Goal: Task Accomplishment & Management: Manage account settings

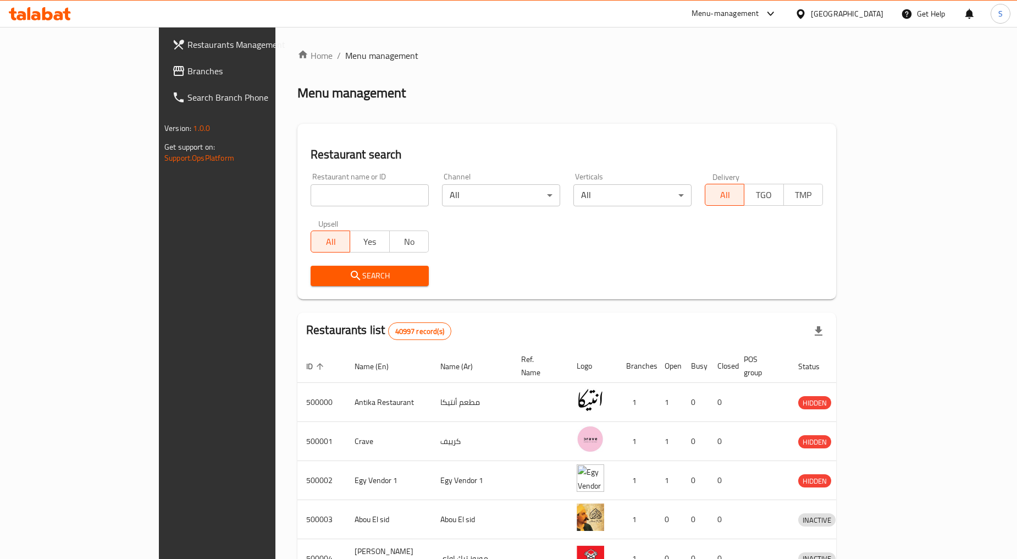
click at [760, 14] on div "Menu-management" at bounding box center [726, 13] width 68 height 13
click at [807, 18] on icon at bounding box center [801, 14] width 12 height 12
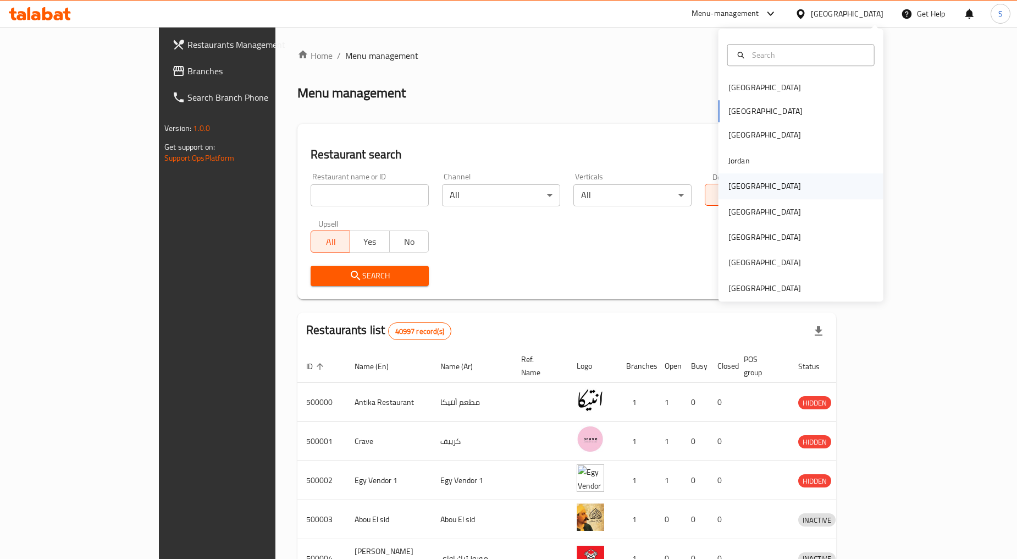
click at [734, 188] on div "Kuwait" at bounding box center [765, 186] width 73 height 12
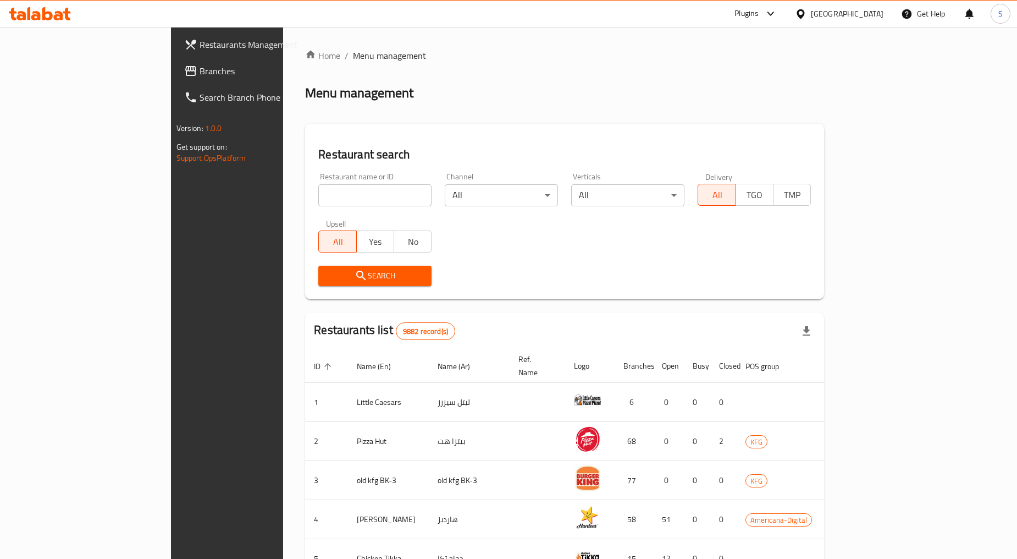
click at [318, 185] on input "search" at bounding box center [374, 195] width 113 height 22
click at [200, 70] on span "Branches" at bounding box center [266, 70] width 133 height 13
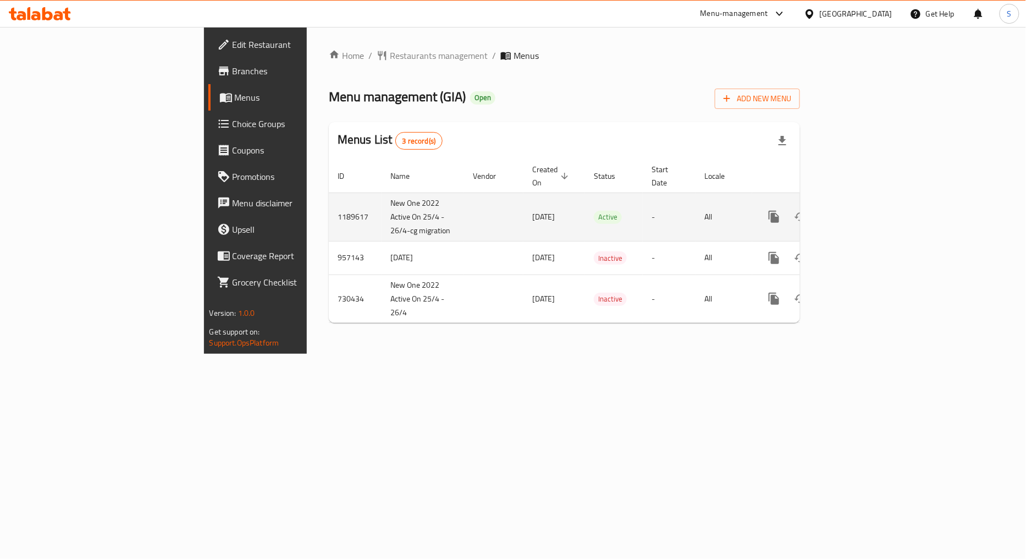
click at [867, 206] on link "enhanced table" at bounding box center [853, 216] width 26 height 26
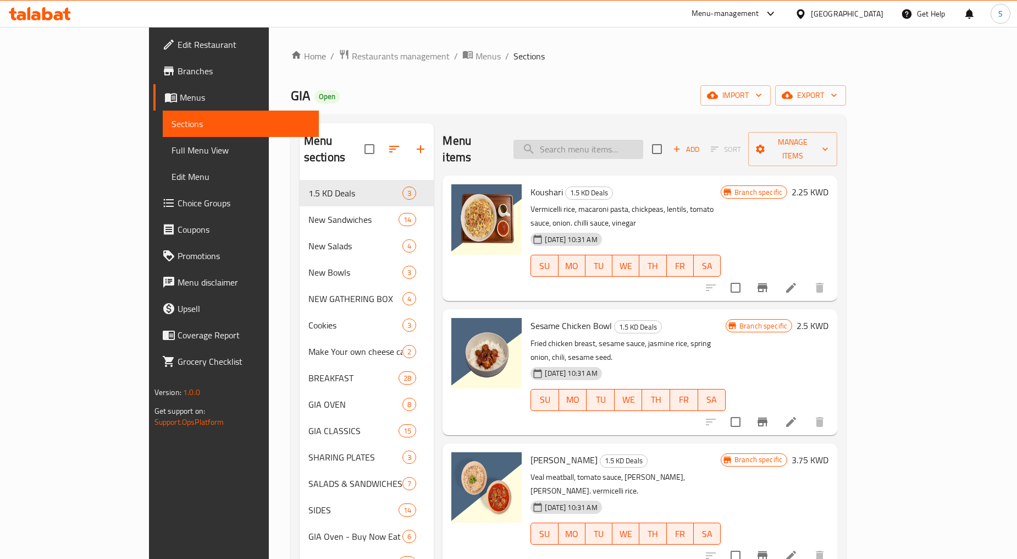
click at [619, 150] on input "search" at bounding box center [579, 149] width 130 height 19
click at [352, 54] on span "Restaurants management" at bounding box center [401, 55] width 98 height 13
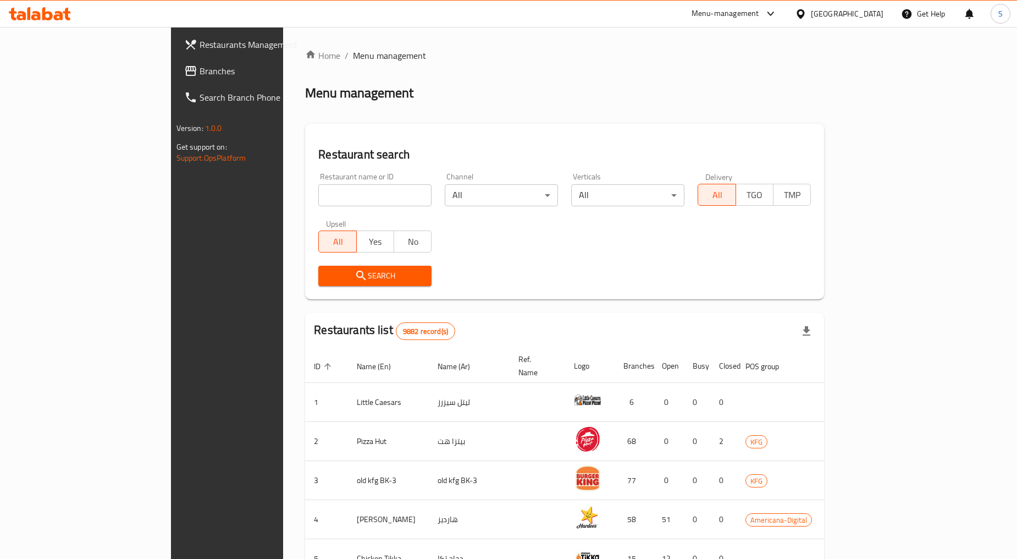
click at [873, 17] on div "Kuwait" at bounding box center [847, 14] width 73 height 12
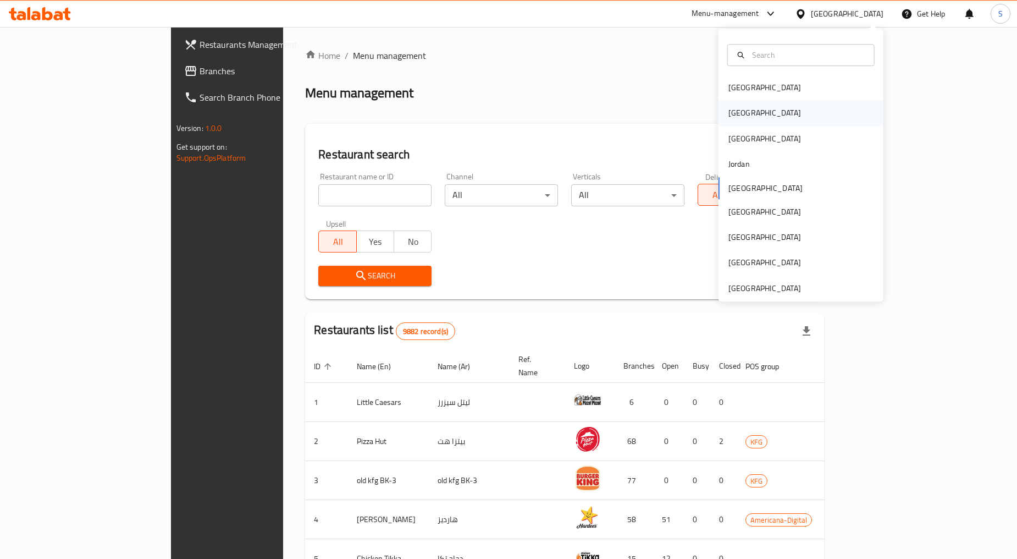
click at [745, 107] on div "Egypt" at bounding box center [765, 113] width 90 height 25
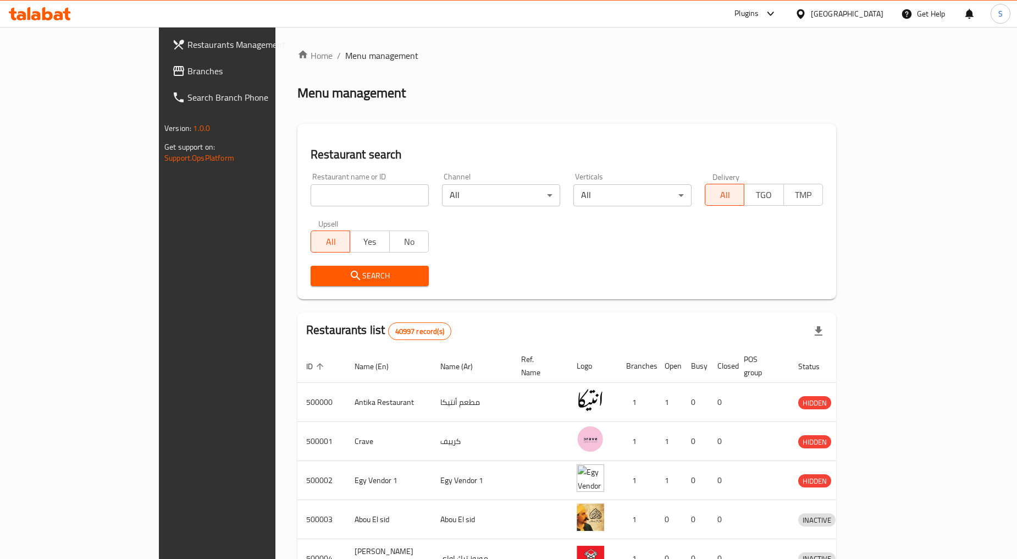
click at [311, 194] on input "search" at bounding box center [370, 195] width 118 height 22
paste input "663805"
type input "663805"
click button "Search" at bounding box center [370, 276] width 118 height 20
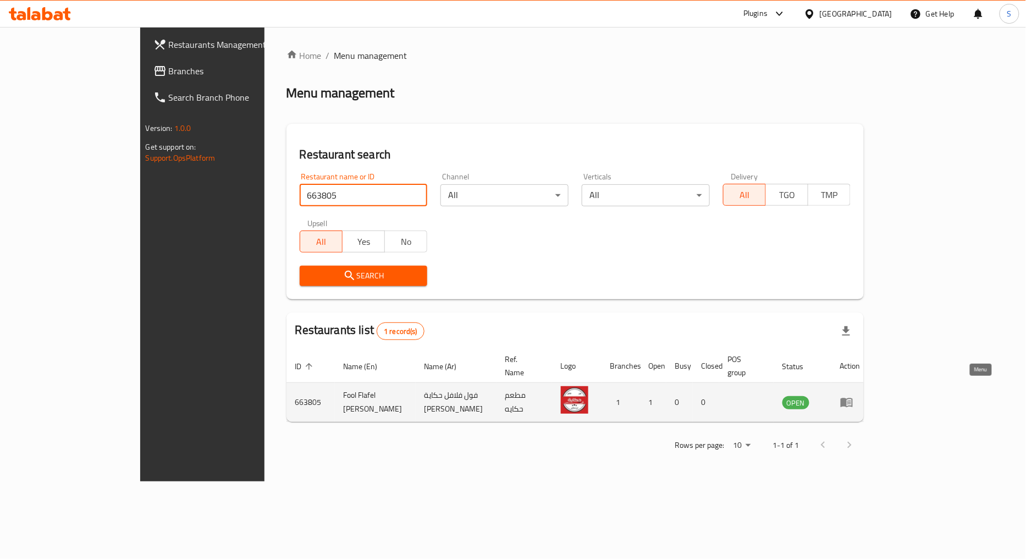
click at [853, 398] on icon "enhanced table" at bounding box center [847, 402] width 12 height 9
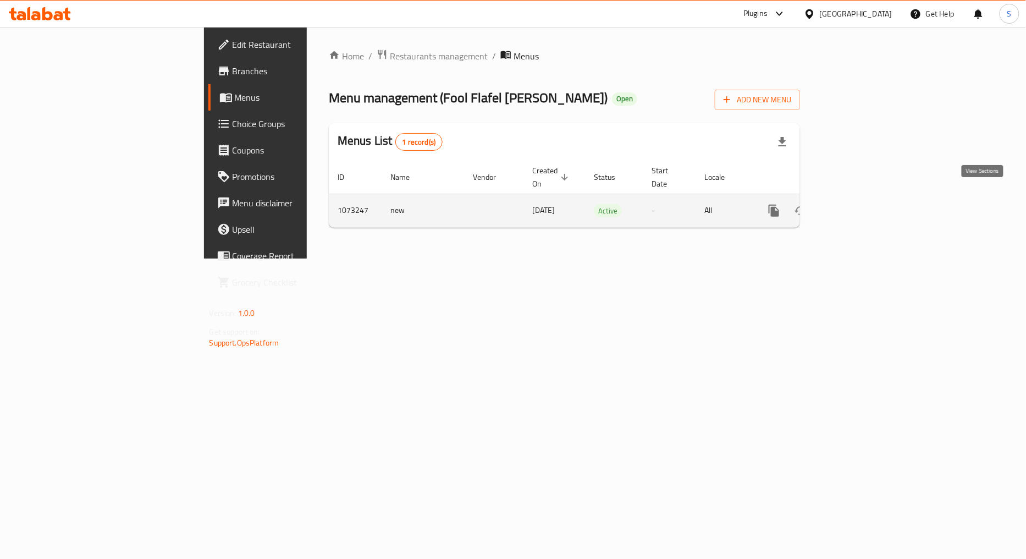
click at [860, 204] on icon "enhanced table" at bounding box center [853, 210] width 13 height 13
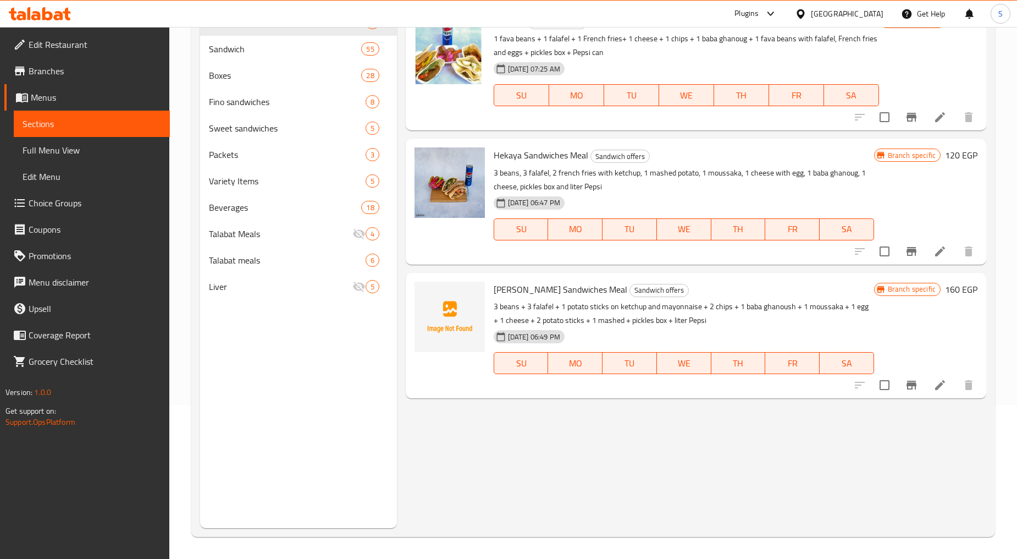
scroll to position [31, 0]
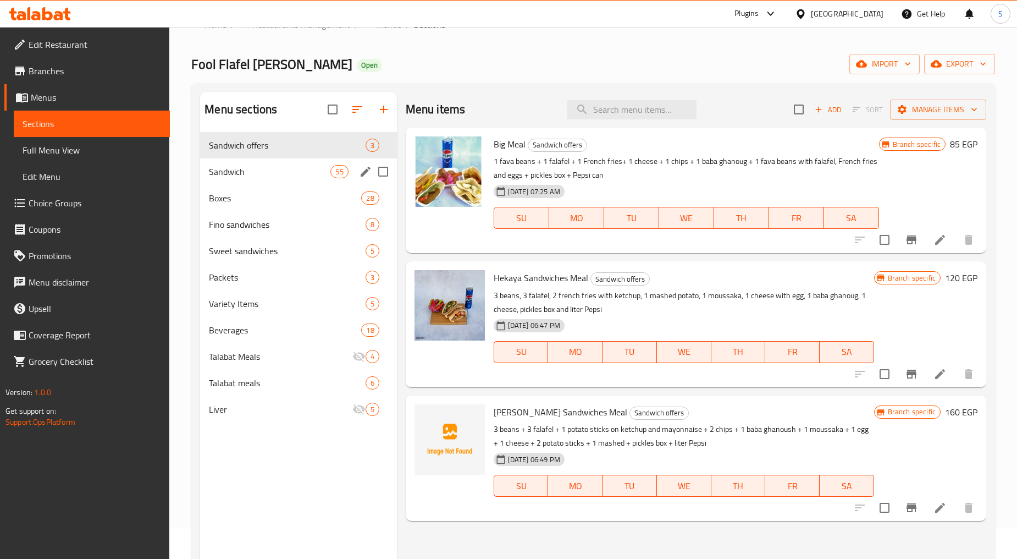
click at [227, 178] on div "Sandwich 55" at bounding box center [298, 171] width 196 height 26
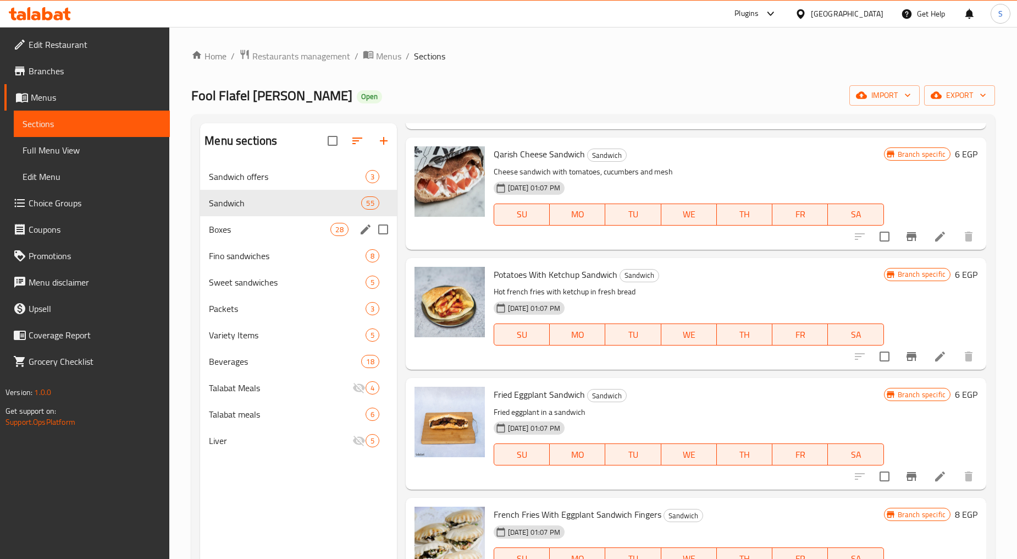
click at [207, 225] on div "Boxes 28" at bounding box center [298, 229] width 196 height 26
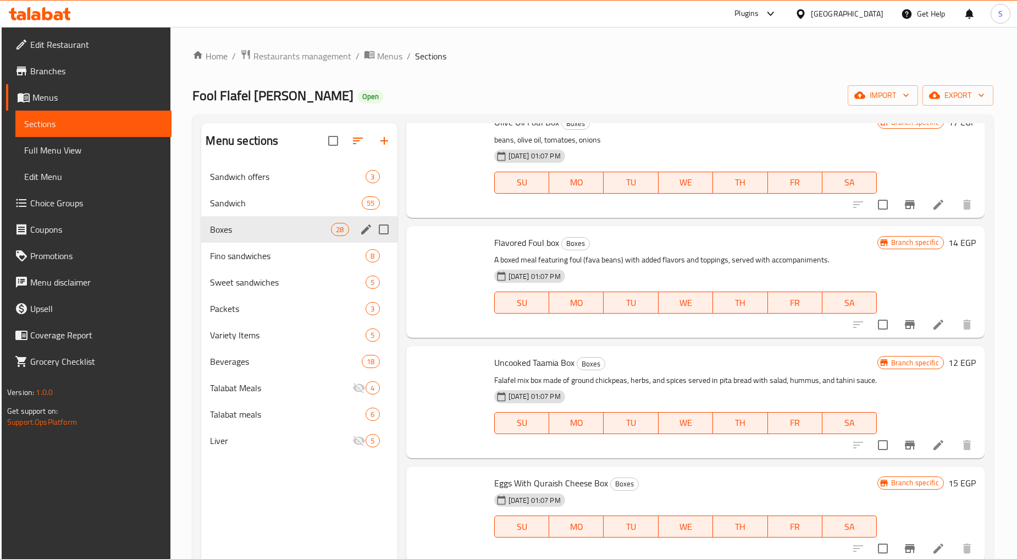
scroll to position [2655, 0]
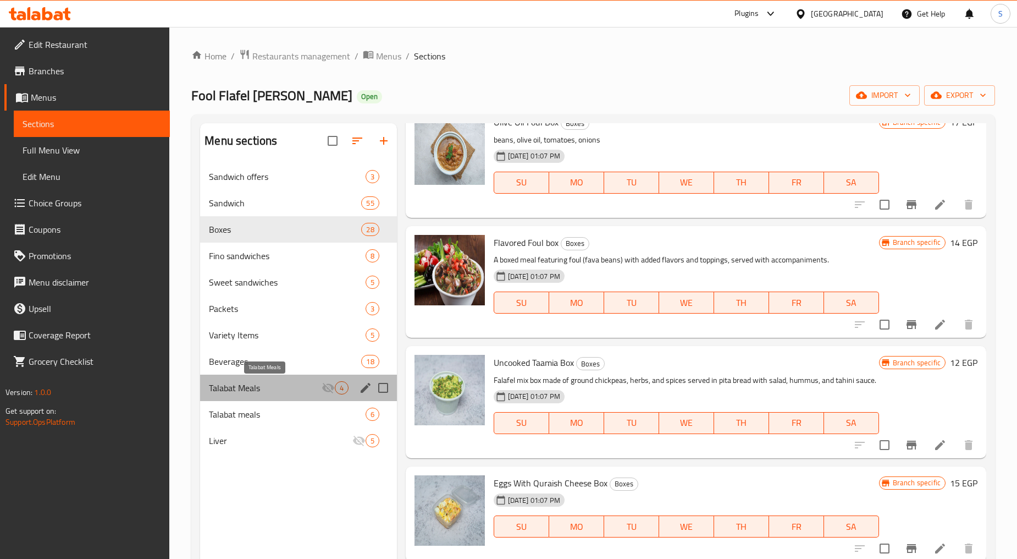
click at [266, 388] on span "Talabat Meals" at bounding box center [265, 387] width 112 height 13
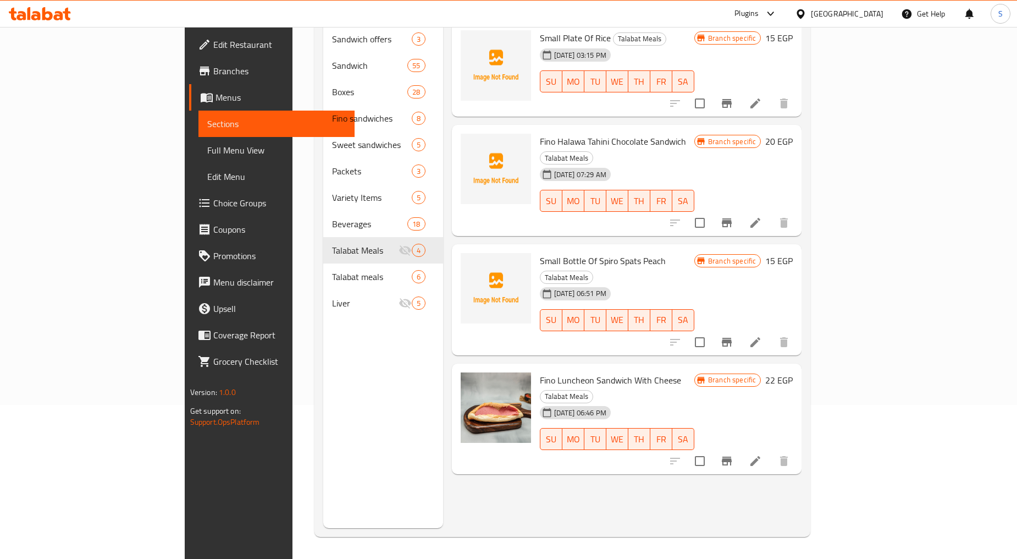
scroll to position [92, 0]
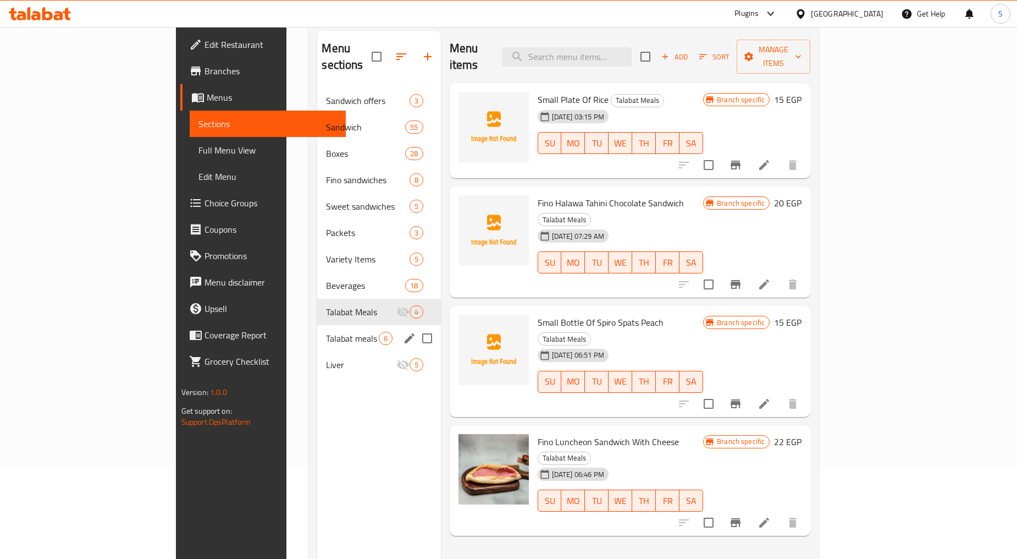
click at [317, 325] on div "Talabat meals 6" at bounding box center [378, 338] width 123 height 26
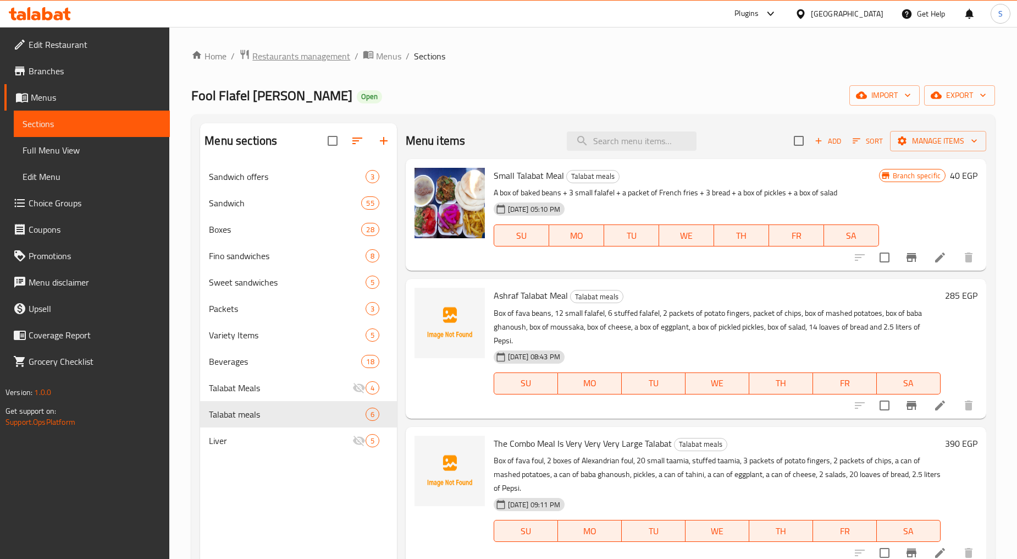
click at [322, 51] on span "Restaurants management" at bounding box center [301, 55] width 98 height 13
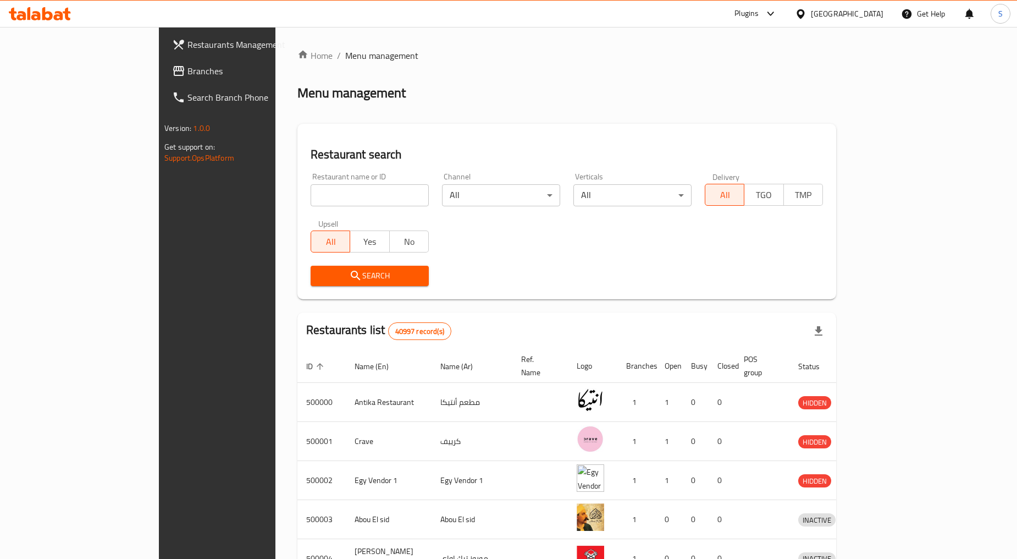
click at [311, 201] on input "search" at bounding box center [370, 195] width 118 height 22
paste input "658828"
type input "658828"
click at [871, 19] on div "Egypt" at bounding box center [847, 14] width 73 height 12
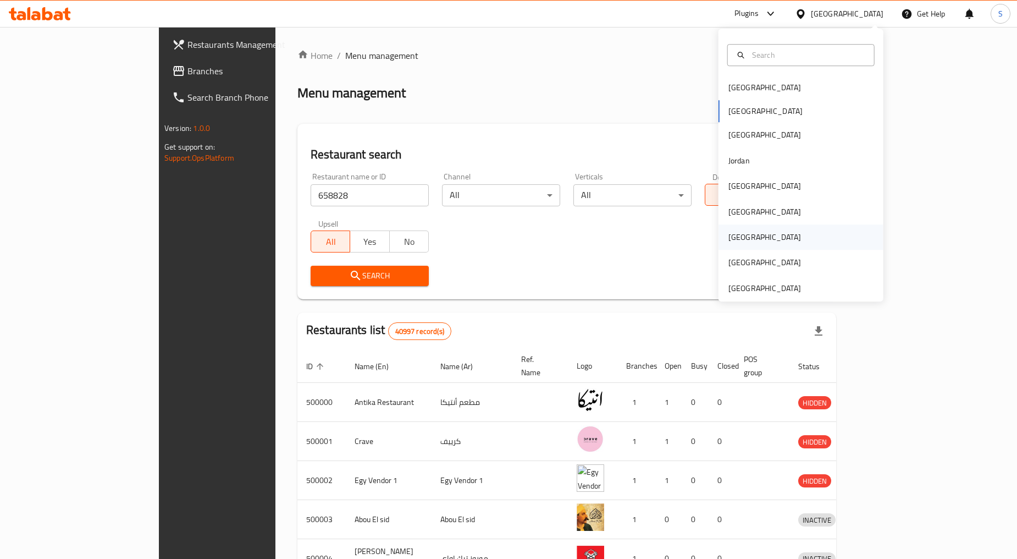
click at [737, 237] on div "[GEOGRAPHIC_DATA]" at bounding box center [765, 237] width 73 height 12
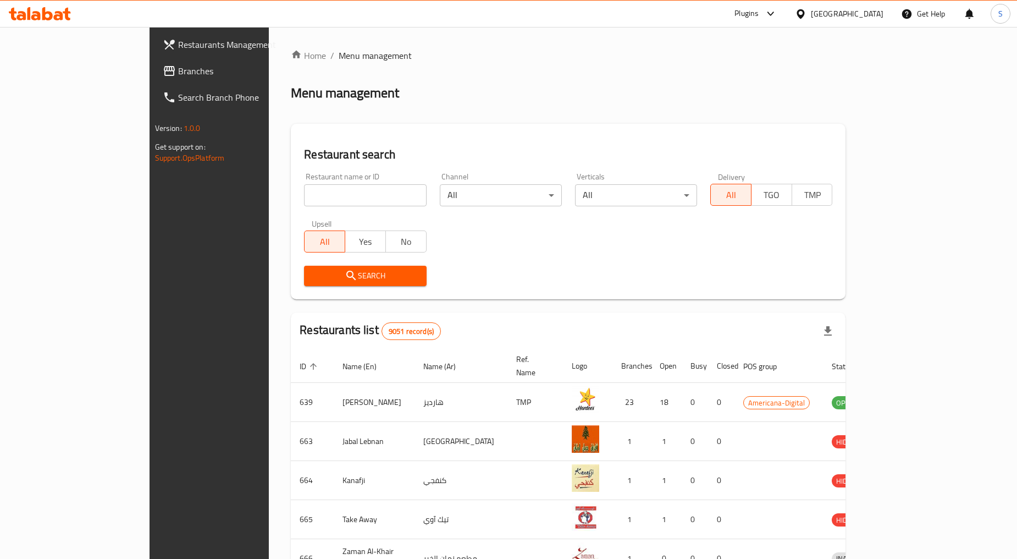
click at [304, 191] on input "search" at bounding box center [365, 195] width 122 height 22
paste input "658828"
type input "658828"
click button "Search" at bounding box center [365, 276] width 122 height 20
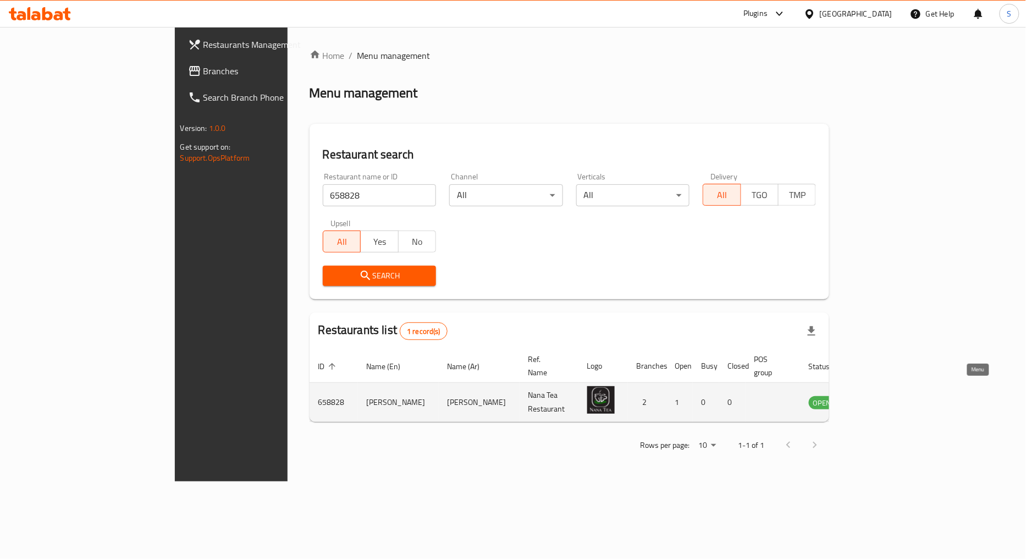
click at [880, 396] on icon "enhanced table" at bounding box center [873, 401] width 13 height 13
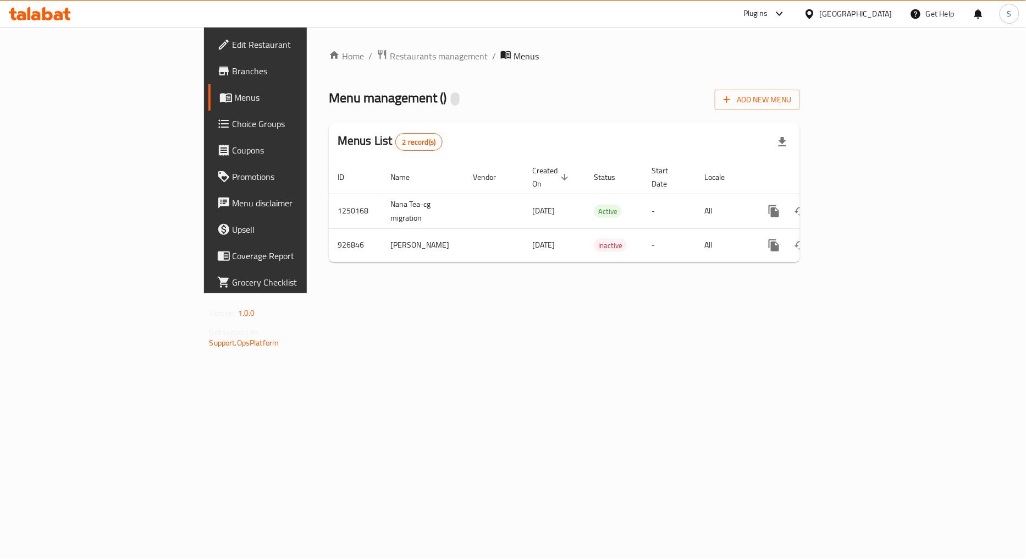
click at [233, 75] on span "Branches" at bounding box center [300, 70] width 134 height 13
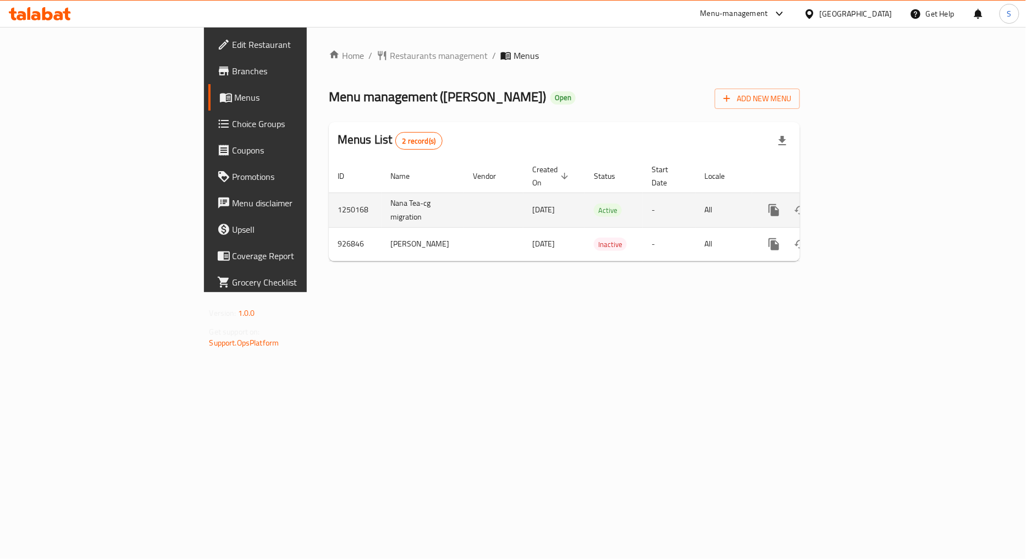
click at [860, 203] on icon "enhanced table" at bounding box center [853, 209] width 13 height 13
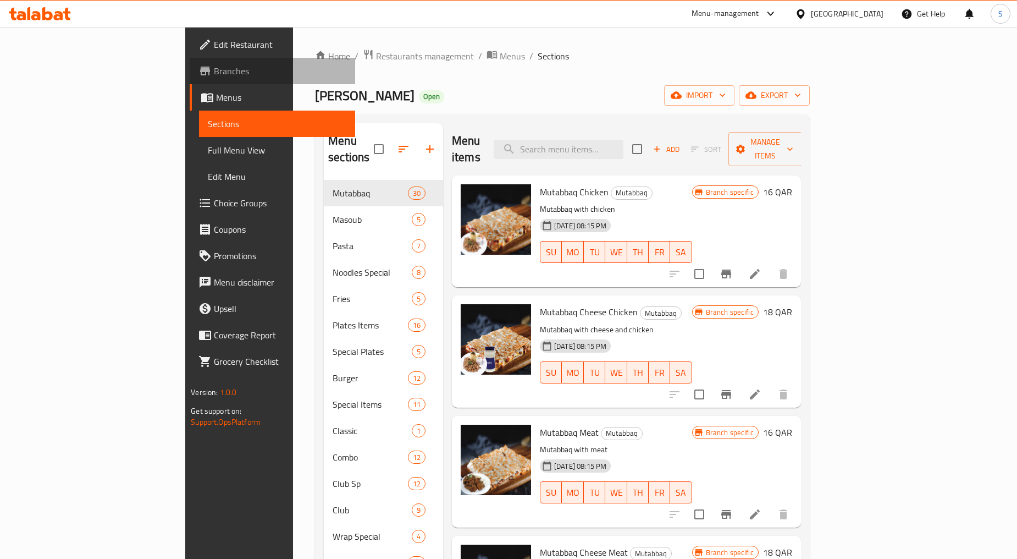
click at [214, 68] on span "Branches" at bounding box center [280, 70] width 133 height 13
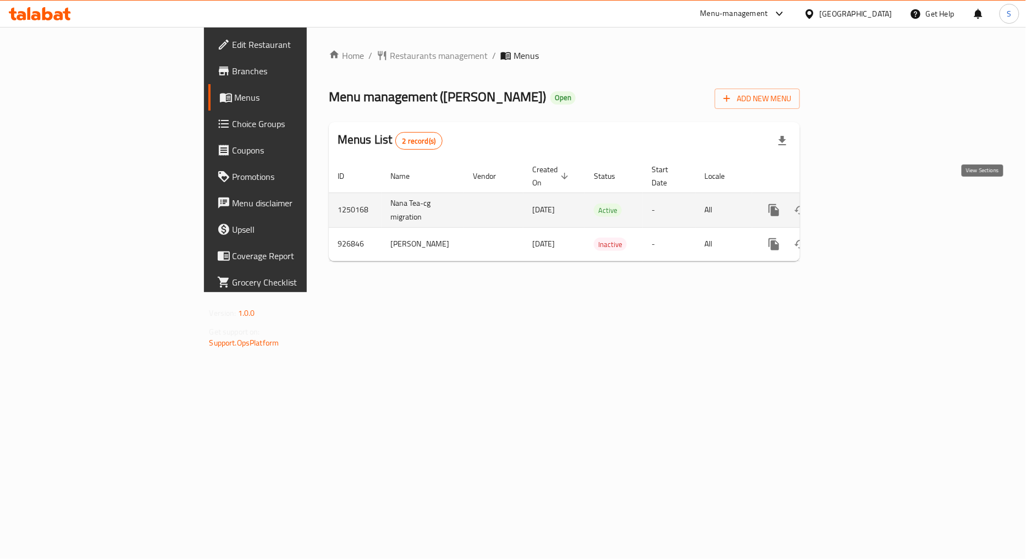
click at [860, 203] on icon "enhanced table" at bounding box center [853, 209] width 13 height 13
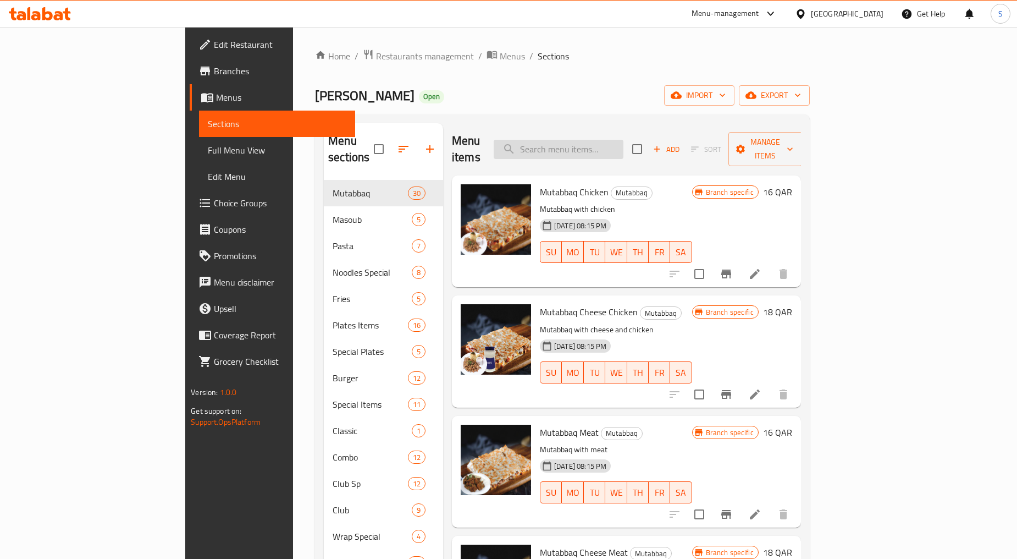
click at [624, 147] on input "search" at bounding box center [559, 149] width 130 height 19
paste input "MUTABBAQ CHICKEN"
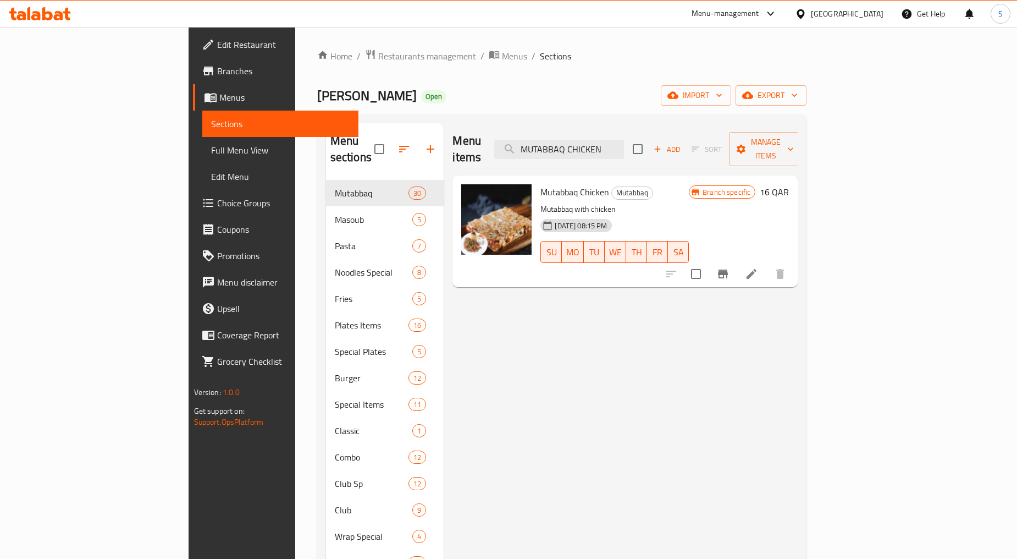
type input "MUTABBAQ CHICKEN"
drag, startPoint x: 530, startPoint y: 323, endPoint x: 547, endPoint y: 296, distance: 31.6
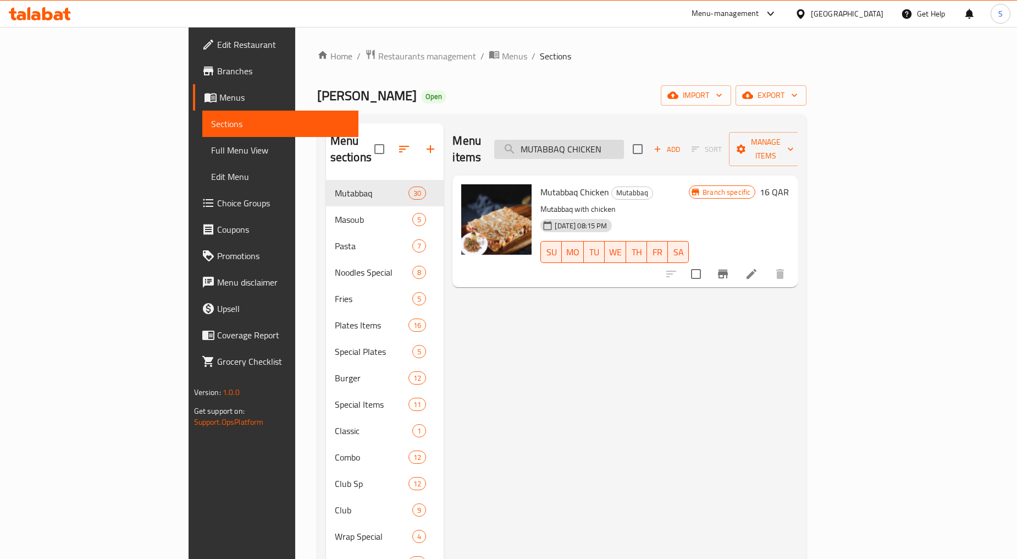
click at [615, 140] on input "MUTABBAQ CHICKEN" at bounding box center [559, 149] width 130 height 19
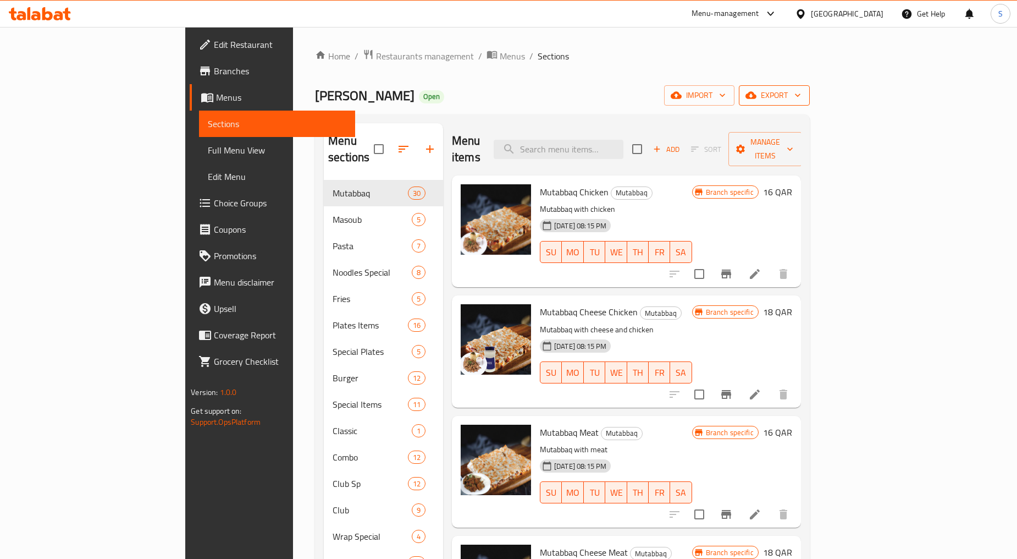
click at [801, 96] on span "export" at bounding box center [774, 96] width 53 height 14
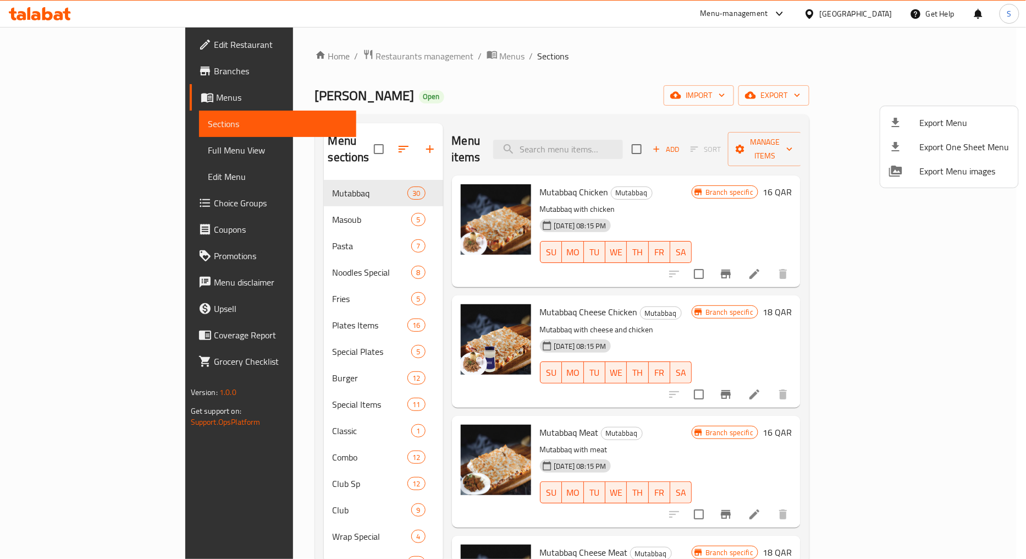
click at [945, 122] on span "Export Menu" at bounding box center [965, 122] width 90 height 13
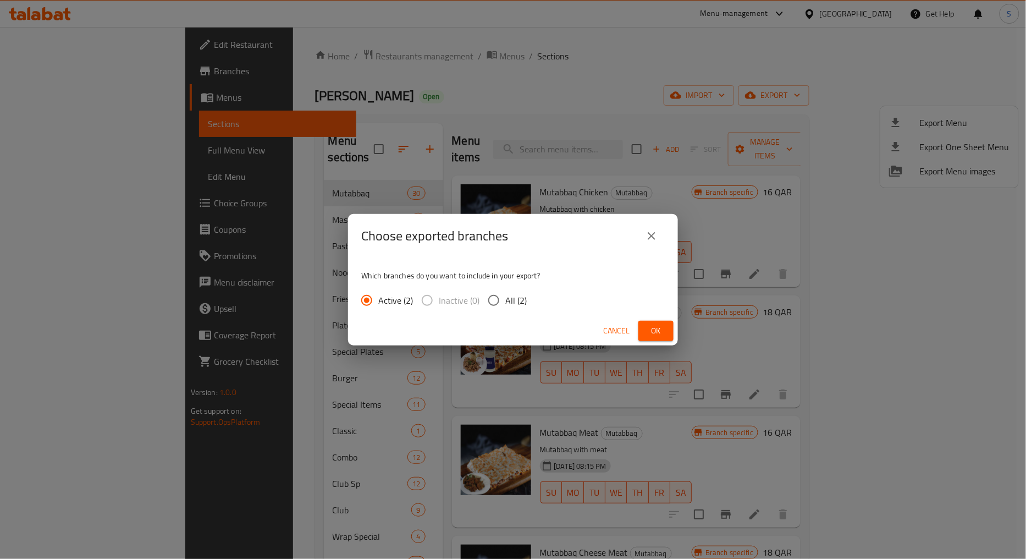
click at [495, 298] on input "All (2)" at bounding box center [493, 300] width 23 height 23
radio input "true"
click at [660, 327] on span "Ok" at bounding box center [656, 331] width 18 height 14
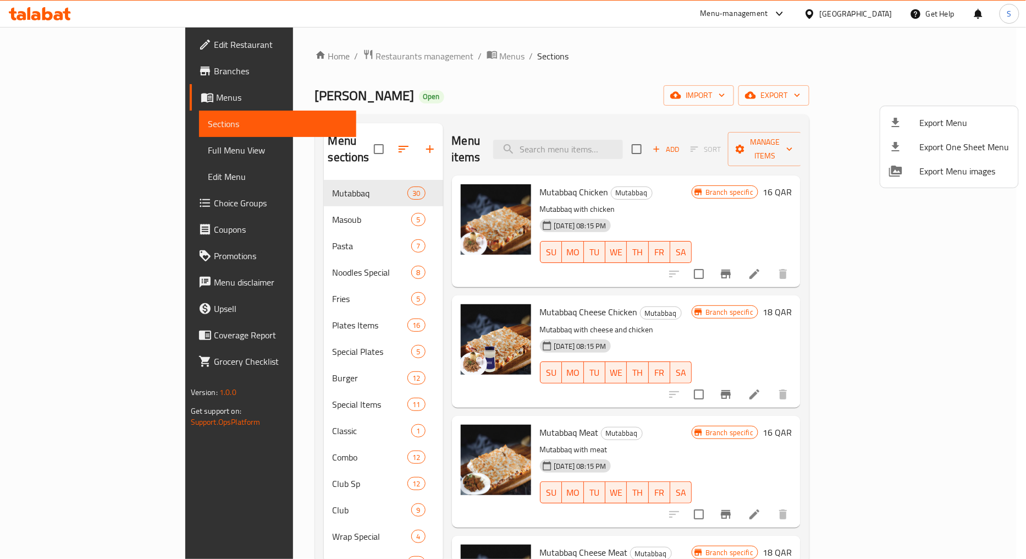
click at [612, 84] on div at bounding box center [513, 279] width 1026 height 559
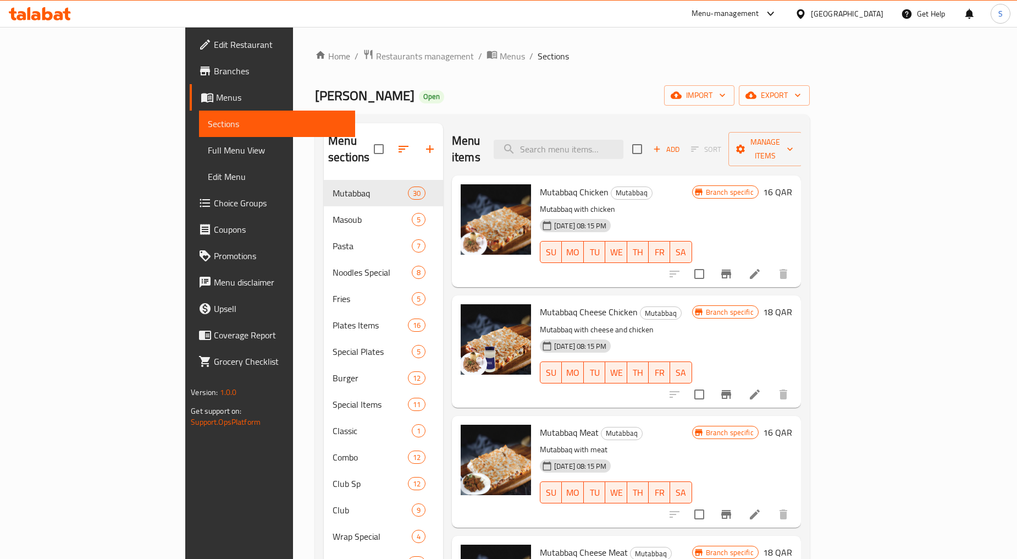
click at [584, 101] on div "Nana Tea Open import export" at bounding box center [562, 95] width 495 height 20
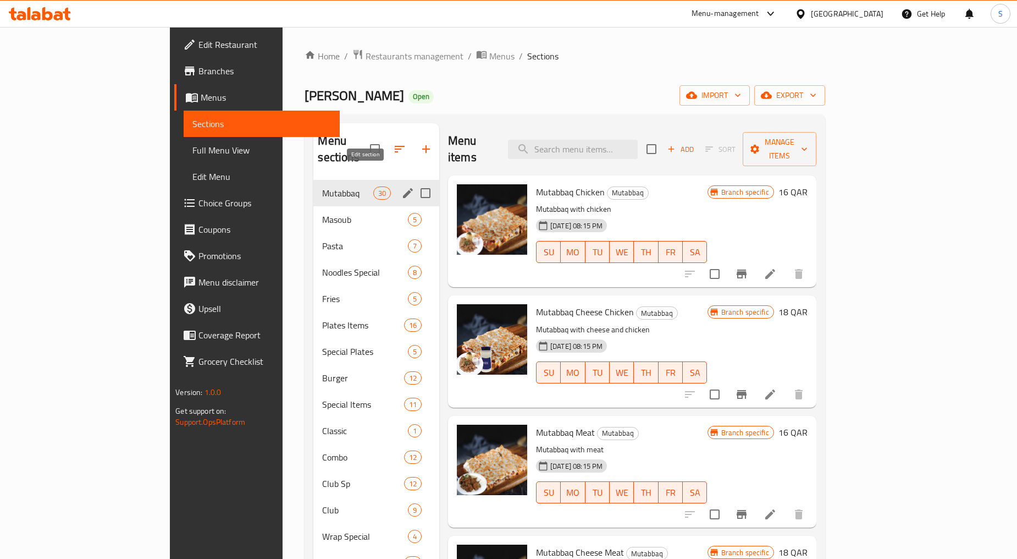
click at [403, 188] on icon "edit" at bounding box center [408, 193] width 10 height 10
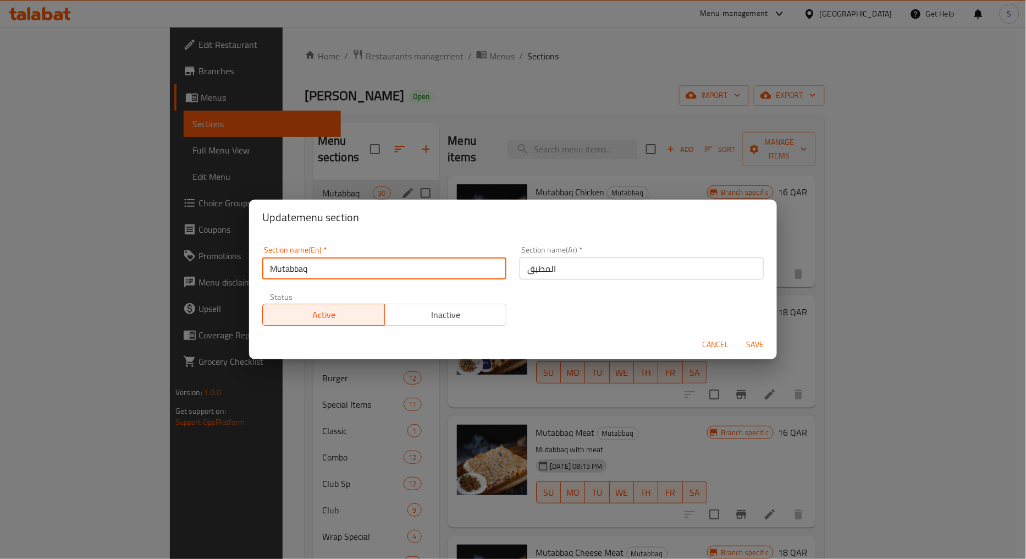
click at [320, 264] on input "Mutabbaq" at bounding box center [384, 268] width 244 height 22
paste input "UTABBAQ ITEMS"
click at [321, 265] on input "MUTABBAQ ITEMS" at bounding box center [384, 268] width 244 height 22
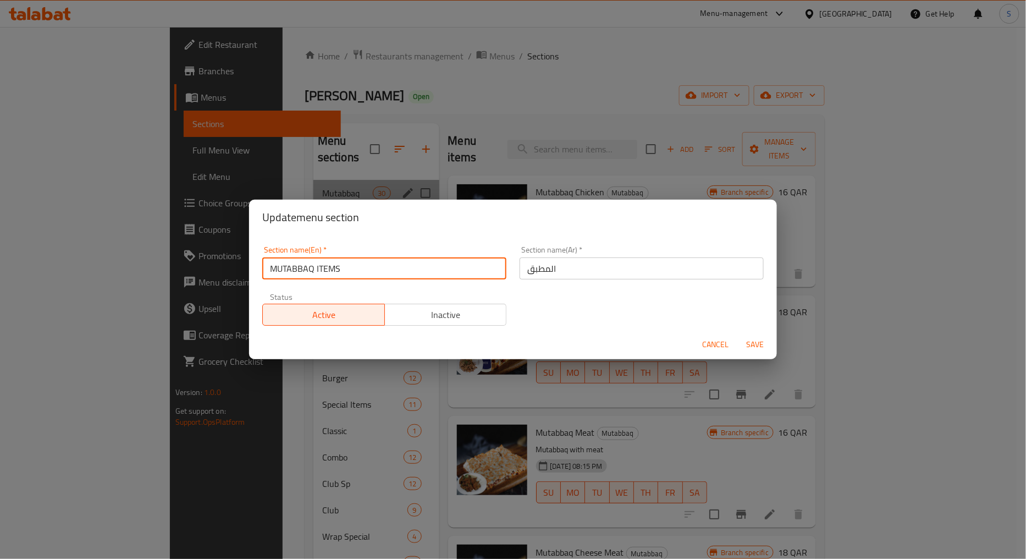
click at [321, 265] on input "MUTABBAQ ITEMS" at bounding box center [384, 268] width 244 height 22
type input "Mutabbaq Items"
click at [561, 272] on input "المطبق" at bounding box center [642, 268] width 244 height 22
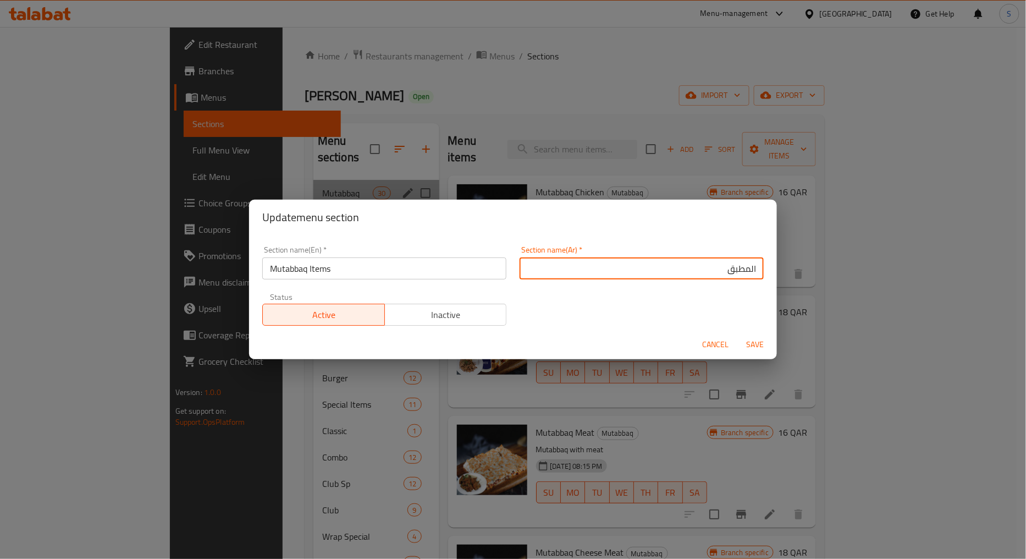
click at [749, 268] on input "المطبق" at bounding box center [642, 268] width 244 height 22
type input "عناصر المطبق"
click at [317, 268] on input "Mutabbaq Items" at bounding box center [384, 268] width 244 height 22
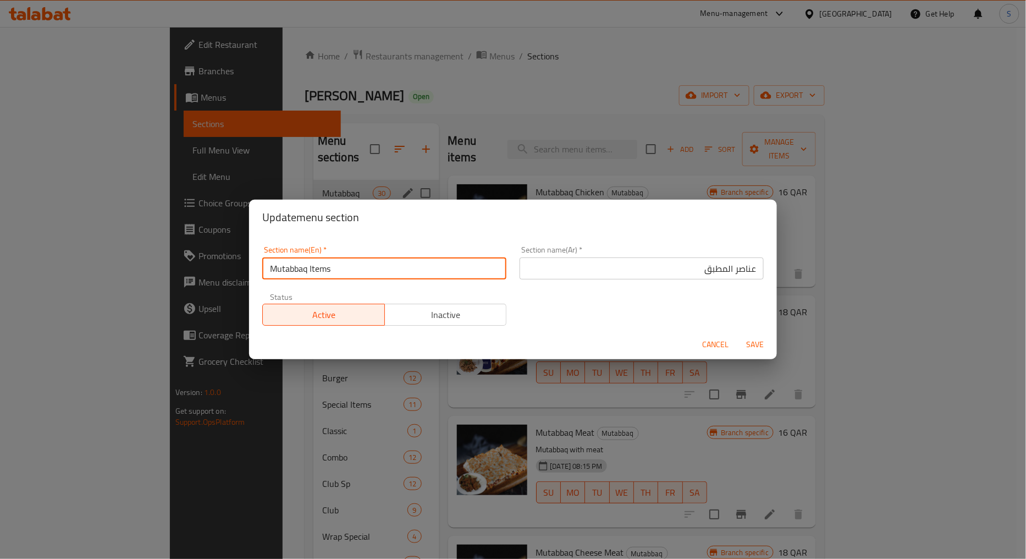
click at [317, 268] on input "Mutabbaq Items" at bounding box center [384, 268] width 244 height 22
click at [763, 342] on span "Save" at bounding box center [755, 345] width 26 height 14
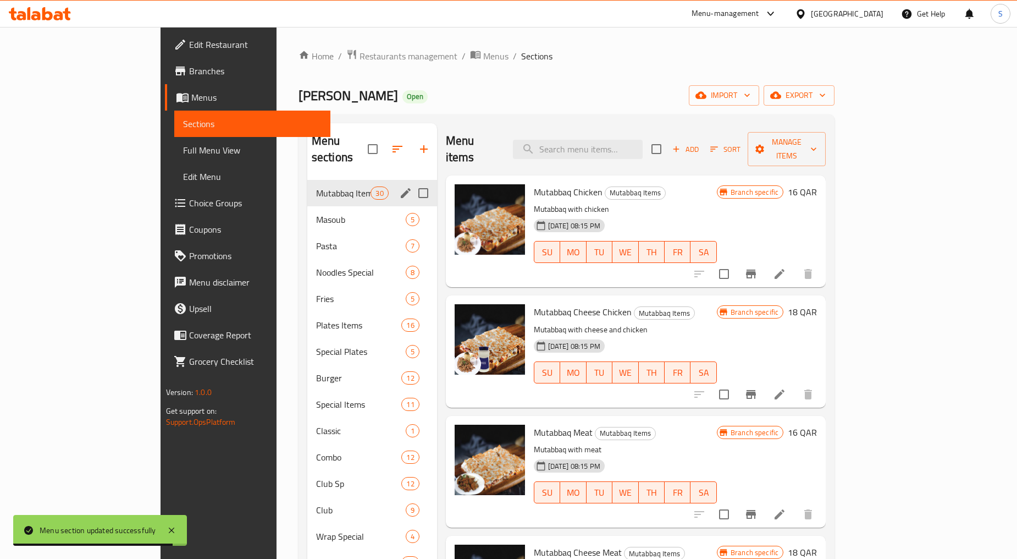
click at [509, 106] on div "Nana Tea Open import export" at bounding box center [567, 95] width 536 height 20
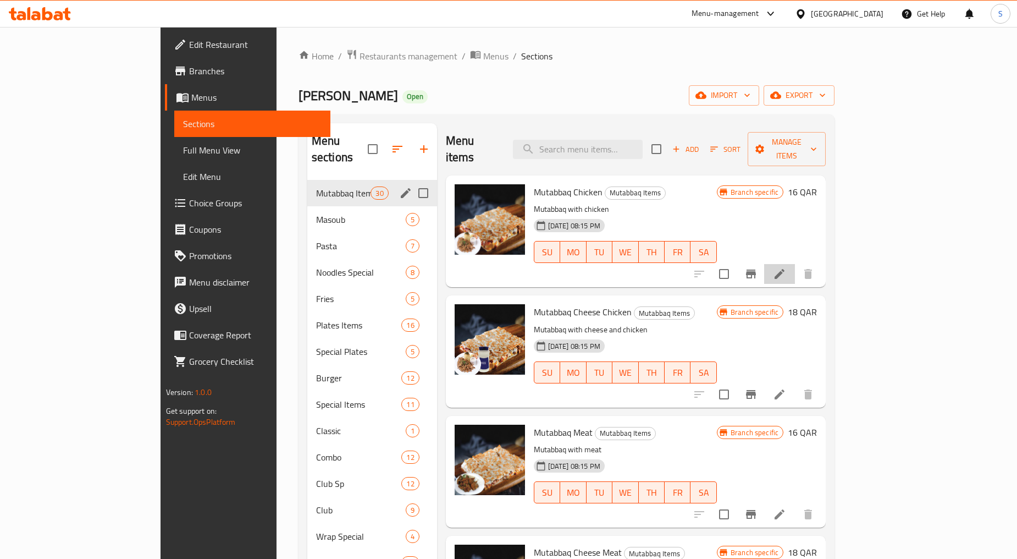
click at [795, 264] on li at bounding box center [779, 274] width 31 height 20
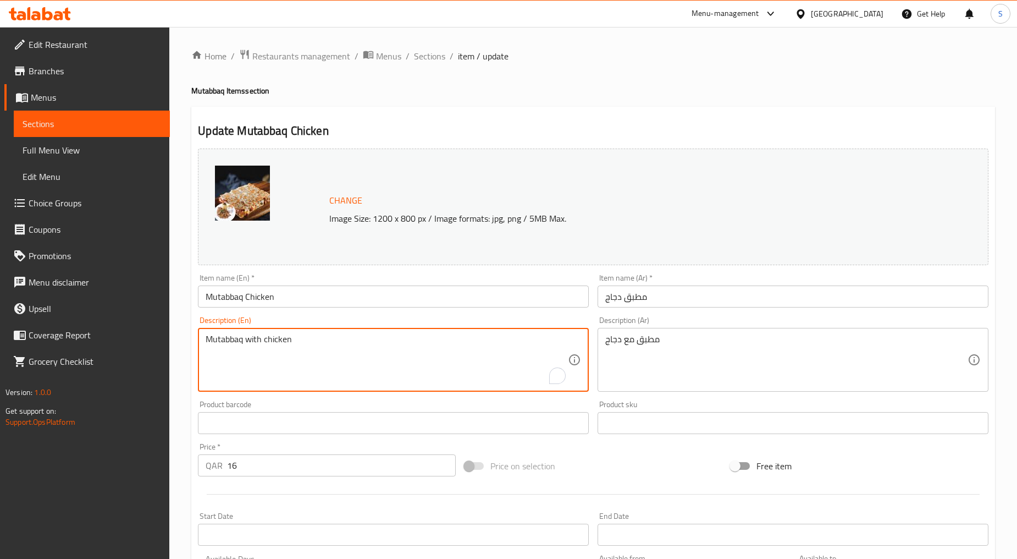
click at [356, 373] on textarea "Mutabbaq with chicken" at bounding box center [387, 360] width 362 height 52
paste textarea "spiced minced chicken, green onion leaves, tomatoes, eggs, and cheese"
click at [352, 365] on textarea "spiced minced chicken, green onion leaves, tomatoes, eggs, and cheese" at bounding box center [387, 360] width 362 height 52
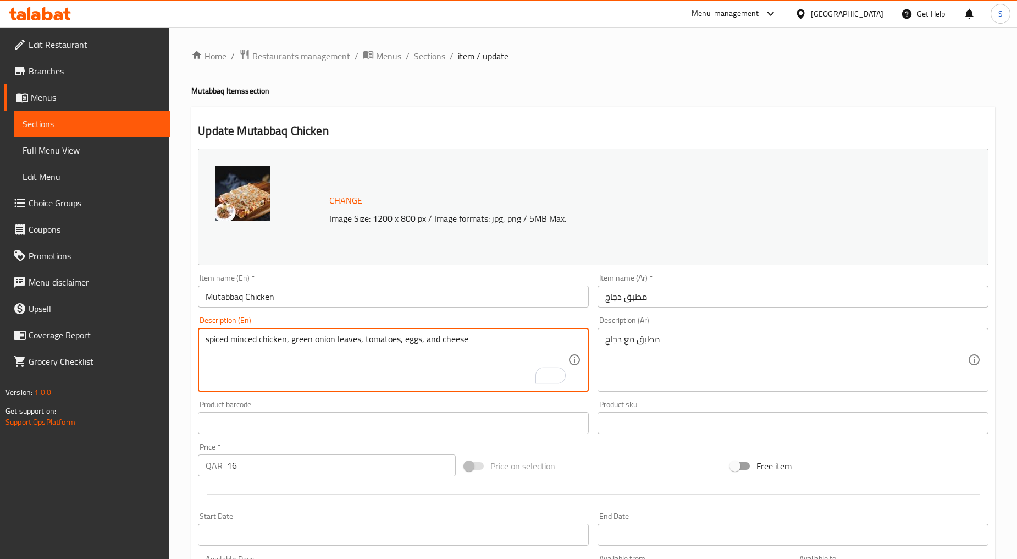
click at [352, 365] on textarea "spiced minced chicken, green onion leaves, tomatoes, eggs, and cheese" at bounding box center [387, 360] width 362 height 52
click at [366, 368] on textarea "Spiced minced chicken, green onion leaves, tomatoes, eggs, and cheese" at bounding box center [387, 360] width 362 height 52
click at [206, 344] on textarea "Spiced minced chicken, green onion leaves, tomatoes, eggs, and cheese" at bounding box center [387, 360] width 362 height 52
type textarea "Spiced minced chicken, green onion leaves, tomatoes, eggs, and cheese"
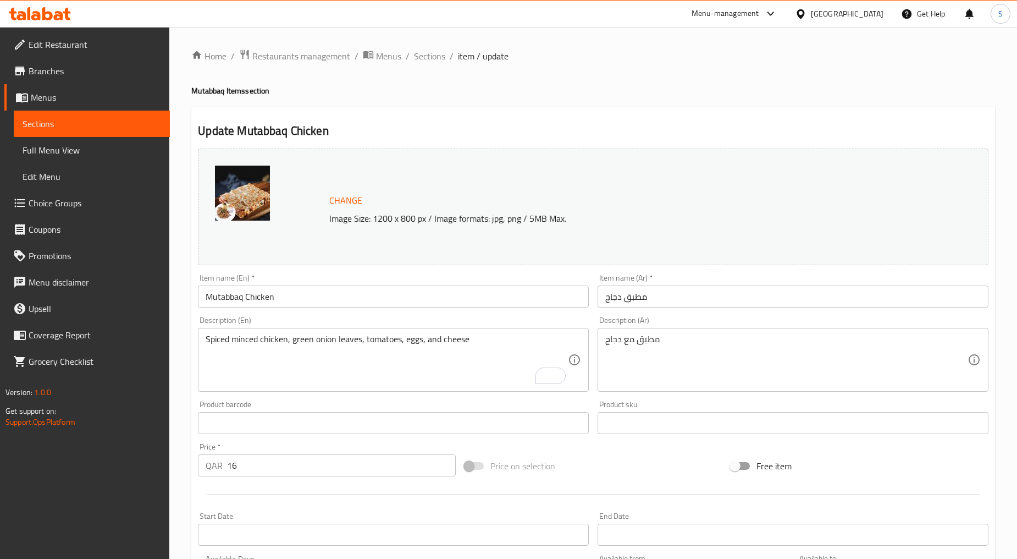
click at [680, 388] on div "مطبق مع دجاج Description (Ar)" at bounding box center [793, 360] width 391 height 64
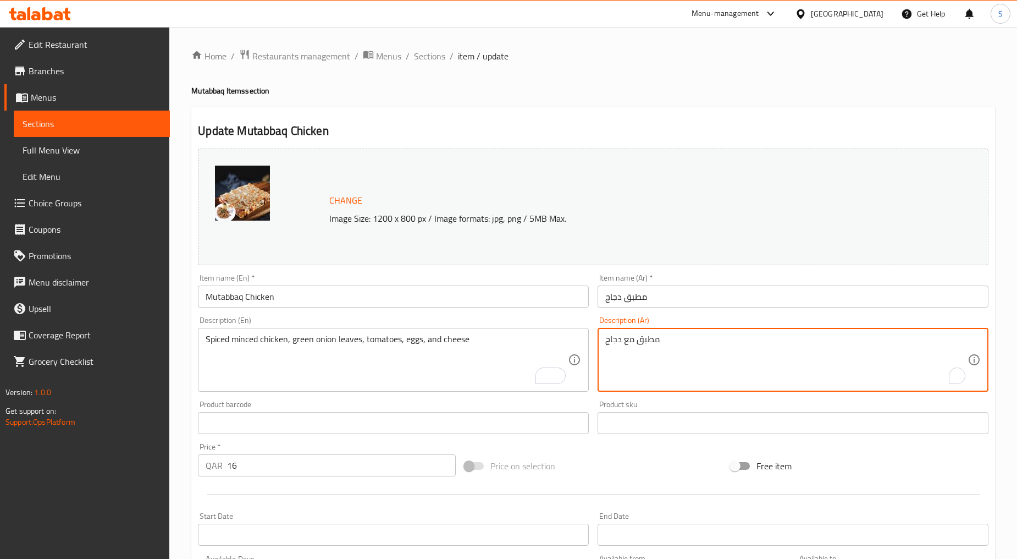
click at [674, 367] on textarea "مطبق مع دجاج" at bounding box center [787, 360] width 362 height 52
paste textarea "دجاج مفروم متبل، أوراق بصل أخضر، طماطم، بيض وجبنة"
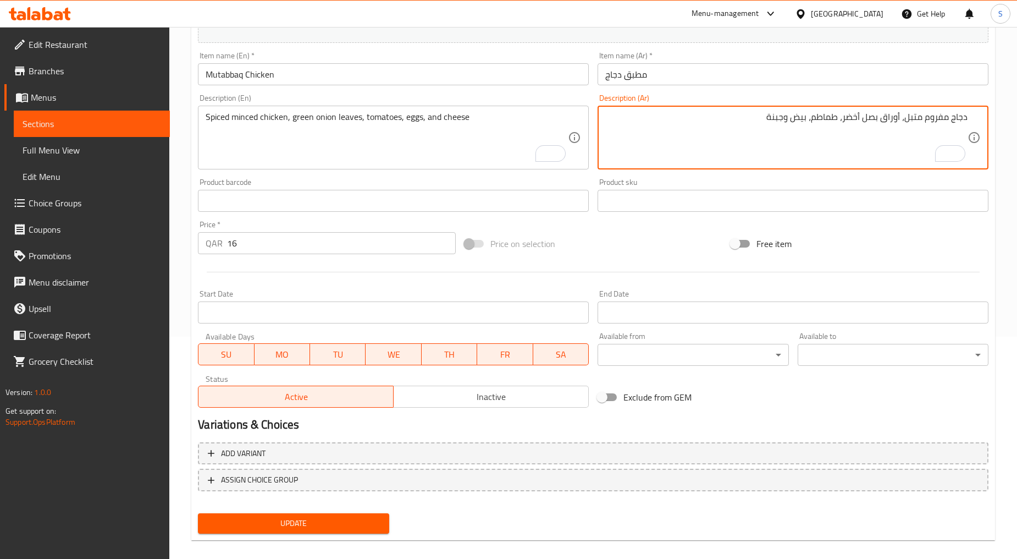
scroll to position [232, 0]
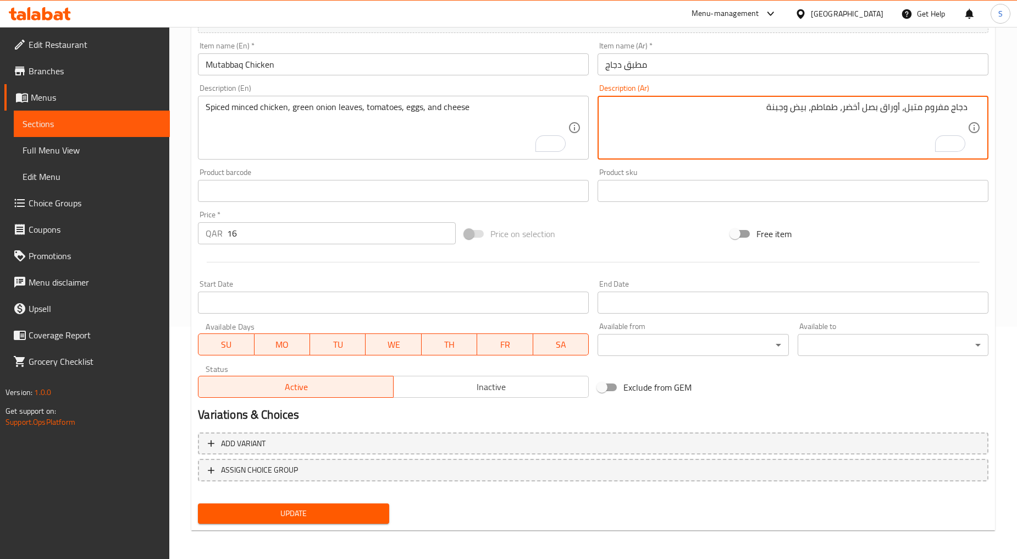
type textarea "دجاج مفروم متبل، أوراق بصل أخضر، طماطم، بيض وجبنة"
click at [283, 507] on span "Update" at bounding box center [293, 514] width 173 height 14
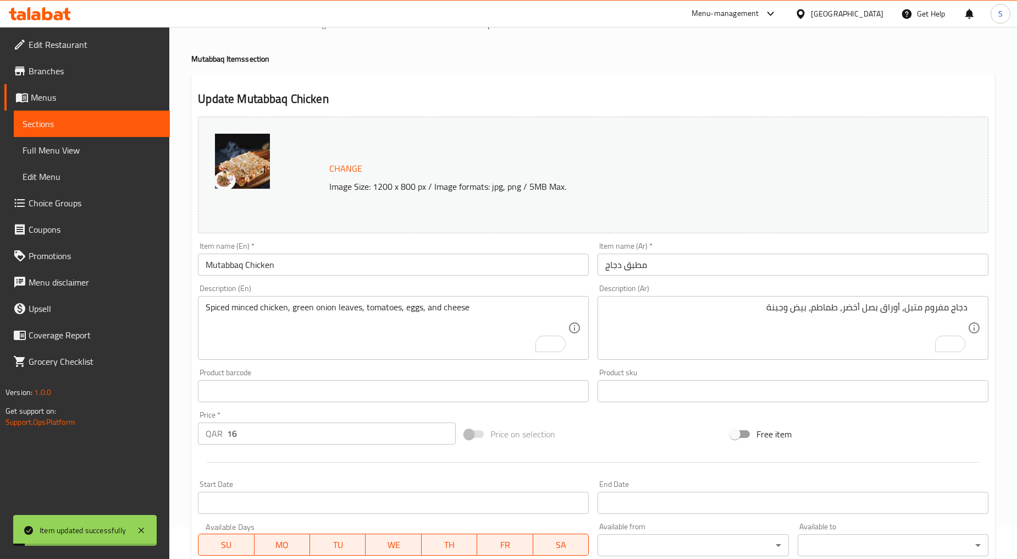
scroll to position [0, 0]
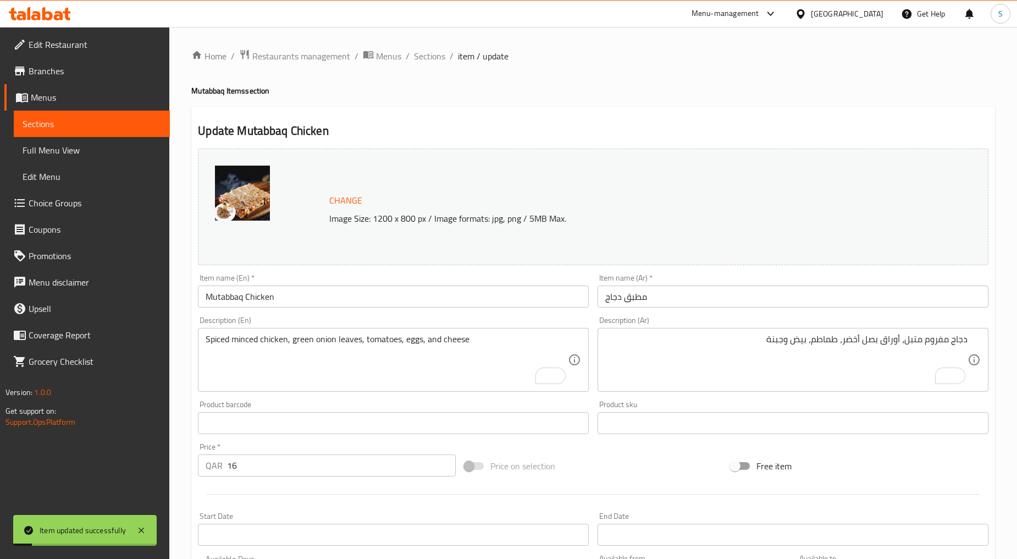
drag, startPoint x: 420, startPoint y: 61, endPoint x: 428, endPoint y: 79, distance: 19.2
click at [420, 61] on span "Sections" at bounding box center [429, 55] width 31 height 13
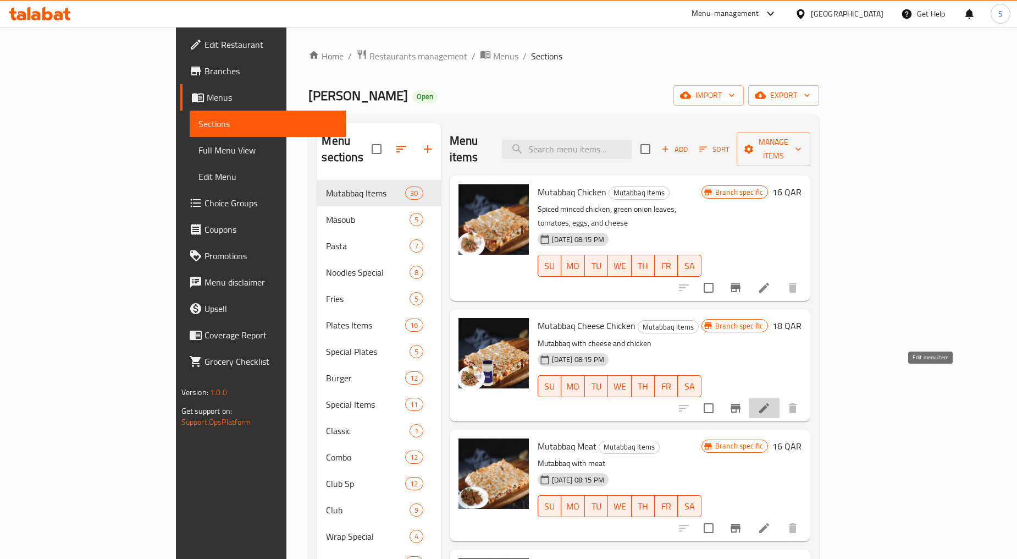
click at [771, 401] on icon at bounding box center [764, 407] width 13 height 13
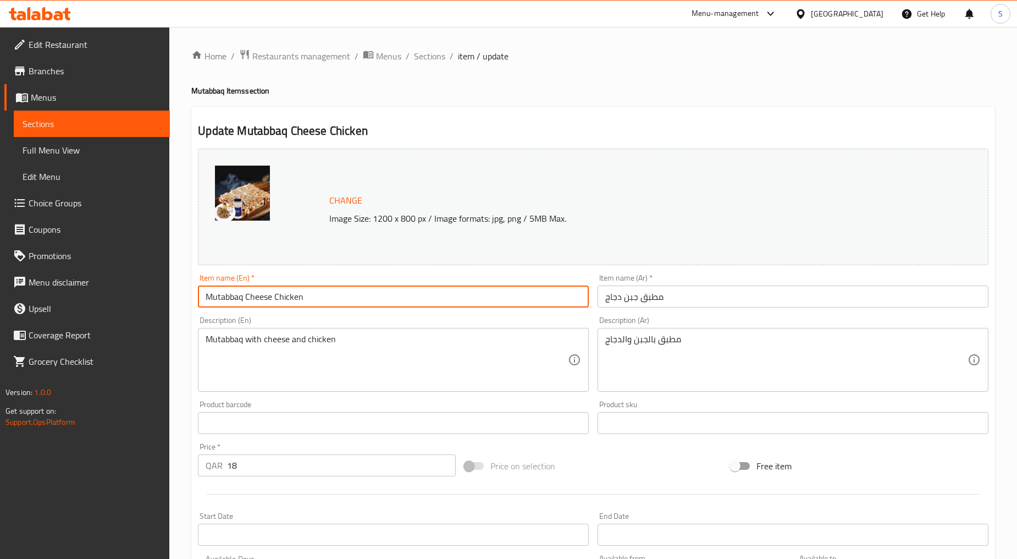
click at [325, 303] on input "Mutabbaq Cheese Chicken" at bounding box center [393, 296] width 391 height 22
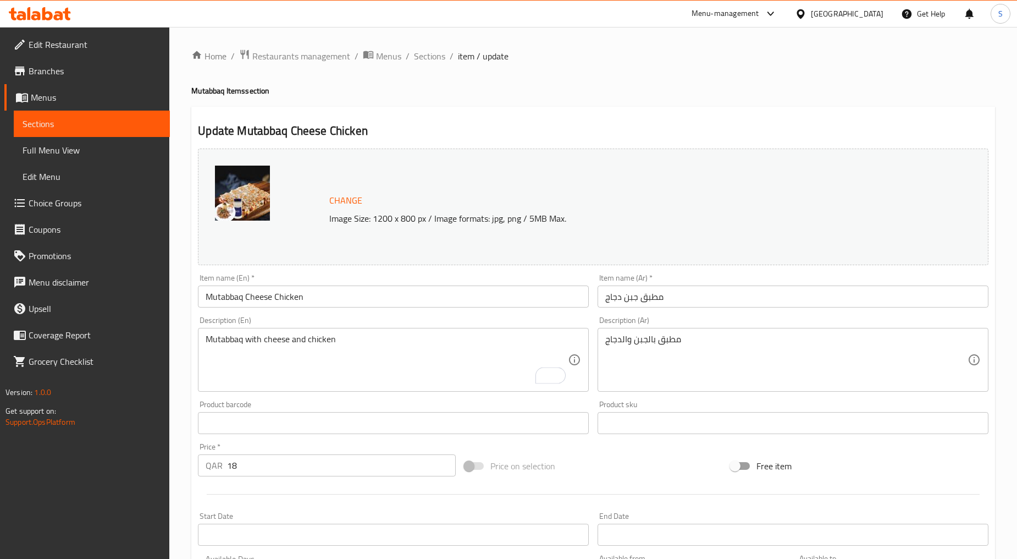
click at [443, 129] on h2 "Update Mutabbaq Cheese Chicken" at bounding box center [593, 131] width 791 height 16
click at [304, 300] on input "Mutabbaq Cheese Chicken" at bounding box center [393, 296] width 391 height 22
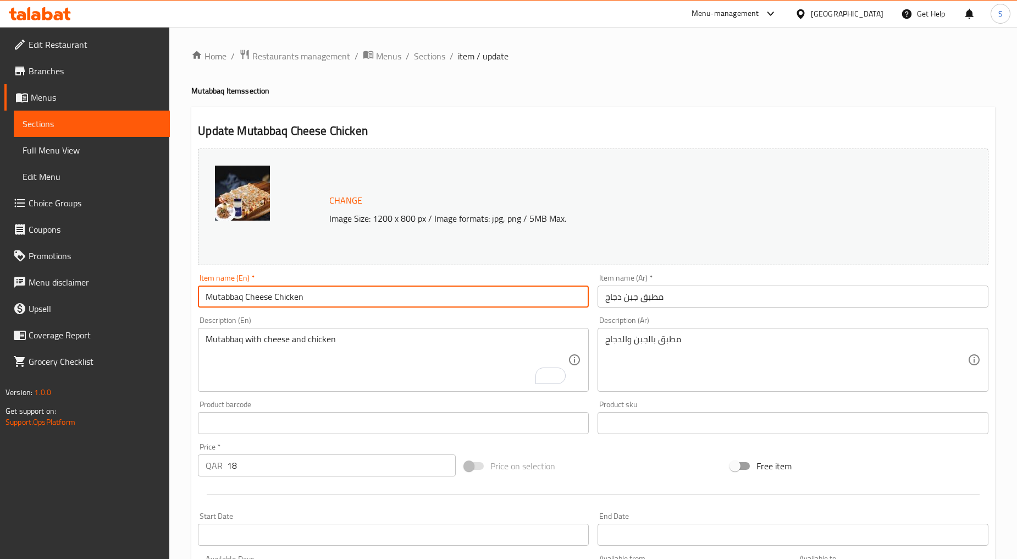
click at [304, 300] on input "Mutabbaq Cheese Chicken" at bounding box center [393, 296] width 391 height 22
paste input "UTABBAQ CHEESH CHICKEN"
click at [304, 300] on input "MUTABBAQ CHEESH CHICKEN" at bounding box center [393, 296] width 391 height 22
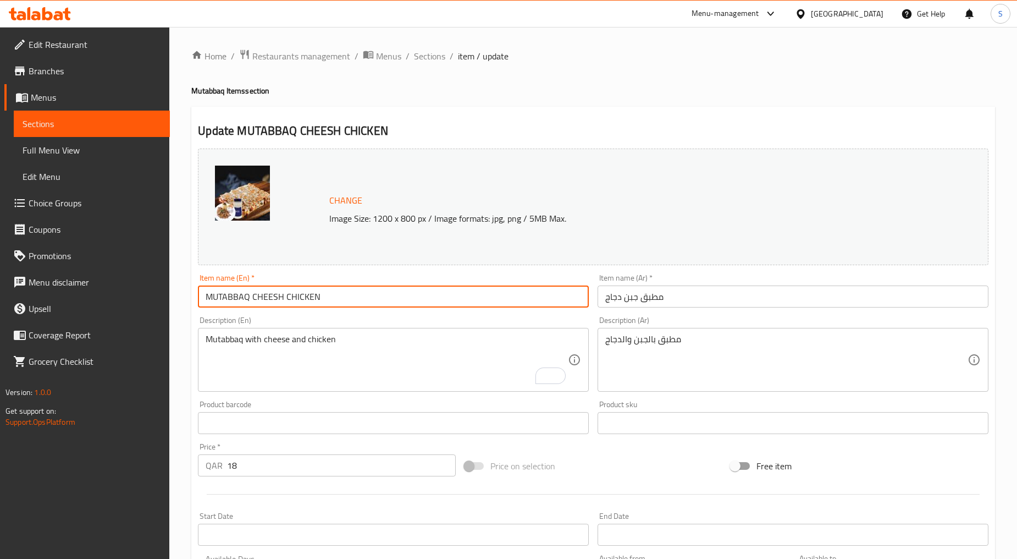
click at [304, 300] on input "MUTABBAQ CHEESH CHICKEN" at bounding box center [393, 296] width 391 height 22
type input "Mutabbaq Cheesh Chicken"
click at [249, 298] on input "Mutabbaq Cheesh Chicken" at bounding box center [393, 296] width 391 height 22
click at [254, 297] on input "Mutabbaq Cheesh Chicken" at bounding box center [393, 296] width 391 height 22
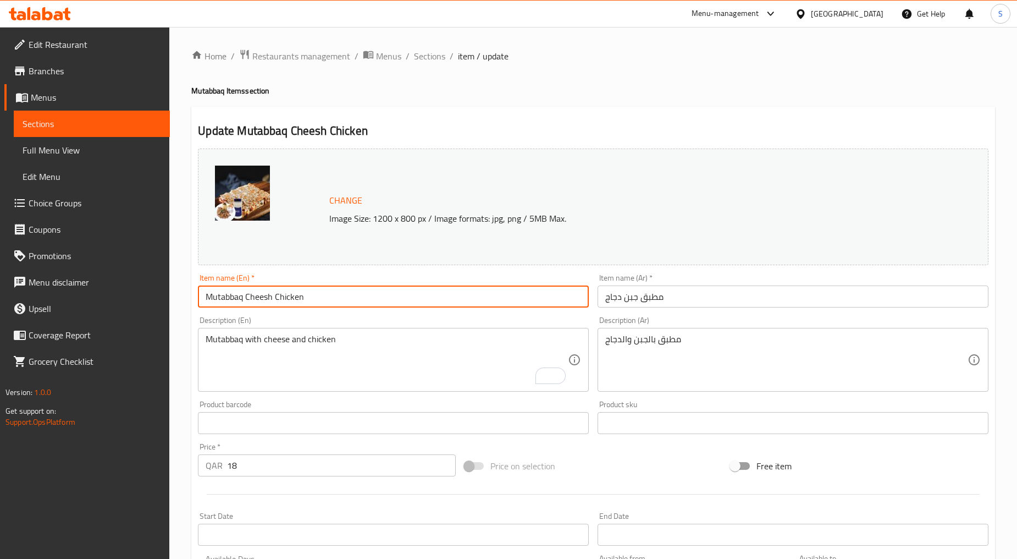
click at [247, 296] on input "Mutabbaq Cheesh Chicken" at bounding box center [393, 296] width 391 height 22
drag, startPoint x: 246, startPoint y: 297, endPoint x: 315, endPoint y: 300, distance: 68.8
click at [315, 300] on input "Mutabbaq Cheesh Chicken" at bounding box center [393, 296] width 391 height 22
click at [426, 61] on span "Sections" at bounding box center [429, 55] width 31 height 13
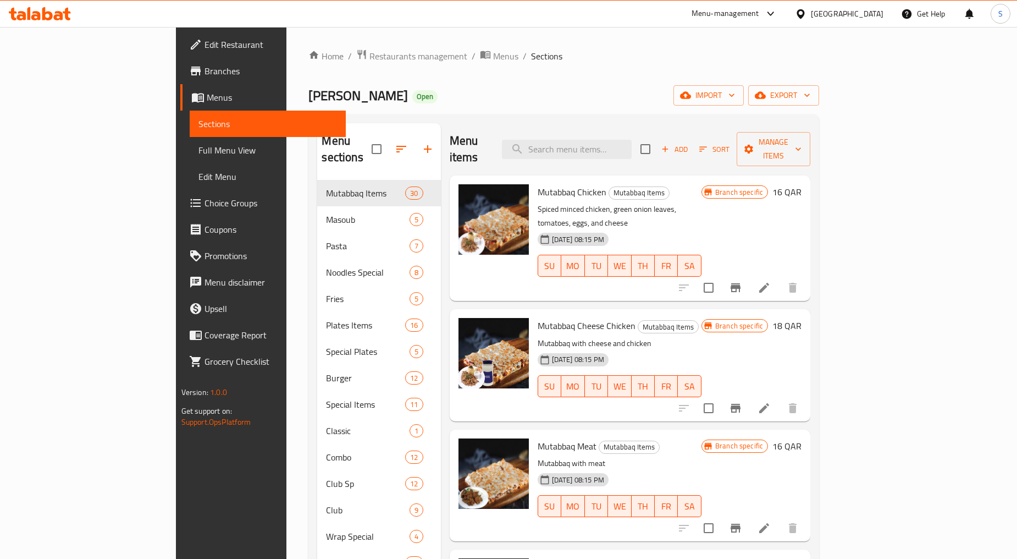
click at [780, 398] on li at bounding box center [764, 408] width 31 height 20
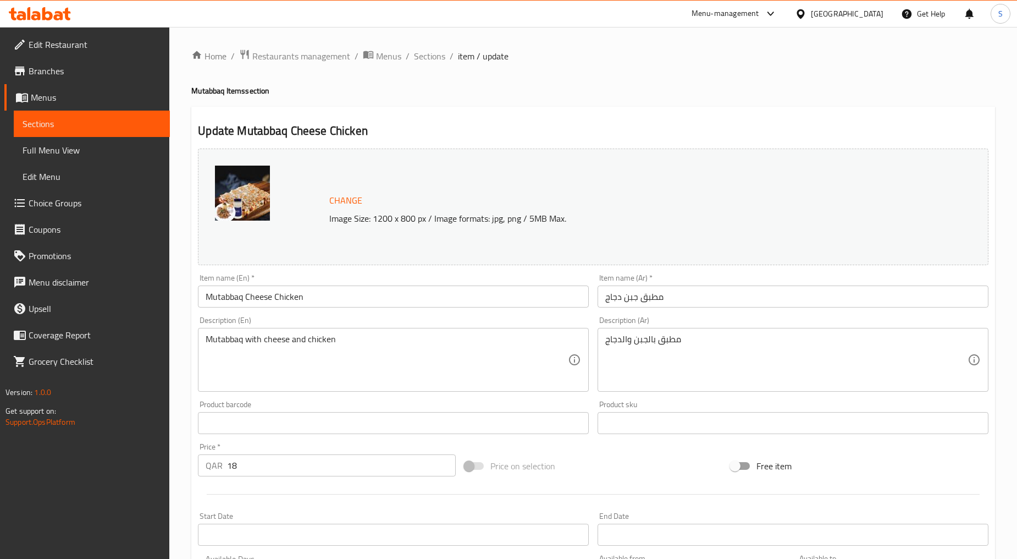
click at [381, 330] on div "Mutabbaq with cheese and chicken Description (En)" at bounding box center [393, 360] width 391 height 64
click at [380, 330] on div "Mutabbaq with cheese and chicken Description (En)" at bounding box center [393, 360] width 391 height 64
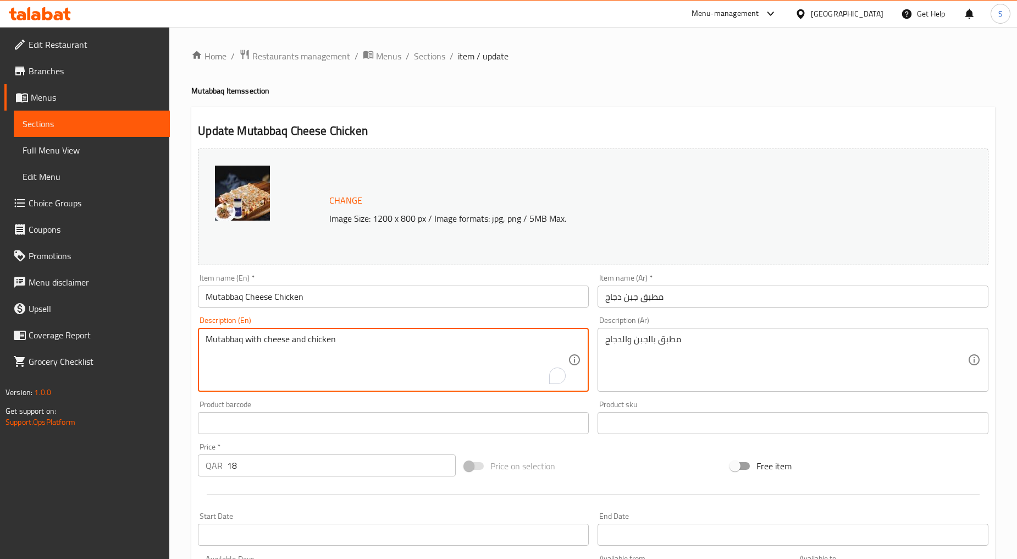
click at [377, 351] on textarea "Mutabbaq with cheese and chicken" at bounding box center [387, 360] width 362 height 52
paste textarea "spiced minced chicken, green onion leaves, tomatoes, eggs, and cheese."
click at [377, 351] on textarea "spiced minced chicken, green onion leaves, tomatoes, eggs, and cheese." at bounding box center [387, 360] width 362 height 52
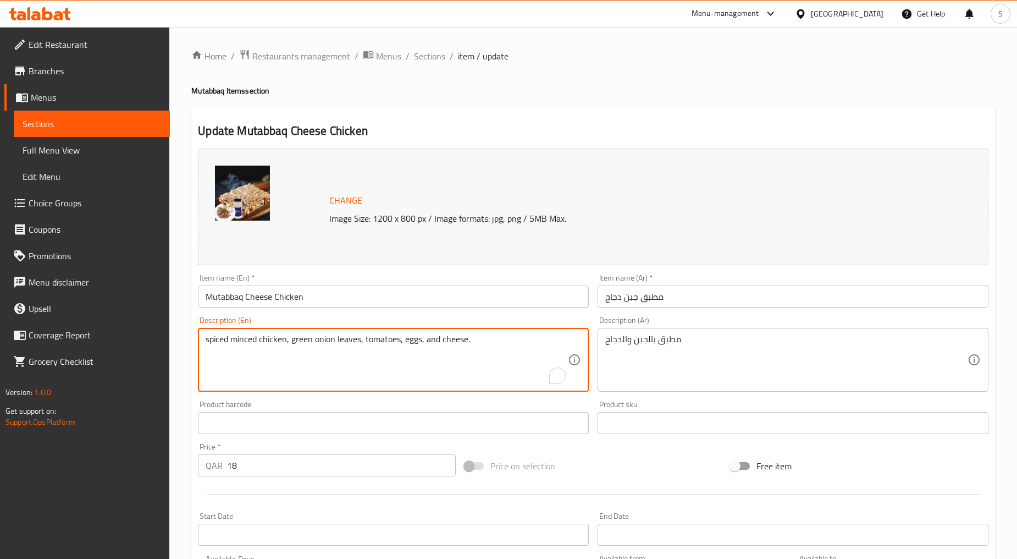
click at [377, 351] on textarea "spiced minced chicken, green onion leaves, tomatoes, eggs, and cheese." at bounding box center [387, 360] width 362 height 52
click at [406, 367] on textarea "Spiced minced chicken, green onion leaves, tomatoes, eggs, and cheese." at bounding box center [387, 360] width 362 height 52
type textarea "Spiced minced chicken, green onion leaves, tomatoes, eggs, and cheese."
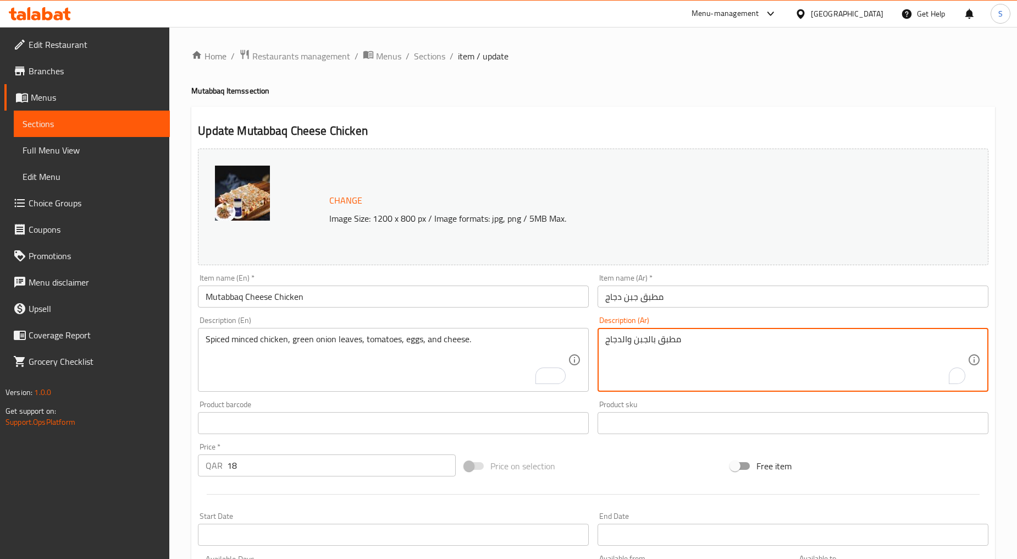
click at [635, 336] on textarea "مطبق بالجبن والدجاج" at bounding box center [787, 360] width 362 height 52
paste textarea "دجاج مفروم متبل، أوراق بصل أخضر، طماطم، بيض وجبنة."
type textarea "دجاج مفروم متبل، أوراق بصل أخضر، طماطم، بيض وجبنة."
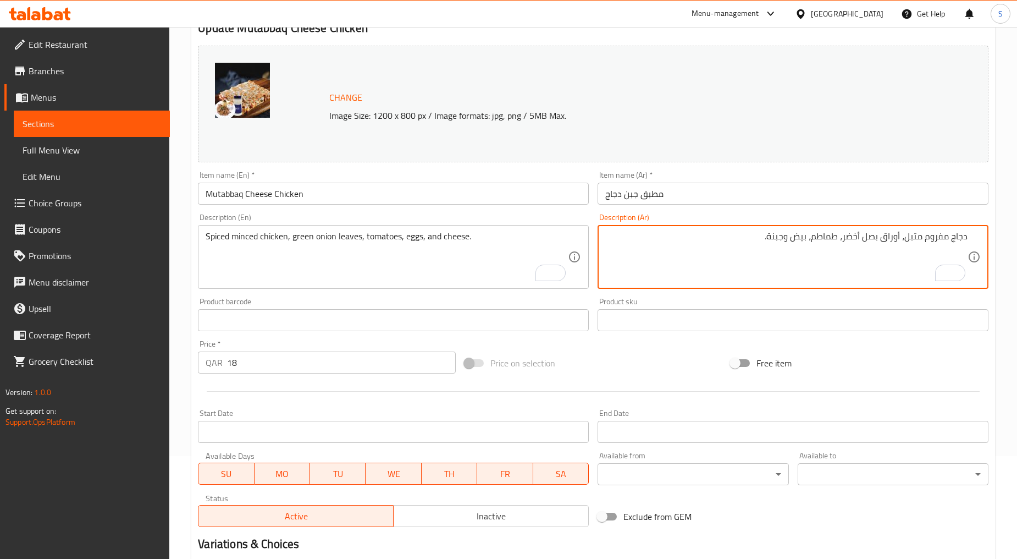
scroll to position [232, 0]
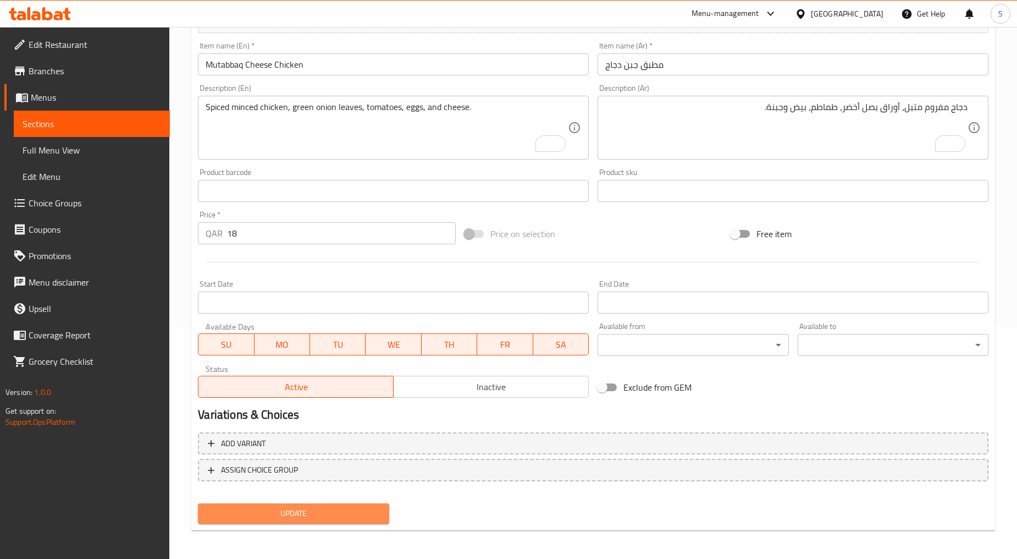
click at [332, 509] on span "Update" at bounding box center [293, 514] width 173 height 14
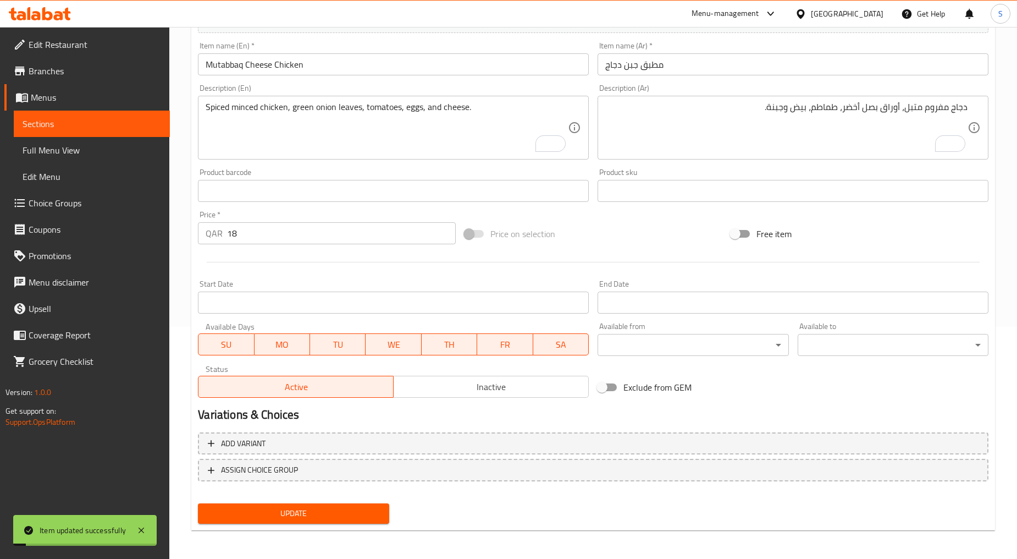
scroll to position [0, 0]
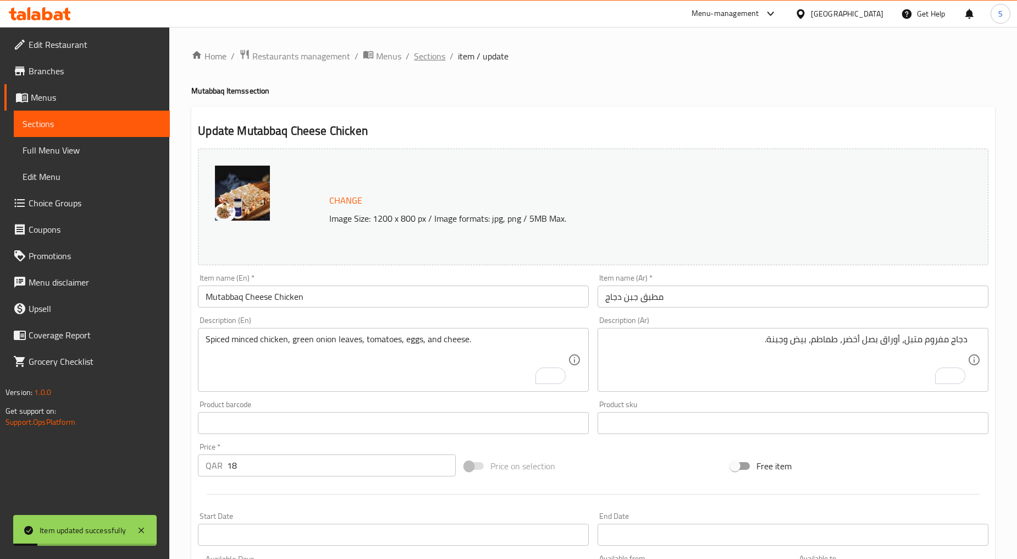
click at [421, 51] on span "Sections" at bounding box center [429, 55] width 31 height 13
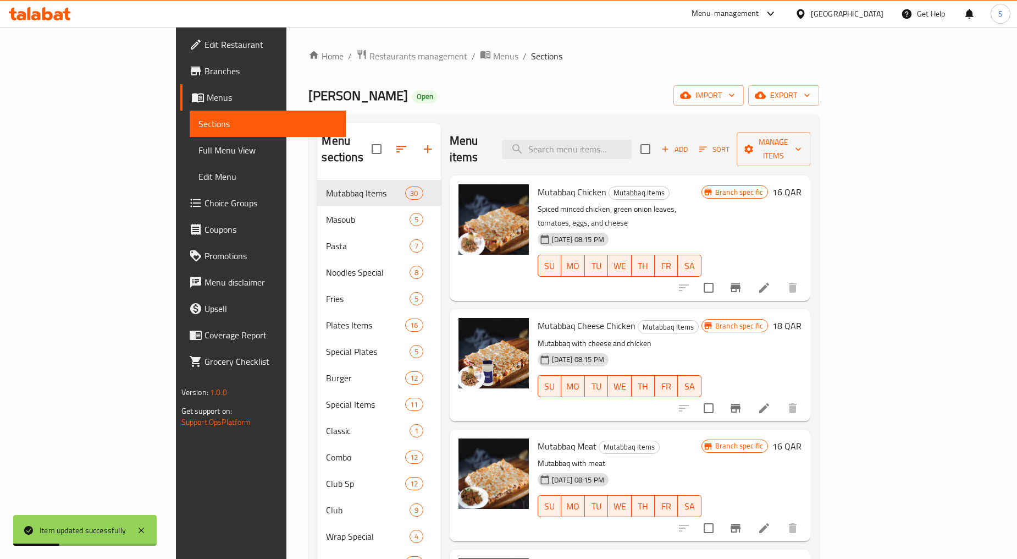
click at [742, 281] on icon "Branch-specific-item" at bounding box center [735, 287] width 13 height 13
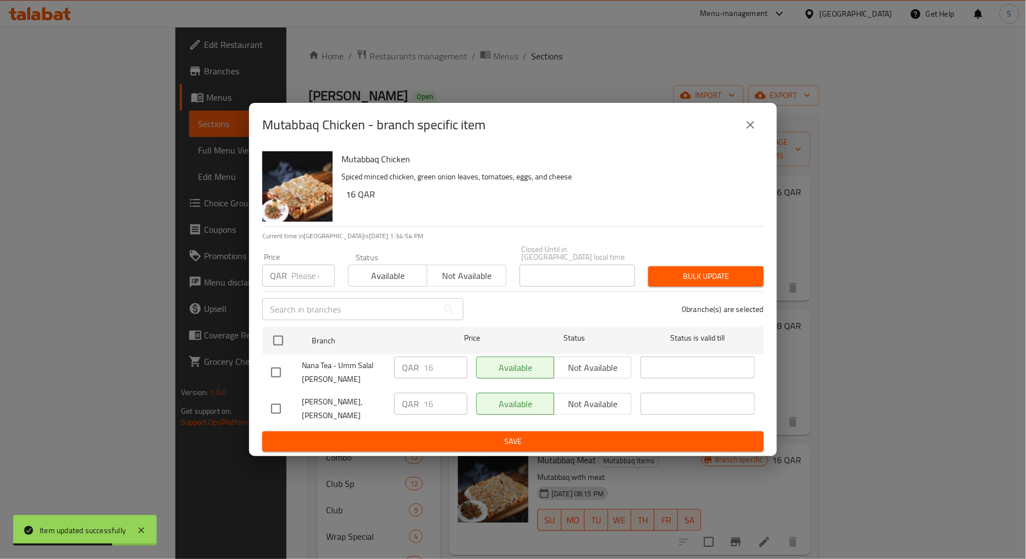
click at [743, 134] on button "close" at bounding box center [751, 125] width 26 height 26
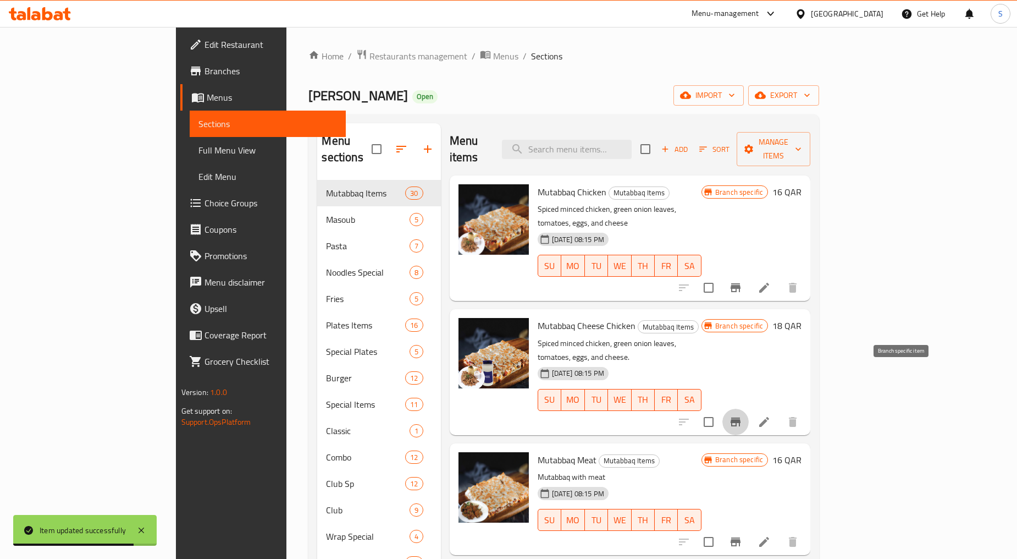
click at [741, 417] on icon "Branch-specific-item" at bounding box center [736, 421] width 10 height 9
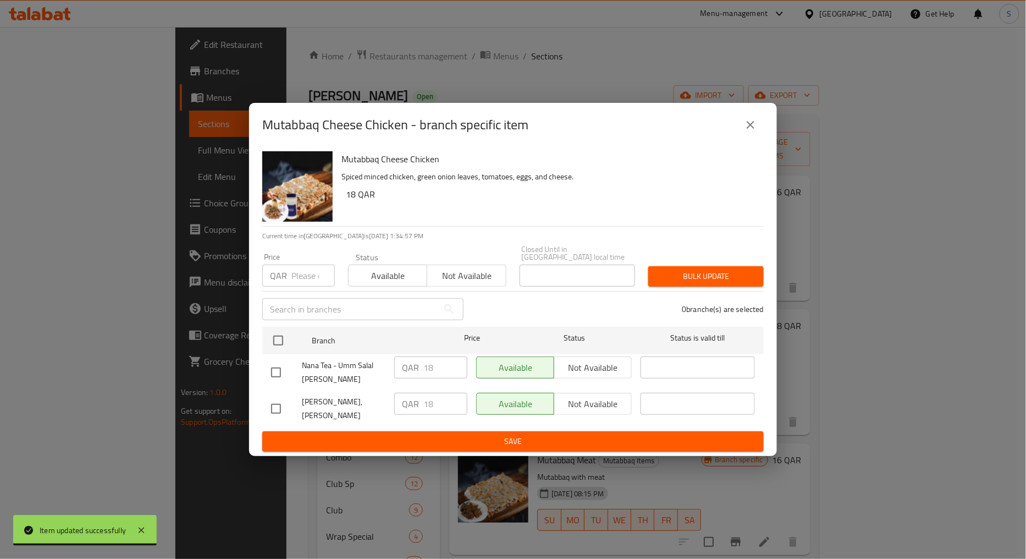
click at [749, 130] on icon "close" at bounding box center [750, 124] width 13 height 13
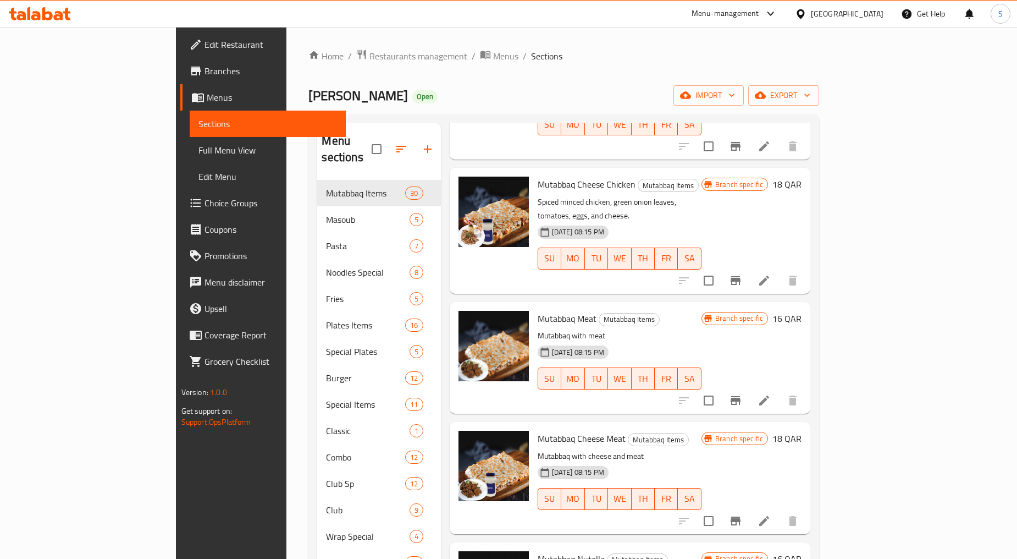
scroll to position [305, 0]
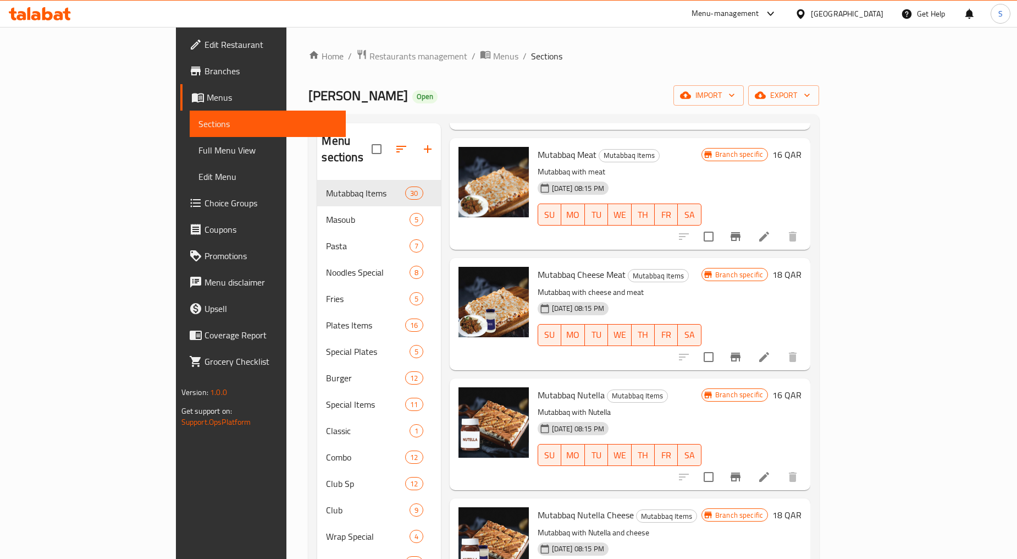
click at [780, 347] on li at bounding box center [764, 357] width 31 height 20
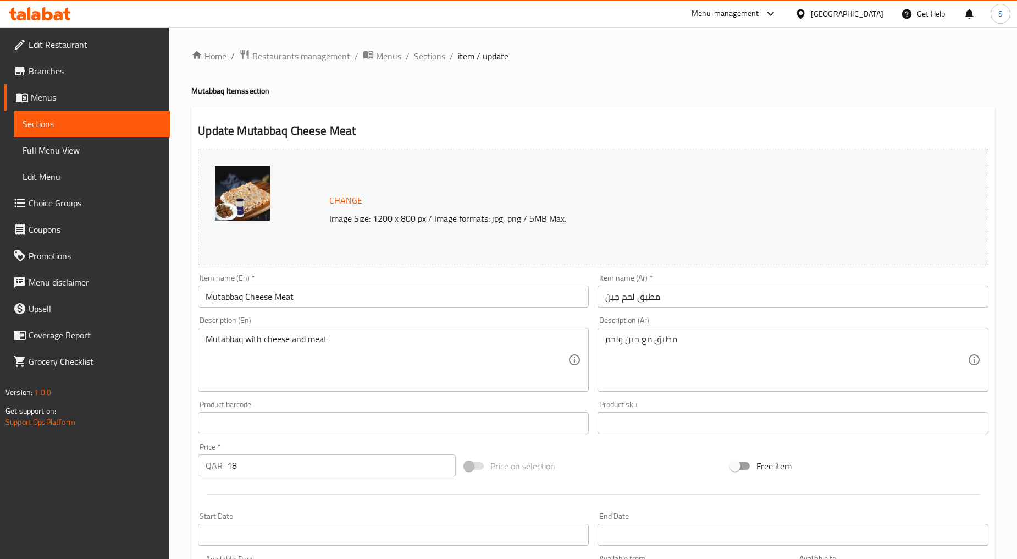
click at [266, 291] on input "Mutabbaq Cheese Meat" at bounding box center [393, 296] width 391 height 22
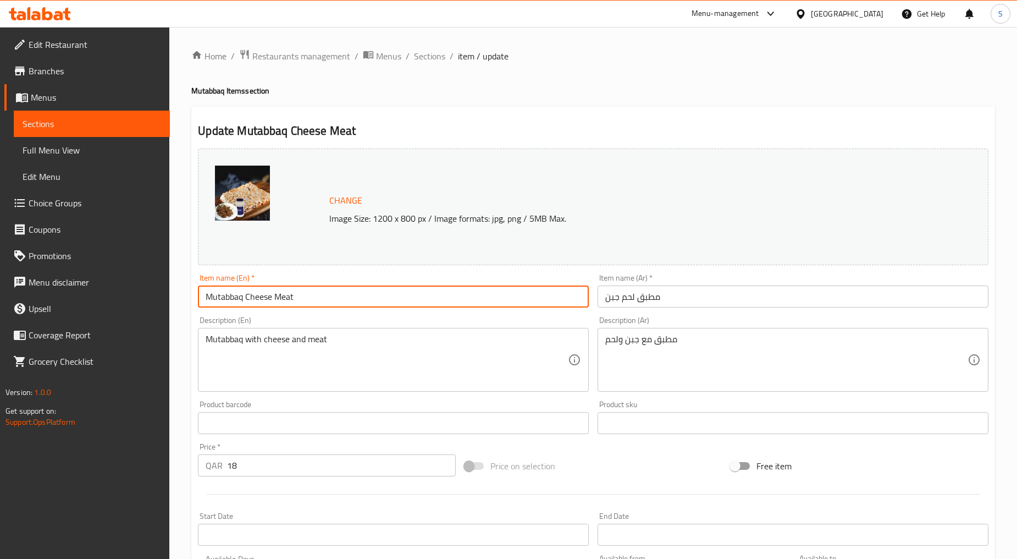
click at [266, 291] on input "Mutabbaq Cheese Meat" at bounding box center [393, 296] width 391 height 22
click at [304, 293] on input "Mutabbaq cheese meat" at bounding box center [393, 296] width 391 height 22
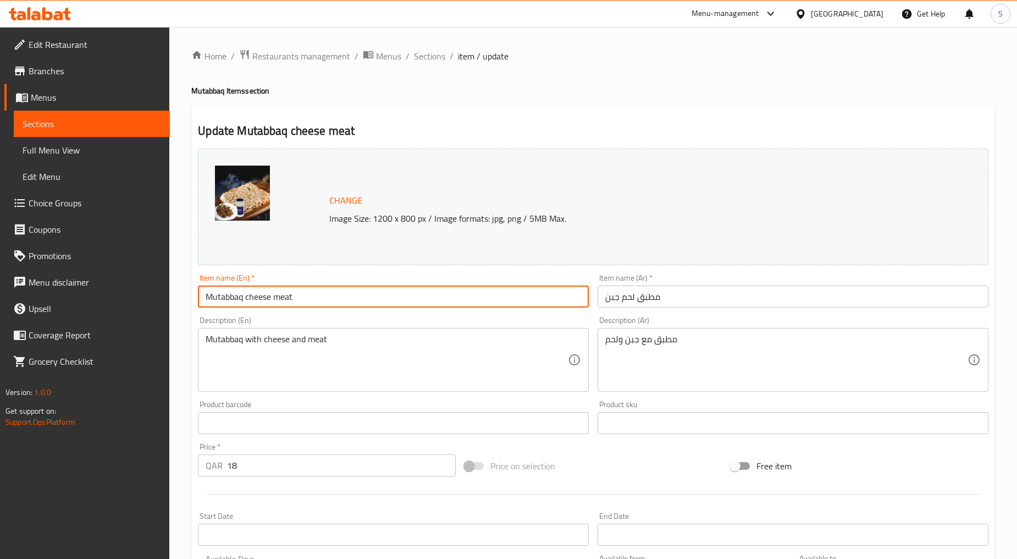
paste input "UTABBAQ CHEESE MEAT"
click at [304, 293] on input "MUTABBAQ CHEESE MEAT" at bounding box center [393, 296] width 391 height 22
type input "Mutabbaq Cheese Meat"
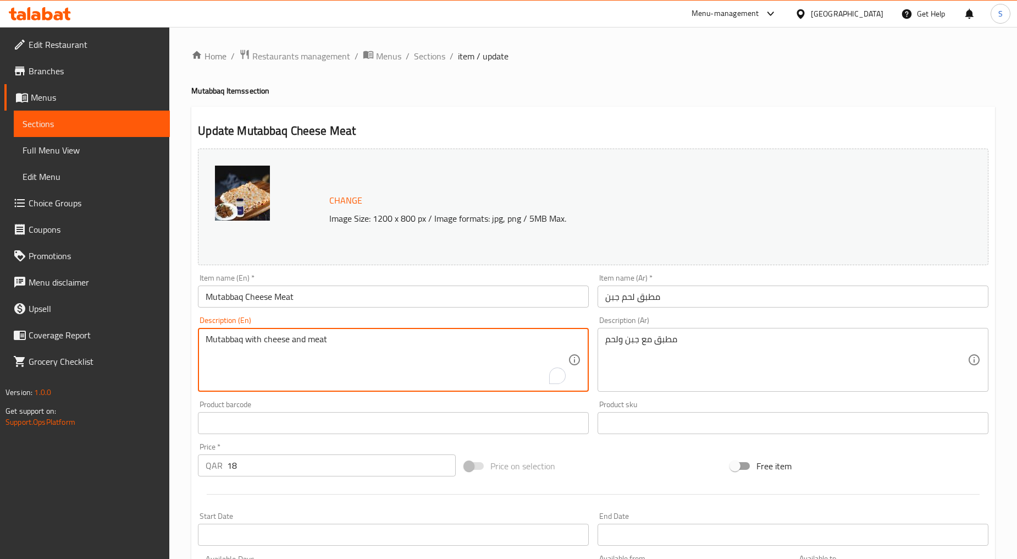
click at [266, 358] on textarea "Mutabbaq with cheese and meat" at bounding box center [387, 360] width 362 height 52
paste textarea "Paper-thin pastry folded around eggs, ground beef, onions, leeks, tomatoes, and…"
click at [266, 358] on textarea "Paper-thin pastry folded around eggs, ground beef, onions, leeks, tomatoes, and…" at bounding box center [387, 360] width 362 height 52
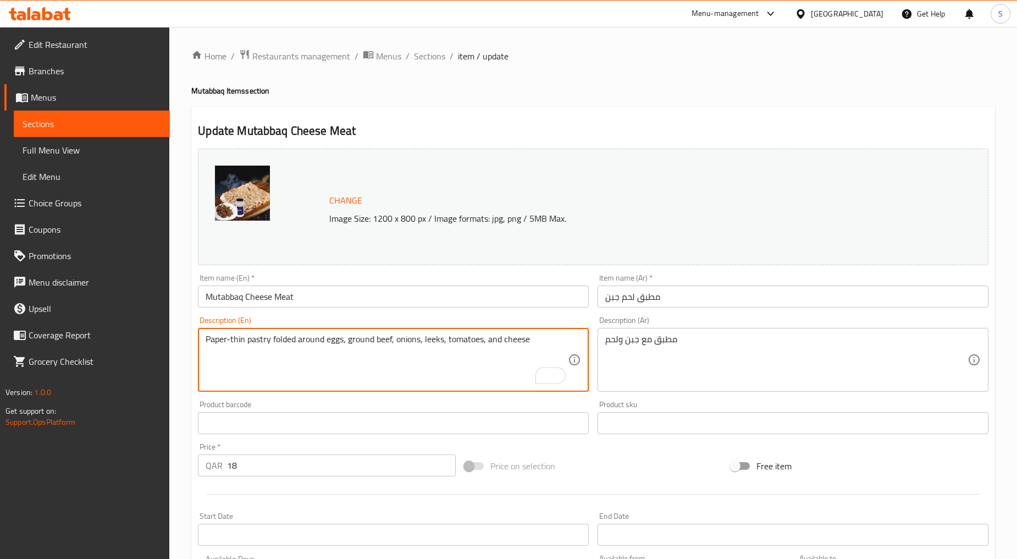
click at [266, 358] on textarea "Paper-thin pastry folded around eggs, ground beef, onions, leeks, tomatoes, and…" at bounding box center [387, 360] width 362 height 52
click at [443, 373] on textarea "Paper-thin pastry folded around eggs, ground beef, onions, leeks, tomatoes, and…" at bounding box center [387, 360] width 362 height 52
type textarea "Paper-thin pastry folded around eggs, ground beef, onions, leeks, tomatoes, and…"
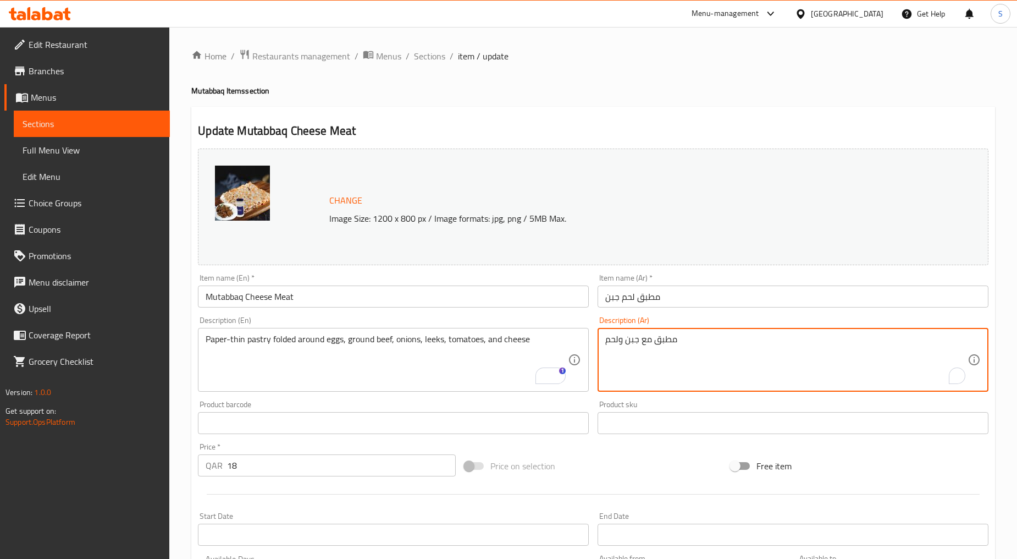
click at [646, 349] on textarea "مطبق مع جبن ولحم" at bounding box center [787, 360] width 362 height 52
paste textarea "جنات رقيقة [PERSON_NAME] حول البيض واللحم البقري المفروم والبصل والكراث والطماط…"
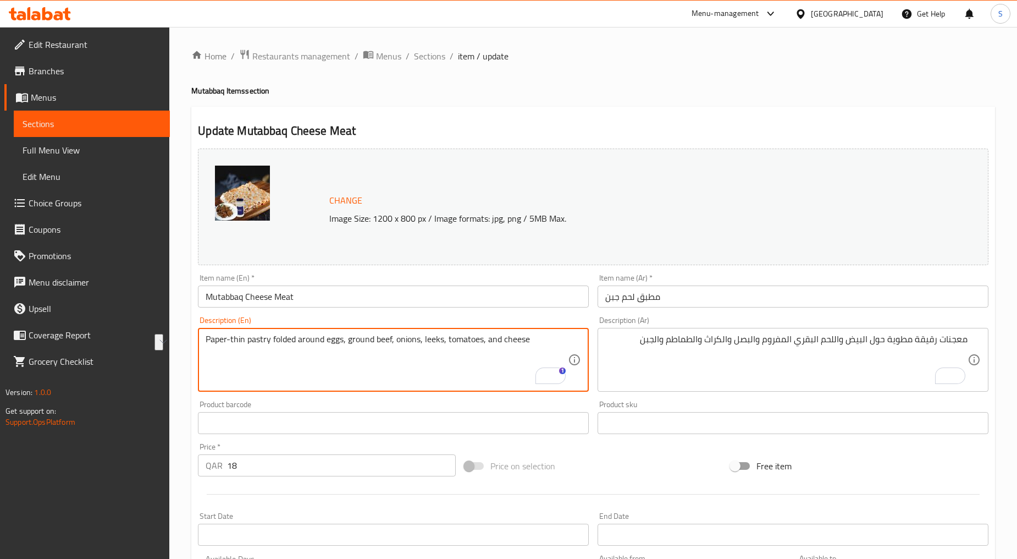
drag, startPoint x: 343, startPoint y: 342, endPoint x: 199, endPoint y: 353, distance: 144.0
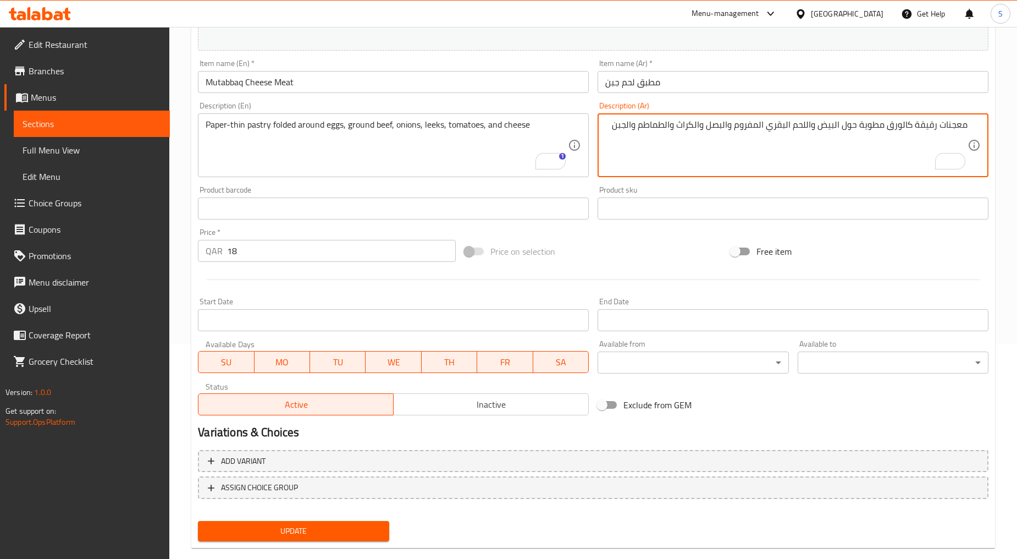
scroll to position [232, 0]
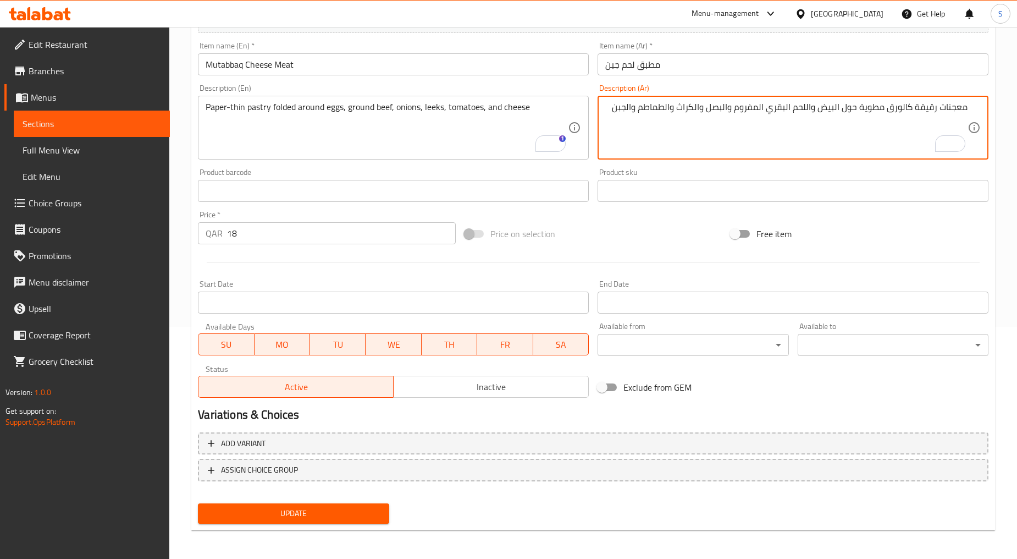
type textarea "معجنات رقيقة كالورق مطوية حول البيض واللحم البقري المفروم والبصل والكراث والطما…"
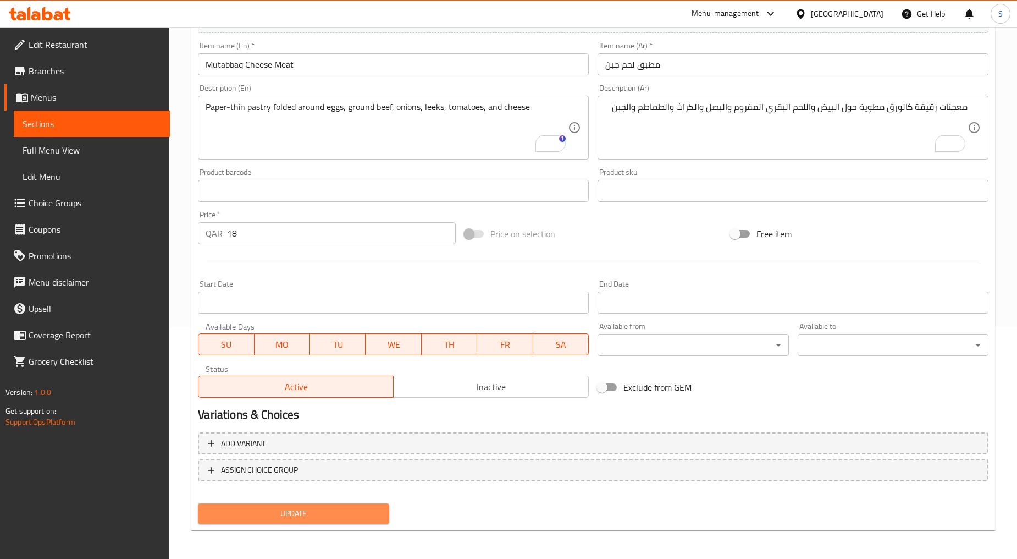
click at [264, 514] on span "Update" at bounding box center [293, 514] width 173 height 14
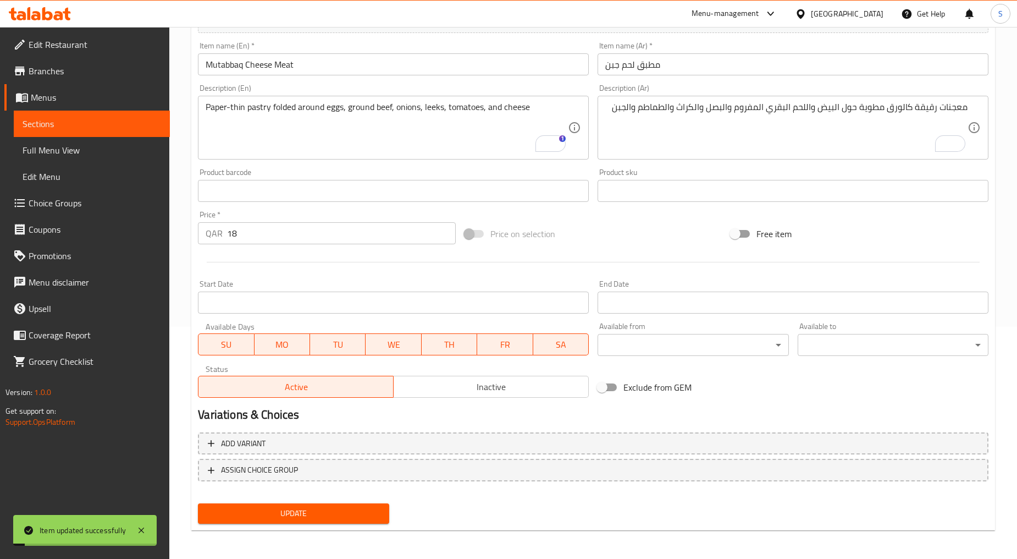
scroll to position [0, 0]
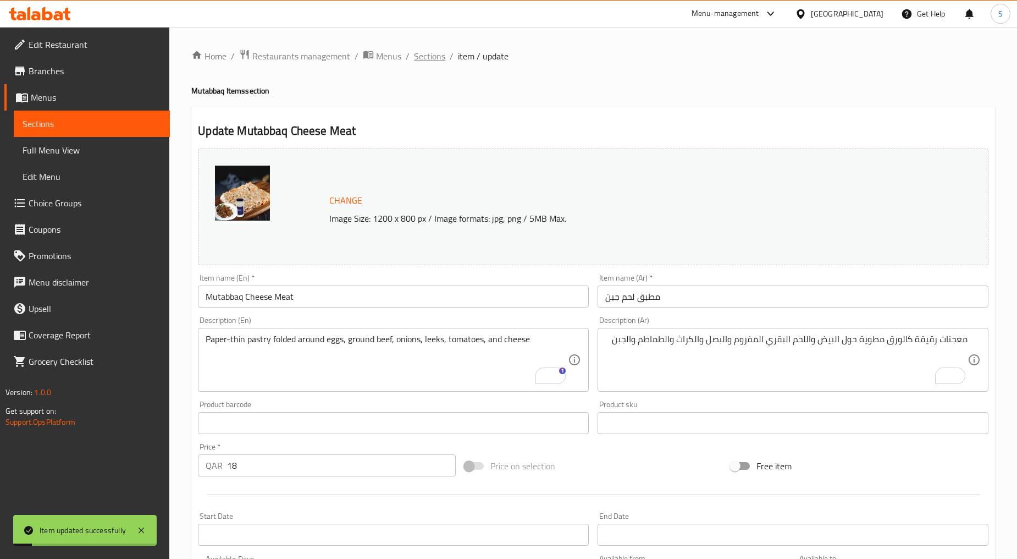
click at [442, 58] on span "Sections" at bounding box center [429, 55] width 31 height 13
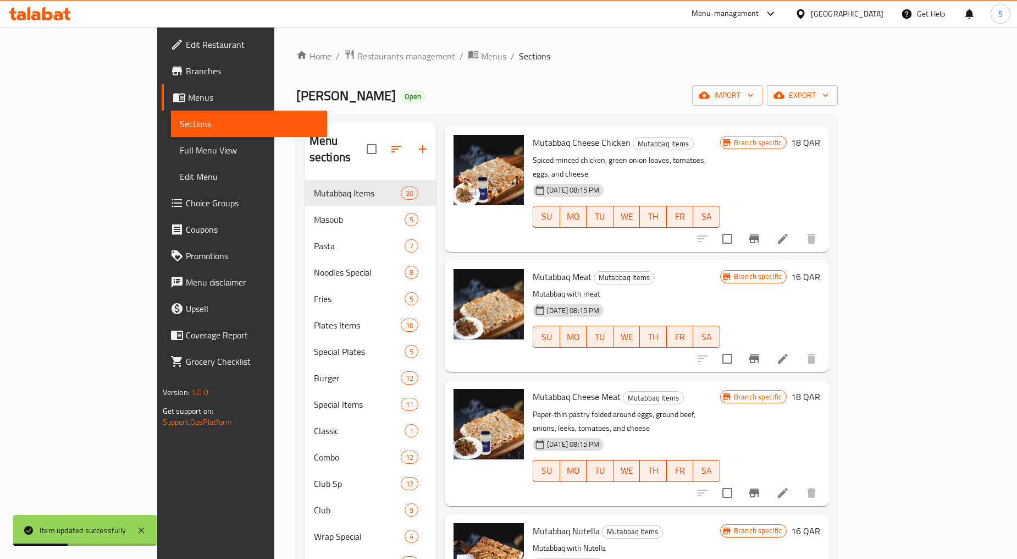
scroll to position [244, 0]
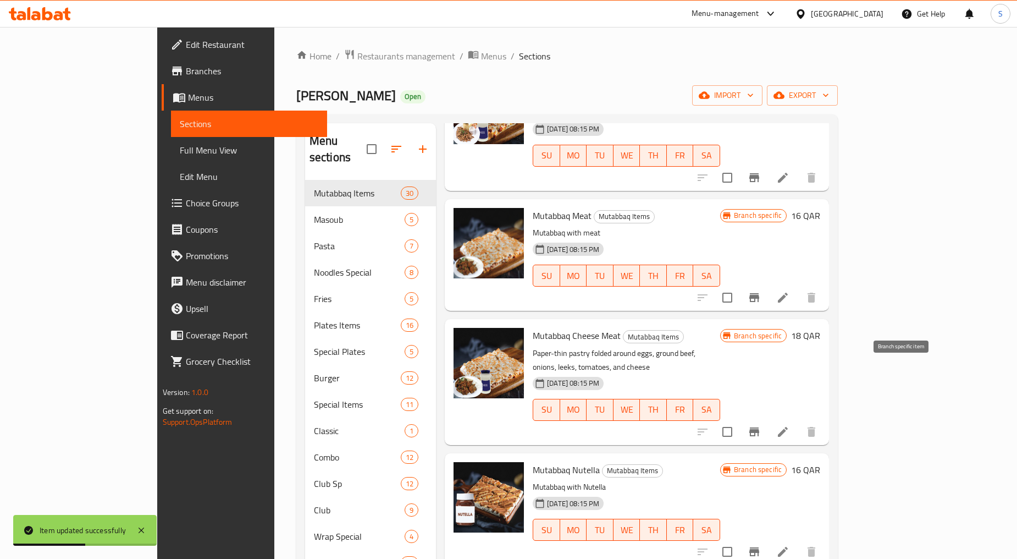
click at [761, 425] on icon "Branch-specific-item" at bounding box center [754, 431] width 13 height 13
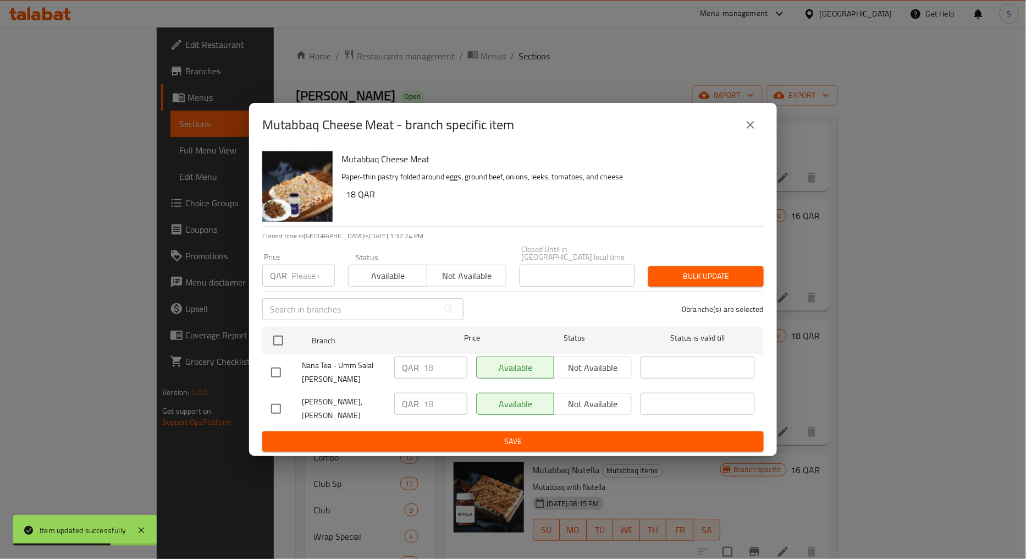
click at [751, 138] on button "close" at bounding box center [751, 125] width 26 height 26
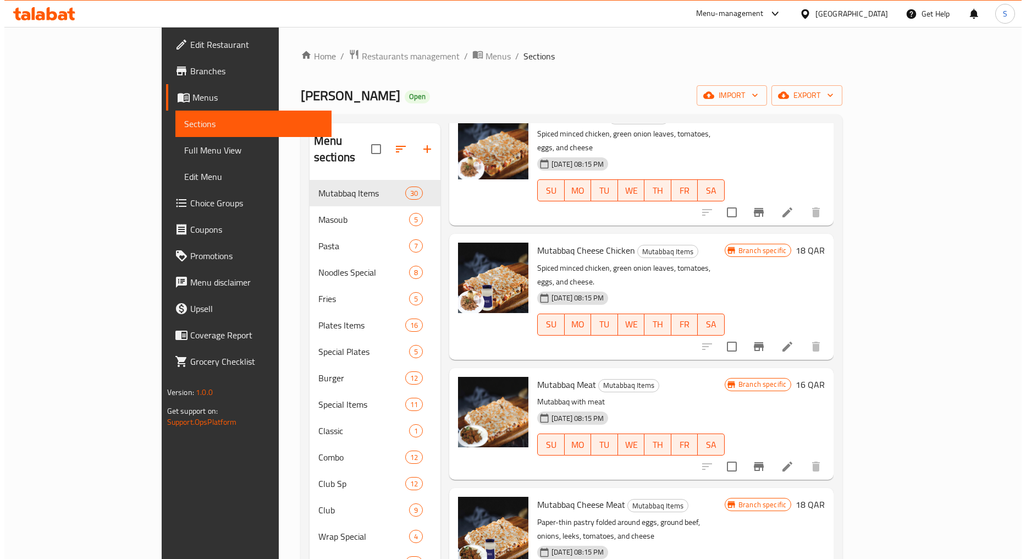
scroll to position [0, 0]
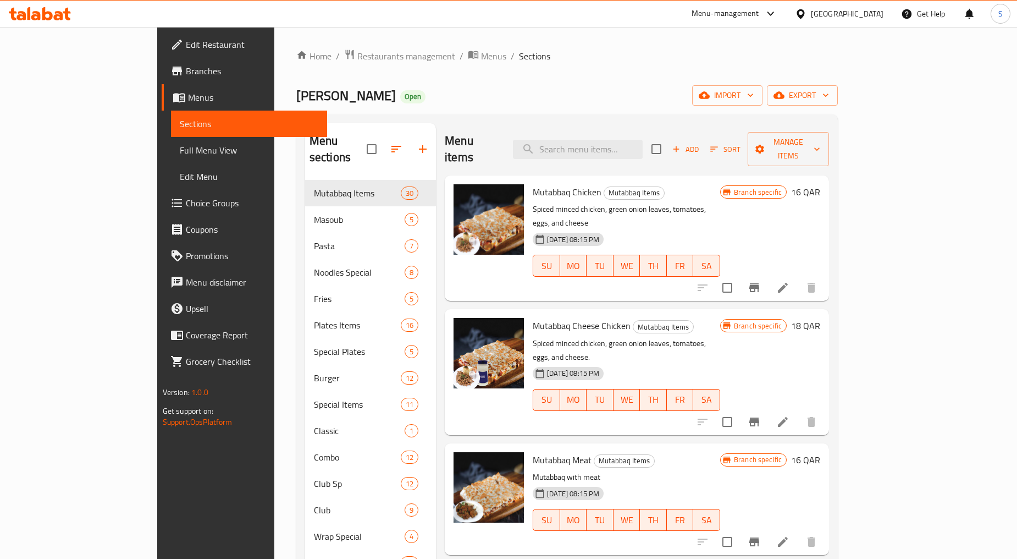
click at [741, 143] on span "Sort" at bounding box center [726, 149] width 30 height 13
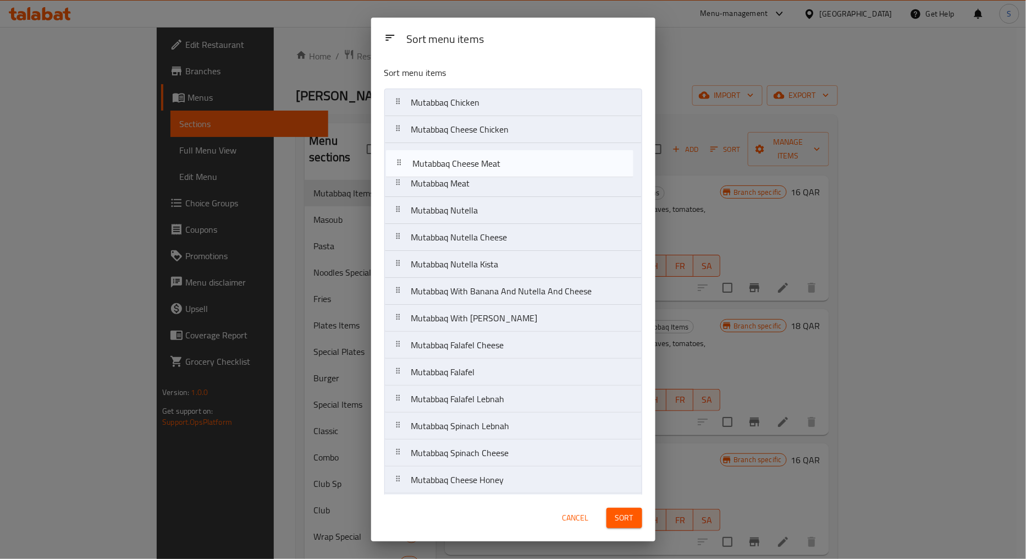
drag, startPoint x: 392, startPoint y: 191, endPoint x: 394, endPoint y: 169, distance: 22.7
click at [394, 169] on nav "Mutabbaq Chicken Mutabbaq Cheese Chicken Mutabbaq Meat Mutabbaq Cheese Meat Mut…" at bounding box center [513, 494] width 258 height 810
drag, startPoint x: 398, startPoint y: 218, endPoint x: 405, endPoint y: 189, distance: 30.5
click at [405, 189] on nav "Mutabbaq Chicken Mutabbaq Cheese Chicken Mutabbaq Cheese Meat Mutabbaq Meat Mut…" at bounding box center [513, 494] width 258 height 810
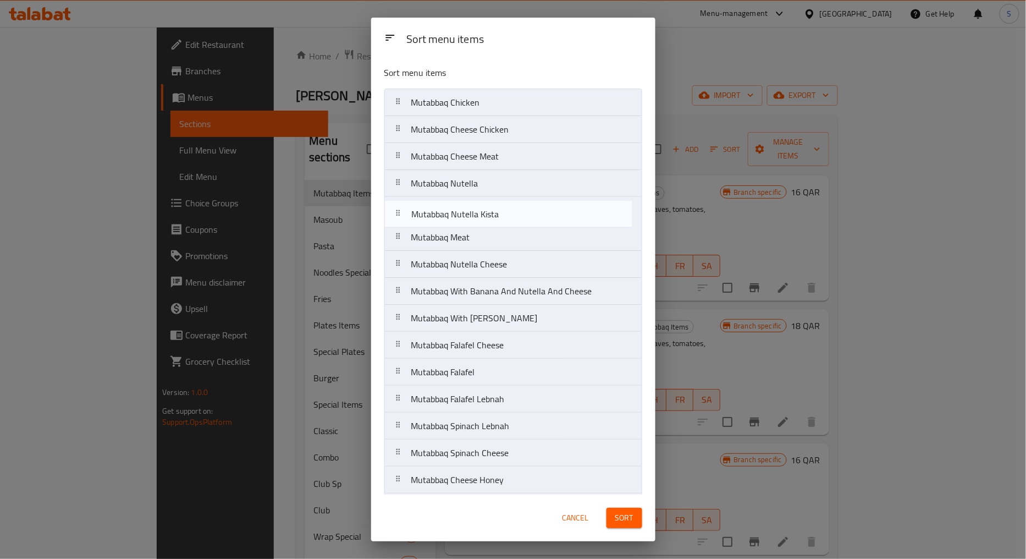
drag, startPoint x: 394, startPoint y: 266, endPoint x: 393, endPoint y: 212, distance: 53.9
click at [393, 212] on nav "Mutabbaq Chicken Mutabbaq Cheese Chicken Mutabbaq Cheese Meat Mutabbaq Nutella …" at bounding box center [513, 494] width 258 height 810
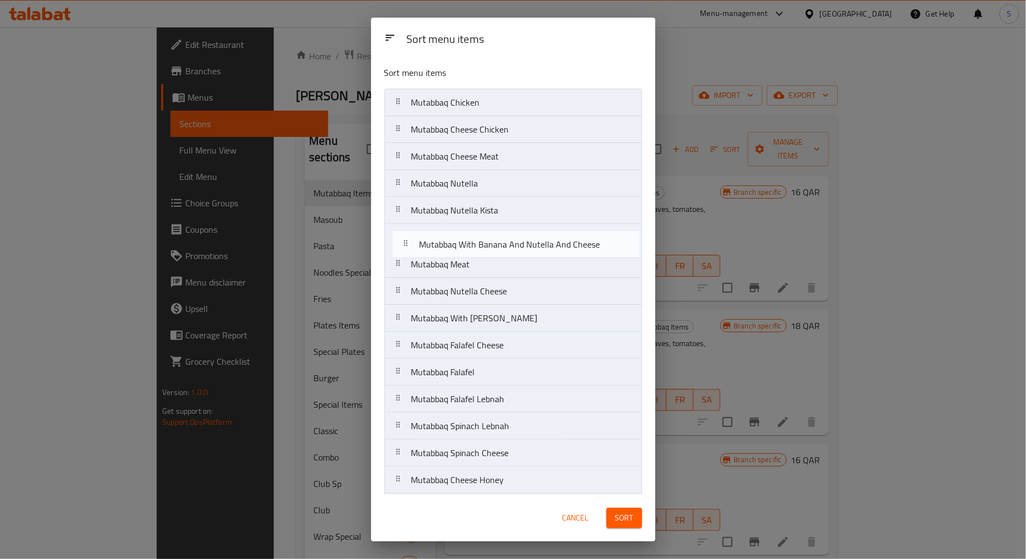
drag, startPoint x: 397, startPoint y: 299, endPoint x: 405, endPoint y: 240, distance: 59.0
click at [405, 240] on nav "Mutabbaq Chicken Mutabbaq Cheese Chicken Mutabbaq Cheese Meat Mutabbaq Nutella …" at bounding box center [513, 494] width 258 height 810
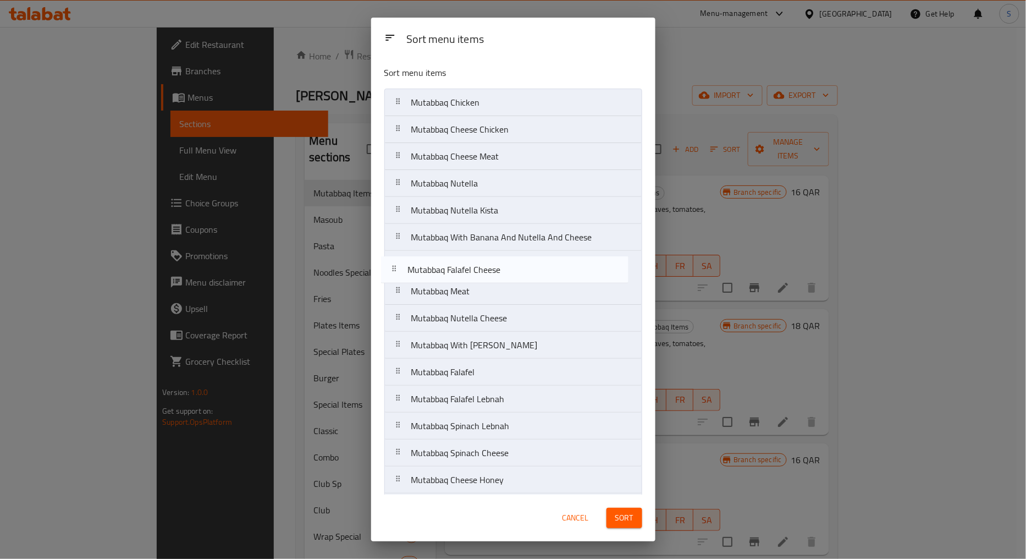
drag, startPoint x: 398, startPoint y: 352, endPoint x: 398, endPoint y: 265, distance: 86.9
click at [398, 265] on nav "Mutabbaq Chicken Mutabbaq Cheese Chicken Mutabbaq Cheese Meat Mutabbaq Nutella …" at bounding box center [513, 494] width 258 height 810
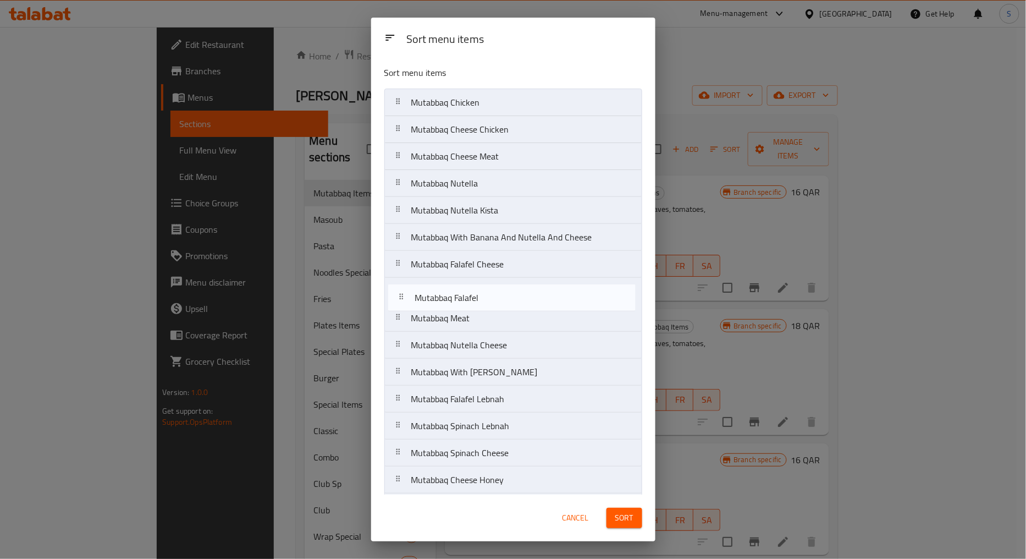
drag, startPoint x: 398, startPoint y: 377, endPoint x: 403, endPoint y: 296, distance: 81.0
click at [403, 296] on nav "Mutabbaq Chicken Mutabbaq Cheese Chicken Mutabbaq Cheese Meat Mutabbaq Nutella …" at bounding box center [513, 494] width 258 height 810
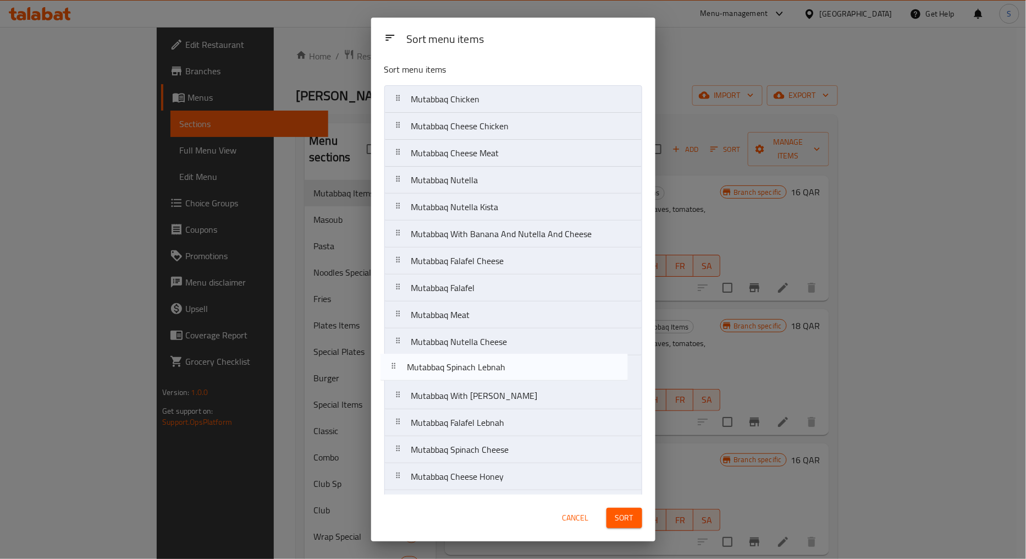
scroll to position [4, 0]
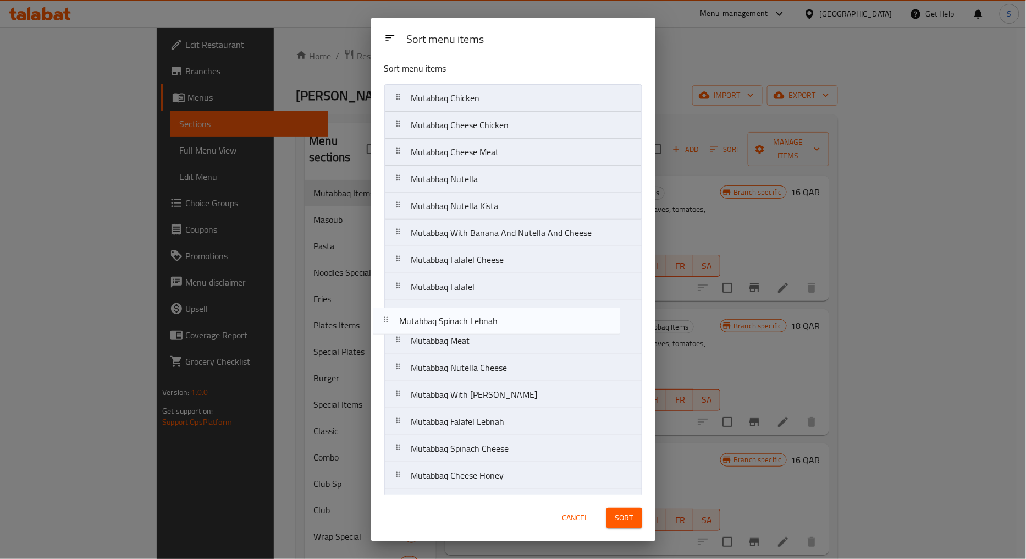
drag, startPoint x: 398, startPoint y: 429, endPoint x: 386, endPoint y: 326, distance: 103.6
click at [387, 318] on nav "Mutabbaq Chicken Mutabbaq Cheese Chicken Mutabbaq Cheese Meat Mutabbaq Nutella …" at bounding box center [513, 489] width 258 height 810
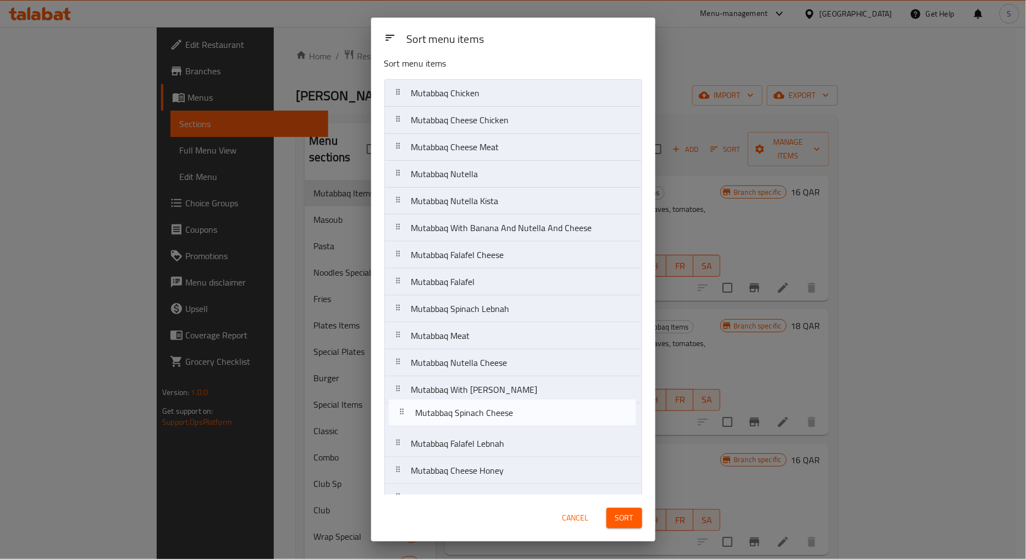
scroll to position [12, 0]
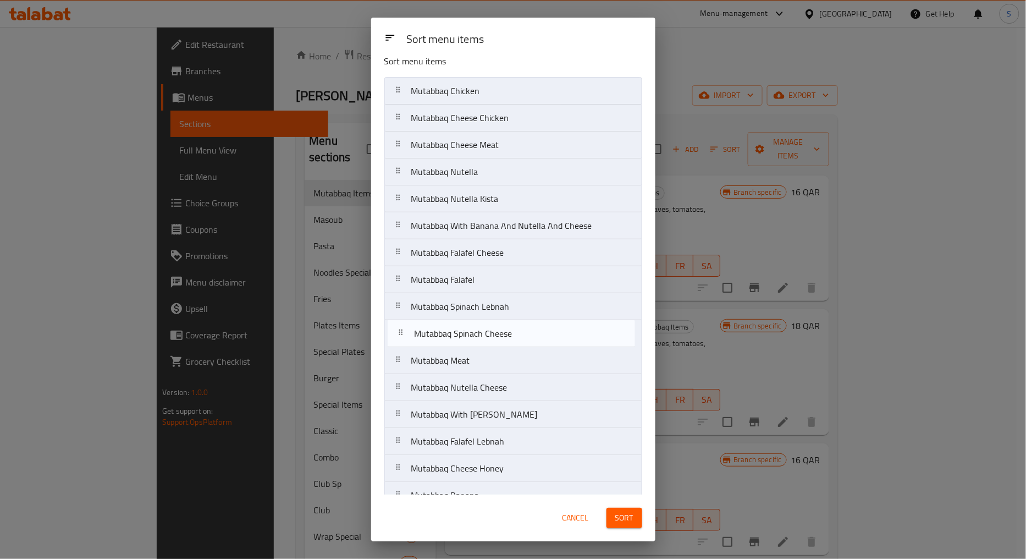
drag, startPoint x: 402, startPoint y: 455, endPoint x: 405, endPoint y: 336, distance: 118.8
click at [405, 336] on nav "Mutabbaq Chicken Mutabbaq Cheese Chicken Mutabbaq Cheese Meat Mutabbaq Nutella …" at bounding box center [513, 482] width 258 height 810
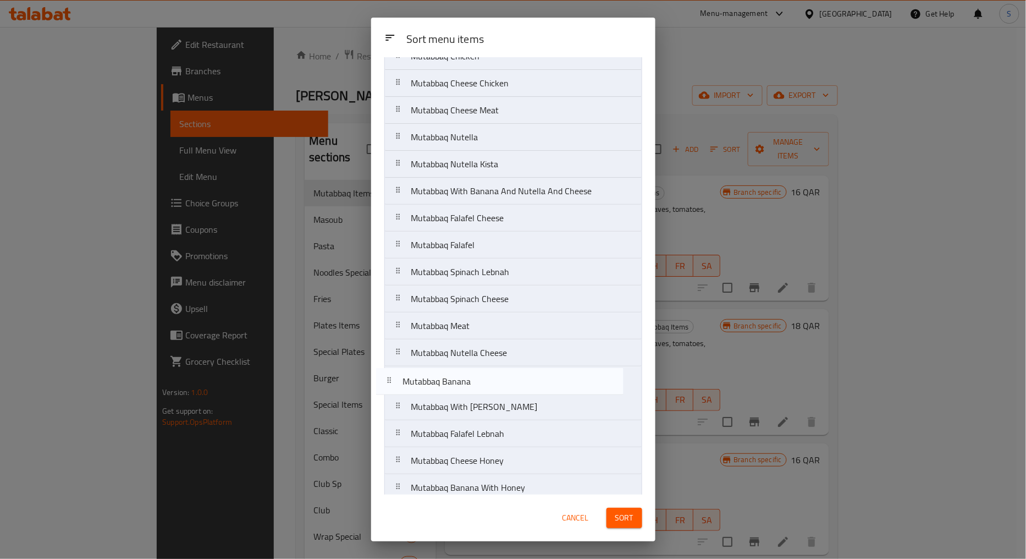
scroll to position [49, 0]
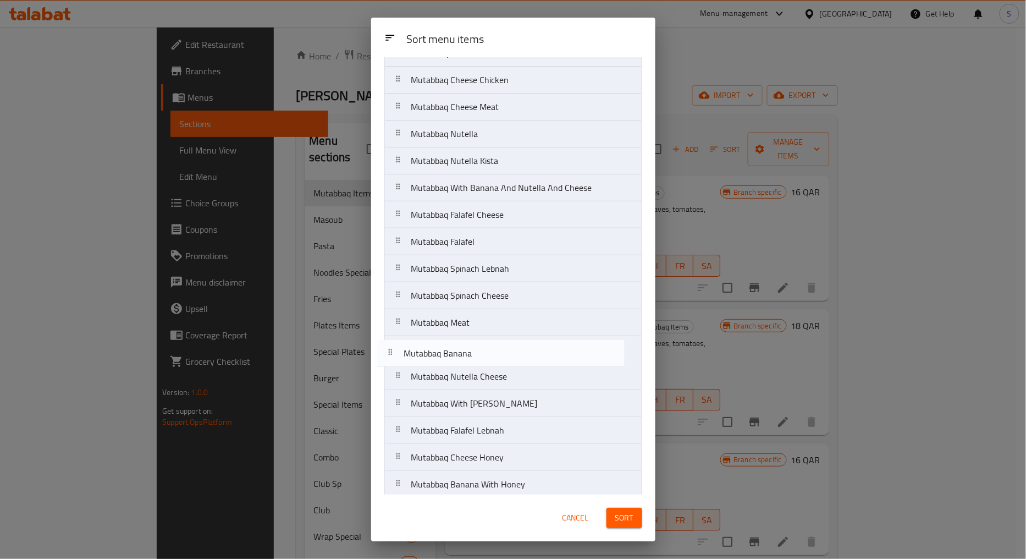
drag, startPoint x: 400, startPoint y: 470, endPoint x: 396, endPoint y: 349, distance: 121.6
click at [396, 349] on nav "Mutabbaq Chicken Mutabbaq Cheese Chicken Mutabbaq Cheese Meat Mutabbaq Nutella …" at bounding box center [513, 444] width 258 height 810
drag, startPoint x: 397, startPoint y: 378, endPoint x: 397, endPoint y: 353, distance: 25.3
click at [397, 353] on nav "Mutabbaq Chicken Mutabbaq Cheese Chicken Mutabbaq Cheese Meat Mutabbaq Nutella …" at bounding box center [513, 444] width 258 height 810
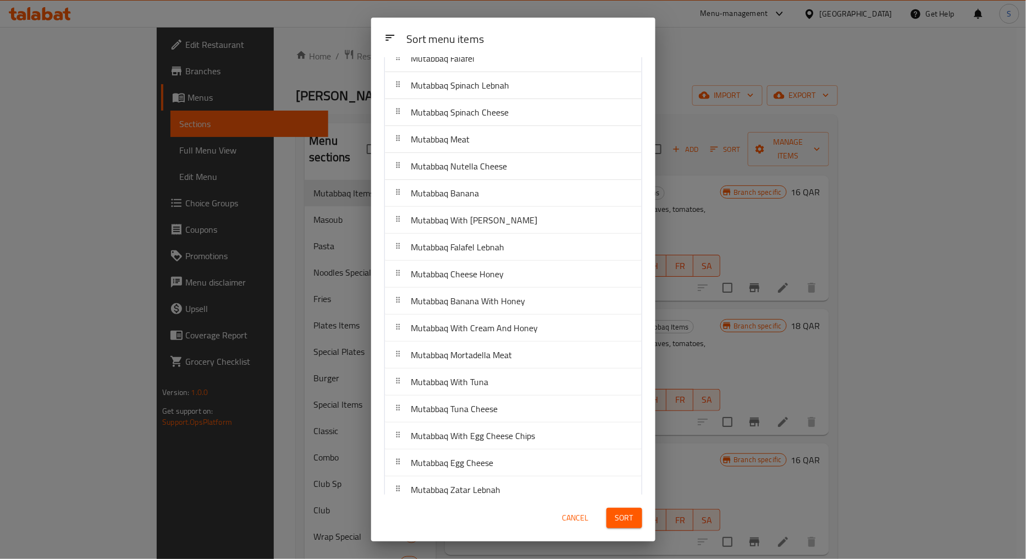
scroll to position [172, 0]
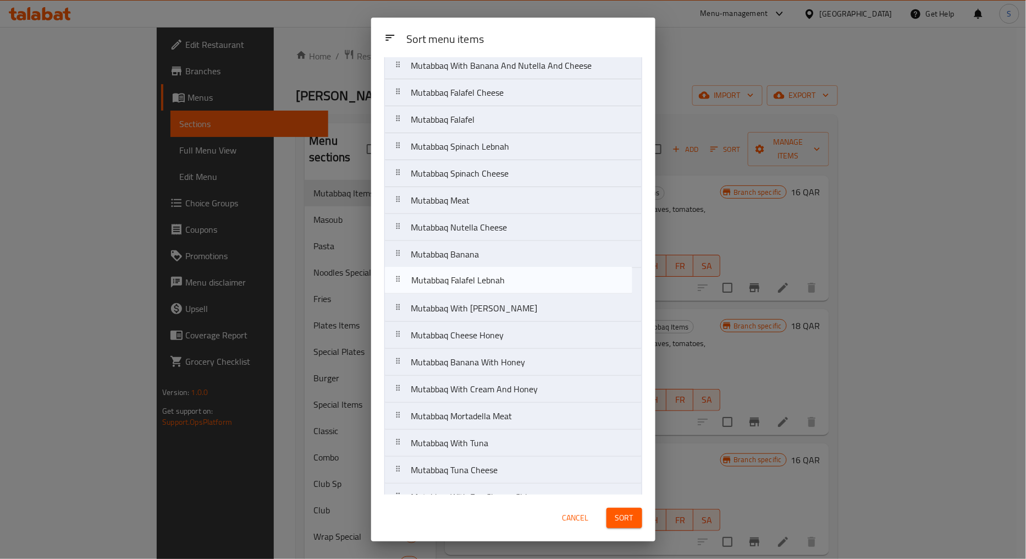
drag, startPoint x: 399, startPoint y: 304, endPoint x: 398, endPoint y: 279, distance: 24.2
click at [398, 279] on nav "Mutabbaq Chicken Mutabbaq Cheese Chicken Mutabbaq Cheese Meat Mutabbaq Nutella …" at bounding box center [513, 322] width 258 height 810
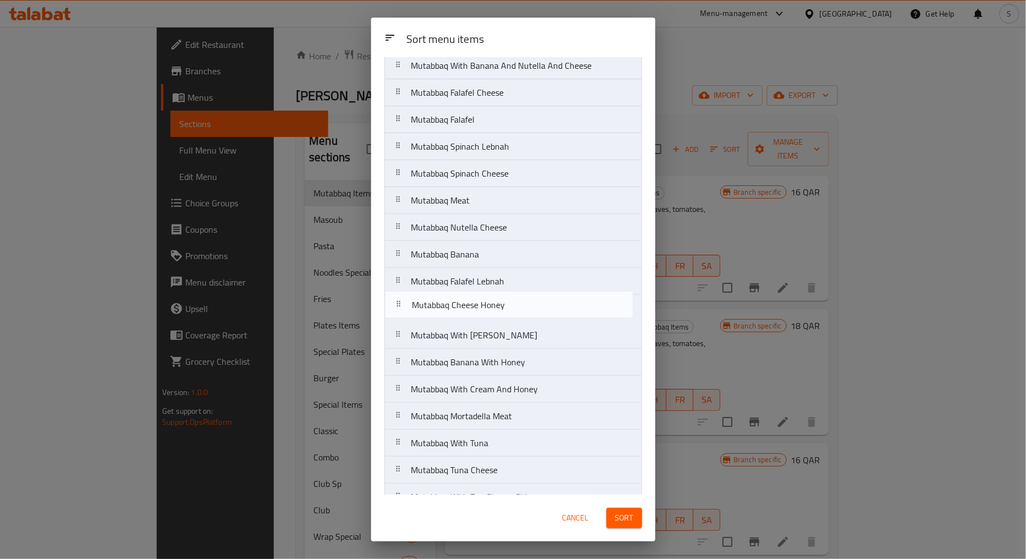
drag, startPoint x: 404, startPoint y: 334, endPoint x: 404, endPoint y: 298, distance: 36.3
click at [404, 298] on nav "Mutabbaq Chicken Mutabbaq Cheese Chicken Mutabbaq Cheese Meat Mutabbaq Nutella …" at bounding box center [513, 322] width 258 height 810
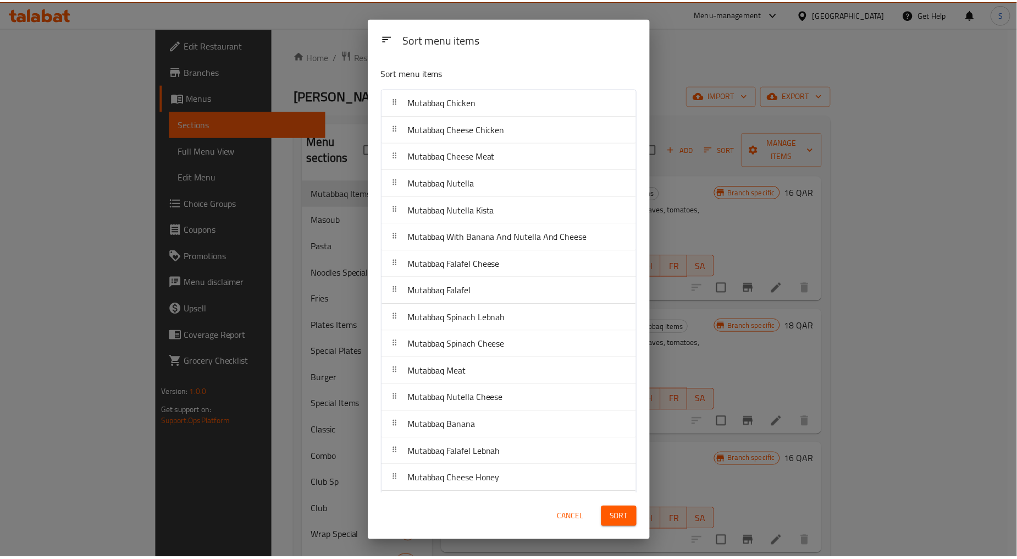
scroll to position [0, 0]
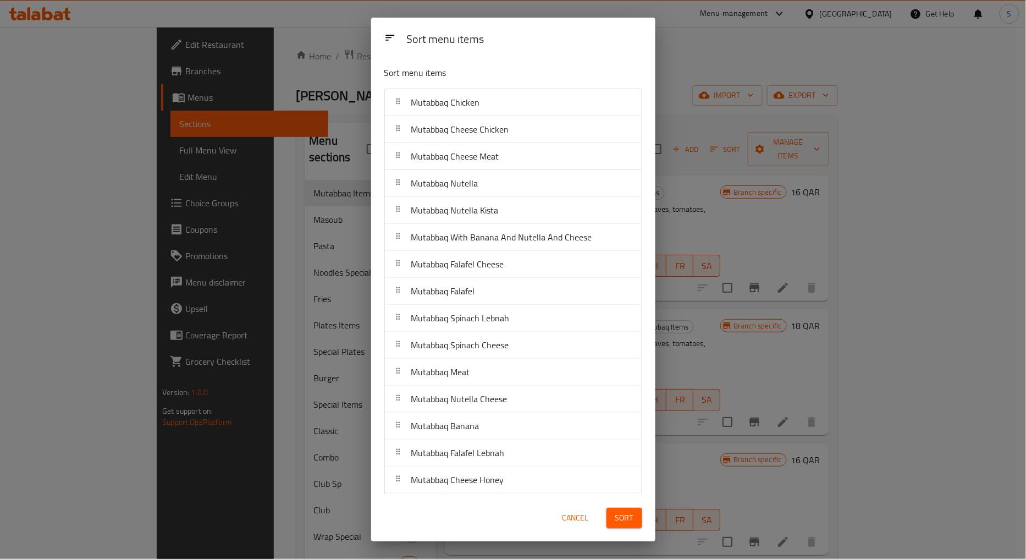
click at [580, 521] on span "Cancel" at bounding box center [576, 518] width 26 height 14
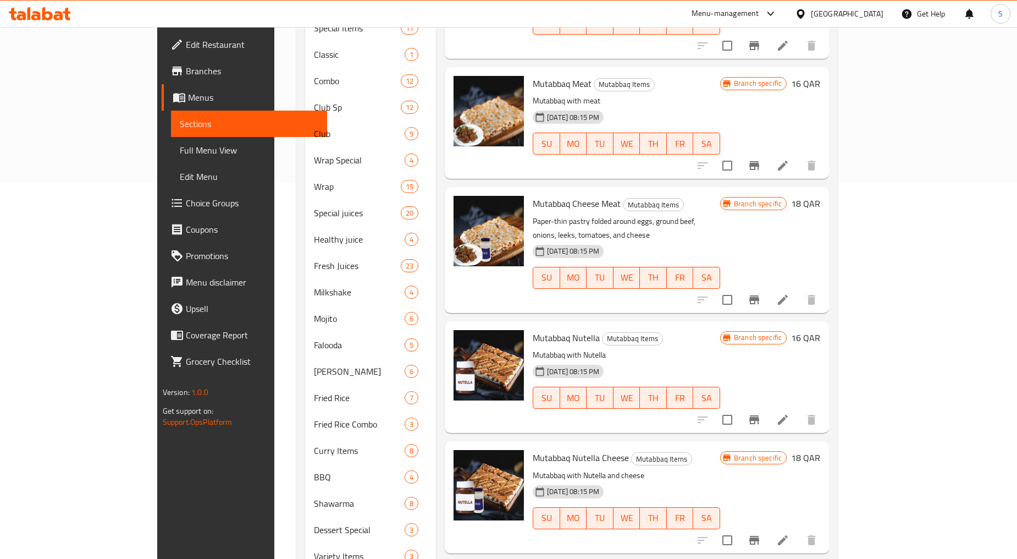
click at [790, 413] on icon at bounding box center [783, 419] width 13 height 13
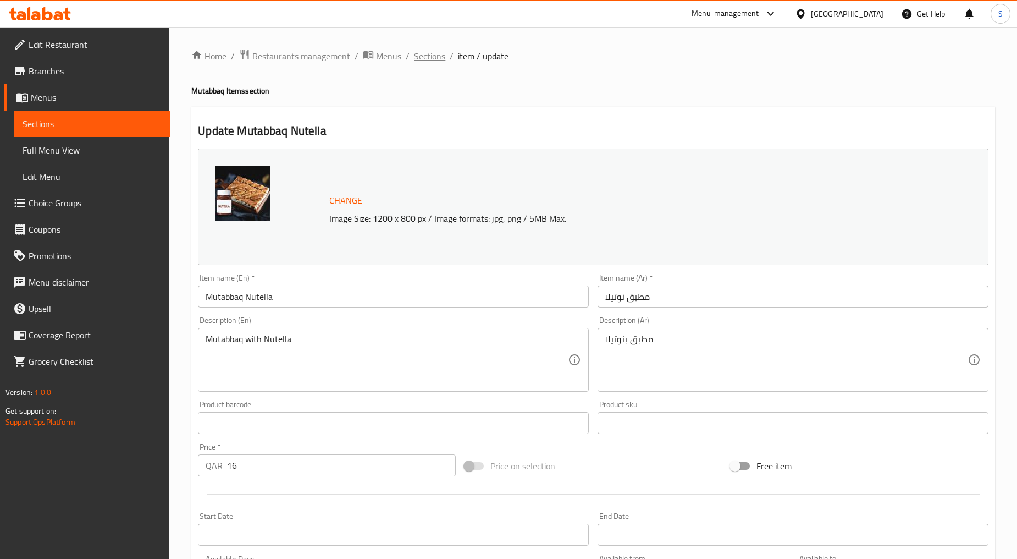
click at [438, 49] on span "Sections" at bounding box center [429, 55] width 31 height 13
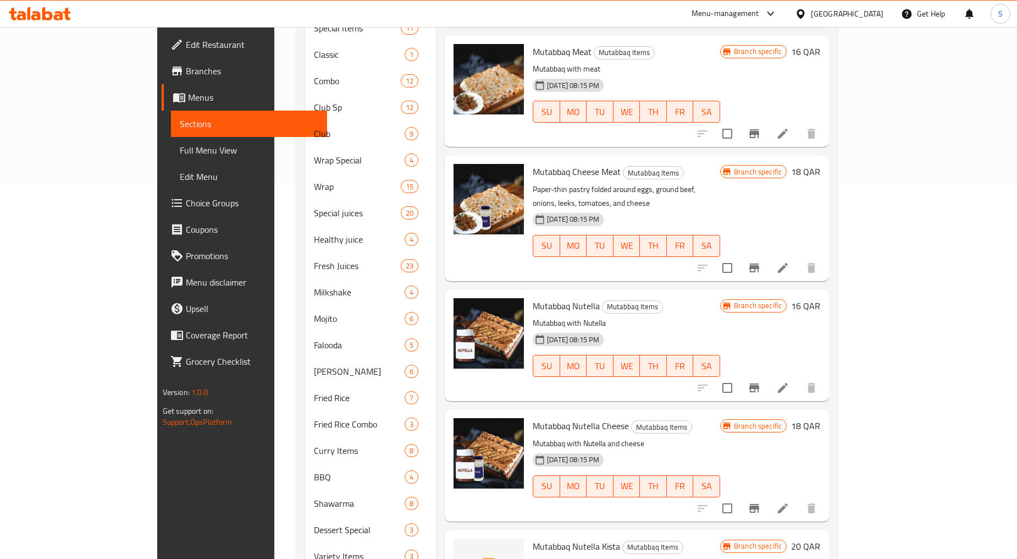
scroll to position [61, 0]
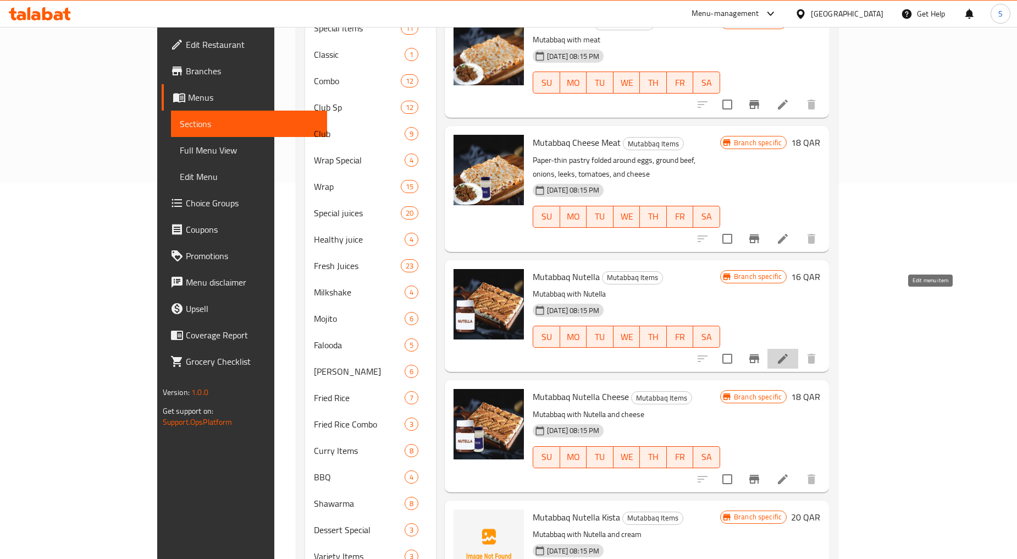
click at [790, 352] on icon at bounding box center [783, 358] width 13 height 13
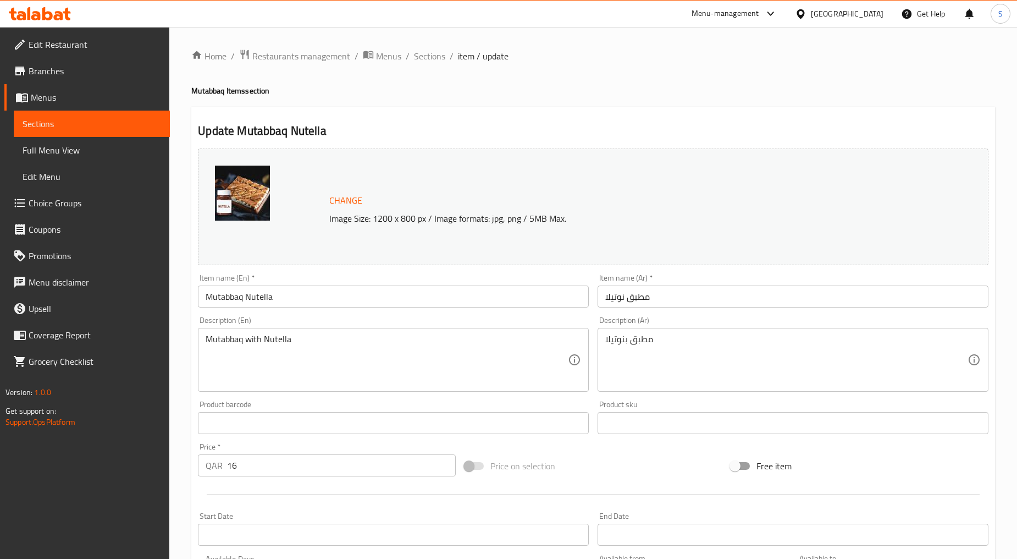
click at [278, 359] on textarea "Mutabbaq with Nutella" at bounding box center [387, 360] width 362 height 52
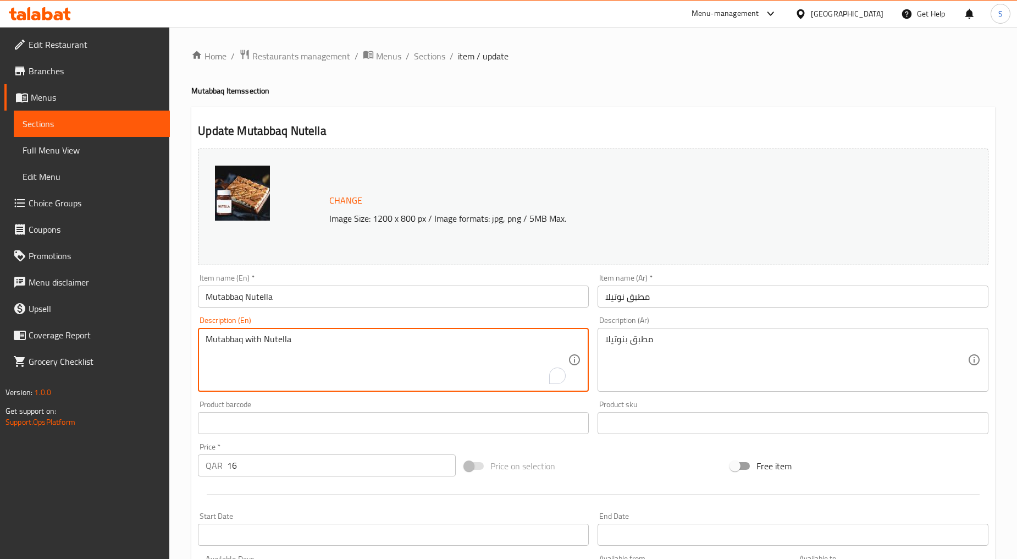
click at [277, 359] on textarea "Mutabbaq with Nutella" at bounding box center [387, 360] width 362 height 52
paste textarea "A crispy mutabbaq layered with creamy Nutella for a chocolatey delight."
click at [277, 359] on textarea "A crispy mutabbaq layered with creamy Nutella for a chocolatey delight." at bounding box center [387, 360] width 362 height 52
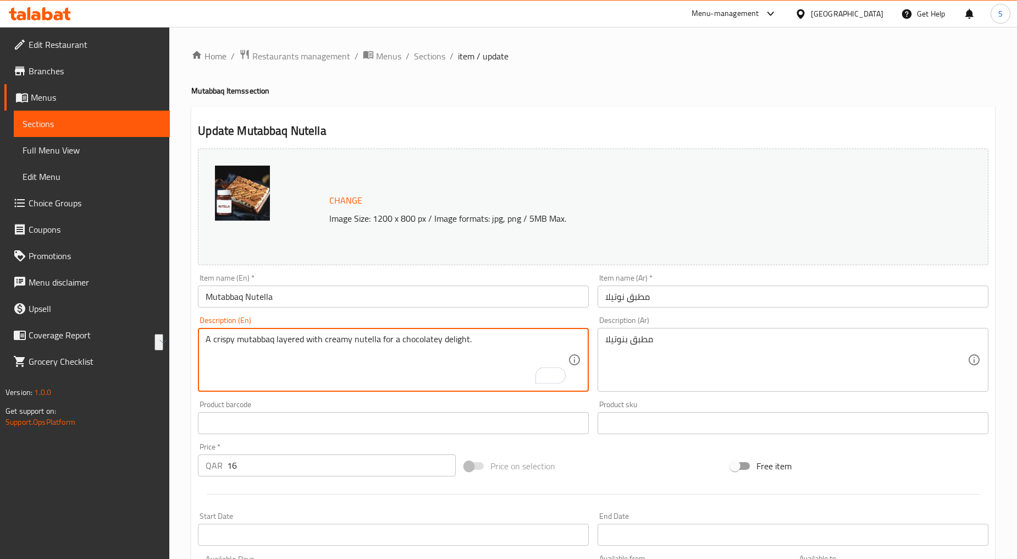
click at [317, 364] on textarea "A crispy mutabbaq layered with creamy nutella for a chocolatey delight." at bounding box center [387, 360] width 362 height 52
type textarea "A crispy mutabbaq layered with creamy Nutella for a chocolatey delight."
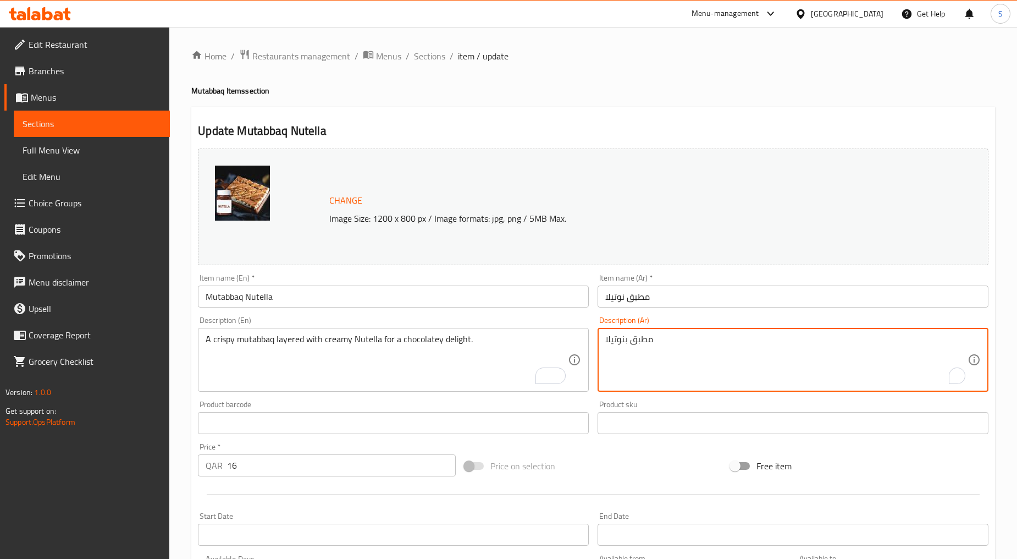
click at [661, 346] on textarea "مطبق بنوتيلا" at bounding box center [787, 360] width 362 height 52
paste textarea "مقرمش مع طبقة نوتيلا كريمية لطعم الشوكولاتة."
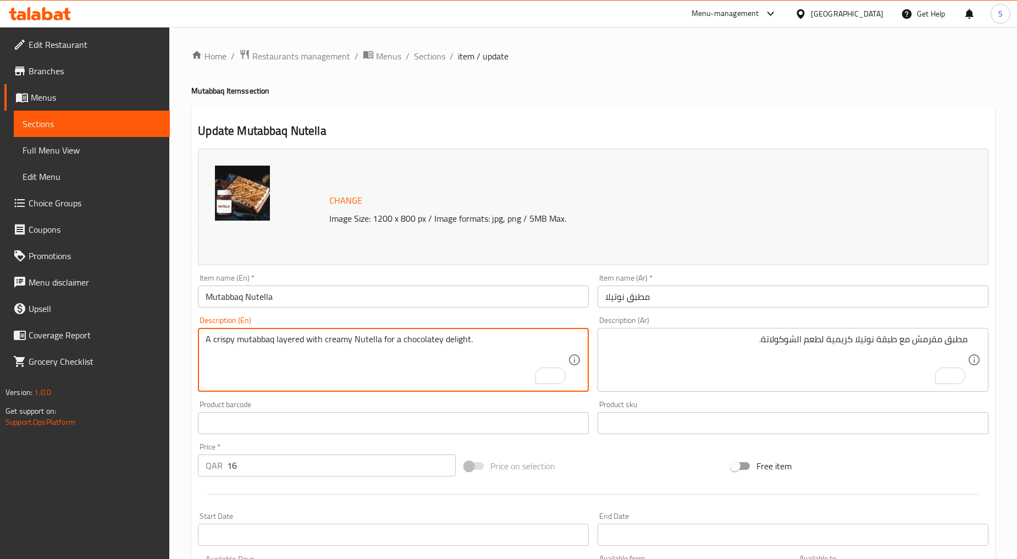
click at [392, 340] on textarea "A crispy mutabbaq layered with creamy Nutella for a chocolatey delight." at bounding box center [387, 360] width 362 height 52
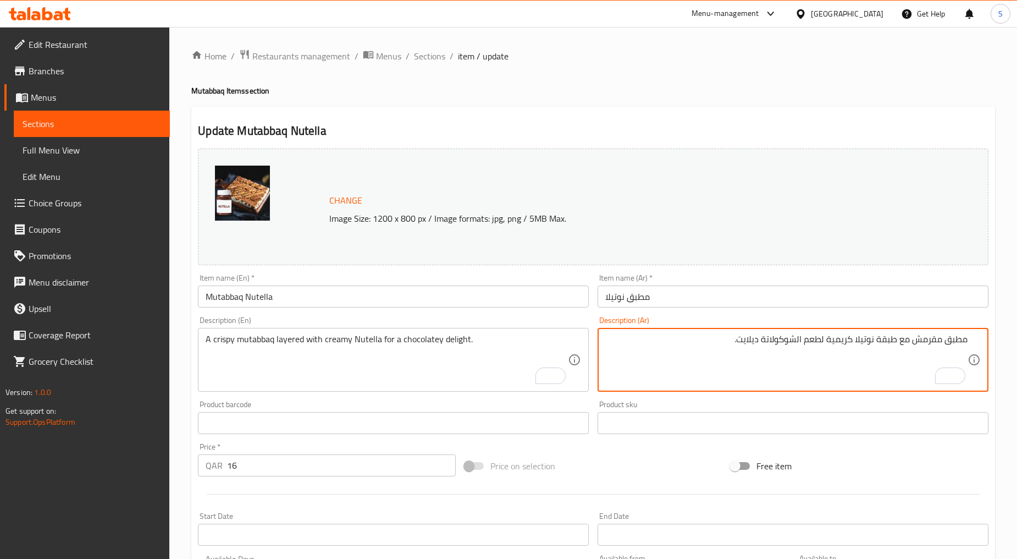
type textarea "مطبق مقرمش مع طبقة نوتيلا كريمية لطعم الشوكولاتة ديلايت."
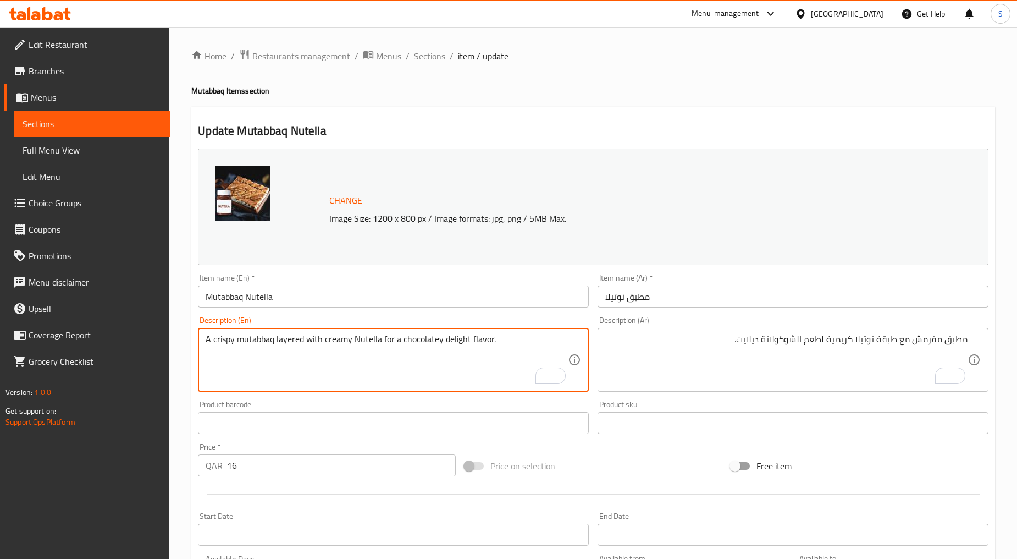
type textarea "A crispy mutabbaq layered with creamy Nutella for a chocolatey delight flavor."
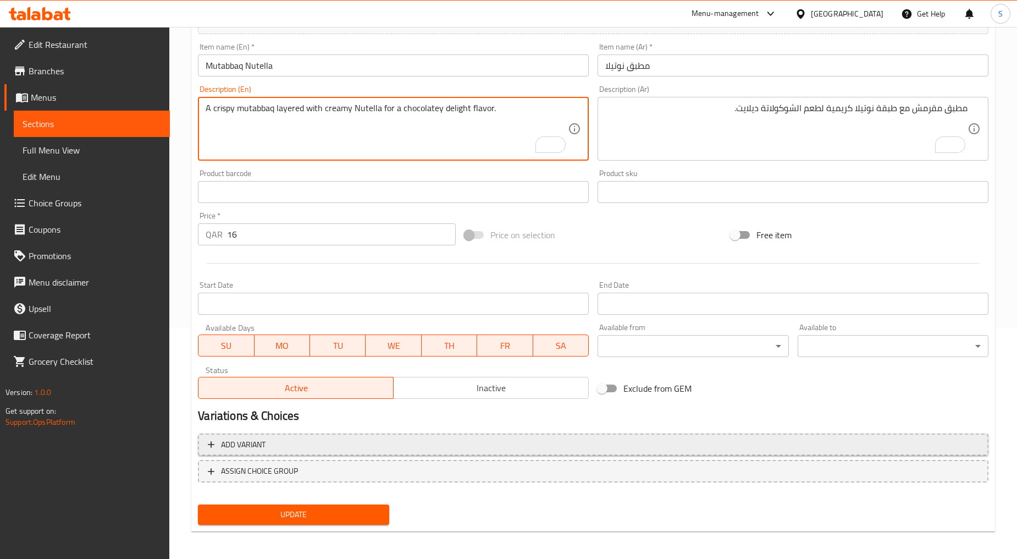
scroll to position [232, 0]
click at [277, 499] on div "Update" at bounding box center [294, 513] width 200 height 29
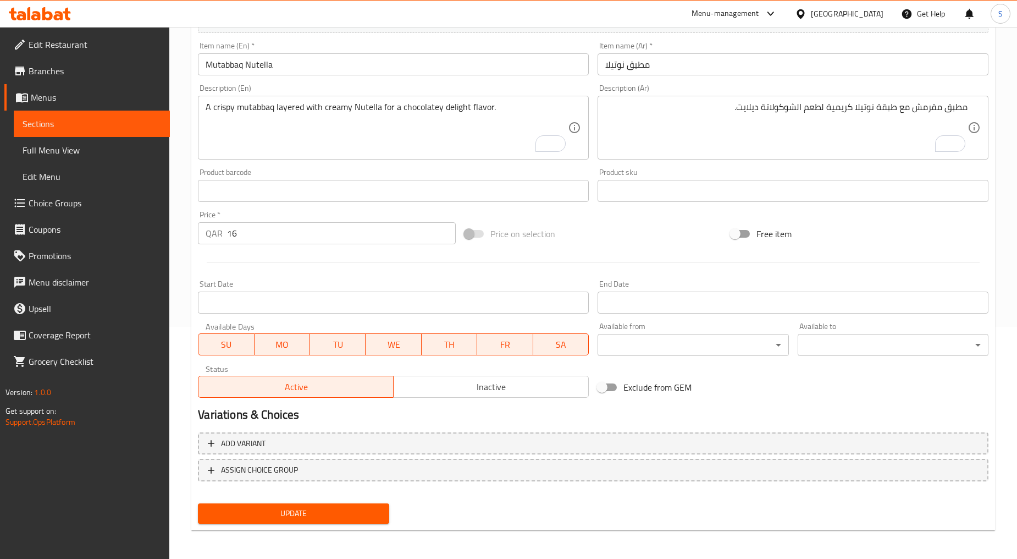
click at [293, 523] on div "Update" at bounding box center [294, 513] width 200 height 29
click at [300, 507] on span "Update" at bounding box center [293, 514] width 173 height 14
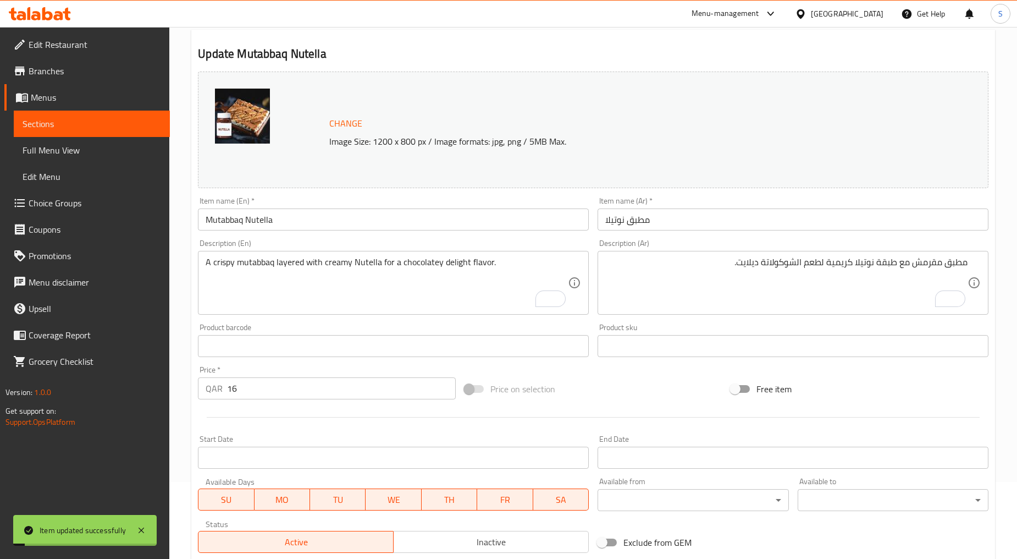
scroll to position [0, 0]
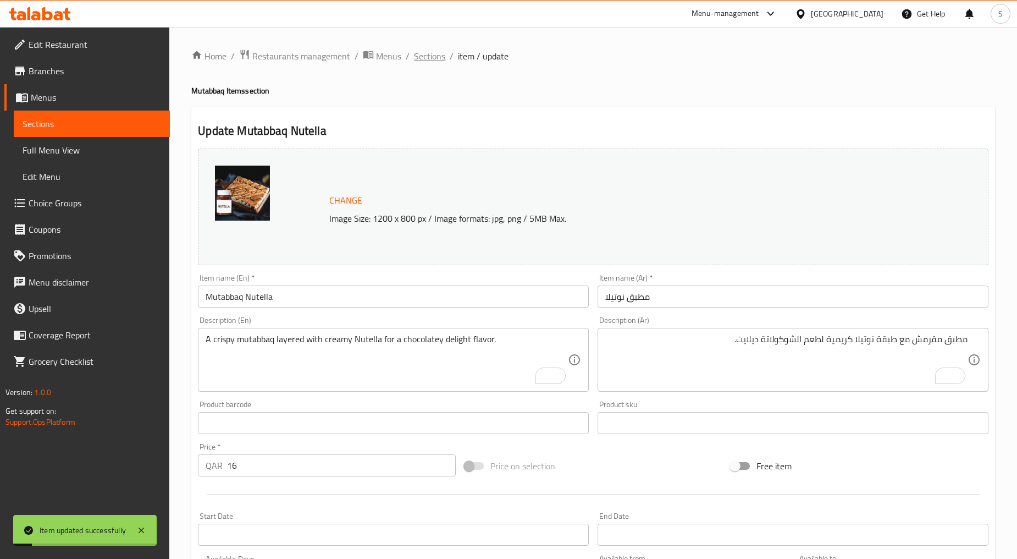
click at [416, 62] on span "Sections" at bounding box center [429, 55] width 31 height 13
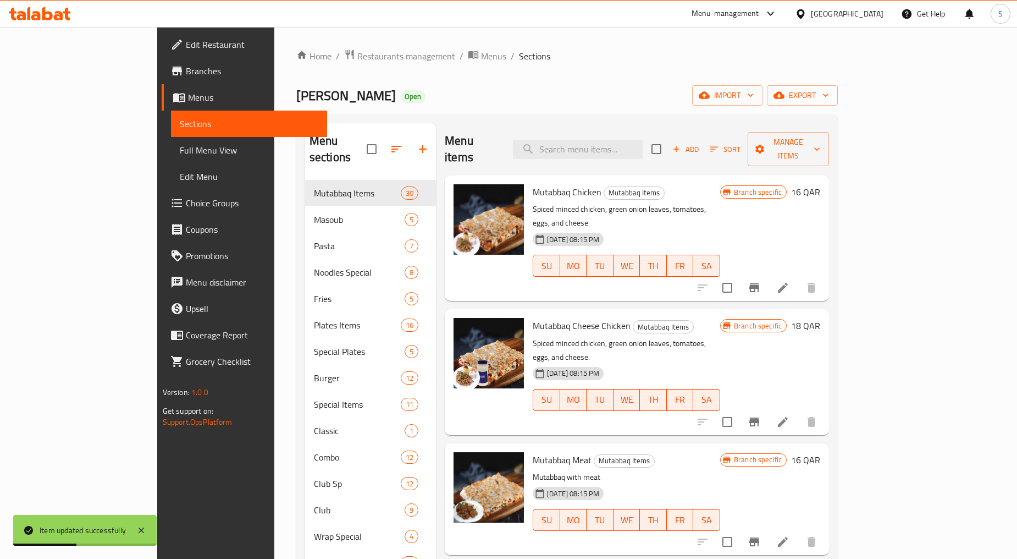
scroll to position [376, 0]
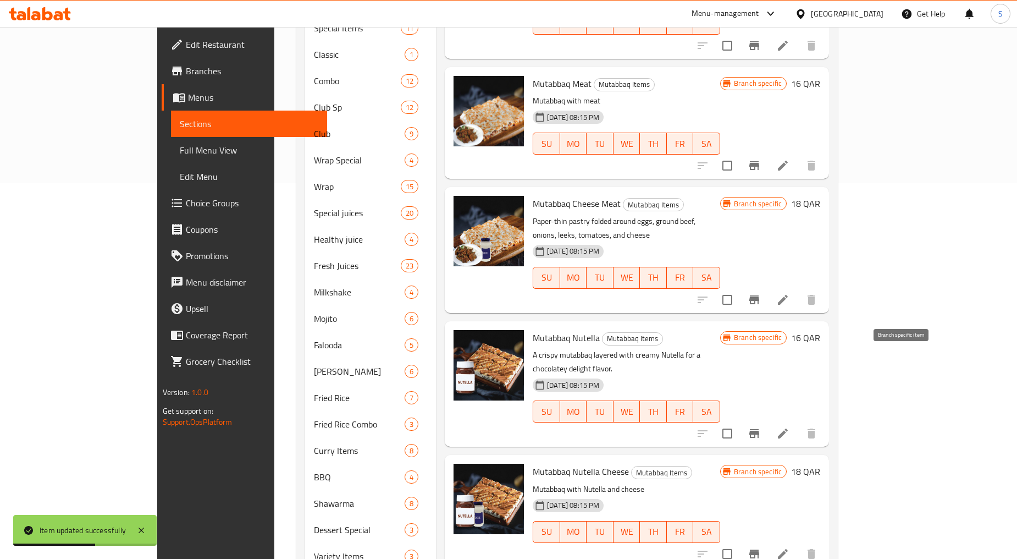
click at [760, 429] on icon "Branch-specific-item" at bounding box center [755, 433] width 10 height 9
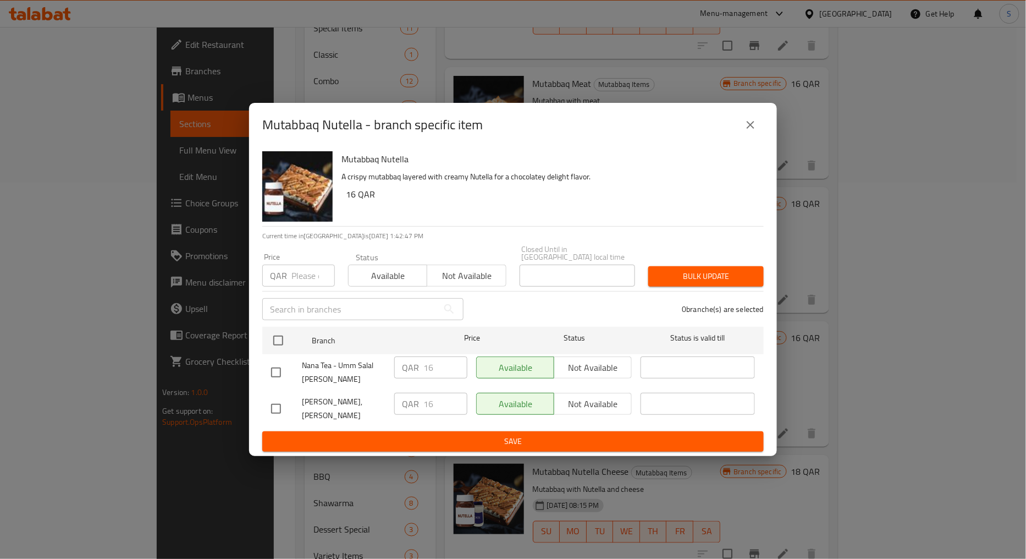
click at [755, 125] on button "close" at bounding box center [751, 125] width 26 height 26
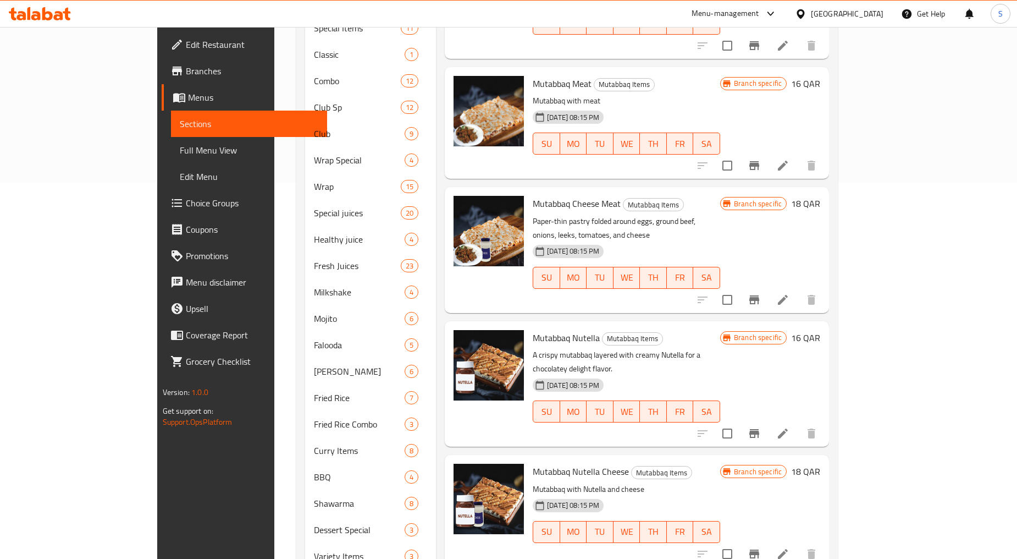
scroll to position [244, 0]
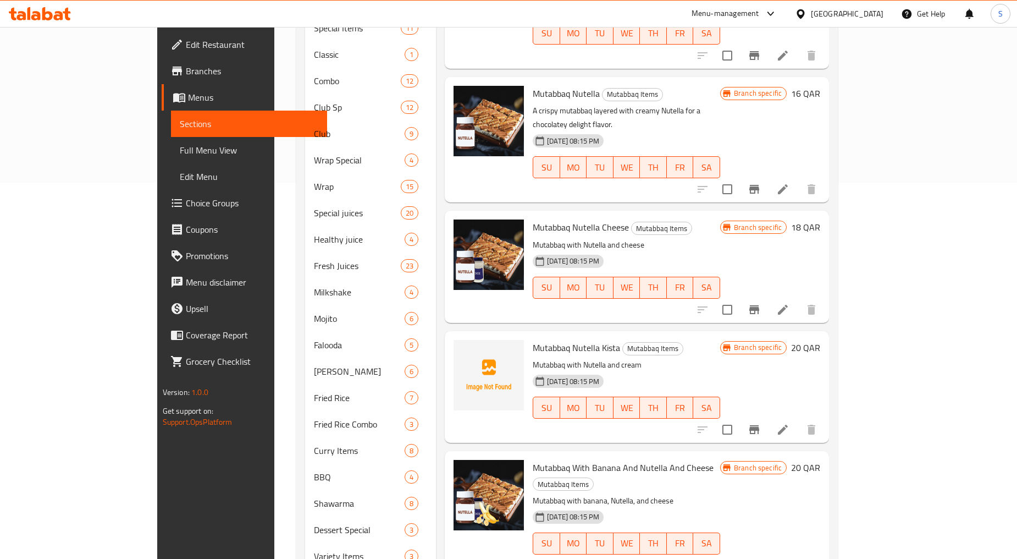
click at [761, 423] on icon "Branch-specific-item" at bounding box center [754, 429] width 13 height 13
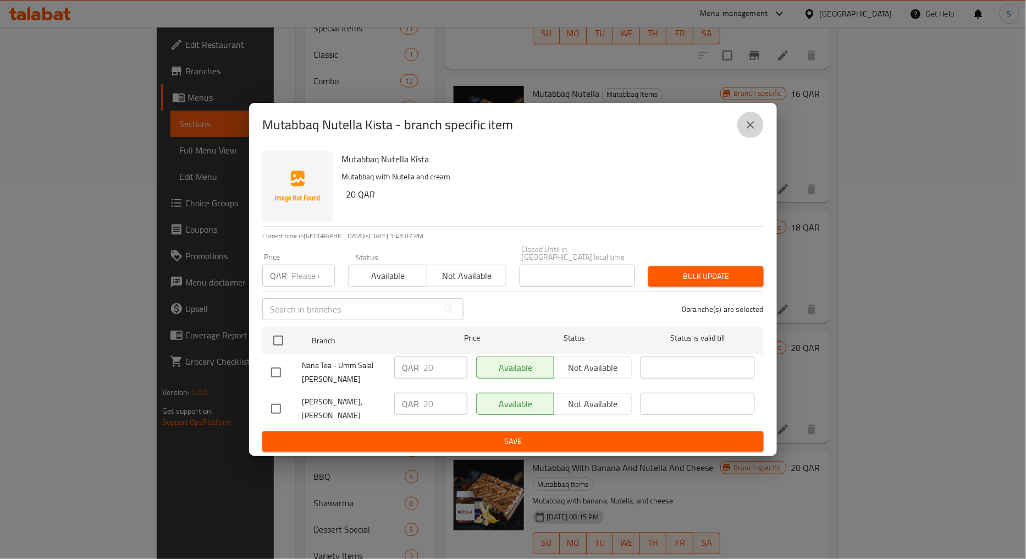
click at [749, 138] on button "close" at bounding box center [751, 125] width 26 height 26
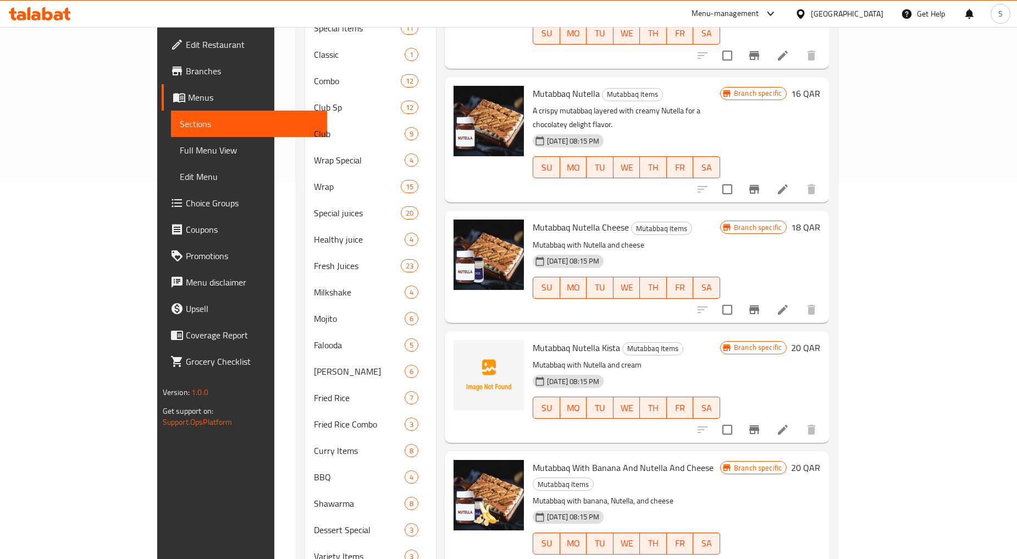
click at [799, 420] on li at bounding box center [783, 430] width 31 height 20
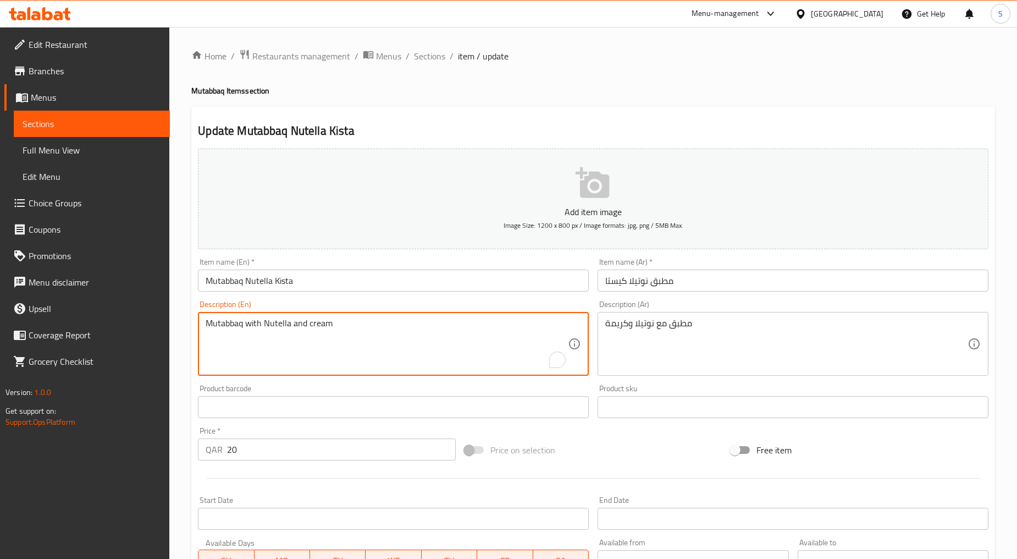
click at [298, 339] on textarea "Mutabbaq with Nutella and cream" at bounding box center [387, 344] width 362 height 52
paste textarea "With Banana And Nutella And Cheese"
click at [297, 335] on textarea "Mutabbaq With Banana And Nutella And Cheese" at bounding box center [387, 344] width 362 height 52
click at [297, 333] on textarea "Mutabbaq With Banana And Nutella And Cheese" at bounding box center [387, 344] width 362 height 52
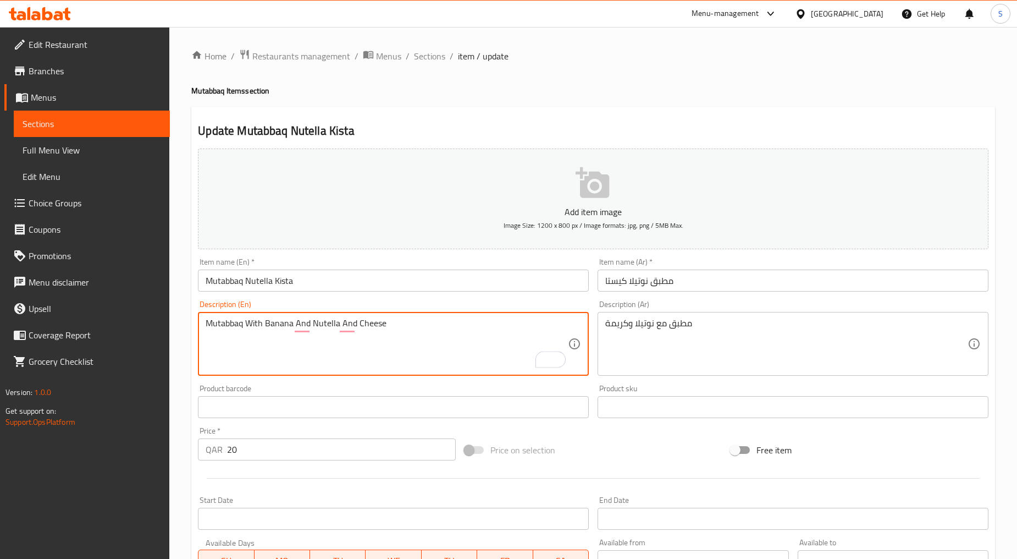
click at [297, 333] on textarea "Mutabbaq With Banana And Nutella And Cheese" at bounding box center [387, 344] width 362 height 52
click at [300, 347] on textarea "Mutabbaq with banana and nutella and cheese" at bounding box center [387, 344] width 362 height 52
click at [322, 326] on textarea "Mutabbaq with banana and nutella and cheese" at bounding box center [387, 344] width 362 height 52
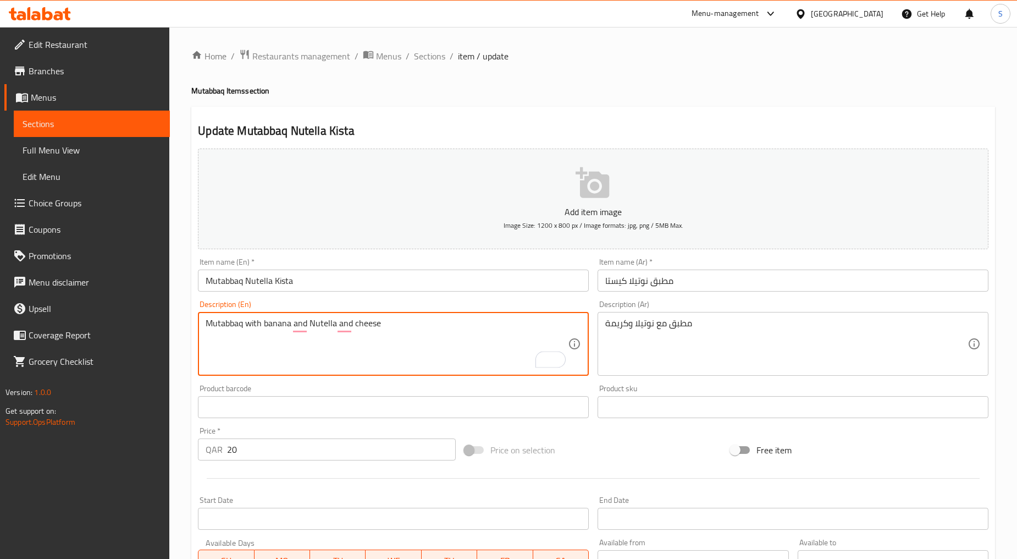
click at [344, 359] on textarea "Mutabbaq with banana and Nutella and cheese" at bounding box center [387, 344] width 362 height 52
type textarea "Mutabbaq with banana, Nutella, and cheese"
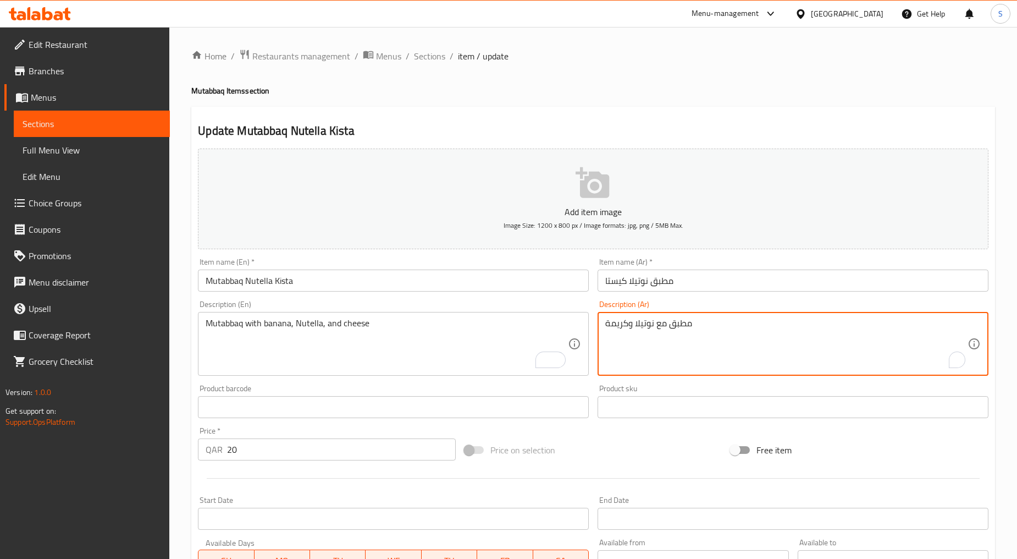
click at [710, 333] on textarea "مطبق مع نوتيلا وكريمة" at bounding box center [787, 344] width 362 height 52
paste textarea "بالموز و النوتيلا و الجبن"
click at [880, 322] on textarea "مطبق بالموز و النوتيلا و الجبنة" at bounding box center [787, 344] width 362 height 52
click at [912, 323] on textarea "مطبق بالموز و النوتيلا والجبنة" at bounding box center [787, 344] width 362 height 52
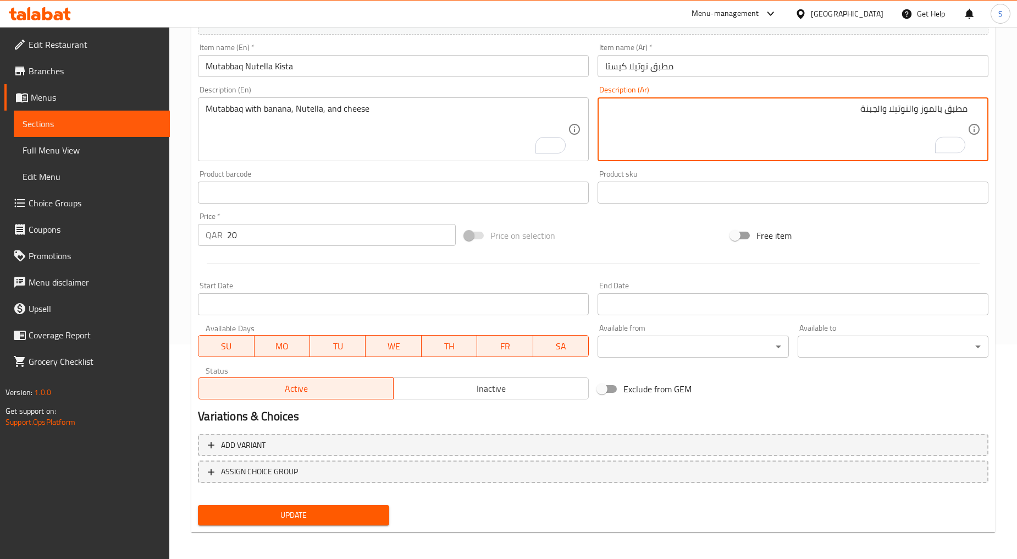
scroll to position [216, 0]
type textarea "مطبق بالموز والنوتيلا والجبنة"
click at [313, 514] on span "Update" at bounding box center [293, 514] width 173 height 14
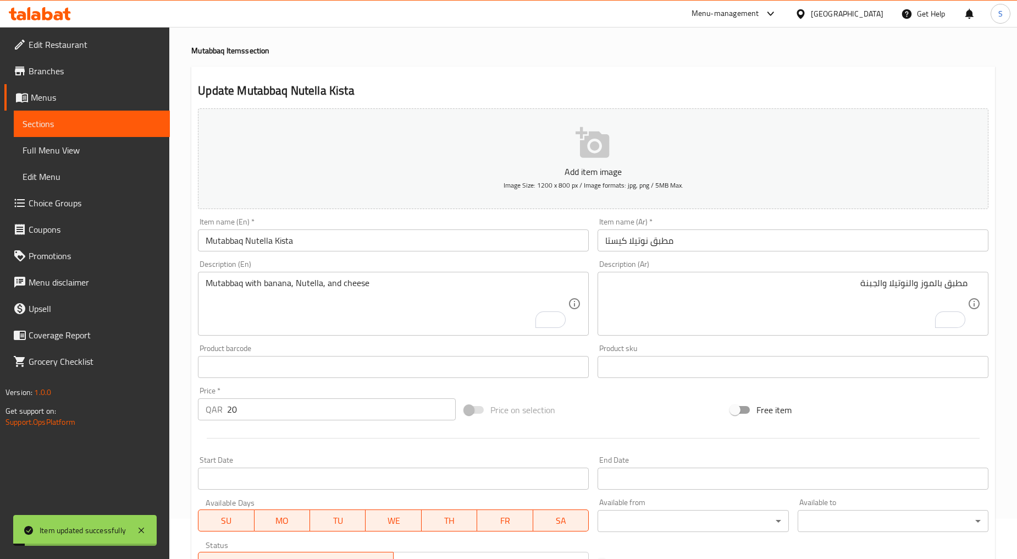
scroll to position [0, 0]
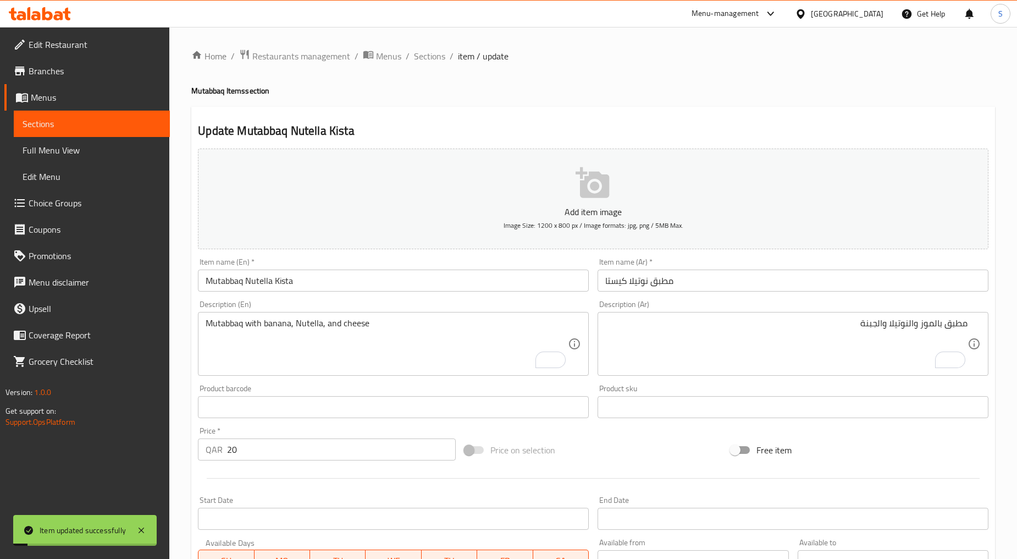
click at [421, 53] on span "Sections" at bounding box center [429, 55] width 31 height 13
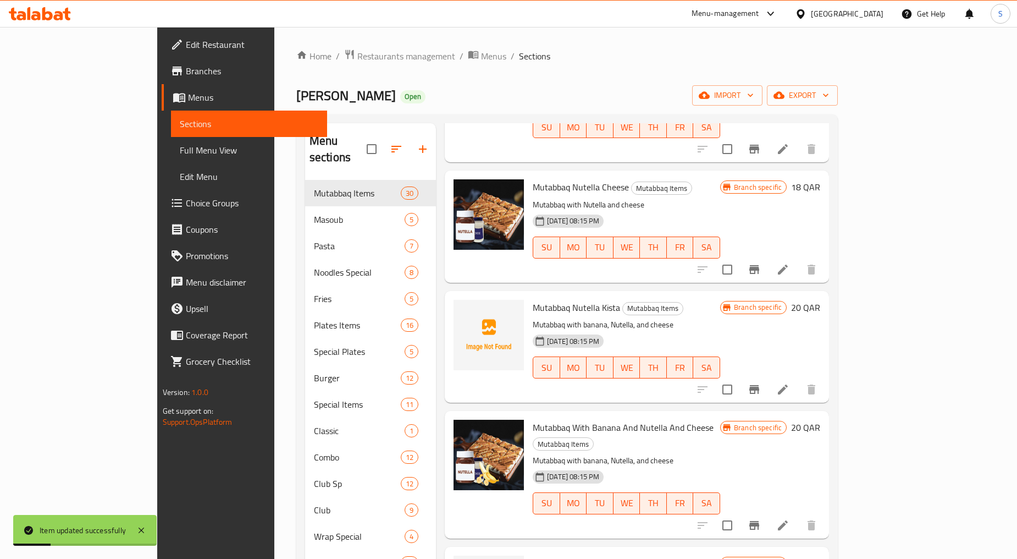
scroll to position [672, 0]
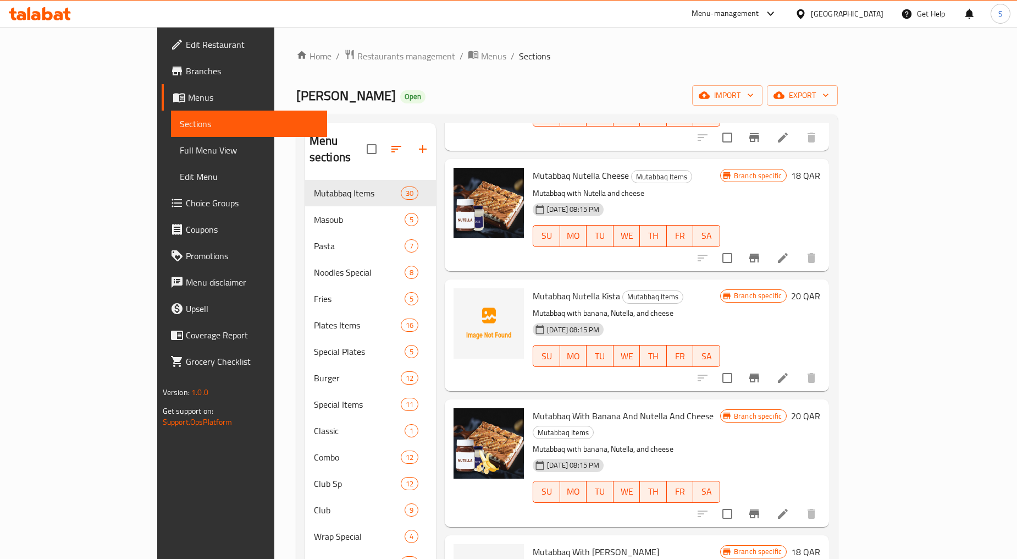
click at [760, 373] on icon "Branch-specific-item" at bounding box center [755, 377] width 10 height 9
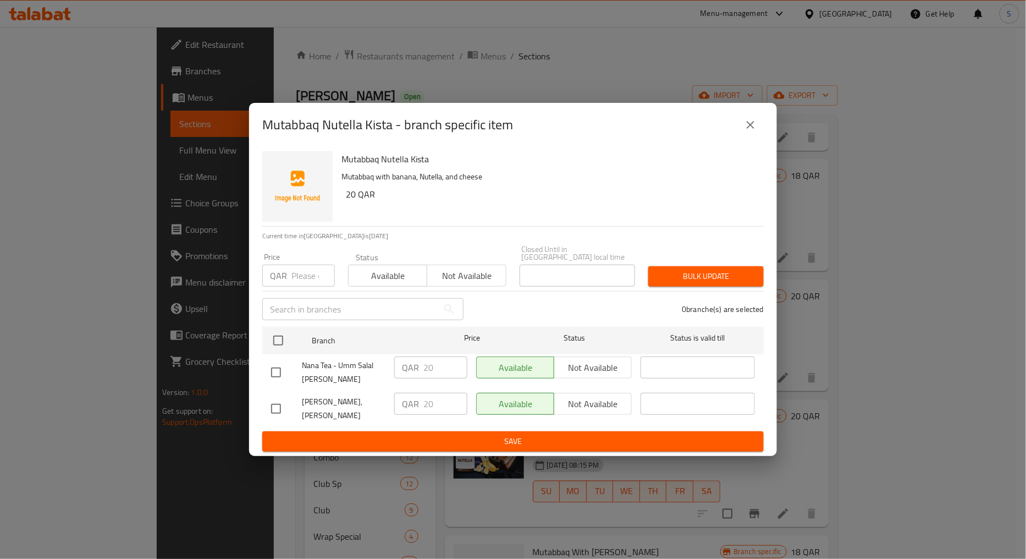
click at [747, 131] on icon "close" at bounding box center [750, 124] width 13 height 13
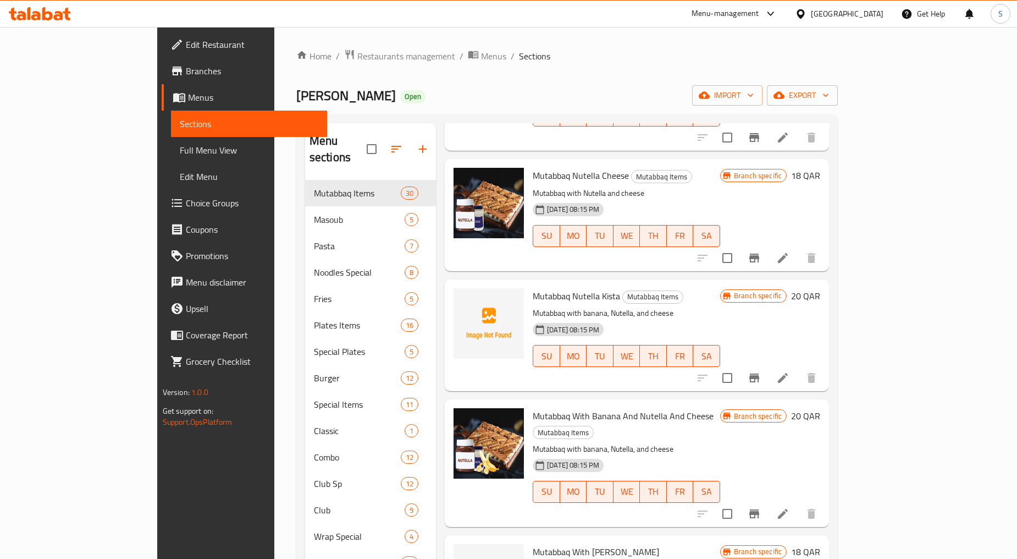
click at [799, 504] on li at bounding box center [783, 514] width 31 height 20
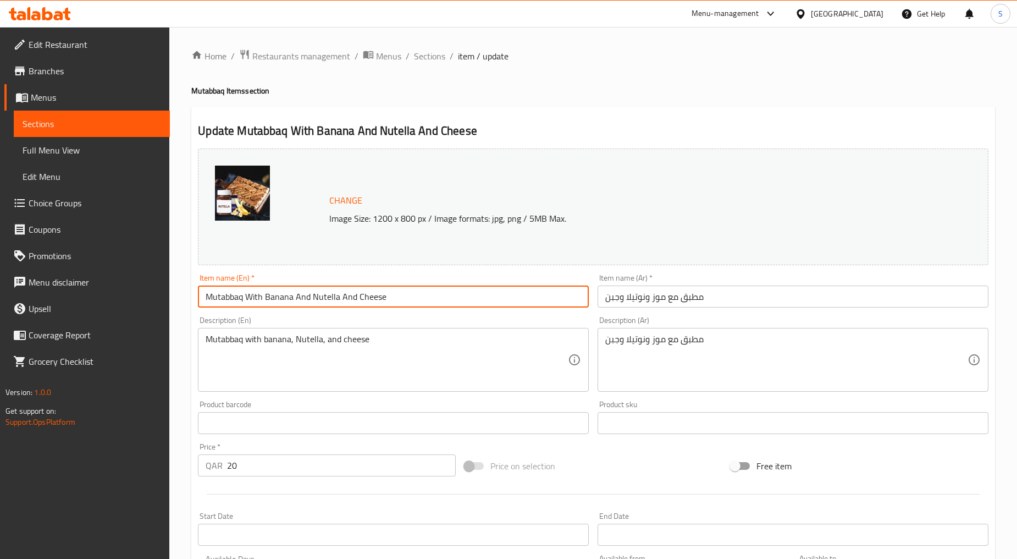
click at [377, 295] on input "Mutabbaq With Banana And Nutella And Cheese" at bounding box center [393, 296] width 391 height 22
paste input "UTABBAQ WITH BANANA, NUTELLA AND CHEESE"
click at [348, 300] on input "MUTABBAQ WITH BANANA, NUTELLA AND CHEESE" at bounding box center [393, 296] width 391 height 22
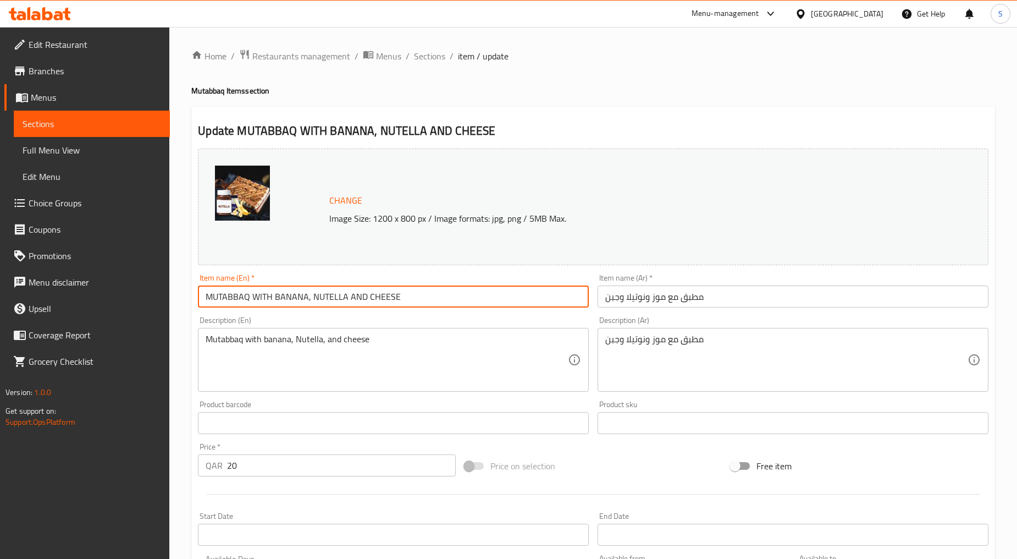
click at [348, 300] on input "MUTABBAQ WITH BANANA, NUTELLA AND CHEESE" at bounding box center [393, 296] width 391 height 22
click at [254, 299] on input "Mutabbaq with Banana, Nutella and Cheese" at bounding box center [393, 296] width 391 height 22
click at [335, 300] on input "Mutabbaq With Banana, Nutella and Cheese" at bounding box center [393, 296] width 391 height 22
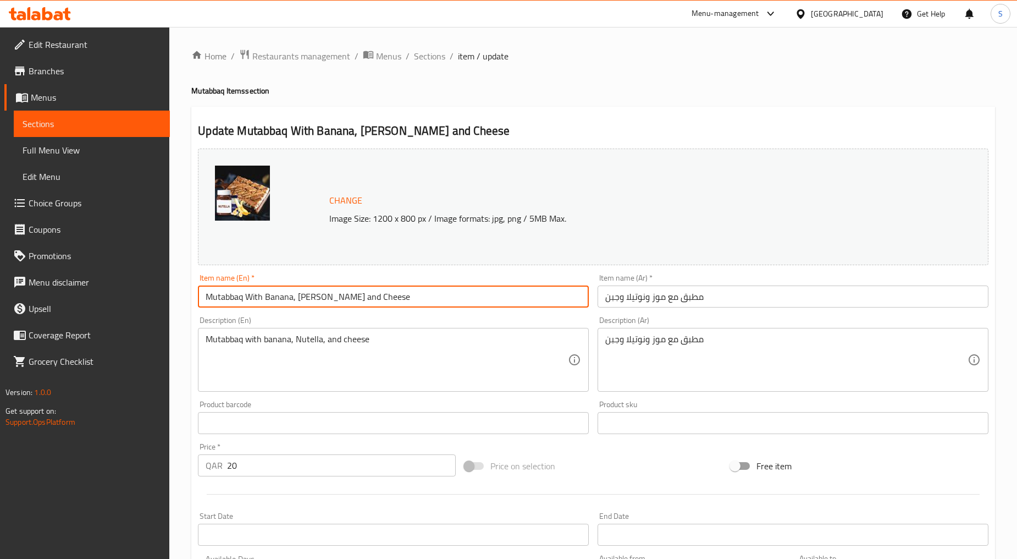
click at [335, 300] on input "Mutabbaq With Banana, Nutella and Cheese" at bounding box center [393, 296] width 391 height 22
type input "Mutabbaq With Banana, Nutella And Cheese"
click at [675, 305] on input "مطبق مع موز ونوتيلا وجبن" at bounding box center [793, 296] width 391 height 22
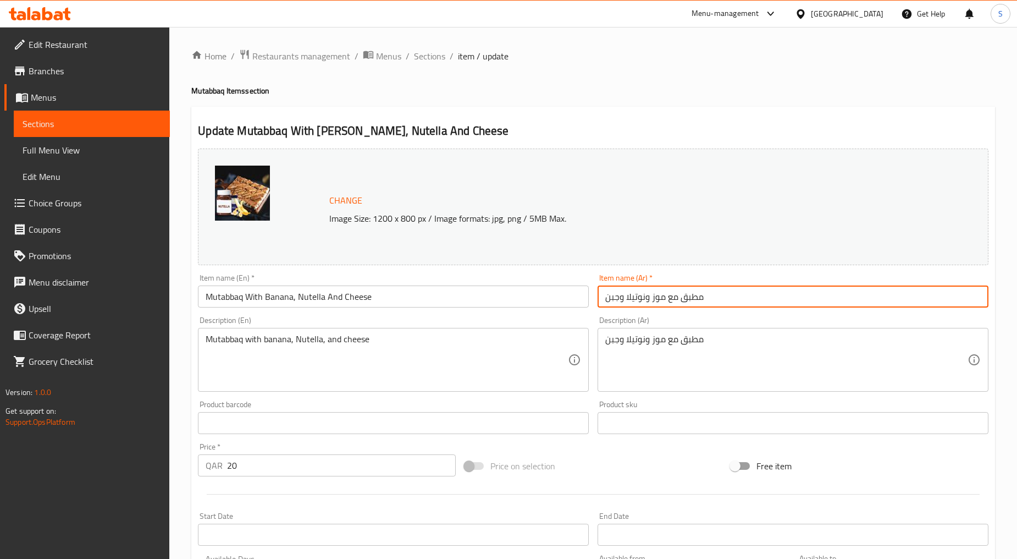
click at [675, 305] on input "مطبق مع موز ونوتيلا وجبن" at bounding box center [793, 296] width 391 height 22
paste input ","
type input "مطبق مع موز, نوتيلا وجبن"
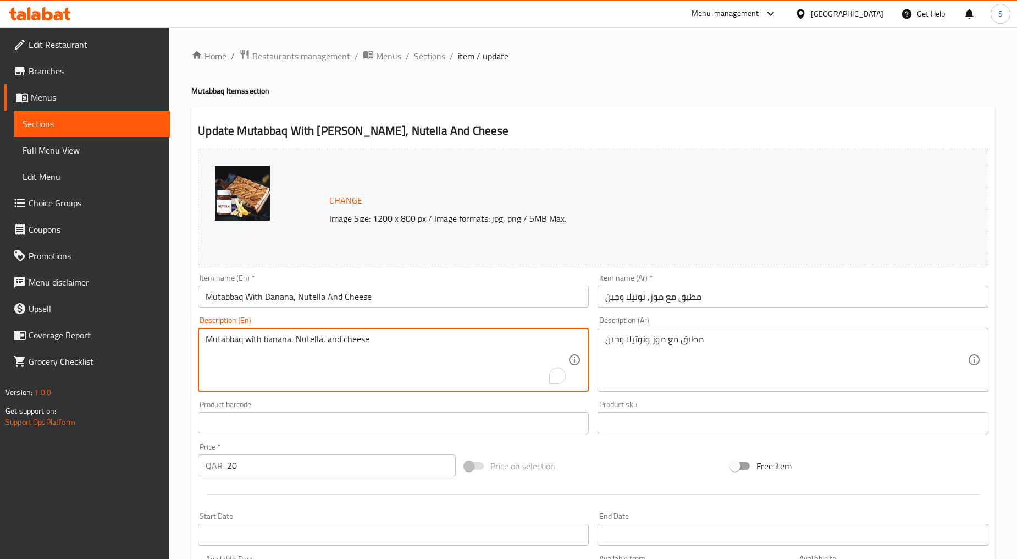
click at [324, 358] on textarea "Mutabbaq with banana, Nutella, and cheese" at bounding box center [387, 360] width 362 height 52
paste textarea "Stuffed pastry with Nutella. Nutella with Banana Mutabbaq, sweet Nutella and ba…"
click at [324, 358] on textarea "Stuffed pastry with Nutella. Nutella with Banana Mutabbaq, sweet Nutella and ba…" at bounding box center [387, 360] width 362 height 52
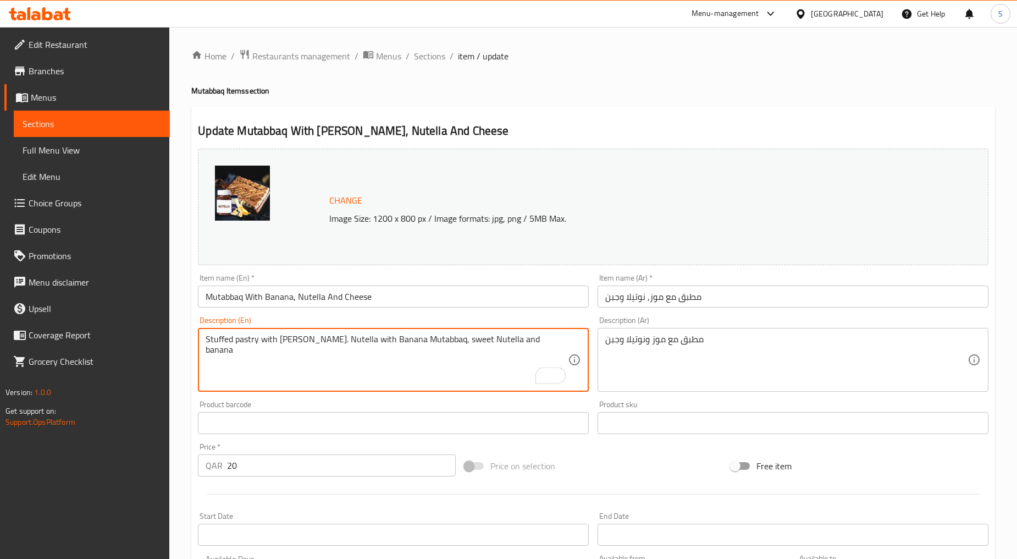
click at [324, 358] on textarea "Stuffed pastry with Nutella. Nutella with Banana Mutabbaq, sweet Nutella and ba…" at bounding box center [387, 360] width 362 height 52
click at [458, 343] on textarea "Stuffed pastry with Nutella. Nutella with banana mutabbaq, sweet nutella and ba…" at bounding box center [387, 360] width 362 height 52
type textarea "Stuffed pastry with Nutella. Nutella with banana mutabbaq, sweet Nutella and ba…"
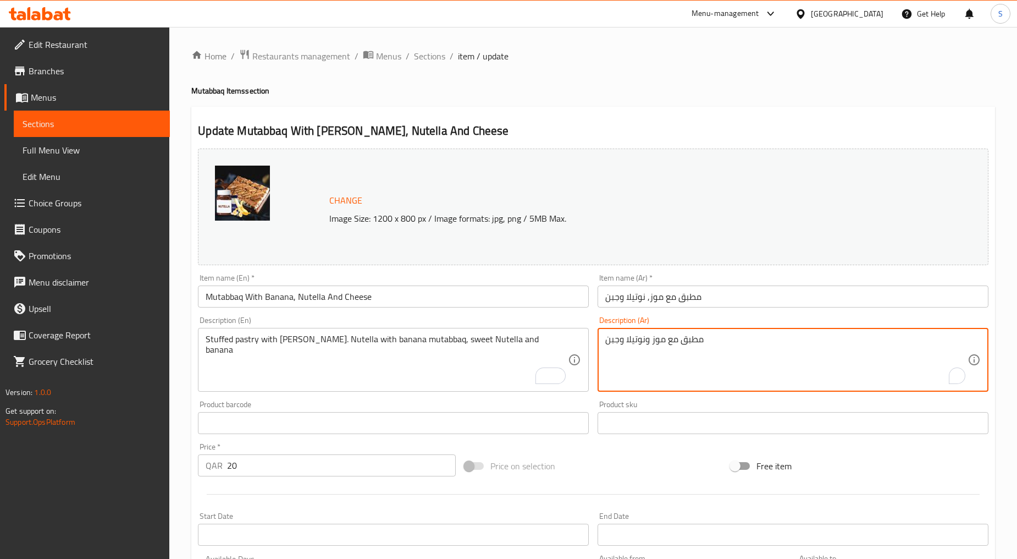
click at [686, 349] on textarea "مطبق مع موز ونوتيلا وجبن" at bounding box center [787, 360] width 362 height 52
paste textarea "طيرة محشوة بالنوتيلا. نوتيلا مع مطبق موز، نوتيلا حلوة وموز"
type textarea "فطيرة محشوة بالنوتيلا. نوتيلا مع مطبق موز، نوتيلا حلوة وموز"
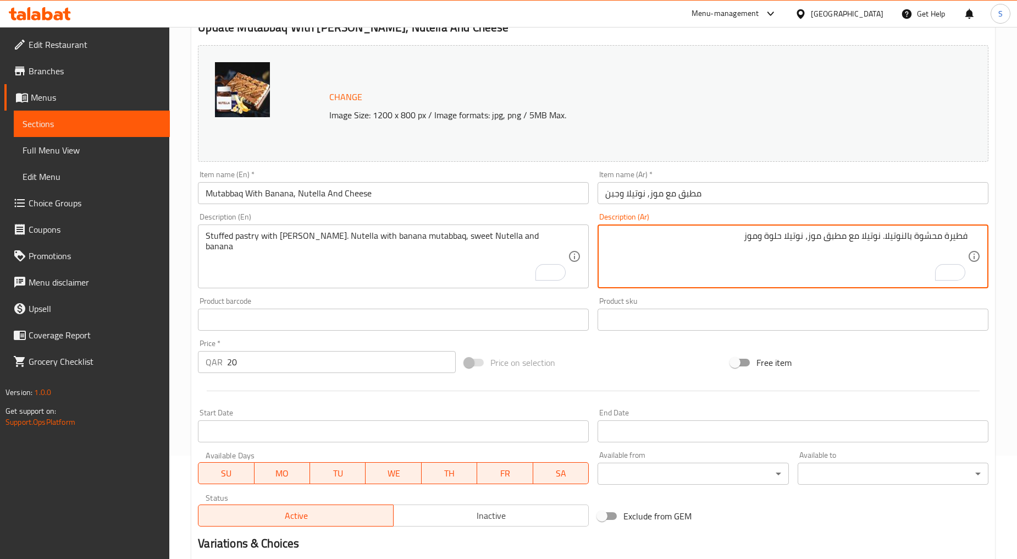
scroll to position [232, 0]
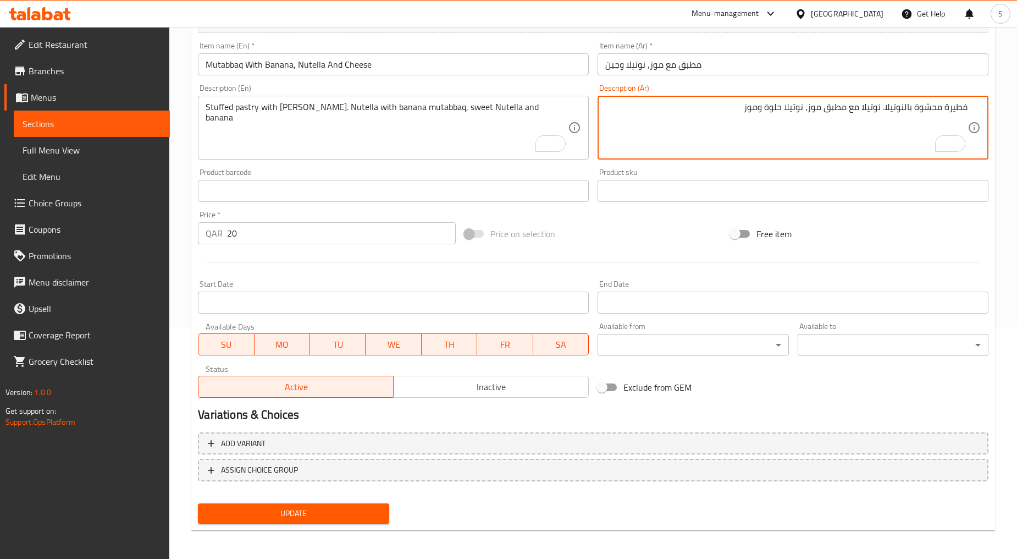
click at [280, 518] on span "Update" at bounding box center [293, 514] width 173 height 14
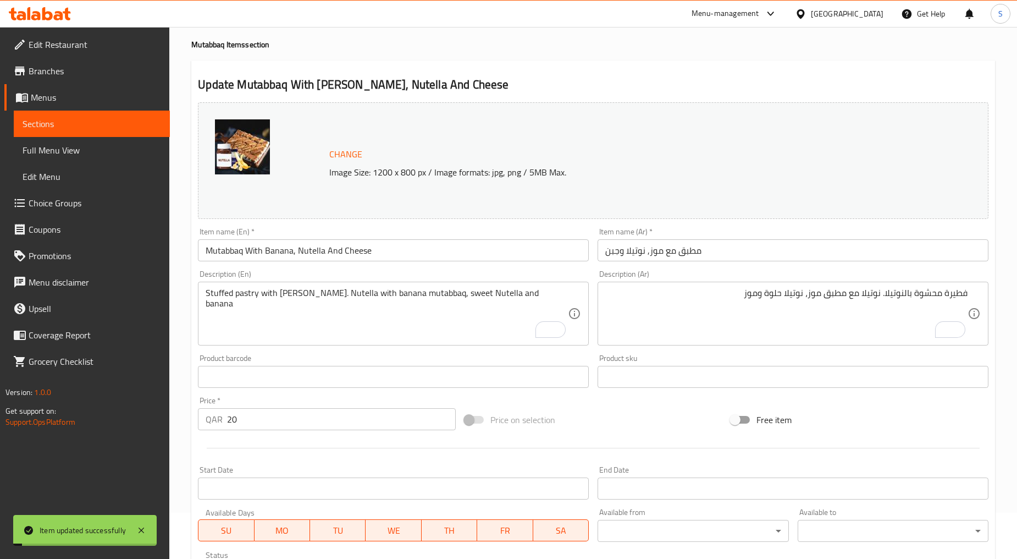
scroll to position [0, 0]
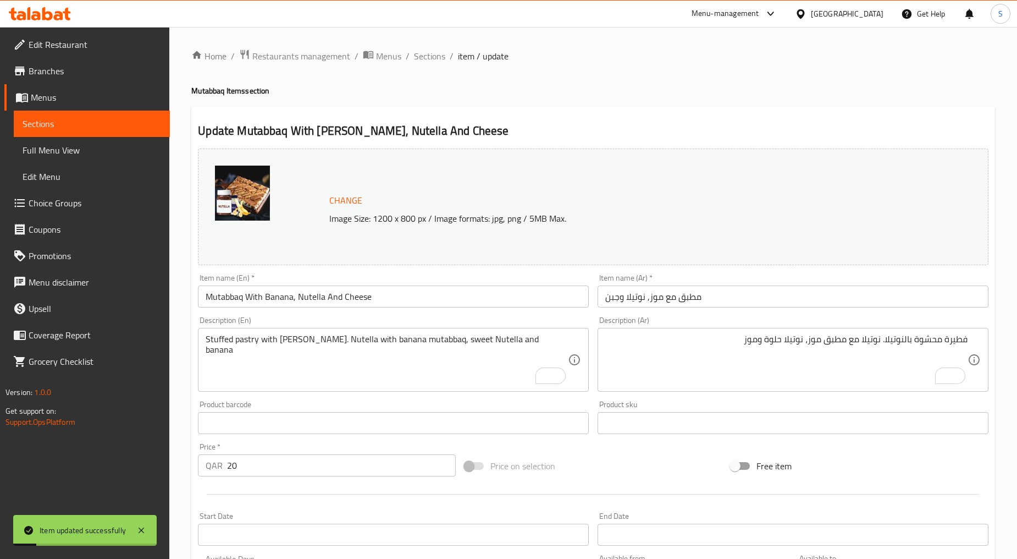
click at [400, 53] on ol "Home / Restaurants management / Menus / Sections / item / update" at bounding box center [593, 56] width 804 height 14
click at [437, 55] on span "Sections" at bounding box center [429, 55] width 31 height 13
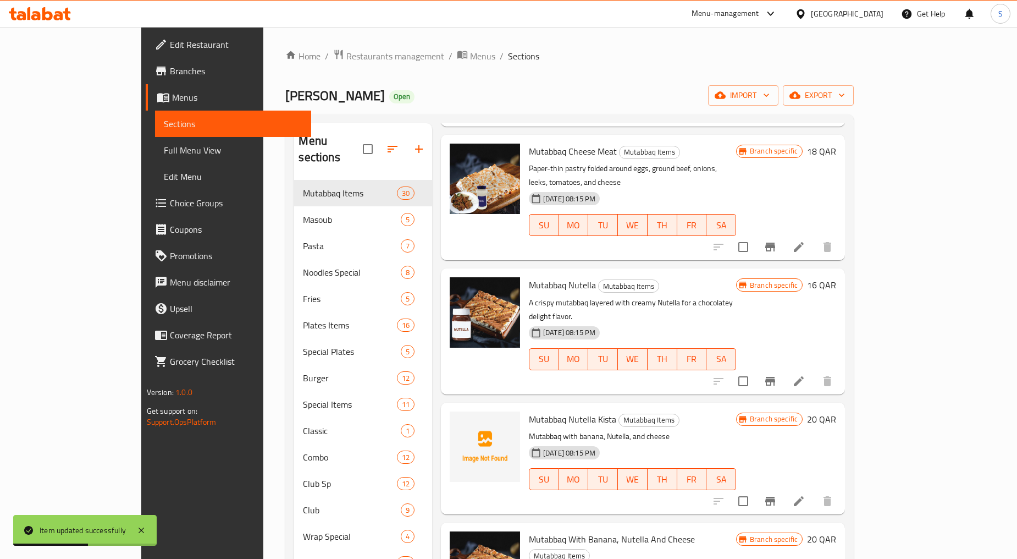
scroll to position [430, 0]
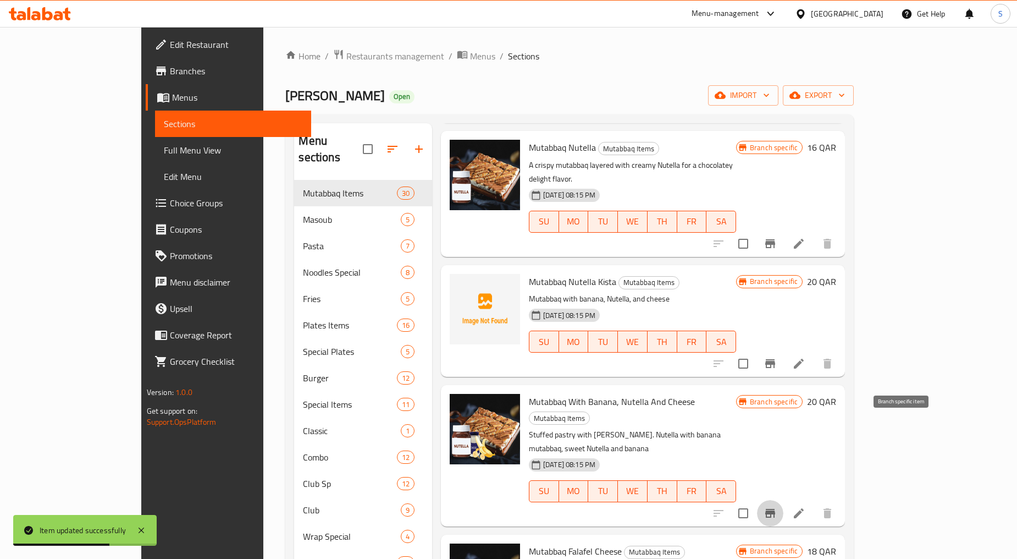
click at [784, 500] on button "Branch-specific-item" at bounding box center [770, 513] width 26 height 26
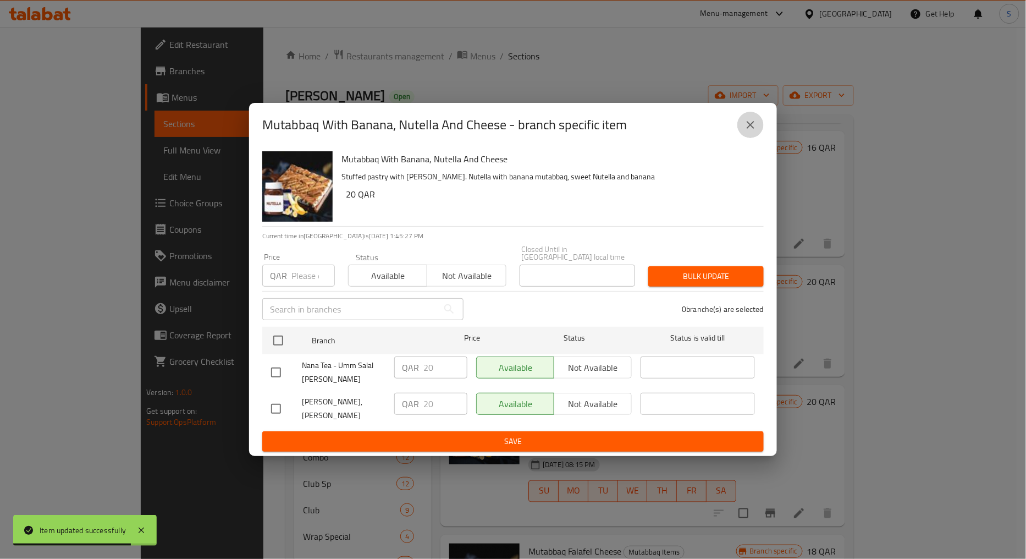
click at [745, 131] on icon "close" at bounding box center [750, 124] width 13 height 13
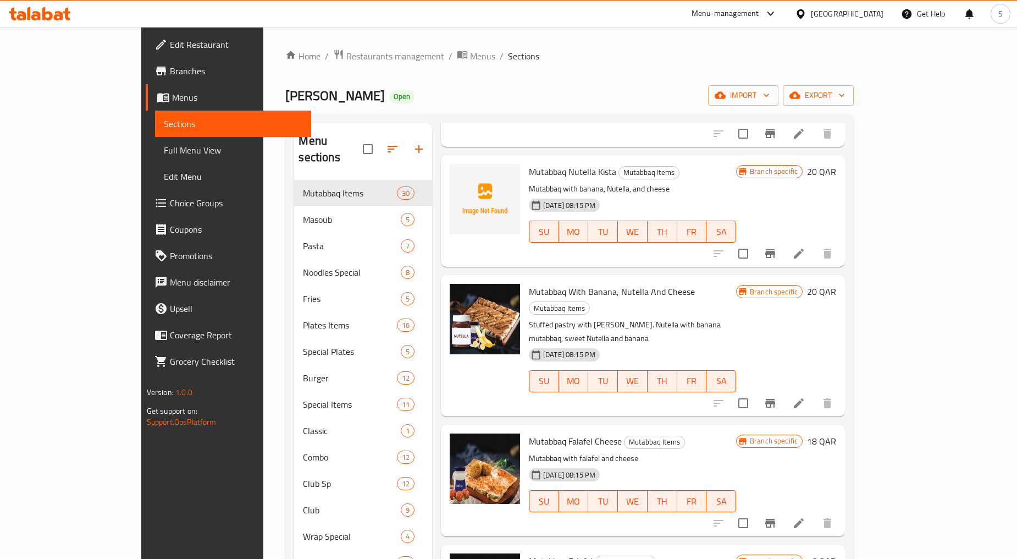
scroll to position [674, 0]
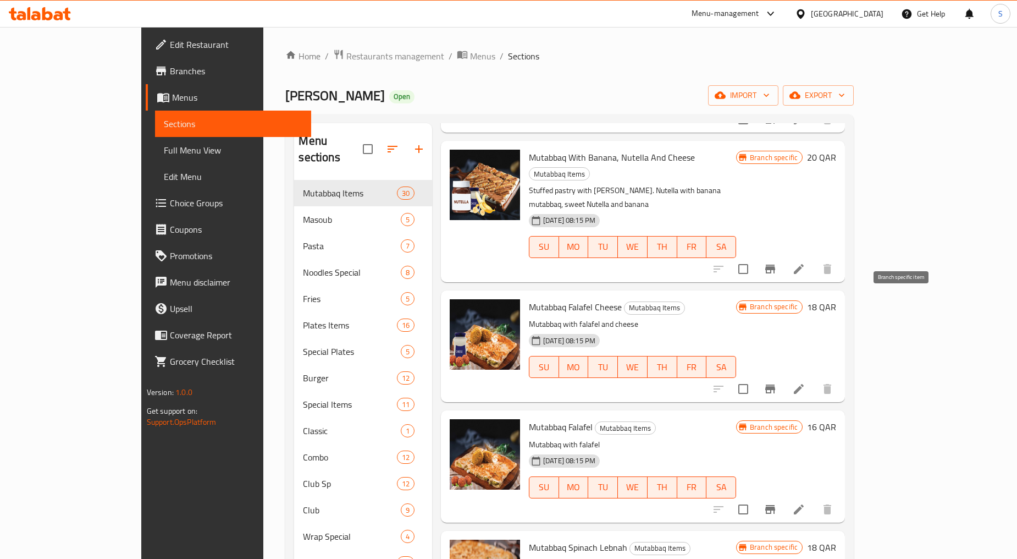
click at [784, 376] on button "Branch-specific-item" at bounding box center [770, 389] width 26 height 26
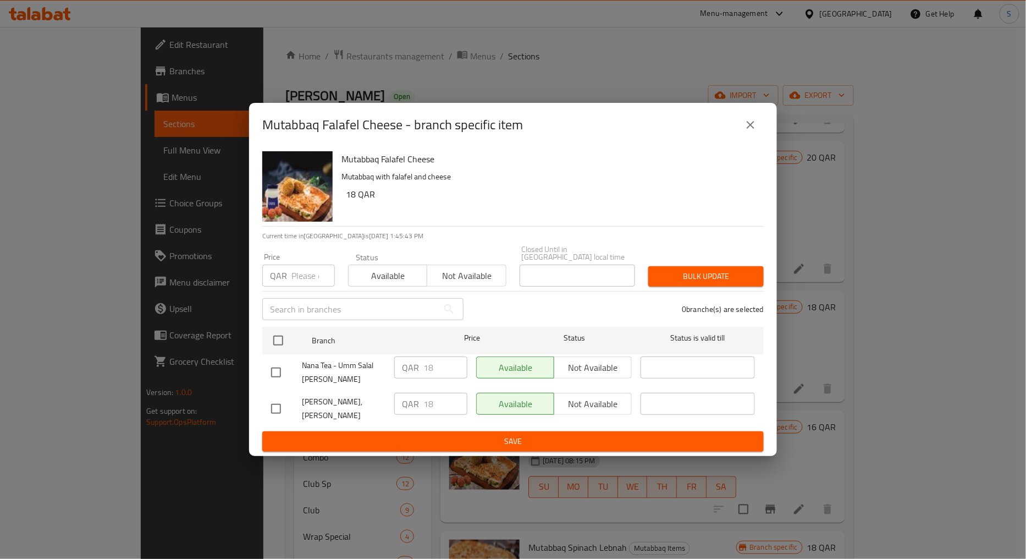
click at [741, 119] on div "Mutabbaq Falafel Cheese - branch specific item" at bounding box center [513, 125] width 502 height 26
click at [746, 128] on icon "close" at bounding box center [750, 124] width 13 height 13
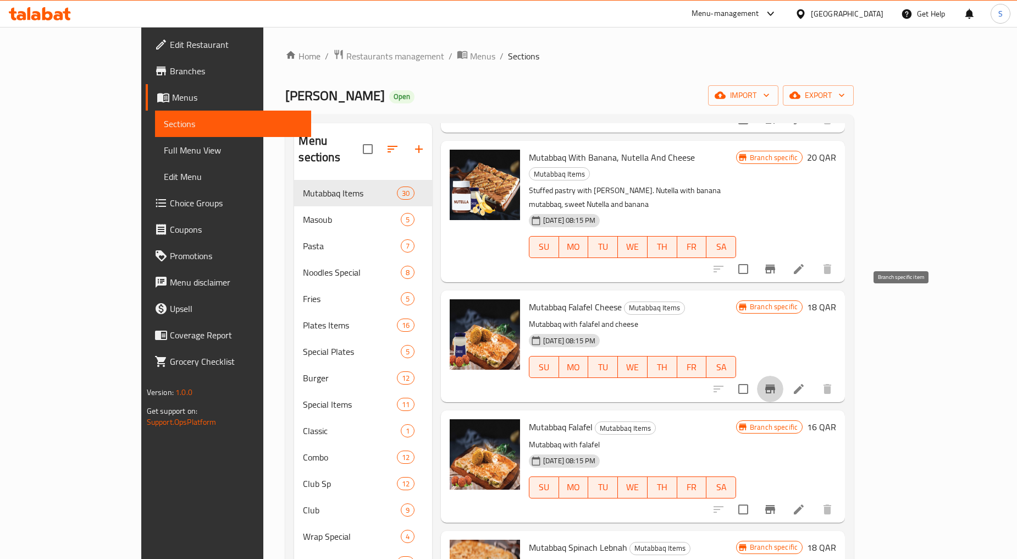
click at [784, 376] on button "Branch-specific-item" at bounding box center [770, 389] width 26 height 26
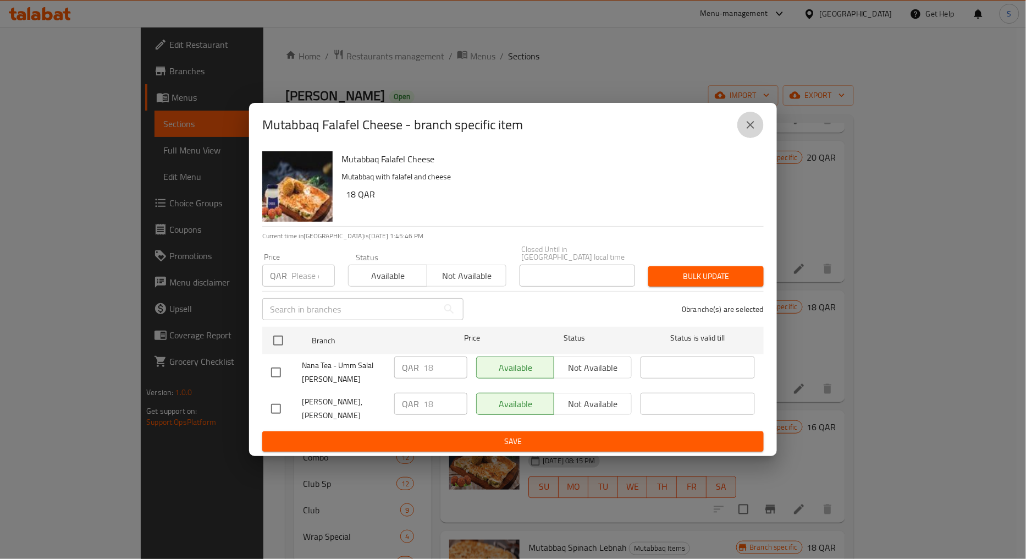
click at [756, 131] on icon "close" at bounding box center [750, 124] width 13 height 13
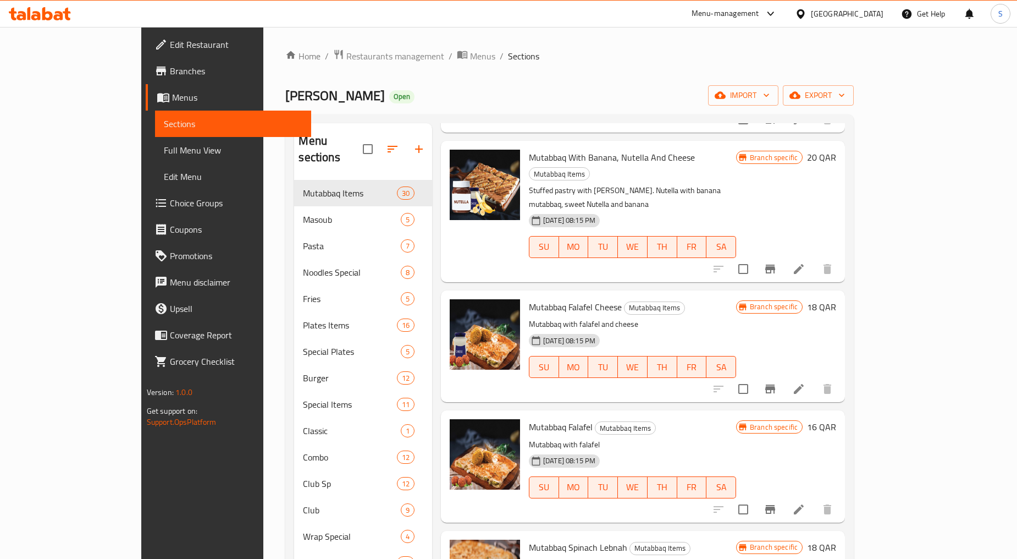
click at [815, 379] on li at bounding box center [799, 389] width 31 height 20
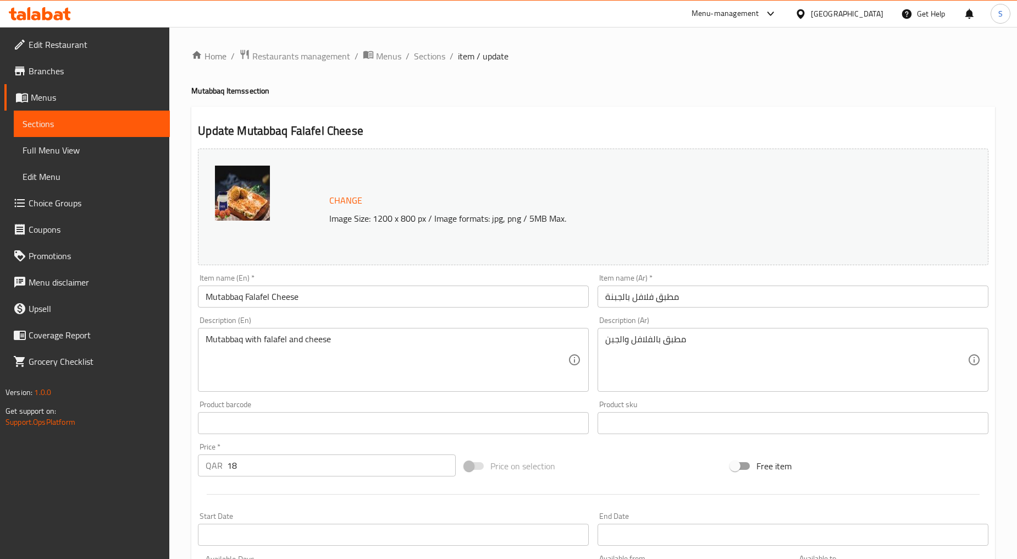
drag, startPoint x: 331, startPoint y: 320, endPoint x: 328, endPoint y: 337, distance: 17.9
click at [331, 320] on div "Description (En) Mutabbaq with falafel and cheese Description (En)" at bounding box center [393, 353] width 391 height 75
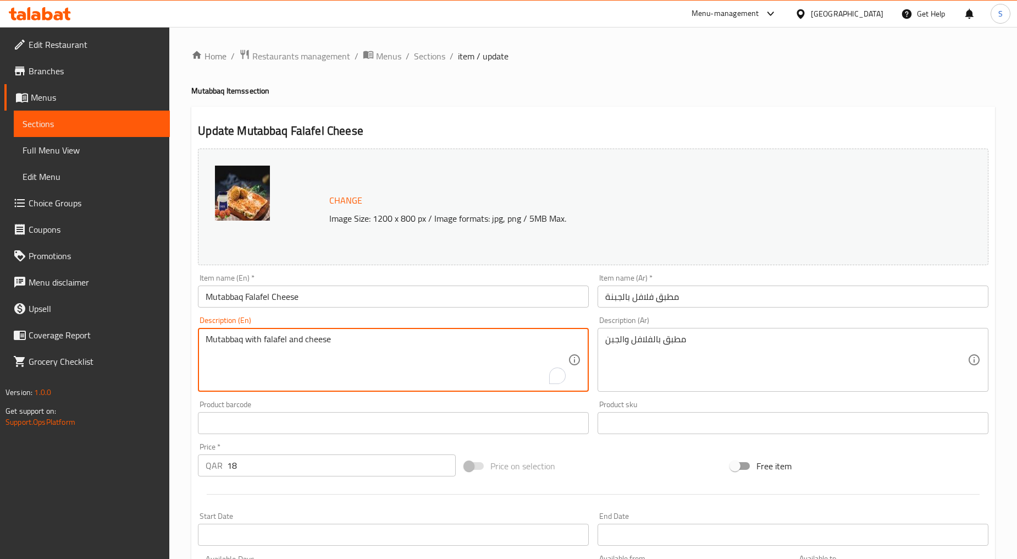
click at [328, 339] on textarea "Mutabbaq with falafel and cheese" at bounding box center [387, 360] width 362 height 52
paste textarea "filled with falafel and melted cheese for a unique flavor combination"
click at [327, 351] on textarea "filled with falafel and melted cheese for a unique flavor combination" at bounding box center [387, 360] width 362 height 52
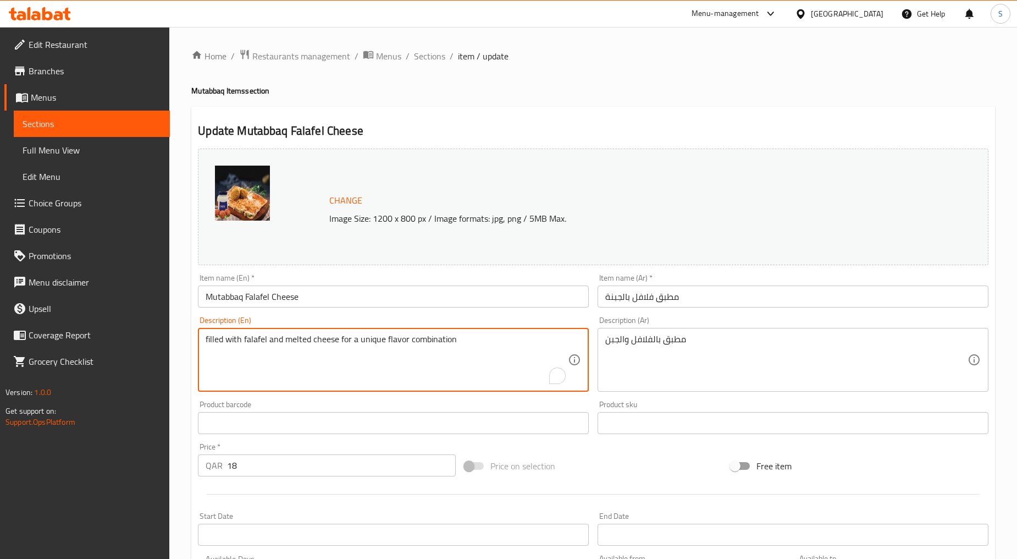
click at [327, 351] on textarea "filled with falafel and melted cheese for a unique flavor combination" at bounding box center [387, 360] width 362 height 52
click at [327, 353] on textarea "Filled with falafel and melted cheese for a unique flavor combination" at bounding box center [387, 360] width 362 height 52
type textarea "Filled with falafel and melted cheese for a unique flavor combination"
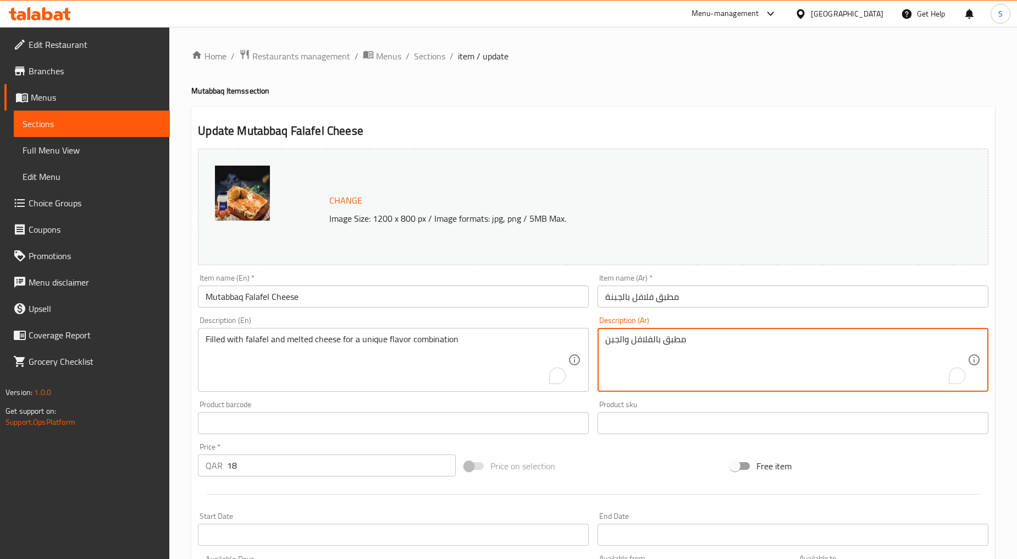
click at [632, 366] on textarea "مطبق بالفلافل والجبن" at bounding box center [787, 360] width 362 height 52
paste textarea "ليئة بالفلافل والجبنة الذائبة لمزيج نكهة فريد من نوعه"
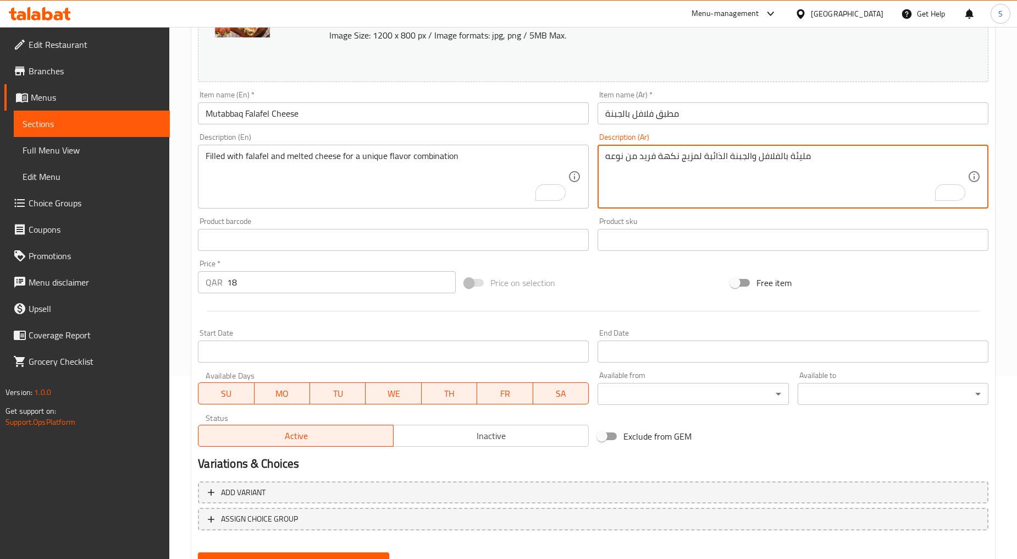
scroll to position [232, 0]
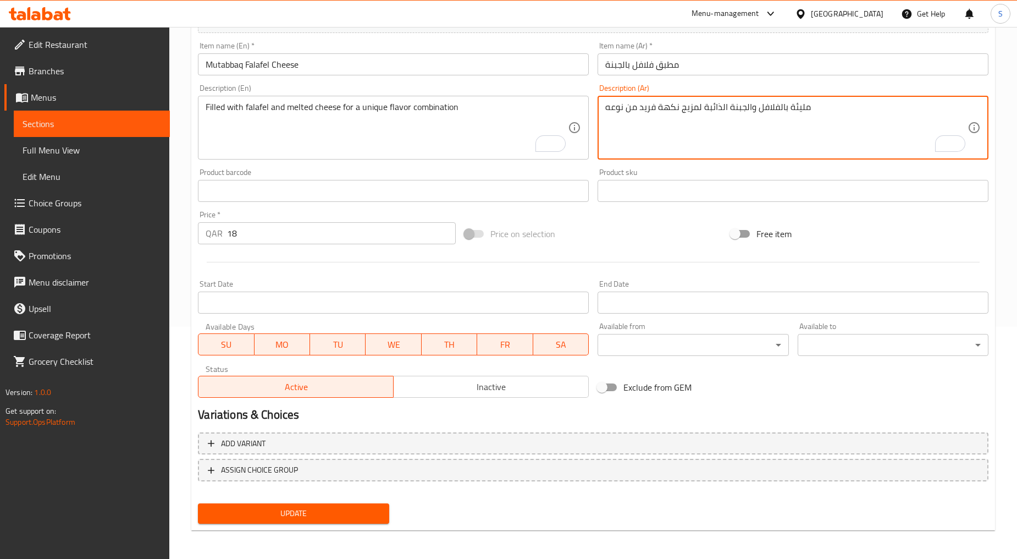
type textarea "مليئة بالفلافل والجبنة الذائبة لمزيج نكهة فريد من نوعه"
click at [299, 519] on button "Update" at bounding box center [293, 513] width 191 height 20
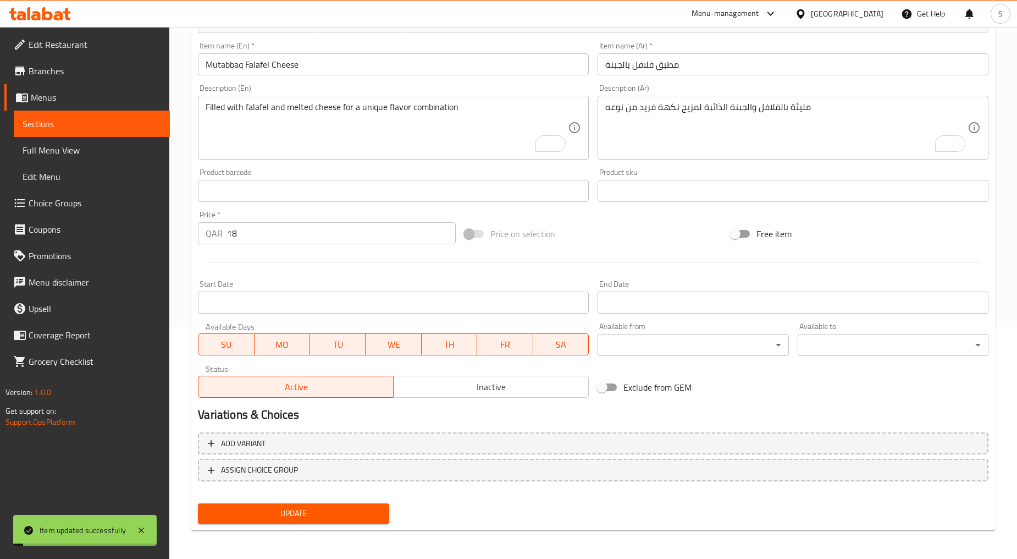
scroll to position [0, 0]
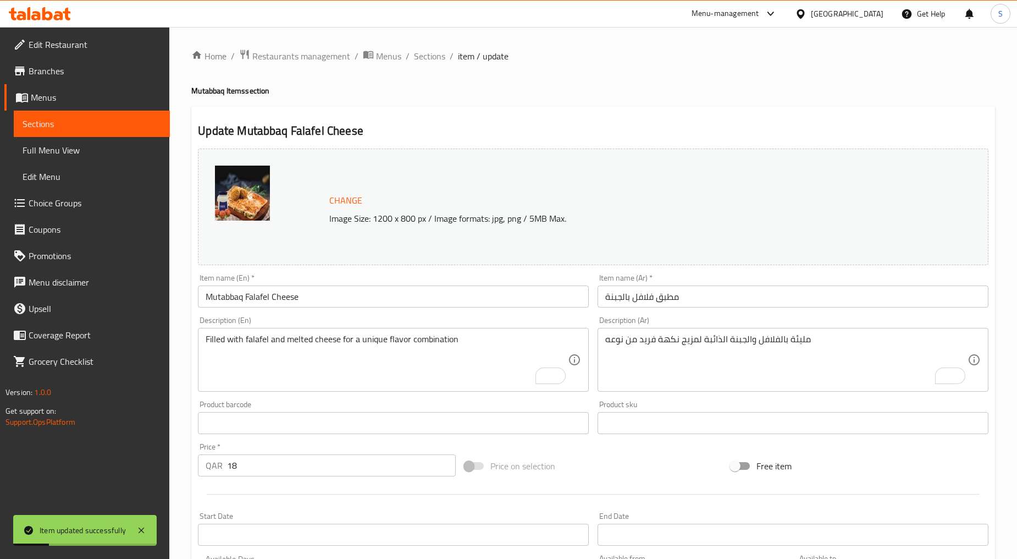
drag, startPoint x: 427, startPoint y: 56, endPoint x: 415, endPoint y: 78, distance: 25.1
click at [427, 56] on span "Sections" at bounding box center [429, 55] width 31 height 13
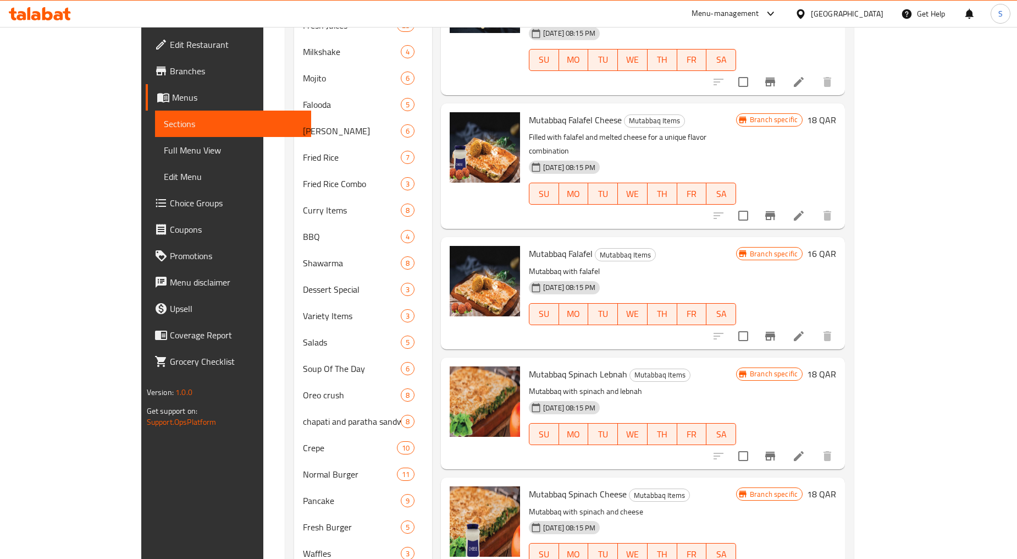
scroll to position [183, 0]
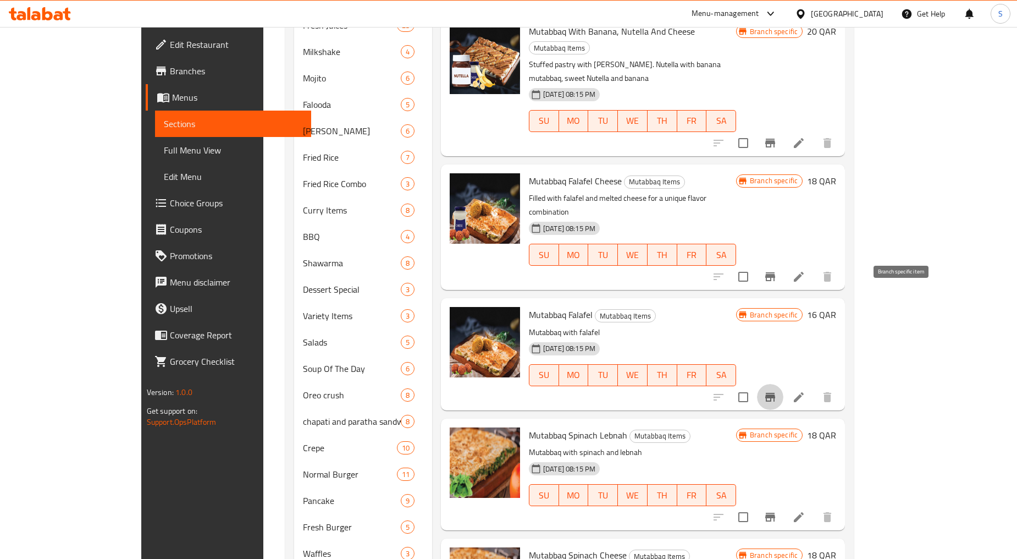
click at [775, 393] on icon "Branch-specific-item" at bounding box center [771, 397] width 10 height 9
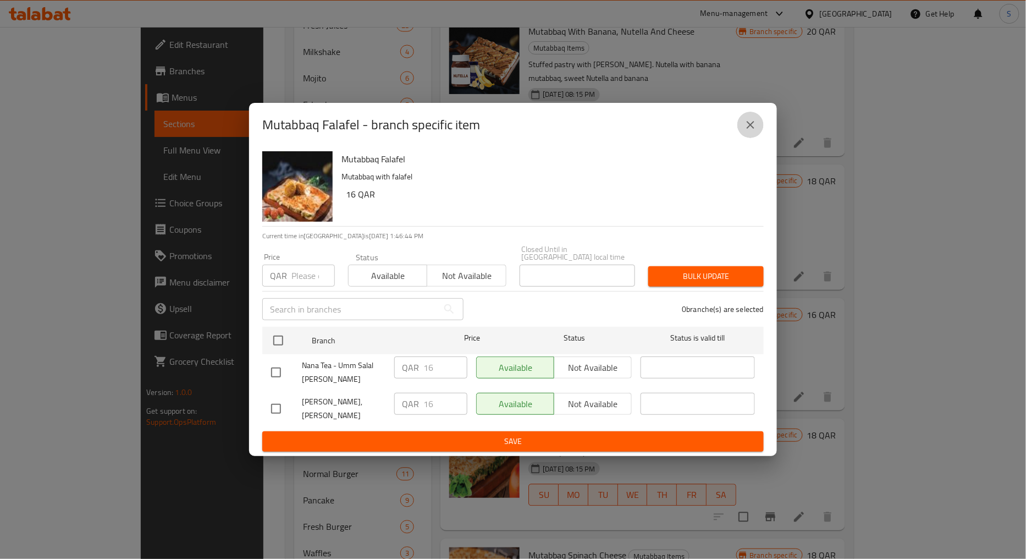
click at [740, 130] on button "close" at bounding box center [751, 125] width 26 height 26
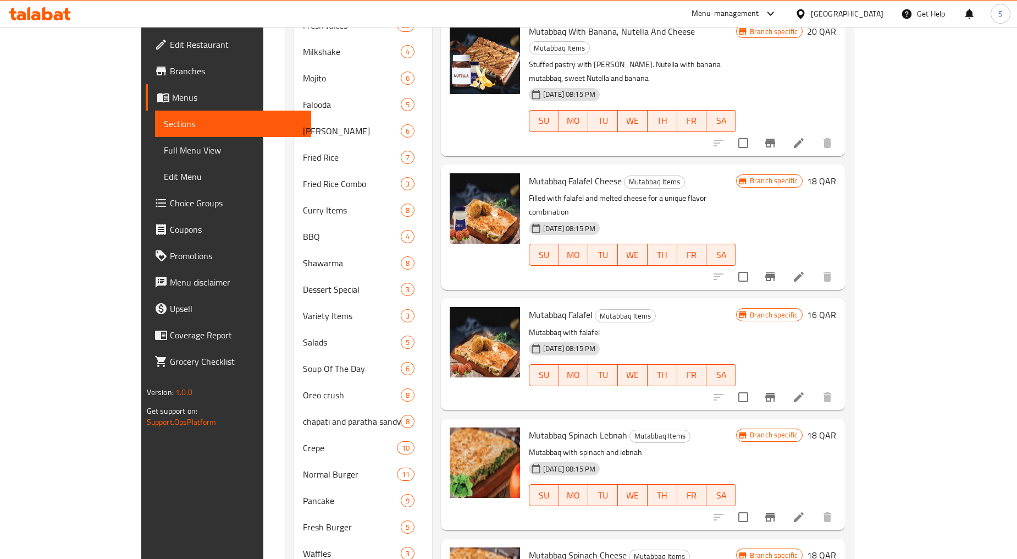
click at [815, 387] on li at bounding box center [799, 397] width 31 height 20
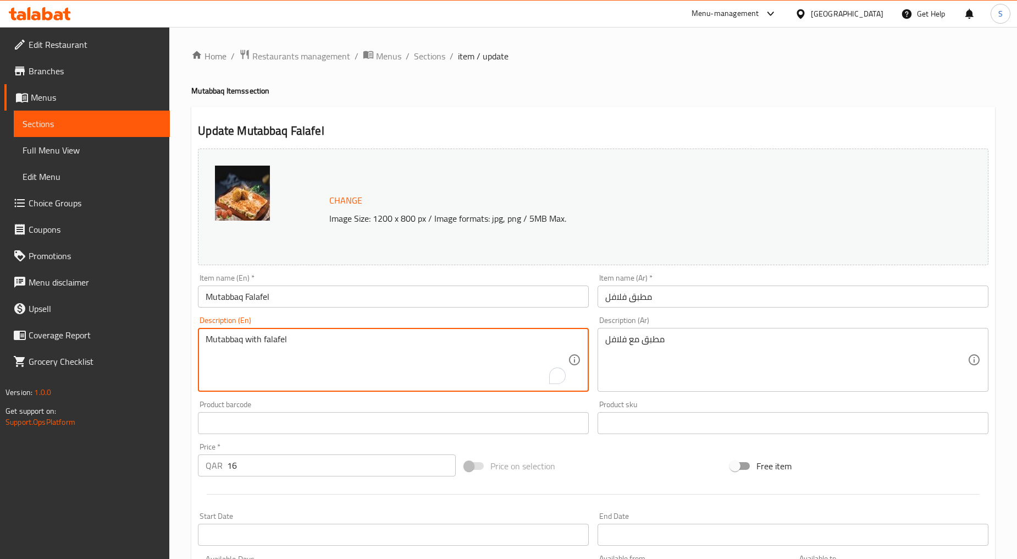
click at [362, 371] on textarea "Mutabbaq with falafel" at bounding box center [387, 360] width 362 height 52
paste textarea "filled with fresh vegetables and"
click at [362, 371] on textarea "Mutabbaq filled with fresh vegetables and falafel" at bounding box center [387, 360] width 362 height 52
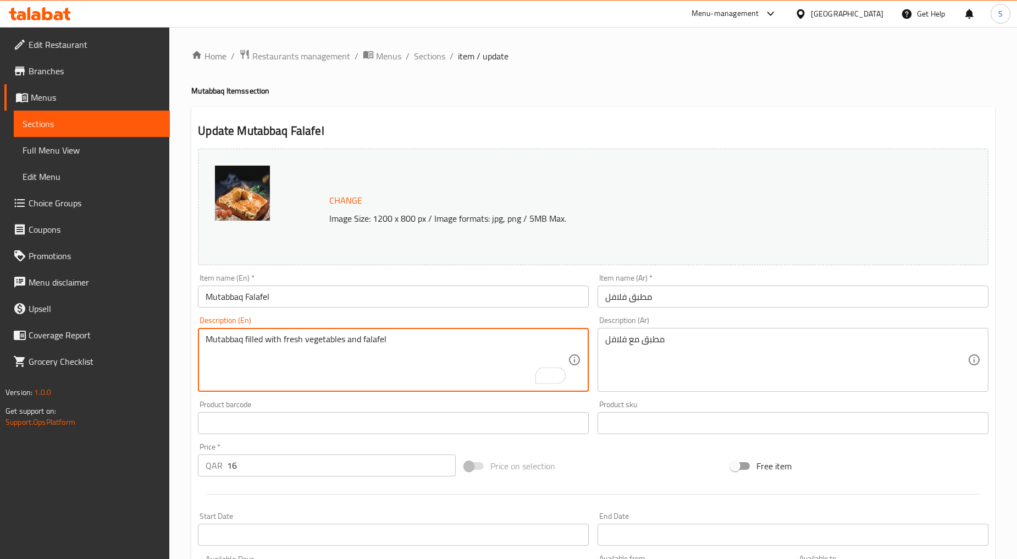
click at [362, 371] on textarea "Mutabbaq filled with fresh vegetables and falafel" at bounding box center [387, 360] width 362 height 52
type textarea "Mutabbaq filled with fresh vegetables and falafel"
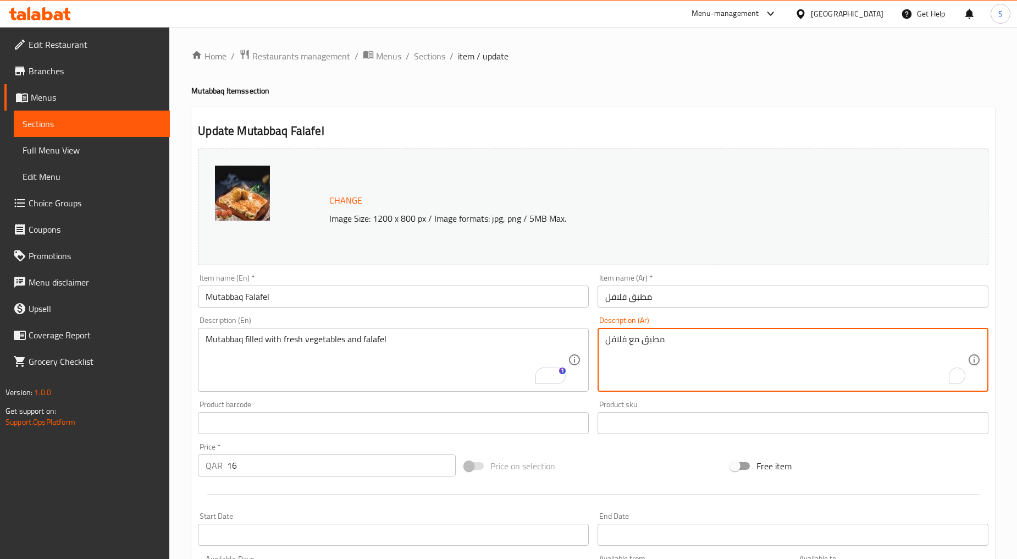
click at [705, 338] on textarea "مطبق مع فلافل" at bounding box center [787, 360] width 362 height 52
click at [708, 349] on textarea "مطبق مع فلافل" at bounding box center [787, 360] width 362 height 52
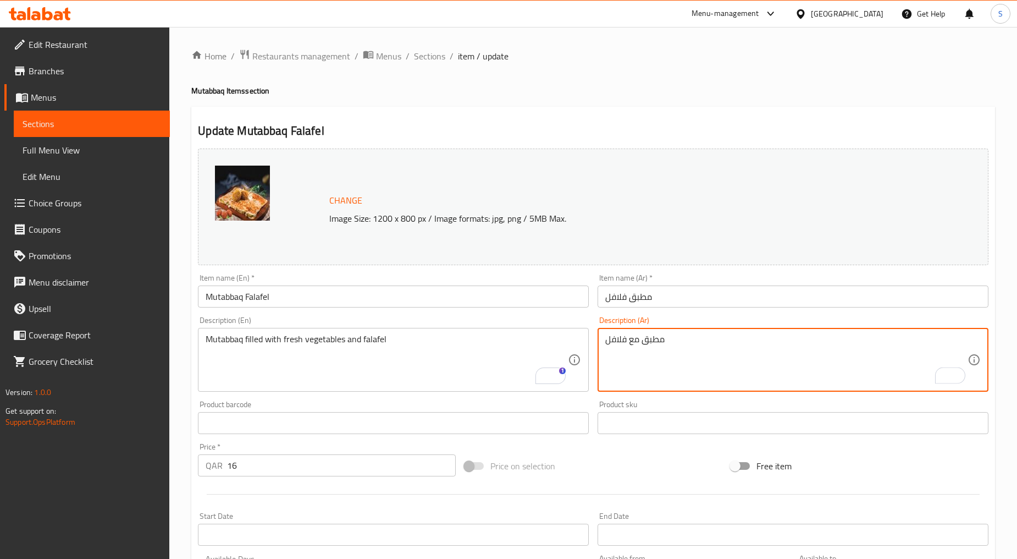
paste textarea "شو بالخضار الطازجة وال"
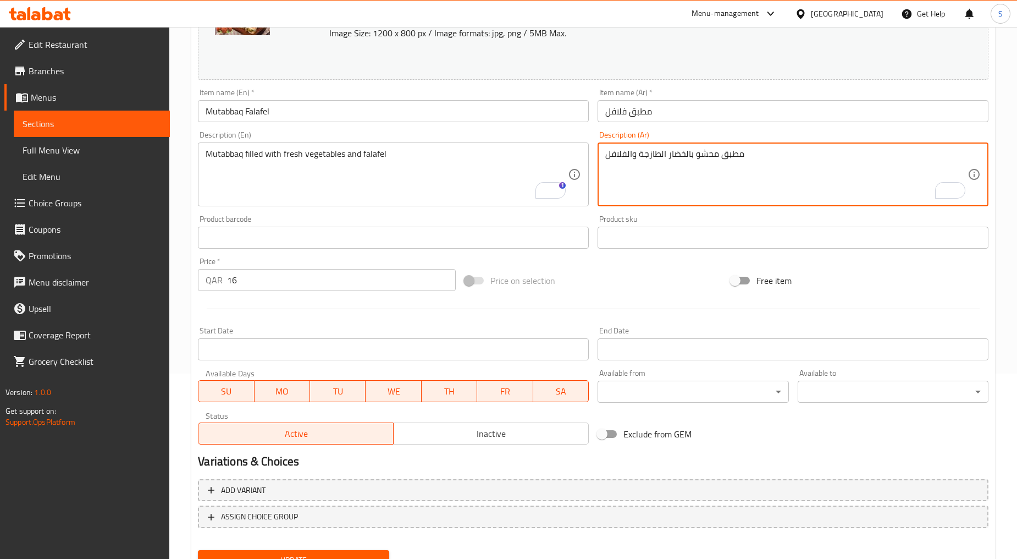
scroll to position [232, 0]
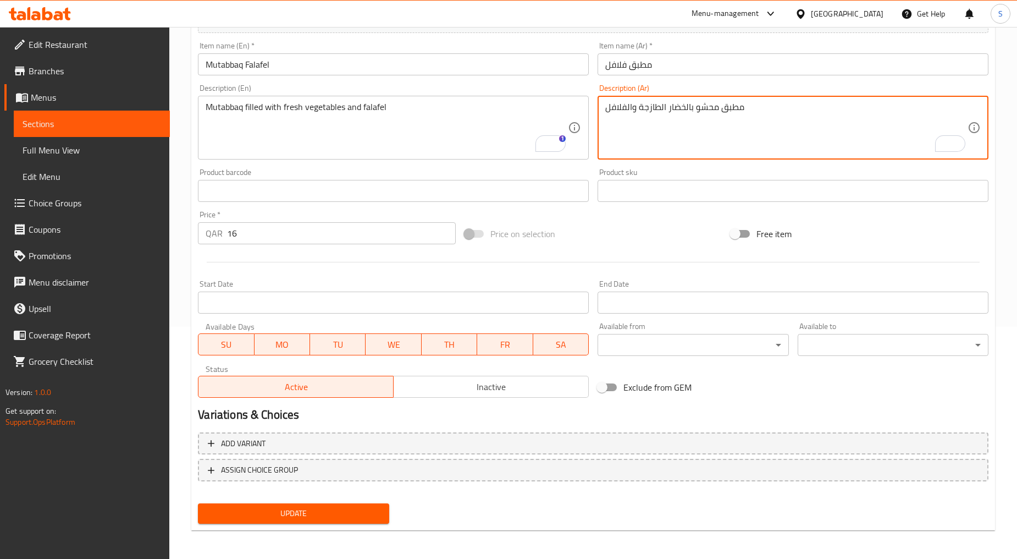
type textarea "مطبق محشو بالخضار الطازجة والفلافل"
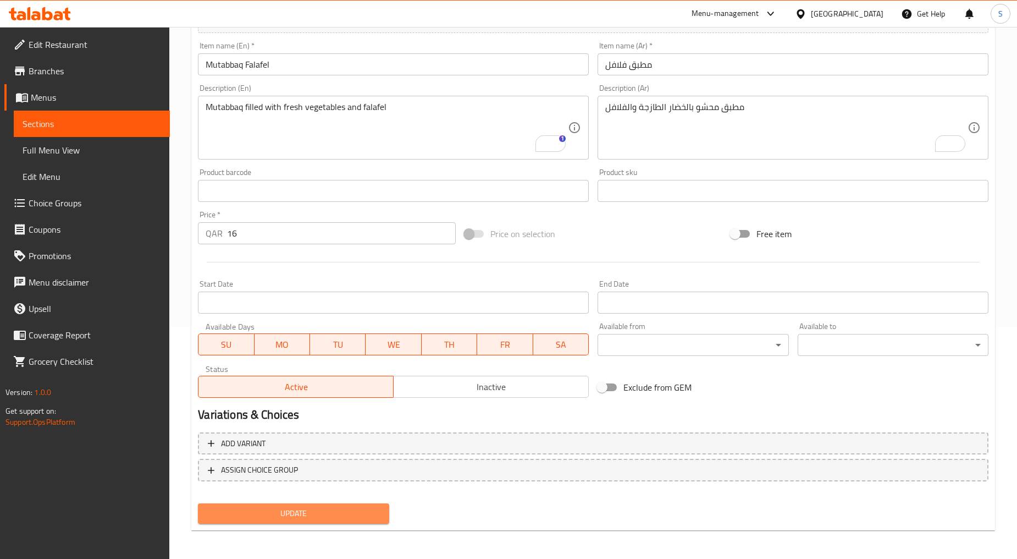
click at [277, 518] on span "Update" at bounding box center [293, 514] width 173 height 14
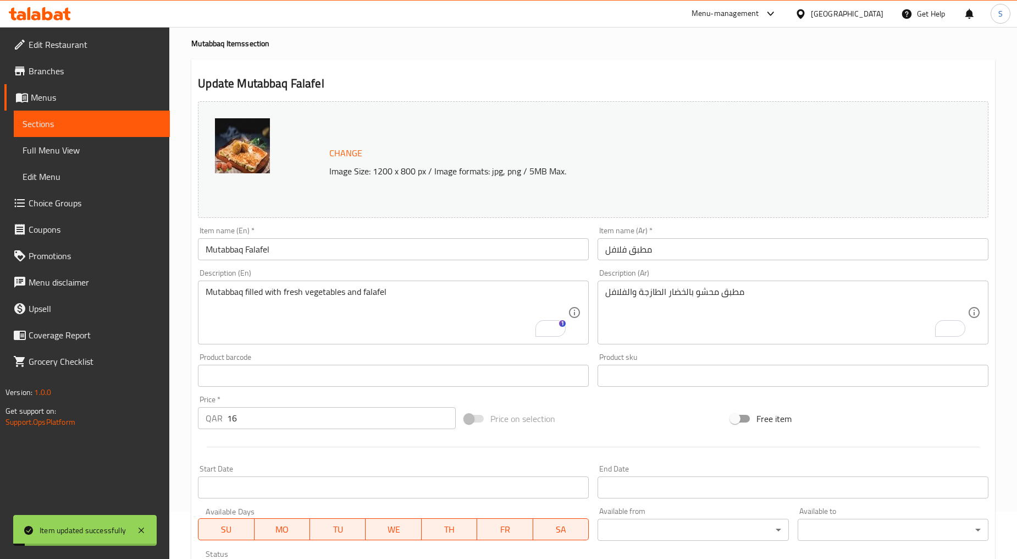
scroll to position [0, 0]
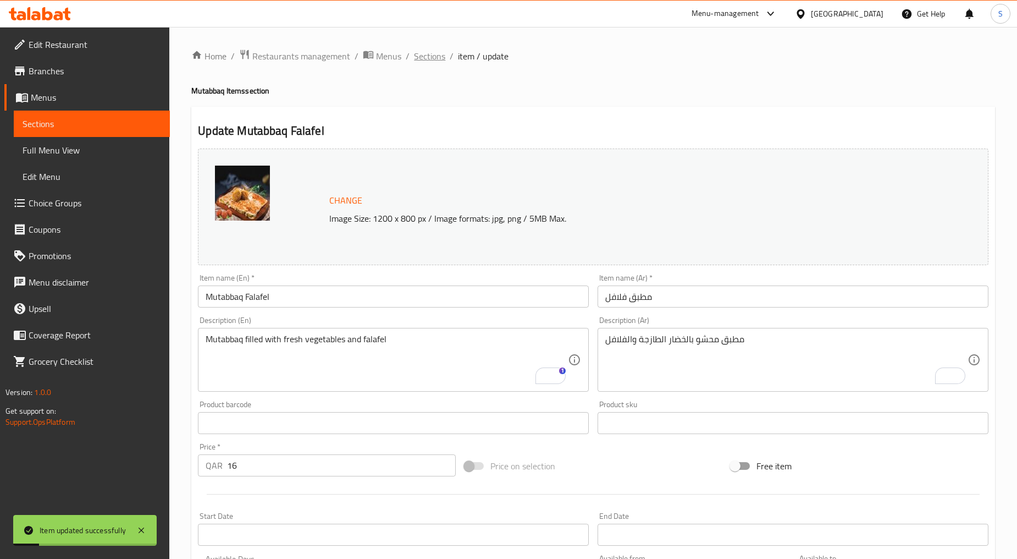
click at [439, 55] on span "Sections" at bounding box center [429, 55] width 31 height 13
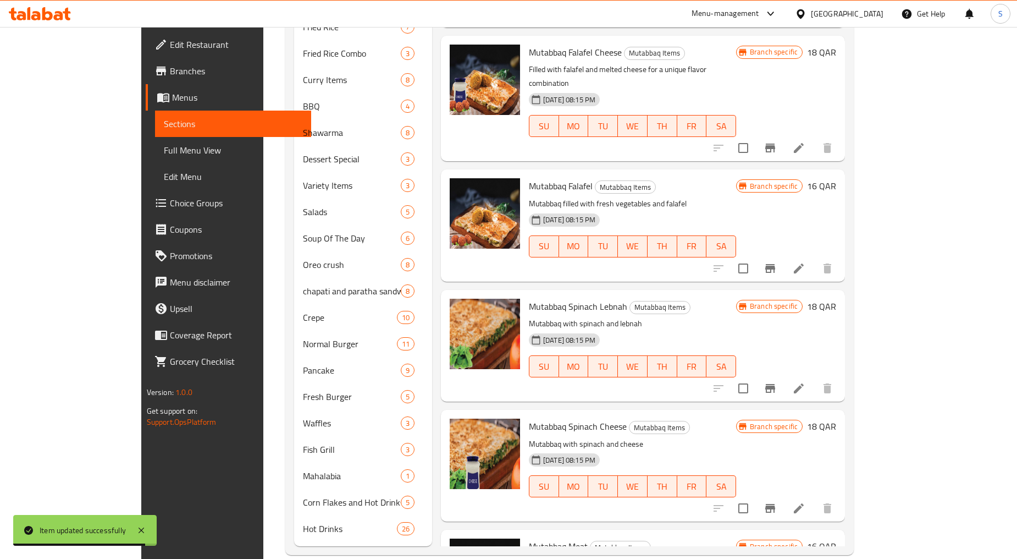
scroll to position [183, 0]
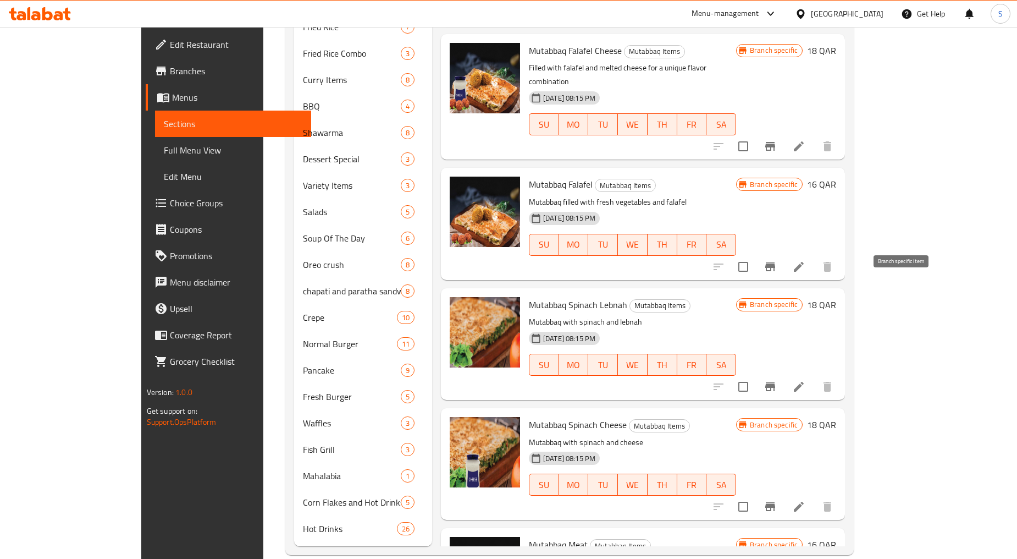
click at [777, 380] on icon "Branch-specific-item" at bounding box center [770, 386] width 13 height 13
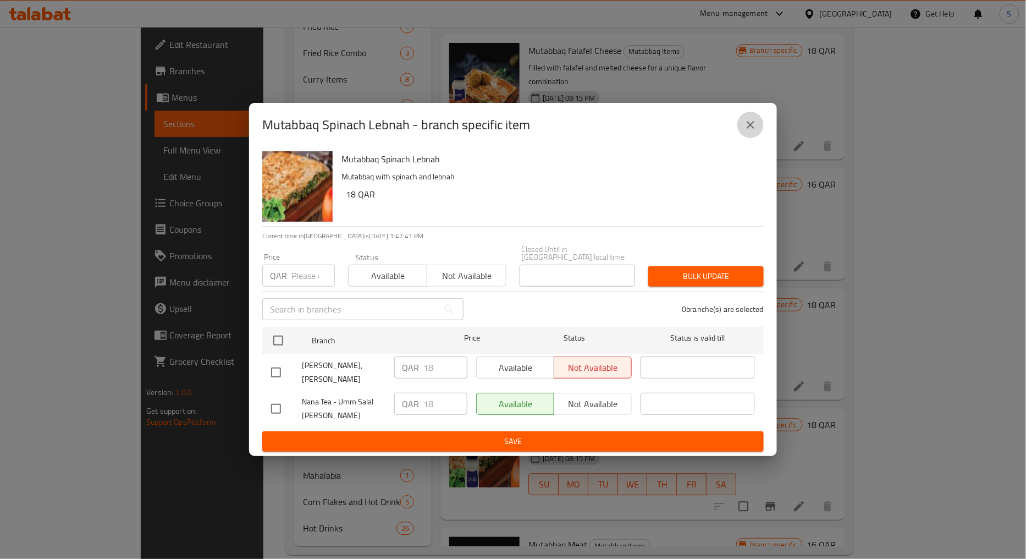
click at [739, 128] on button "close" at bounding box center [751, 125] width 26 height 26
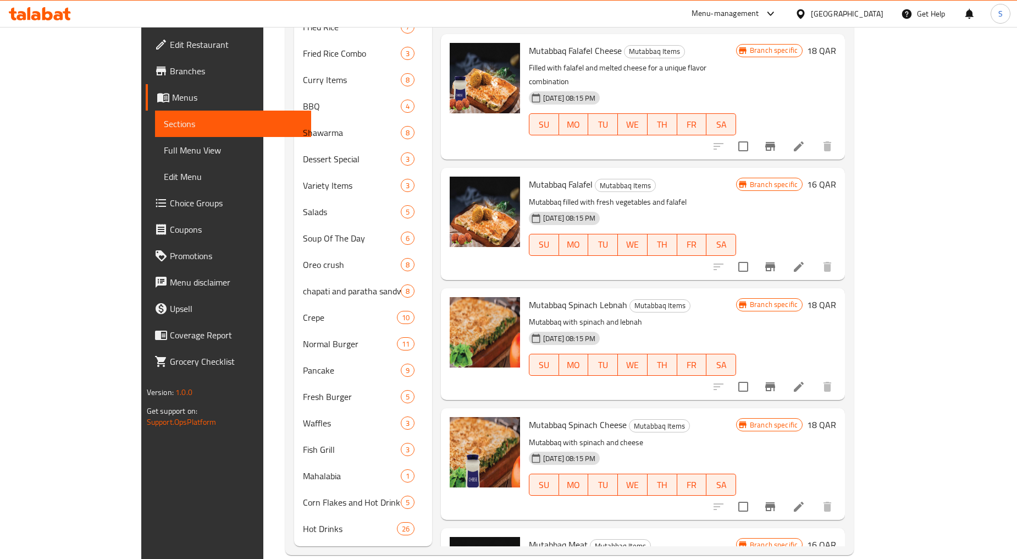
click at [804, 382] on icon at bounding box center [799, 387] width 10 height 10
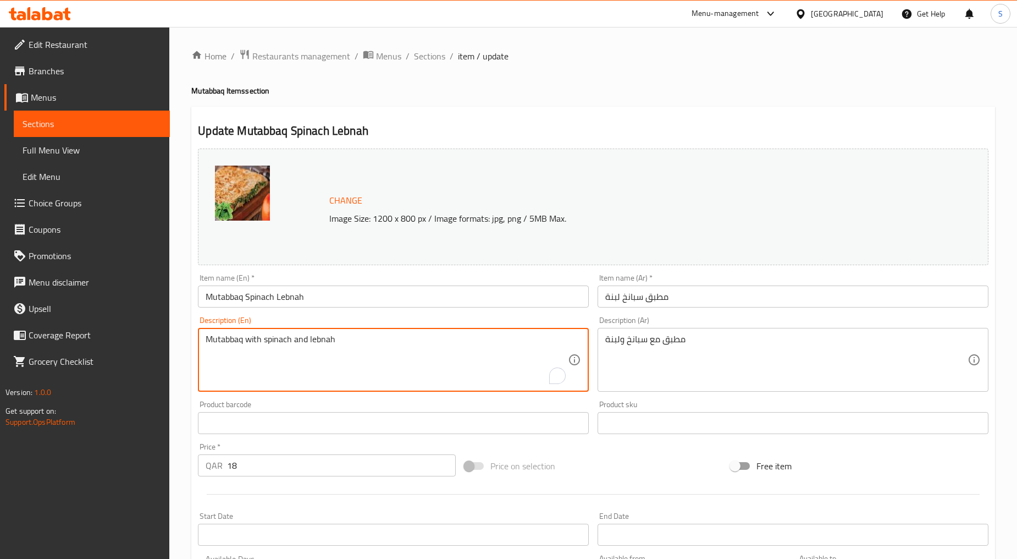
click at [276, 359] on textarea "Mutabbaq with spinach and lebnah" at bounding box center [387, 360] width 362 height 52
paste textarea "made from a variety of fresh greens"
click at [276, 359] on textarea "made from a variety of fresh greens" at bounding box center [387, 360] width 362 height 52
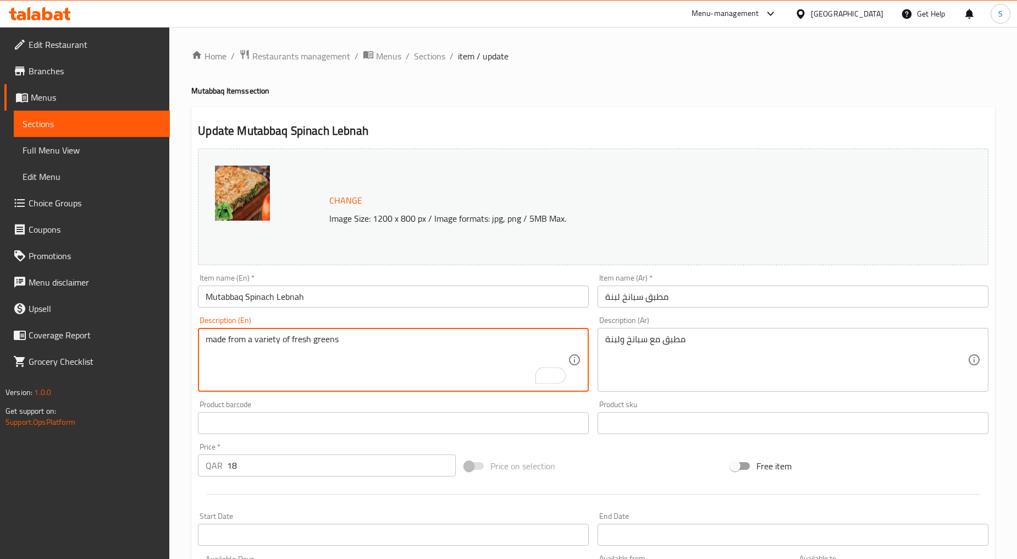
click at [276, 359] on textarea "made from a variety of fresh greens" at bounding box center [387, 360] width 362 height 52
click at [276, 371] on textarea "Made from a variety of fresh greens" at bounding box center [387, 360] width 362 height 52
type textarea "Made from a variety of fresh greens"
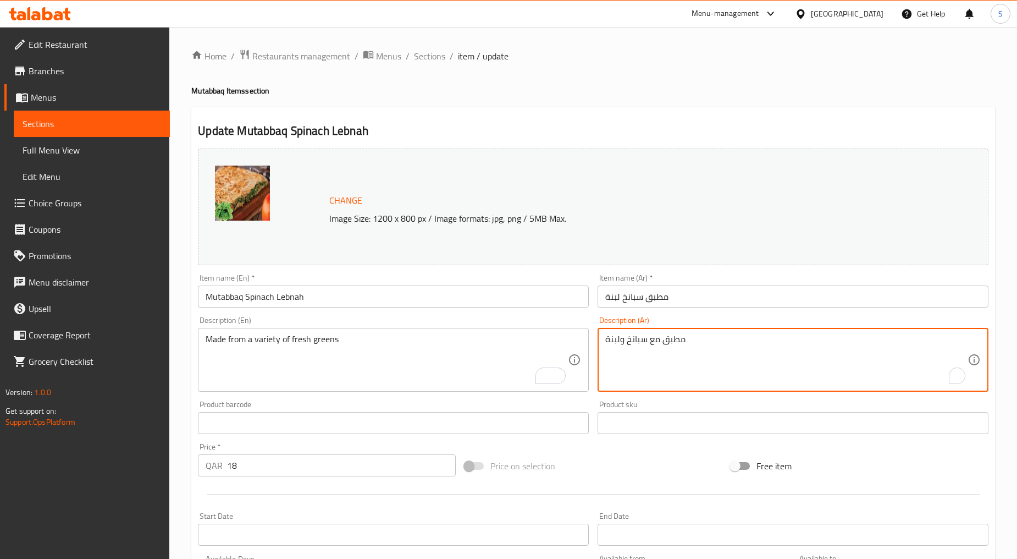
click at [645, 356] on textarea "مطبق مع سبانخ ولبنة" at bounding box center [787, 360] width 362 height 52
paste textarea "نوعة من مجموعة متنوعة من الخضر الطازج"
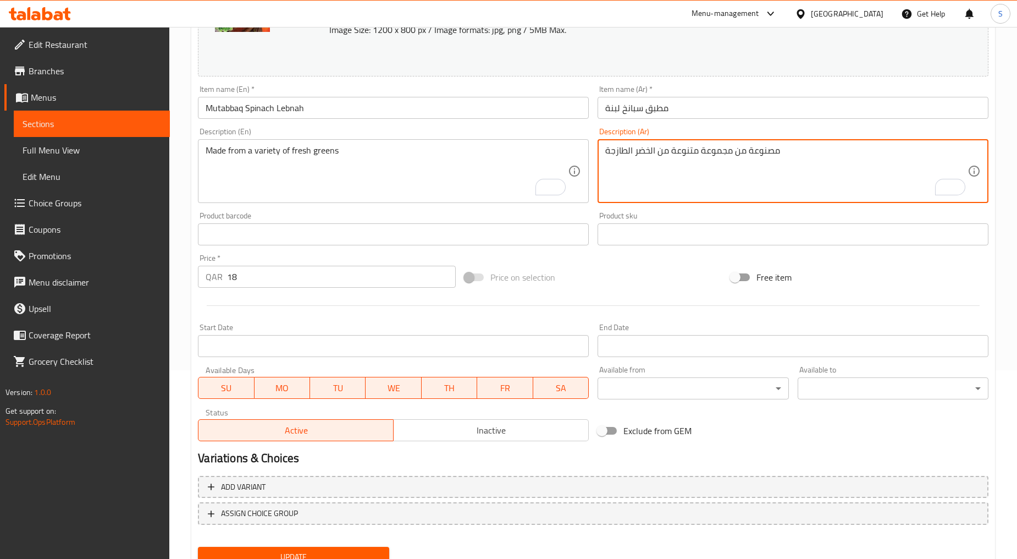
scroll to position [232, 0]
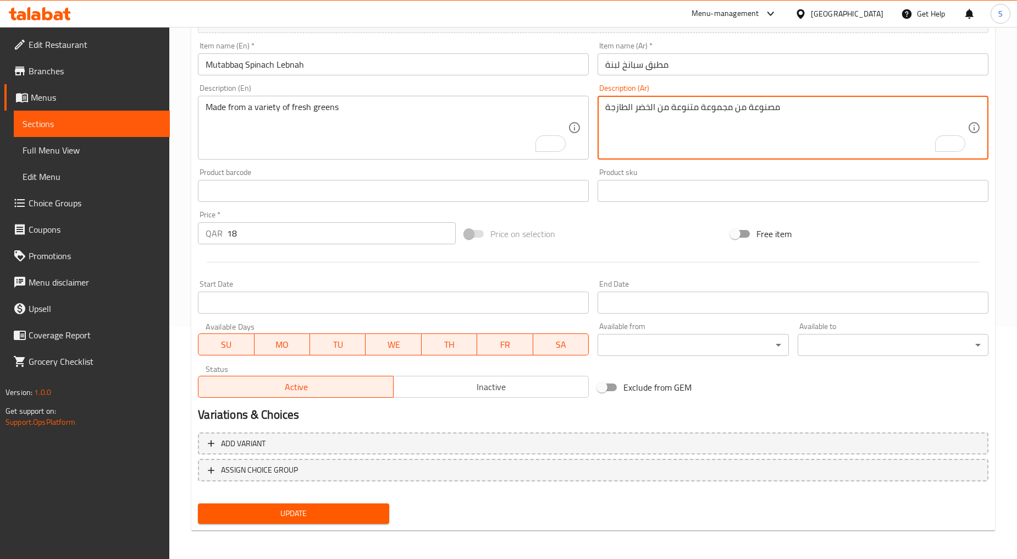
type textarea "مصنوعة من مجموعة متنوعة من الخضر الطازجة"
click at [296, 515] on span "Update" at bounding box center [293, 514] width 173 height 14
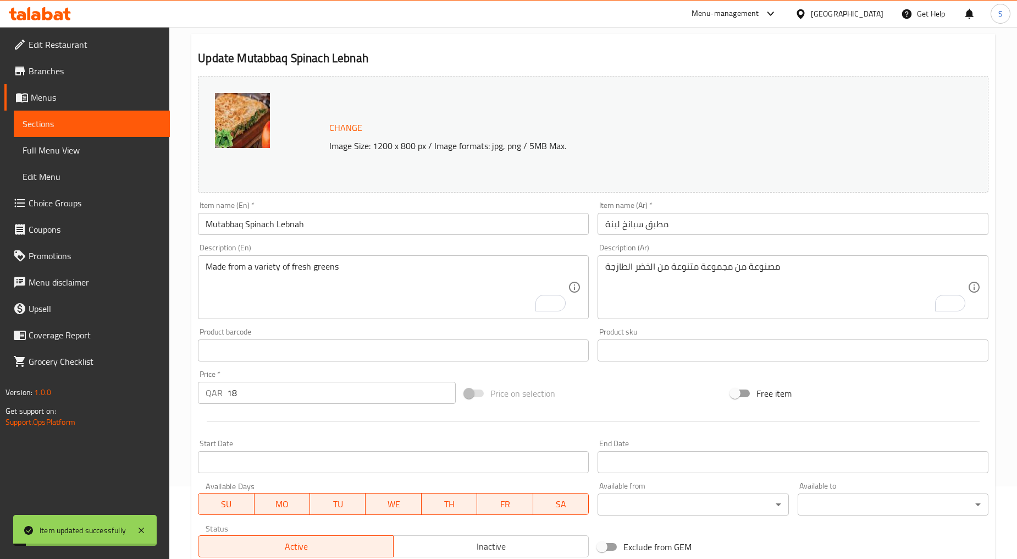
scroll to position [0, 0]
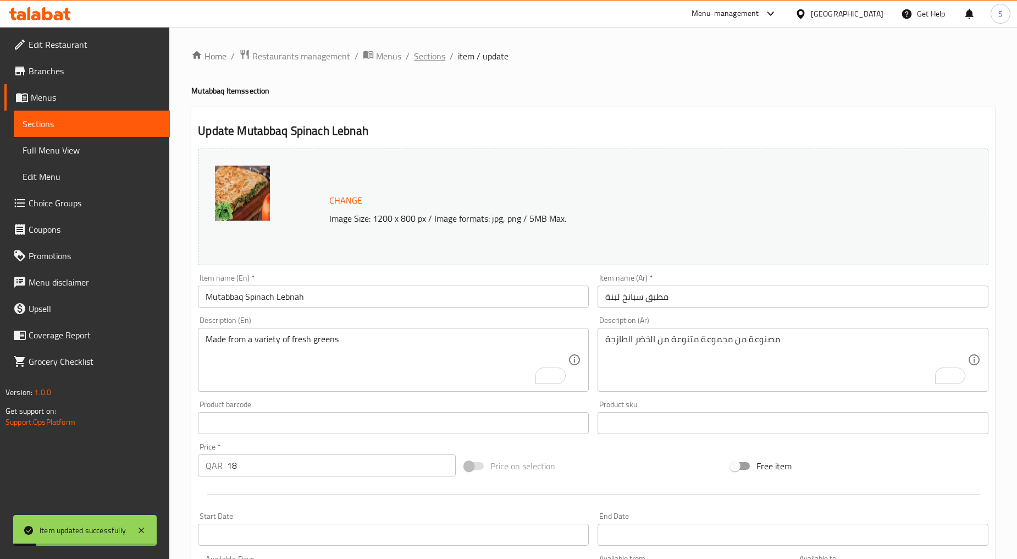
click at [431, 61] on span "Sections" at bounding box center [429, 55] width 31 height 13
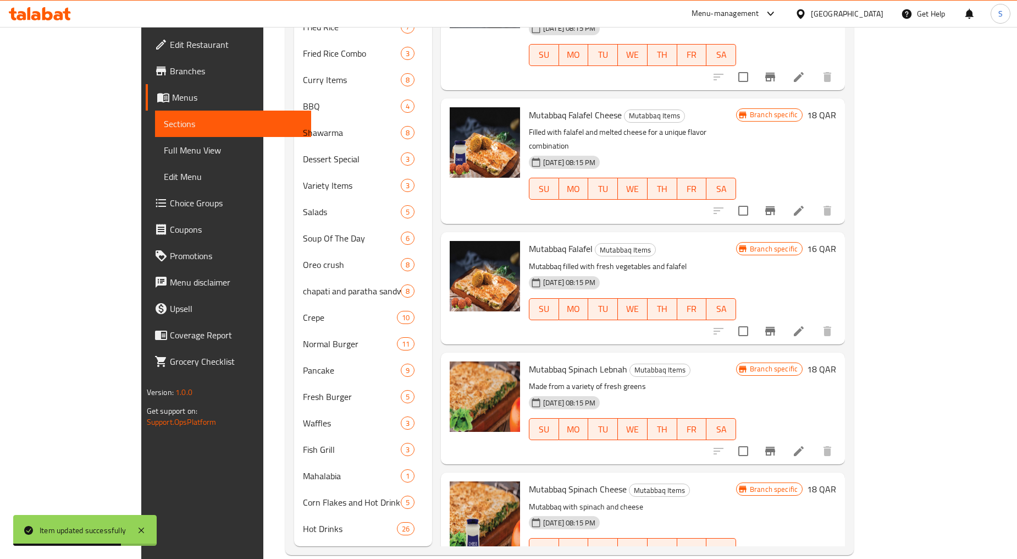
scroll to position [305, 0]
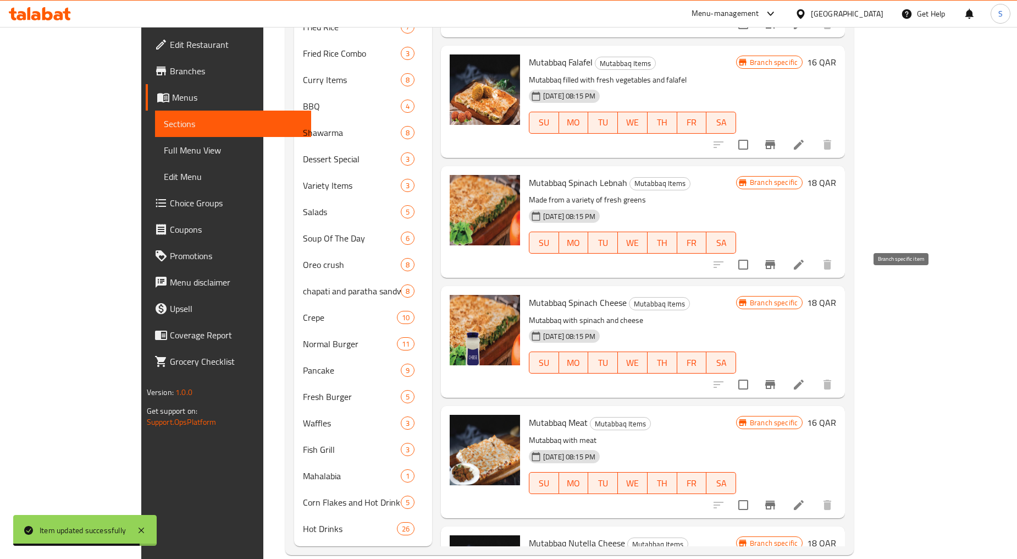
click at [777, 378] on icon "Branch-specific-item" at bounding box center [770, 384] width 13 height 13
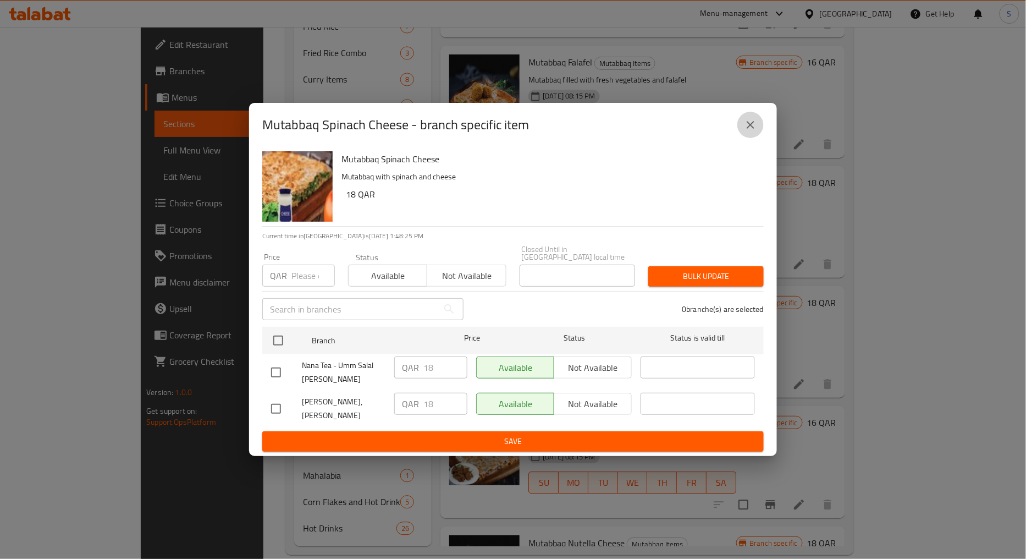
click at [752, 126] on icon "close" at bounding box center [750, 124] width 13 height 13
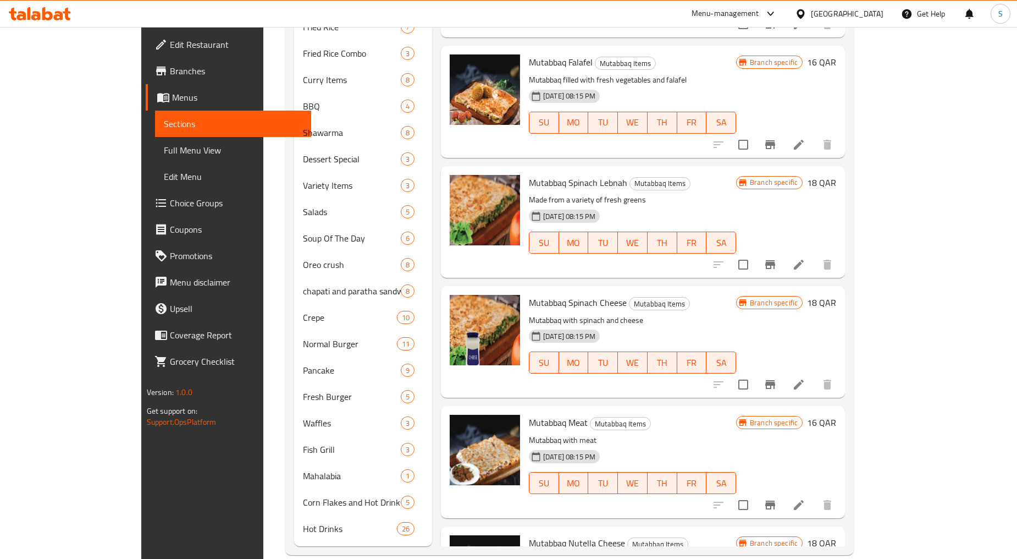
click at [837, 295] on div "Branch specific 18 QAR" at bounding box center [786, 342] width 100 height 94
click at [806, 378] on icon at bounding box center [799, 384] width 13 height 13
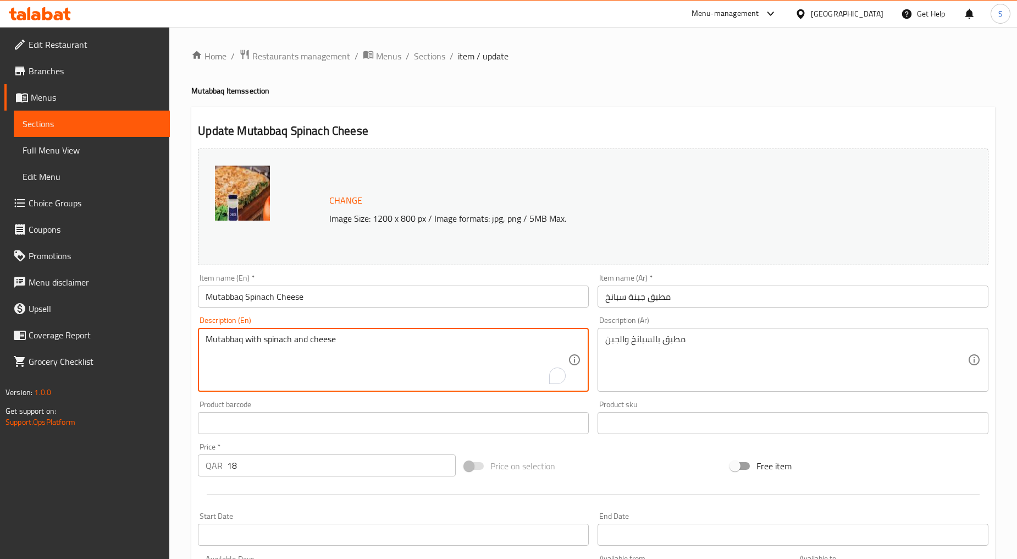
click at [279, 361] on textarea "Mutabbaq with spinach and cheese" at bounding box center [387, 360] width 362 height 52
paste textarea "filling of spiced minced chicken, green onion leaves, tomatoes, eggs, and chees…"
click at [279, 361] on textarea "filling of spiced minced chicken, green onion leaves, tomatoes, eggs, and chees…" at bounding box center [387, 360] width 362 height 52
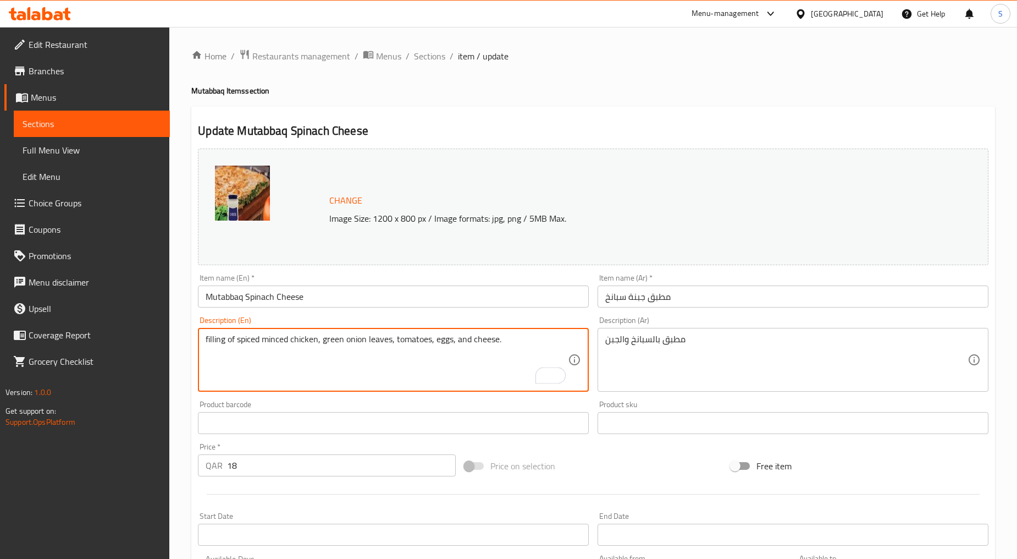
click at [279, 361] on textarea "filling of spiced minced chicken, green onion leaves, tomatoes, eggs, and chees…" at bounding box center [387, 360] width 362 height 52
type textarea "Filling of spiced minced chicken, green onion leaves, tomatoes, eggs, and chees…"
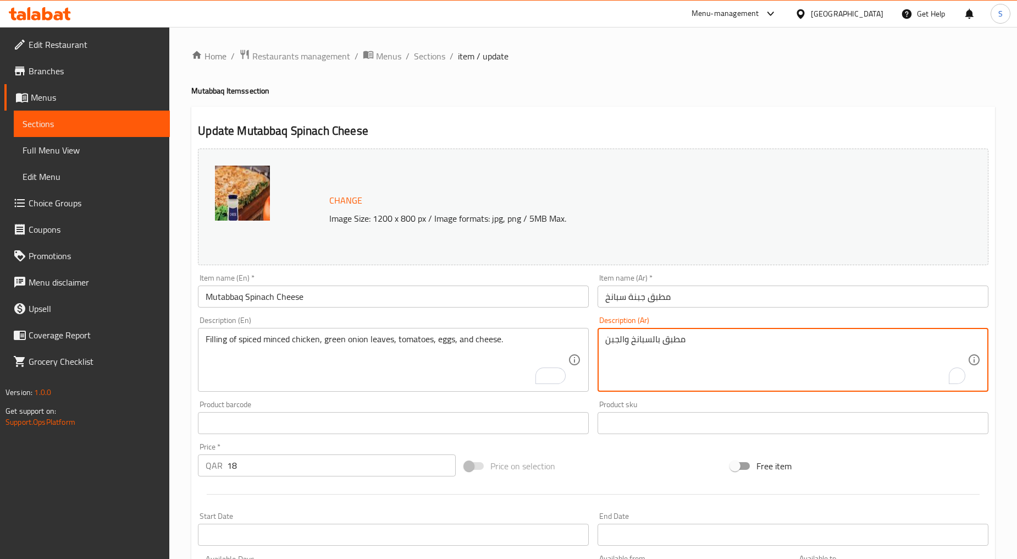
click at [610, 359] on textarea "مطبق بالسبانخ والجبن" at bounding box center [787, 360] width 362 height 52
paste textarea "حشوة الدجاج المفروم المتبل، أوراق البصل الأخضر، الطماطم، البيض، والجبن."
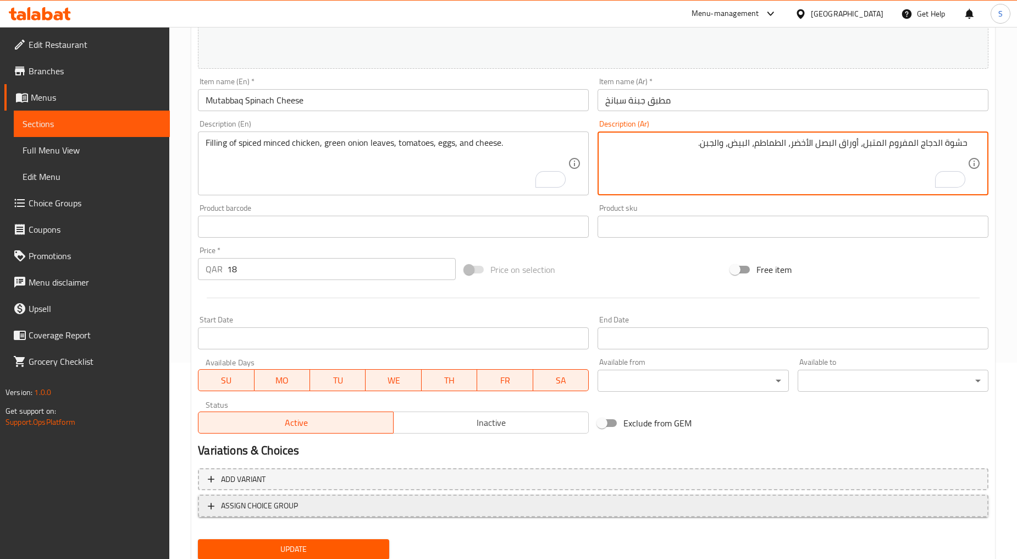
scroll to position [232, 0]
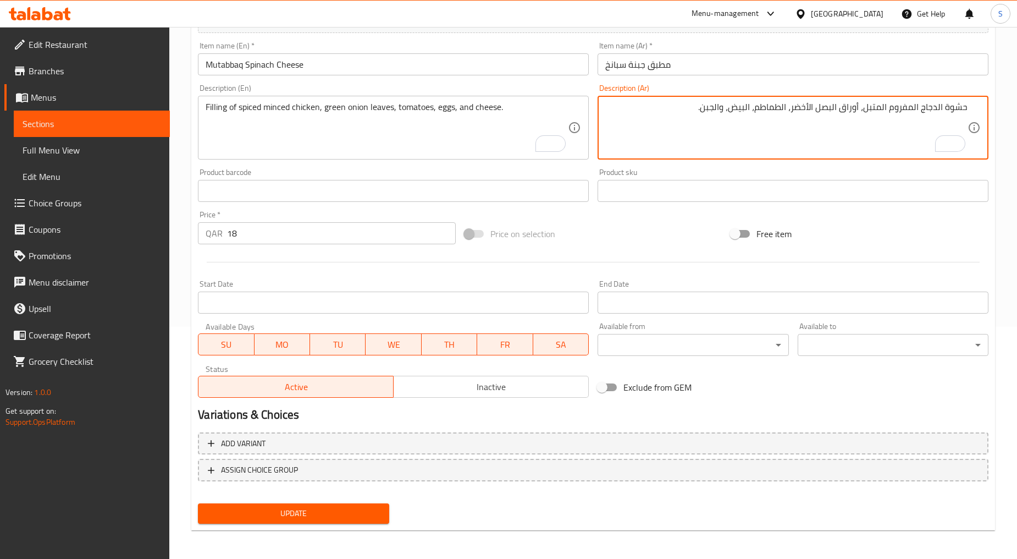
type textarea "حشوة الدجاج المفروم المتبل، أوراق البصل الأخضر، الطماطم، البيض، والجبن."
click at [327, 499] on div "Update" at bounding box center [294, 513] width 200 height 29
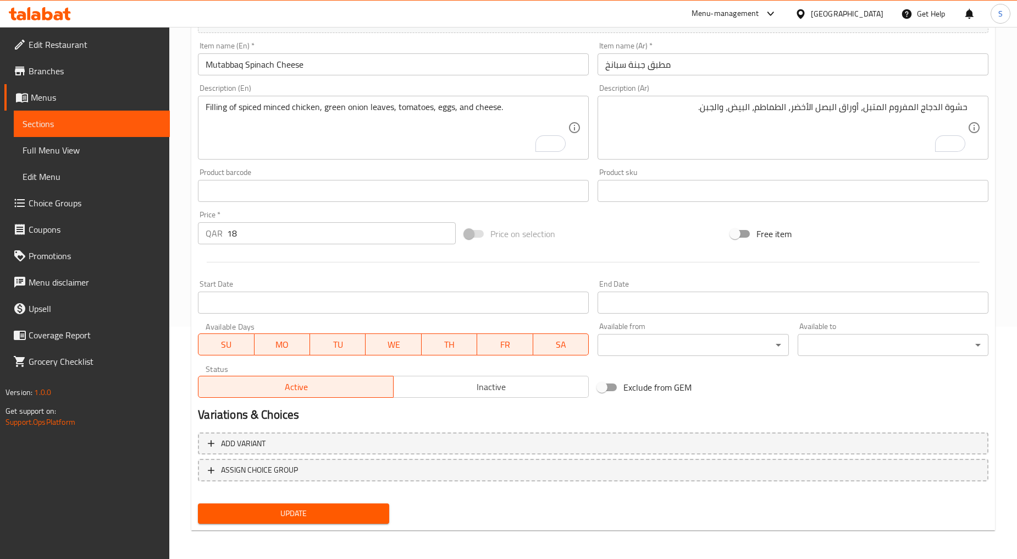
click at [328, 507] on span "Update" at bounding box center [293, 514] width 173 height 14
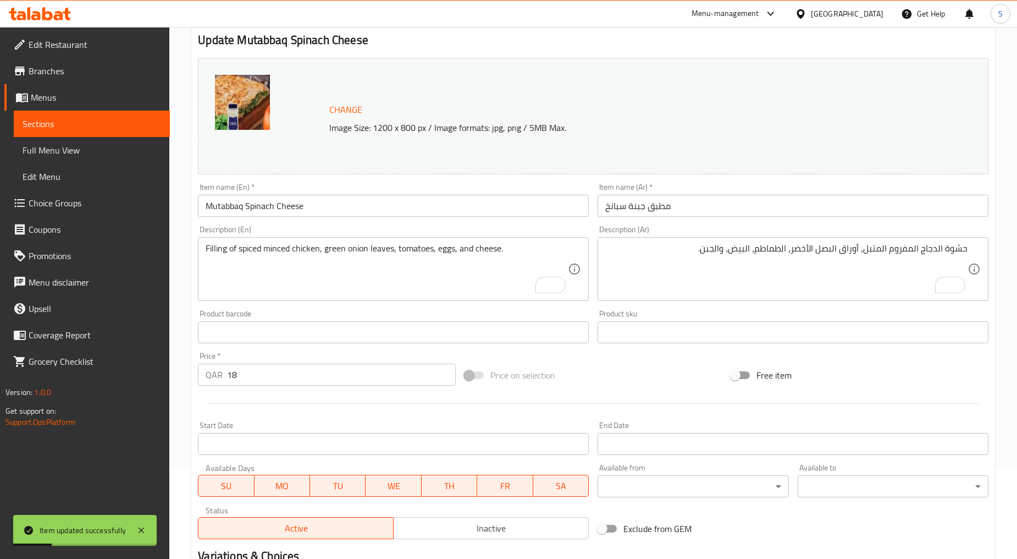
scroll to position [0, 0]
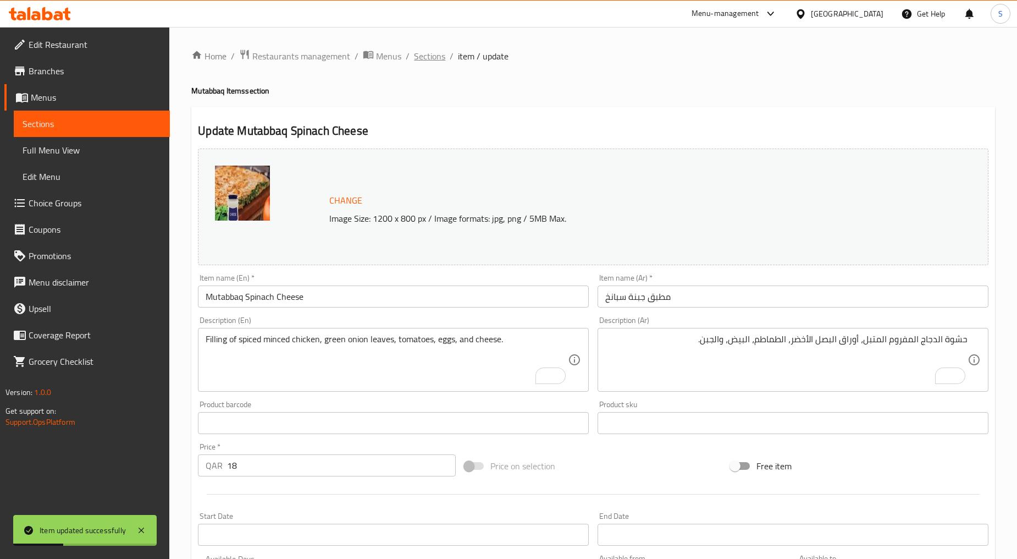
click at [441, 58] on span "Sections" at bounding box center [429, 55] width 31 height 13
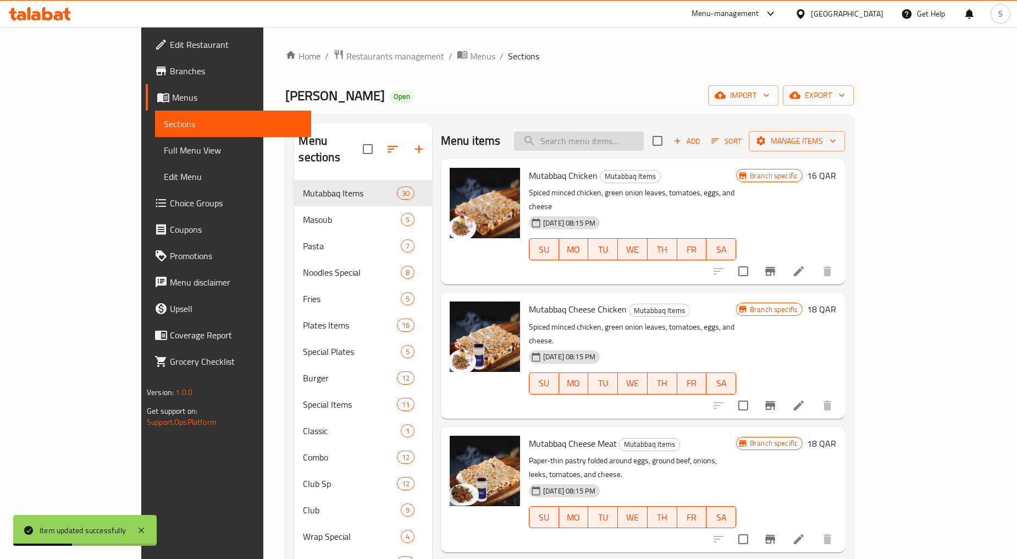
click at [640, 145] on input "search" at bounding box center [579, 140] width 130 height 19
paste input "MUTABBAQ MEAT"
type input "MUTABBAQ MEAT"
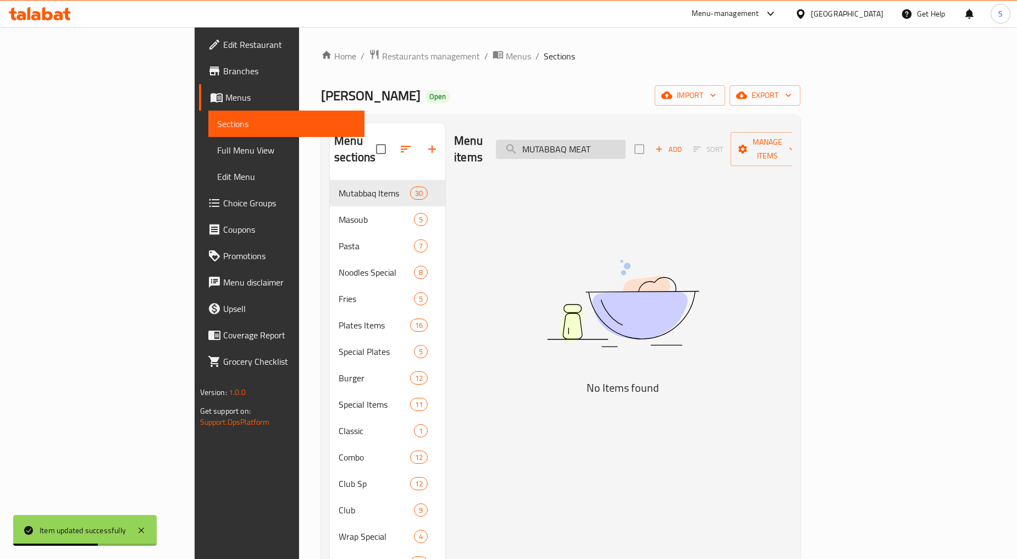
click at [626, 145] on input "MUTABBAQ MEAT" at bounding box center [561, 149] width 130 height 19
type input "="
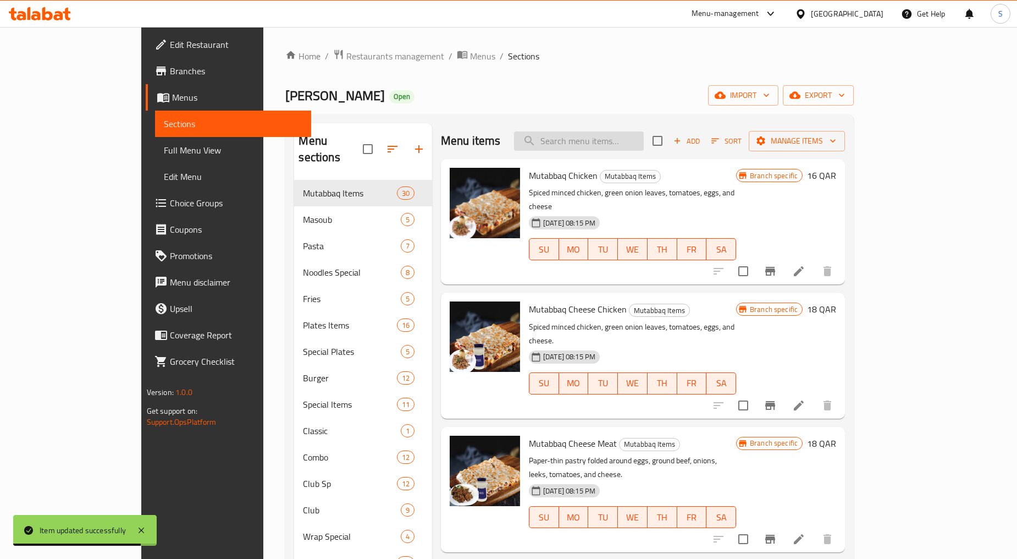
scroll to position [420, 0]
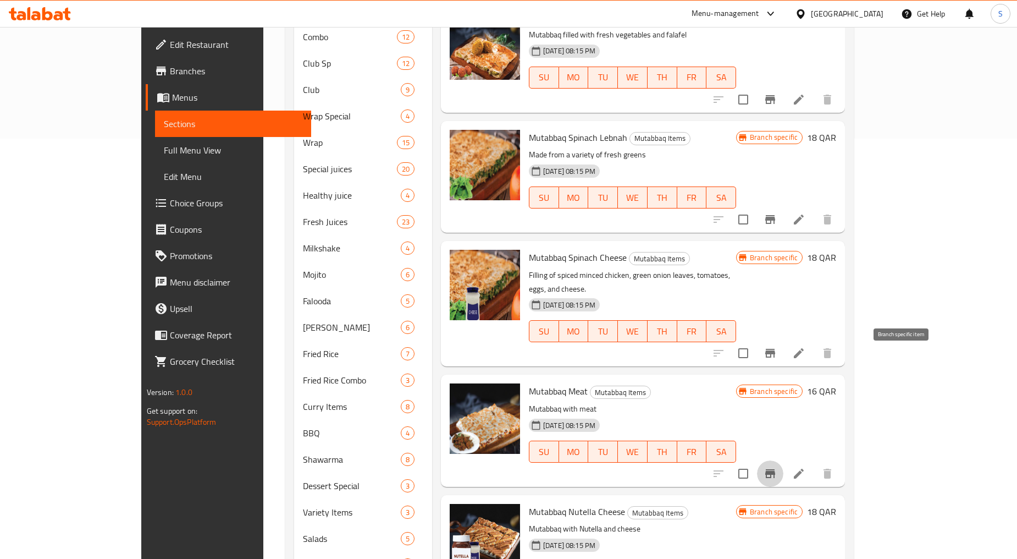
click at [777, 467] on icon "Branch-specific-item" at bounding box center [770, 473] width 13 height 13
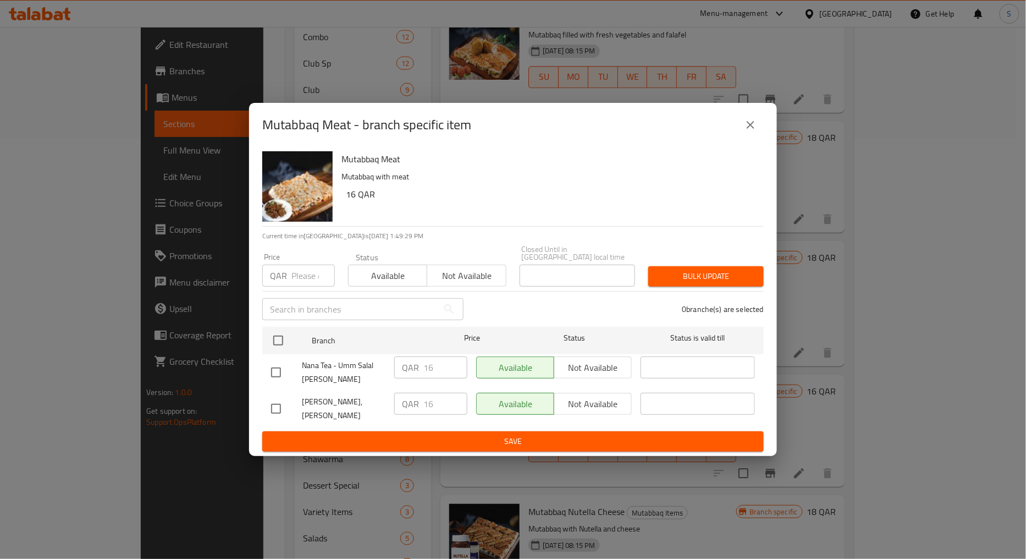
click at [741, 135] on button "close" at bounding box center [751, 125] width 26 height 26
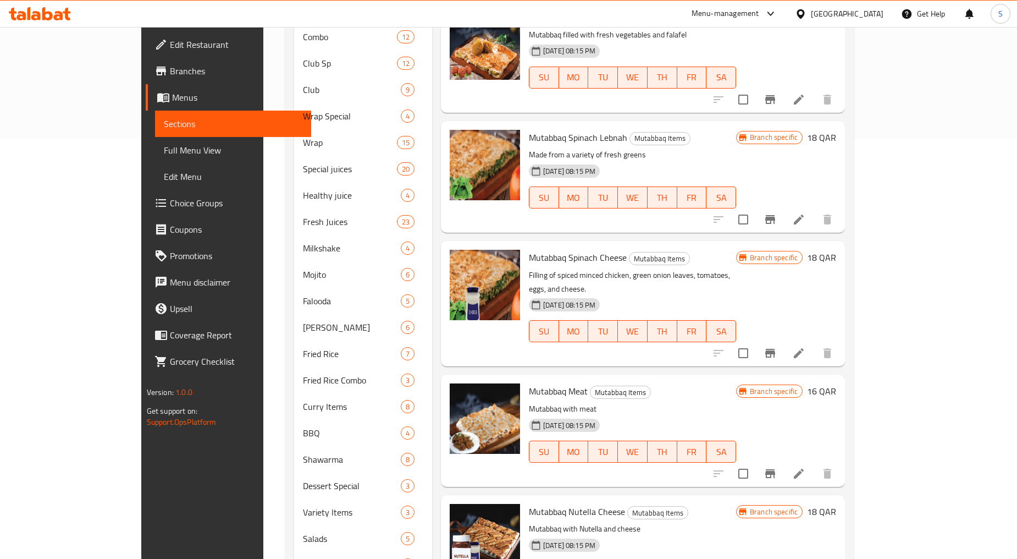
click at [804, 469] on icon at bounding box center [799, 474] width 10 height 10
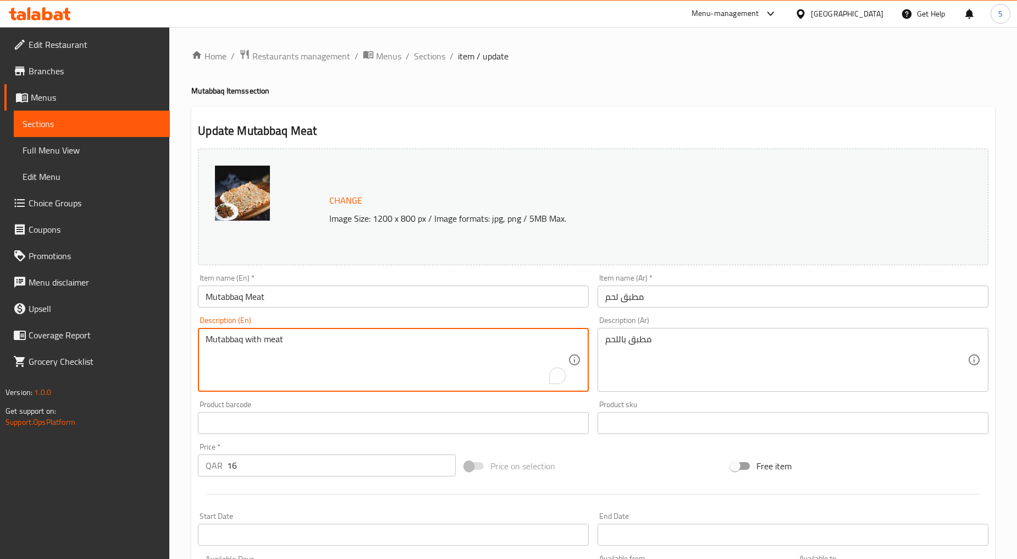
click at [361, 354] on textarea "Mutabbaq with meat" at bounding box center [387, 360] width 362 height 52
paste textarea "stuffed paratha with spicy minced"
click at [361, 354] on textarea "stuffed paratha with spicy minced meat" at bounding box center [387, 360] width 362 height 52
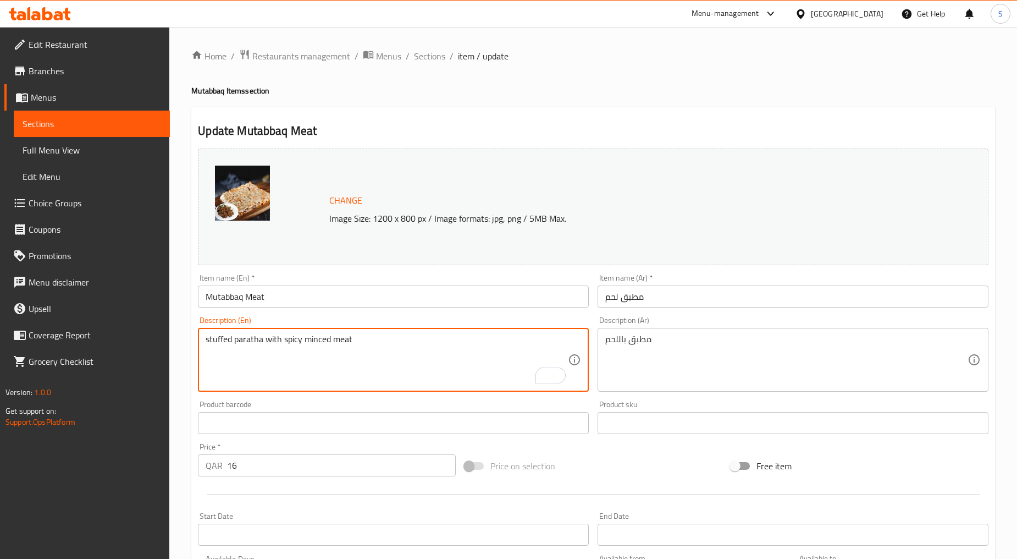
click at [361, 354] on textarea "stuffed paratha with spicy minced meat" at bounding box center [387, 360] width 362 height 52
type textarea "Stuffed paratha with spicy minced meat"
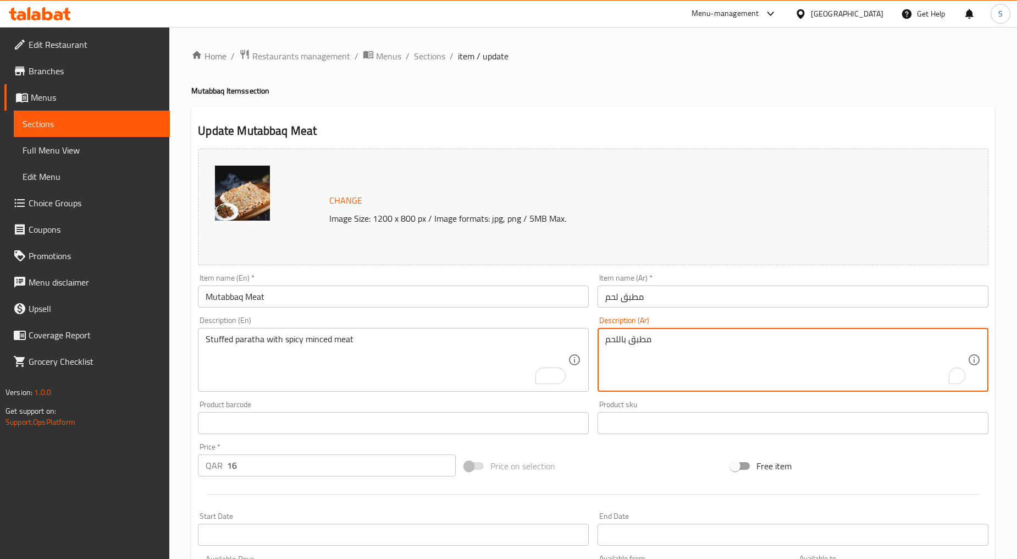
drag, startPoint x: 651, startPoint y: 371, endPoint x: 650, endPoint y: 366, distance: 5.6
click at [651, 371] on textarea "مطبق باللحم" at bounding box center [787, 360] width 362 height 52
click at [650, 366] on textarea "مطبق باللحم" at bounding box center [787, 360] width 362 height 52
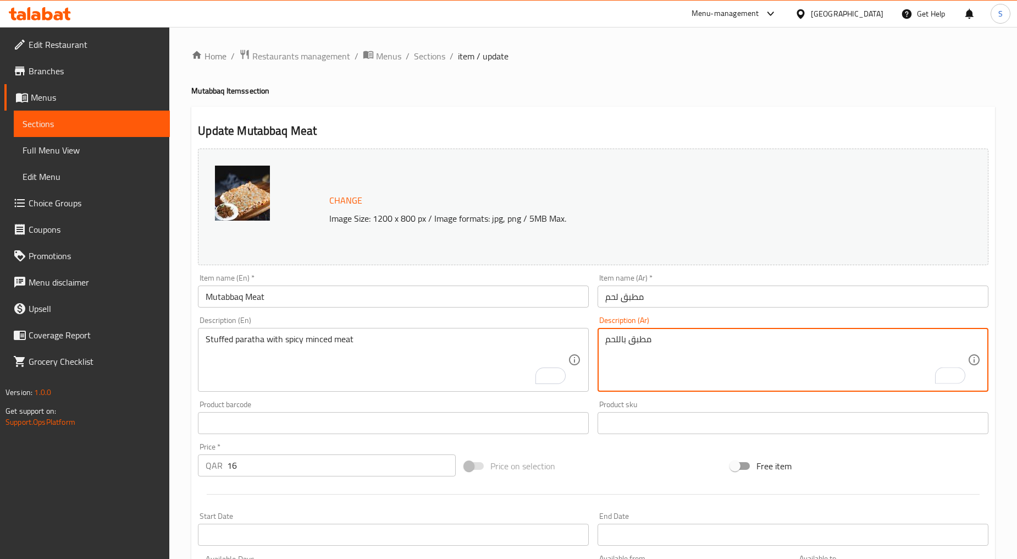
paste textarea "براتا محشوة باللحم المفروم الحار"
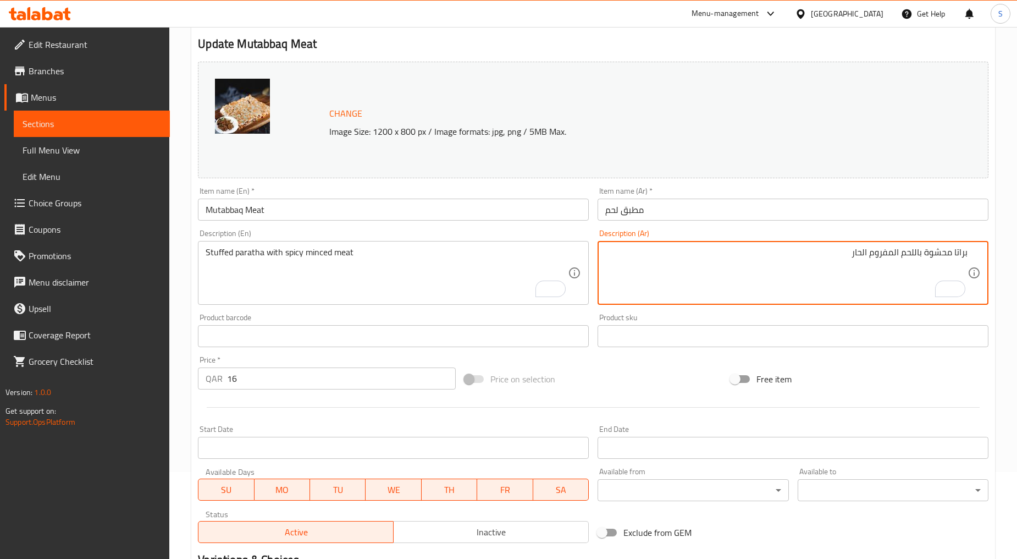
scroll to position [232, 0]
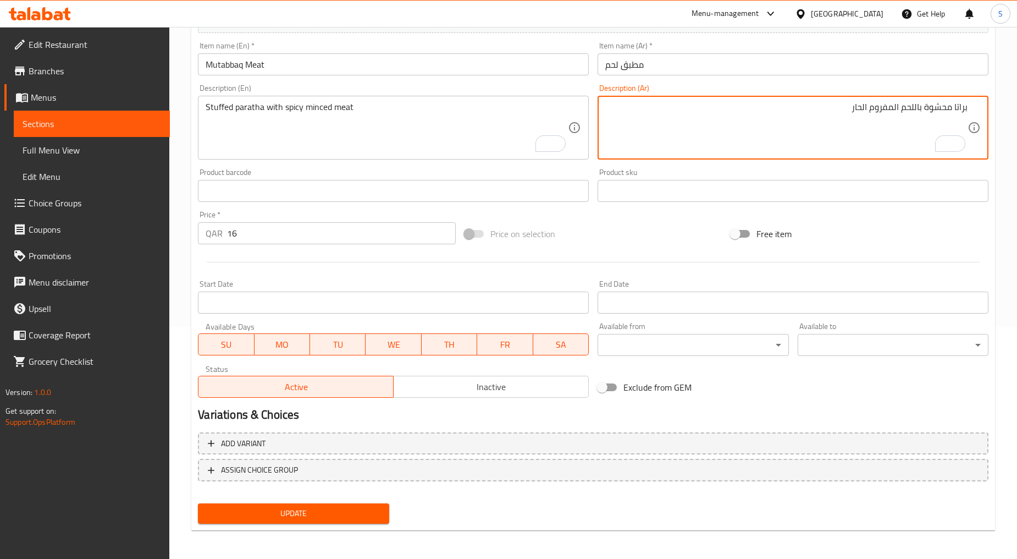
type textarea "براتا محشوة باللحم المفروم الحار"
click at [311, 510] on span "Update" at bounding box center [293, 514] width 173 height 14
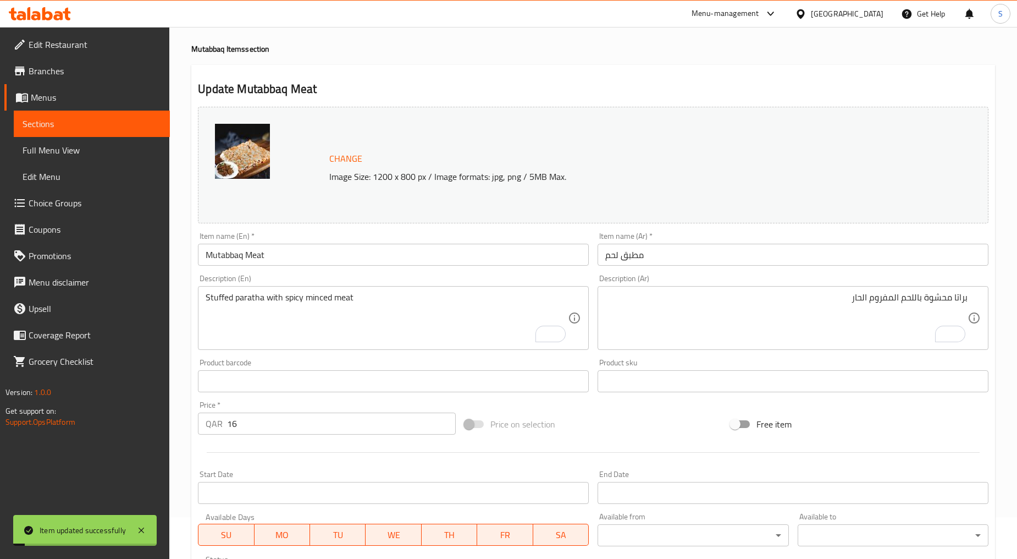
scroll to position [0, 0]
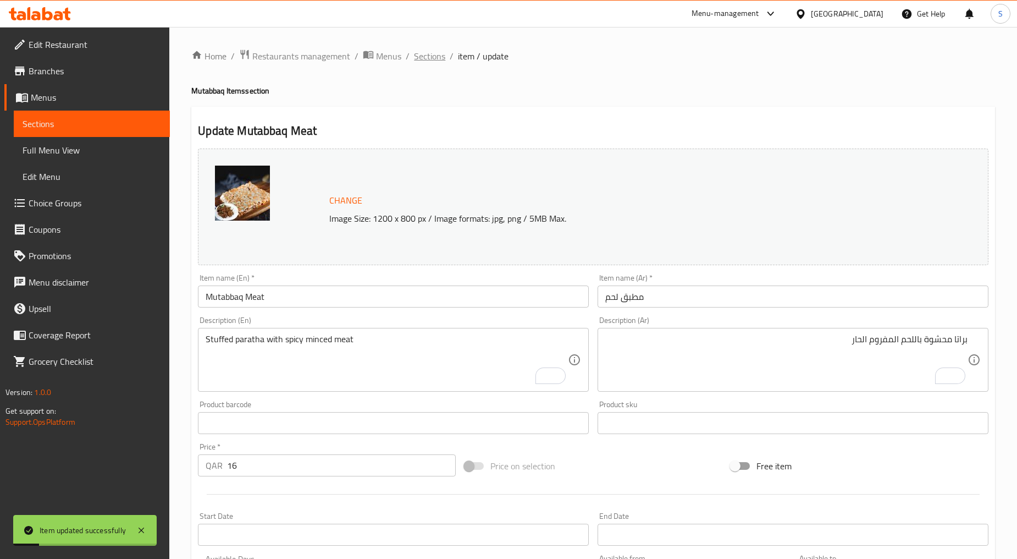
click at [438, 52] on span "Sections" at bounding box center [429, 55] width 31 height 13
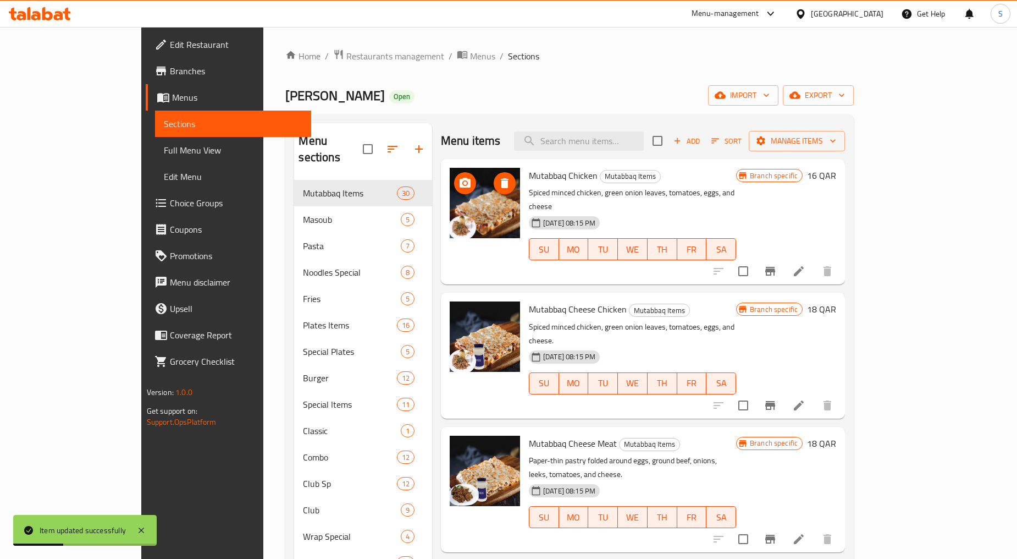
scroll to position [420, 0]
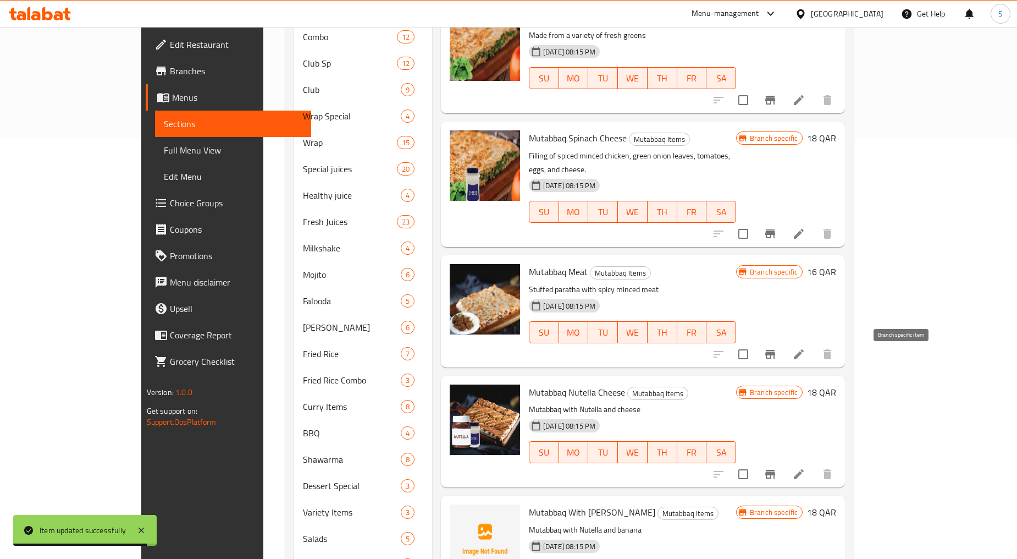
click at [777, 467] on icon "Branch-specific-item" at bounding box center [770, 473] width 13 height 13
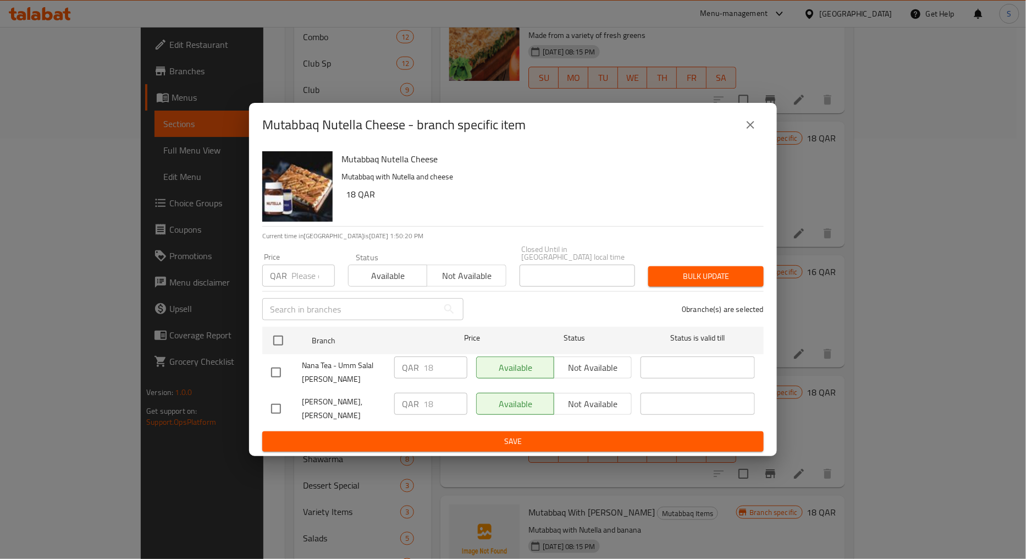
click at [742, 138] on button "close" at bounding box center [751, 125] width 26 height 26
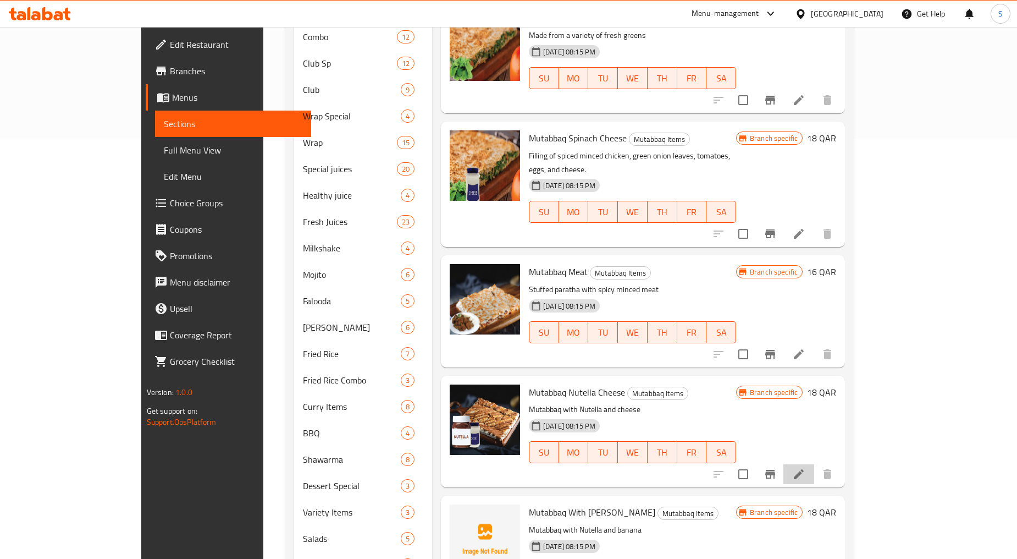
click at [815, 464] on li at bounding box center [799, 474] width 31 height 20
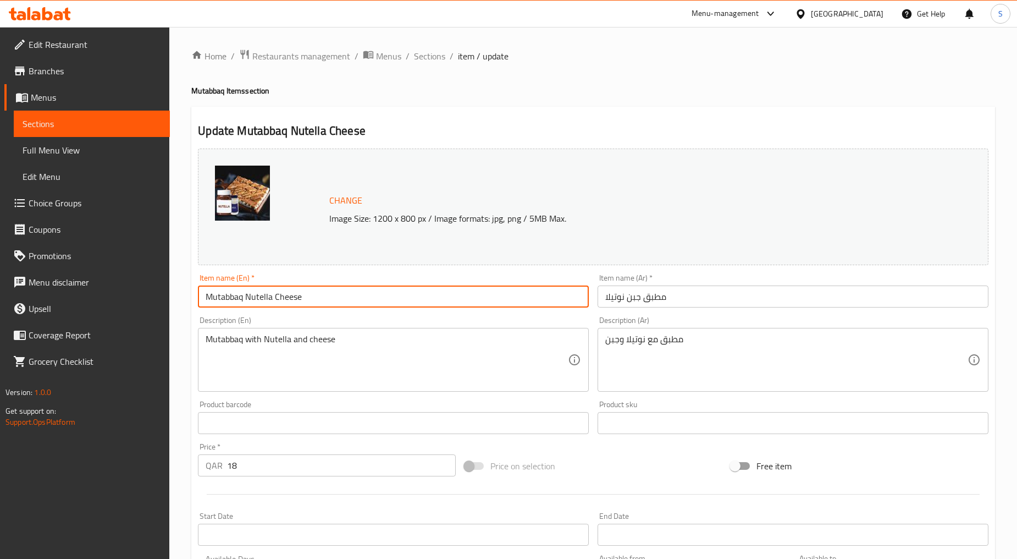
click at [246, 298] on input "Mutabbaq Nutella Cheese" at bounding box center [393, 296] width 391 height 22
type input "Nutella Cheese"
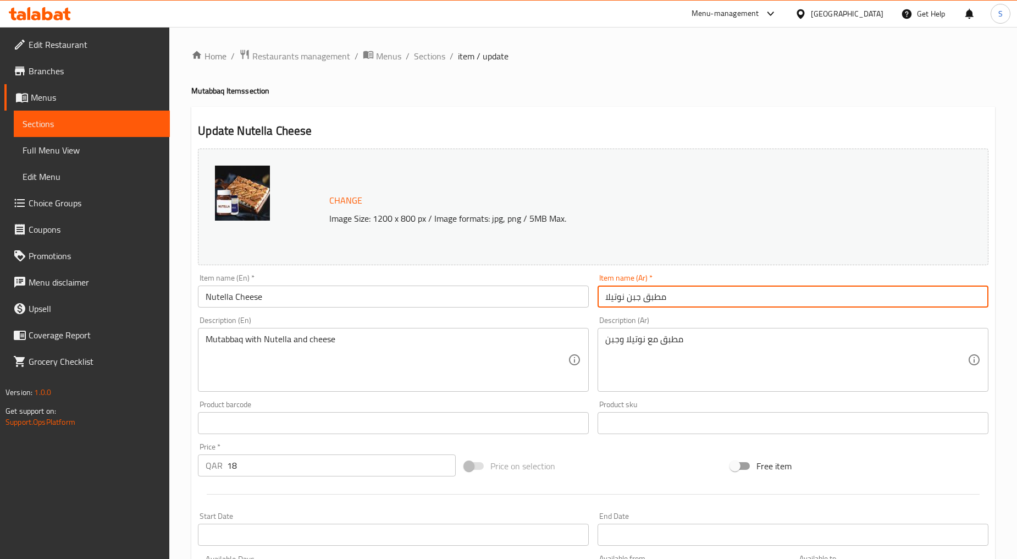
click at [653, 299] on input "مطبق جبن نوتيلا" at bounding box center [793, 296] width 391 height 22
type input "جبن نوتيلا"
click at [430, 59] on span "Sections" at bounding box center [429, 55] width 31 height 13
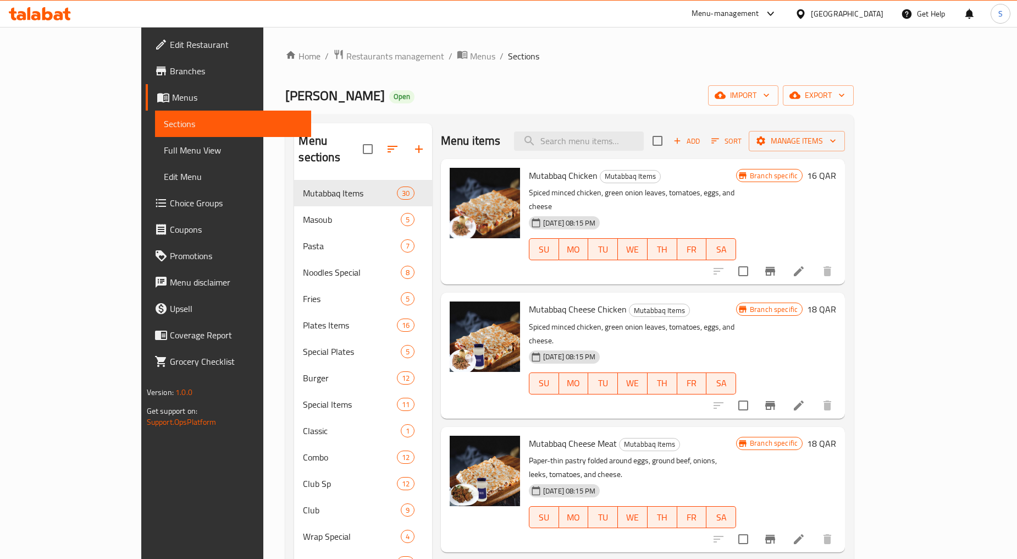
scroll to position [420, 0]
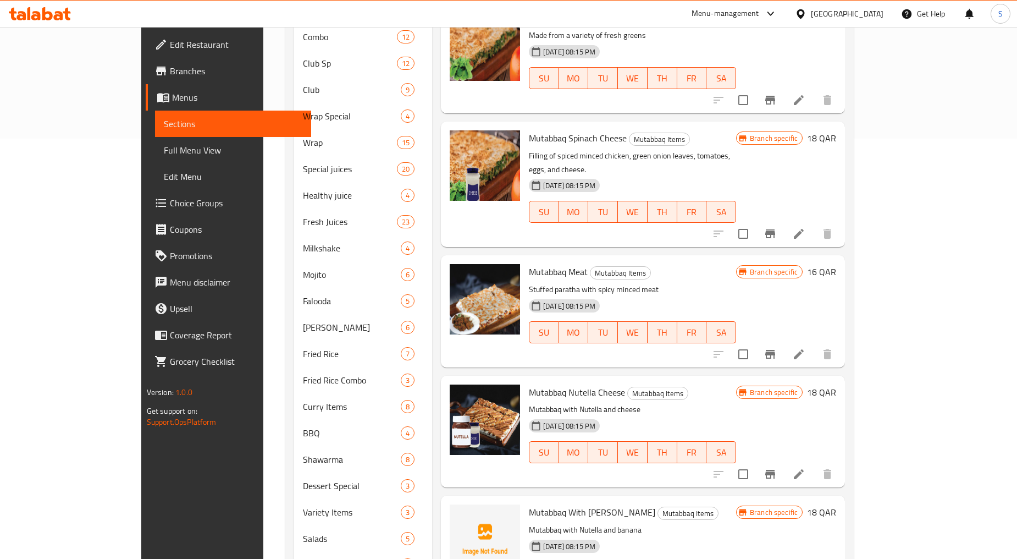
click at [806, 467] on icon at bounding box center [799, 473] width 13 height 13
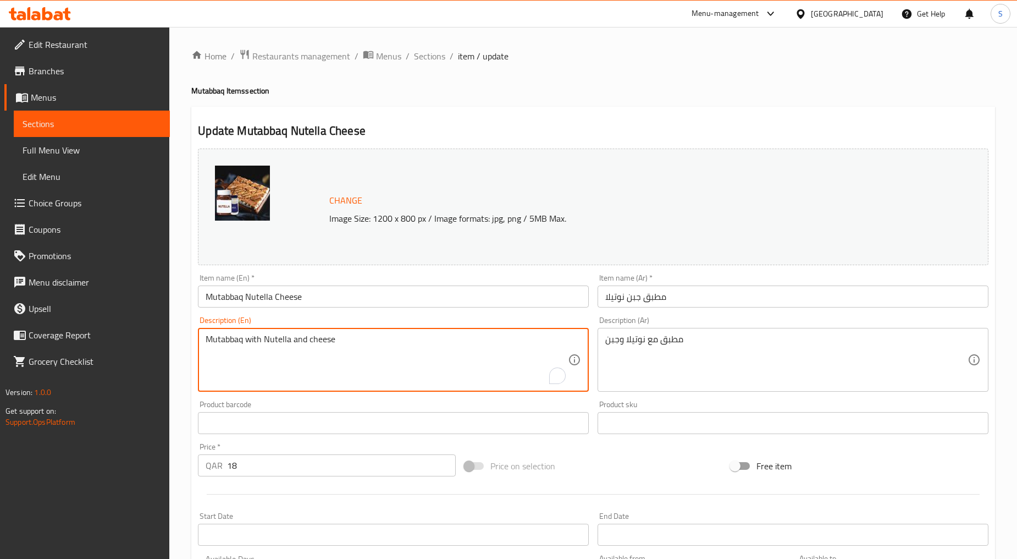
click at [284, 350] on textarea "Mutabbaq with Nutella and cheese" at bounding box center [387, 360] width 362 height 52
paste textarea "Stuffed)"
click at [284, 350] on textarea "Stuffed) with Nutella and cheese" at bounding box center [387, 360] width 362 height 52
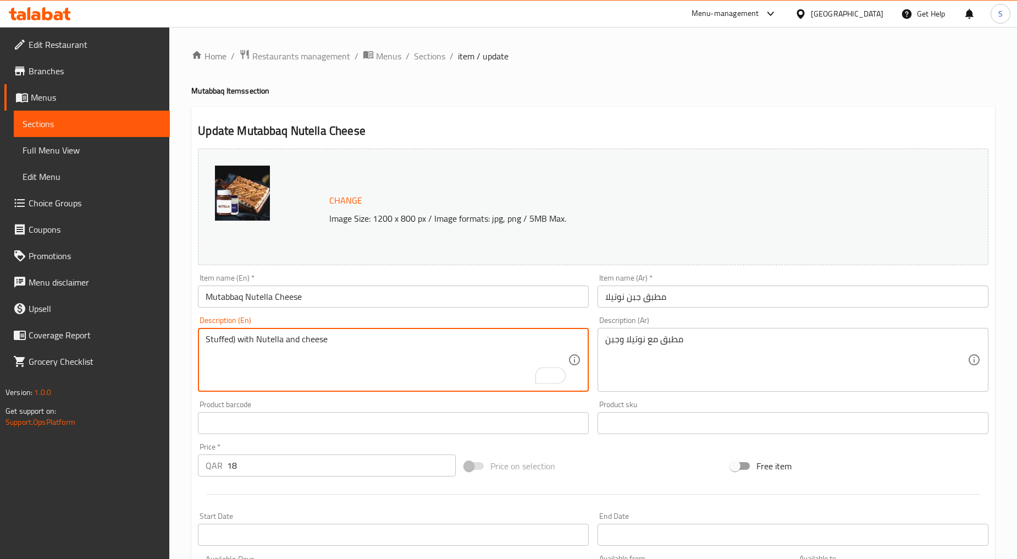
click at [284, 350] on textarea "Stuffed) with Nutella and cheese" at bounding box center [387, 360] width 362 height 52
click at [284, 350] on textarea "Stuffed) with nutella and cheese" at bounding box center [387, 360] width 362 height 52
type textarea "Stuffed with Nutella and cheese"
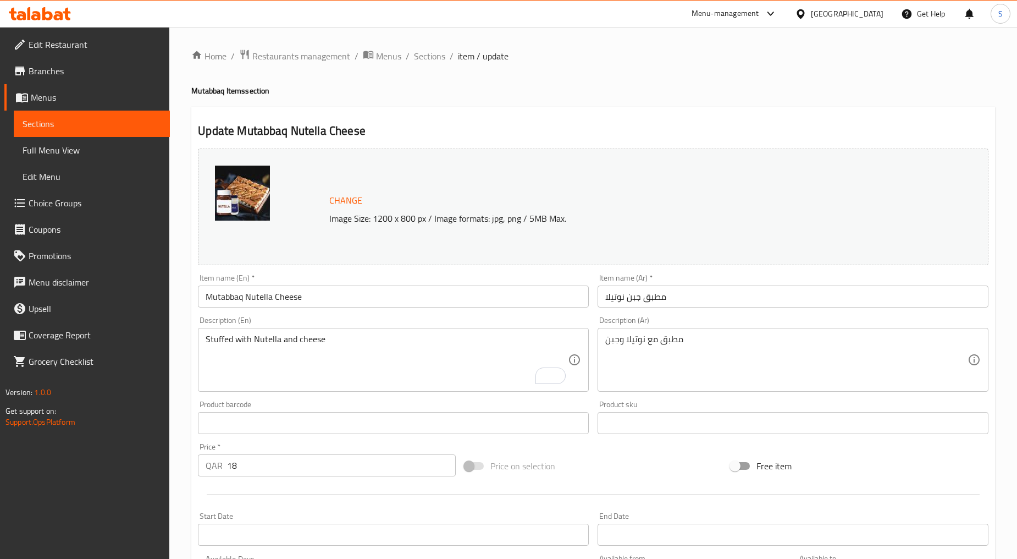
click at [672, 333] on div "مطبق مع نوتيلا وجبن Description (Ar)" at bounding box center [793, 360] width 391 height 64
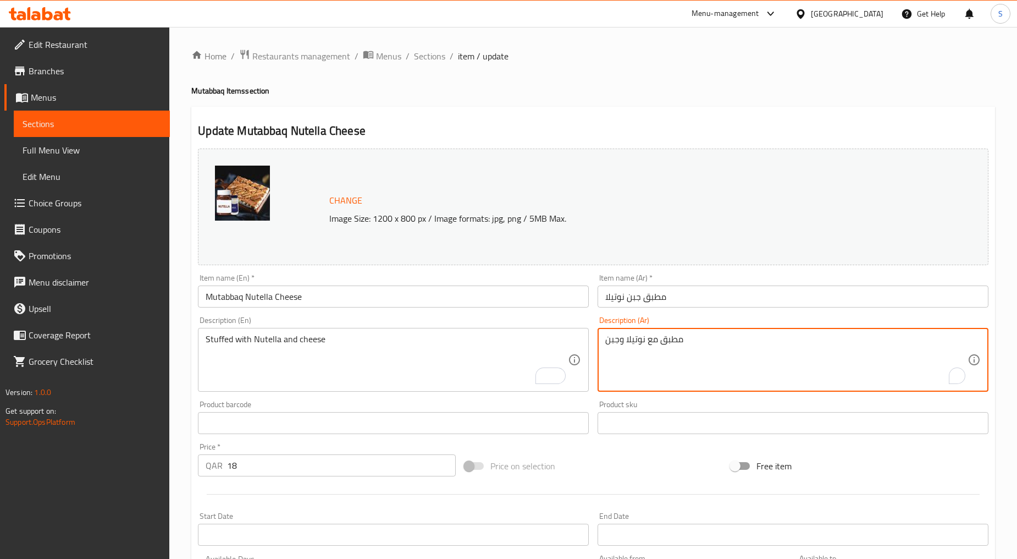
click at [675, 342] on textarea "مطبق مع نوتيلا وجبن" at bounding box center [787, 360] width 362 height 52
click at [663, 344] on textarea "محشية) بالنوتيلا والجبنة" at bounding box center [787, 360] width 362 height 52
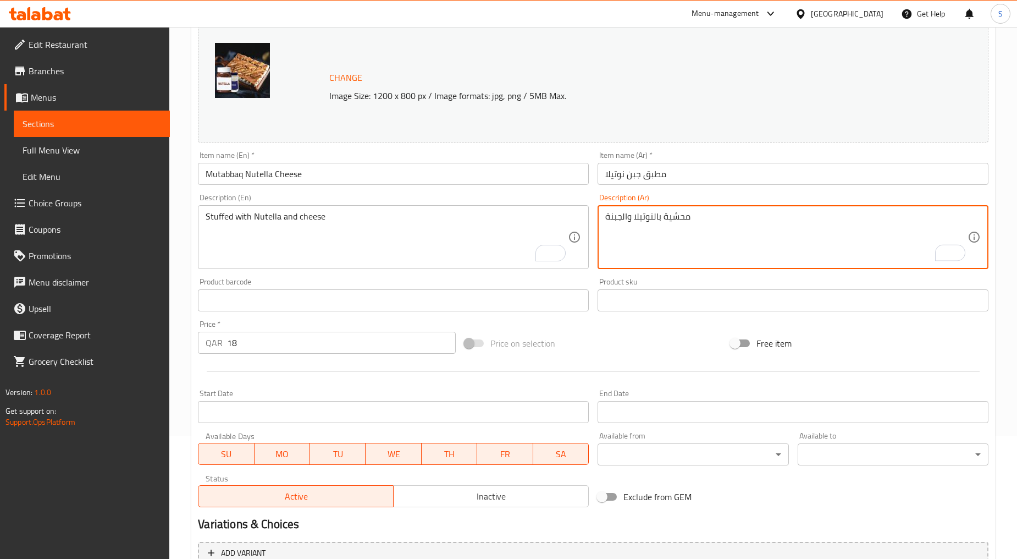
scroll to position [232, 0]
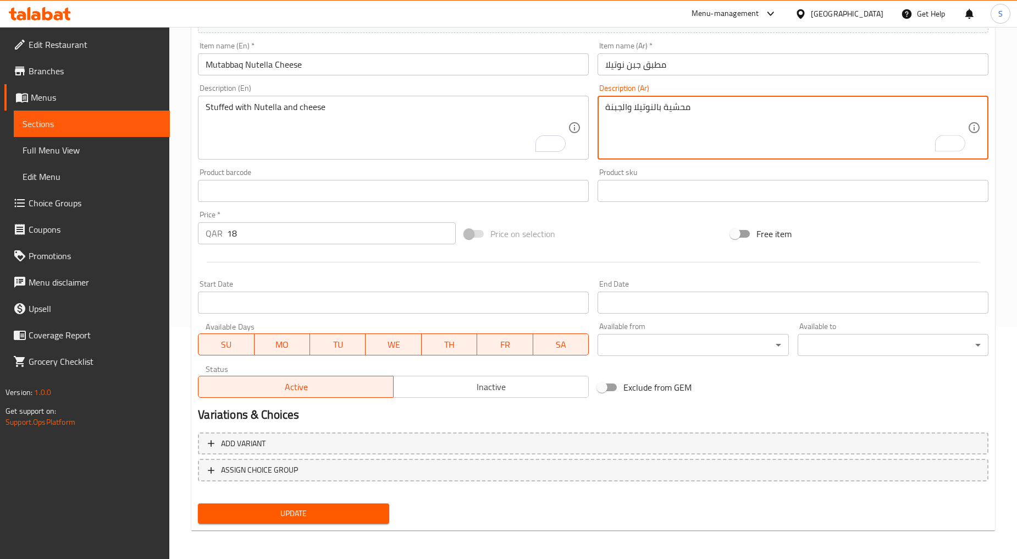
type textarea "محشية بالنوتيلا والجبنة"
click at [272, 511] on span "Update" at bounding box center [293, 514] width 173 height 14
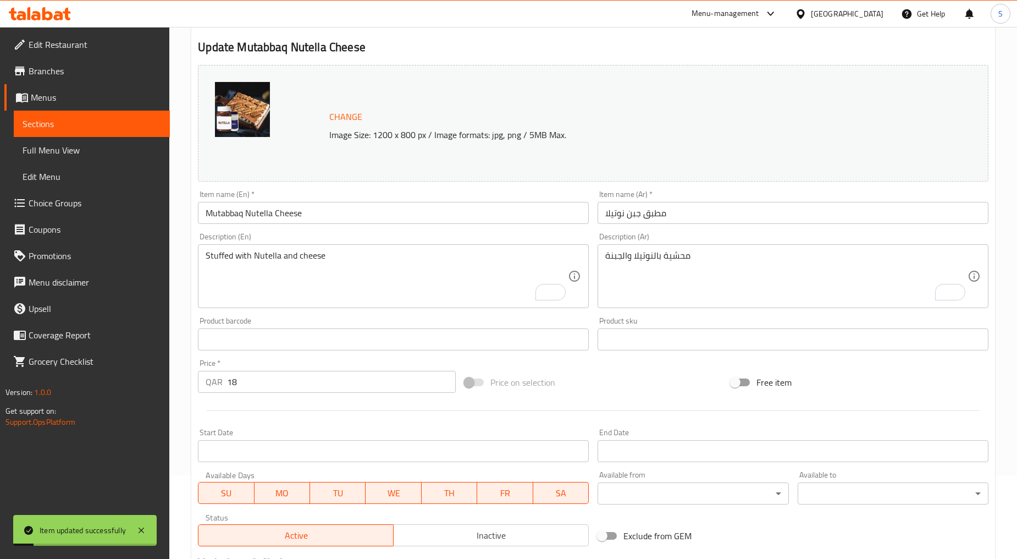
scroll to position [0, 0]
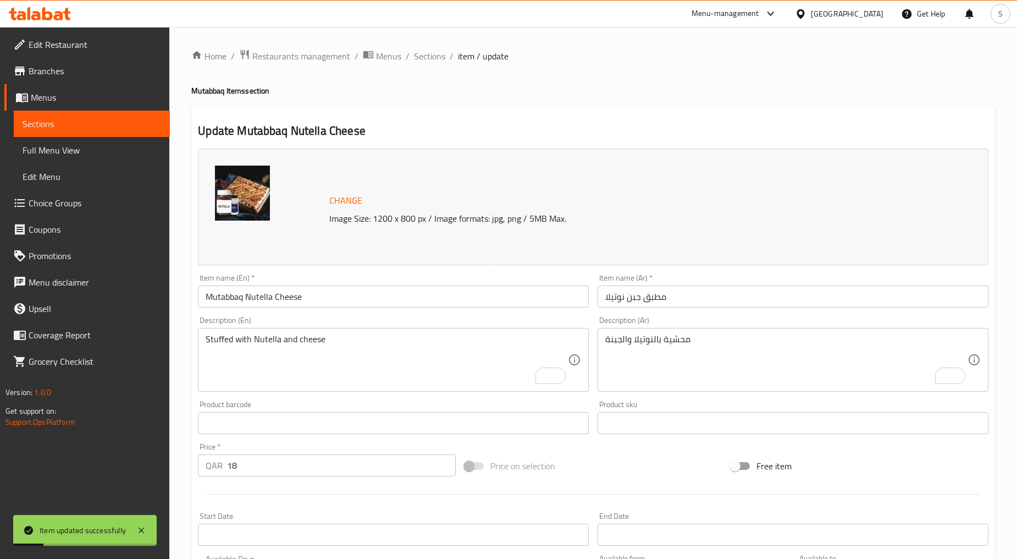
click at [419, 59] on span "Sections" at bounding box center [429, 55] width 31 height 13
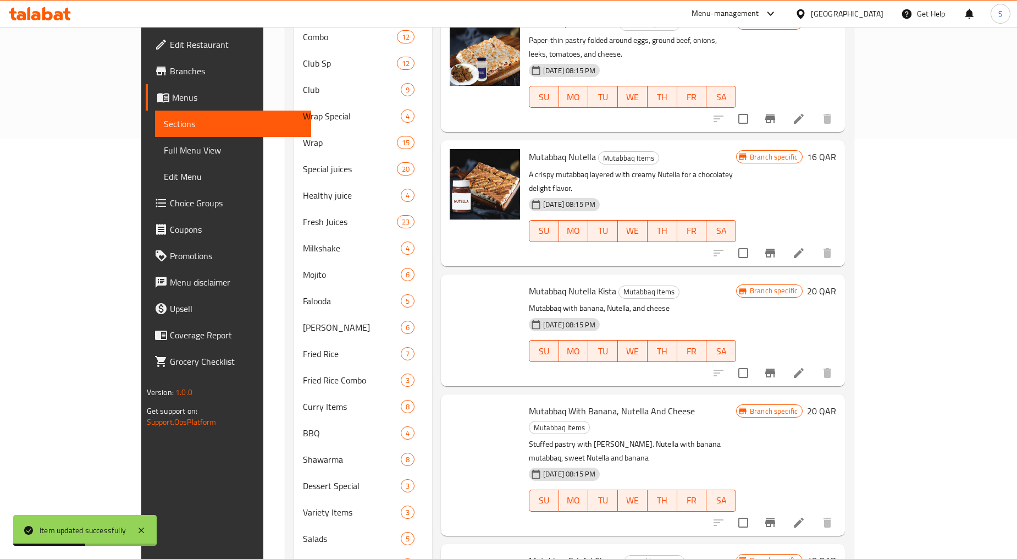
scroll to position [917, 0]
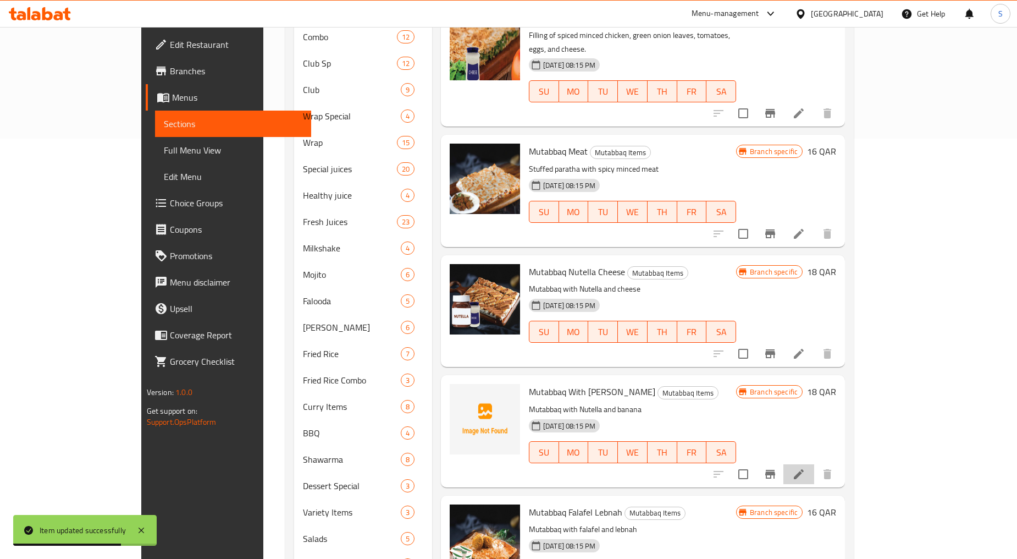
click at [815, 464] on li at bounding box center [799, 474] width 31 height 20
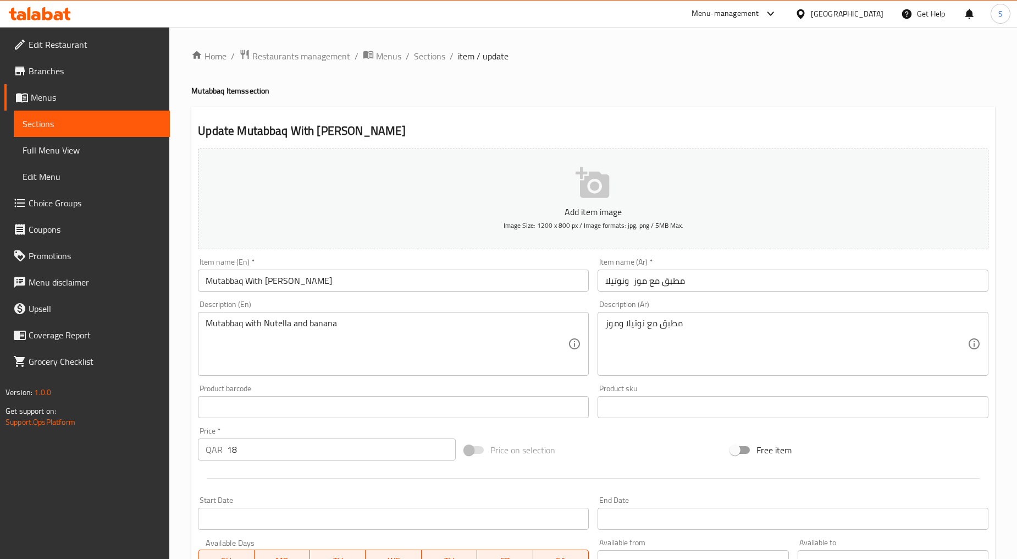
click at [629, 283] on input "مطبق مع موز ونوتيلا" at bounding box center [793, 280] width 391 height 22
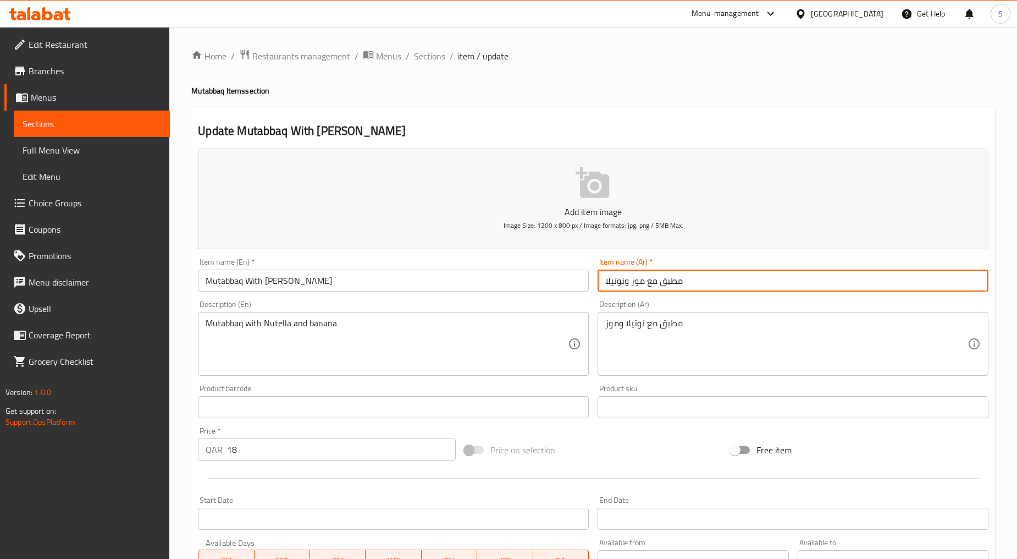
type input "مطبق مع موز ونوتيلا"
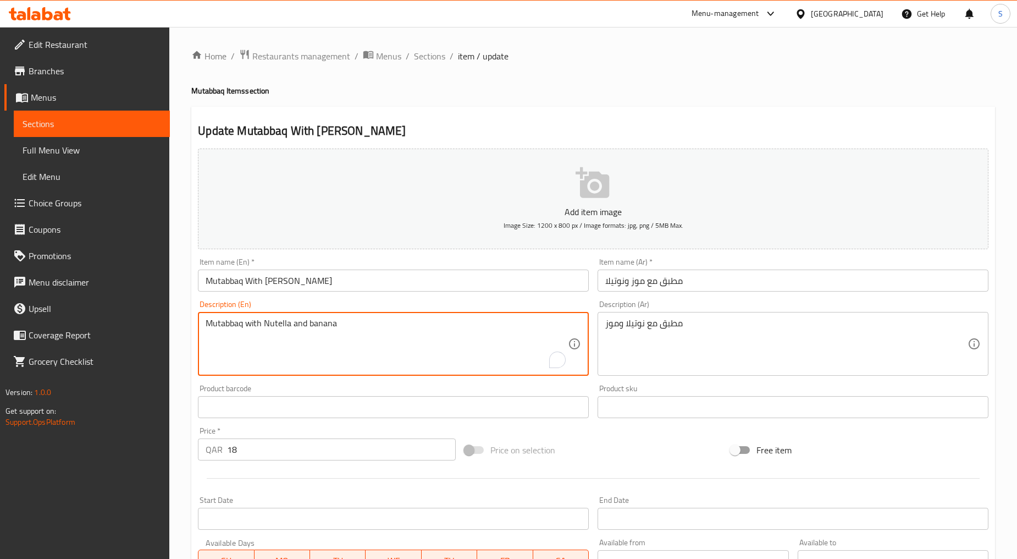
click at [338, 355] on textarea "Mutabbaq with Nutella and banana" at bounding box center [387, 344] width 362 height 52
paste textarea "Stuffed"
click at [338, 355] on textarea "Stuffed with Nutella and banana" at bounding box center [387, 344] width 362 height 52
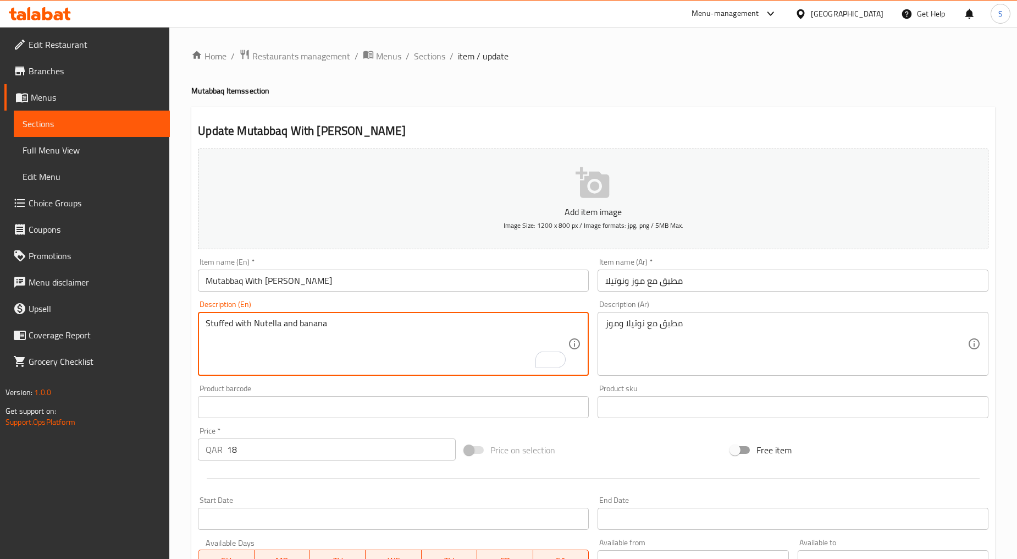
click at [338, 355] on textarea "Stuffed with Nutella and banana" at bounding box center [387, 344] width 362 height 52
click at [262, 322] on textarea "Stuffed with nutella and banana" at bounding box center [387, 344] width 362 height 52
click at [394, 340] on textarea "Stuffed with Nutella and banana" at bounding box center [387, 344] width 362 height 52
type textarea "Stuffed with Nutella and banana"
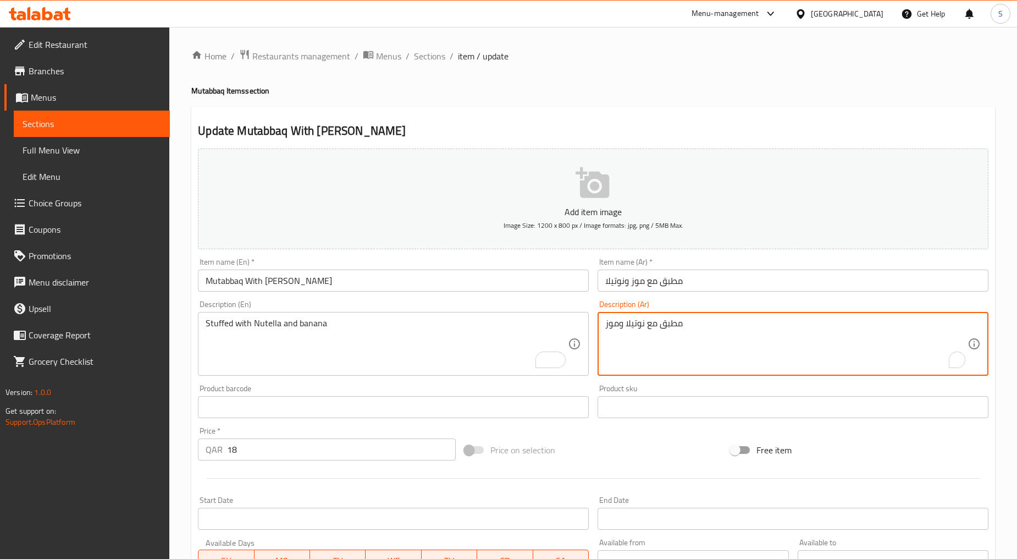
click at [658, 342] on textarea "مطبق مع نوتيلا وموز" at bounding box center [787, 344] width 362 height 52
paste textarea "شوة بالنوتيلا وال"
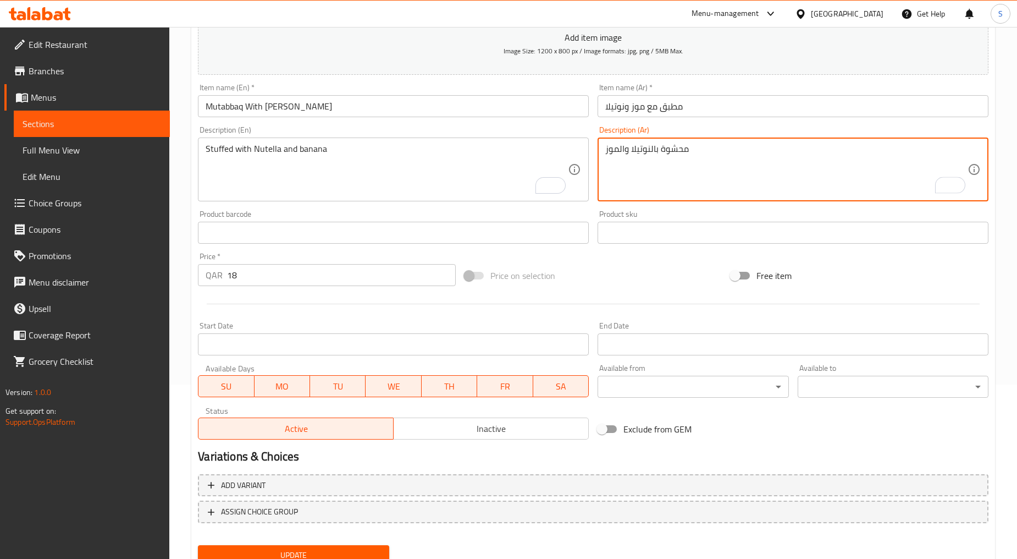
scroll to position [216, 0]
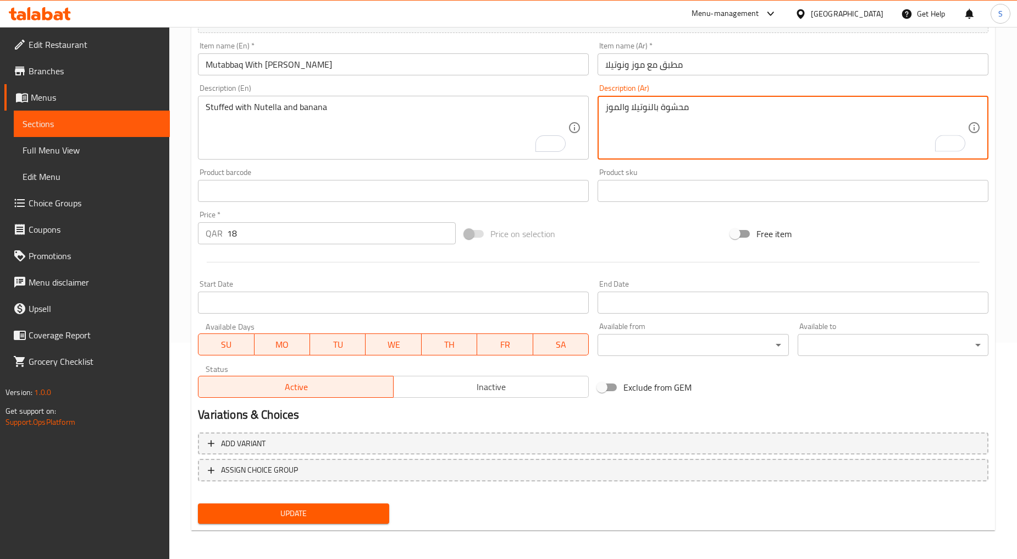
type textarea "محشوة بالنوتيلا والموز"
click at [287, 511] on span "Update" at bounding box center [293, 514] width 173 height 14
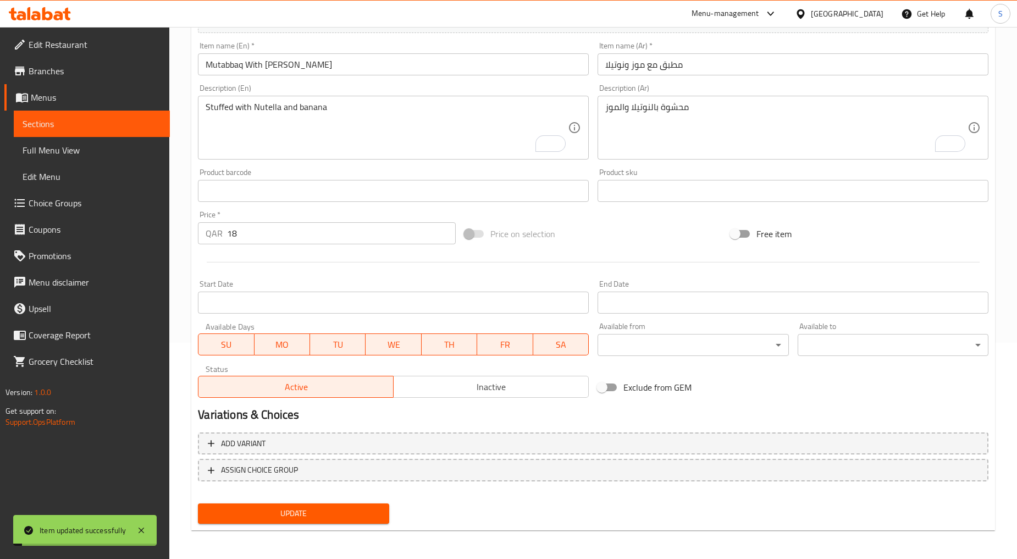
scroll to position [0, 0]
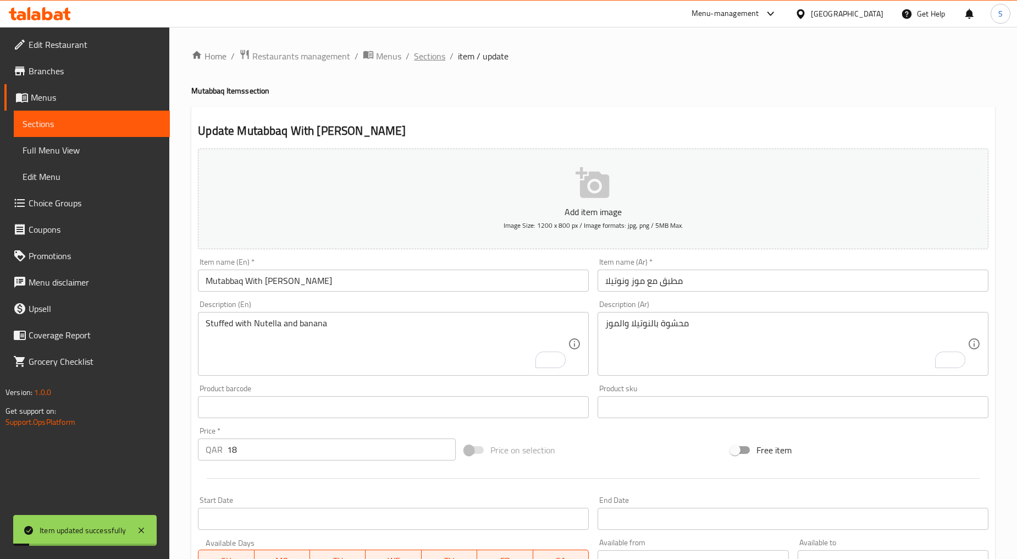
click at [422, 55] on span "Sections" at bounding box center [429, 55] width 31 height 13
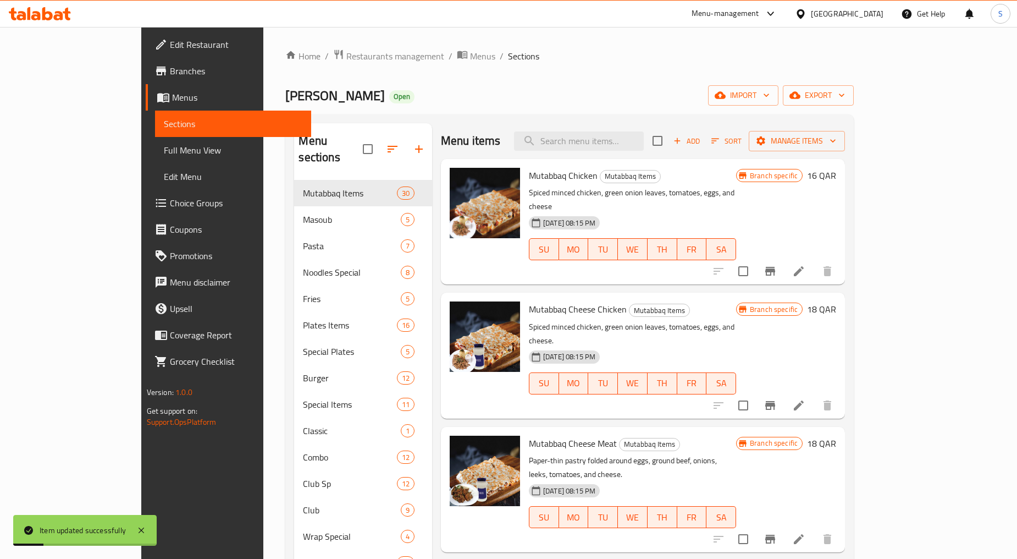
scroll to position [420, 0]
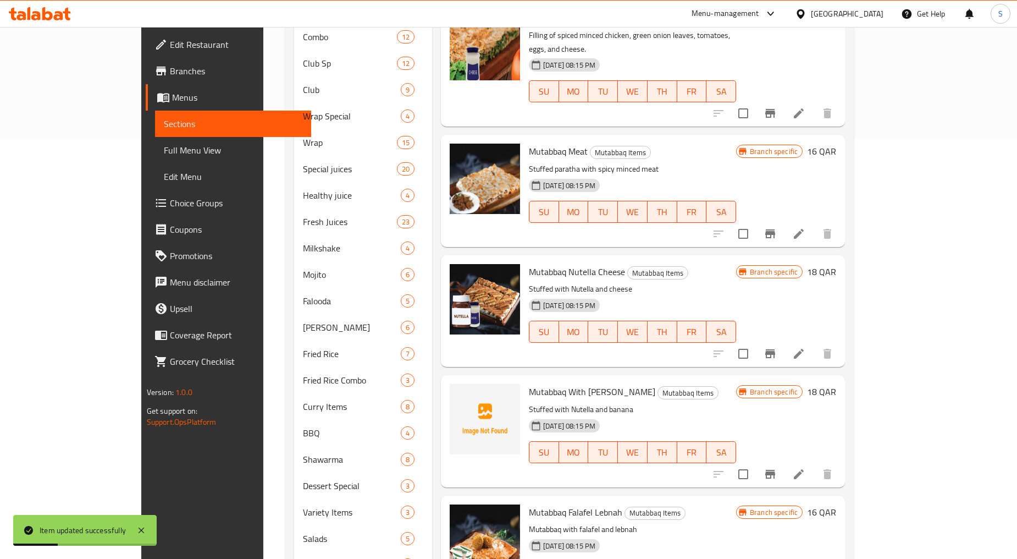
click at [777, 467] on icon "Branch-specific-item" at bounding box center [770, 473] width 13 height 13
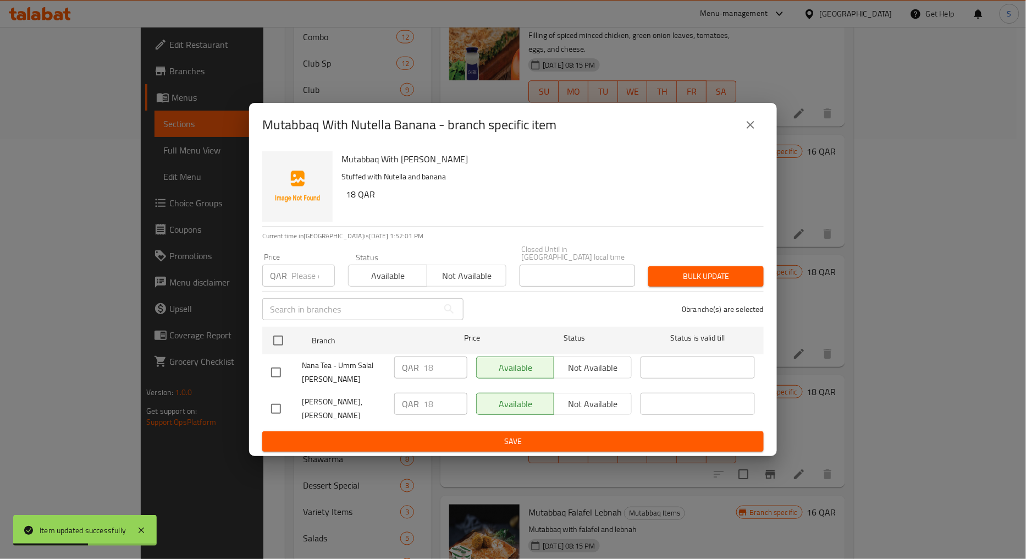
click at [741, 129] on button "close" at bounding box center [751, 125] width 26 height 26
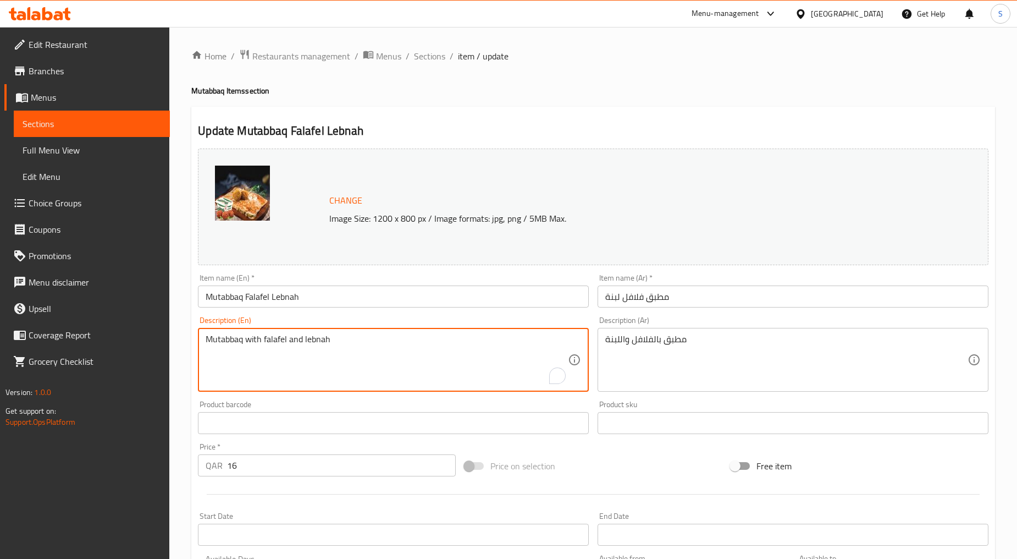
click at [273, 363] on textarea "Mutabbaq with falafel and lebnah" at bounding box center [387, 360] width 362 height 52
paste textarea "Filled with [PERSON_NAME] and felafel"
click at [273, 363] on textarea "Filled with [PERSON_NAME] and felafel" at bounding box center [387, 360] width 362 height 52
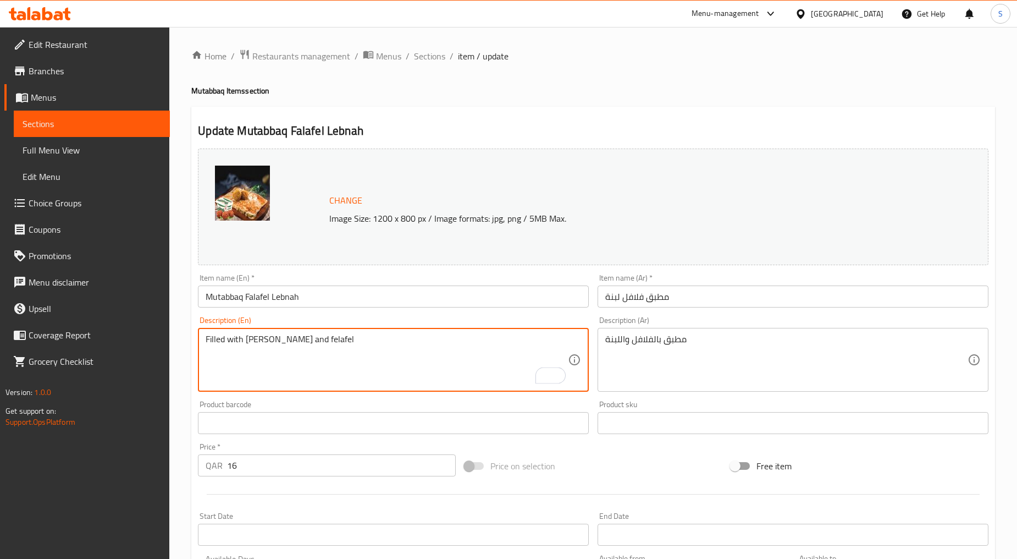
click at [273, 363] on textarea "Filled with [PERSON_NAME] and felafel" at bounding box center [387, 360] width 362 height 52
type textarea "Filled with [PERSON_NAME] and felafel"
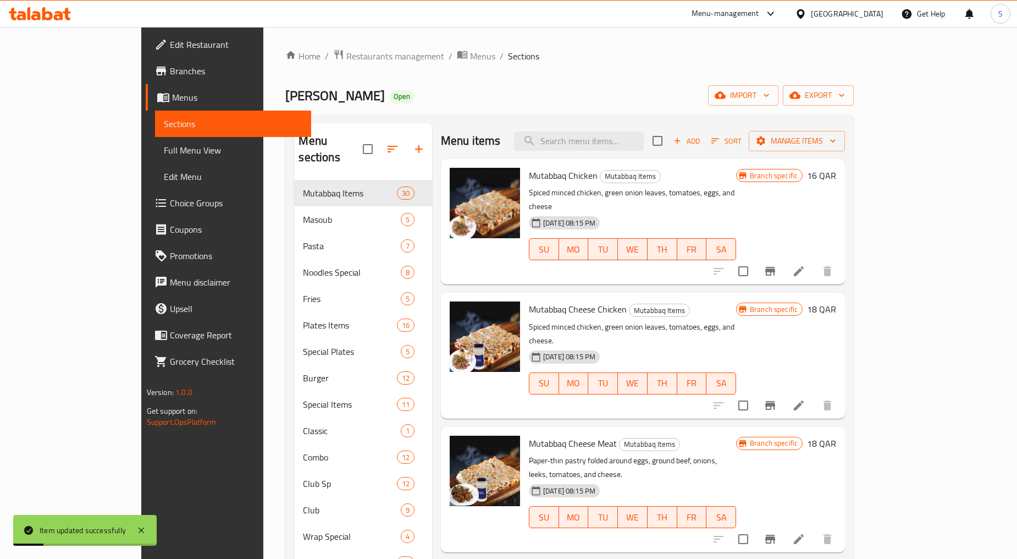
scroll to position [420, 0]
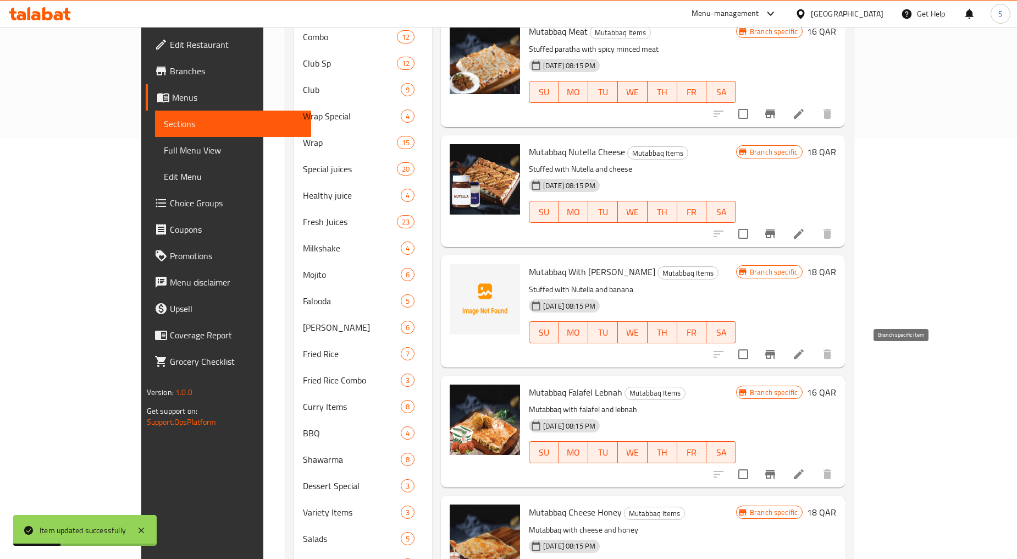
click at [777, 467] on icon "Branch-specific-item" at bounding box center [770, 473] width 13 height 13
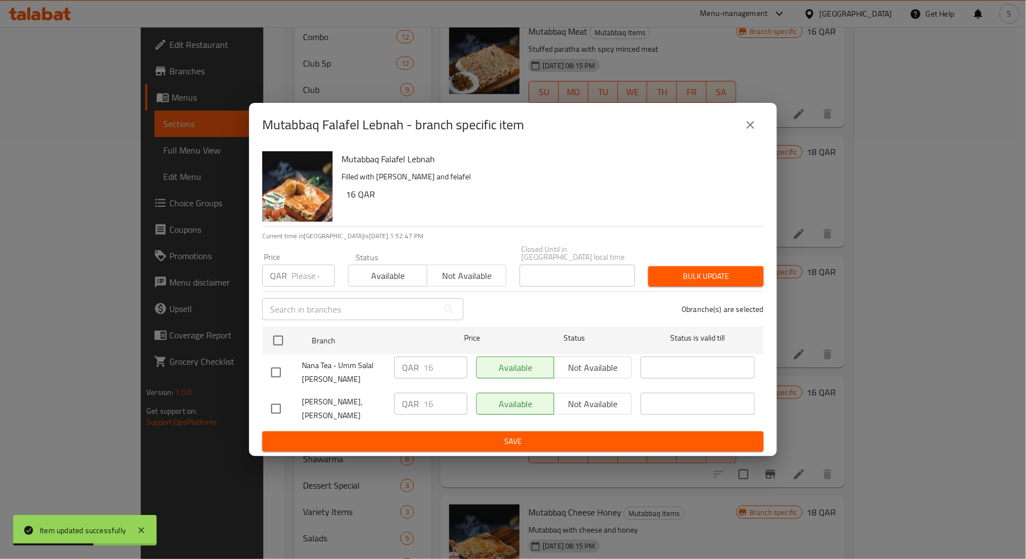
click at [760, 124] on button "close" at bounding box center [751, 125] width 26 height 26
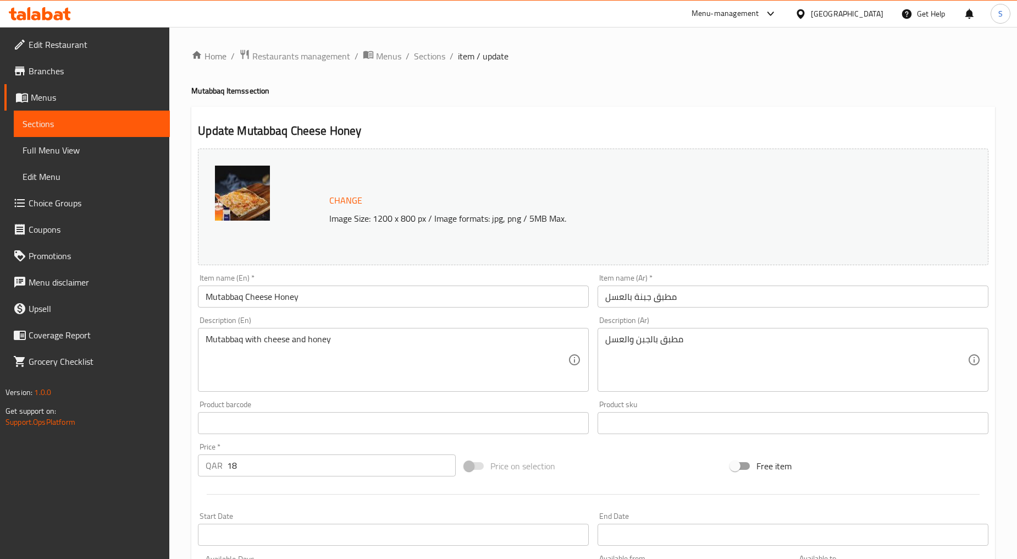
click at [394, 328] on div "Mutabbaq with cheese and honey Description (En)" at bounding box center [393, 360] width 391 height 64
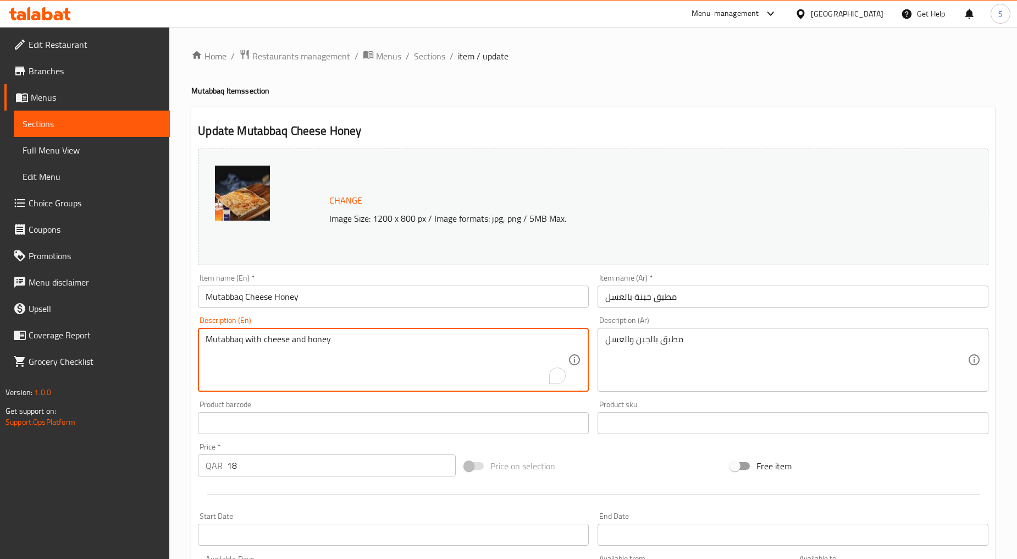
click at [394, 353] on textarea "Mutabbaq with cheese and honey" at bounding box center [387, 360] width 362 height 52
paste textarea "stuffed with cheese ande"
click at [394, 353] on textarea "Mutabbaq stuffed with cheese ande" at bounding box center [387, 360] width 362 height 52
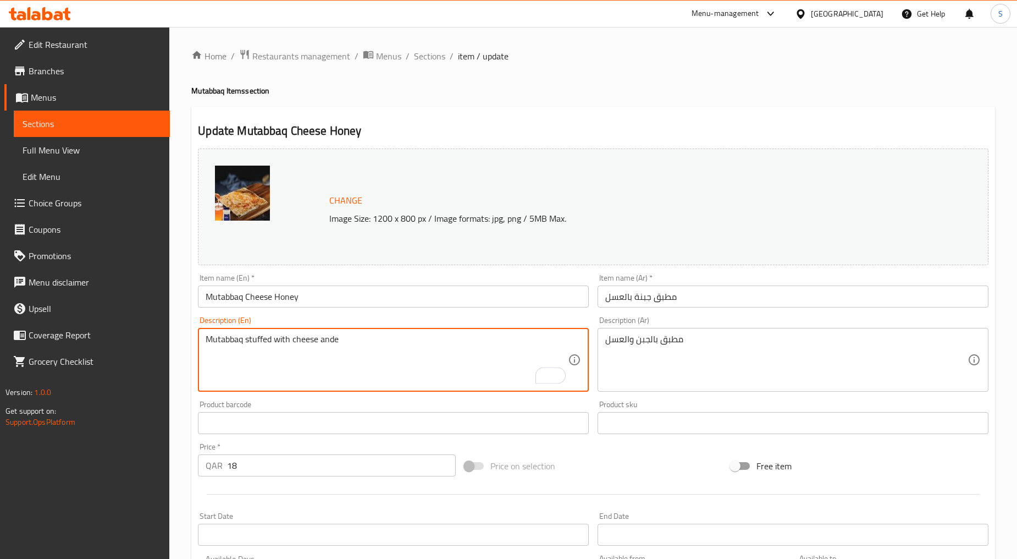
click at [394, 353] on textarea "Mutabbaq stuffed with cheese ande" at bounding box center [387, 360] width 362 height 52
type textarea "Mutabbaq stuffed with cheese ande"
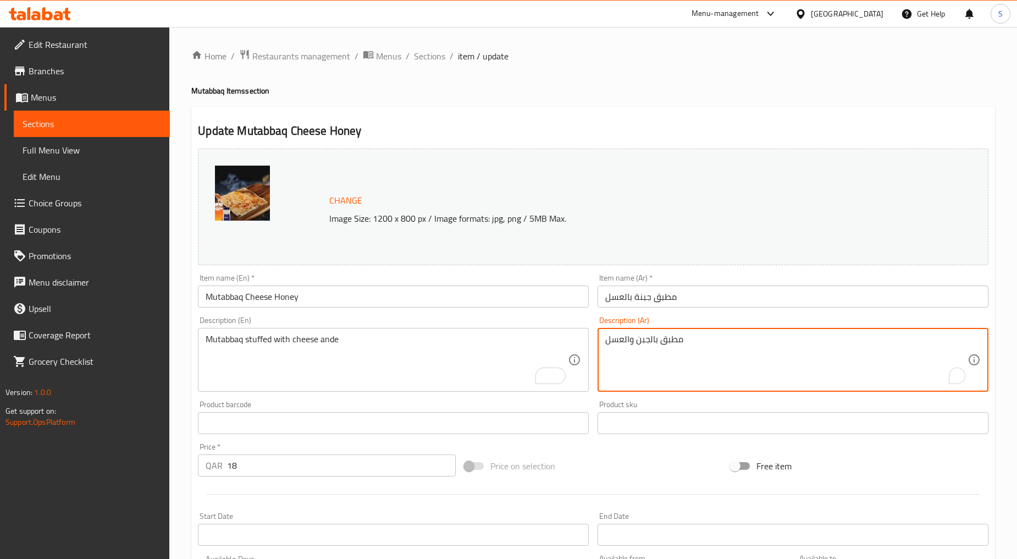
click at [641, 334] on textarea "مطبق بالجبن والعسل" at bounding box center [787, 360] width 362 height 52
paste textarea "محشو بالجبنة"
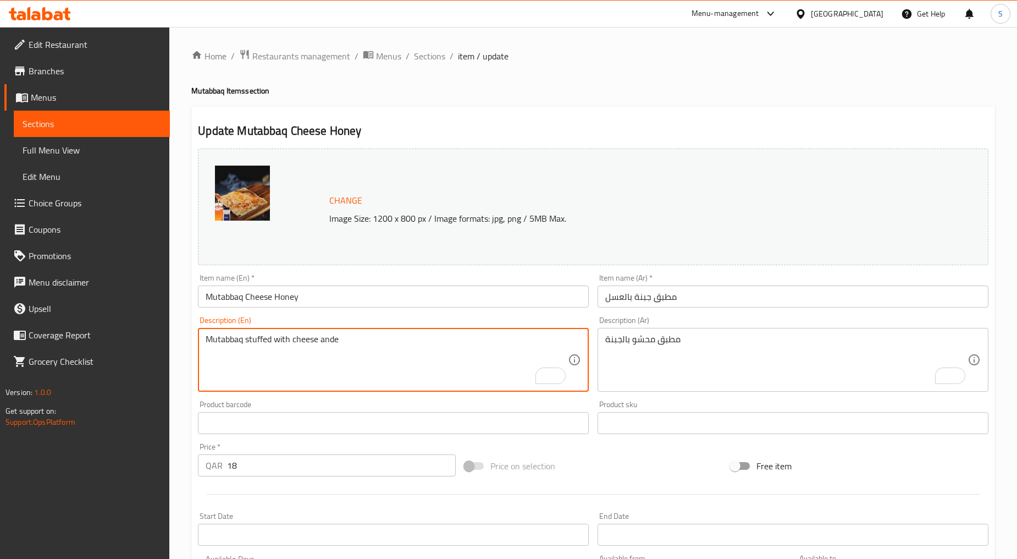
click at [294, 381] on textarea "Mutabbaq stuffed with cheese ande" at bounding box center [387, 360] width 362 height 52
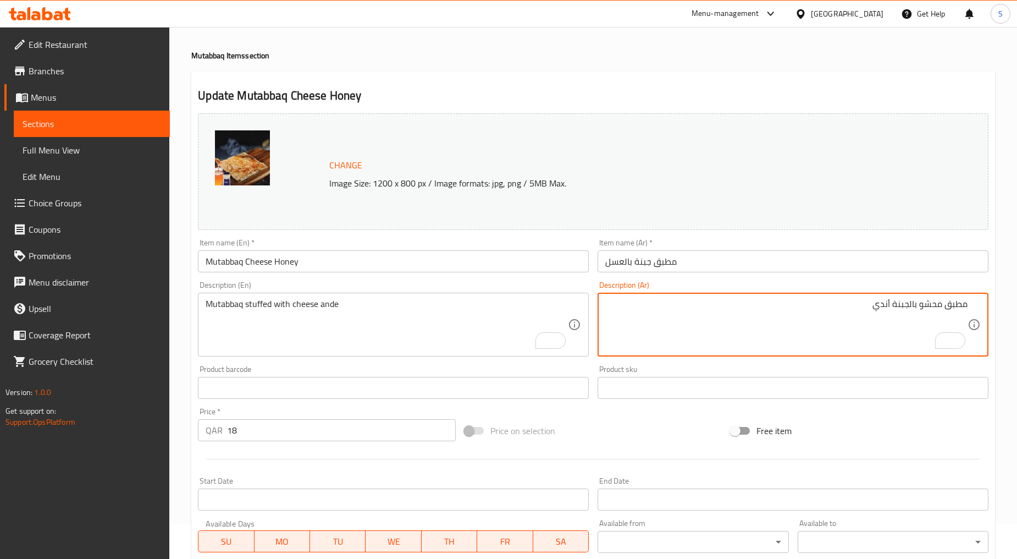
scroll to position [232, 0]
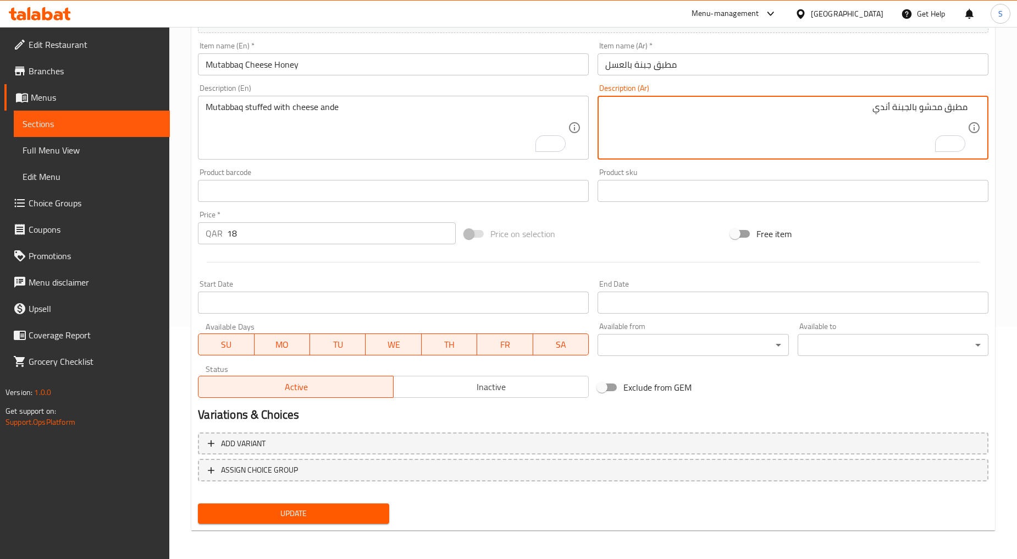
type textarea "مطبق محشو بالجبنة أندي"
click at [302, 524] on div "Update" at bounding box center [294, 513] width 200 height 29
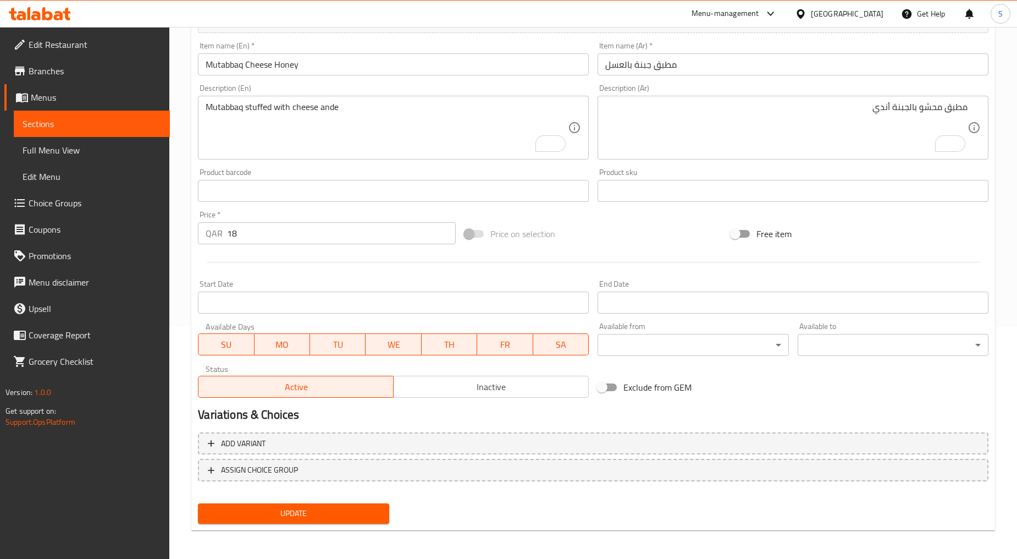
click at [304, 510] on span "Update" at bounding box center [293, 514] width 173 height 14
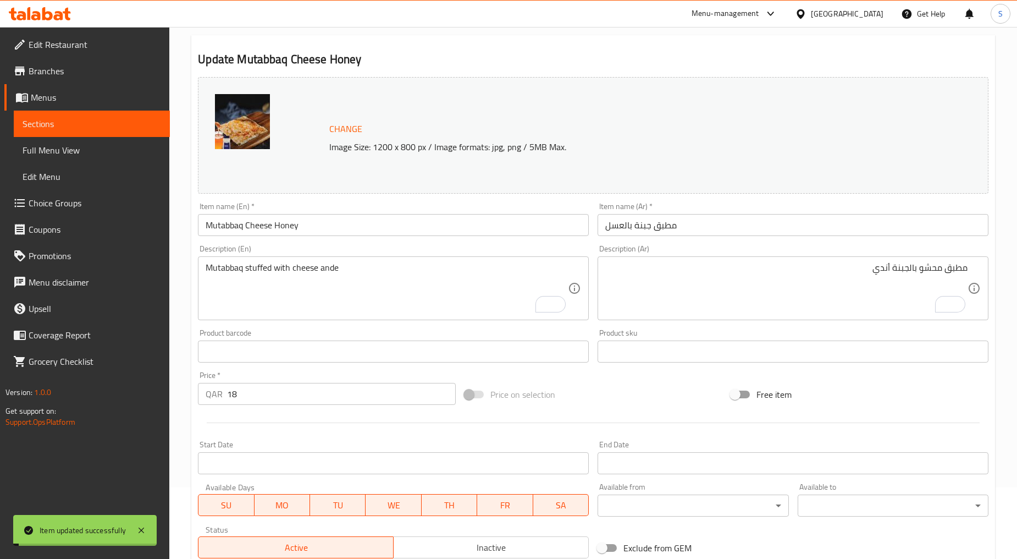
scroll to position [0, 0]
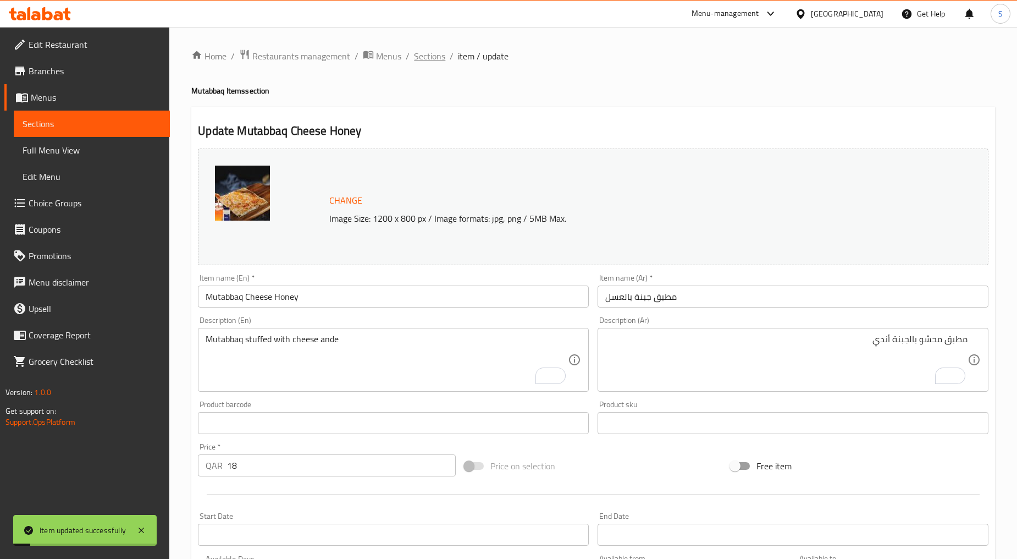
click at [428, 61] on span "Sections" at bounding box center [429, 55] width 31 height 13
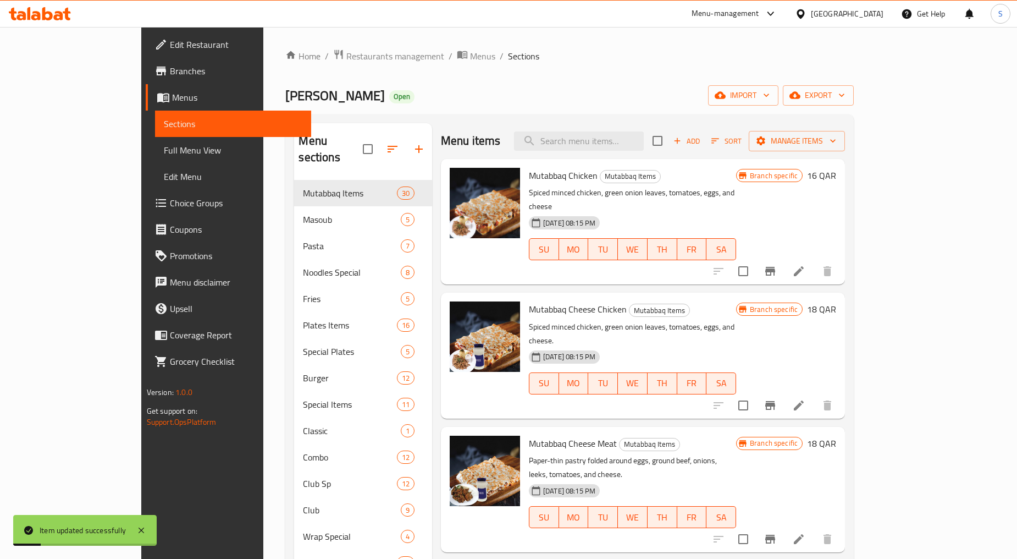
scroll to position [1157, 0]
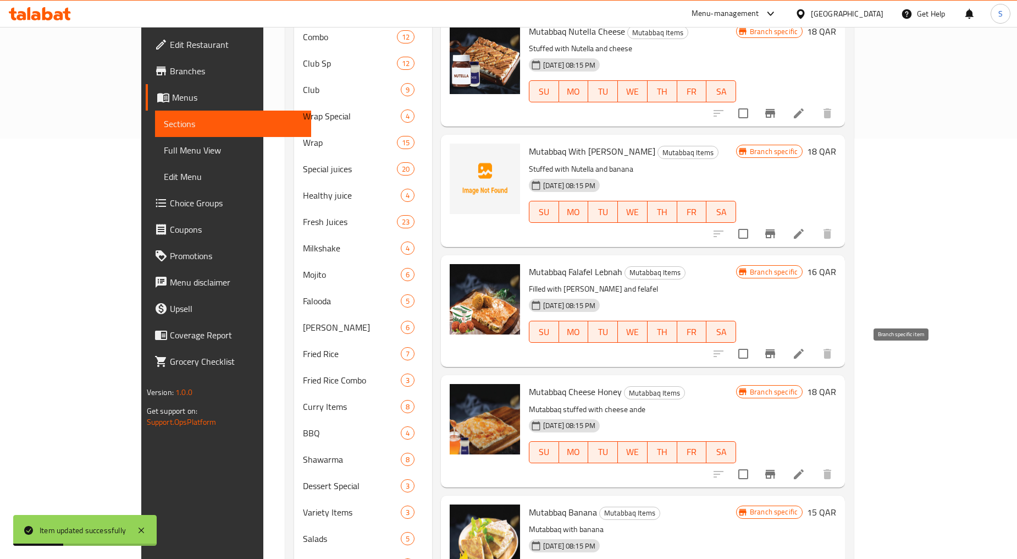
click at [775, 470] on icon "Branch-specific-item" at bounding box center [771, 474] width 10 height 9
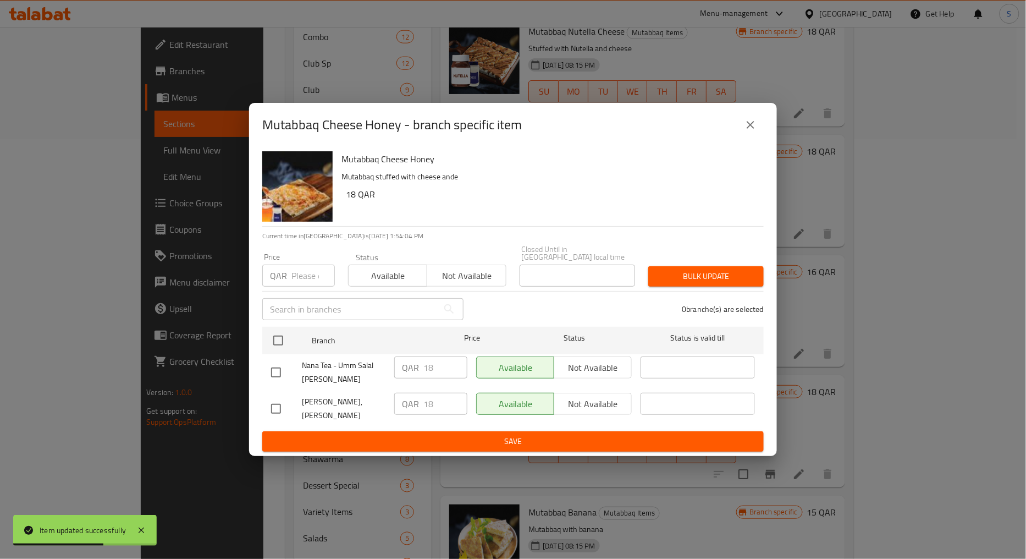
click at [748, 128] on icon "close" at bounding box center [750, 124] width 13 height 13
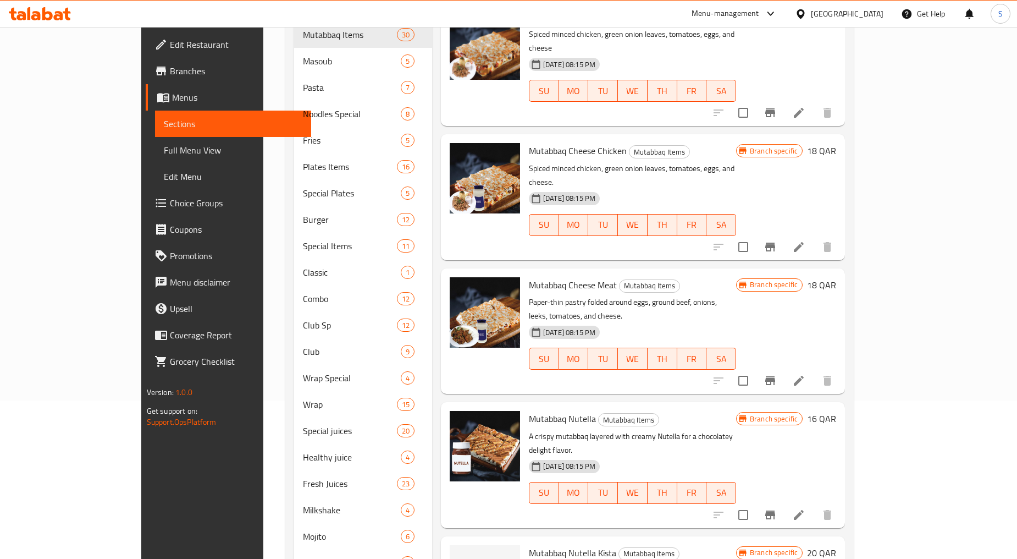
scroll to position [0, 0]
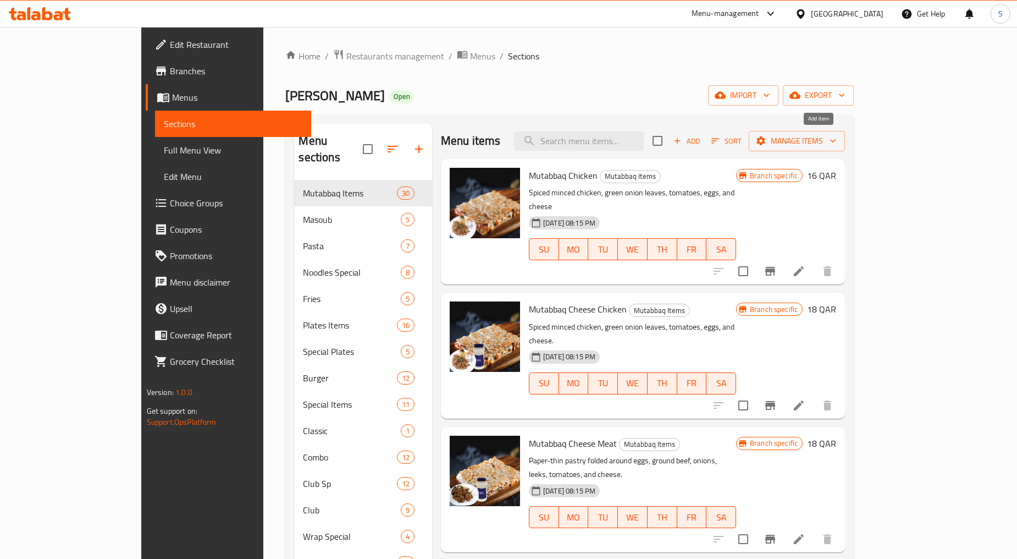
click at [702, 139] on span "Add" at bounding box center [687, 141] width 30 height 13
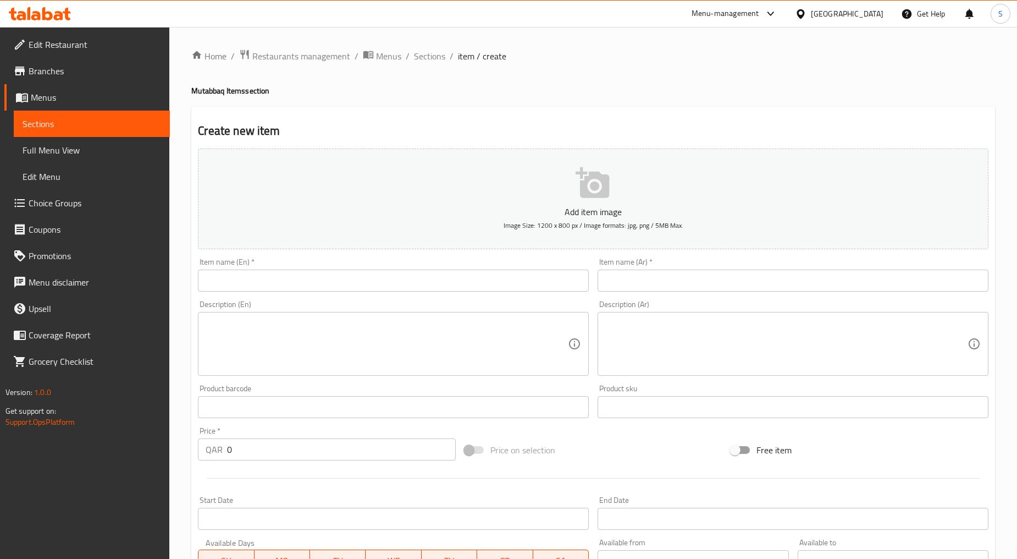
click at [332, 283] on input "text" at bounding box center [393, 280] width 391 height 22
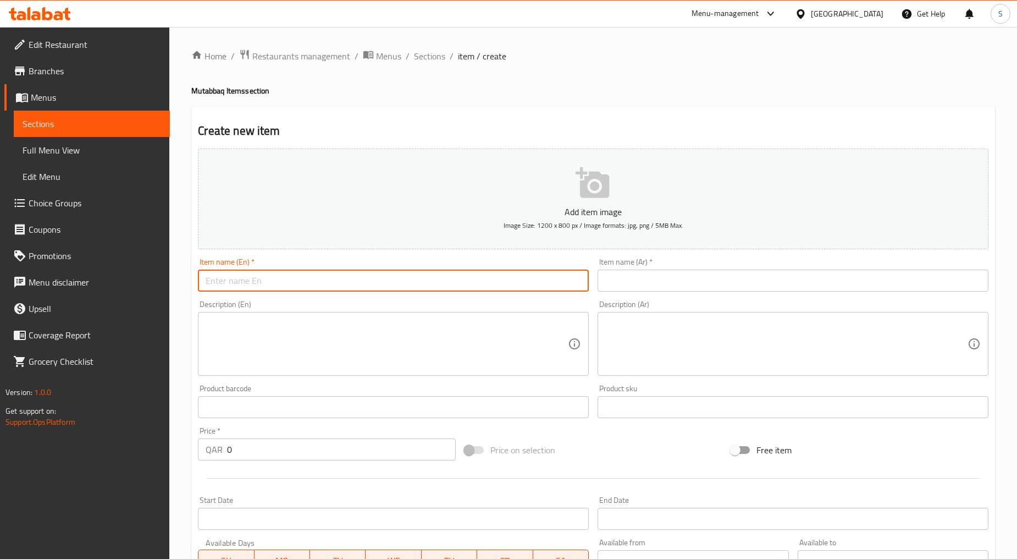
paste input "MUTABBAQ CHEESE"
click at [288, 278] on input "MUTABBAQ CHEESE" at bounding box center [393, 280] width 391 height 22
type input "Mutabbaq Cheese"
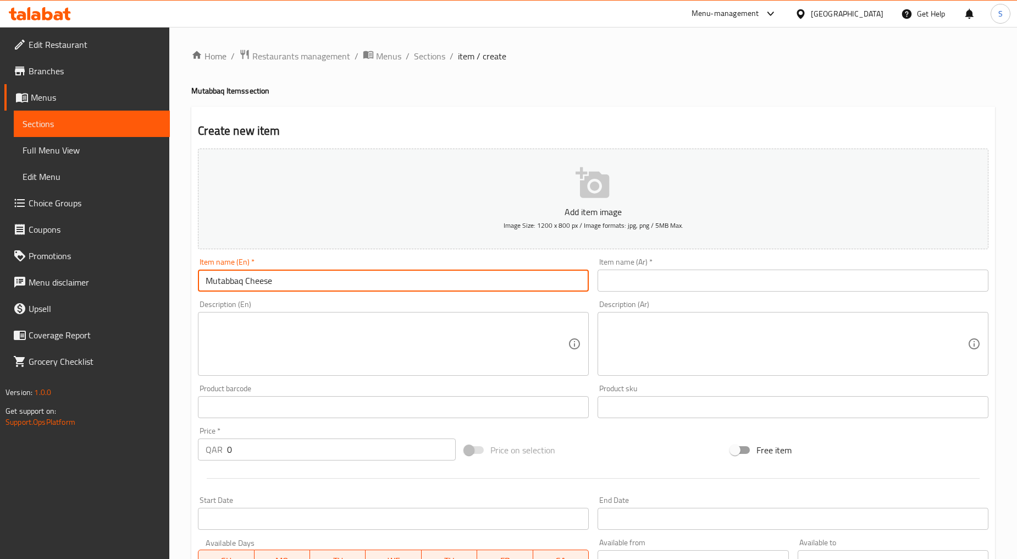
click at [652, 283] on input "text" at bounding box center [793, 280] width 391 height 22
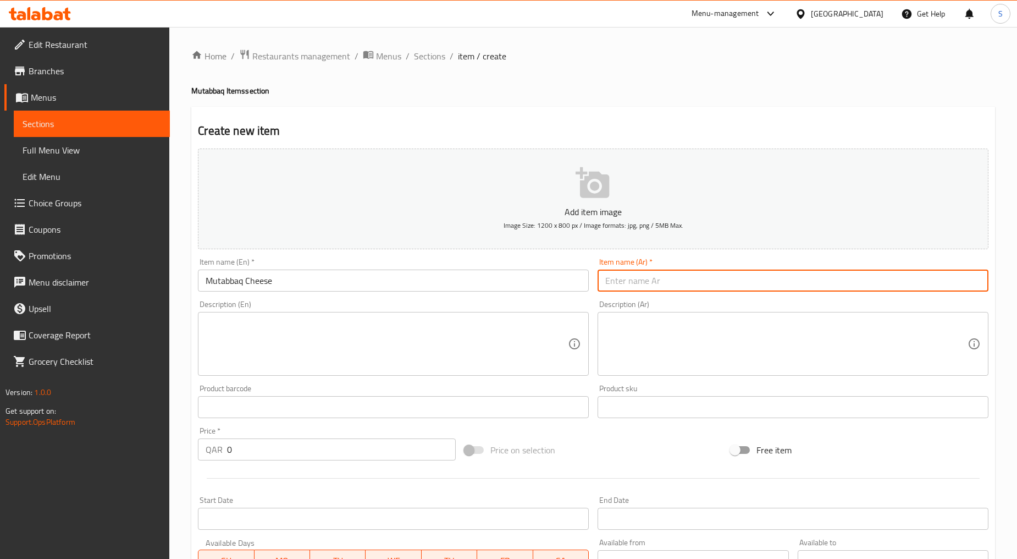
paste input "مطبق عسل"
click at [620, 284] on input "مطبق عسل" at bounding box center [793, 280] width 391 height 22
type input "مطبق جبنة"
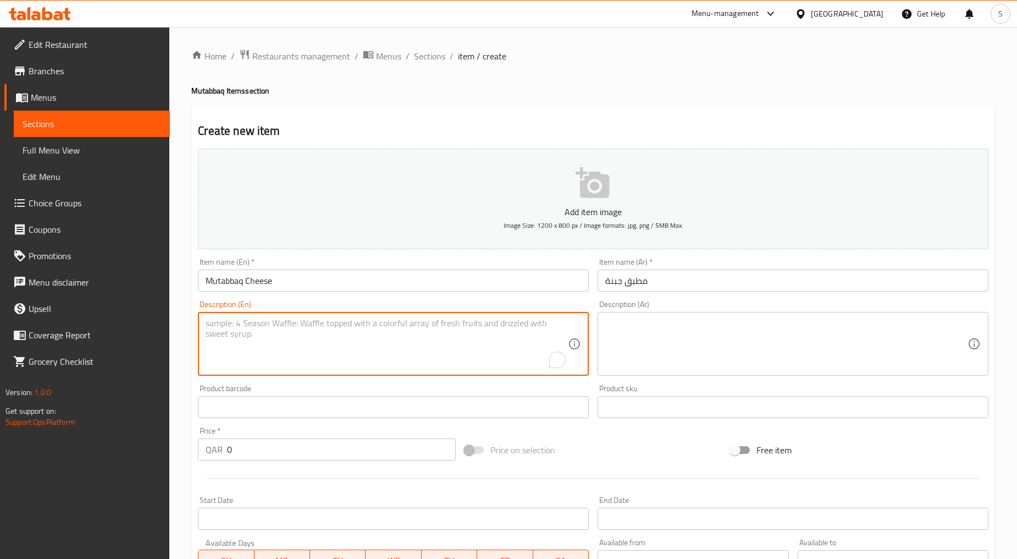
click at [364, 349] on textarea "To enrich screen reader interactions, please activate Accessibility in Grammarl…" at bounding box center [387, 344] width 362 height 52
paste textarea "Stuffed with cheese"
type textarea "Stuffed with cheese"
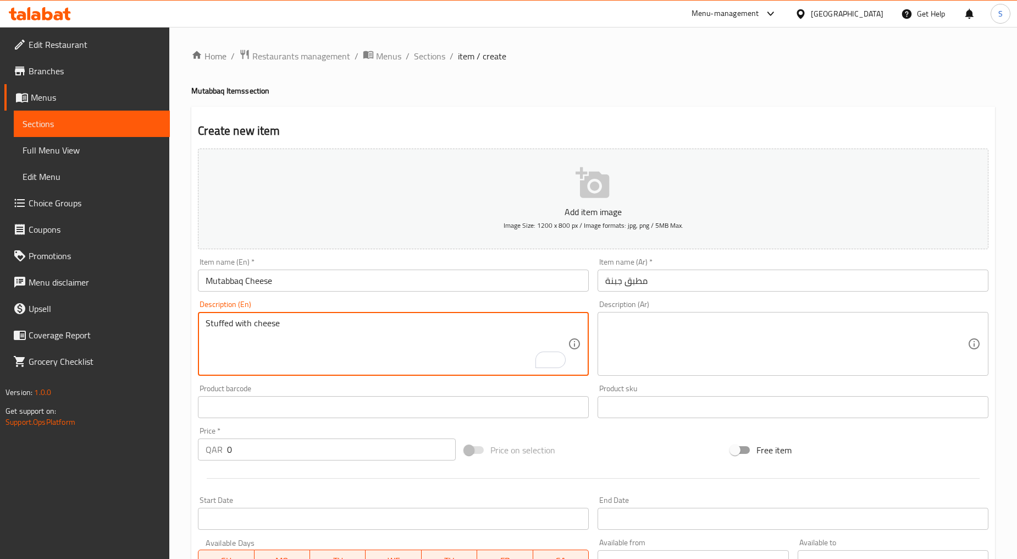
click at [645, 333] on textarea at bounding box center [787, 344] width 362 height 52
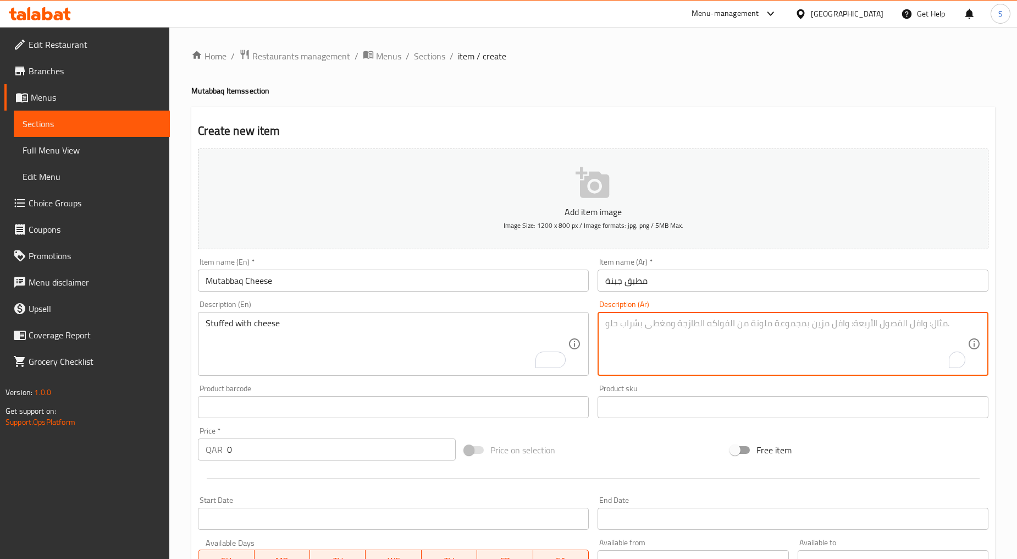
paste textarea "محشوة بالجبن"
type textarea "محشوة بالجبن"
click at [287, 456] on input "0" at bounding box center [341, 449] width 229 height 22
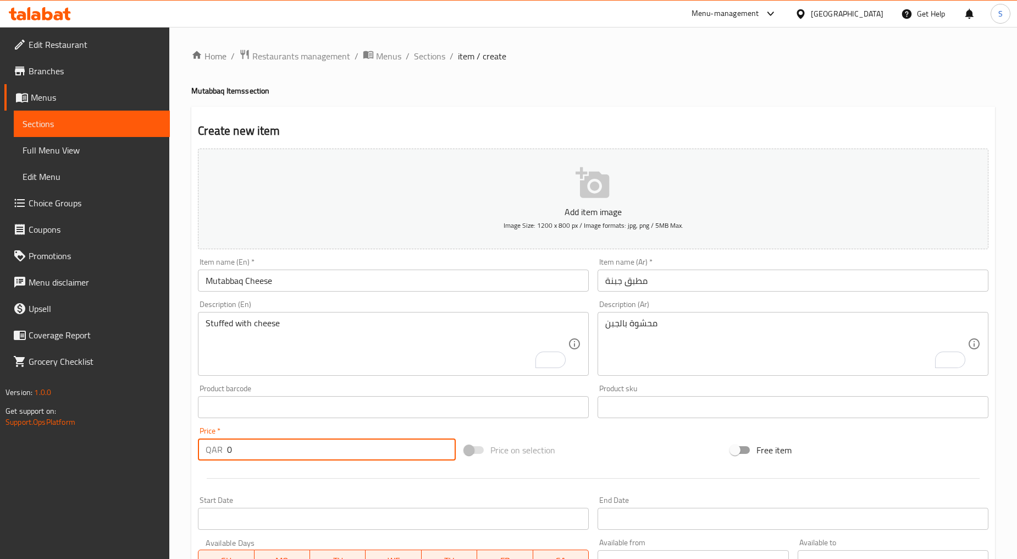
click at [287, 456] on input "0" at bounding box center [341, 449] width 229 height 22
paste input "16"
type input "16"
click at [287, 466] on div at bounding box center [594, 478] width 800 height 27
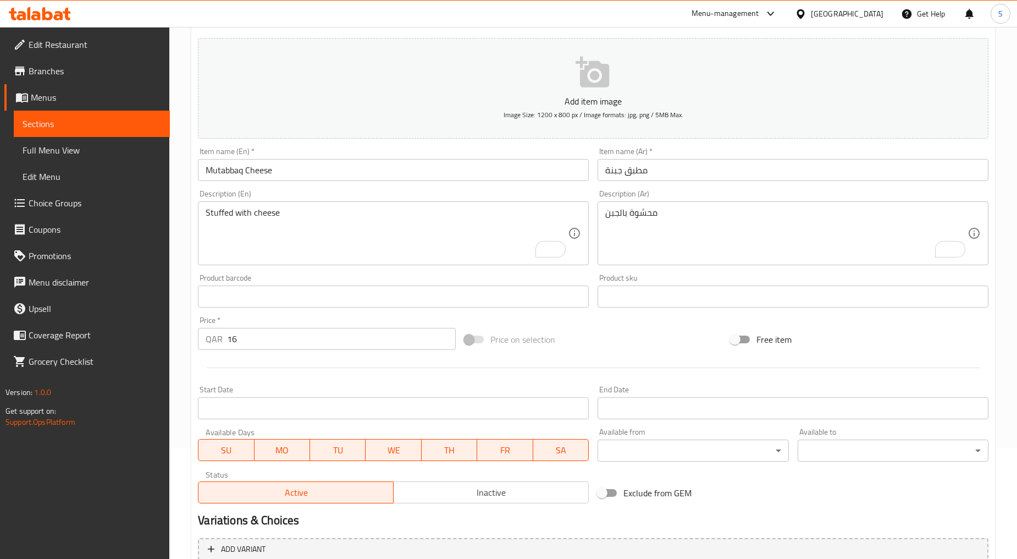
scroll to position [216, 0]
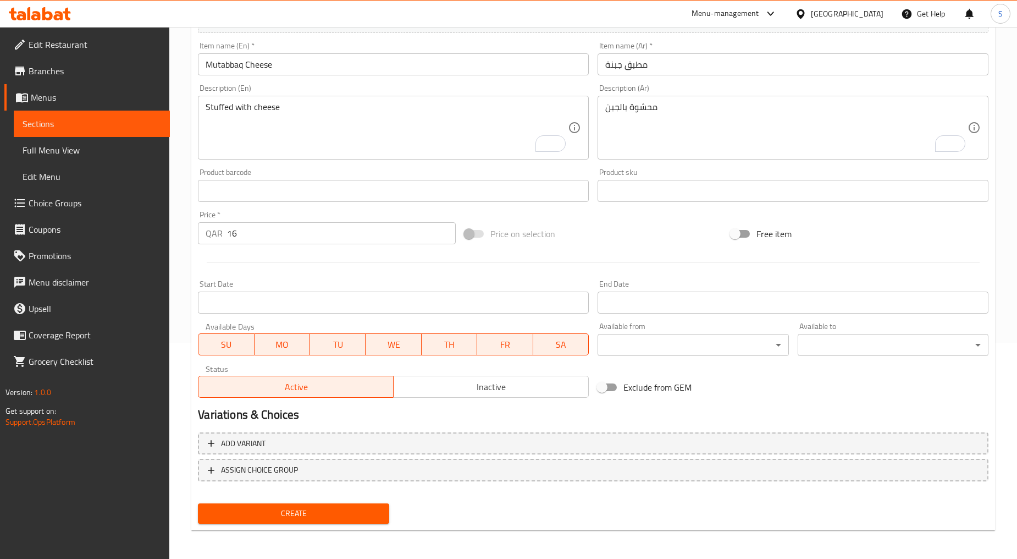
click at [468, 378] on button "Inactive" at bounding box center [491, 387] width 196 height 22
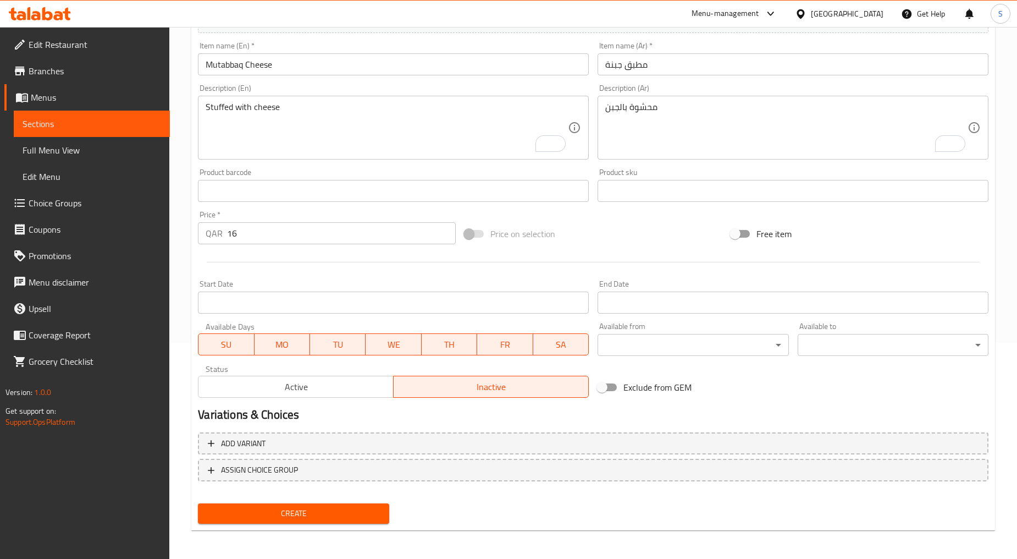
click at [297, 519] on button "Create" at bounding box center [293, 513] width 191 height 20
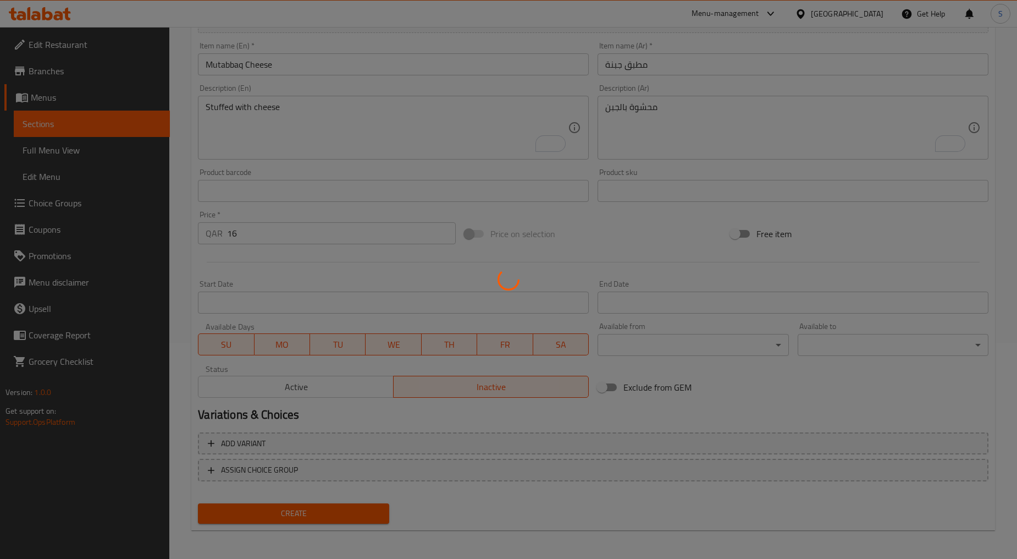
type input "0"
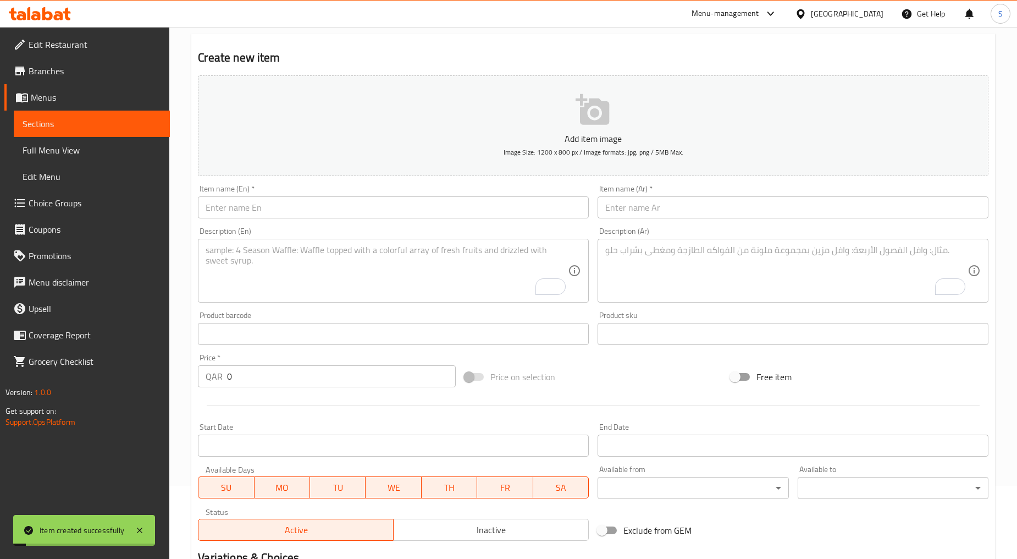
scroll to position [0, 0]
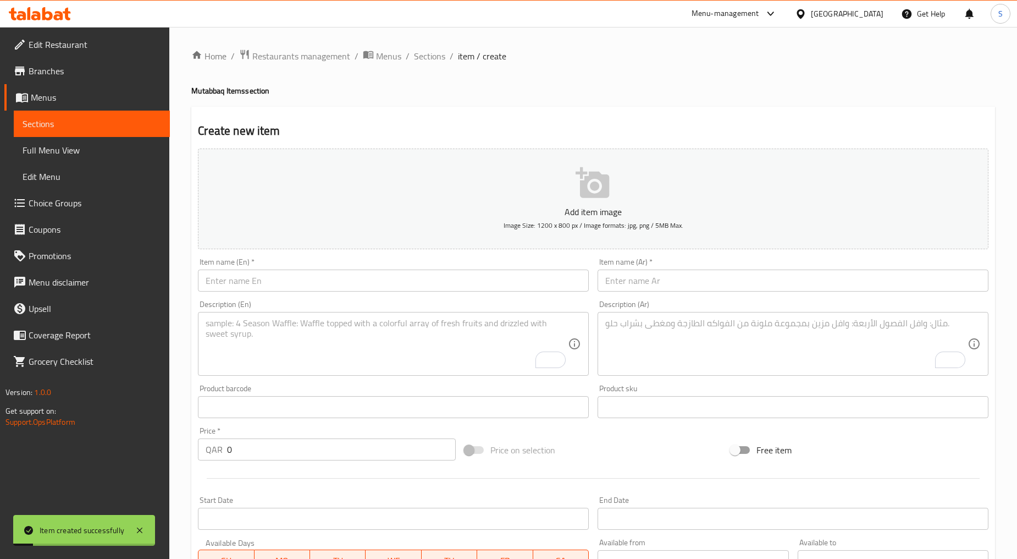
drag, startPoint x: 420, startPoint y: 54, endPoint x: 427, endPoint y: 80, distance: 27.0
click at [420, 54] on span "Sections" at bounding box center [429, 55] width 31 height 13
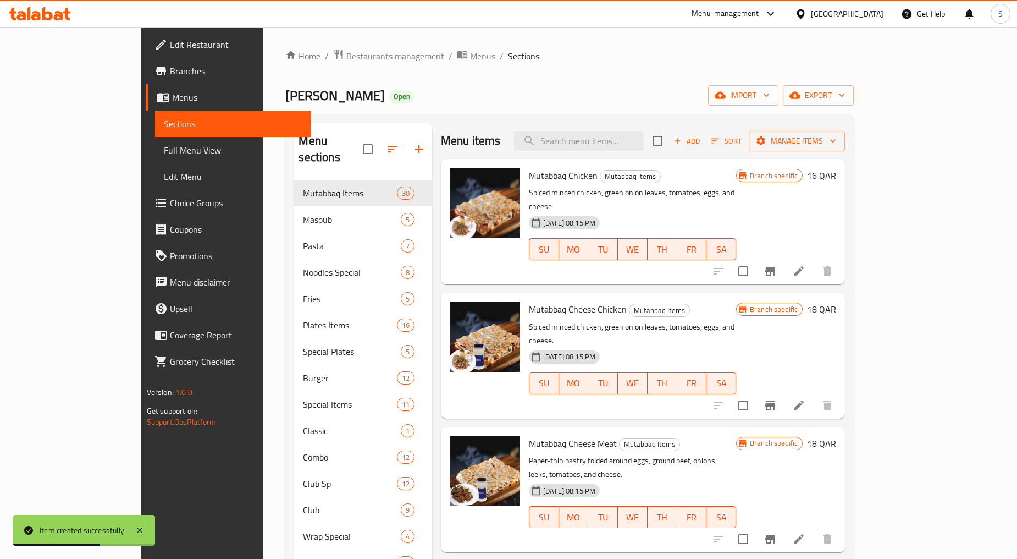
scroll to position [420, 0]
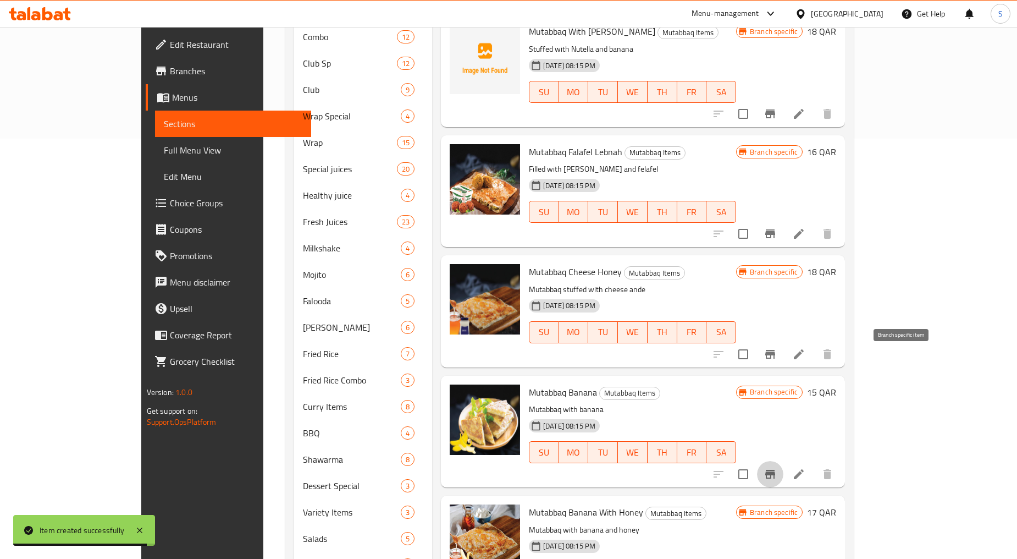
click at [777, 467] on icon "Branch-specific-item" at bounding box center [770, 473] width 13 height 13
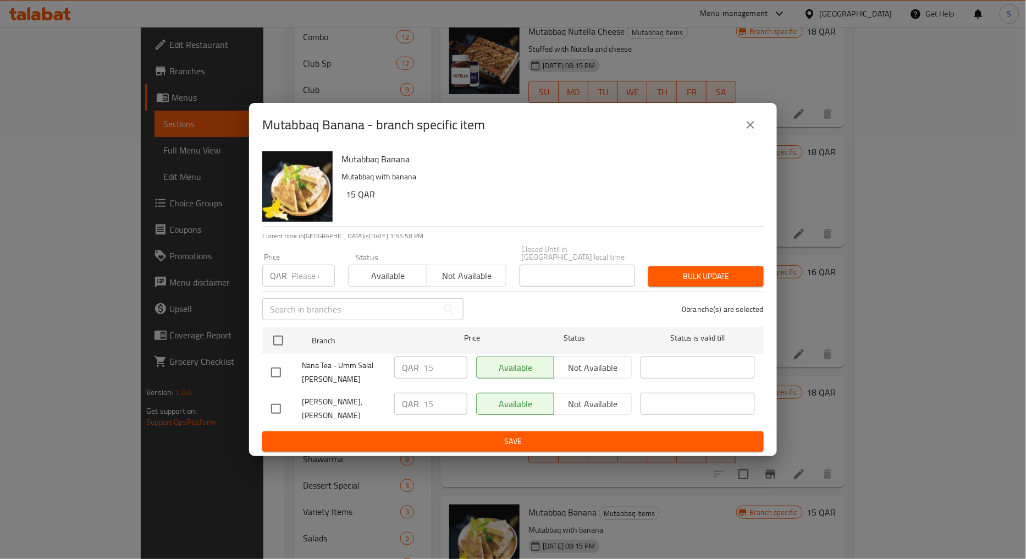
click at [751, 126] on icon "close" at bounding box center [750, 124] width 13 height 13
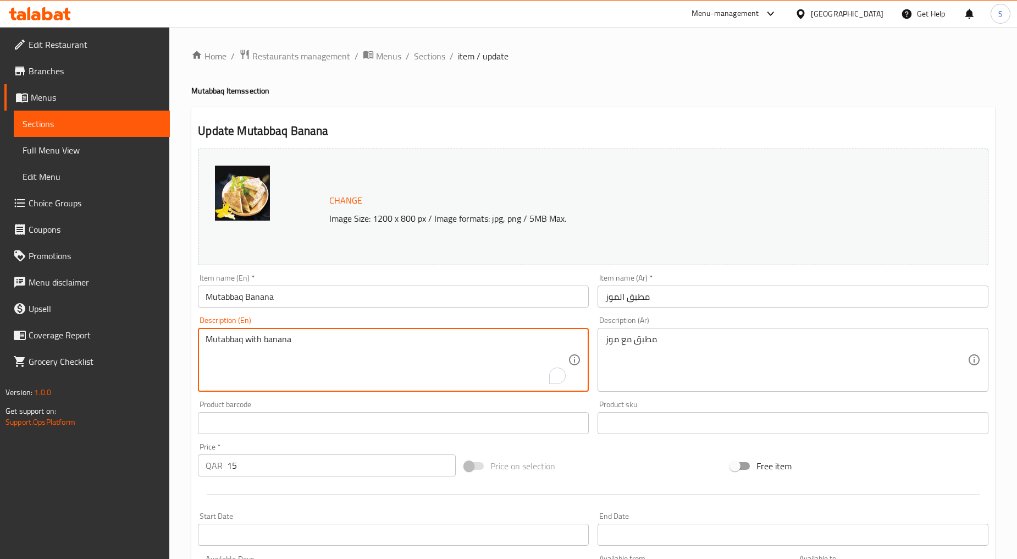
click at [234, 364] on textarea "Mutabbaq with banana" at bounding box center [387, 360] width 362 height 52
paste textarea "Stuffed"
click at [234, 364] on textarea "Stuffed with banana" at bounding box center [387, 360] width 362 height 52
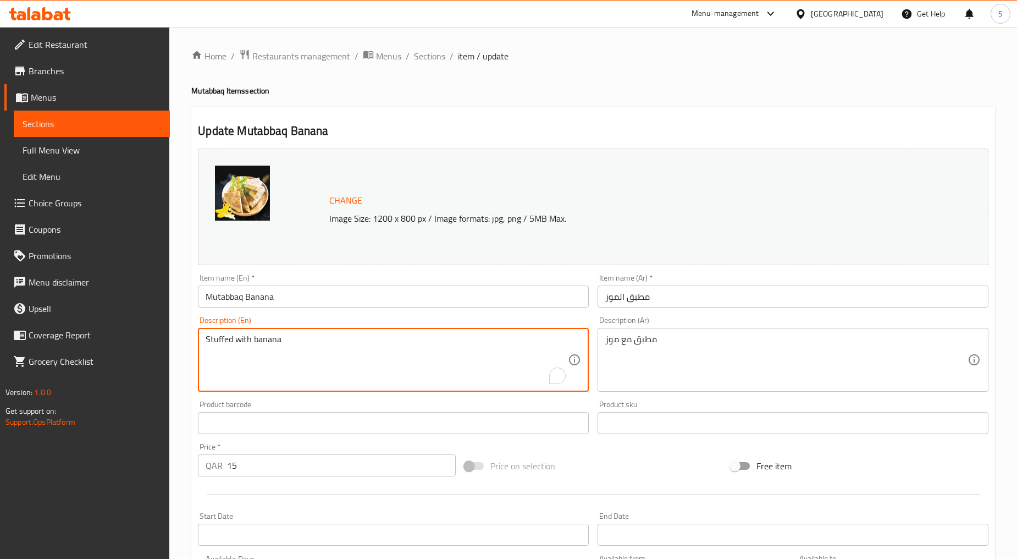
click at [234, 364] on textarea "Stuffed with banana" at bounding box center [387, 360] width 362 height 52
type textarea "Stuffed with banana"
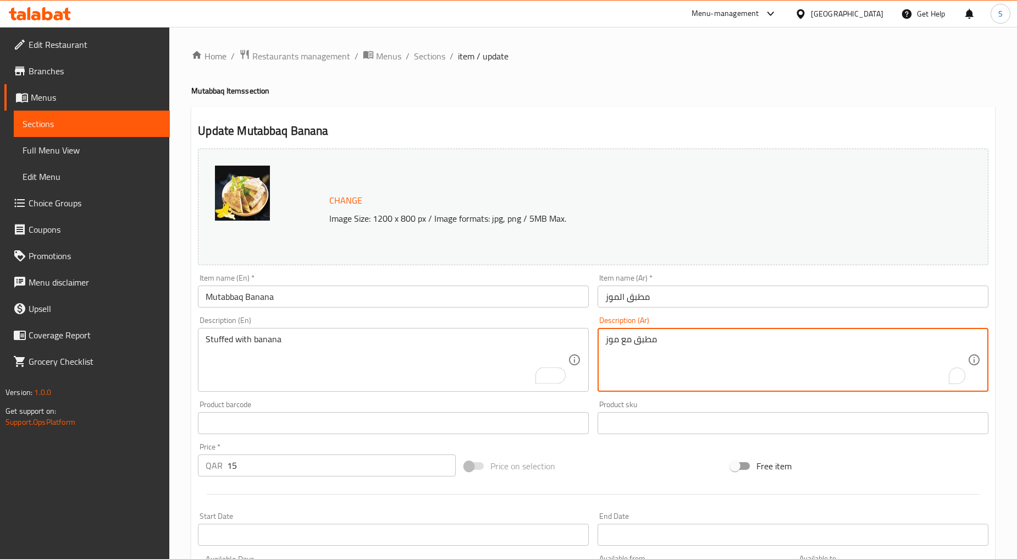
click at [668, 364] on textarea "مطبق مع موز" at bounding box center [787, 360] width 362 height 52
paste textarea "شوة بال"
type textarea "محشوة بالموز"
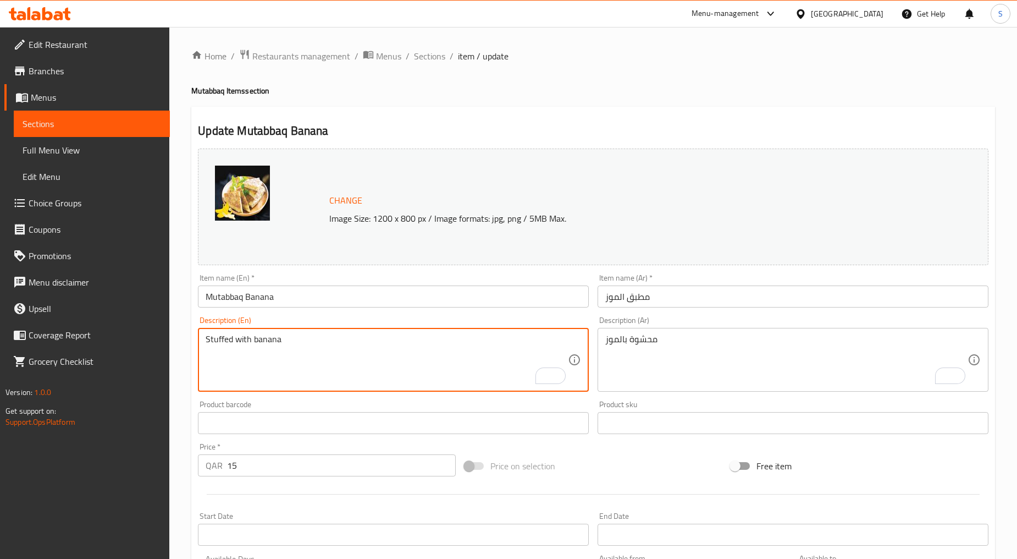
scroll to position [232, 0]
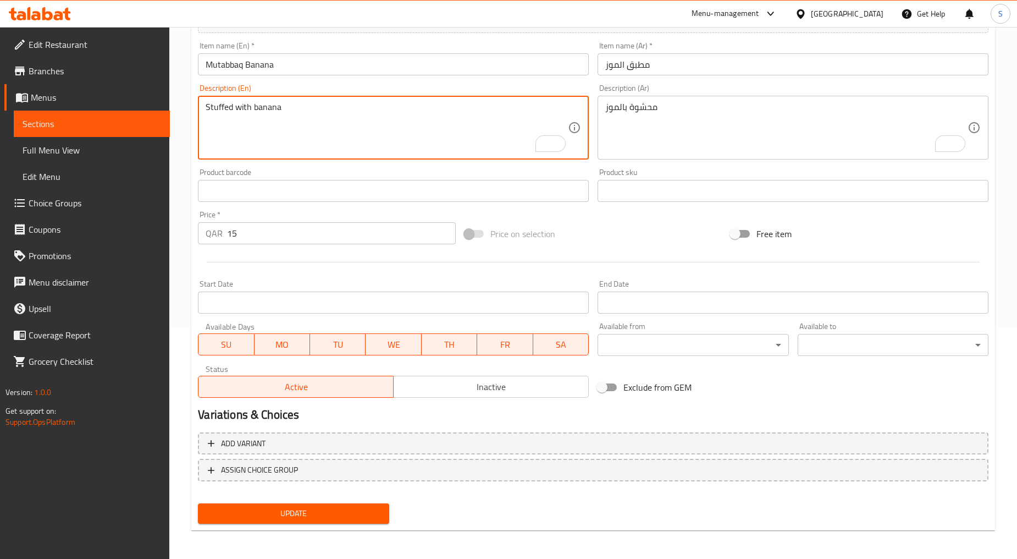
click at [276, 514] on span "Update" at bounding box center [293, 514] width 173 height 14
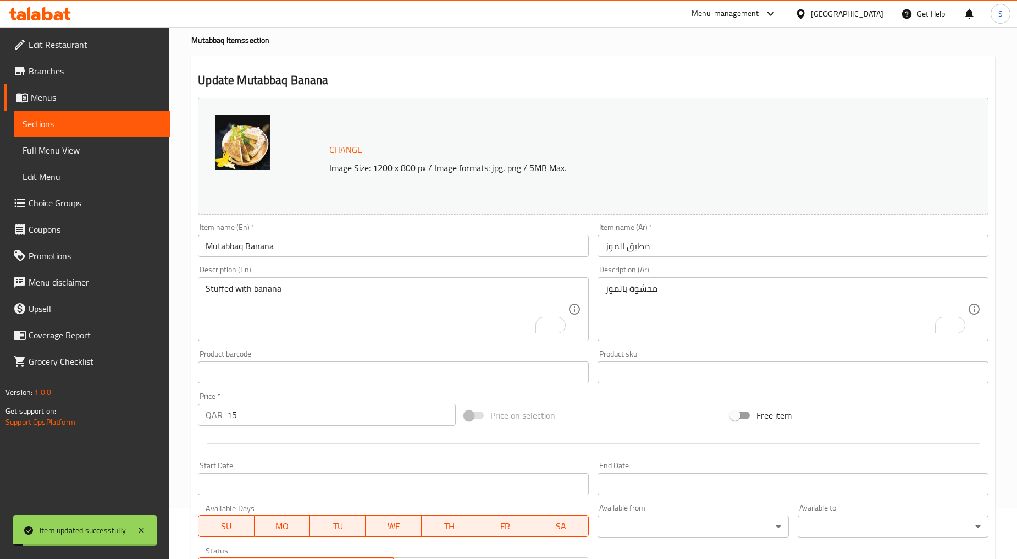
scroll to position [0, 0]
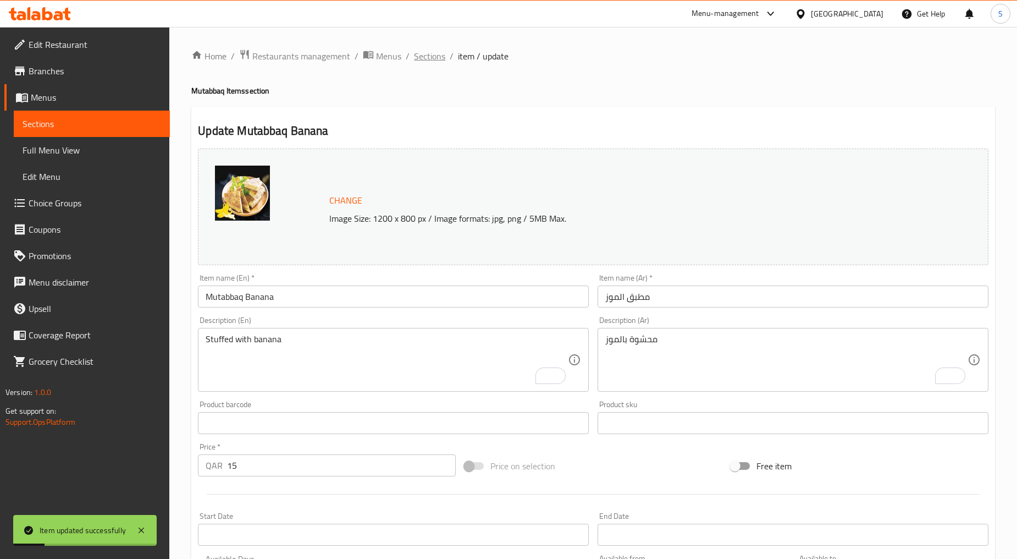
drag, startPoint x: 416, startPoint y: 69, endPoint x: 425, endPoint y: 58, distance: 13.3
click at [416, 69] on div "Home / Restaurants management / Menus / Sections / item / update Mutabbaq Items…" at bounding box center [593, 410] width 804 height 722
click at [425, 57] on span "Sections" at bounding box center [429, 55] width 31 height 13
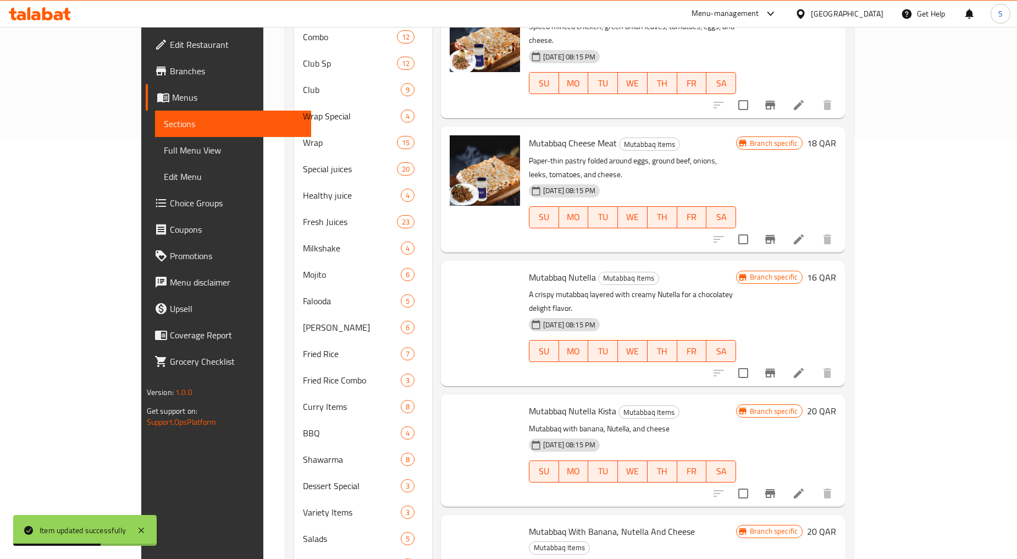
scroll to position [1517, 0]
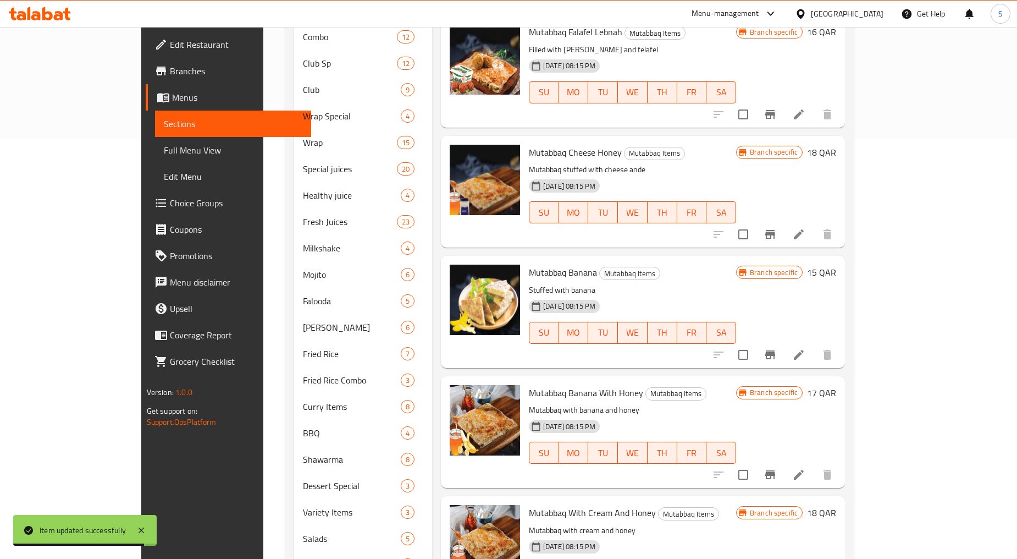
click at [777, 468] on icon "Branch-specific-item" at bounding box center [770, 474] width 13 height 13
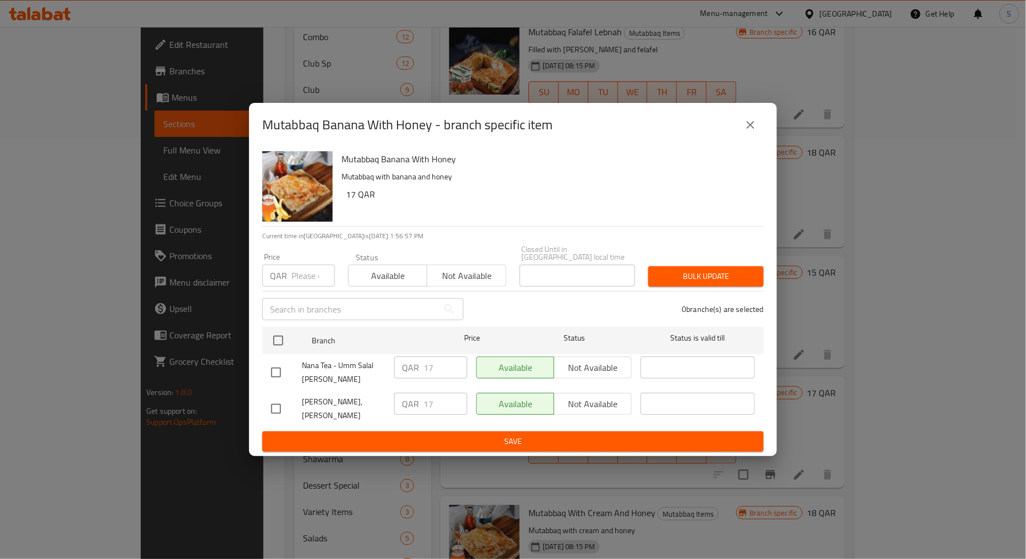
click at [757, 131] on icon "close" at bounding box center [750, 124] width 13 height 13
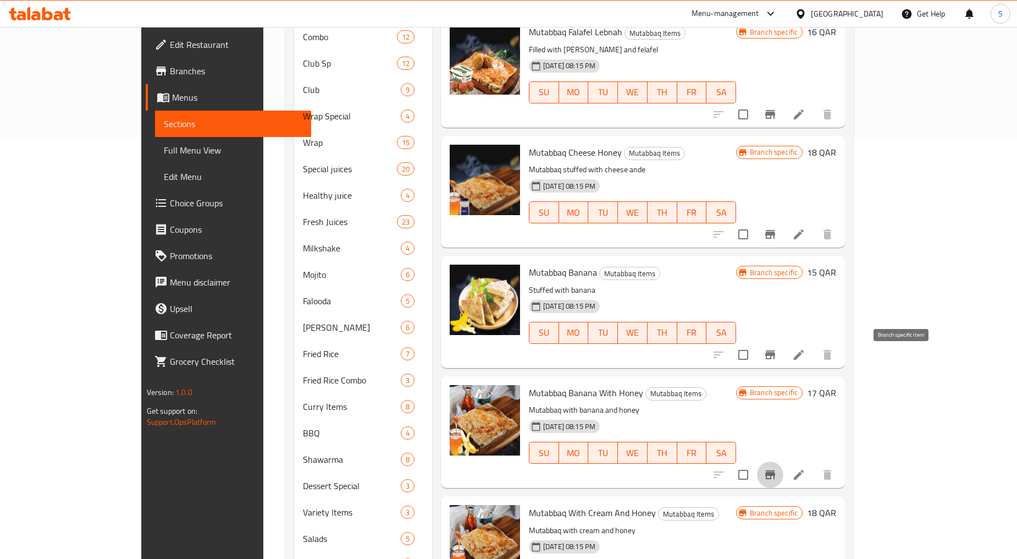
click at [784, 461] on button "Branch-specific-item" at bounding box center [770, 474] width 26 height 26
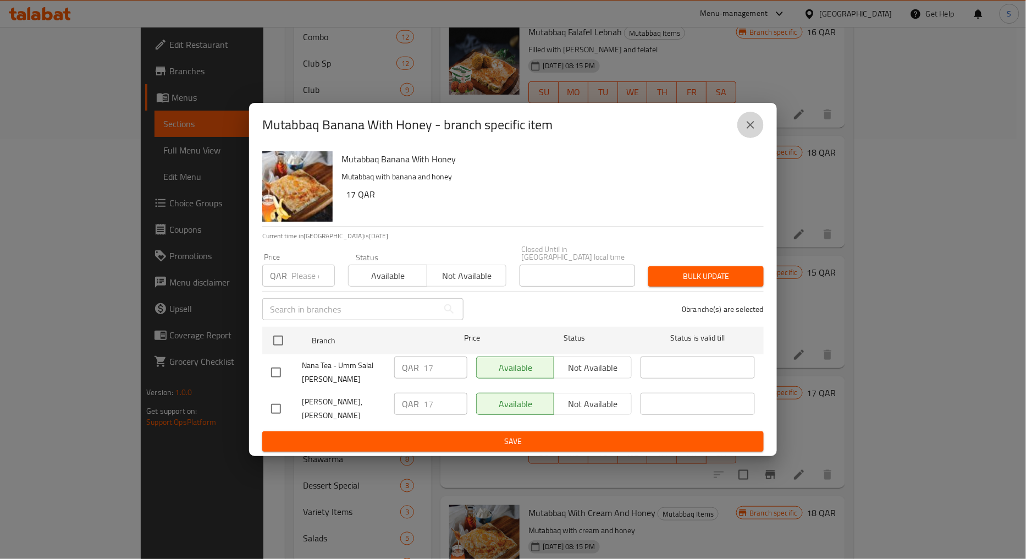
click at [753, 138] on button "close" at bounding box center [751, 125] width 26 height 26
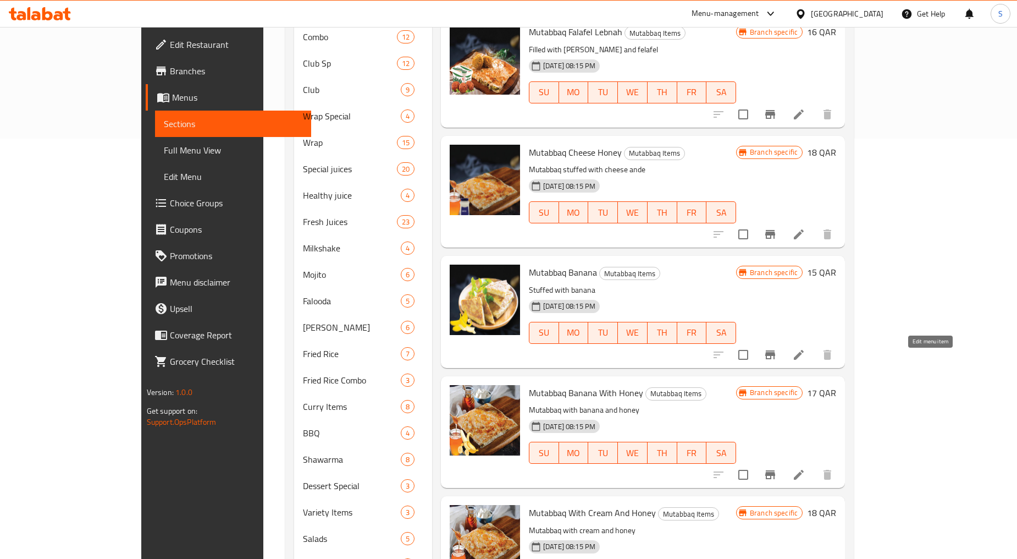
click at [806, 468] on icon at bounding box center [799, 474] width 13 height 13
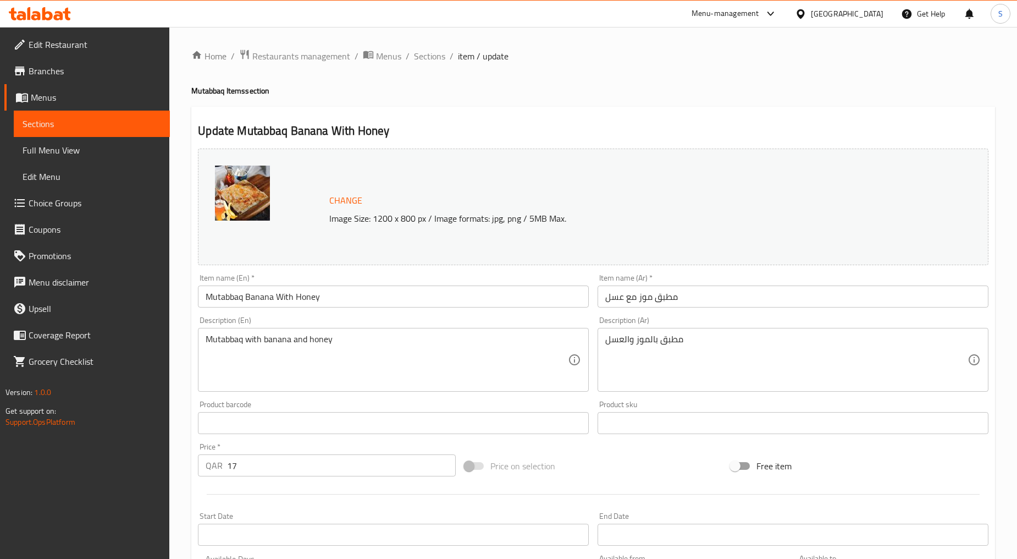
click at [276, 289] on input "Mutabbaq Banana With Honey" at bounding box center [393, 296] width 391 height 22
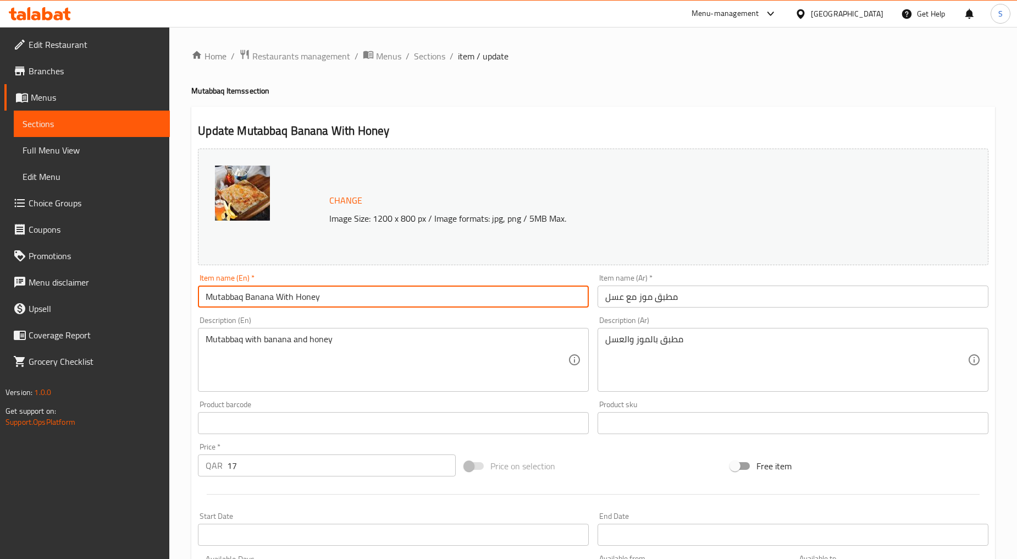
click at [276, 289] on input "Mutabbaq Banana With Honey" at bounding box center [393, 296] width 391 height 22
paste input "BANANA WITH HONEY"
click at [269, 299] on input "BANANA WITH HONEY" at bounding box center [393, 296] width 391 height 22
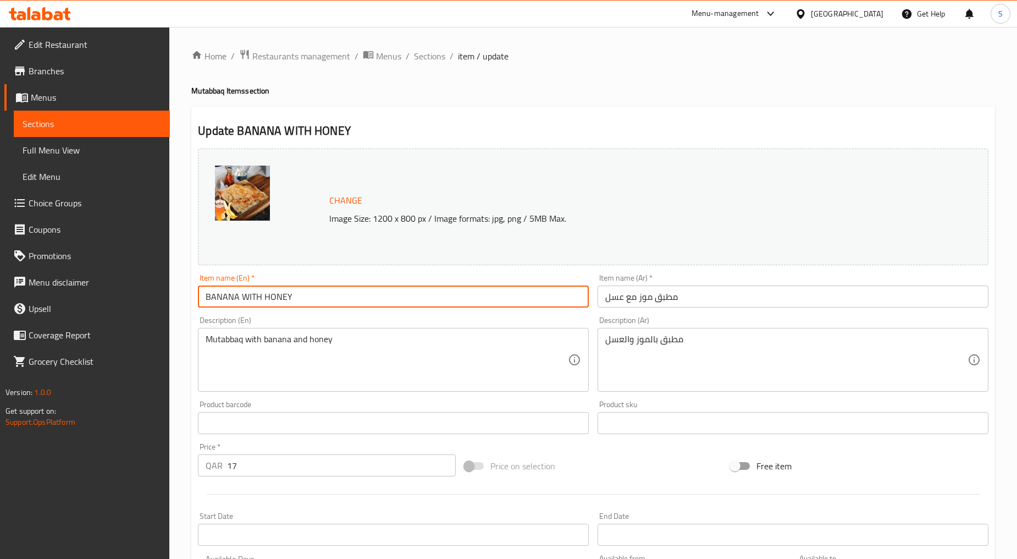
click at [269, 299] on input "BANANA WITH HONEY" at bounding box center [393, 296] width 391 height 22
click at [239, 295] on input "Banana with Honey" at bounding box center [393, 296] width 391 height 22
type input "Banana With Honey"
click at [658, 301] on input "مطبق موز مع عسل" at bounding box center [793, 296] width 391 height 22
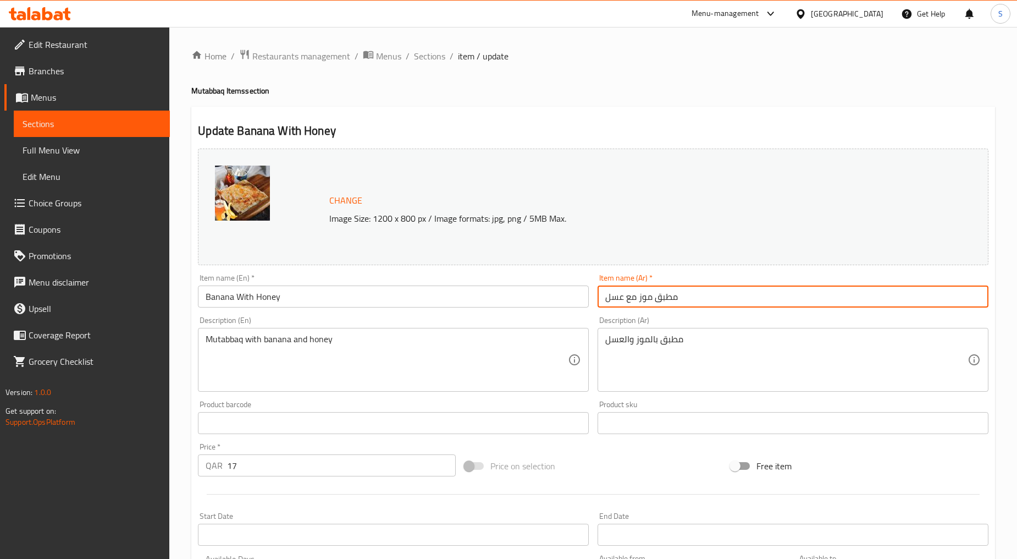
click at [658, 301] on input "مطبق موز مع عسل" at bounding box center [793, 296] width 391 height 22
paste input "text"
type input "موز مع عسل"
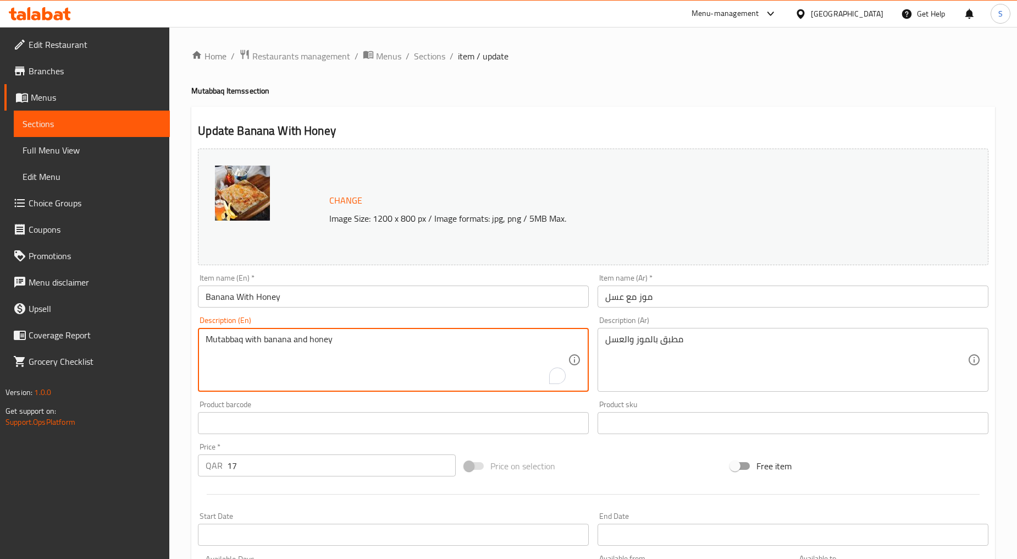
click at [347, 356] on textarea "Mutabbaq with banana and honey" at bounding box center [387, 360] width 362 height 52
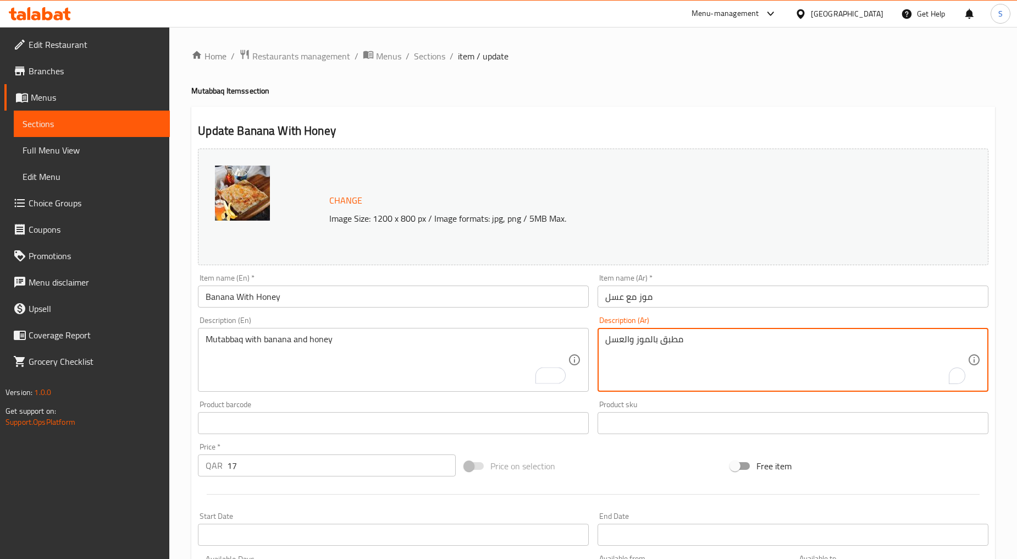
click at [629, 359] on textarea "مطبق بالموز والعسل" at bounding box center [787, 360] width 362 height 52
paste textarea "To enrich screen reader interactions, please activate Accessibility in Grammarl…"
click at [629, 340] on textarea "مطبق بالموز و العسل" at bounding box center [787, 360] width 362 height 52
type textarea "مطبق بالموز والعسل"
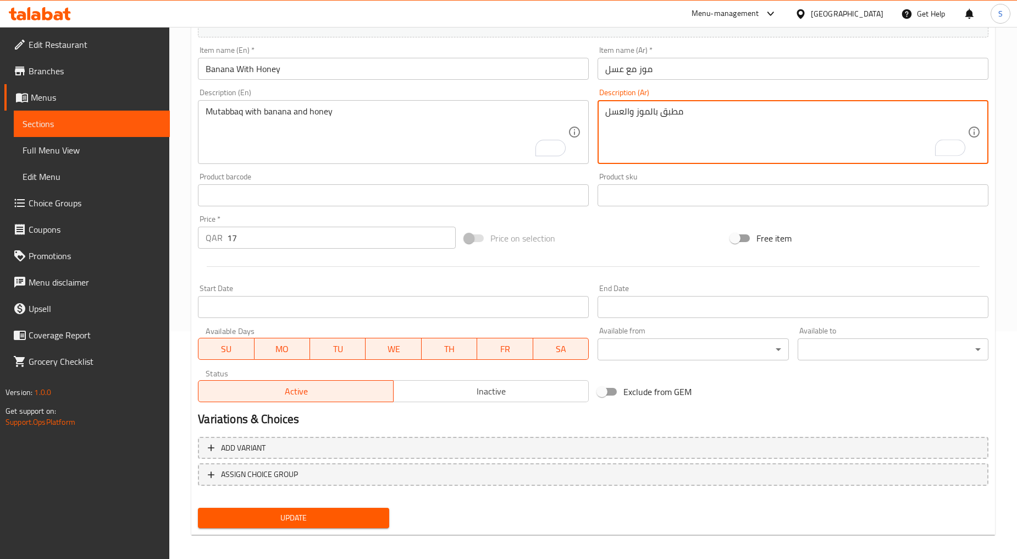
scroll to position [232, 0]
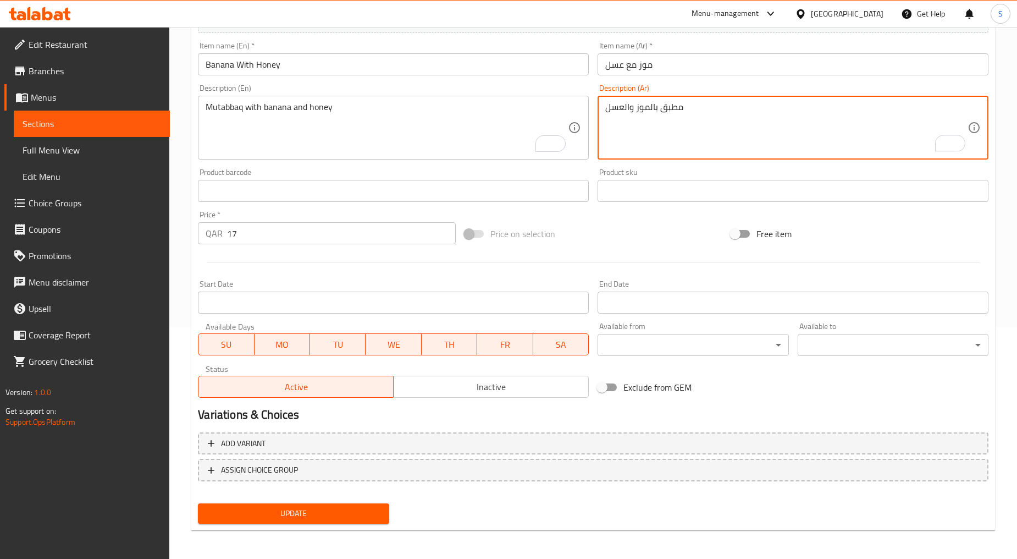
click at [319, 509] on span "Update" at bounding box center [293, 514] width 173 height 14
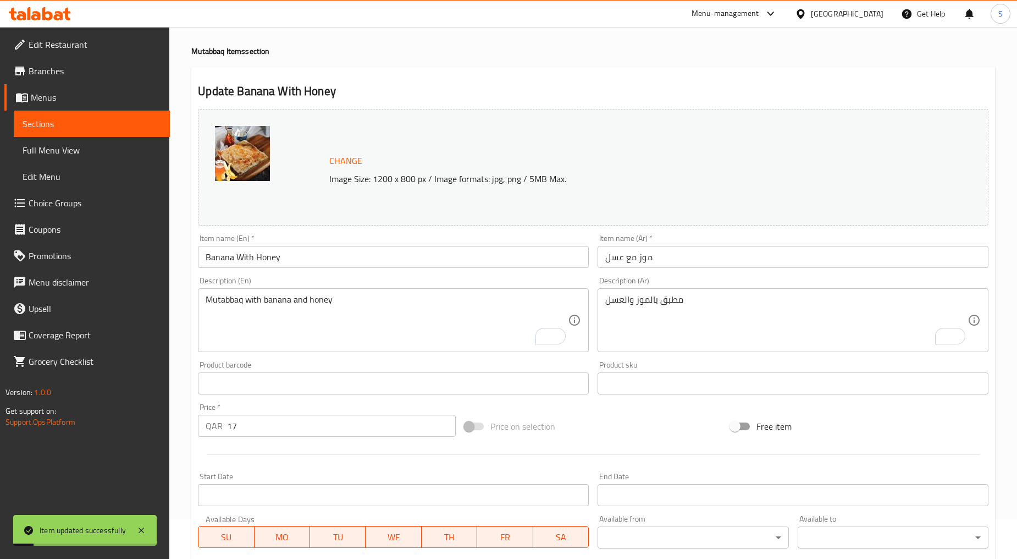
scroll to position [0, 0]
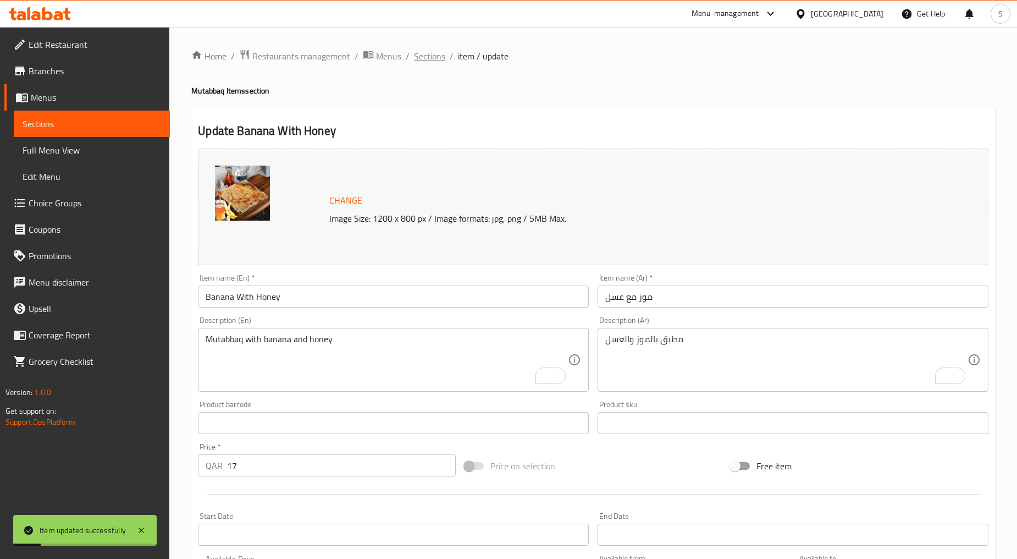
click at [437, 56] on span "Sections" at bounding box center [429, 55] width 31 height 13
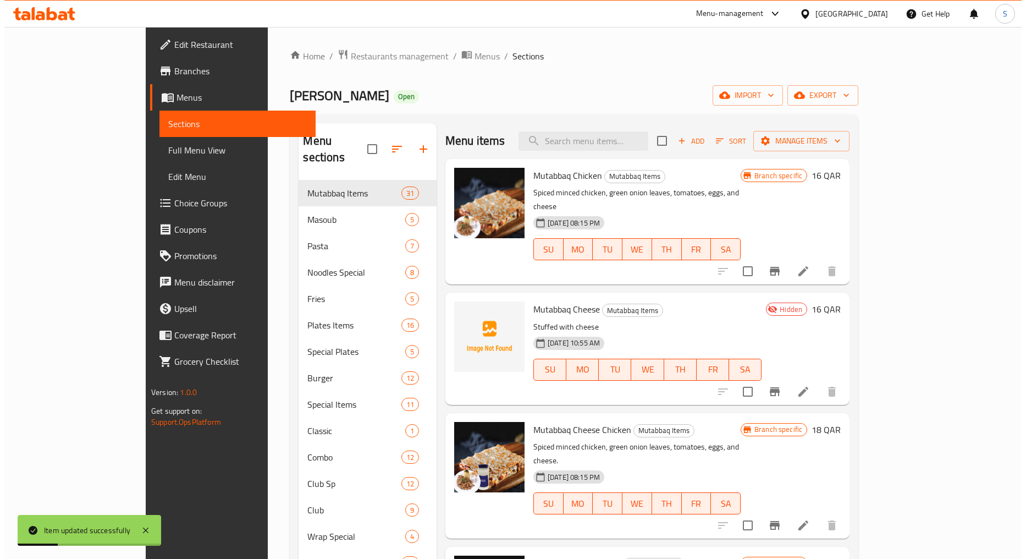
scroll to position [420, 0]
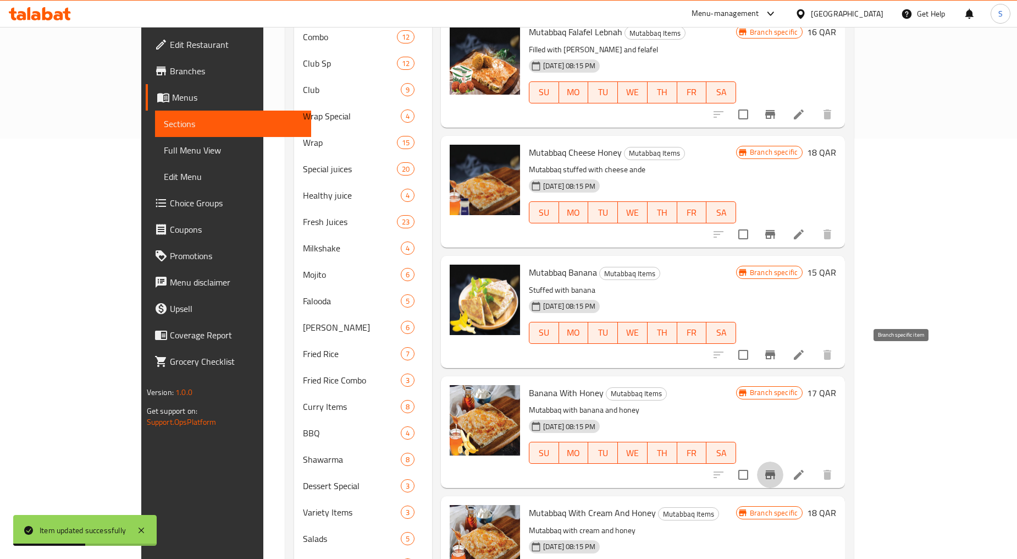
click at [775, 470] on icon "Branch-specific-item" at bounding box center [771, 474] width 10 height 9
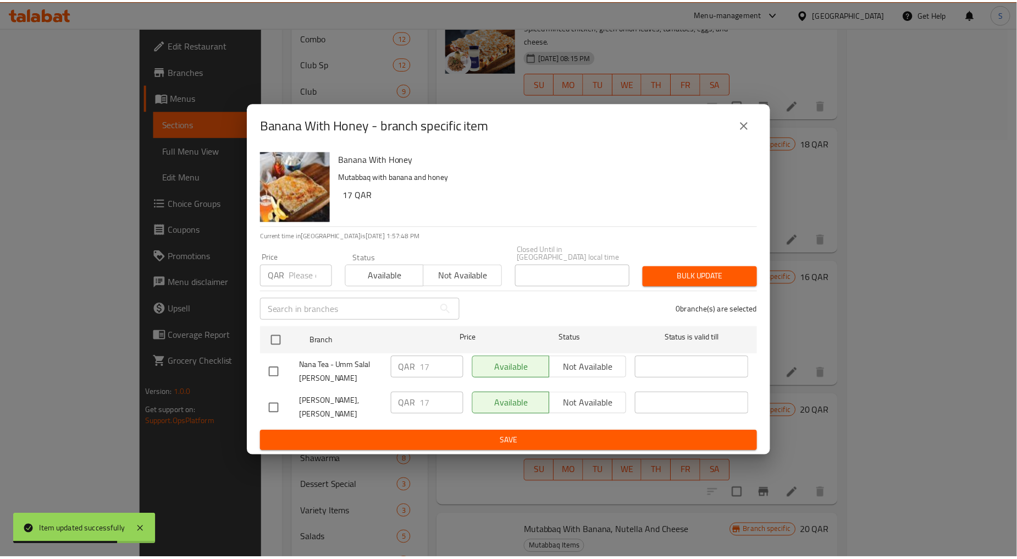
scroll to position [1517, 0]
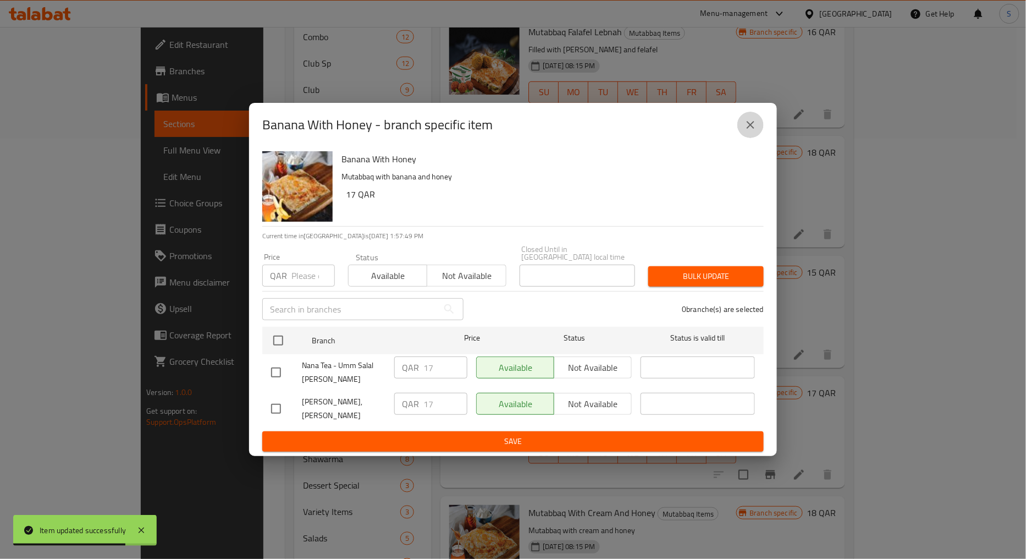
click at [746, 131] on icon "close" at bounding box center [750, 124] width 13 height 13
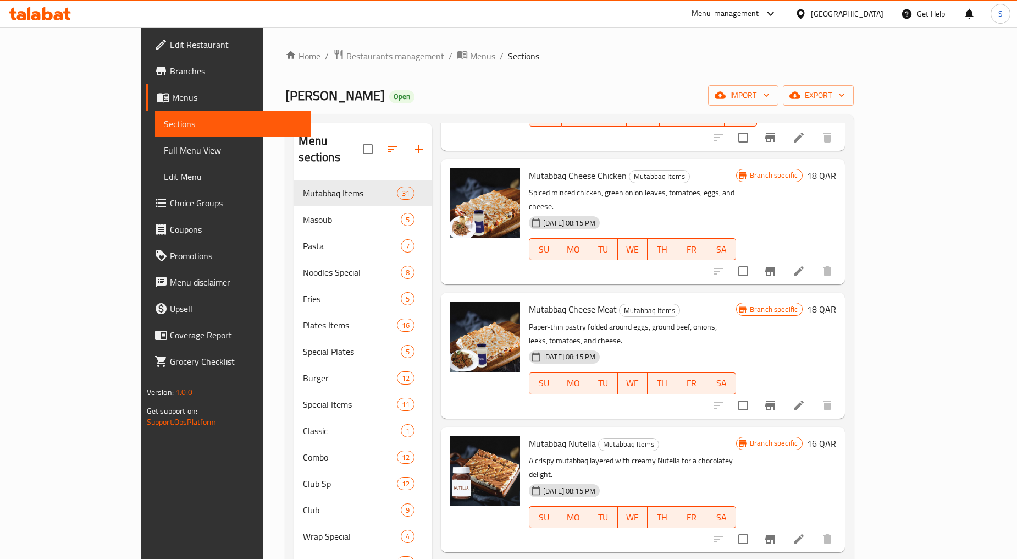
scroll to position [0, 0]
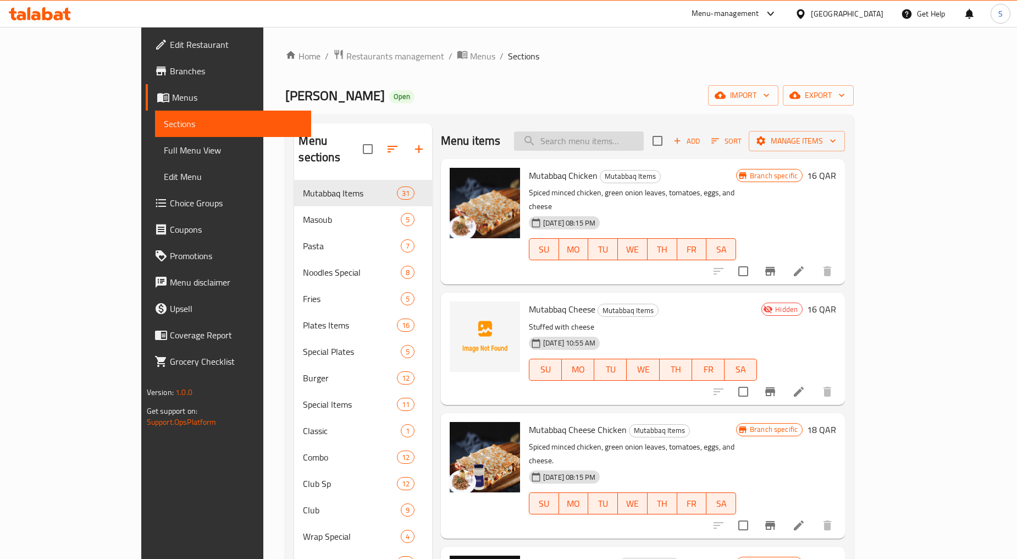
click at [616, 140] on input "search" at bounding box center [579, 140] width 130 height 19
paste input "CREAM HONEY"
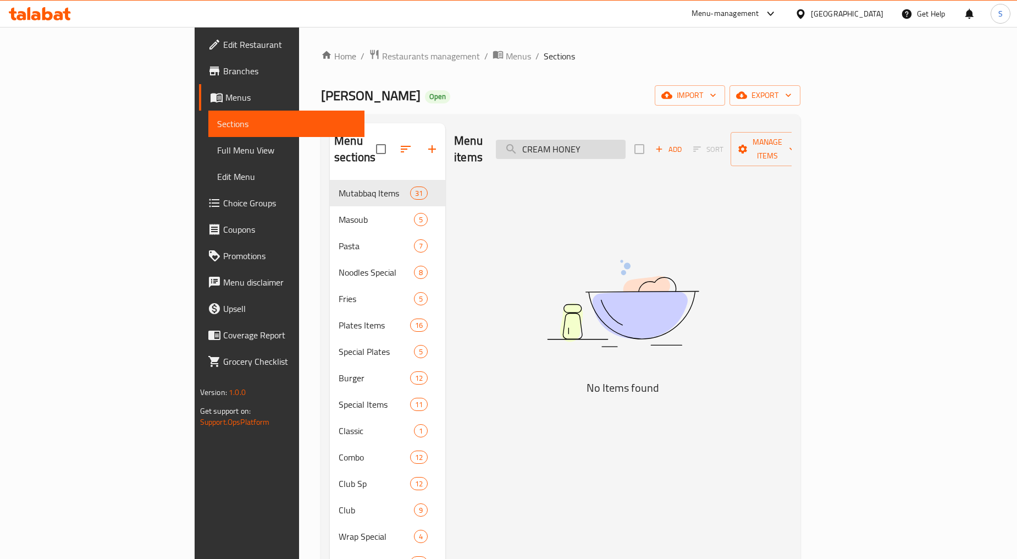
click at [616, 140] on input "CREAM HONEY" at bounding box center [561, 149] width 130 height 19
type input "Cream Honey"
click at [619, 147] on input "Cream Honey" at bounding box center [561, 149] width 130 height 19
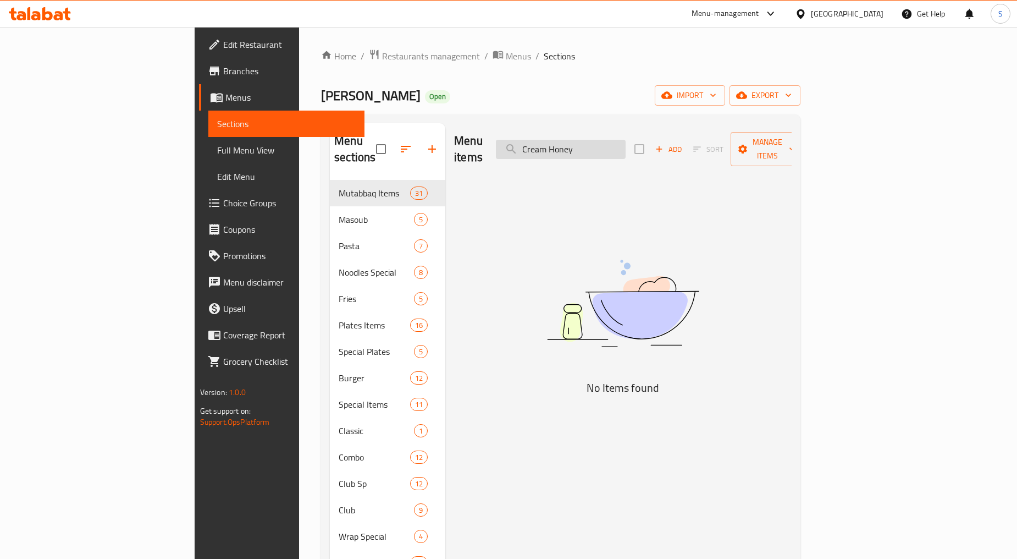
click at [619, 147] on input "Cream Honey" at bounding box center [561, 149] width 130 height 19
drag, startPoint x: 619, startPoint y: 147, endPoint x: 620, endPoint y: 156, distance: 8.9
click at [619, 152] on div "Menu items Cream Honey Add Sort Manage items" at bounding box center [623, 149] width 338 height 52
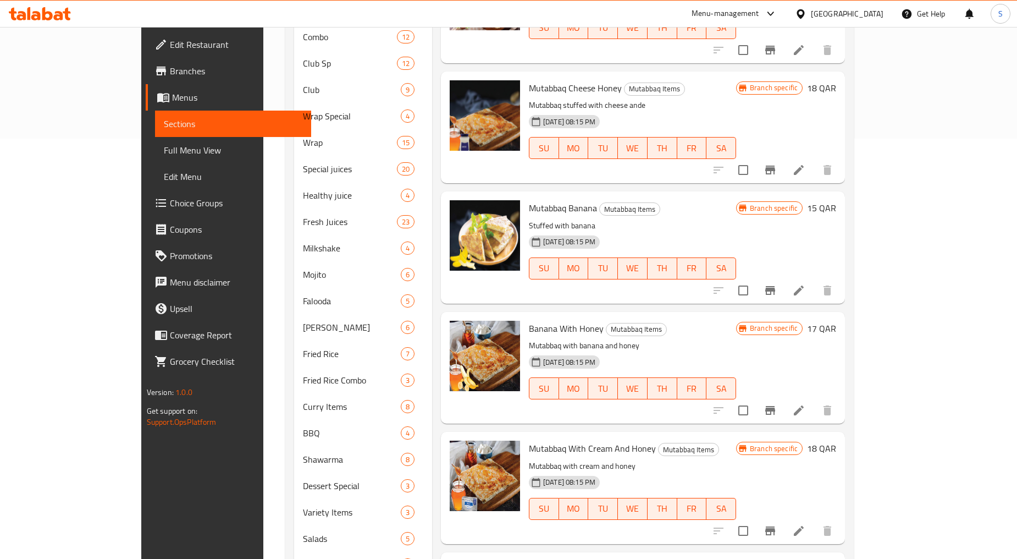
scroll to position [1582, 0]
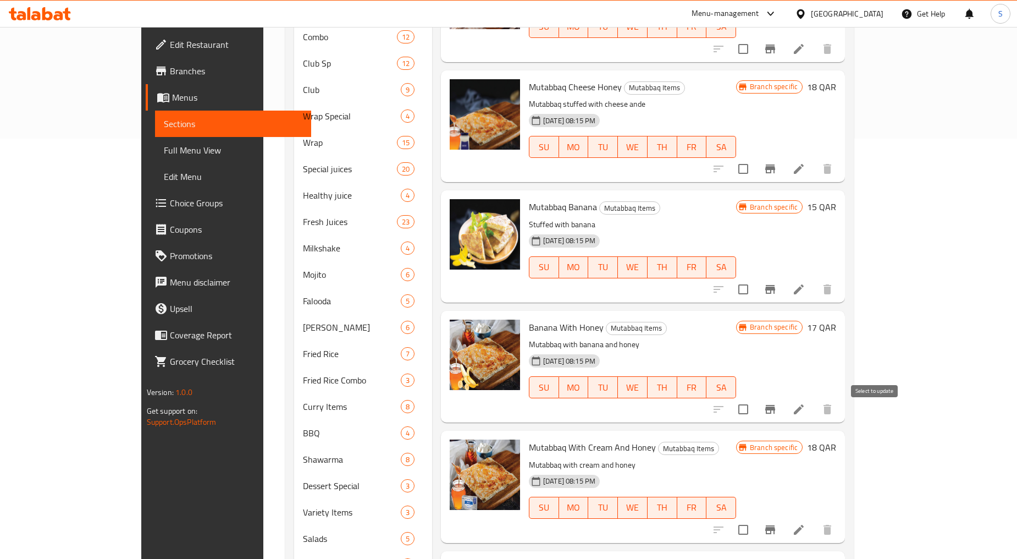
click at [775, 525] on icon "Branch-specific-item" at bounding box center [771, 529] width 10 height 9
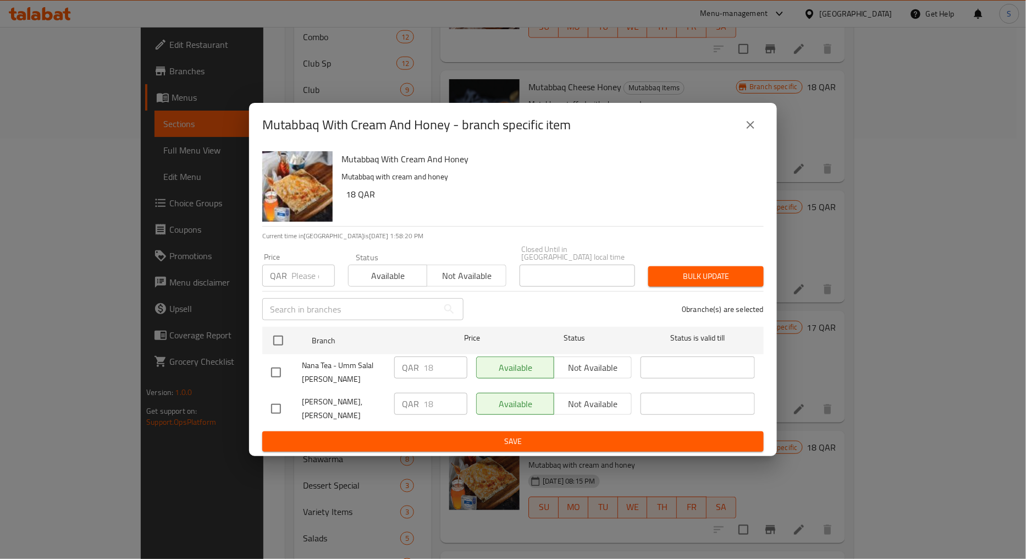
click at [743, 135] on button "close" at bounding box center [751, 125] width 26 height 26
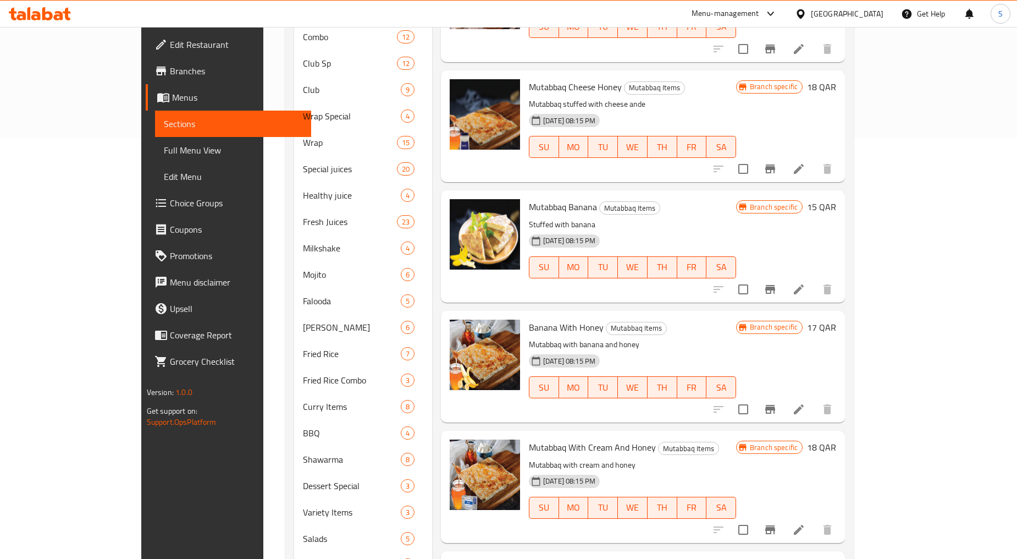
click at [815, 520] on li at bounding box center [799, 530] width 31 height 20
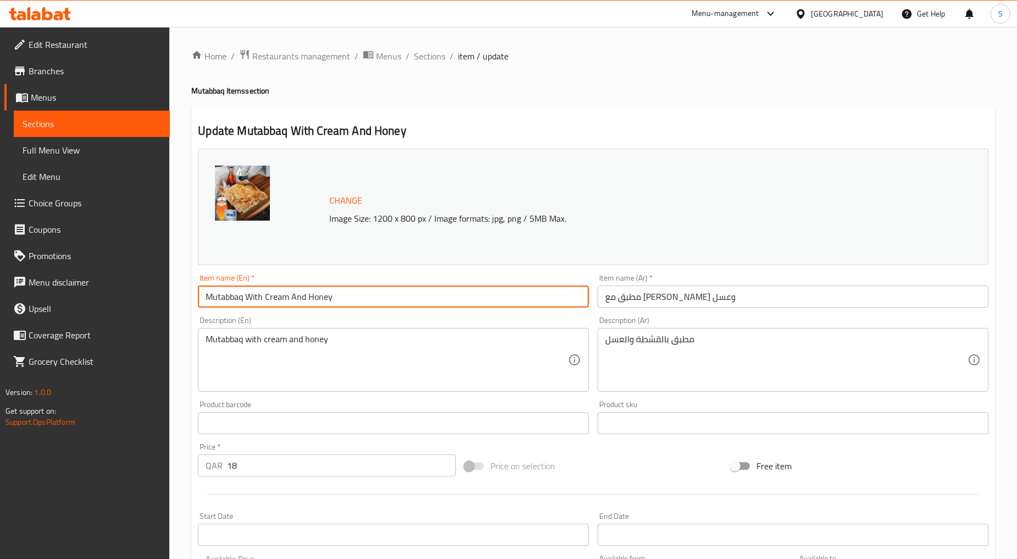
click at [330, 302] on input "Mutabbaq With Cream And Honey" at bounding box center [393, 296] width 391 height 22
paste input "CREAM HONEY"
click at [330, 302] on input "CREAM HONEY" at bounding box center [393, 296] width 391 height 22
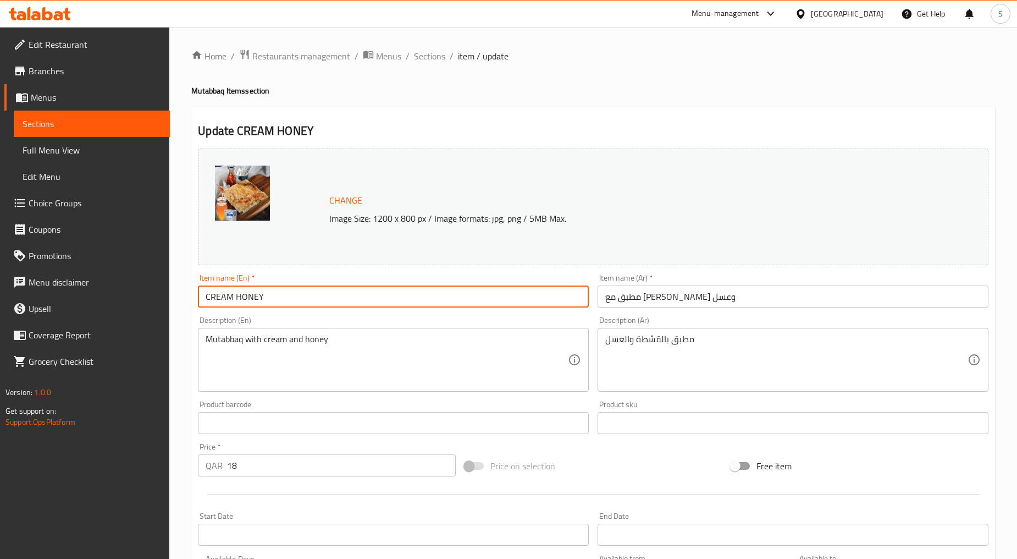
click at [330, 302] on input "CREAM HONEY" at bounding box center [393, 296] width 391 height 22
click at [642, 299] on input "مطبق مع [PERSON_NAME] وعسل" at bounding box center [793, 296] width 391 height 22
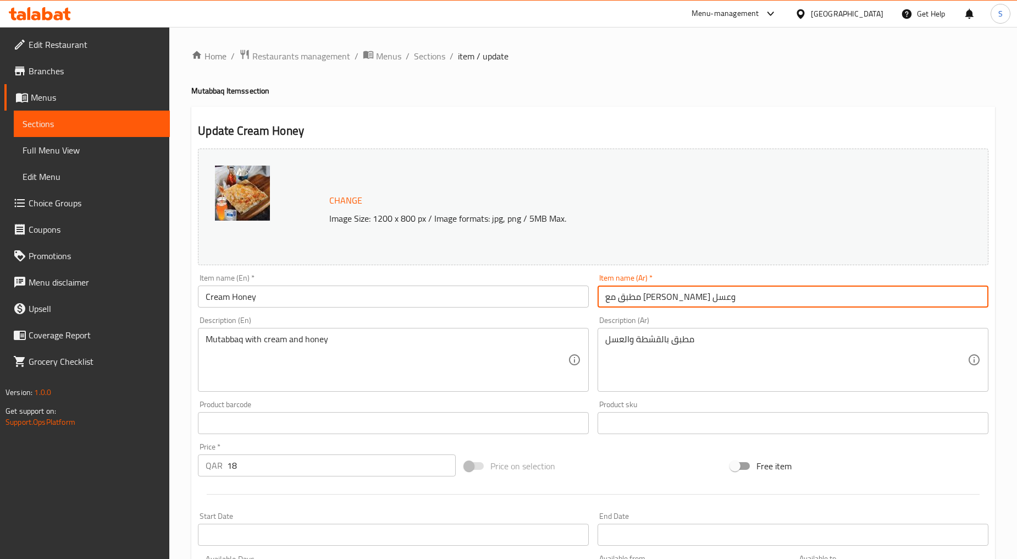
click at [642, 299] on input "مطبق مع [PERSON_NAME] وعسل" at bounding box center [793, 296] width 391 height 22
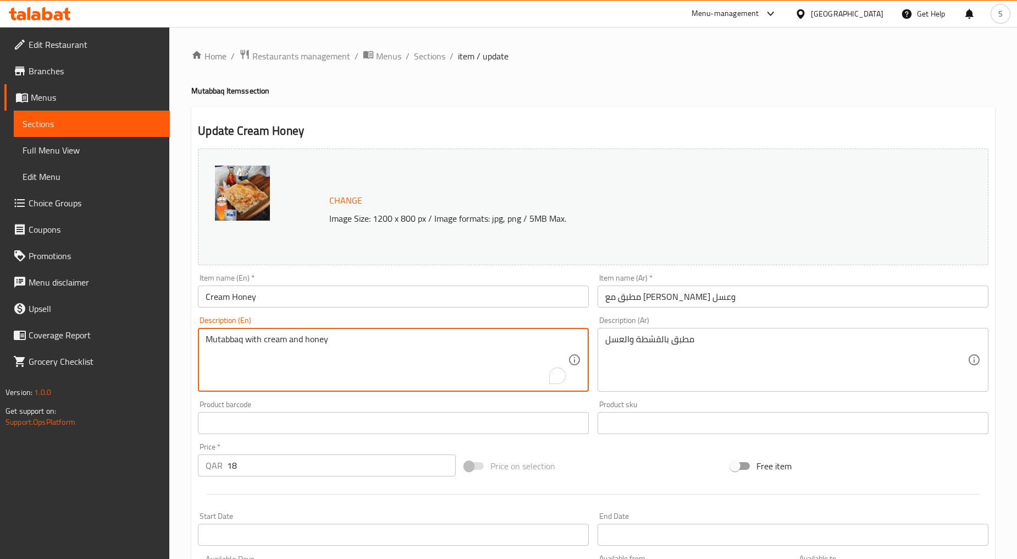
click at [222, 339] on textarea "Mutabbaq with cream and honey" at bounding box center [387, 360] width 362 height 52
click at [205, 291] on input "Cream Honey" at bounding box center [393, 296] width 391 height 22
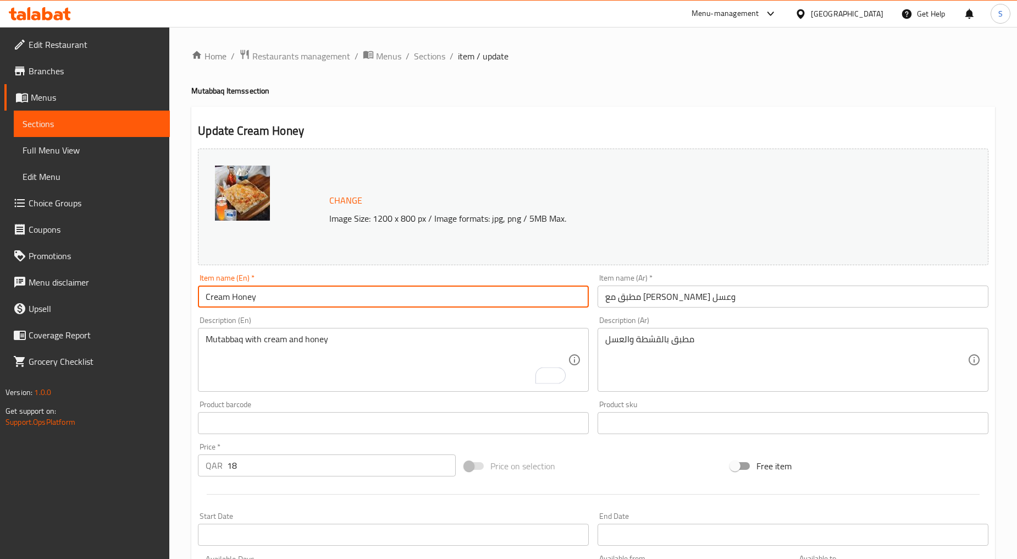
paste input "Mutabbaq"
click at [288, 301] on input "Mutabbaq With Cream Honey" at bounding box center [393, 296] width 391 height 22
type input "Mutabbaq With Cream And Honey"
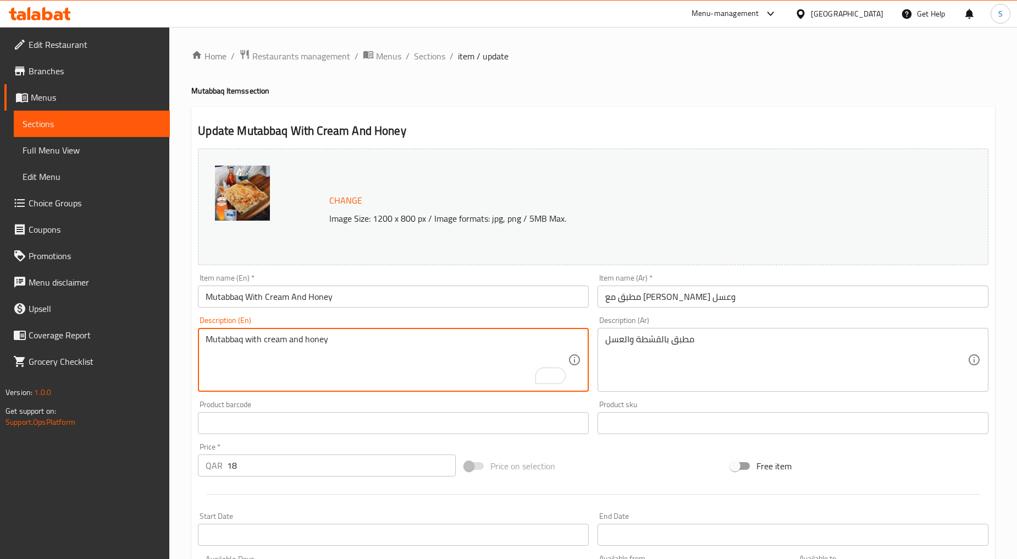
click at [313, 337] on textarea "Mutabbaq with cream and honey" at bounding box center [387, 360] width 362 height 52
paste textarea "Filled with cream"
click at [313, 337] on textarea "Filled with cream and honey" at bounding box center [387, 360] width 362 height 52
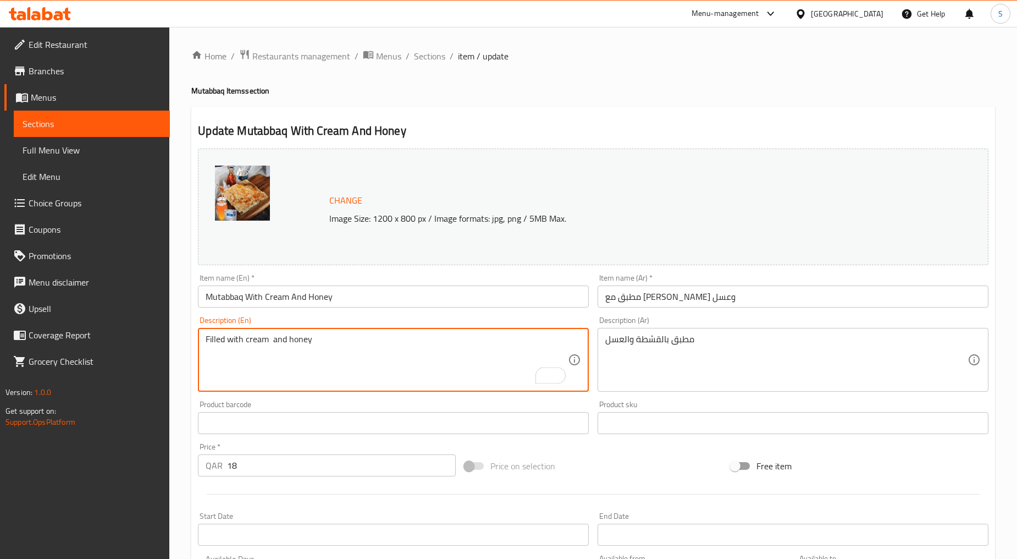
click at [313, 337] on textarea "Filled with cream and honey" at bounding box center [387, 360] width 362 height 52
click at [274, 346] on textarea "Filled with cream and honey" at bounding box center [387, 360] width 362 height 52
type textarea "Filled with cream and honey"
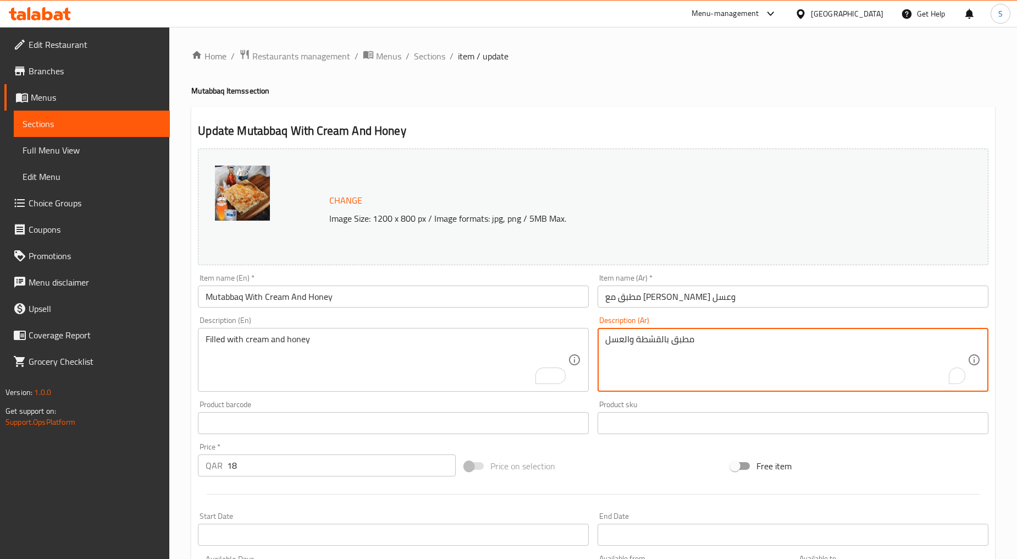
click at [686, 367] on textarea "مطبق بالقشطة والعسل" at bounding box center [787, 360] width 362 height 52
paste textarea "ليئة"
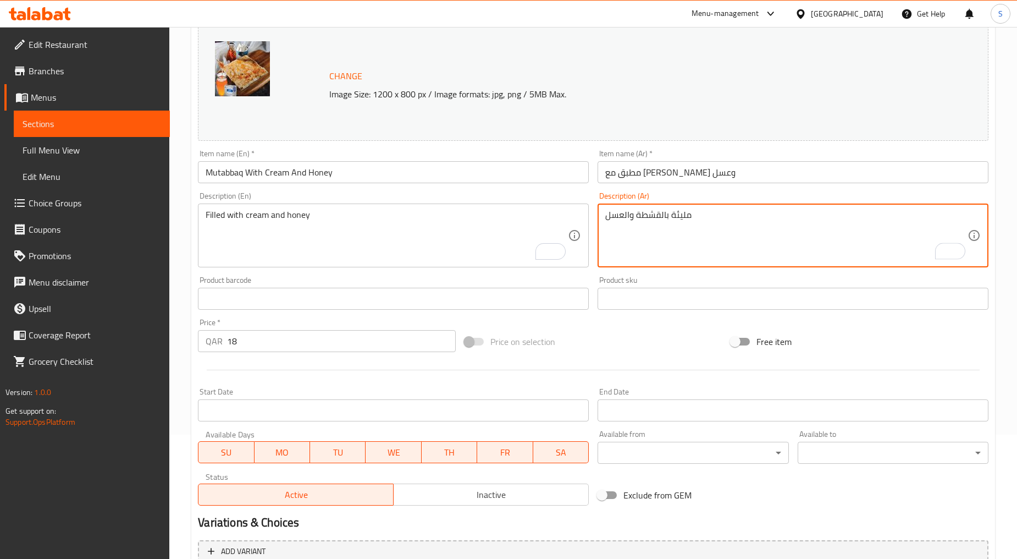
scroll to position [232, 0]
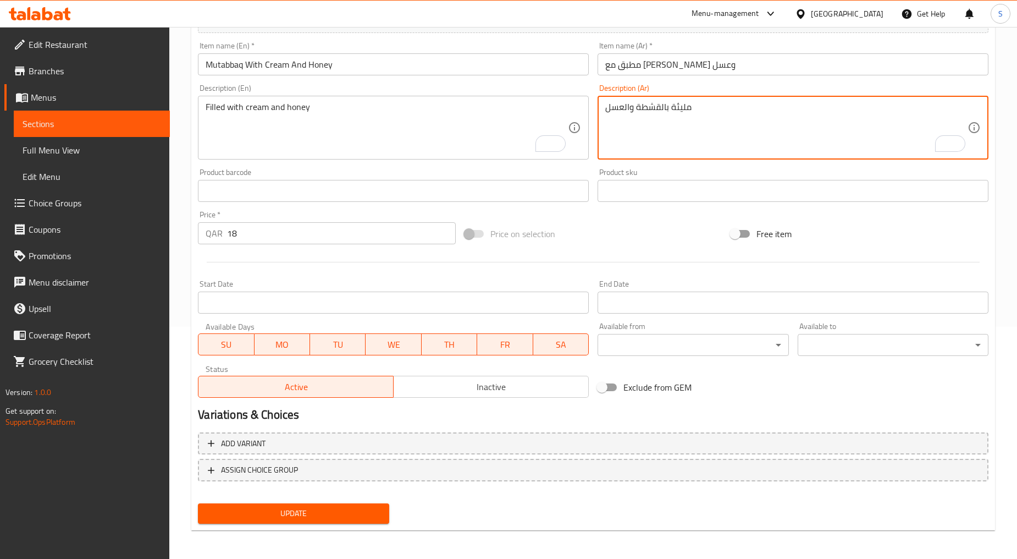
type textarea "مليئة بالقشطة والعسل"
click at [283, 490] on nav at bounding box center [593, 490] width 791 height 9
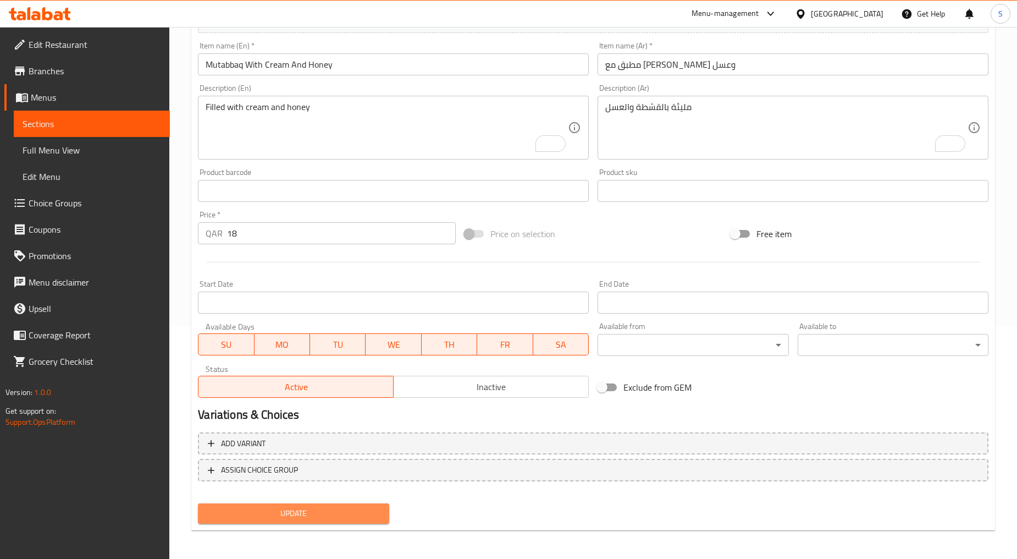
click at [289, 508] on span "Update" at bounding box center [293, 514] width 173 height 14
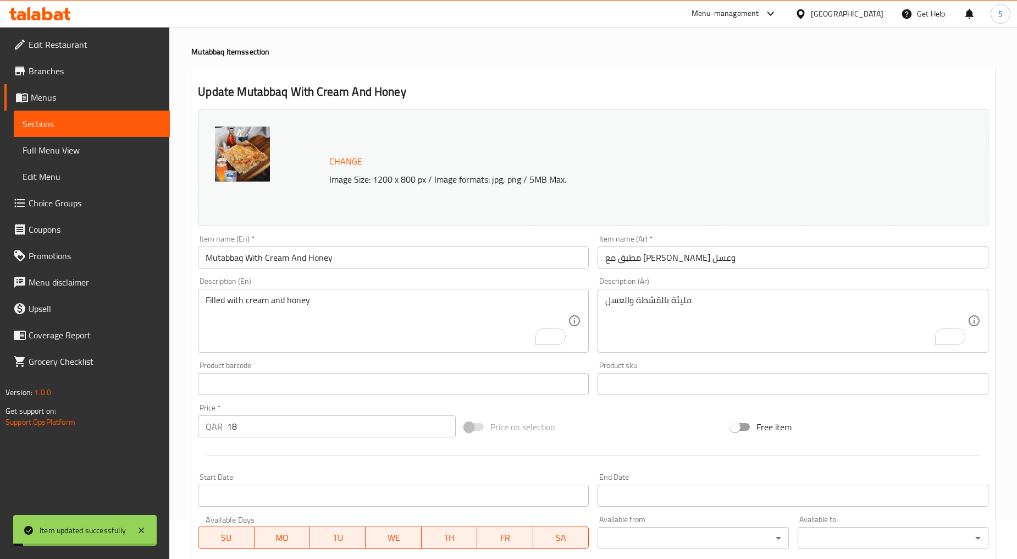
scroll to position [0, 0]
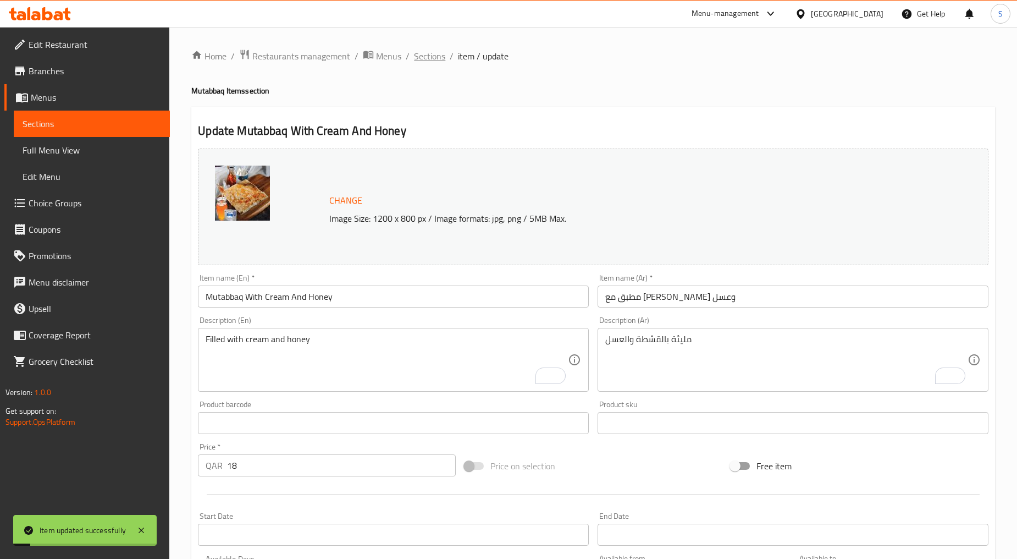
click at [428, 57] on span "Sections" at bounding box center [429, 55] width 31 height 13
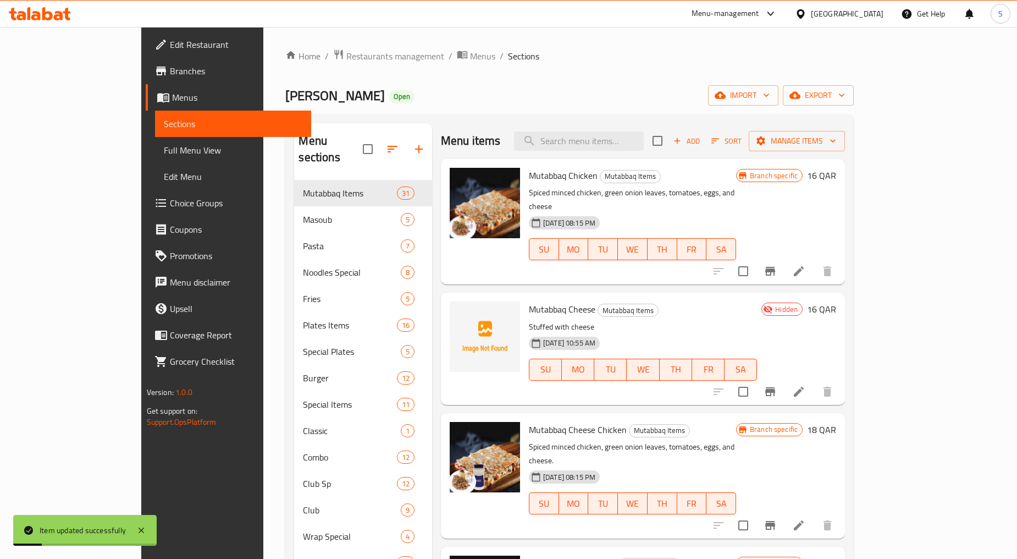
scroll to position [420, 0]
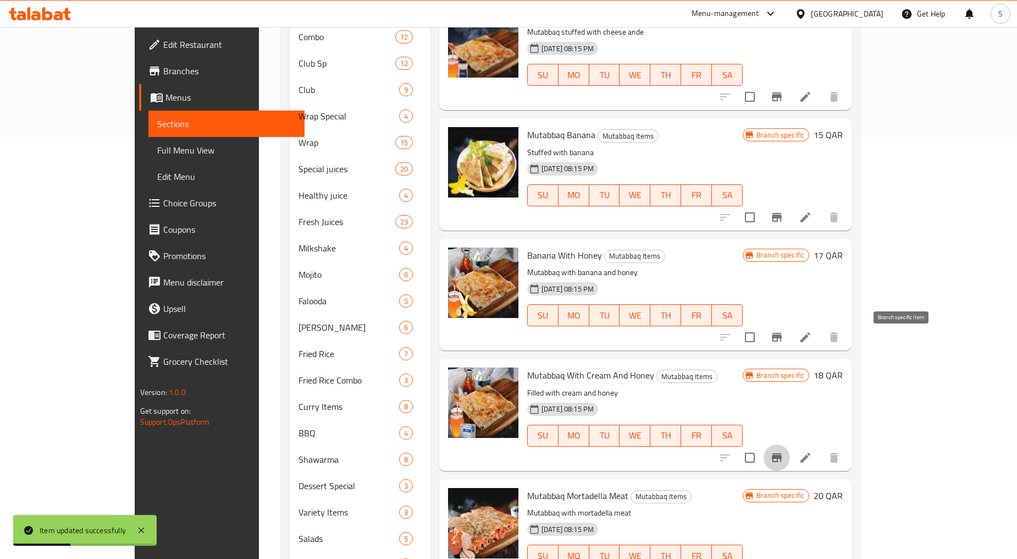
click at [782, 453] on icon "Branch-specific-item" at bounding box center [777, 457] width 10 height 9
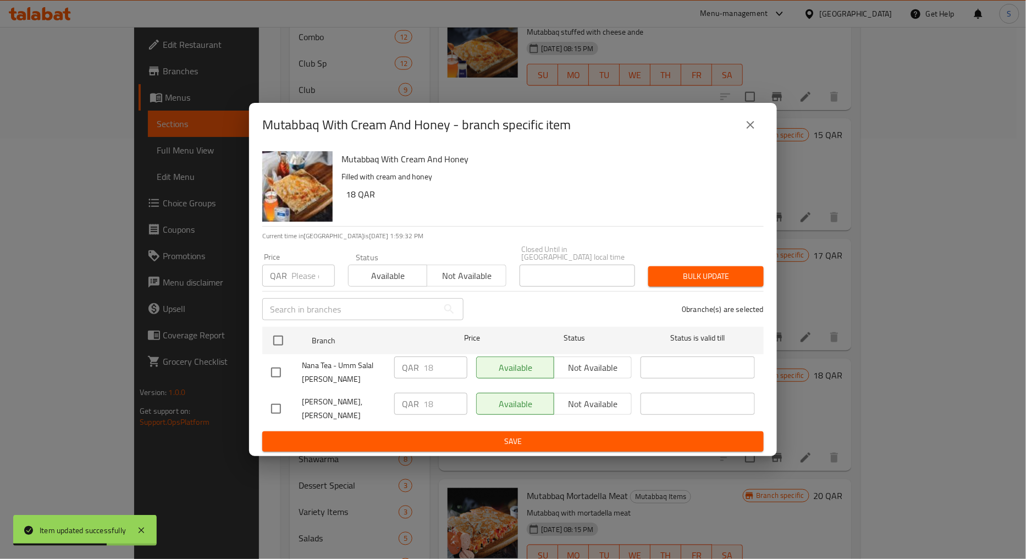
click at [756, 120] on div "Mutabbaq With Cream And Honey - branch specific item" at bounding box center [513, 125] width 502 height 26
click at [752, 131] on icon "close" at bounding box center [750, 124] width 13 height 13
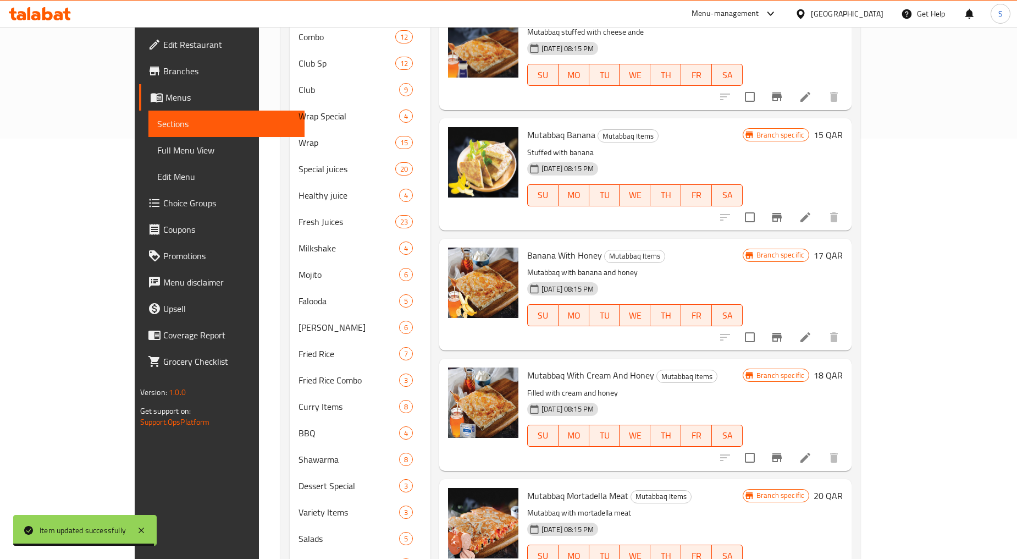
click at [557, 487] on span "Mutabbaq Mortadella Meat" at bounding box center [577, 495] width 101 height 16
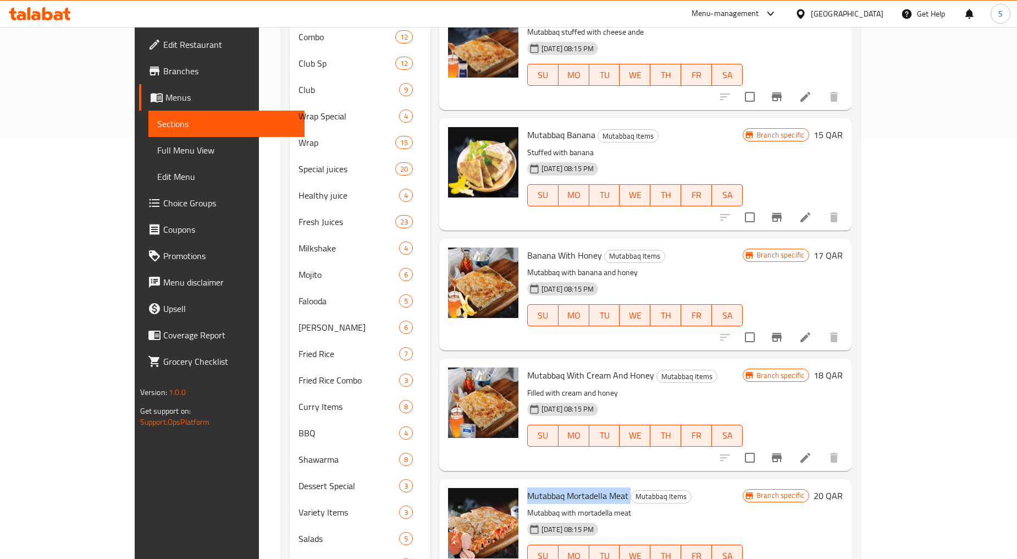
click at [540, 487] on span "Mutabbaq Mortadella Meat" at bounding box center [577, 495] width 101 height 16
drag, startPoint x: 534, startPoint y: 381, endPoint x: 598, endPoint y: 387, distance: 64.0
click at [598, 488] on h6 "Mutabbaq Mortadella Meat Mutabbaq Items" at bounding box center [635, 495] width 216 height 15
click at [553, 487] on span "Mutabbaq Mortadella Meat" at bounding box center [577, 495] width 101 height 16
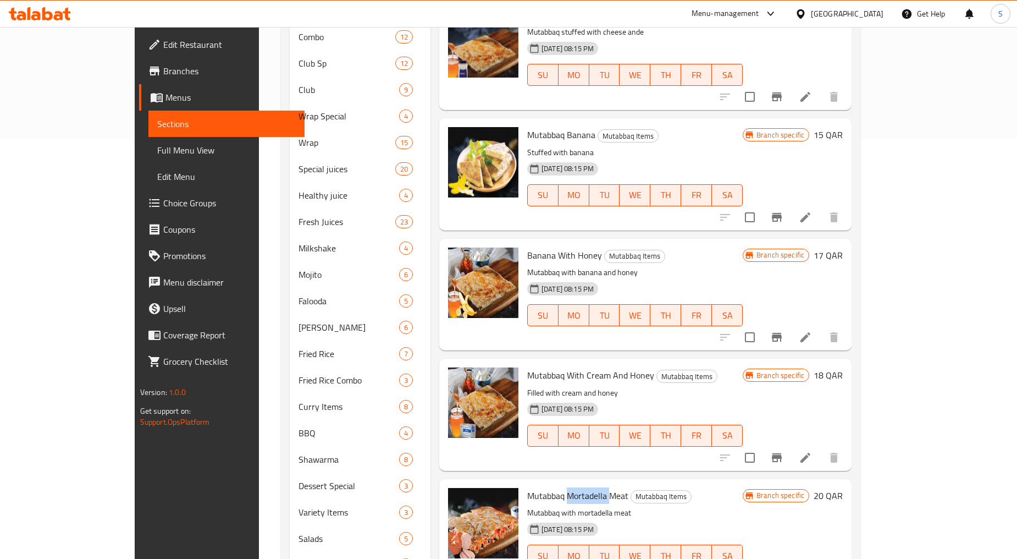
click at [546, 487] on span "Mutabbaq Mortadella Meat" at bounding box center [577, 495] width 101 height 16
click at [547, 487] on span "Mutabbaq Mortadella Meat" at bounding box center [577, 495] width 101 height 16
click at [535, 487] on span "Mutabbaq Mortadella Meat" at bounding box center [577, 495] width 101 height 16
drag, startPoint x: 534, startPoint y: 381, endPoint x: 597, endPoint y: 383, distance: 62.7
click at [597, 488] on h6 "Mutabbaq Mortadella Meat Mutabbaq Items" at bounding box center [635, 495] width 216 height 15
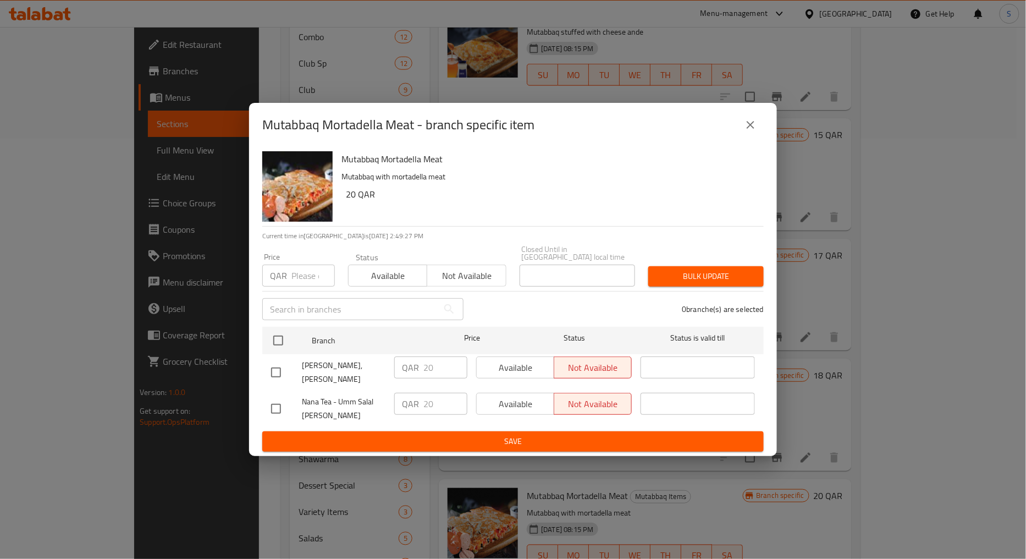
click at [756, 125] on button "close" at bounding box center [751, 125] width 26 height 26
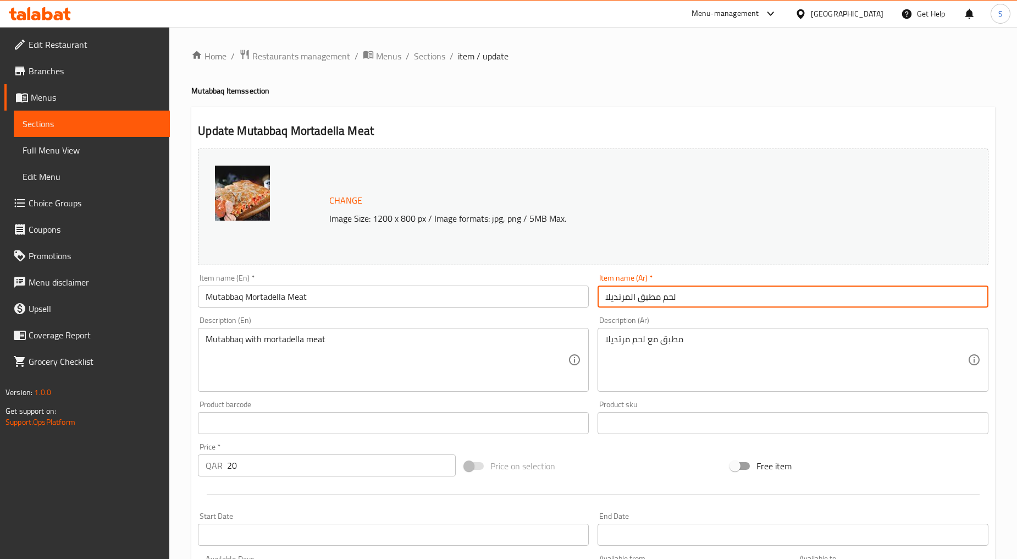
click at [667, 298] on input "لحم مطبق المرتديلا" at bounding box center [793, 296] width 391 height 22
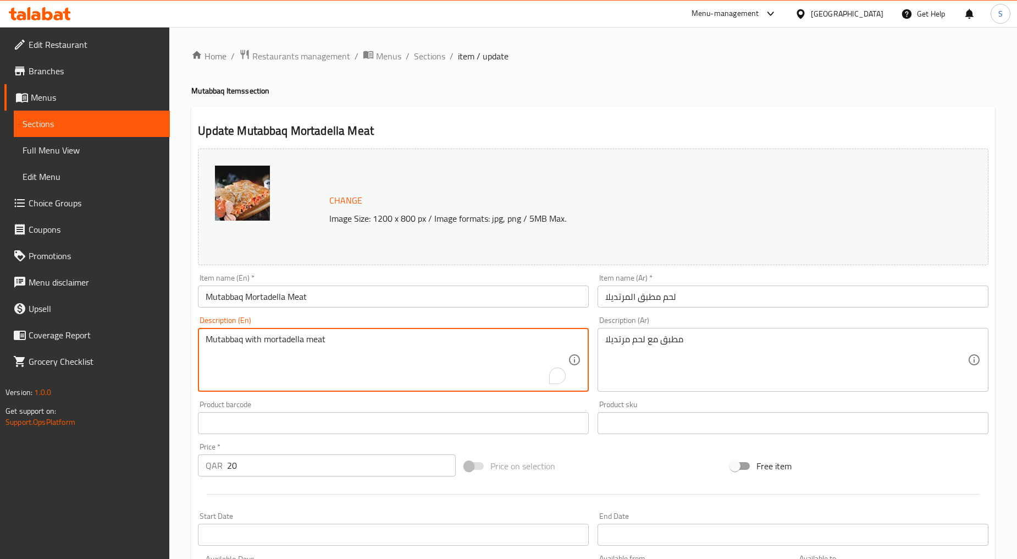
click at [339, 343] on textarea "Mutabbaq with mortadella meat" at bounding box center [387, 360] width 362 height 52
click at [288, 353] on textarea "Mutabbaq with mortadella meat" at bounding box center [387, 360] width 362 height 52
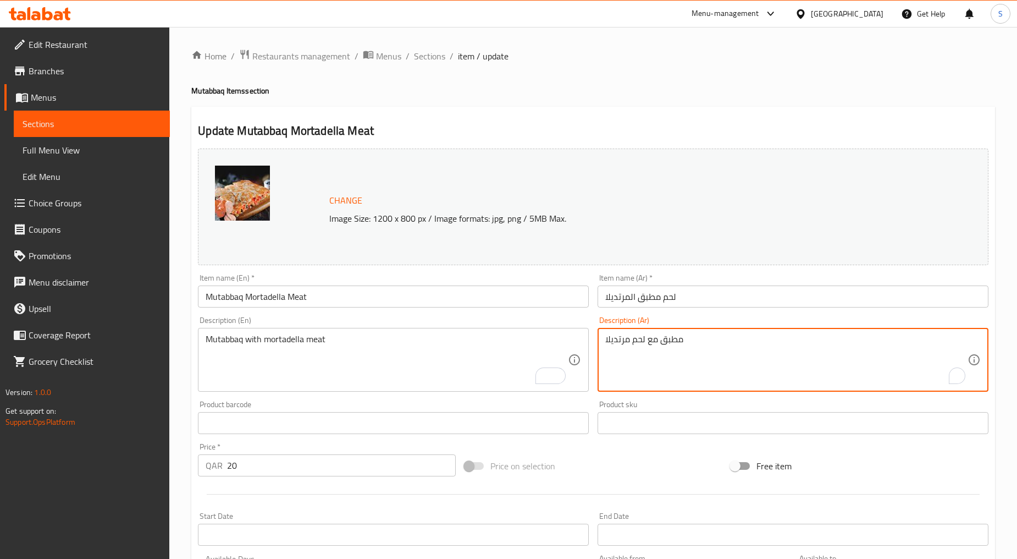
click at [617, 352] on textarea "مطبق مع لحم مرتديلا" at bounding box center [787, 360] width 362 height 52
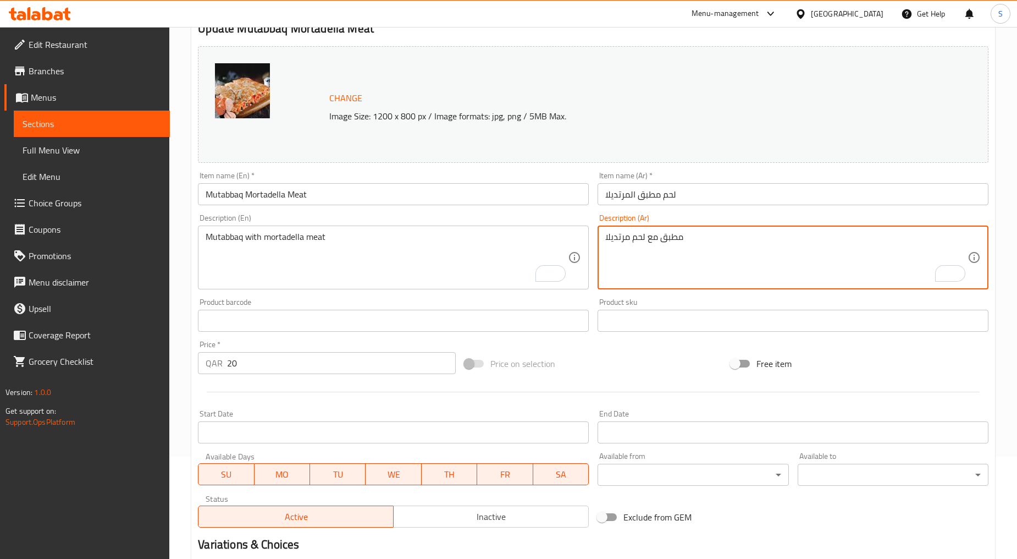
scroll to position [232, 0]
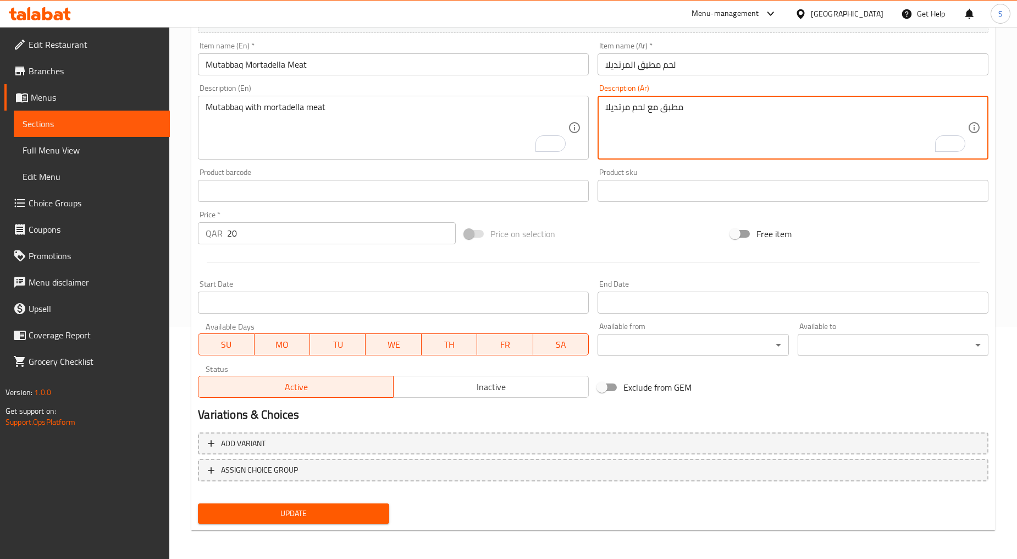
click at [294, 516] on span "Update" at bounding box center [293, 514] width 173 height 14
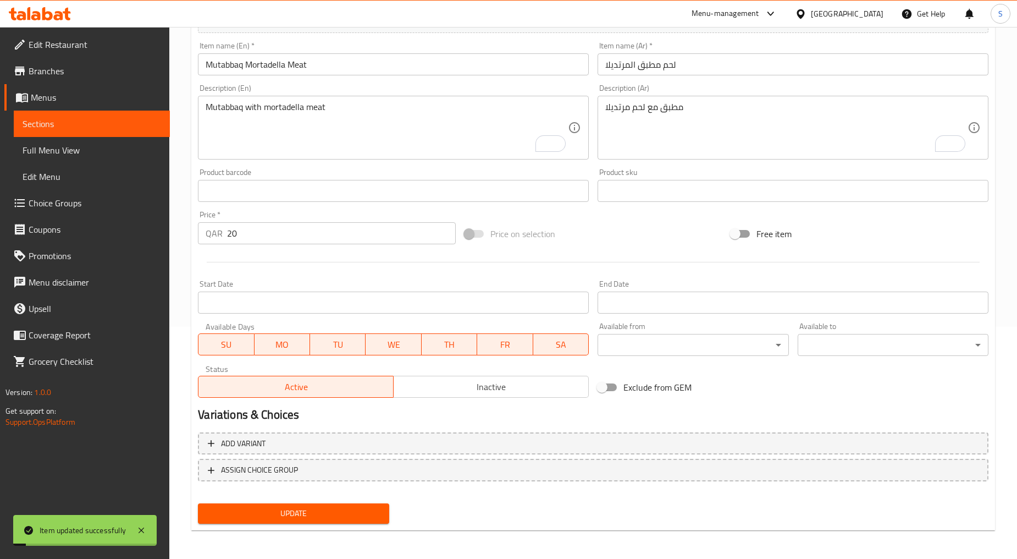
scroll to position [0, 0]
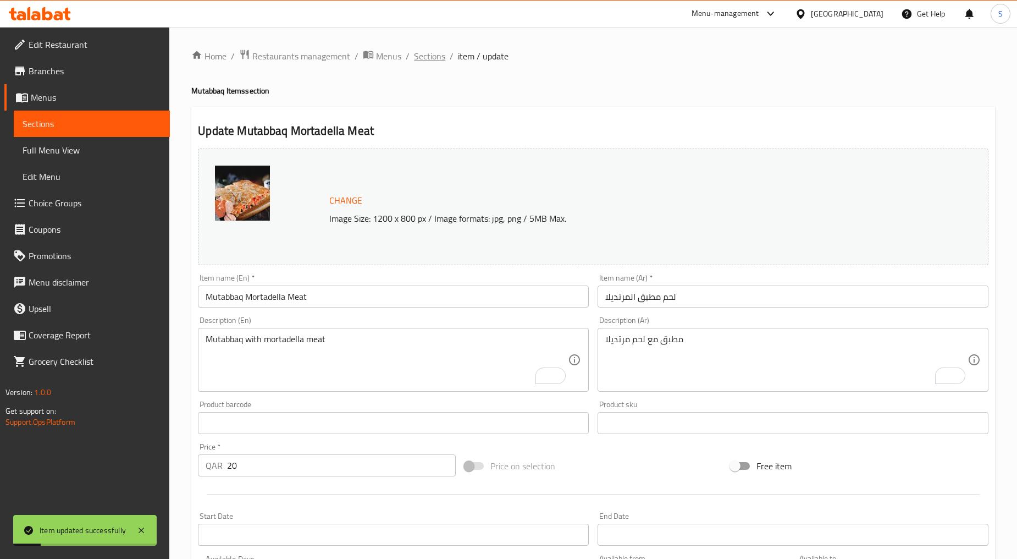
click at [437, 50] on span "Sections" at bounding box center [429, 55] width 31 height 13
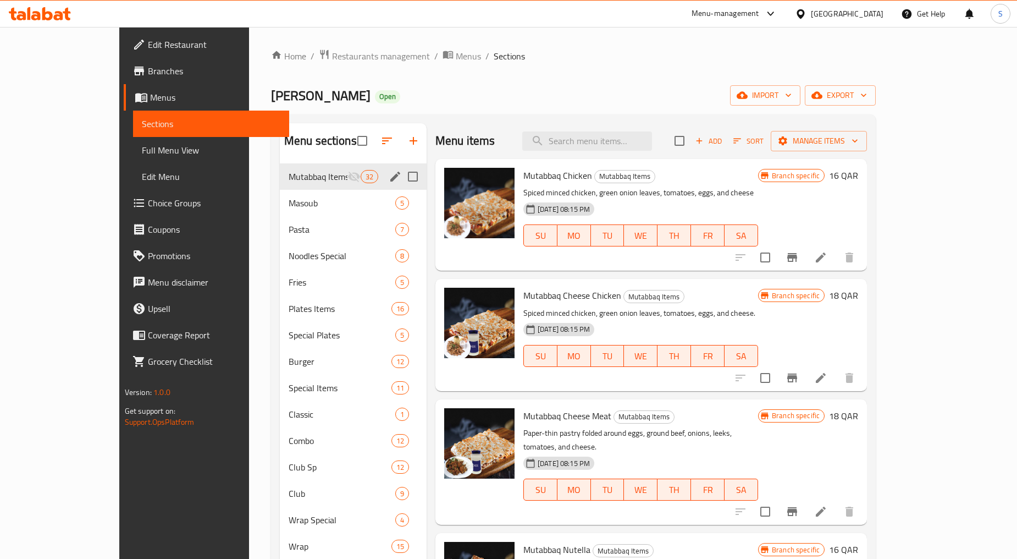
drag, startPoint x: 376, startPoint y: 163, endPoint x: 383, endPoint y: 179, distance: 17.3
click at [401, 179] on input "Menu sections" at bounding box center [412, 176] width 23 height 23
checkbox input "true"
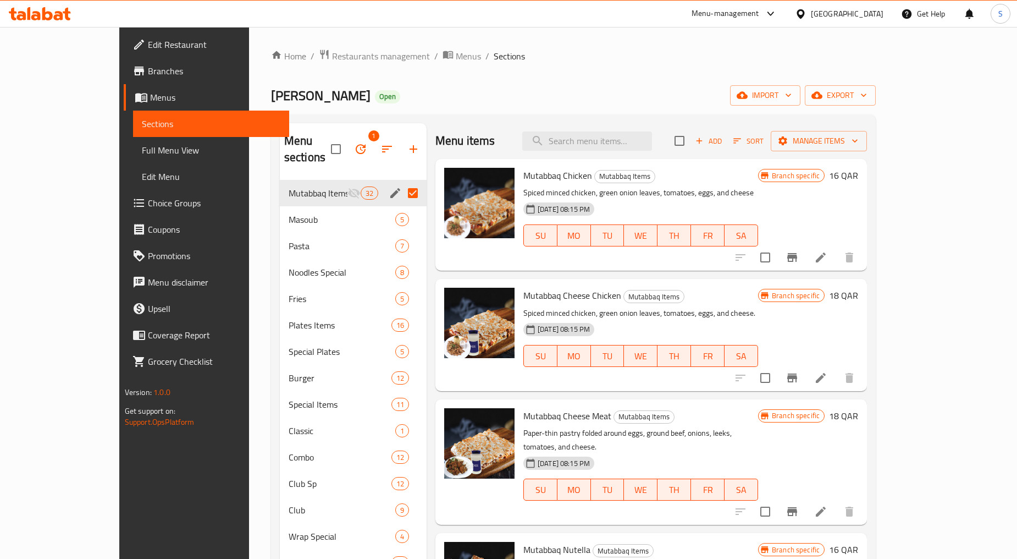
click at [328, 127] on div "Menu sections 1" at bounding box center [353, 149] width 147 height 52
click at [348, 136] on button "button" at bounding box center [361, 149] width 26 height 26
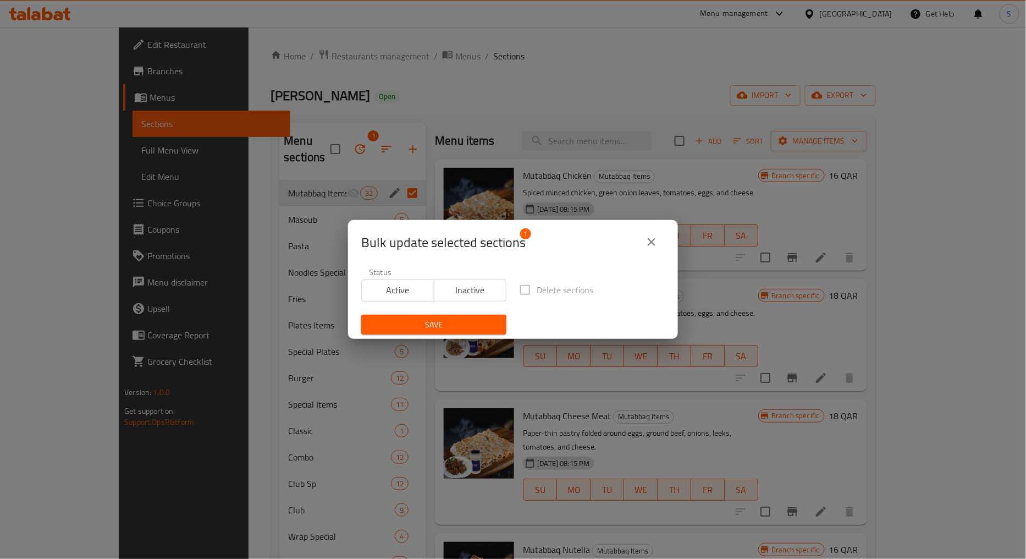
click at [417, 285] on span "Active" at bounding box center [398, 290] width 64 height 16
click at [440, 330] on span "Save" at bounding box center [434, 325] width 128 height 14
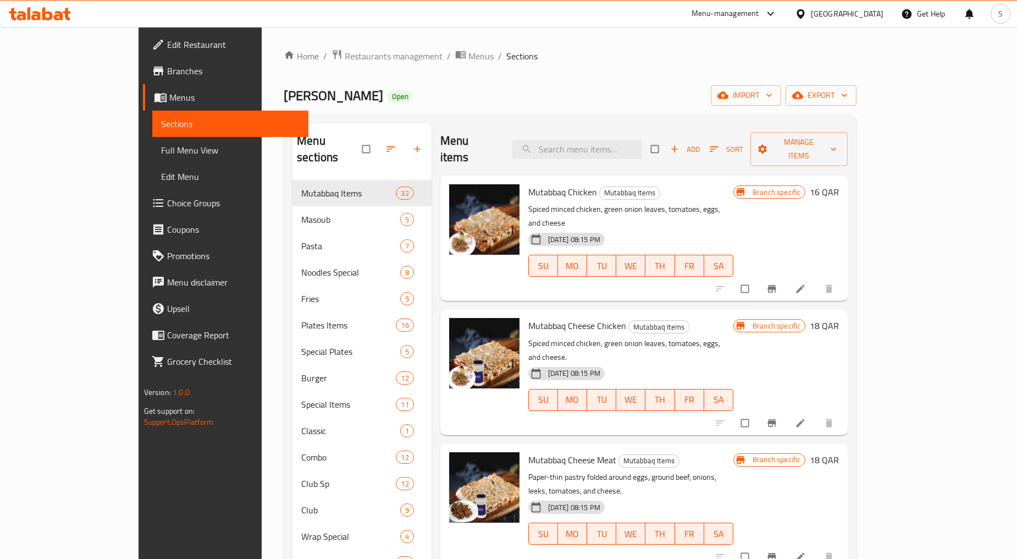
click at [618, 97] on div "Nana Tea Open import export" at bounding box center [570, 95] width 573 height 20
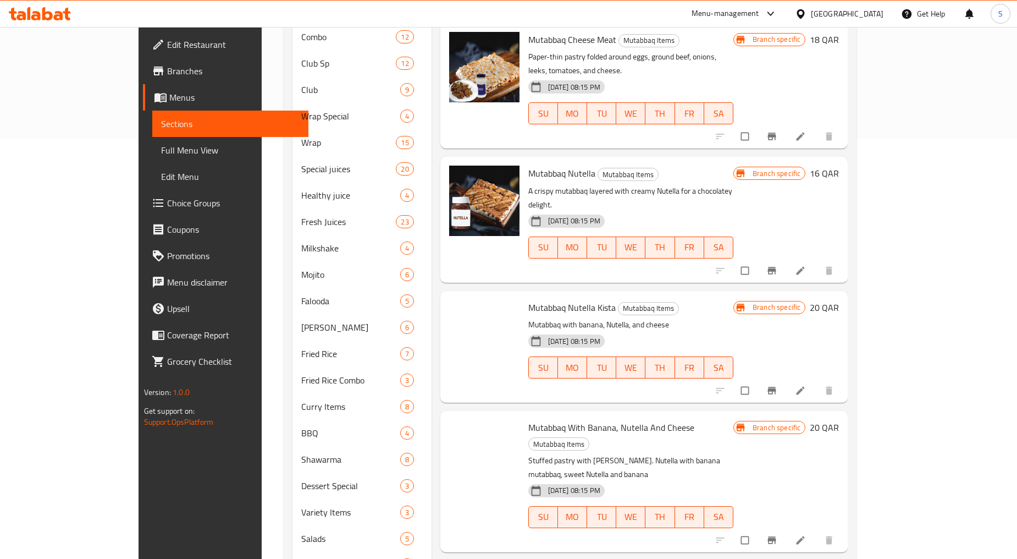
scroll to position [2358, 0]
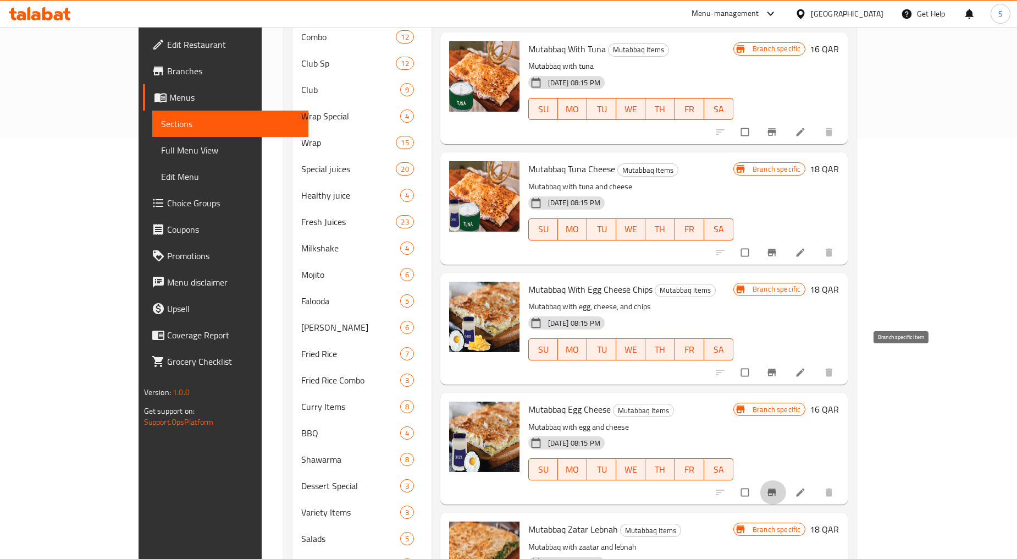
click at [777, 489] on icon "Branch-specific-item" at bounding box center [772, 492] width 8 height 7
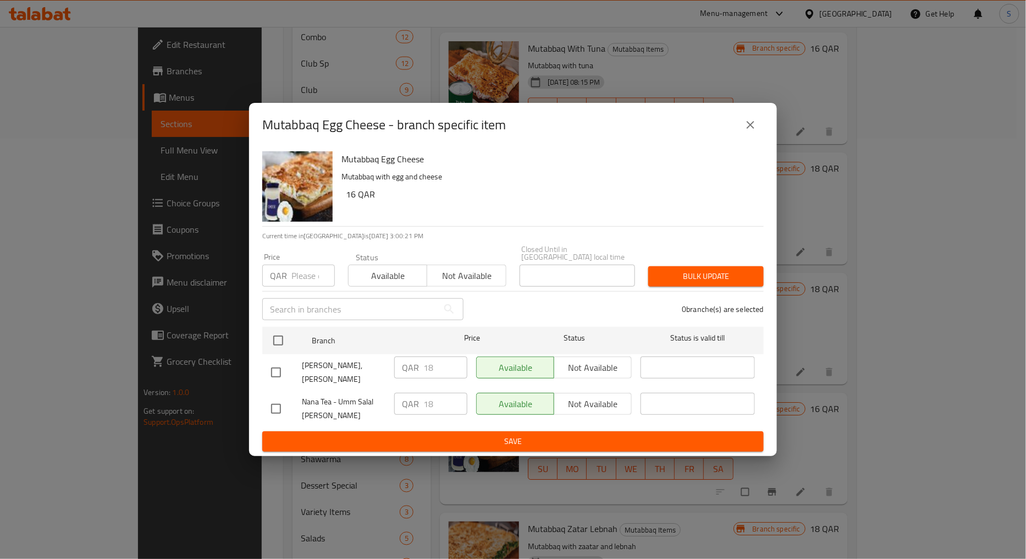
click at [756, 131] on icon "close" at bounding box center [750, 124] width 13 height 13
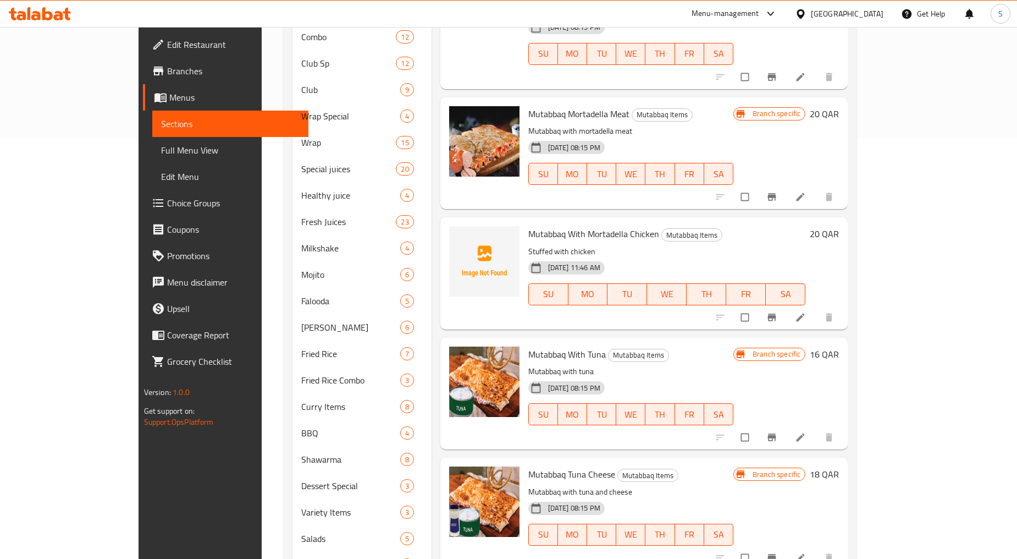
scroll to position [125, 0]
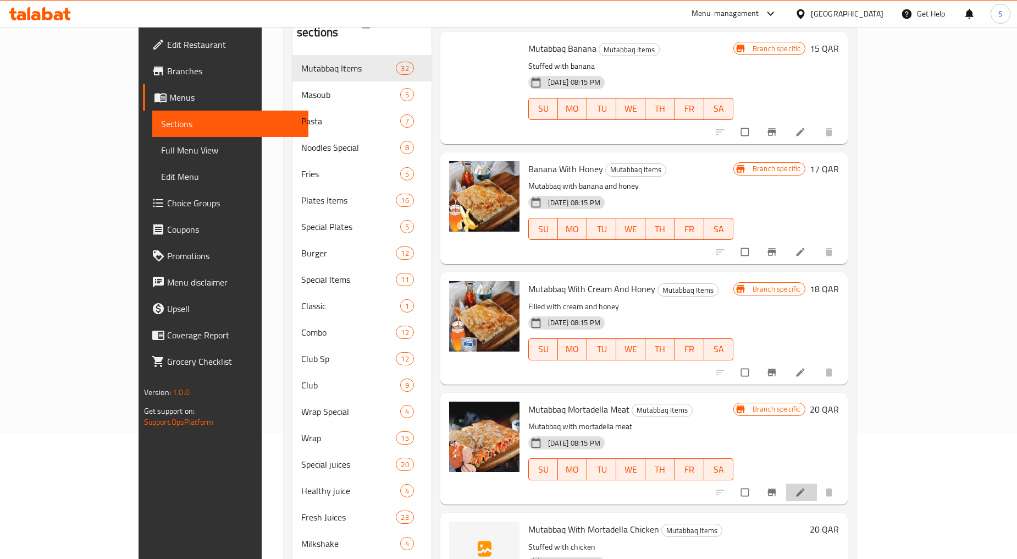
click at [817, 483] on li at bounding box center [801, 492] width 31 height 18
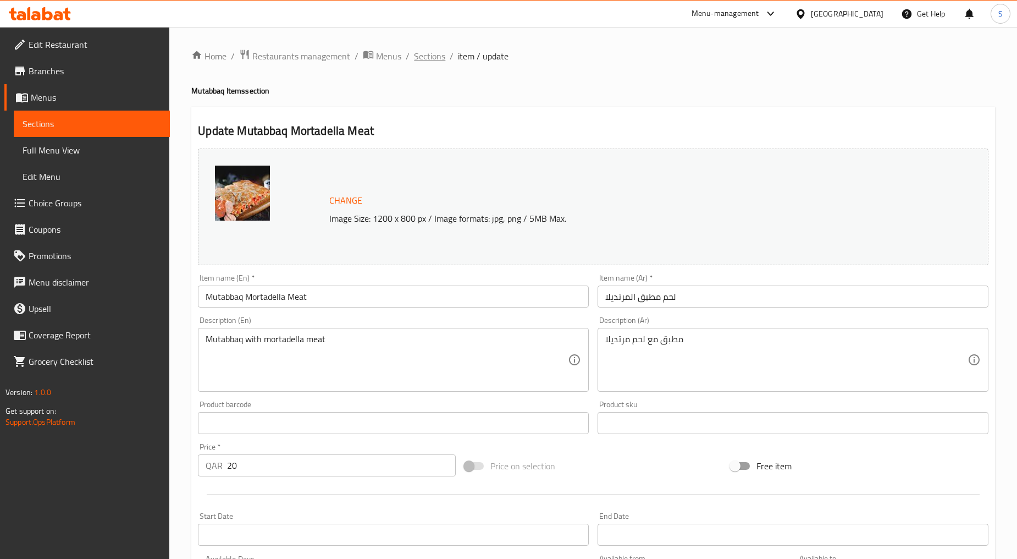
click at [431, 58] on span "Sections" at bounding box center [429, 55] width 31 height 13
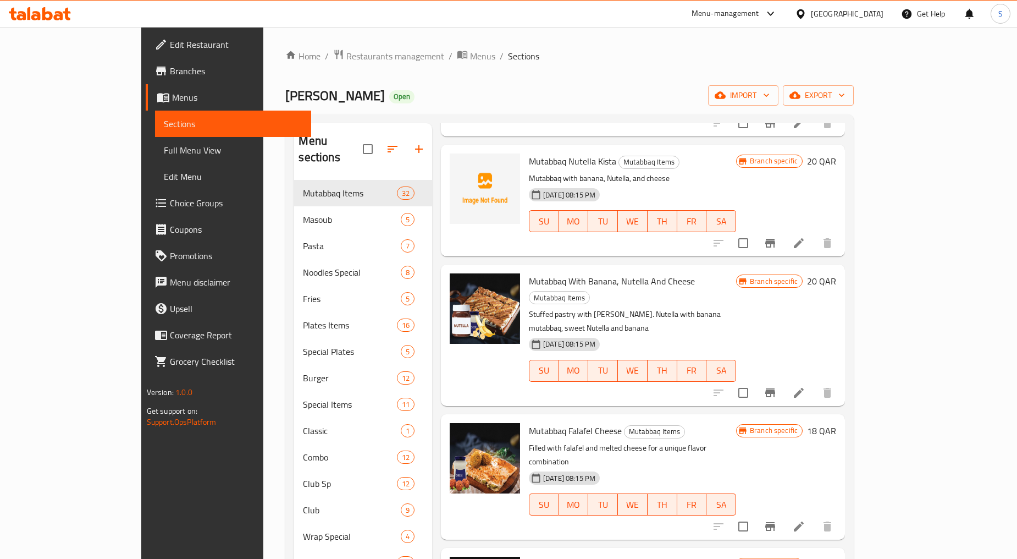
scroll to position [1775, 0]
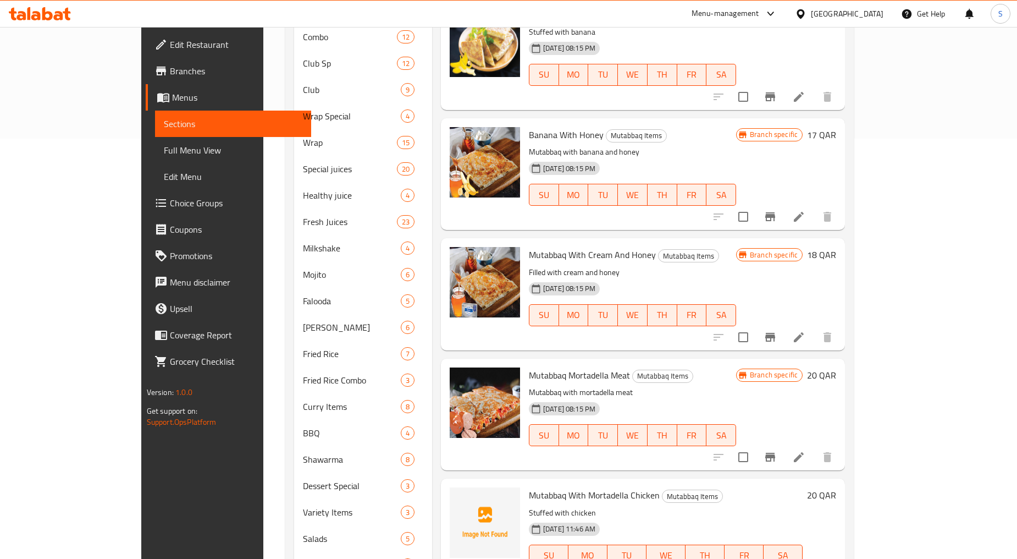
click at [775, 453] on icon "Branch-specific-item" at bounding box center [771, 457] width 10 height 9
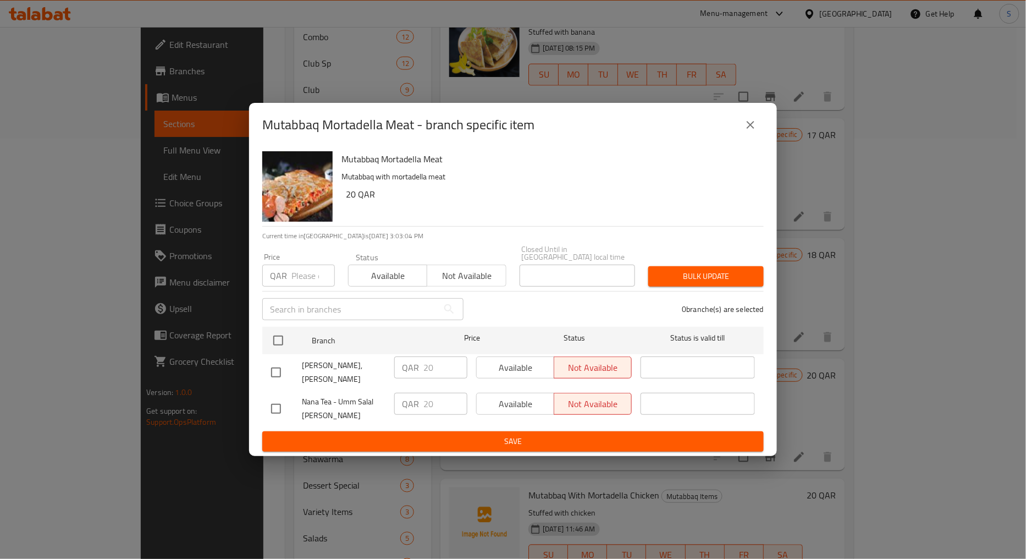
click at [751, 129] on icon "close" at bounding box center [751, 125] width 8 height 8
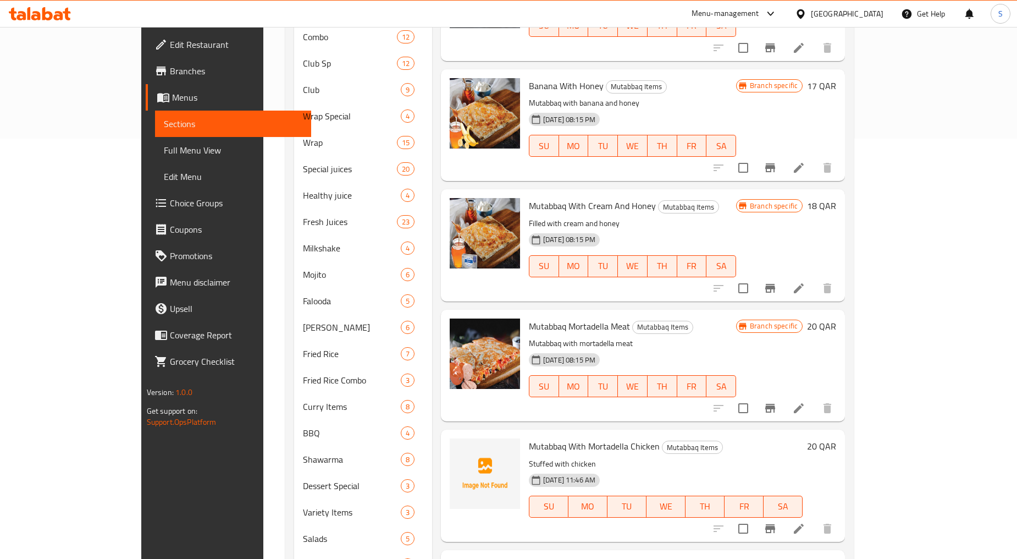
scroll to position [1897, 0]
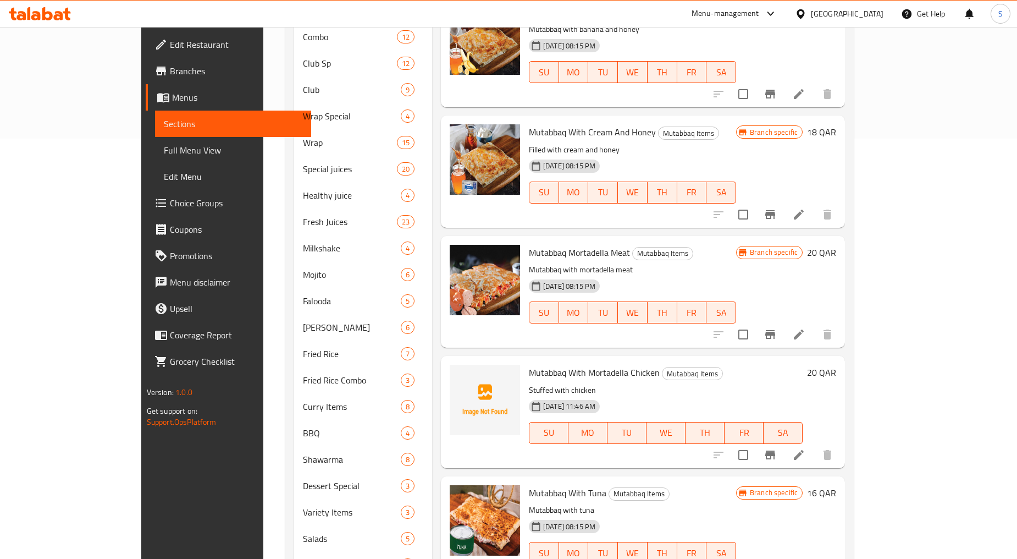
click at [806, 448] on icon at bounding box center [799, 454] width 13 height 13
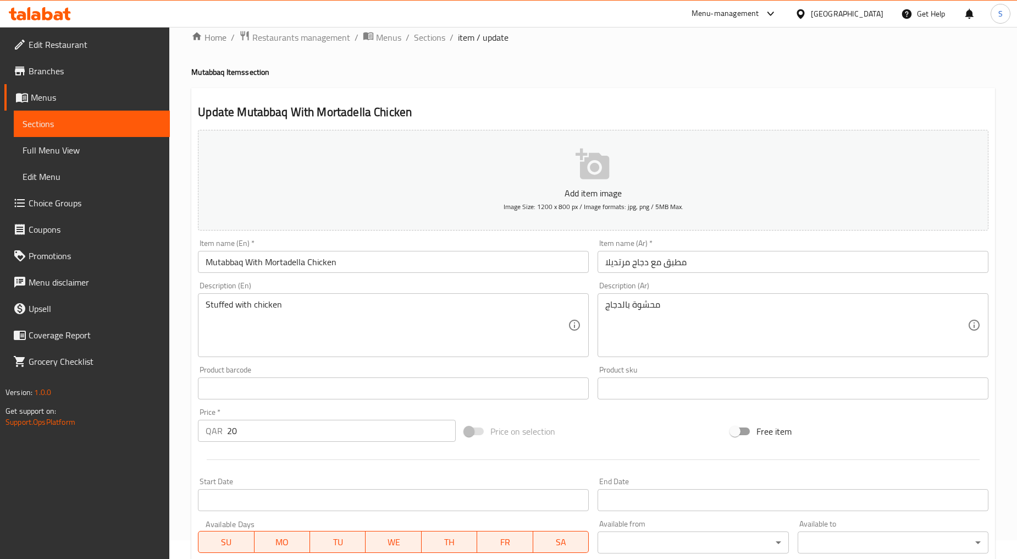
scroll to position [216, 0]
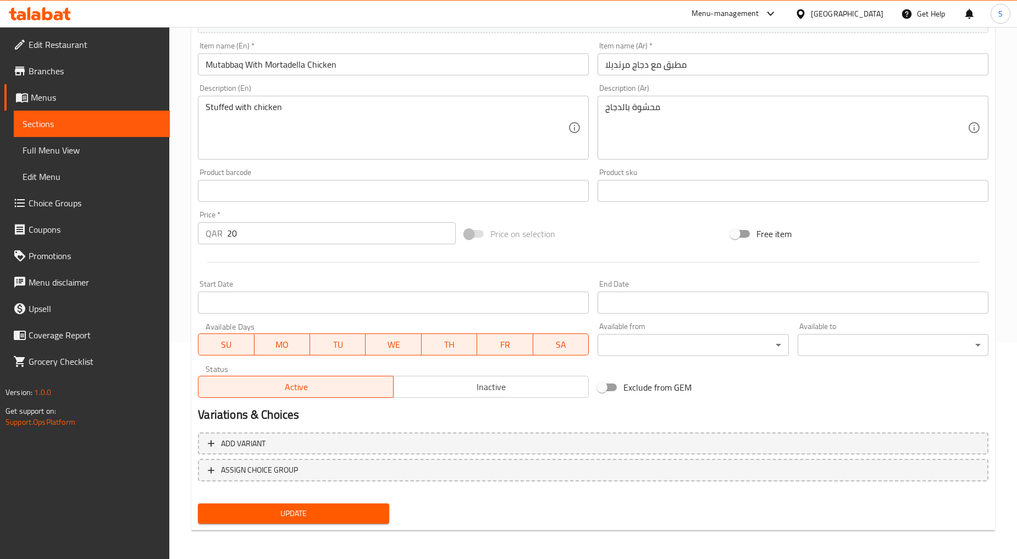
click at [266, 504] on button "Update" at bounding box center [293, 513] width 191 height 20
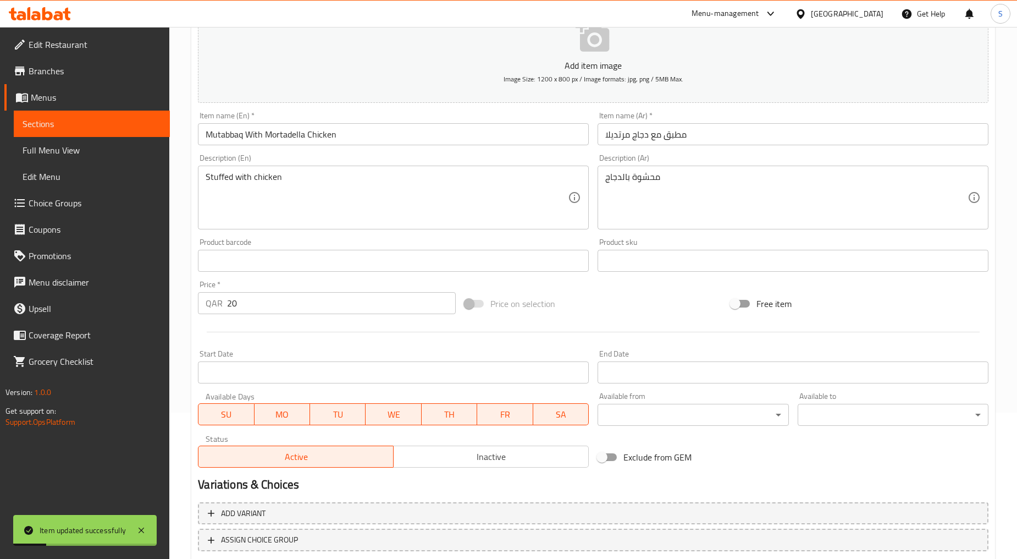
scroll to position [0, 0]
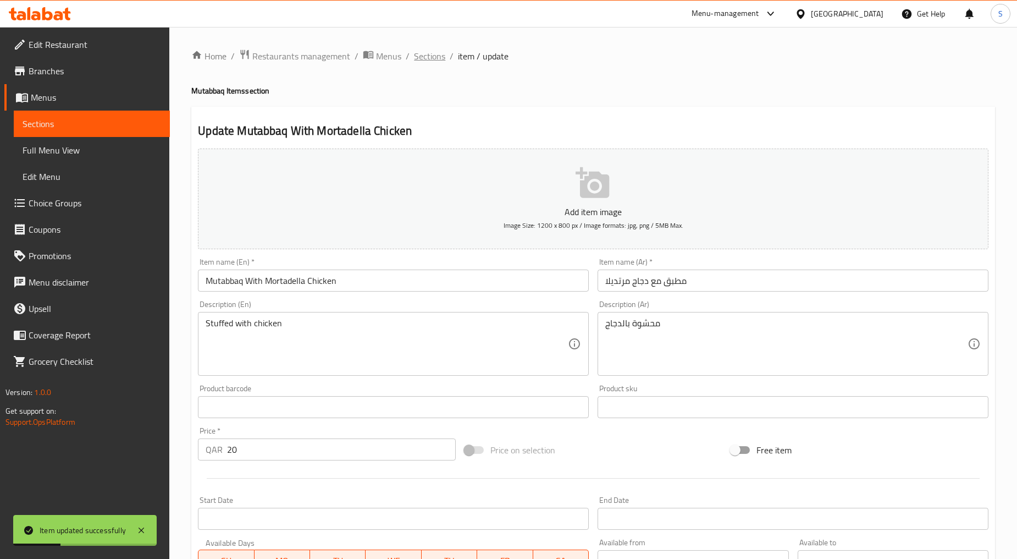
click at [426, 53] on span "Sections" at bounding box center [429, 55] width 31 height 13
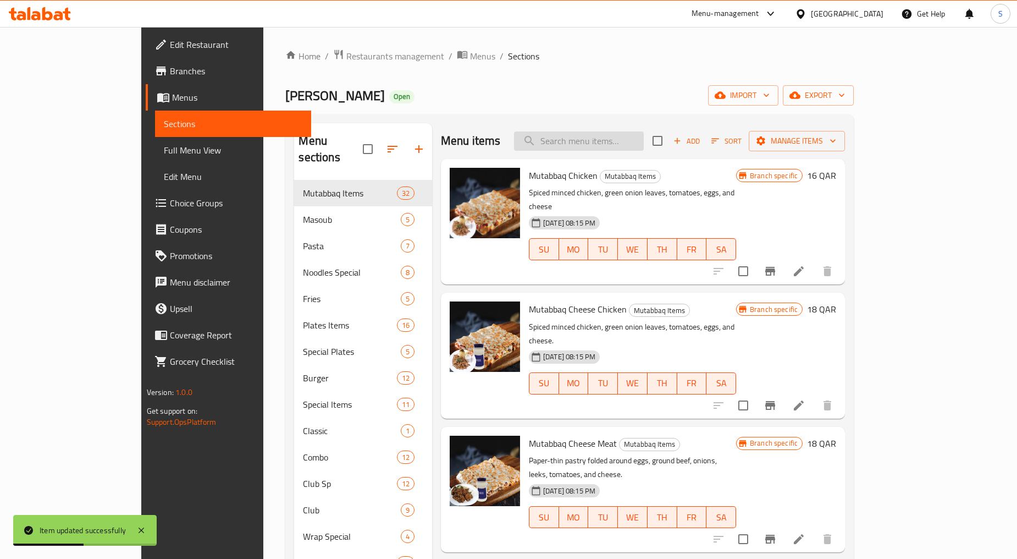
click at [607, 146] on input "search" at bounding box center [579, 140] width 130 height 19
paste input "MUTABBAQ TUNA"
type input "MUTABBAQ TUNA"
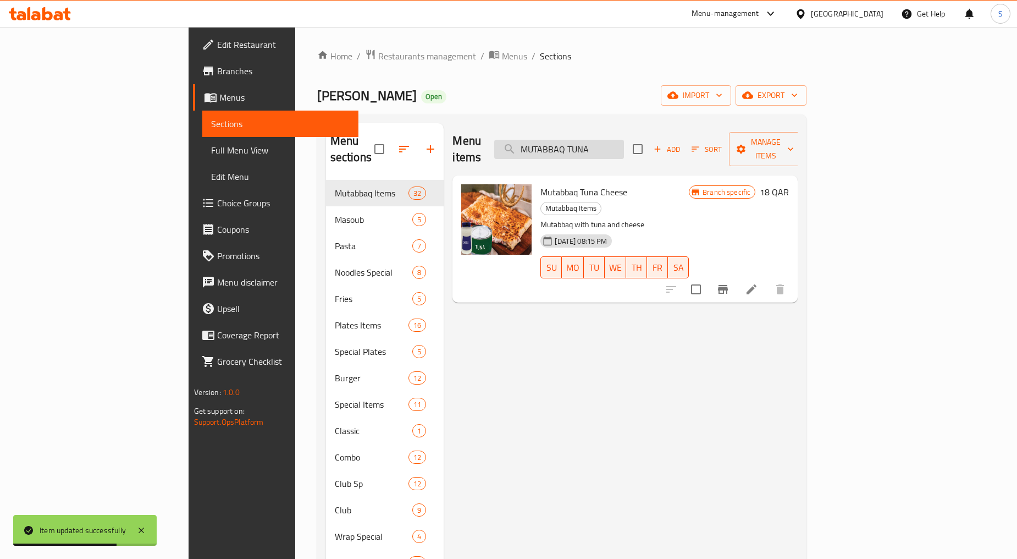
click at [624, 140] on input "MUTABBAQ TUNA" at bounding box center [559, 149] width 130 height 19
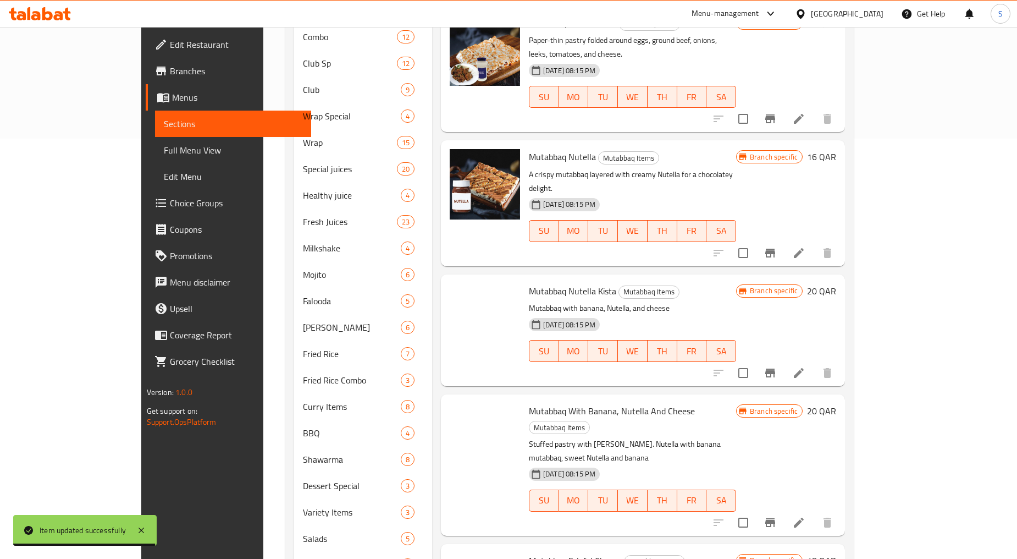
scroll to position [2118, 0]
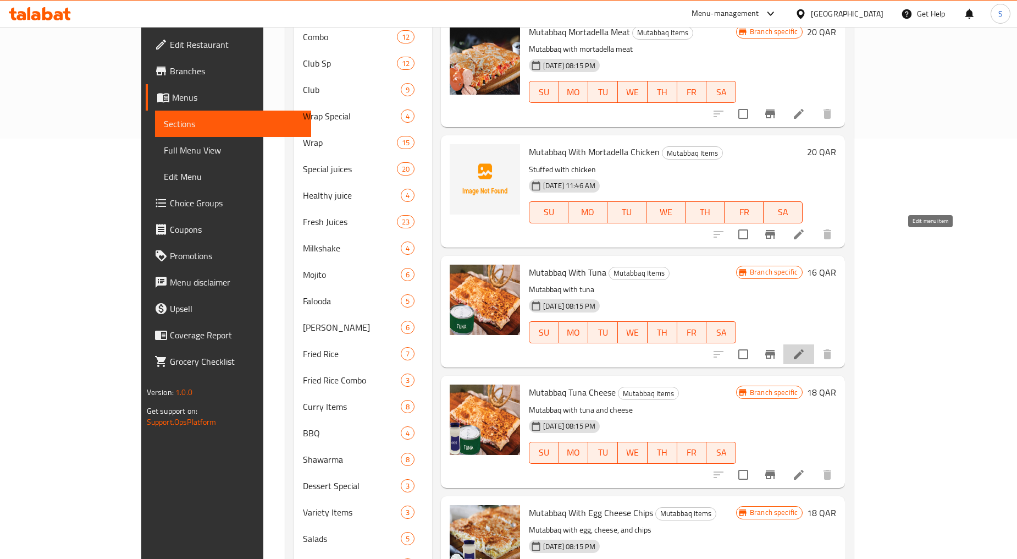
click at [806, 348] on icon at bounding box center [799, 354] width 13 height 13
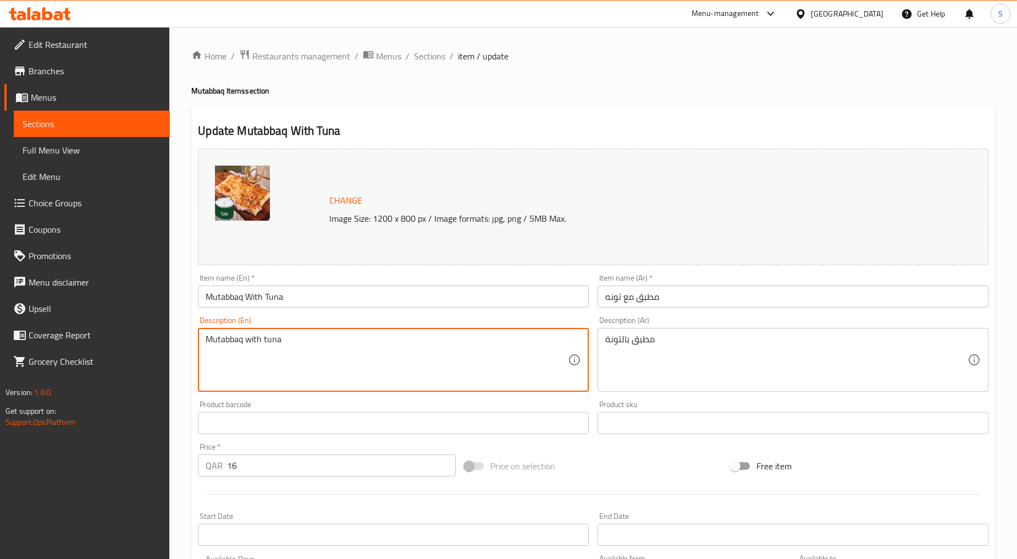
click at [262, 349] on textarea "Mutabbaq with tuna" at bounding box center [387, 360] width 362 height 52
paste textarea "ixed up"
click at [271, 352] on textarea "Mixed up with tuna" at bounding box center [387, 360] width 362 height 52
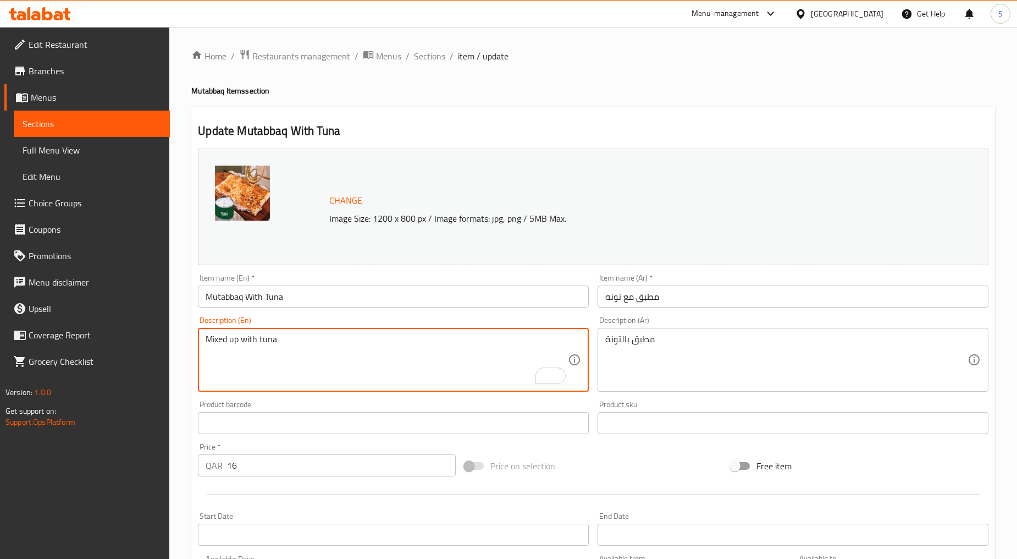
click at [271, 352] on textarea "Mixed up with tuna" at bounding box center [387, 360] width 362 height 52
type textarea "Mixed up with tuna"
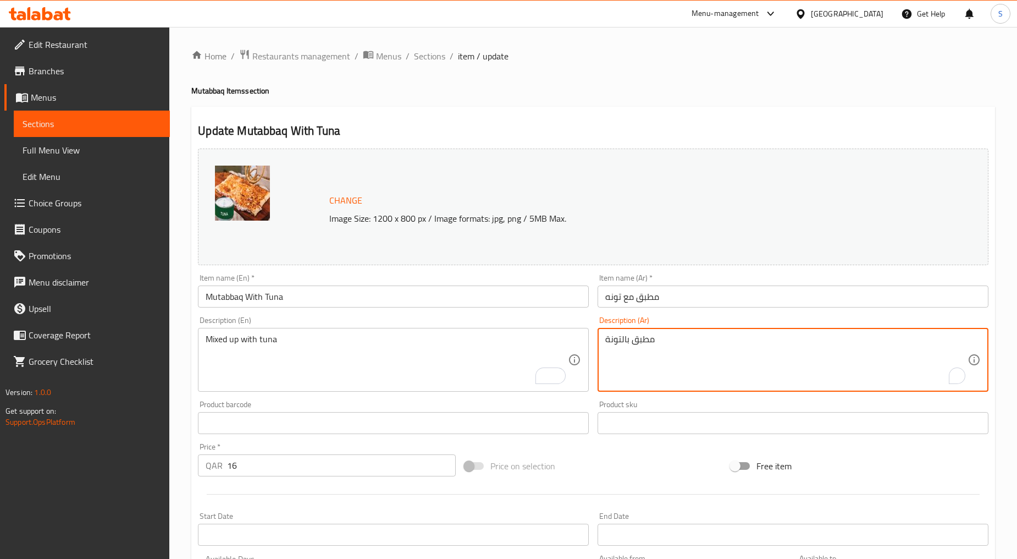
click at [672, 354] on textarea "مطبق بالتونة" at bounding box center [787, 360] width 362 height 52
paste textarea "مزوجة"
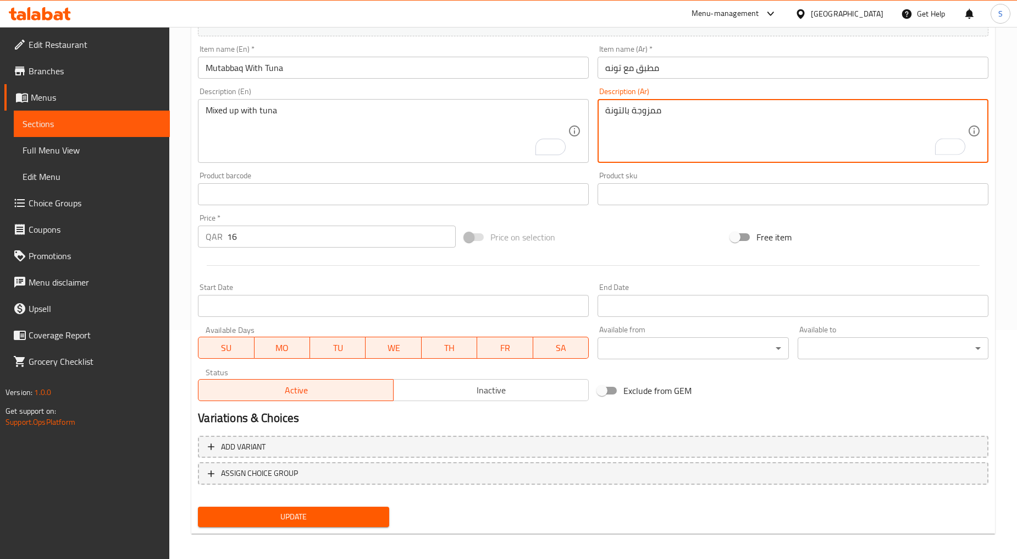
scroll to position [232, 0]
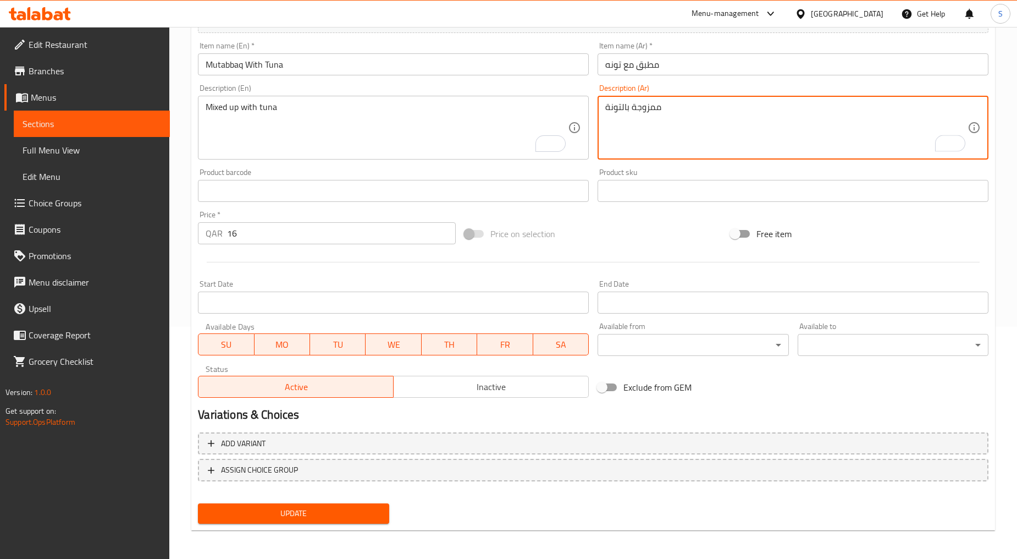
type textarea "ممزوجة بالتونة"
click at [290, 521] on button "Update" at bounding box center [293, 513] width 191 height 20
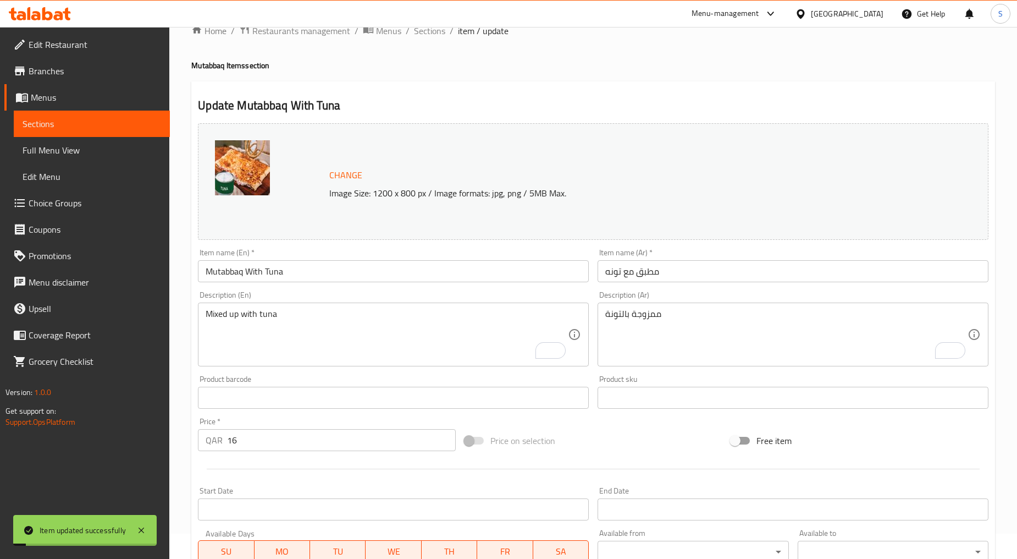
scroll to position [0, 0]
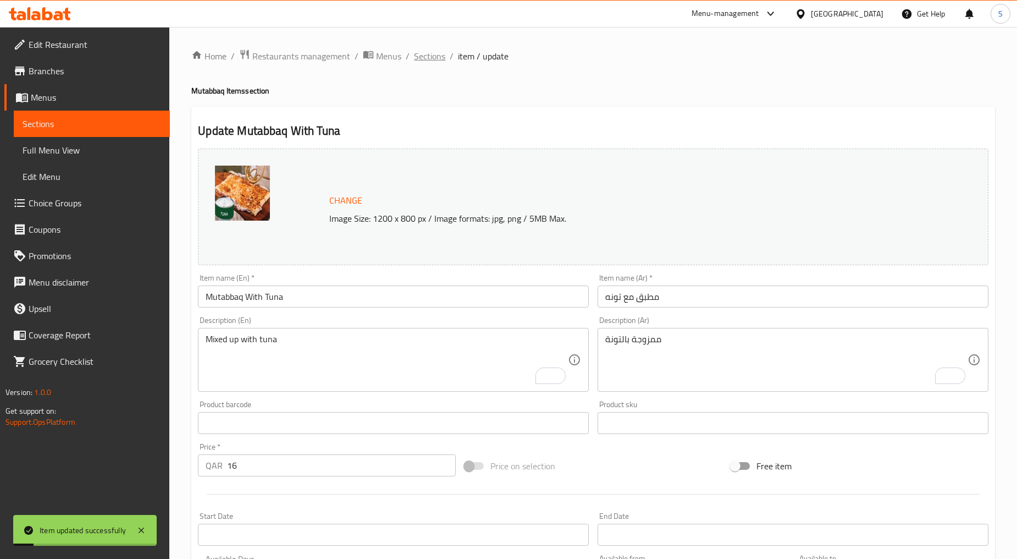
click at [438, 52] on span "Sections" at bounding box center [429, 55] width 31 height 13
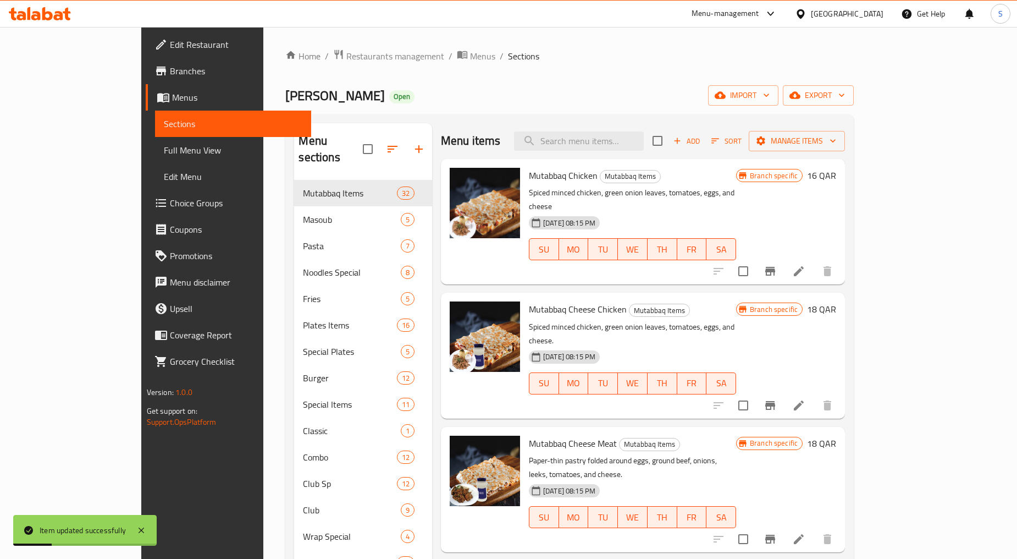
scroll to position [420, 0]
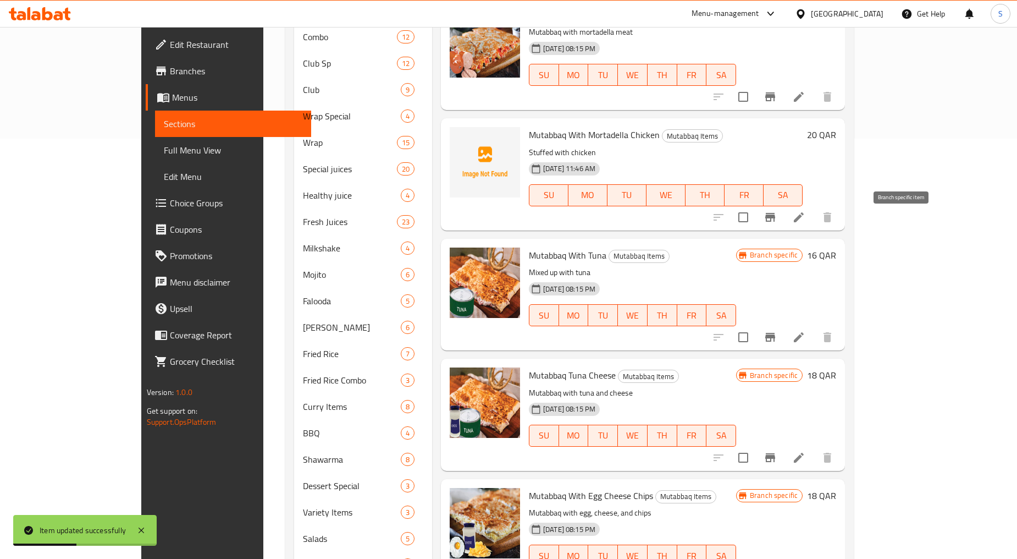
click at [777, 331] on icon "Branch-specific-item" at bounding box center [770, 337] width 13 height 13
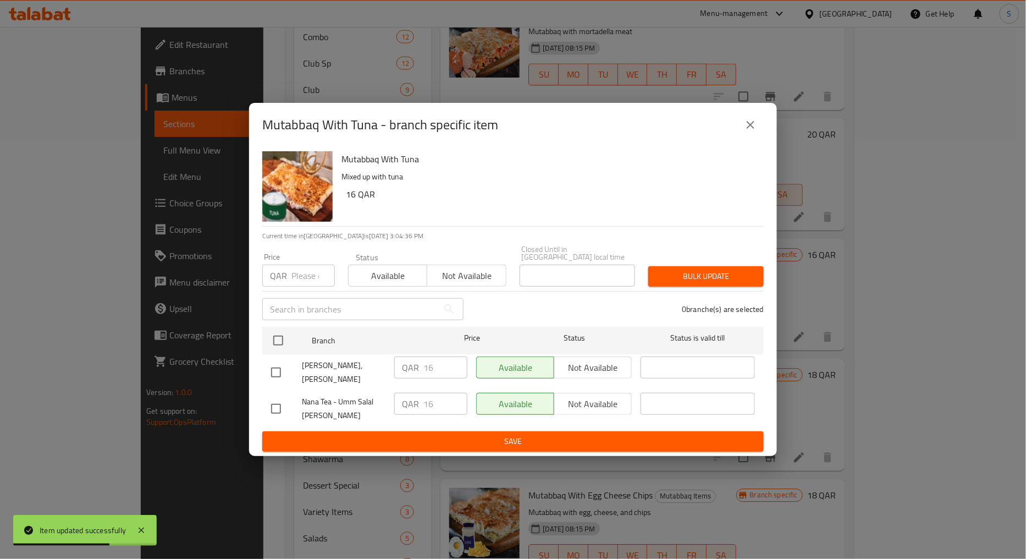
click at [756, 138] on button "close" at bounding box center [751, 125] width 26 height 26
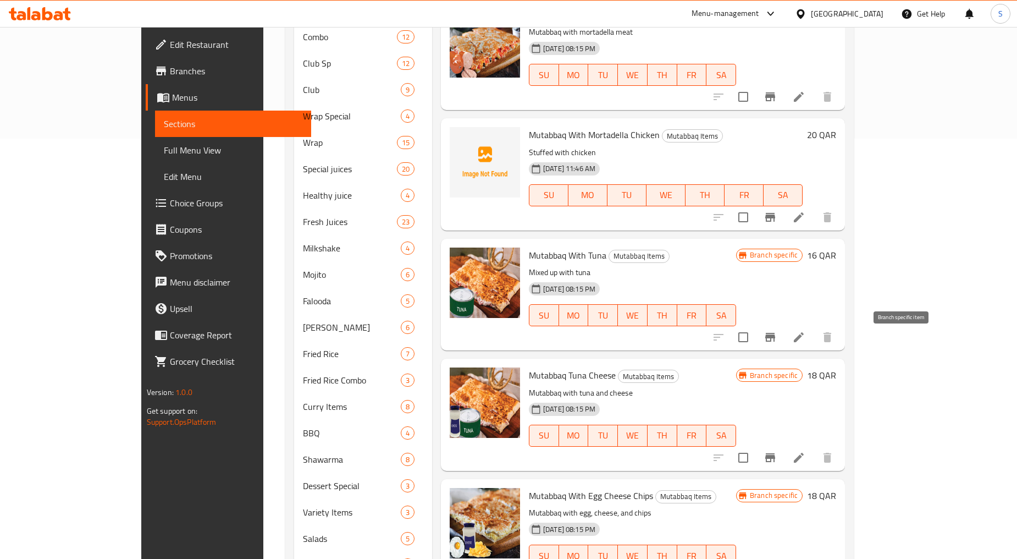
click at [775, 453] on icon "Branch-specific-item" at bounding box center [771, 457] width 10 height 9
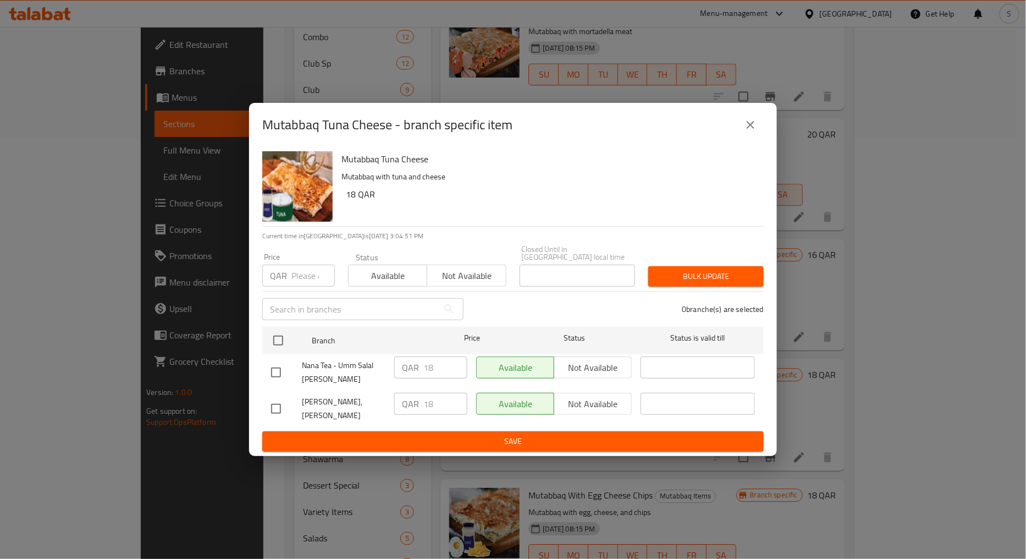
click at [753, 131] on icon "close" at bounding box center [750, 124] width 13 height 13
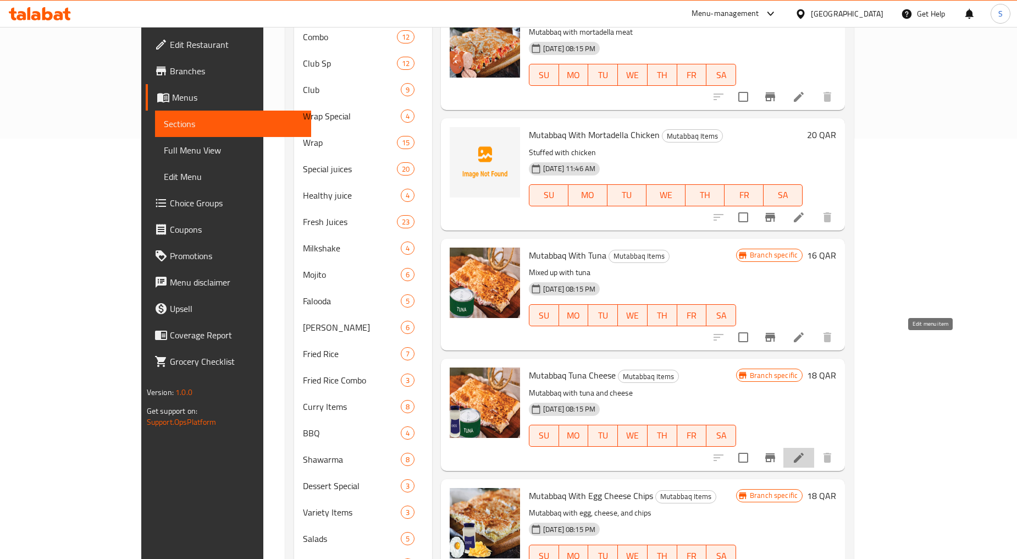
click at [806, 451] on icon at bounding box center [799, 457] width 13 height 13
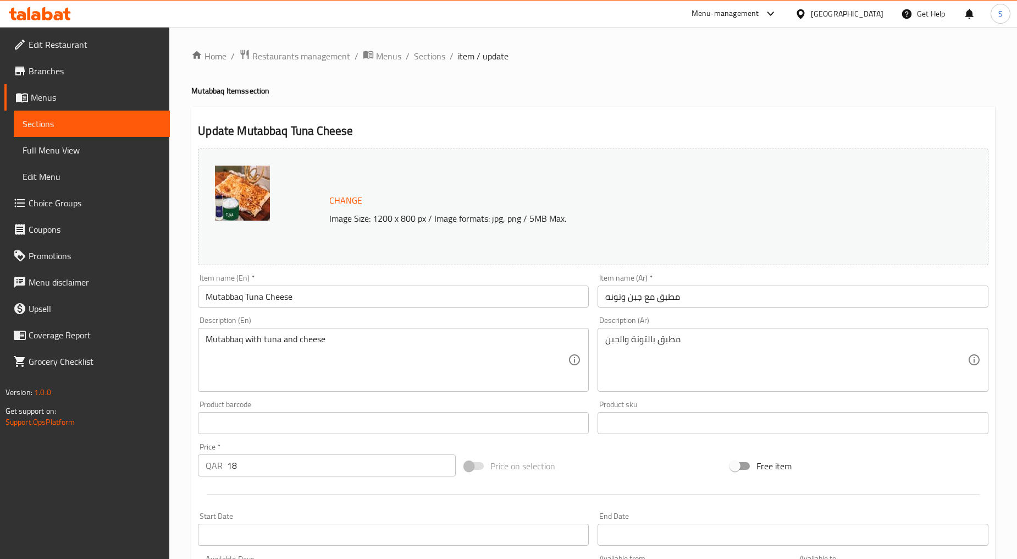
click at [324, 294] on input "Mutabbaq Tuna Cheese" at bounding box center [393, 296] width 391 height 22
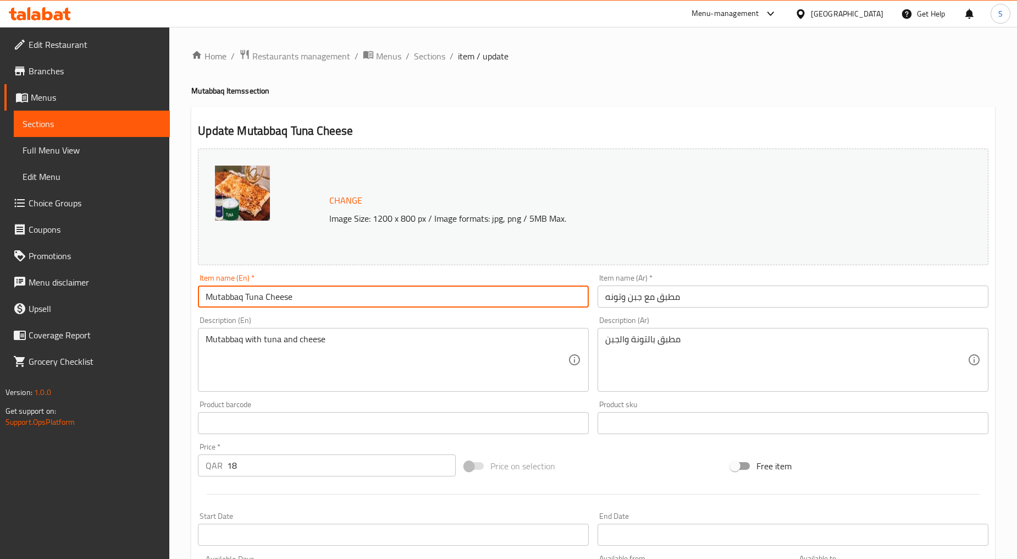
click at [324, 294] on input "Mutabbaq Tuna Cheese" at bounding box center [393, 296] width 391 height 22
paste input "TUNA CHEESE"
click at [324, 294] on input "TUNA CHEESE" at bounding box center [393, 296] width 391 height 22
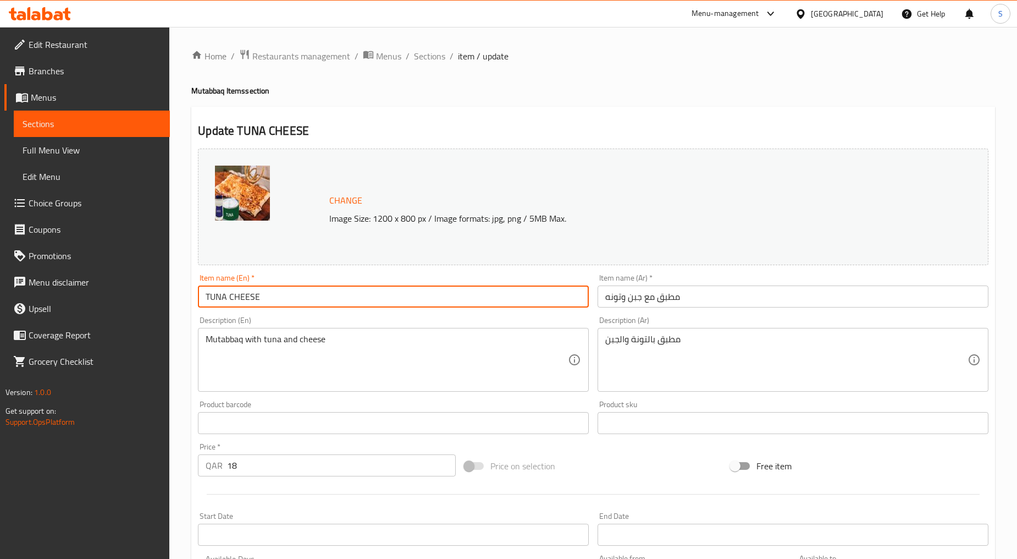
click at [324, 294] on input "TUNA CHEESE" at bounding box center [393, 296] width 391 height 22
type input "Tuna Cheese"
click at [359, 294] on input "Tuna Cheese" at bounding box center [393, 296] width 391 height 22
click at [425, 57] on span "Sections" at bounding box center [429, 55] width 31 height 13
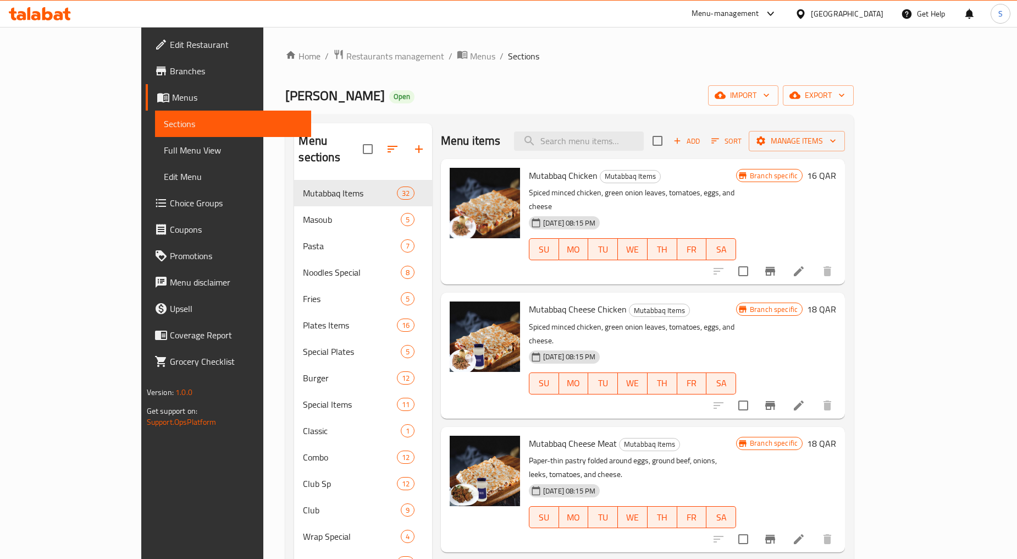
scroll to position [2118, 0]
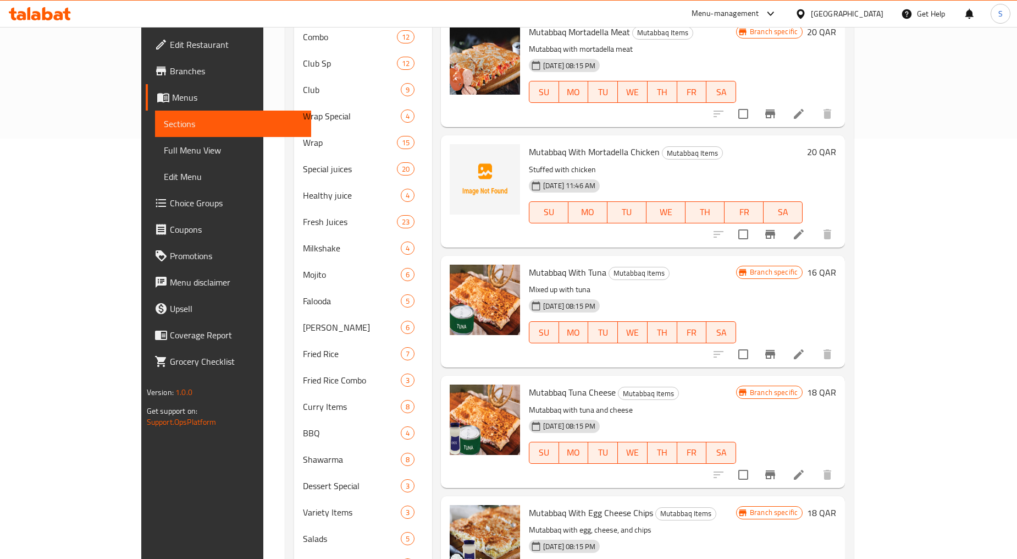
click at [806, 468] on icon at bounding box center [799, 474] width 13 height 13
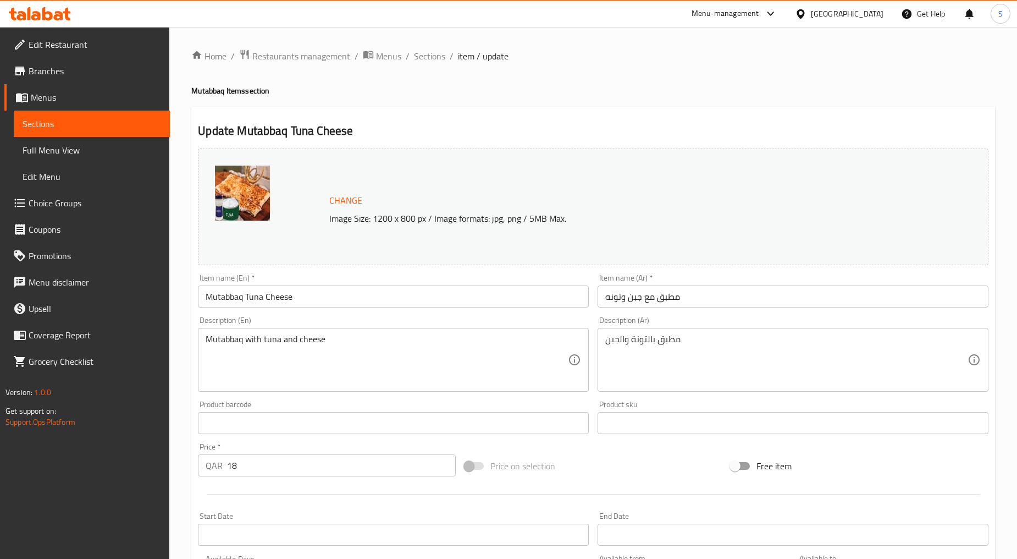
click at [247, 299] on input "Mutabbaq Tuna Cheese" at bounding box center [393, 296] width 391 height 22
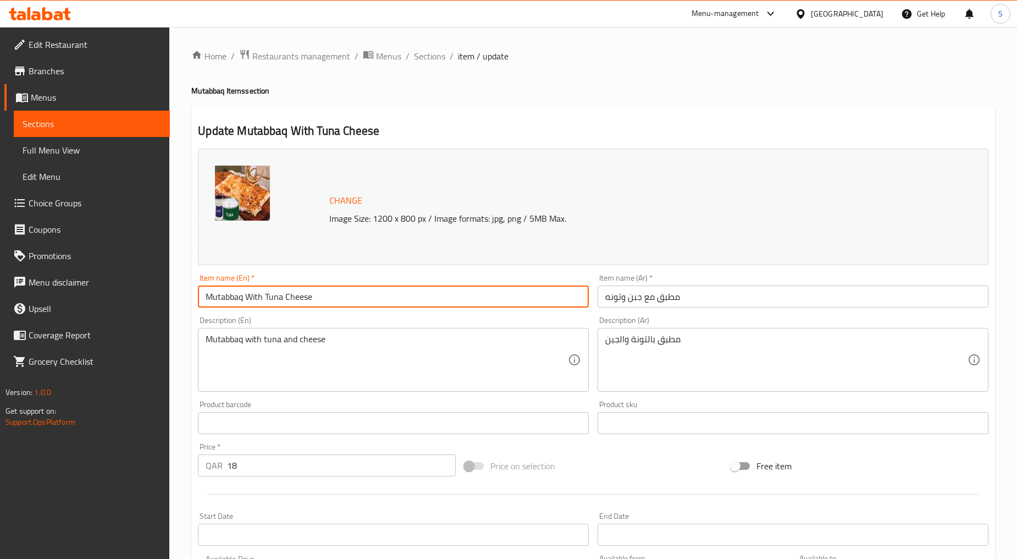
click at [282, 295] on input "Mutabbaq With Tuna Cheese" at bounding box center [393, 296] width 391 height 22
type input "Mutabbaq With Tuna And Cheese"
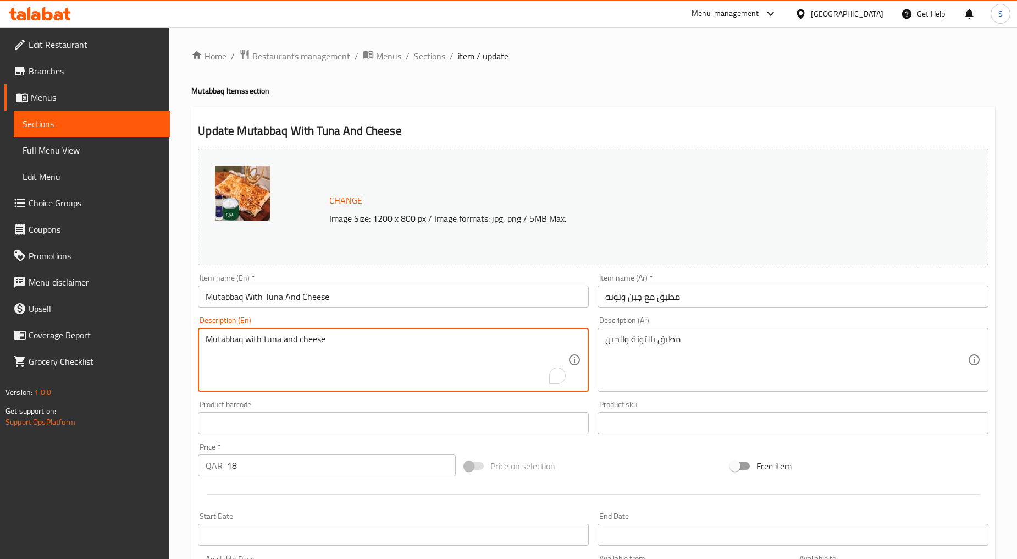
click at [286, 355] on textarea "Mutabbaq with tuna and cheese" at bounding box center [387, 360] width 362 height 52
paste textarea "Slightly made up with tuna and with the"
type textarea "Slightly made up with tuna and with the cheese"
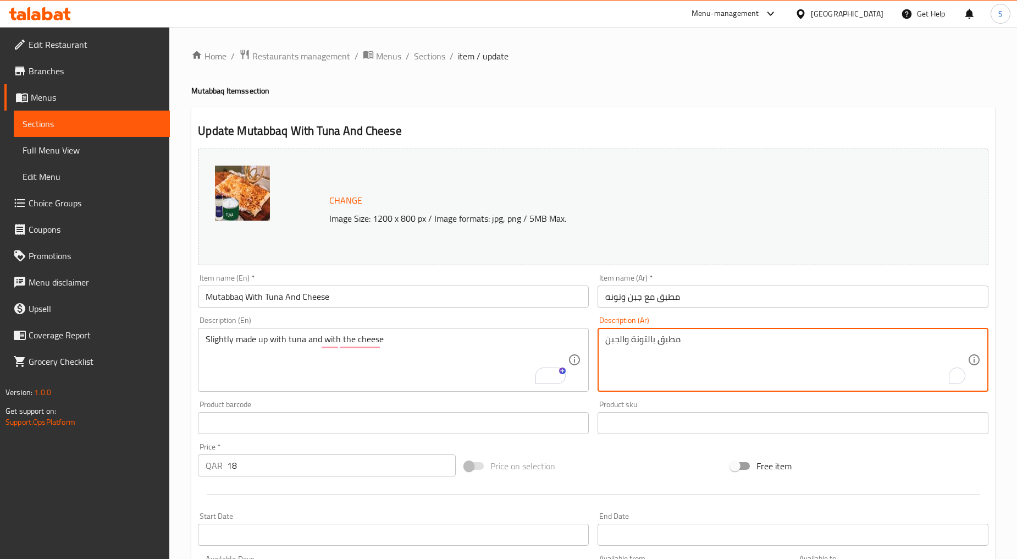
click at [662, 362] on textarea "مطبق بالتونة والجبن" at bounding box center [787, 360] width 362 height 52
paste textarea "تكون قليلاً من"
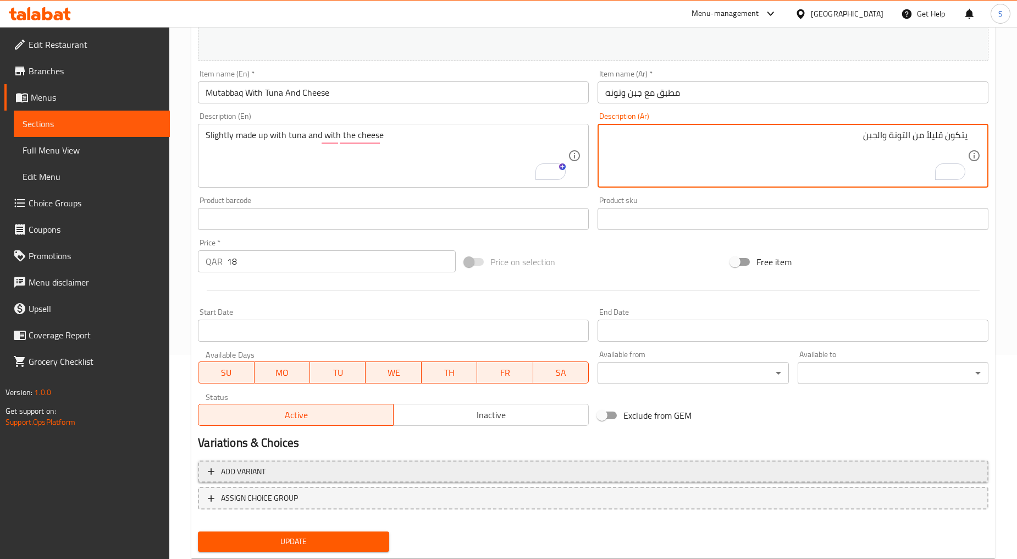
scroll to position [232, 0]
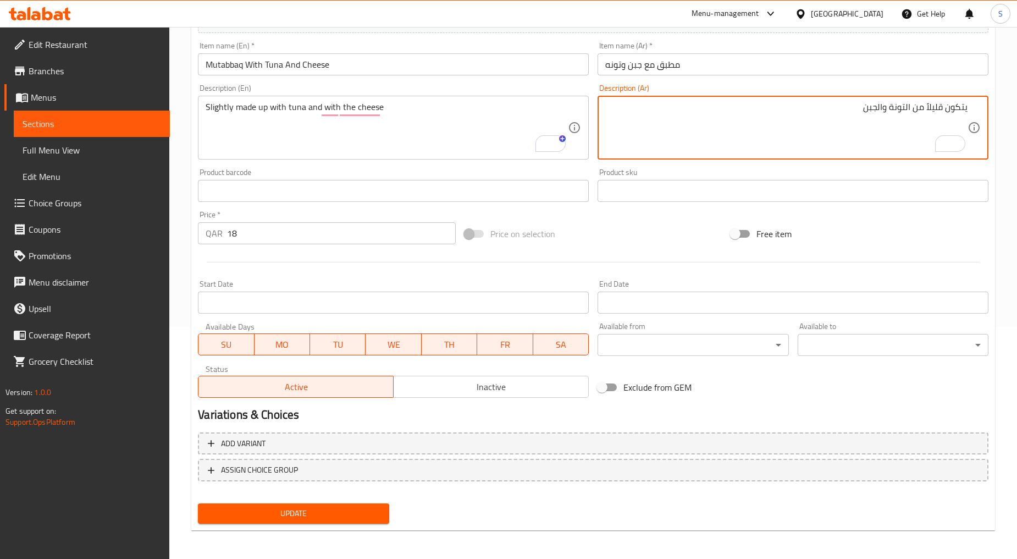
type textarea "يتكون قليلاً من التونة والجبن"
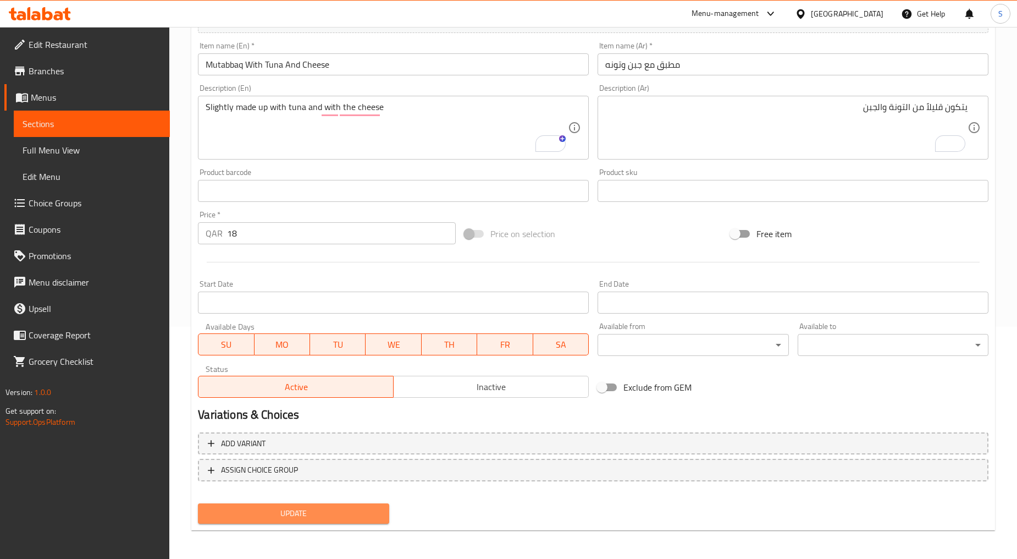
click at [303, 521] on button "Update" at bounding box center [293, 513] width 191 height 20
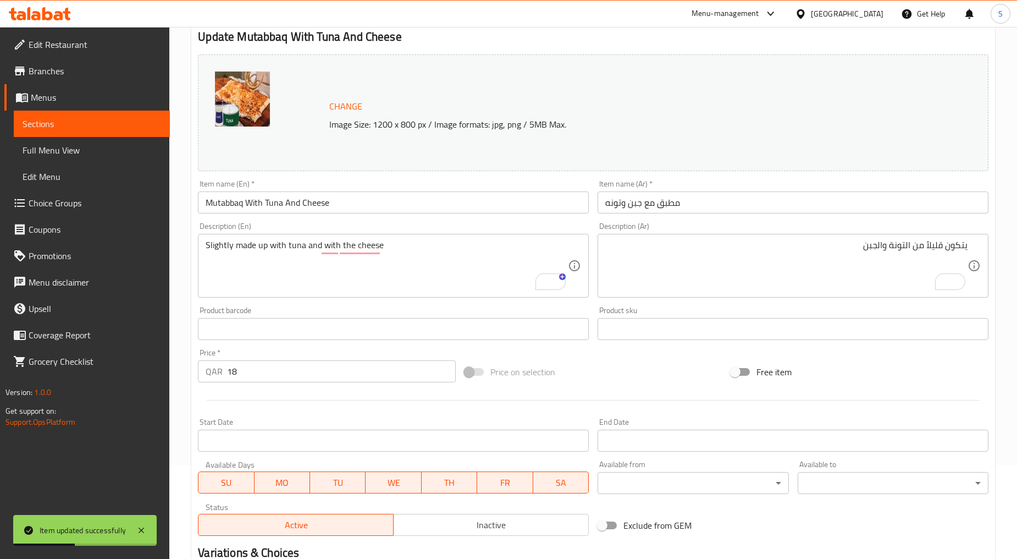
scroll to position [0, 0]
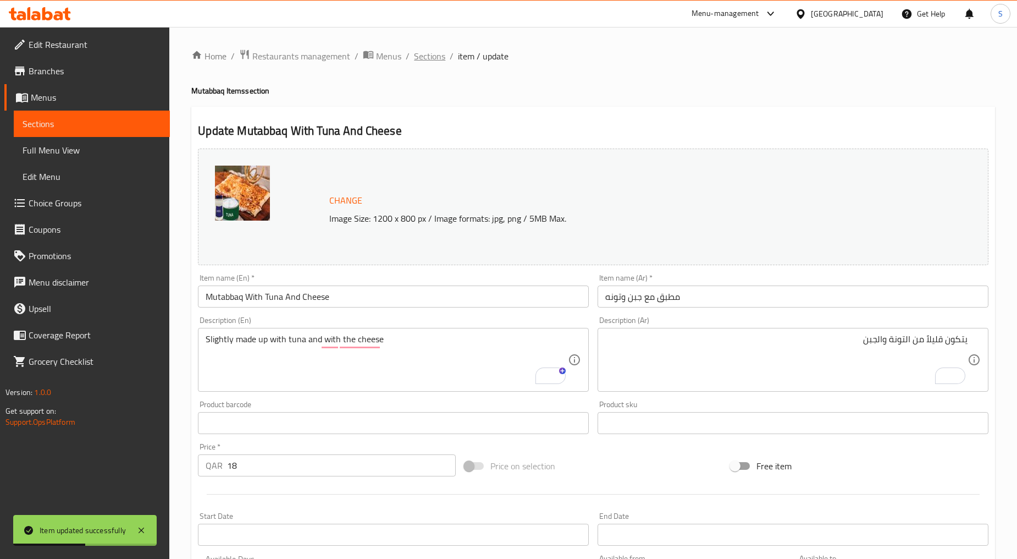
click at [426, 57] on span "Sections" at bounding box center [429, 55] width 31 height 13
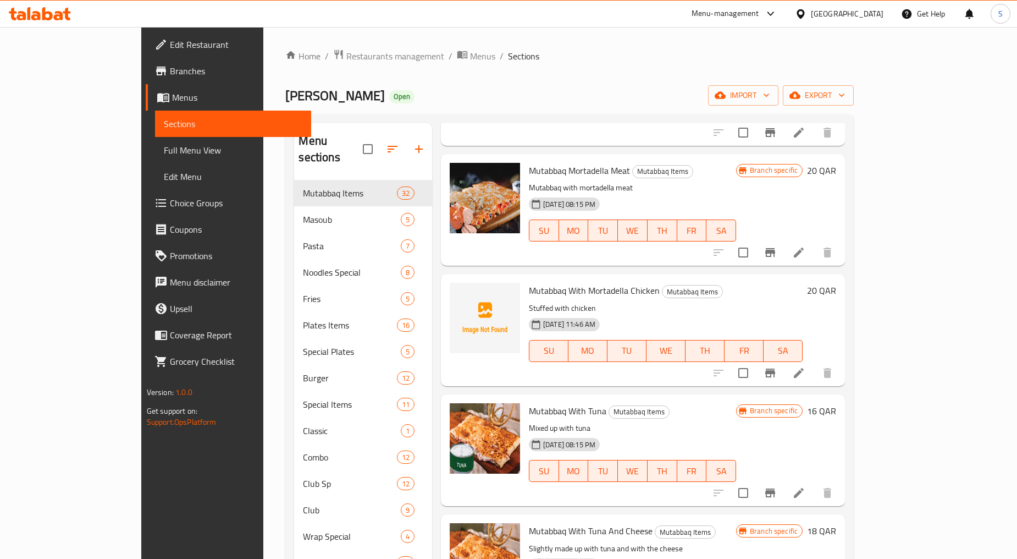
scroll to position [2444, 0]
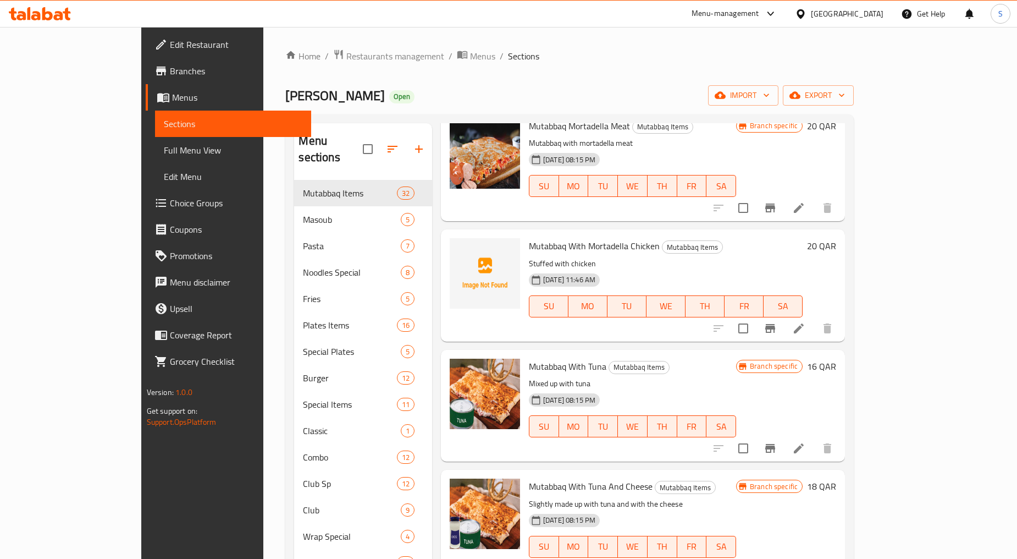
click at [775, 558] on icon "Branch-specific-item" at bounding box center [771, 568] width 10 height 9
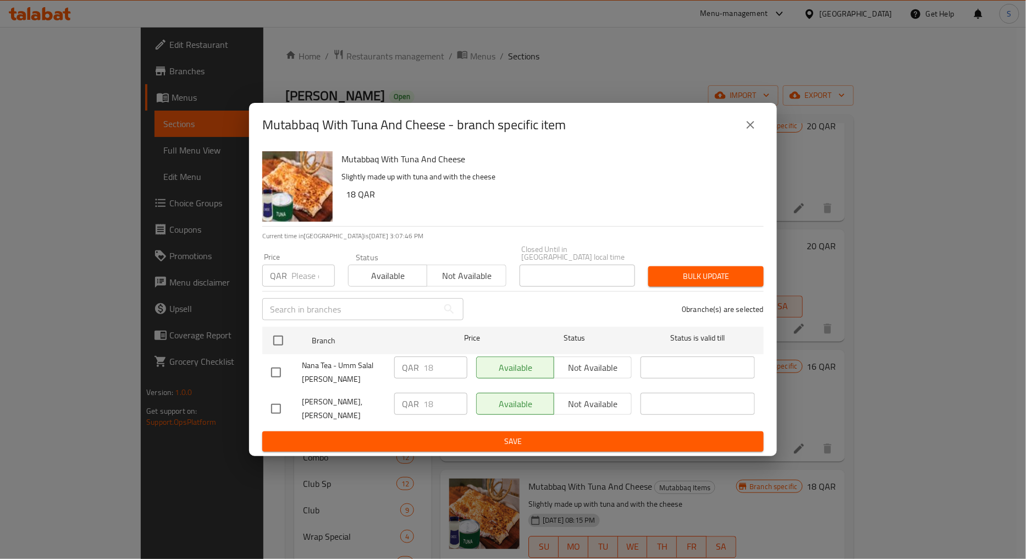
click at [754, 131] on icon "close" at bounding box center [750, 124] width 13 height 13
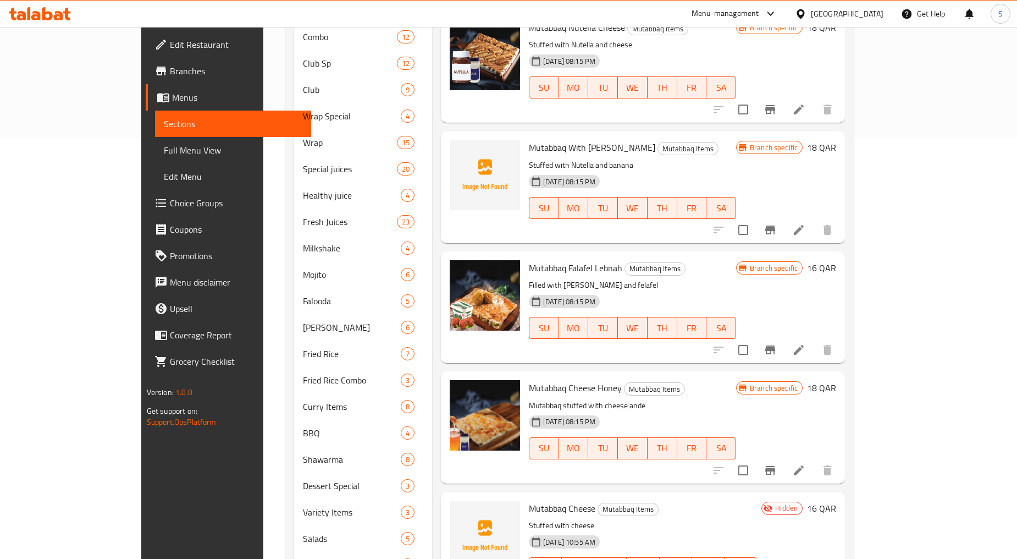
scroll to position [2237, 0]
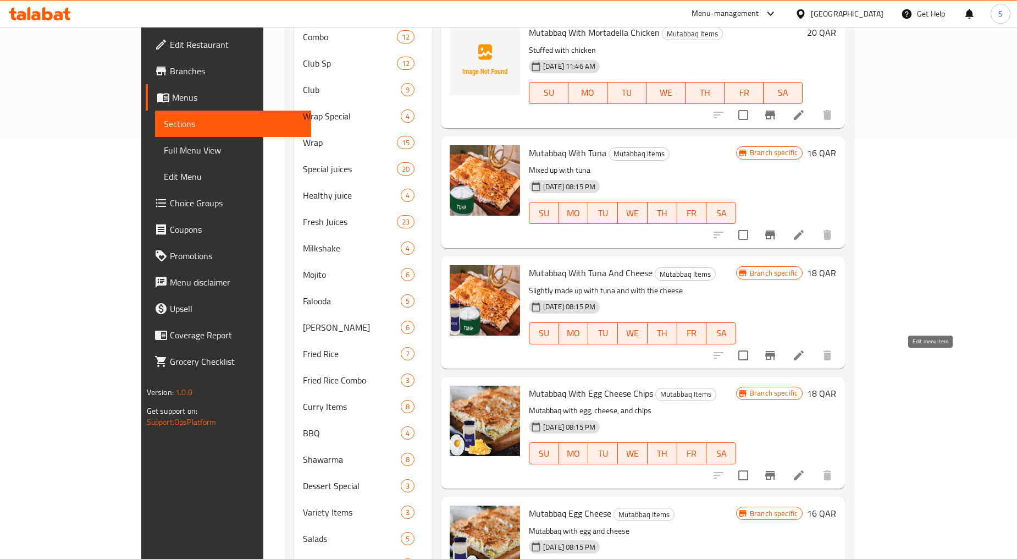
click at [804, 470] on icon at bounding box center [799, 475] width 10 height 10
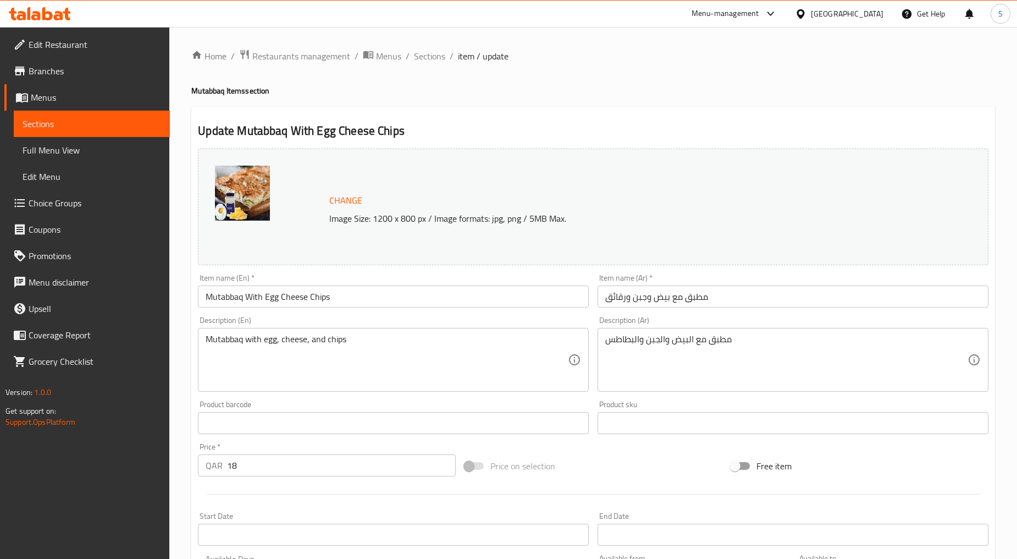
scroll to position [122, 0]
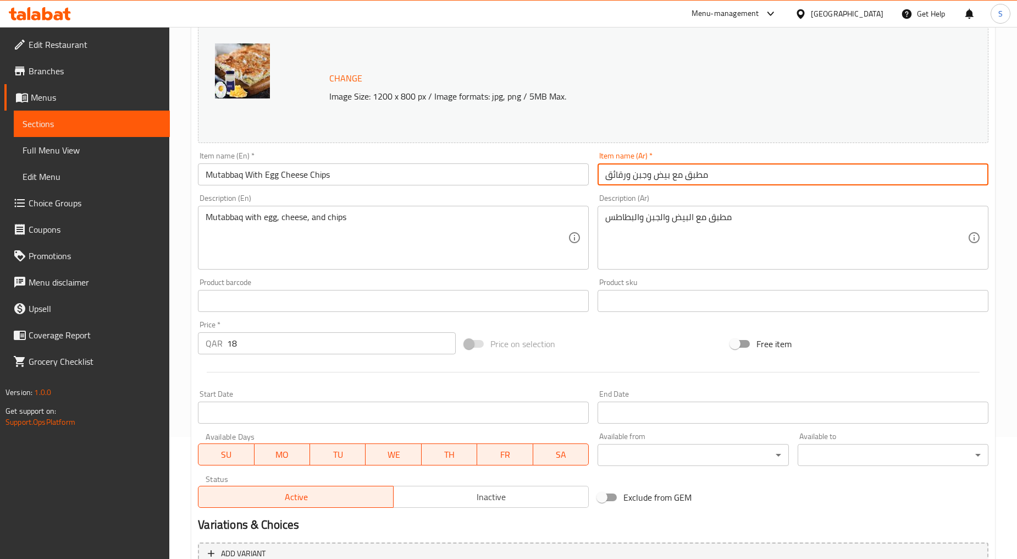
click at [637, 168] on input "مطبق مع بيض وجبن ورقائق" at bounding box center [793, 174] width 391 height 22
paste input "text"
click at [630, 178] on input "مطبق مع بيض وجبن رقائق" at bounding box center [793, 174] width 391 height 22
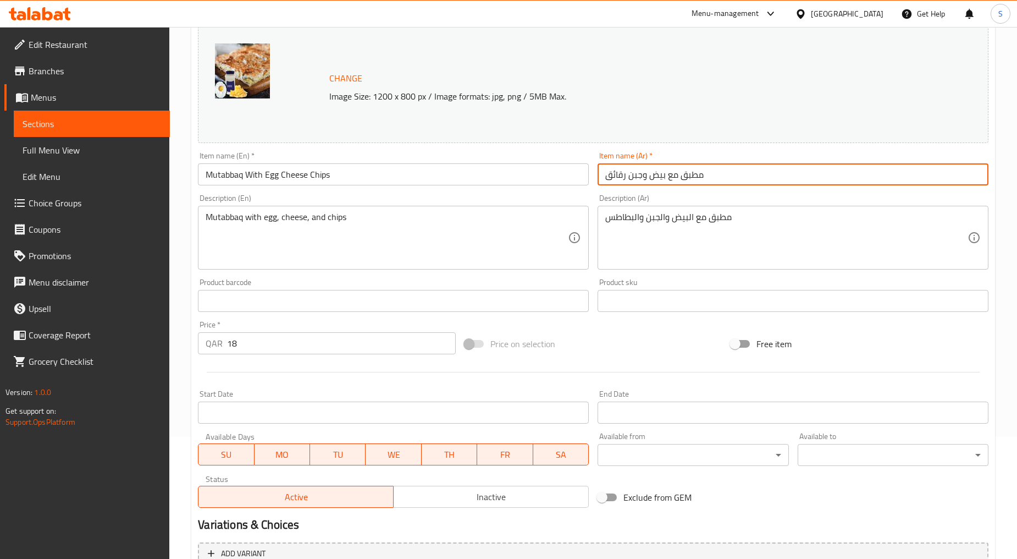
click at [630, 178] on input "مطبق مع بيض وجبن رقائق" at bounding box center [793, 174] width 391 height 22
type input "مطبق مع بيض وجبن رقائق"
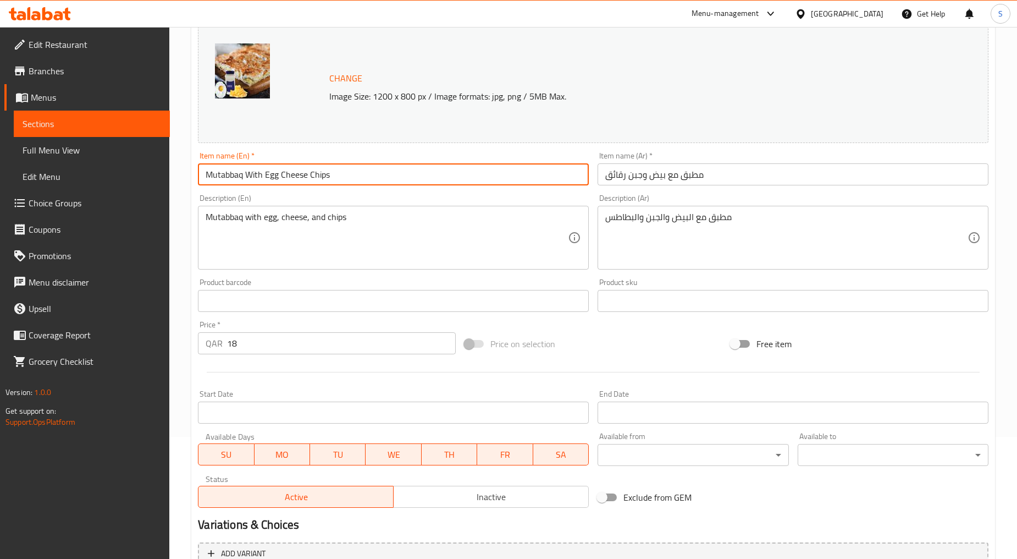
click at [279, 173] on input "Mutabbaq With Egg Cheese Chips" at bounding box center [393, 174] width 391 height 22
type input "Mutabbaq With Egg And Cheese Chips"
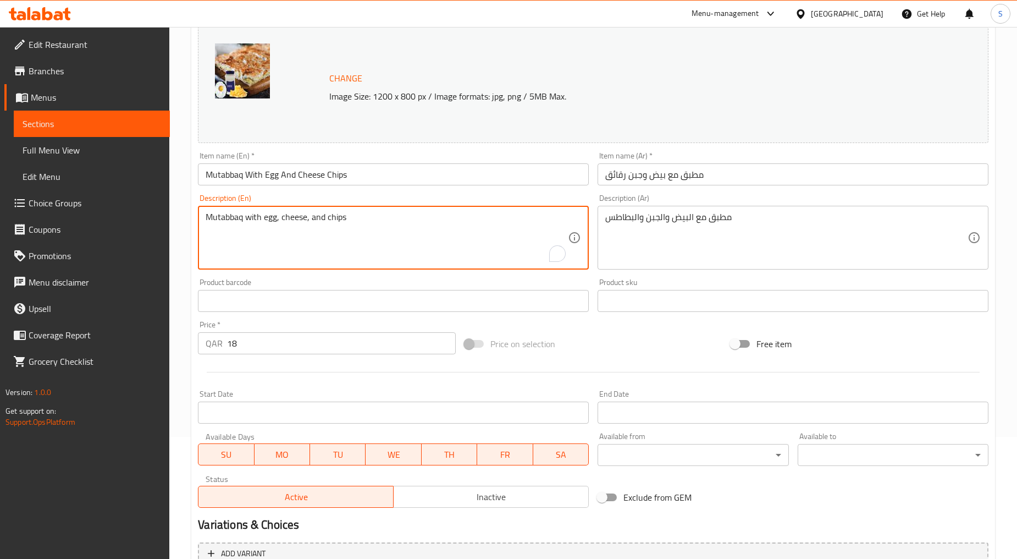
click at [267, 241] on textarea "Mutabbaq with egg, cheese, and chips" at bounding box center [387, 238] width 362 height 52
paste textarea "Stuffed with egg cheese"
type textarea "Stuffed with egg cheese chips"
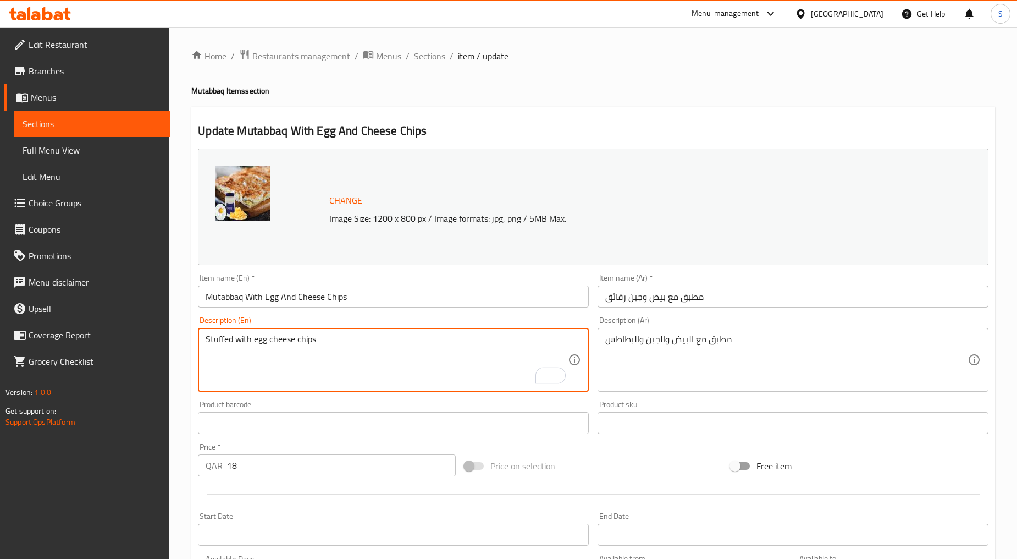
scroll to position [122, 0]
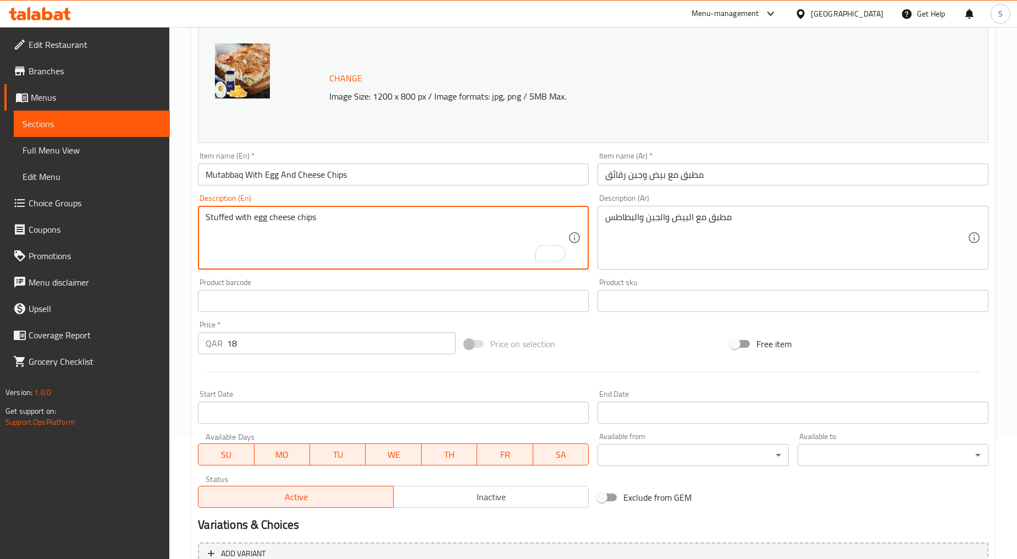
type textarea "Stuffed with egg cheese chips"
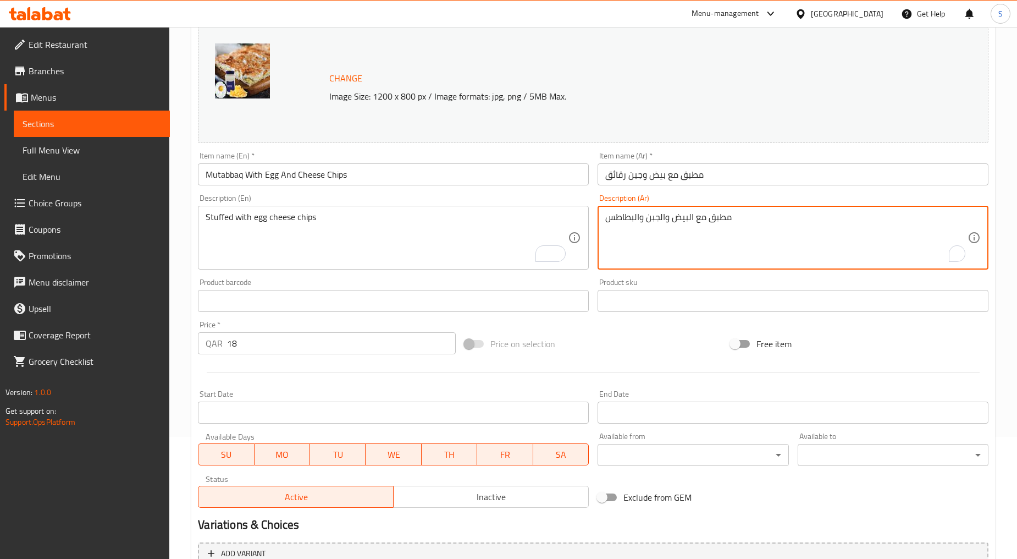
click at [670, 236] on textarea "مطبق مع البيض والجبن والبطاطس" at bounding box center [787, 238] width 362 height 52
paste textarea "شوة برقائق جبن البيض"
type textarea "محشوة برقائق جبن البيض"
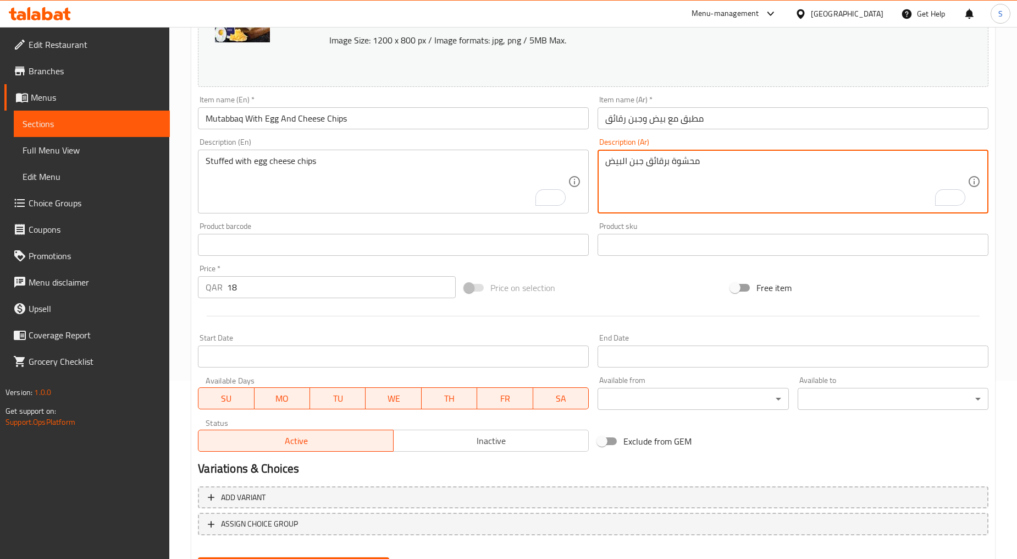
scroll to position [232, 0]
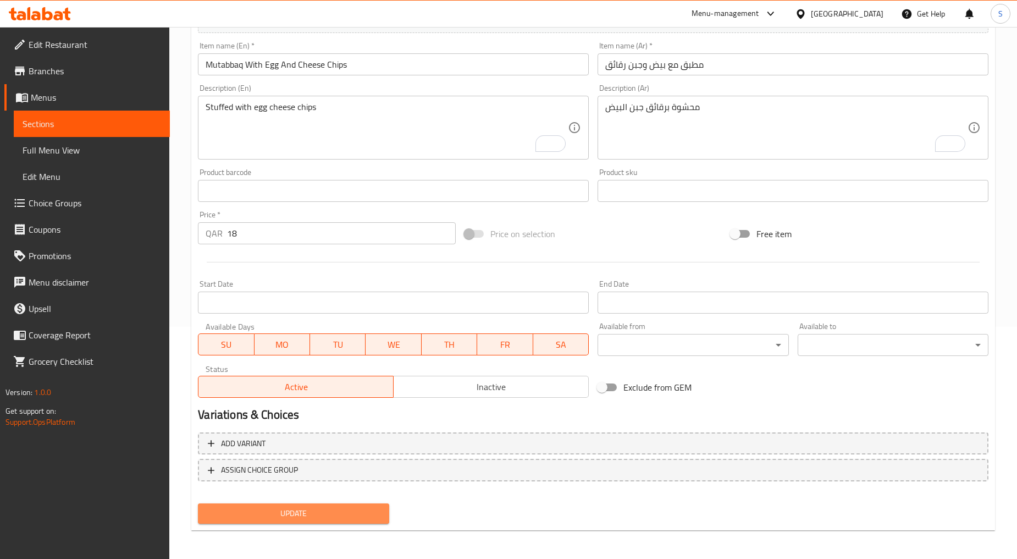
click at [333, 507] on span "Update" at bounding box center [293, 514] width 173 height 14
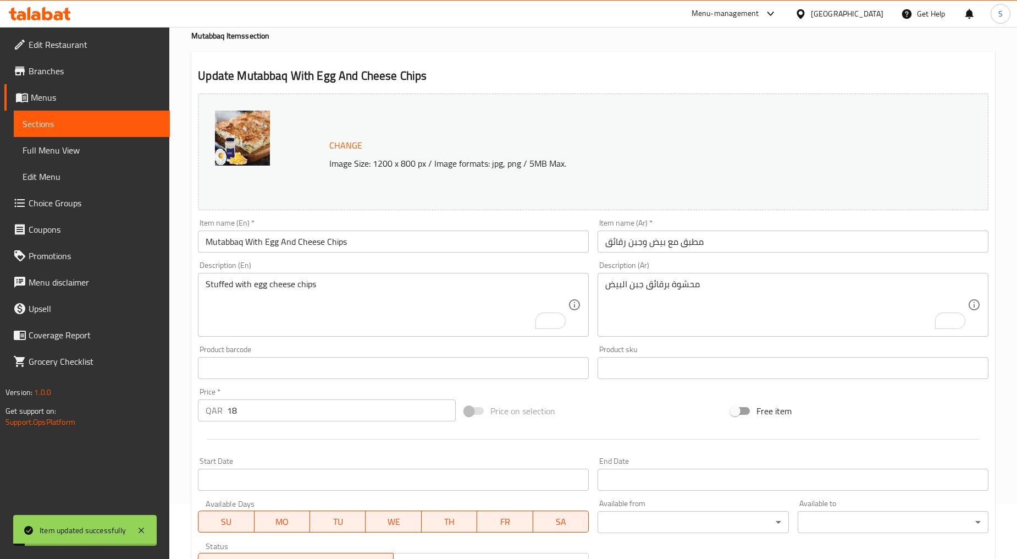
scroll to position [0, 0]
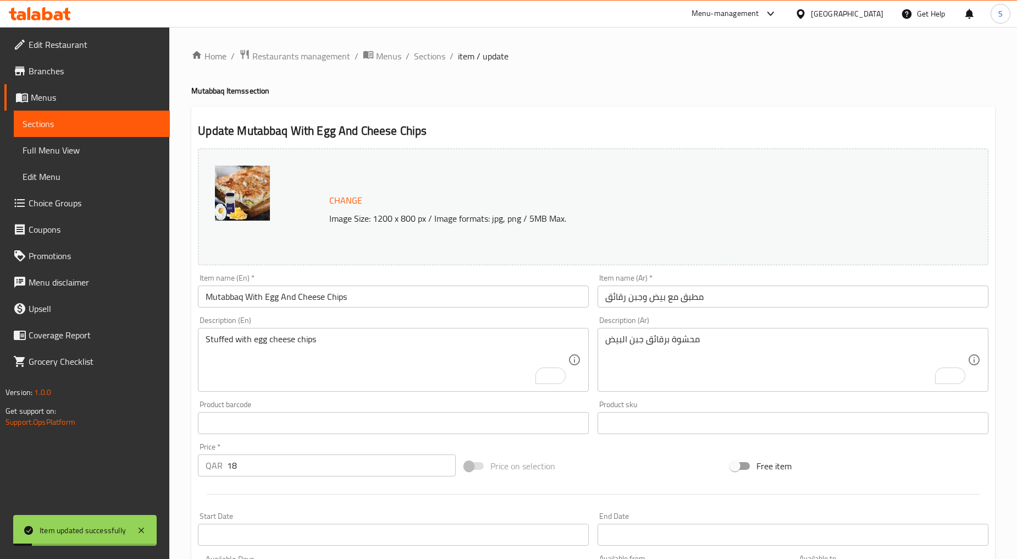
drag, startPoint x: 429, startPoint y: 57, endPoint x: 427, endPoint y: 64, distance: 7.3
click at [429, 57] on span "Sections" at bounding box center [429, 55] width 31 height 13
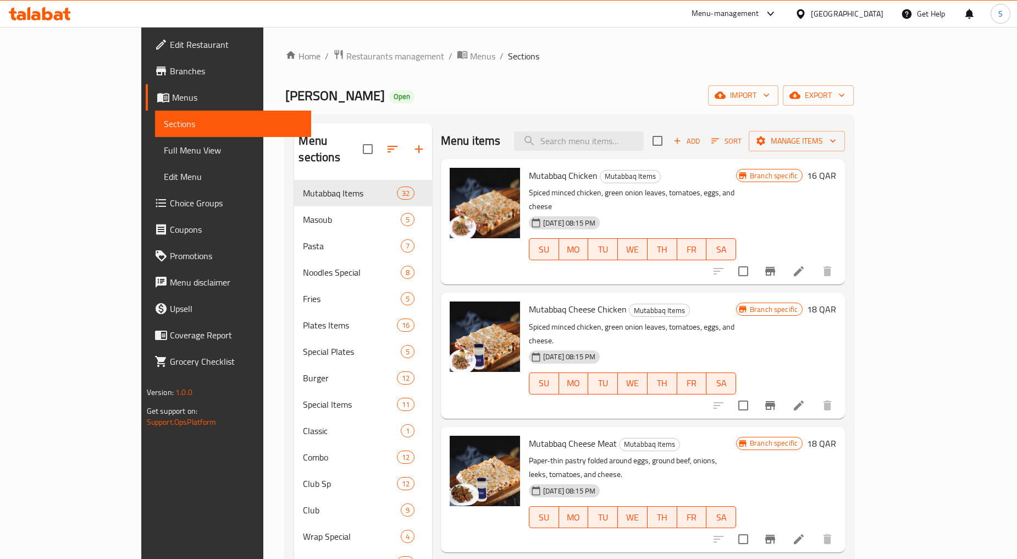
scroll to position [420, 0]
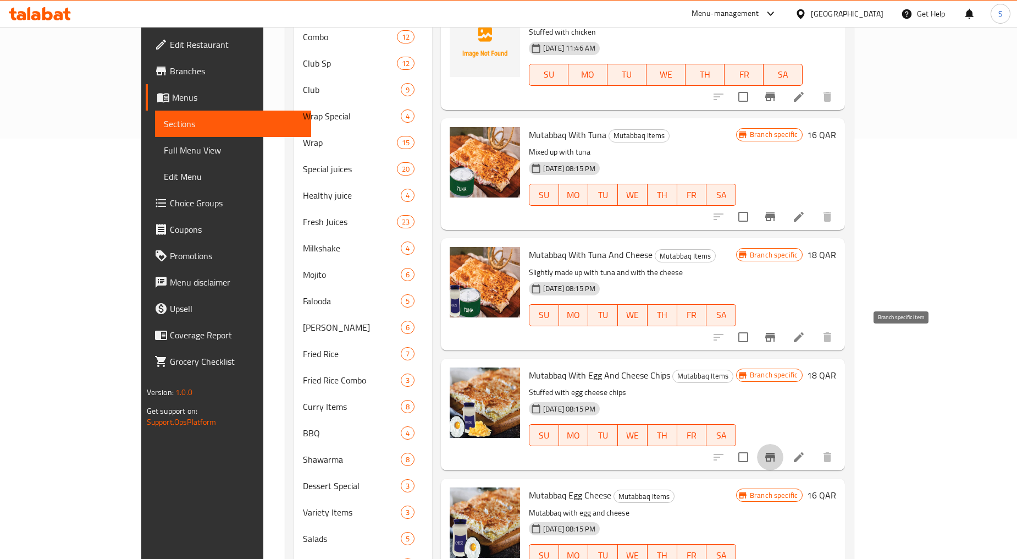
click at [784, 444] on button "Branch-specific-item" at bounding box center [770, 457] width 26 height 26
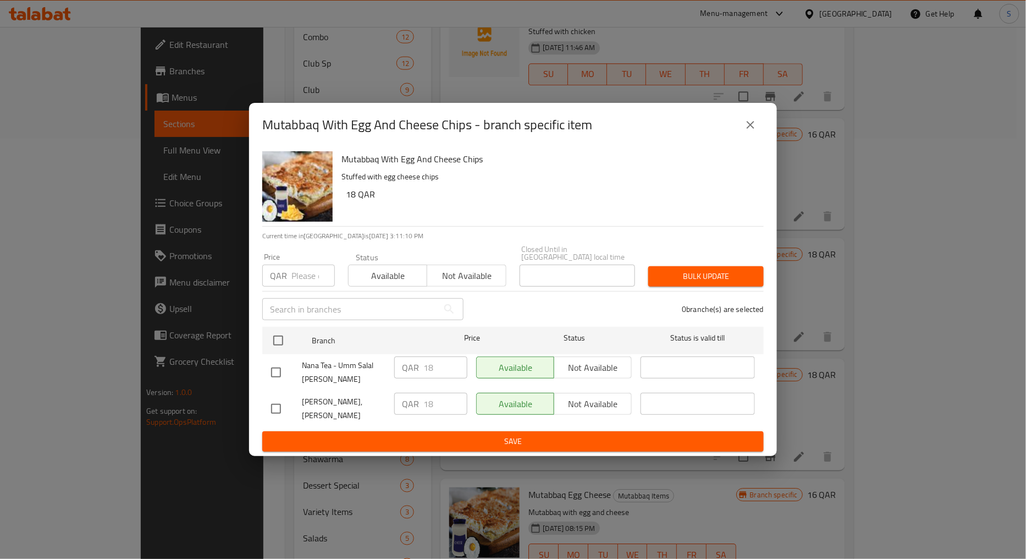
click at [747, 131] on icon "close" at bounding box center [750, 124] width 13 height 13
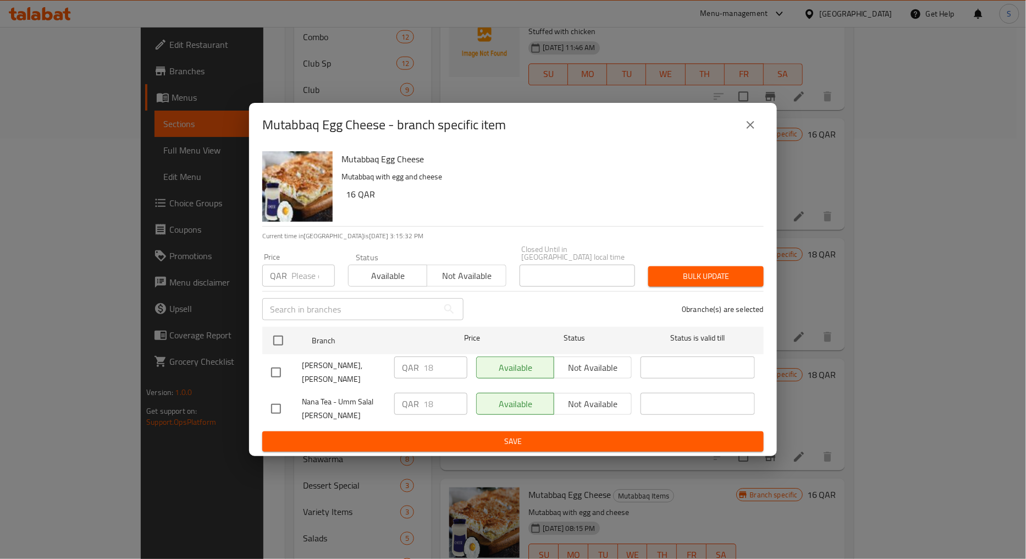
click at [310, 279] on input "number" at bounding box center [312, 276] width 43 height 22
type input "16"
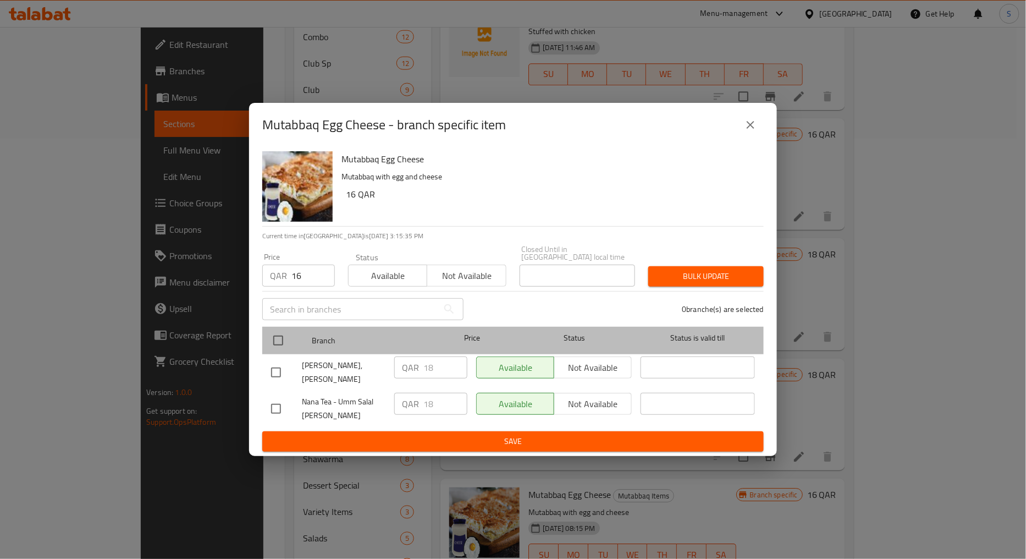
click at [282, 327] on div at bounding box center [287, 340] width 41 height 32
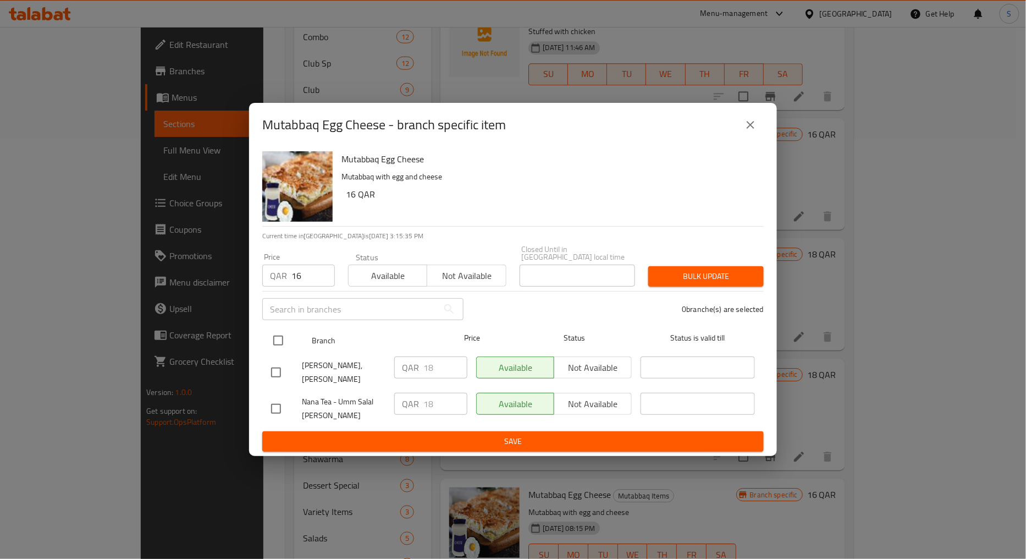
click at [281, 341] on input "checkbox" at bounding box center [278, 340] width 23 height 23
checkbox input "true"
click at [719, 278] on span "Bulk update" at bounding box center [706, 276] width 98 height 14
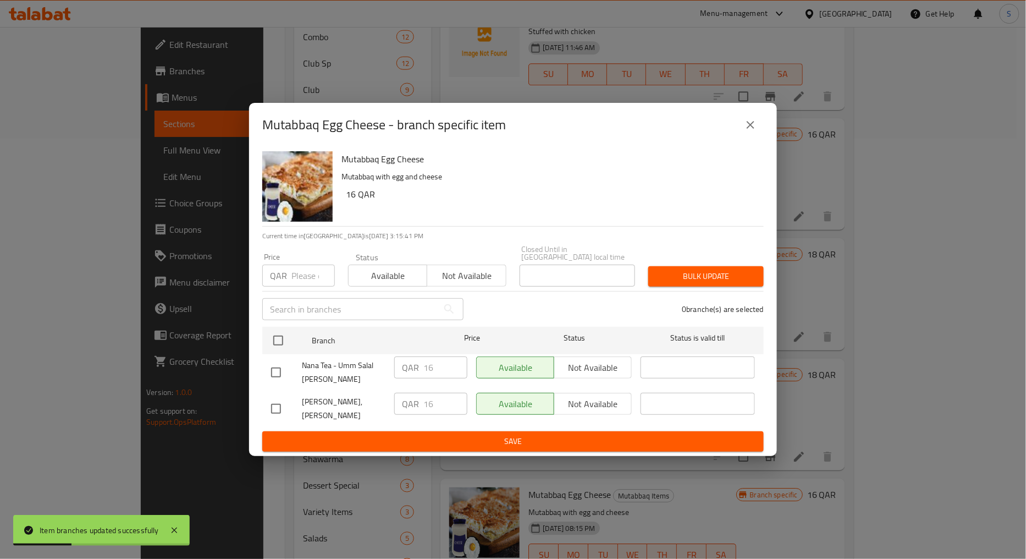
click at [745, 131] on icon "close" at bounding box center [750, 124] width 13 height 13
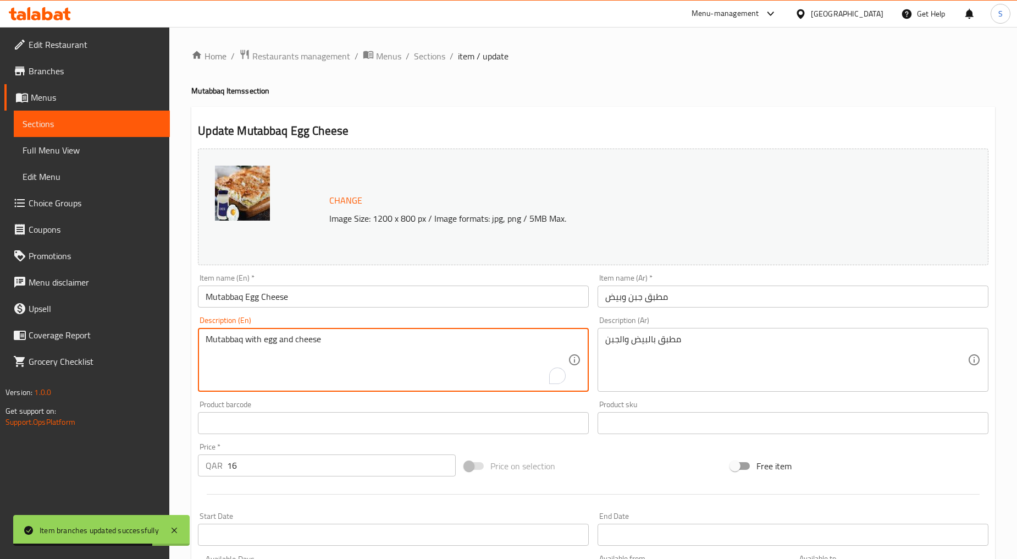
click at [262, 362] on textarea "Mutabbaq with egg and cheese" at bounding box center [387, 360] width 362 height 52
paste textarea "Filled with egg"
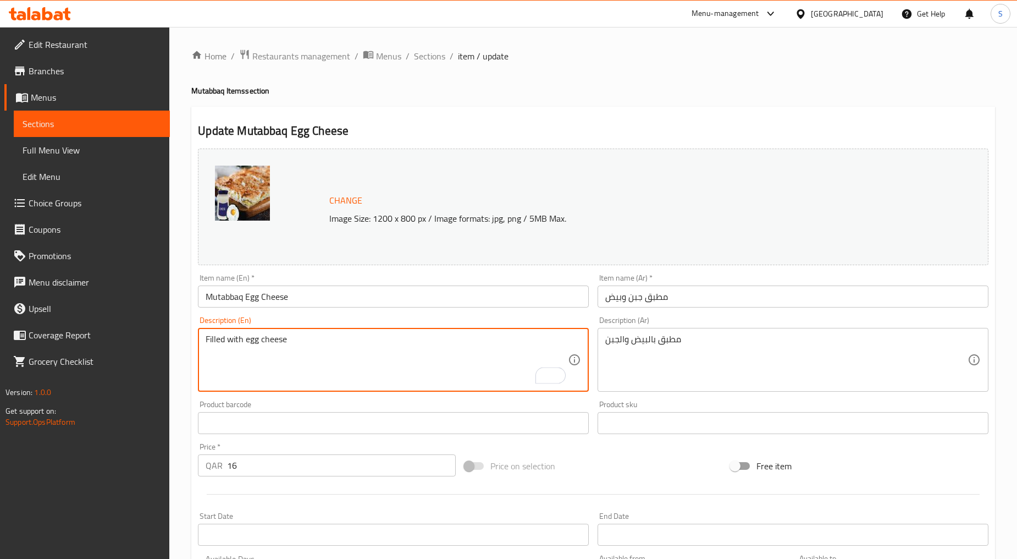
type textarea "Filled with egg cheese"
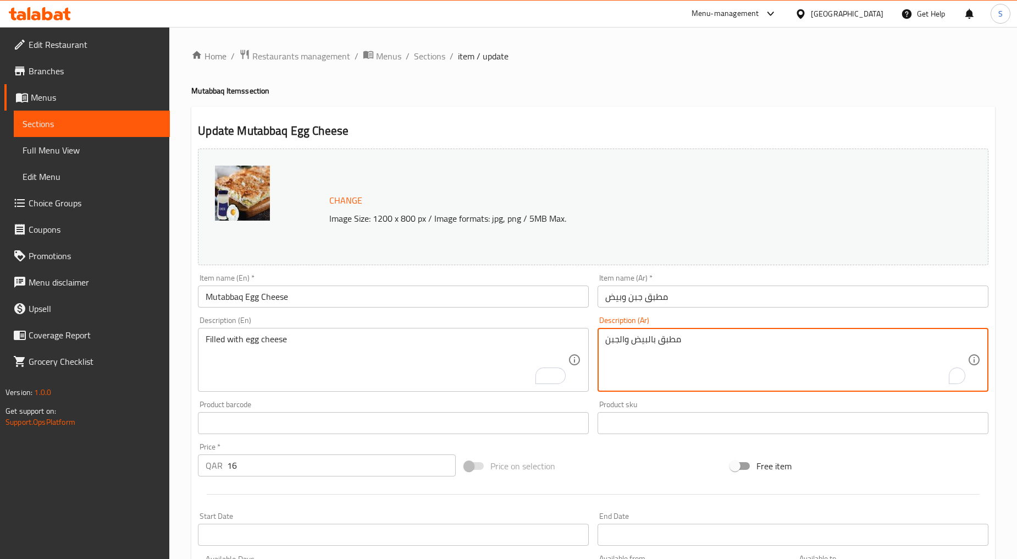
click at [667, 354] on textarea "مطبق بالبيض والجبن" at bounding box center [787, 360] width 362 height 52
paste textarea "ليئة بجبنة البيض"
type textarea "مليئة بجبنة البيض"
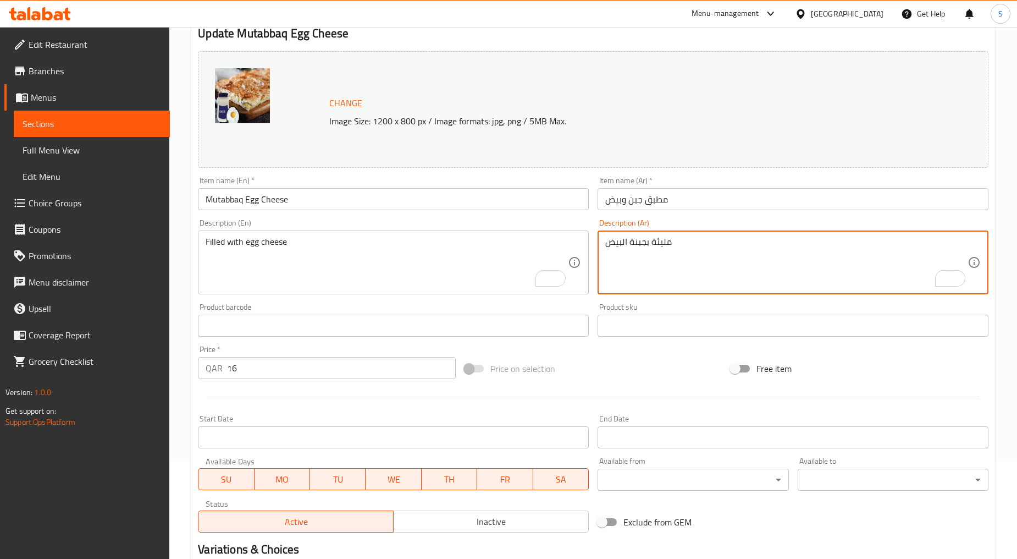
scroll to position [232, 0]
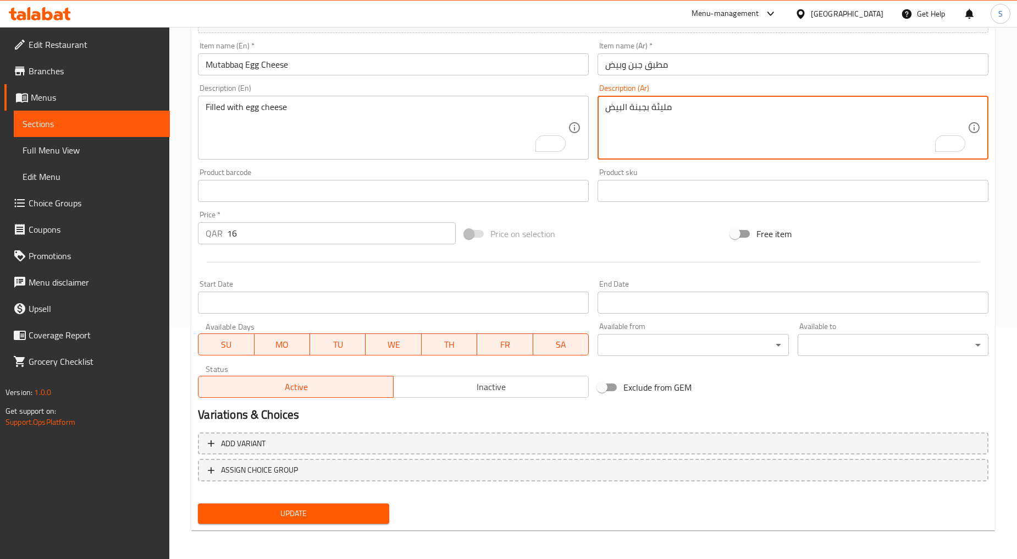
click at [283, 510] on span "Update" at bounding box center [293, 514] width 173 height 14
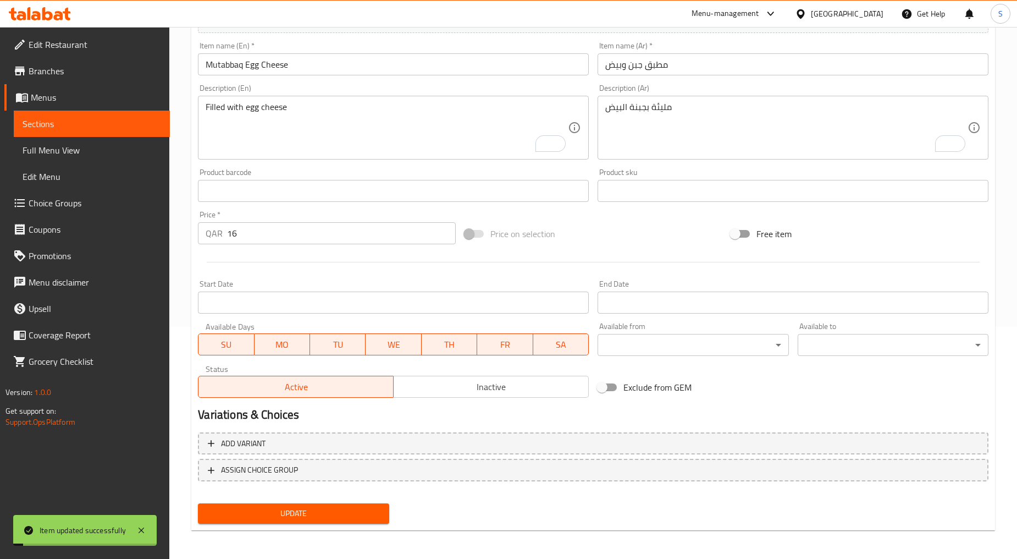
scroll to position [0, 0]
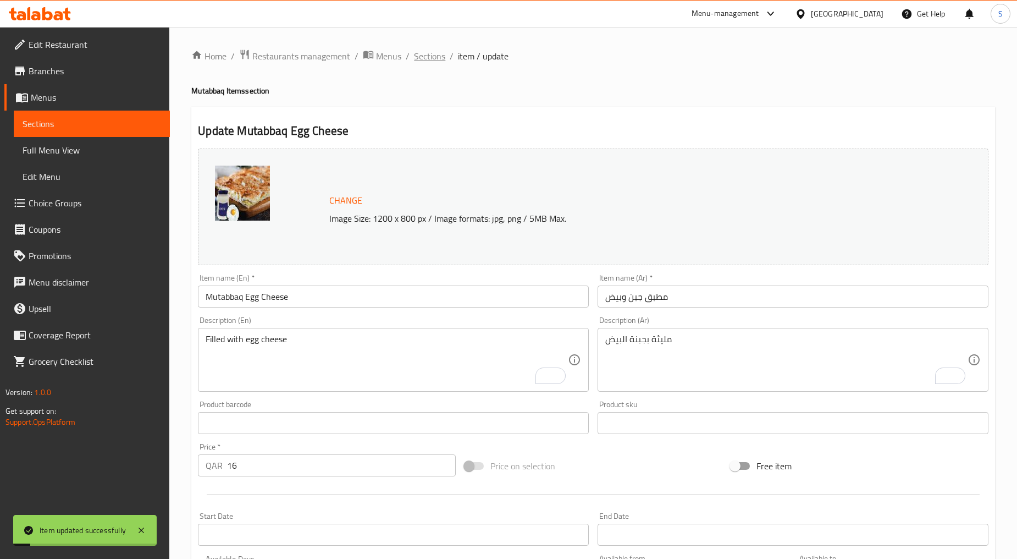
click at [427, 57] on span "Sections" at bounding box center [429, 55] width 31 height 13
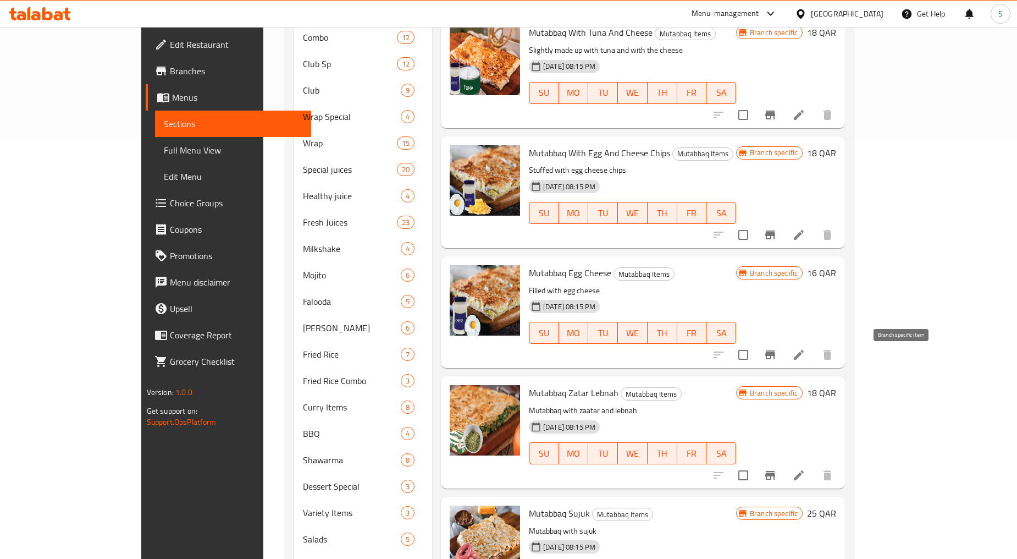
click at [777, 469] on icon "Branch-specific-item" at bounding box center [770, 475] width 13 height 13
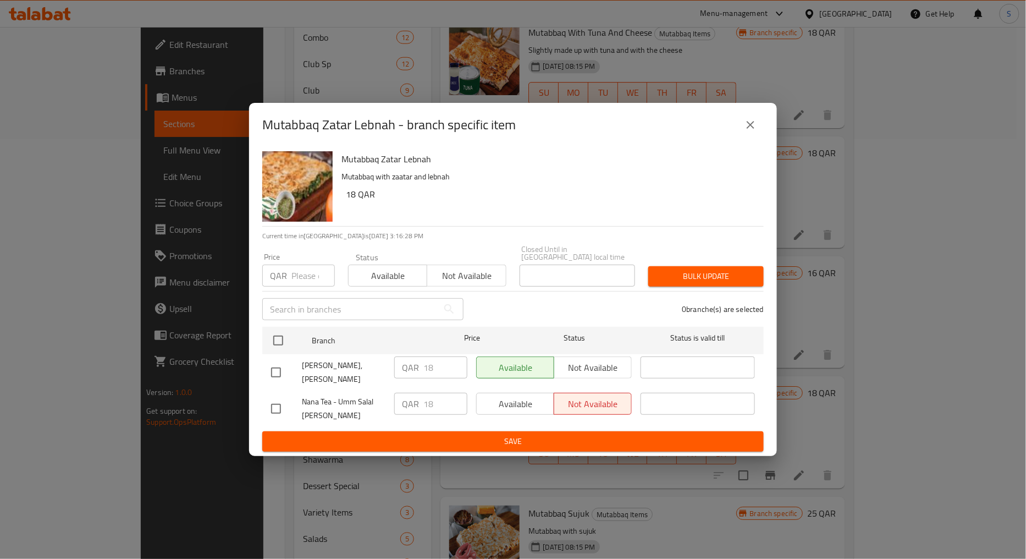
click at [755, 131] on icon "close" at bounding box center [750, 124] width 13 height 13
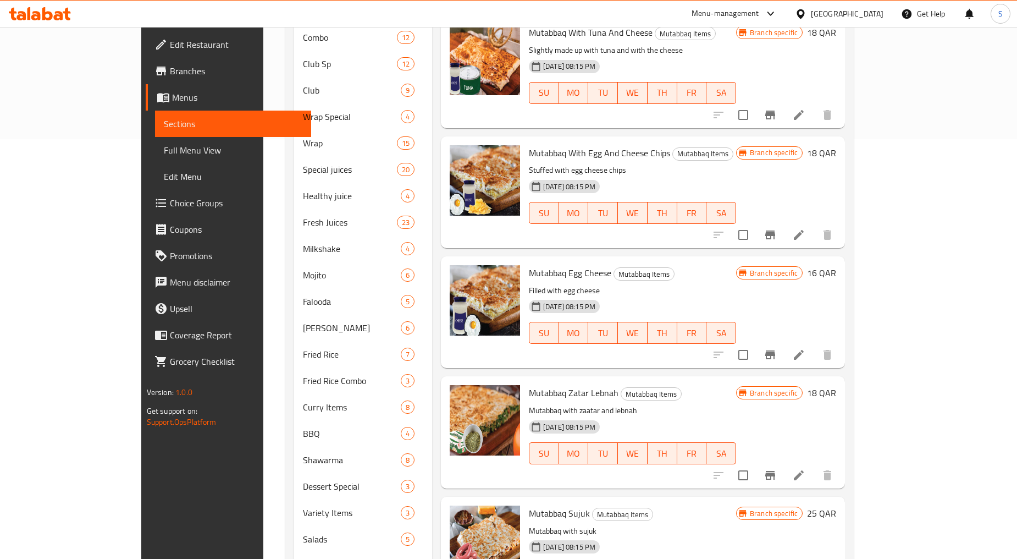
click at [815, 465] on li at bounding box center [799, 475] width 31 height 20
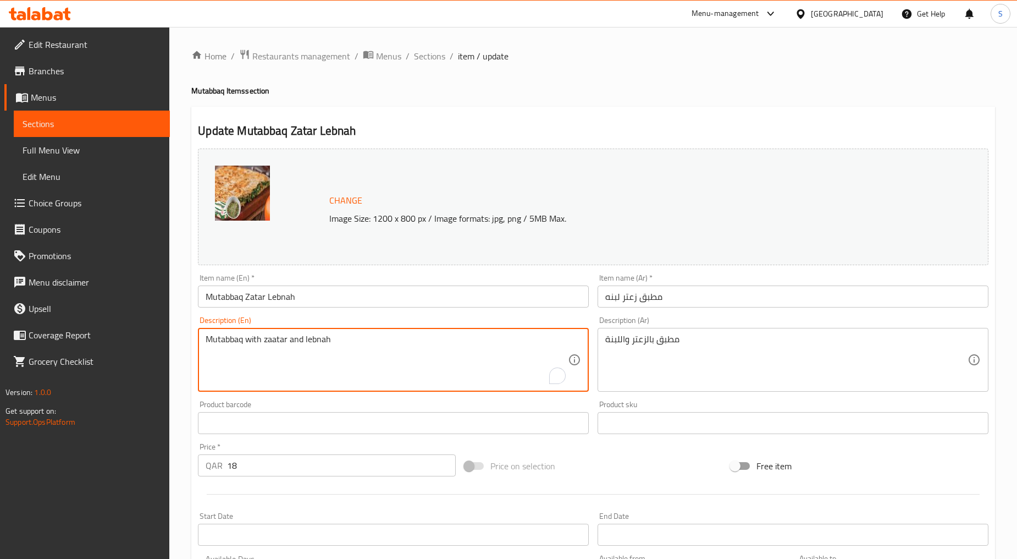
click at [304, 349] on textarea "Mutabbaq with zaatar and lebnah" at bounding box center [387, 360] width 362 height 52
paste textarea "the zatat mix"
type textarea "Mutabbaq with the zatat mix"
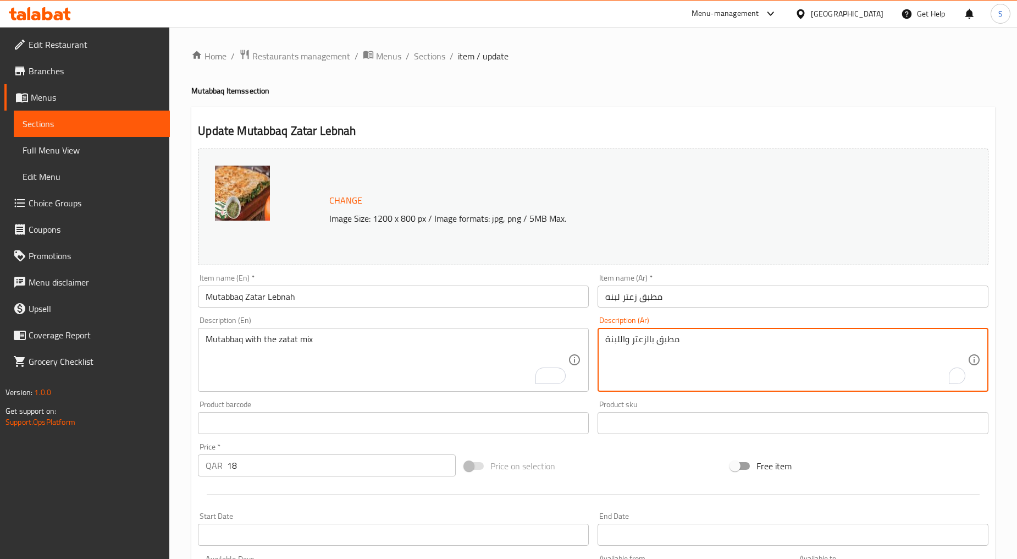
click at [667, 353] on textarea "مطبق بالزعتر واللبنة" at bounding box center [787, 360] width 362 height 52
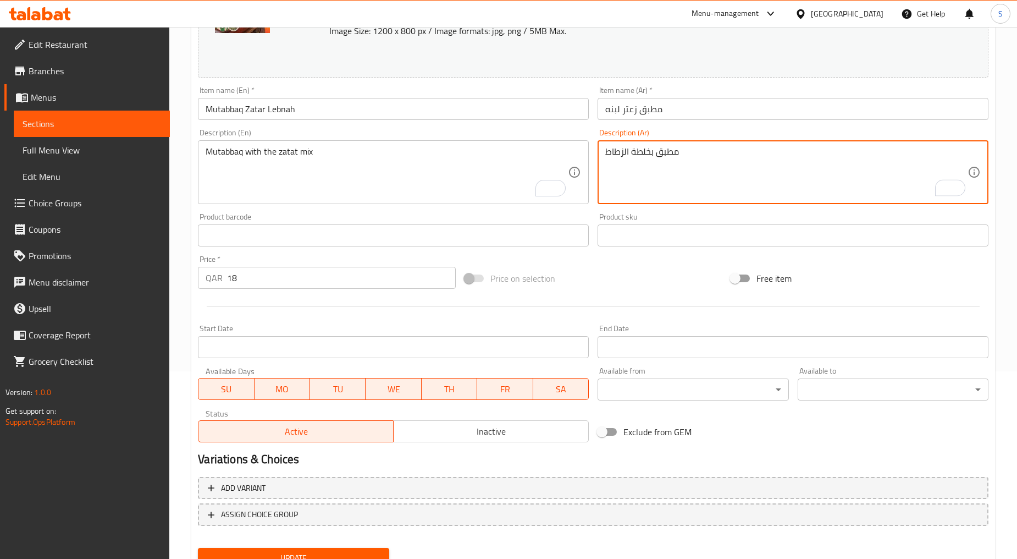
scroll to position [232, 0]
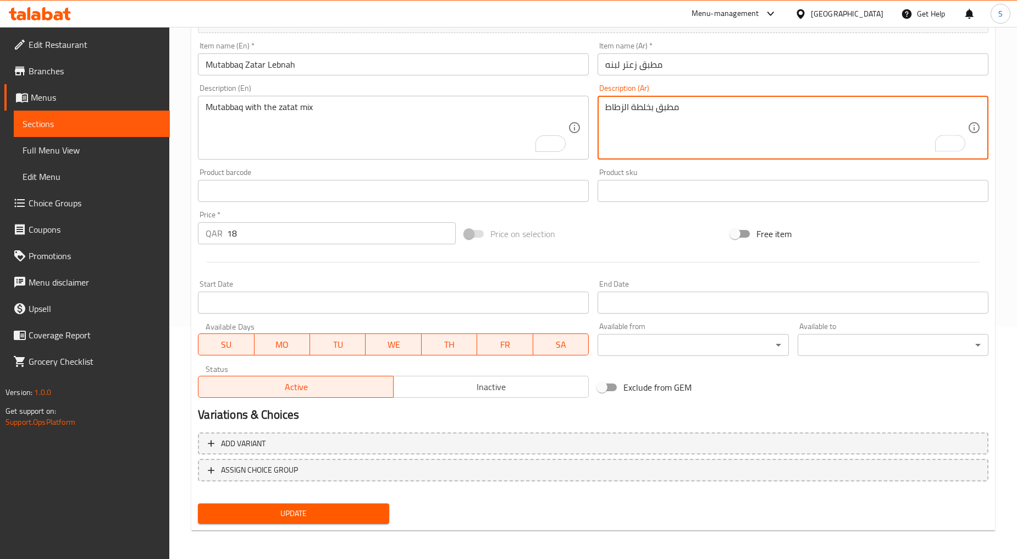
type textarea "مطبق بخلطة الزطاط"
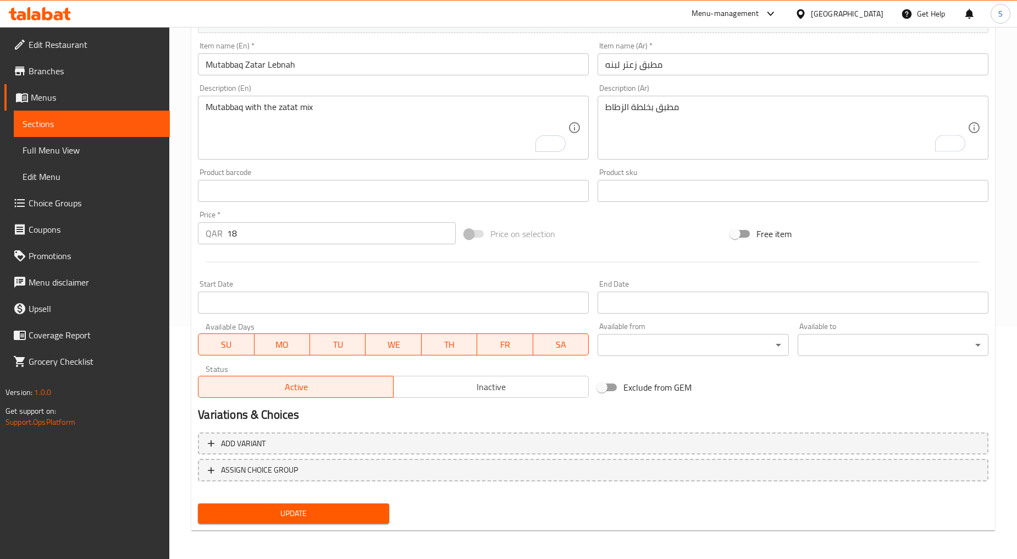
click at [284, 522] on div "Update" at bounding box center [294, 513] width 200 height 29
click at [288, 510] on span "Update" at bounding box center [293, 514] width 173 height 14
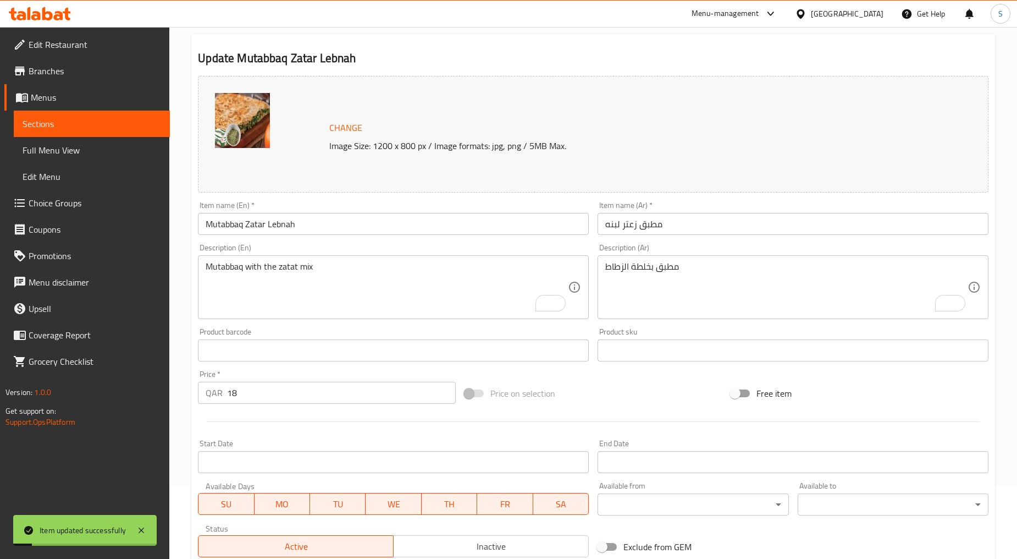
scroll to position [0, 0]
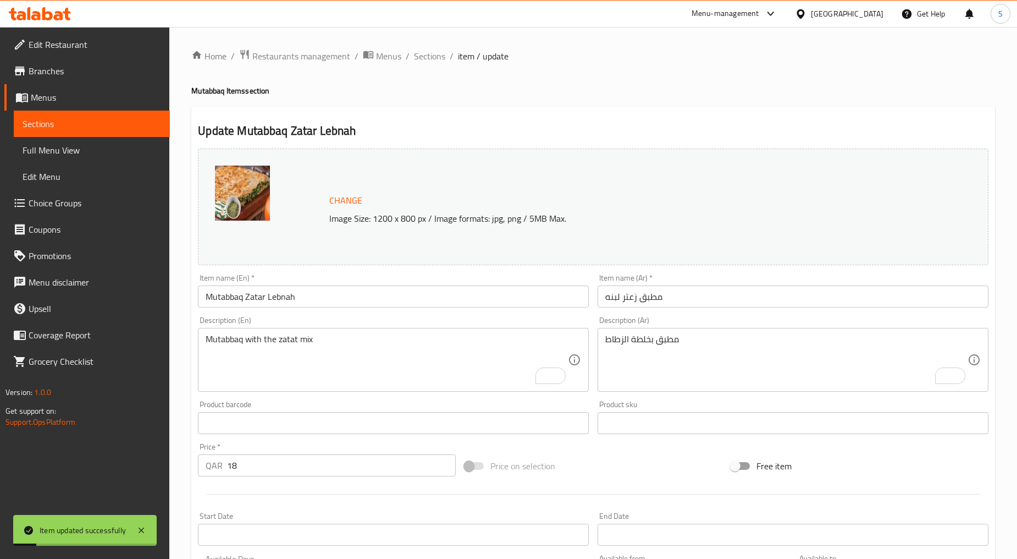
drag, startPoint x: 426, startPoint y: 48, endPoint x: 765, endPoint y: 45, distance: 339.4
click at [426, 49] on span "Sections" at bounding box center [429, 55] width 31 height 13
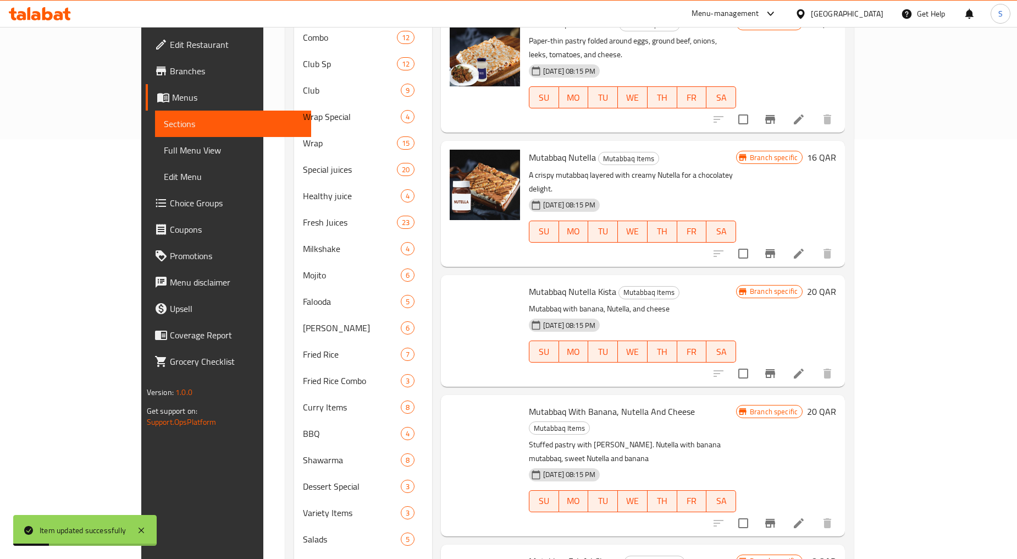
scroll to position [2478, 0]
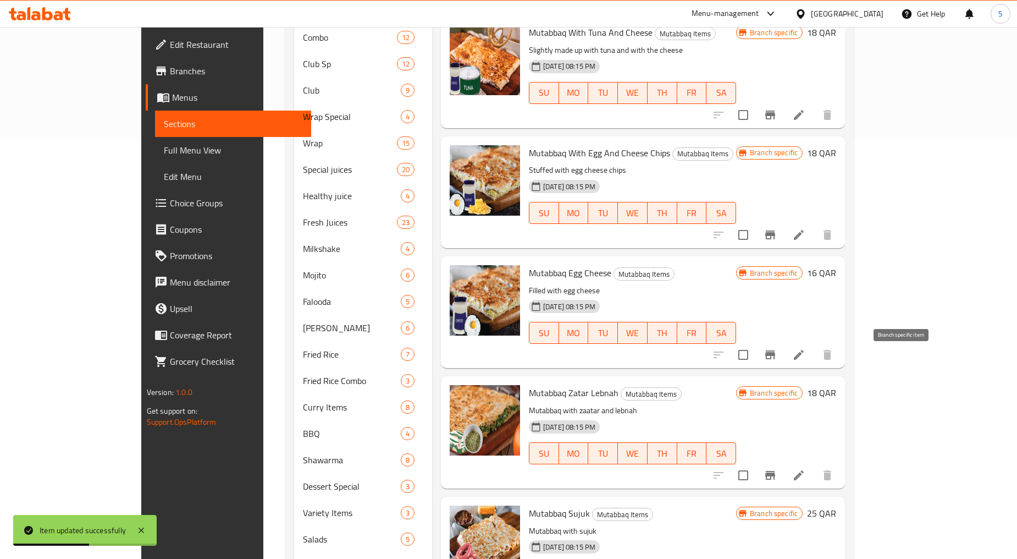
click at [777, 469] on icon "Branch-specific-item" at bounding box center [770, 475] width 13 height 13
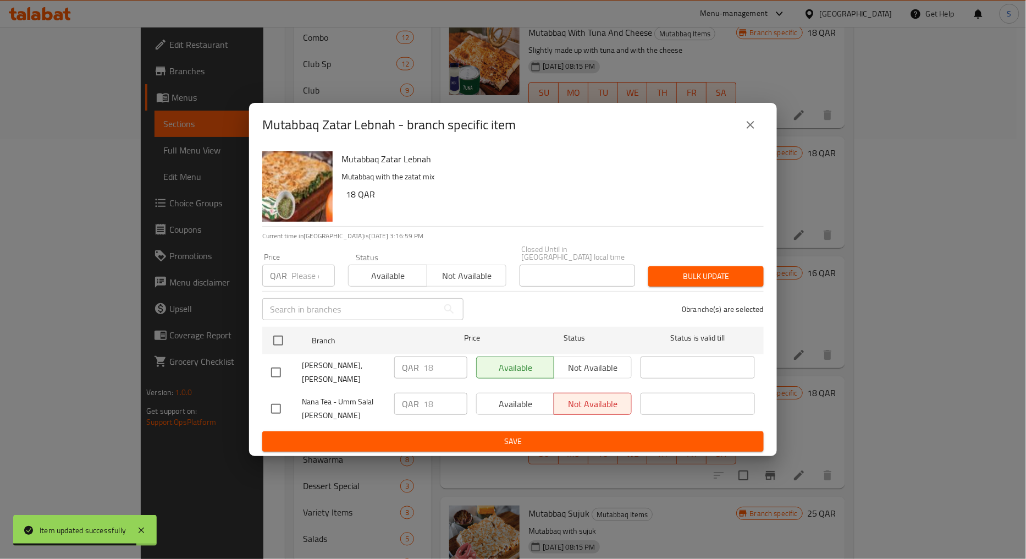
click at [764, 139] on div "Mutabbaq Zatar Lebnah - branch specific item" at bounding box center [513, 125] width 528 height 44
click at [762, 138] on button "close" at bounding box center [751, 125] width 26 height 26
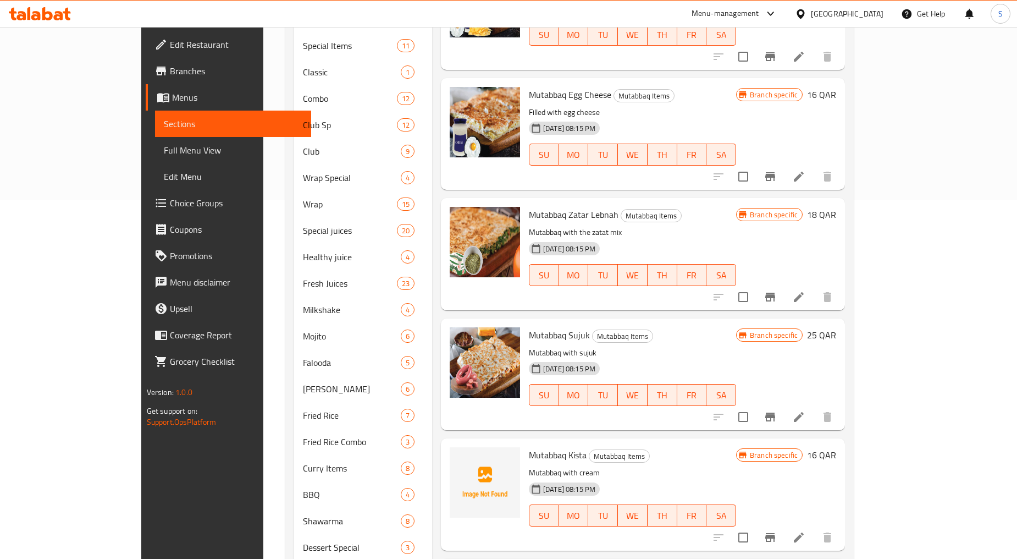
scroll to position [2718, 0]
click at [777, 410] on icon "Branch-specific-item" at bounding box center [770, 416] width 13 height 13
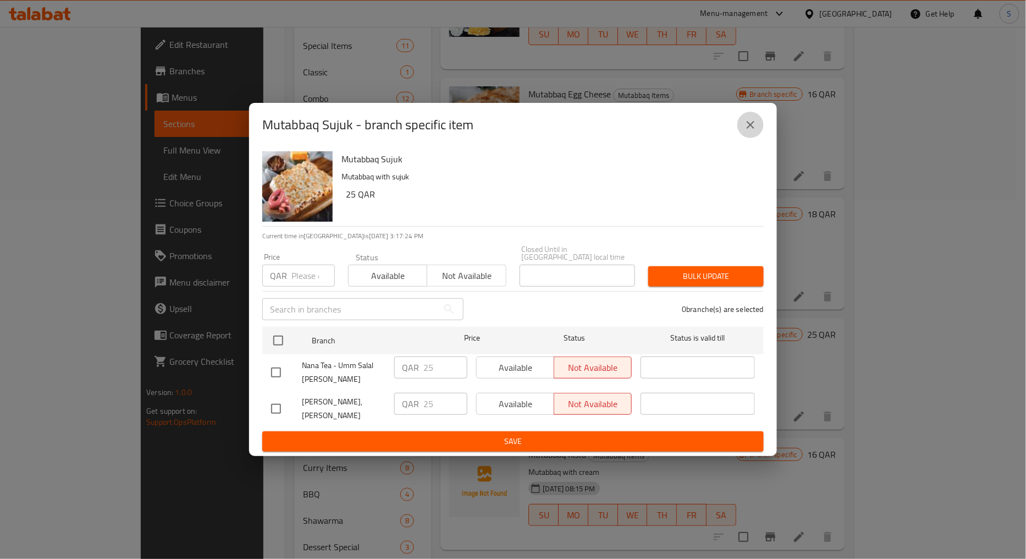
click at [760, 133] on button "close" at bounding box center [751, 125] width 26 height 26
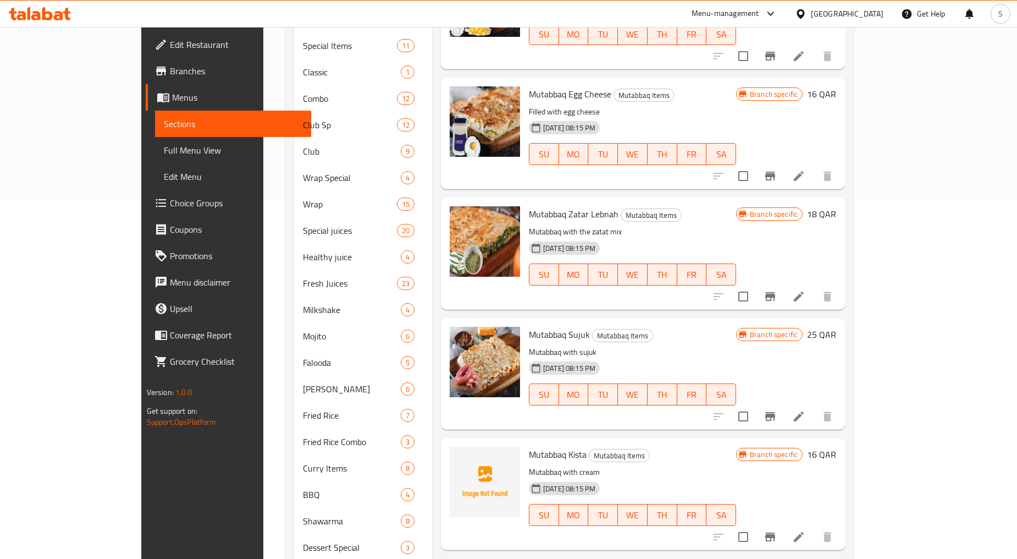
click at [815, 406] on li at bounding box center [799, 416] width 31 height 20
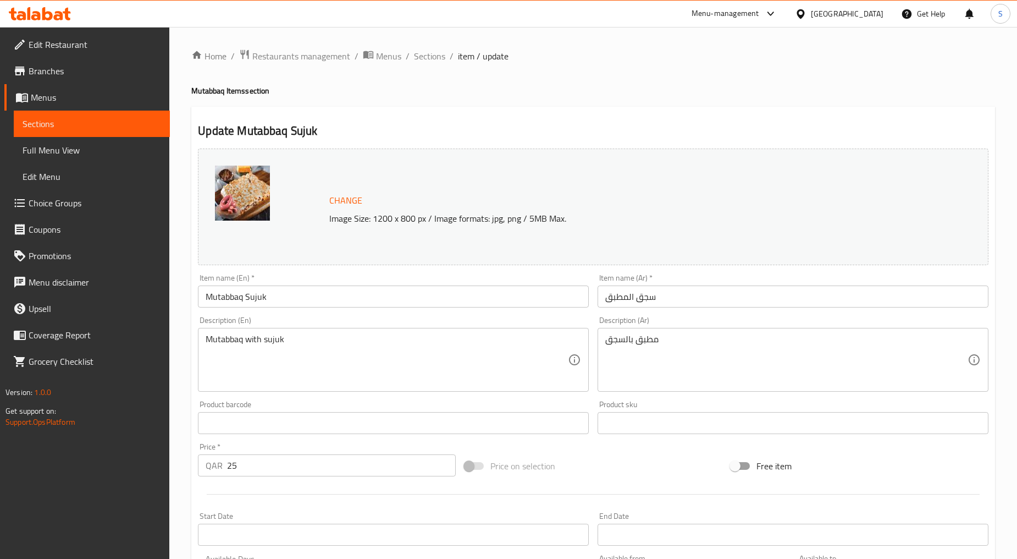
click at [670, 299] on input "سجق المطبق" at bounding box center [793, 296] width 391 height 22
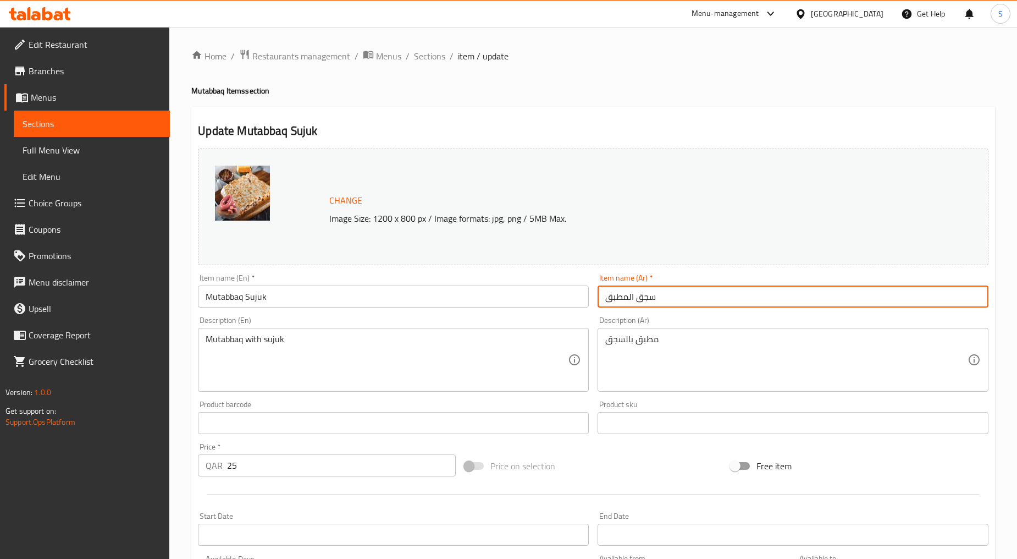
click at [670, 299] on input "سجق المطبق" at bounding box center [793, 296] width 391 height 22
paste input "د"
click at [643, 290] on input "صدق المطبق" at bounding box center [793, 296] width 391 height 22
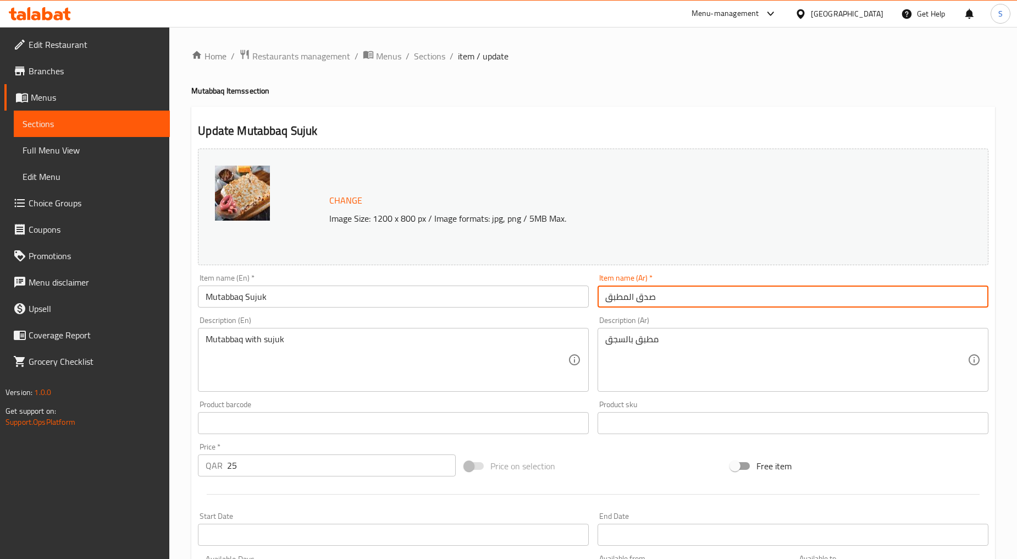
type input "صدق المطبق"
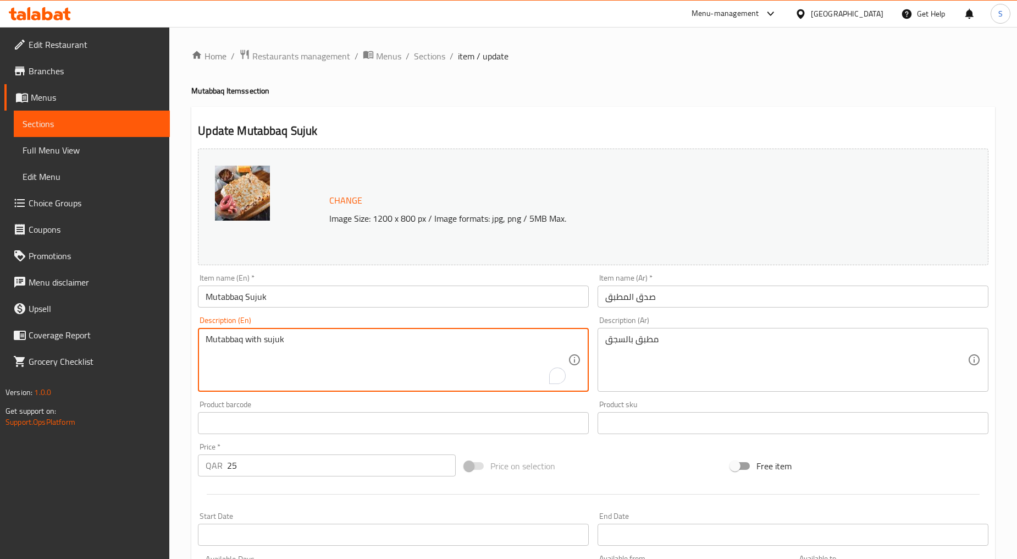
click at [415, 365] on textarea "Mutabbaq with sujuk" at bounding box center [387, 360] width 362 height 52
paste textarea "Filled up with the"
type textarea "Filled up with the sujuk"
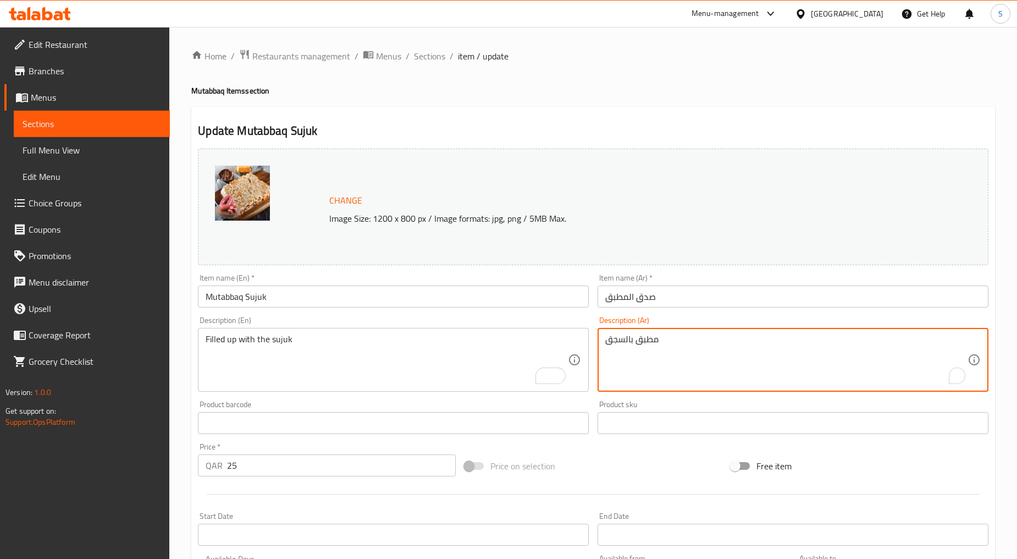
click at [646, 360] on textarea "مطبق بالسجق" at bounding box center [787, 360] width 362 height 52
paste textarea "ملوء"
type textarea "مملوء بالسجق"
click at [649, 296] on input "صدق المطبق" at bounding box center [793, 296] width 391 height 22
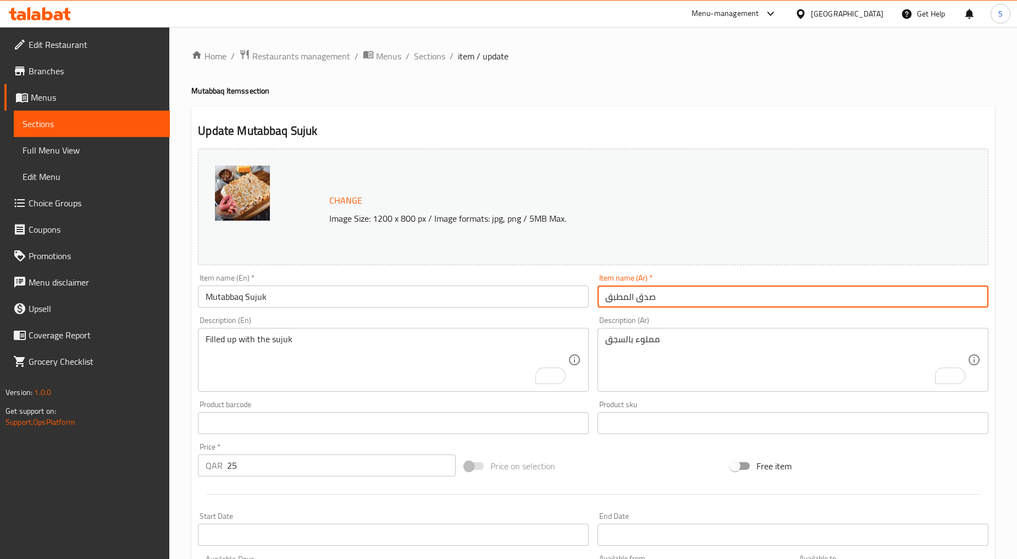
type input "صُدق المطبق"
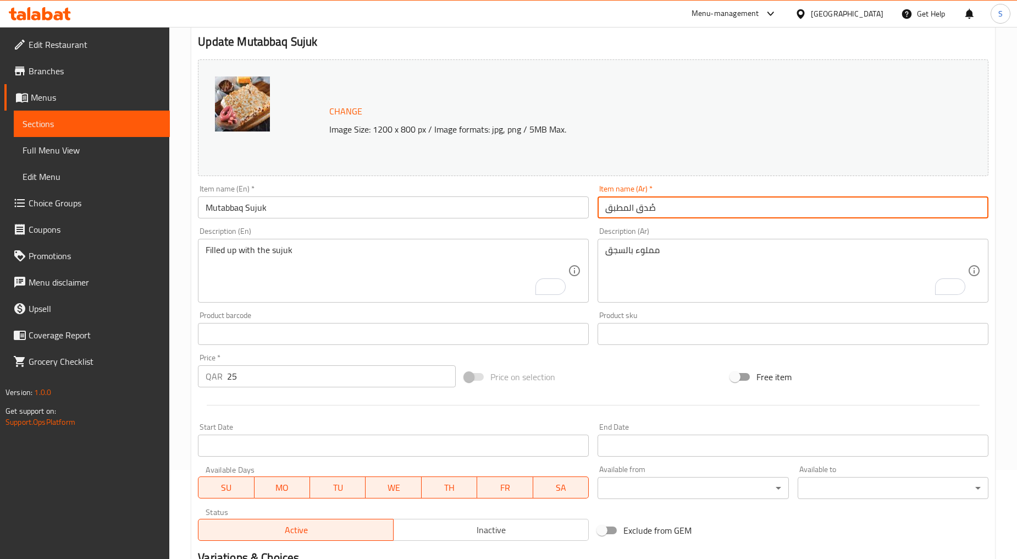
scroll to position [232, 0]
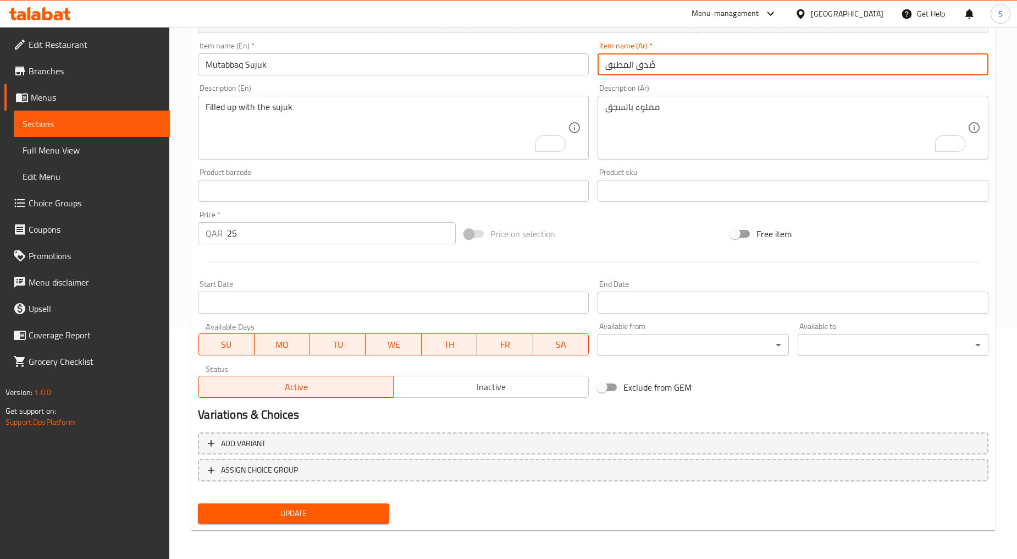
click at [297, 499] on div "Update" at bounding box center [294, 513] width 200 height 29
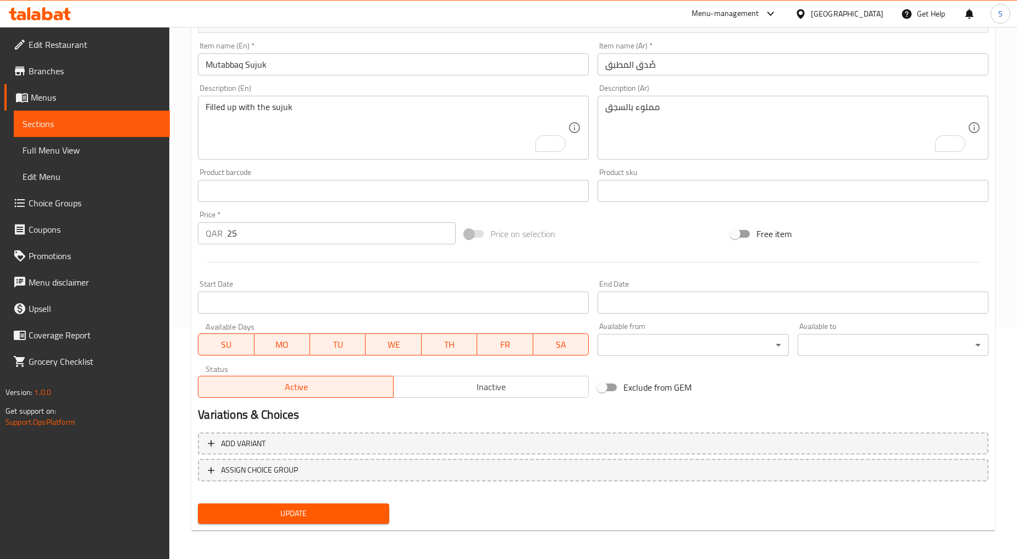
click at [296, 514] on span "Update" at bounding box center [293, 514] width 173 height 14
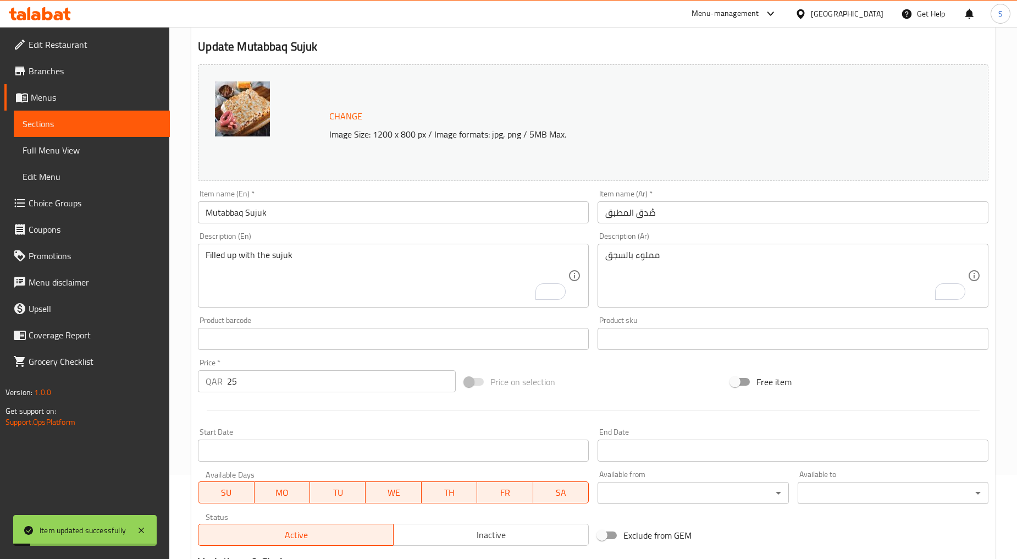
scroll to position [0, 0]
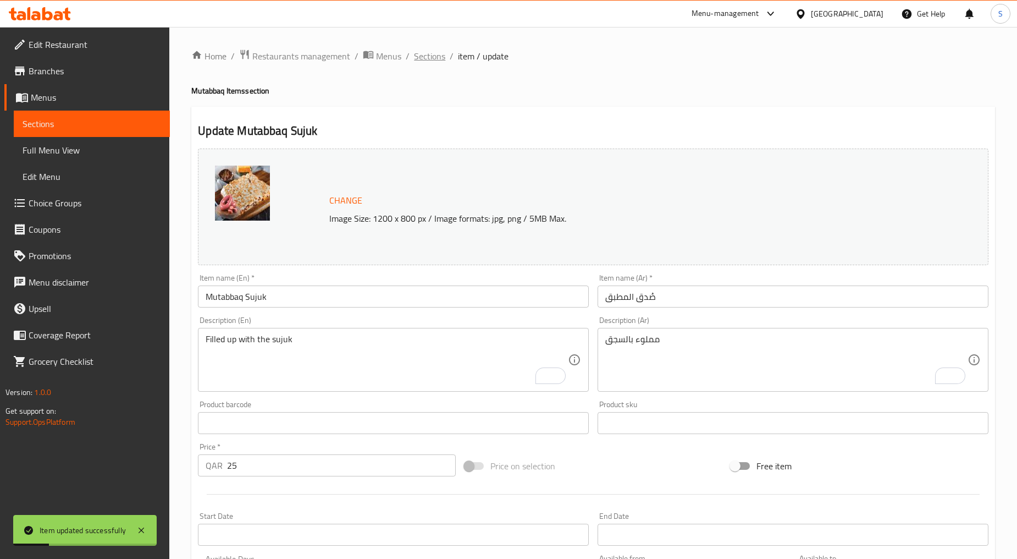
click at [430, 58] on span "Sections" at bounding box center [429, 55] width 31 height 13
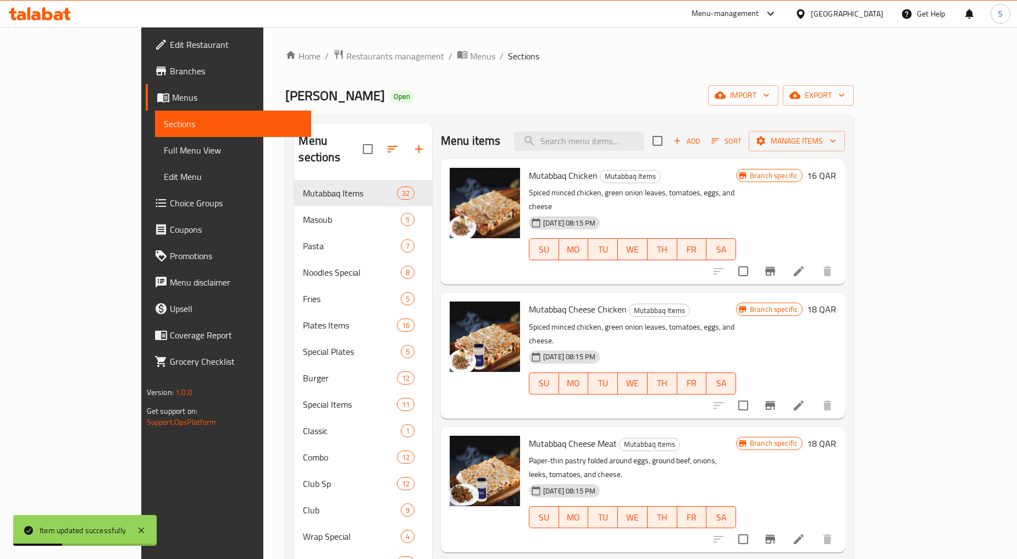
scroll to position [420, 0]
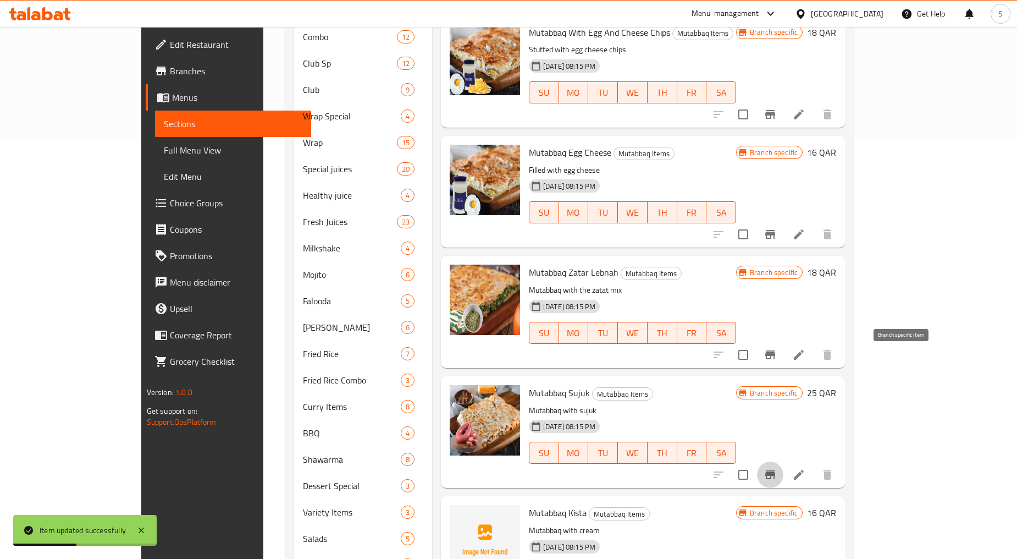
click at [784, 461] on button "Branch-specific-item" at bounding box center [770, 474] width 26 height 26
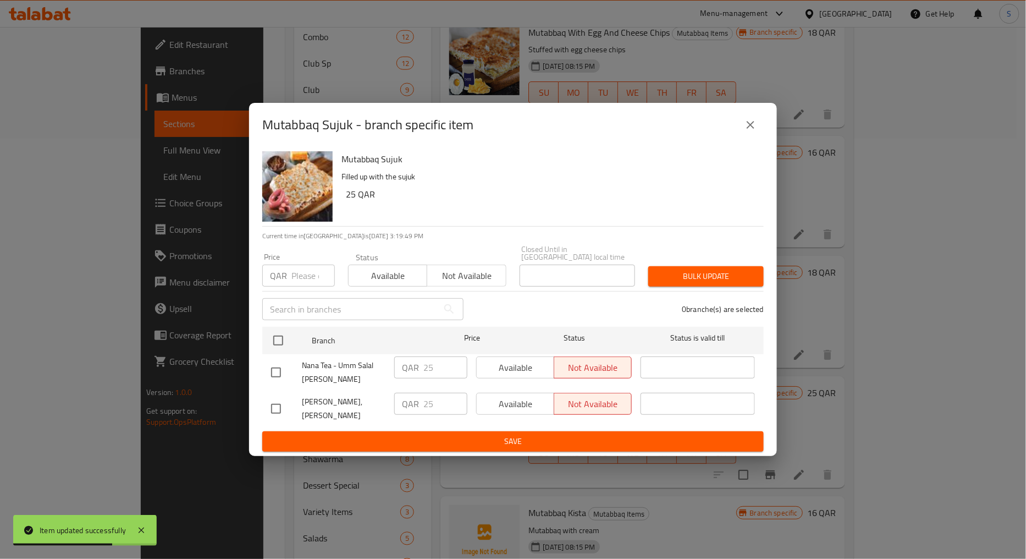
click at [746, 131] on icon "close" at bounding box center [750, 124] width 13 height 13
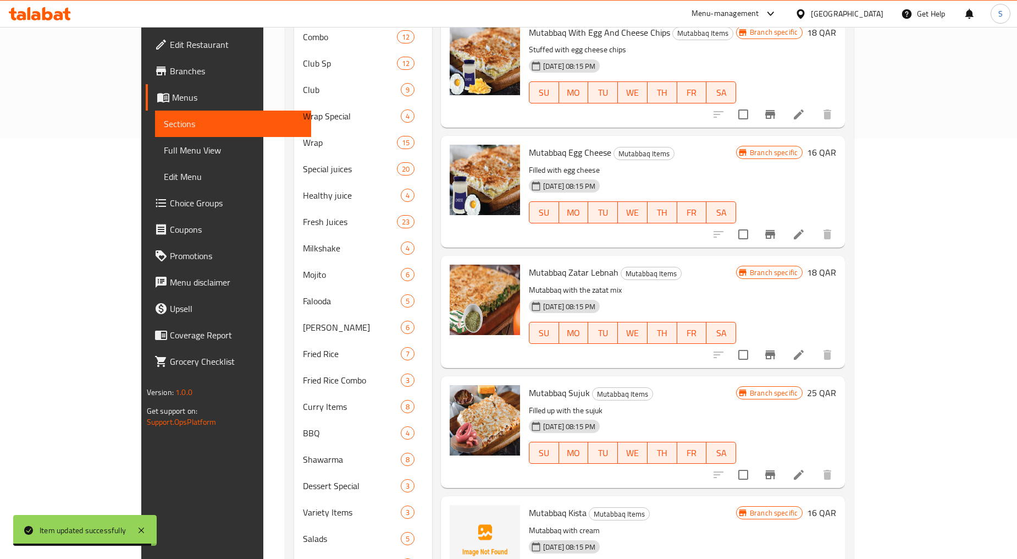
scroll to position [2659, 0]
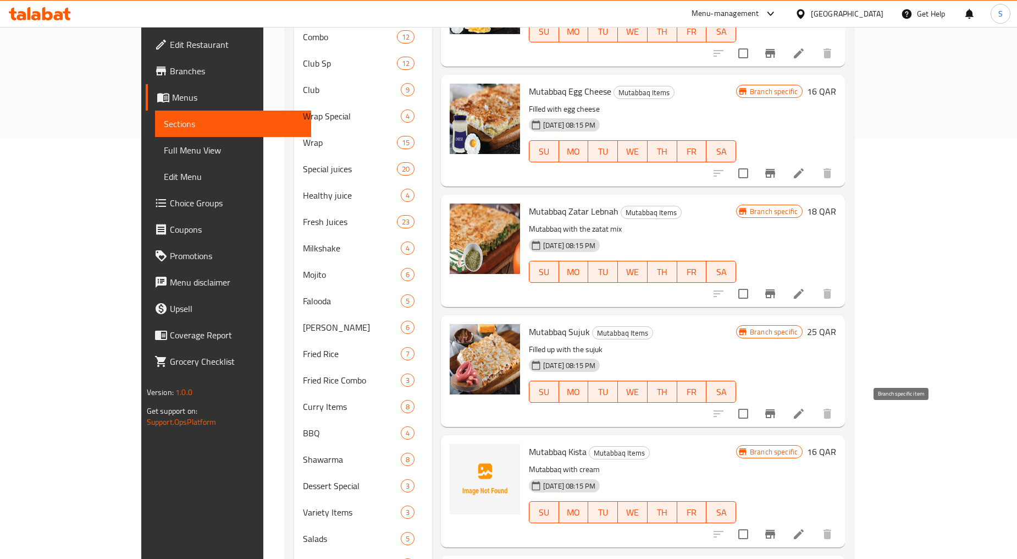
click at [784, 521] on button "Branch-specific-item" at bounding box center [770, 534] width 26 height 26
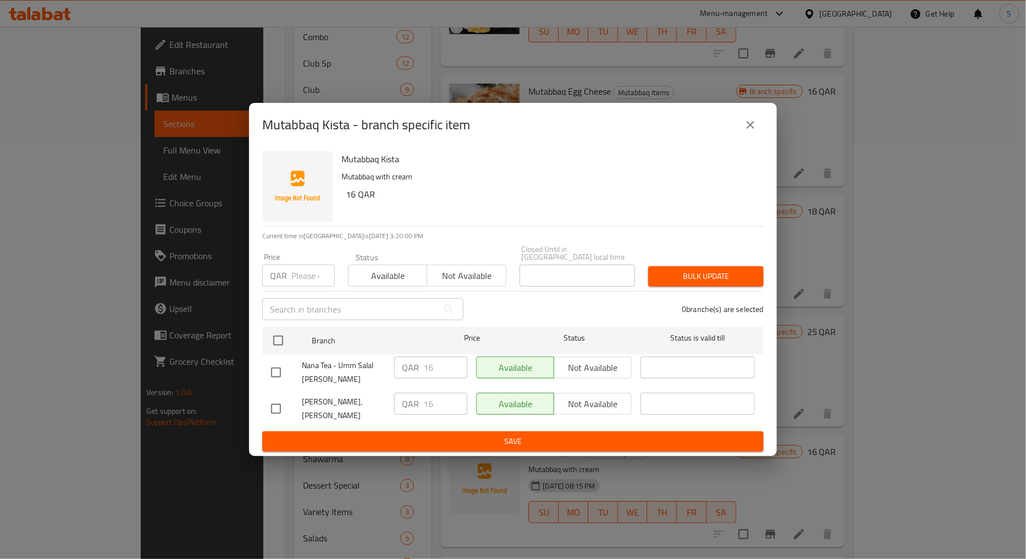
click at [763, 128] on div "Mutabbaq Kista - branch specific item" at bounding box center [513, 125] width 502 height 26
click at [759, 133] on button "close" at bounding box center [751, 125] width 26 height 26
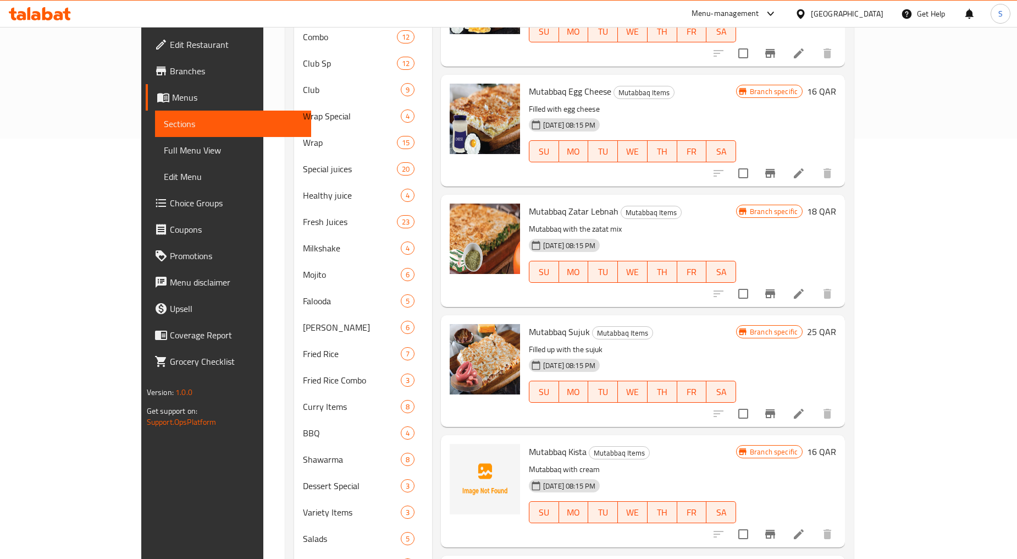
click at [806, 527] on icon at bounding box center [799, 533] width 13 height 13
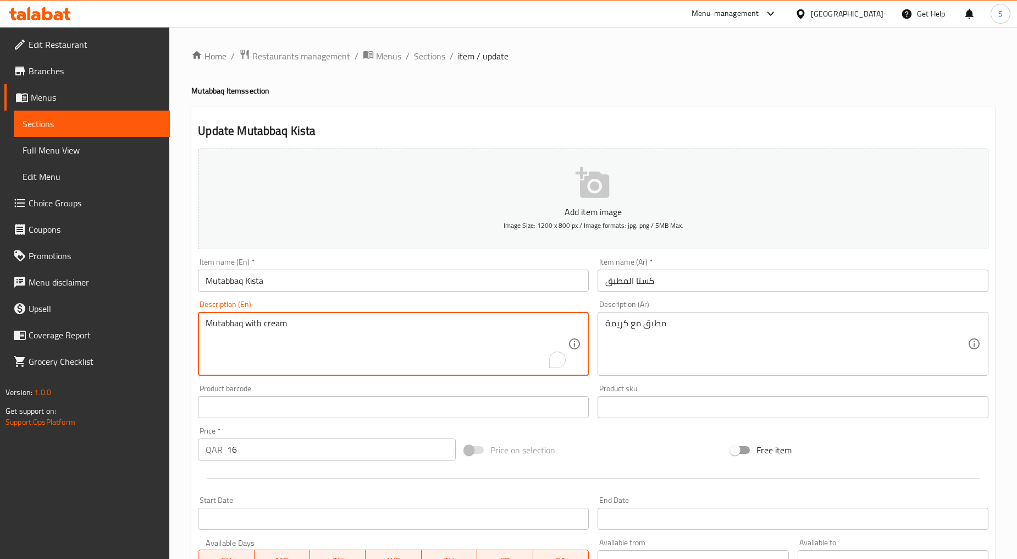
click at [348, 333] on textarea "Mutabbaq with cream" at bounding box center [387, 344] width 362 height 52
paste textarea "Filled with the kista"
type textarea "Filled with the kista"
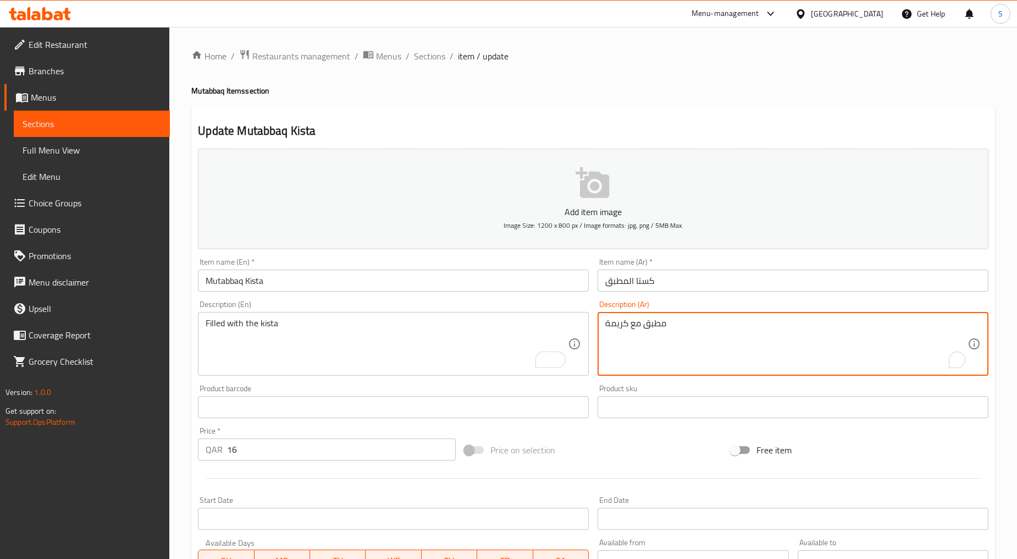
click at [702, 327] on textarea "مطبق مع كريمة" at bounding box center [787, 344] width 362 height 52
paste textarea "ليئة كيستا"
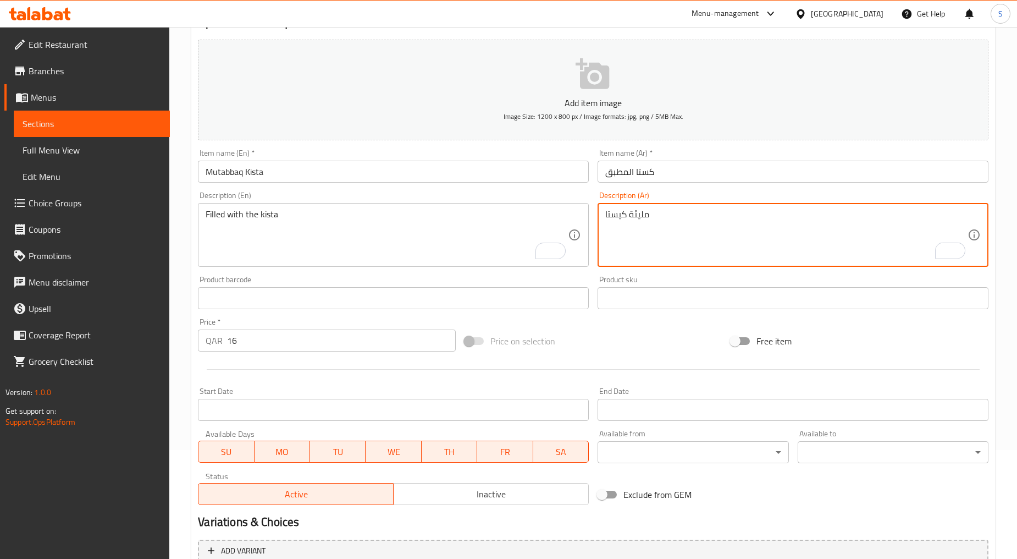
scroll to position [216, 0]
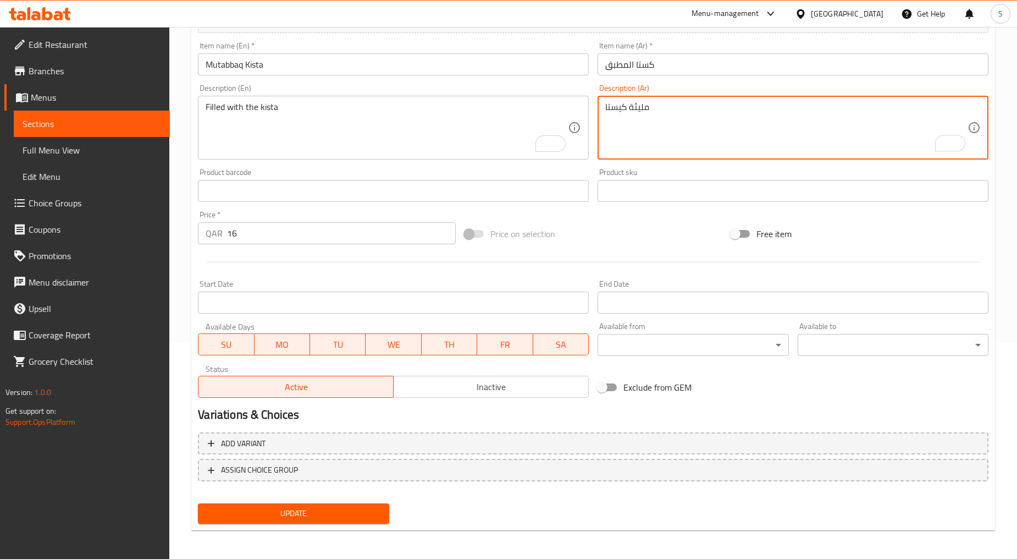
type textarea "مليئة كيستا"
click at [273, 516] on span "Update" at bounding box center [293, 514] width 173 height 14
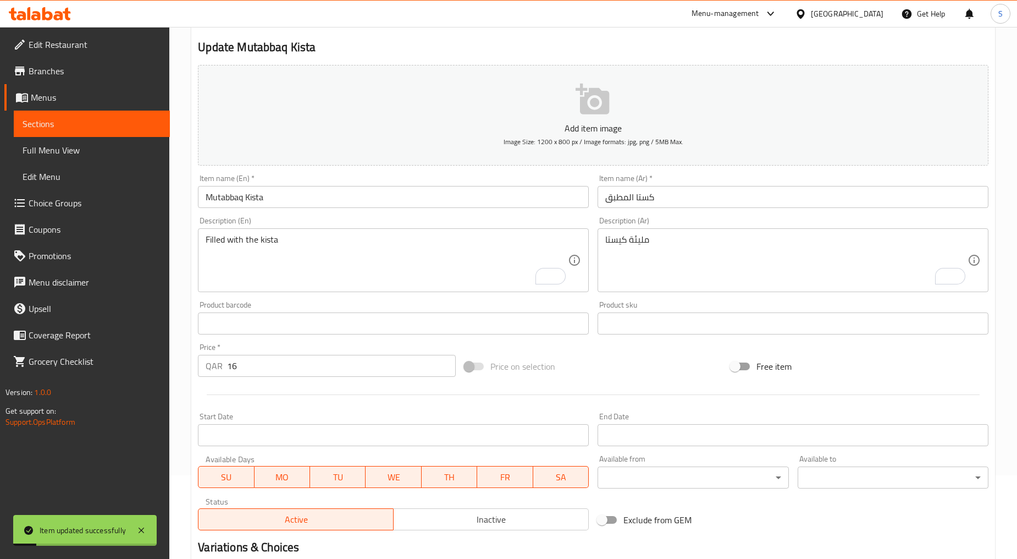
scroll to position [0, 0]
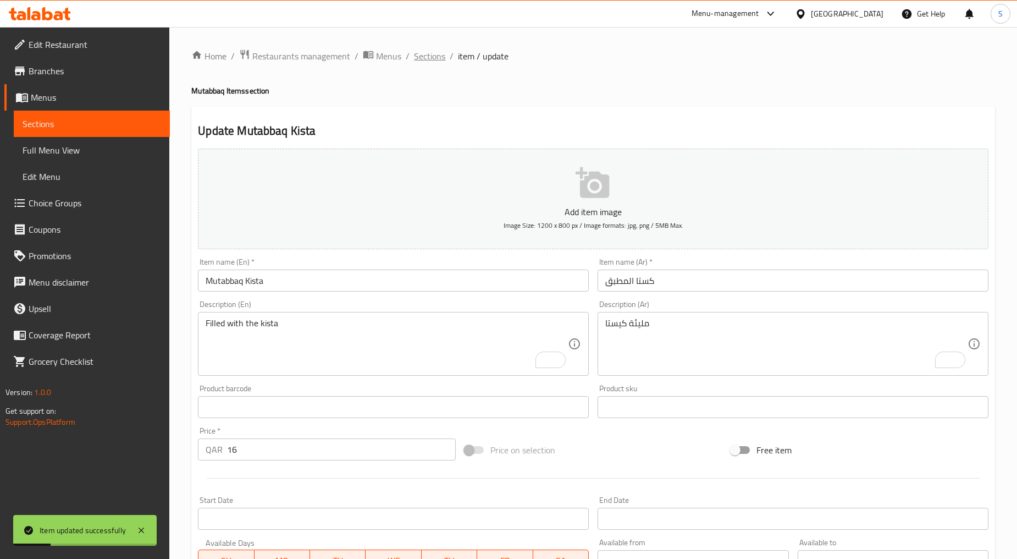
click at [421, 52] on span "Sections" at bounding box center [429, 55] width 31 height 13
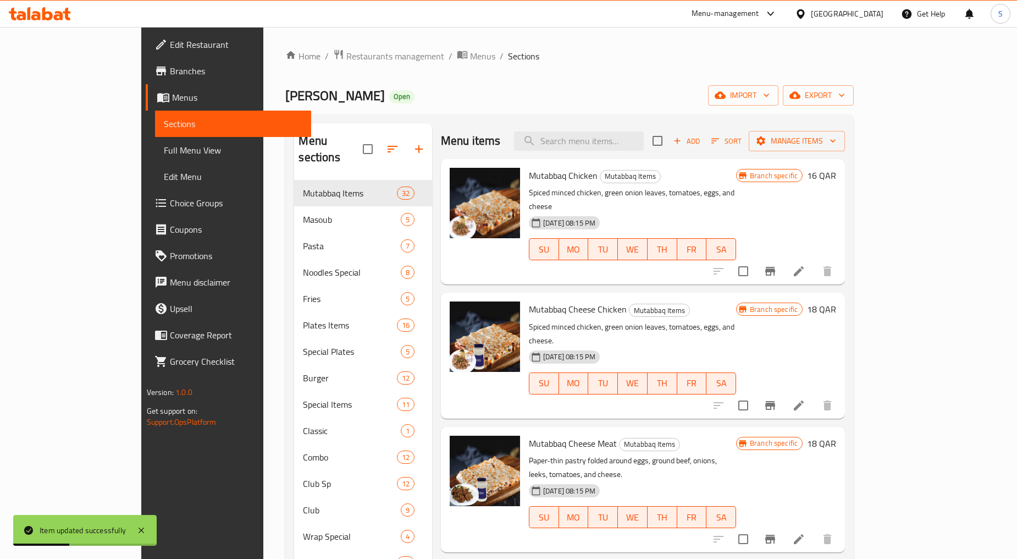
scroll to position [541, 0]
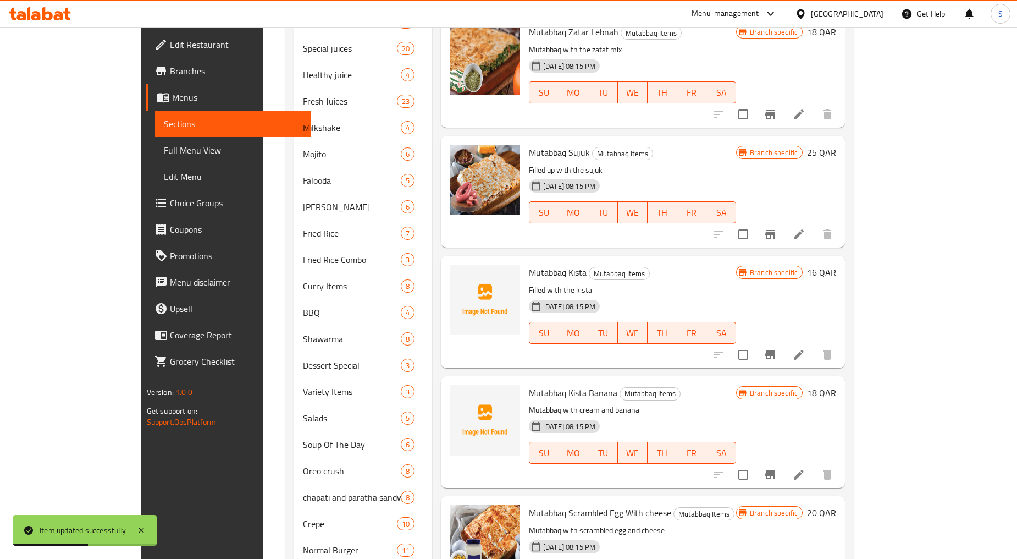
click at [784, 342] on button "Branch-specific-item" at bounding box center [770, 355] width 26 height 26
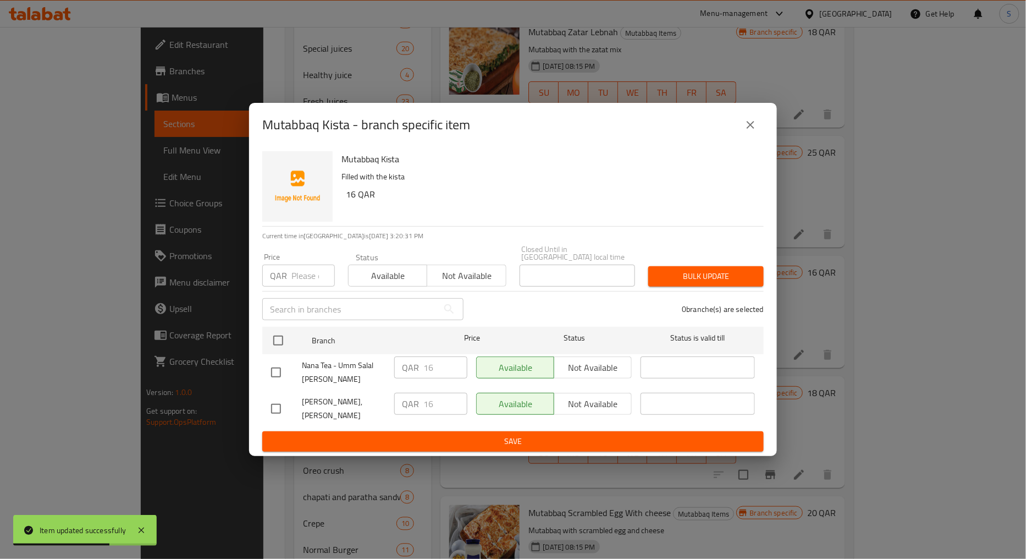
click at [755, 138] on button "close" at bounding box center [751, 125] width 26 height 26
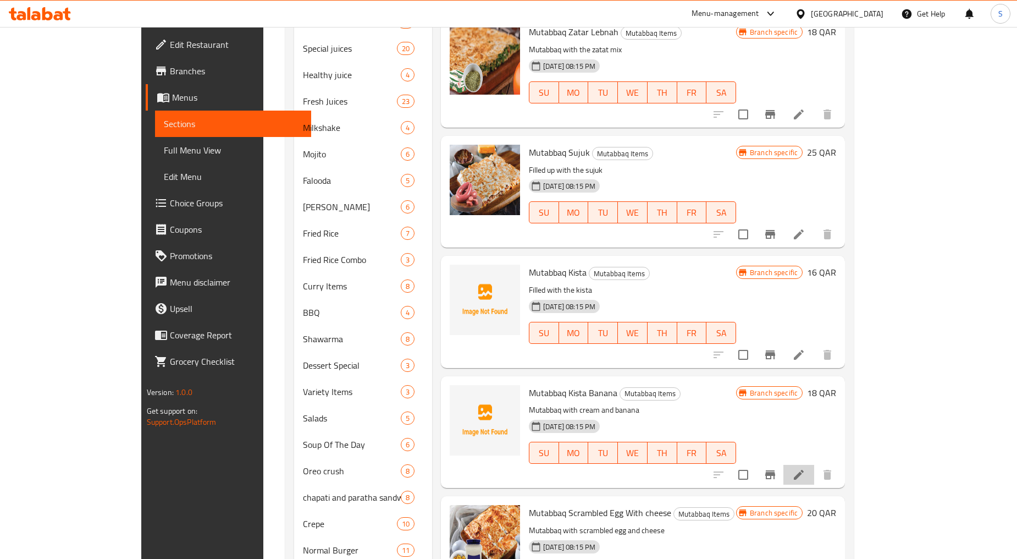
click at [815, 465] on li at bounding box center [799, 475] width 31 height 20
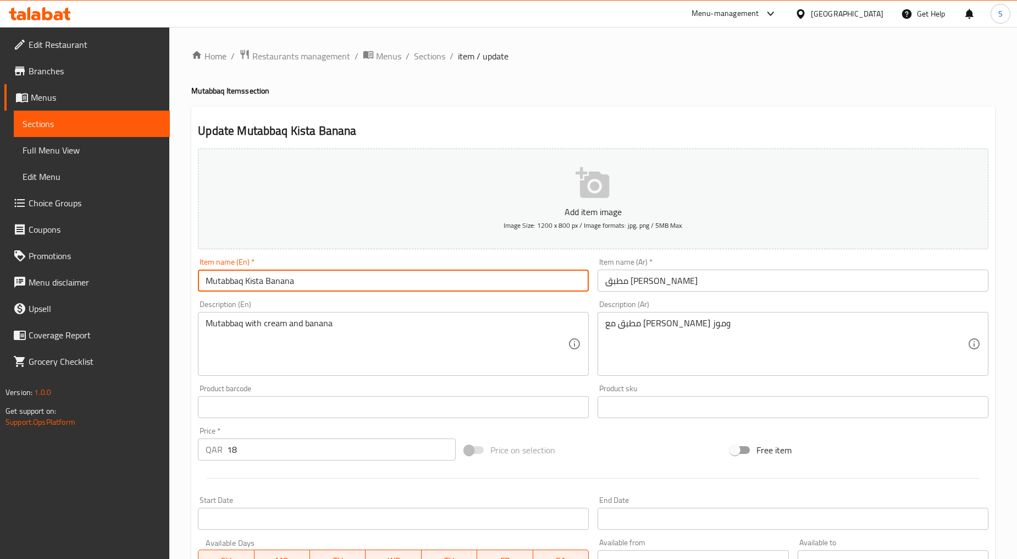
click at [315, 288] on input "Mutabbaq Kista Banana" at bounding box center [393, 280] width 391 height 22
paste input "KISTA BANANA"
click at [315, 288] on input "KISTA BANANA" at bounding box center [393, 280] width 391 height 22
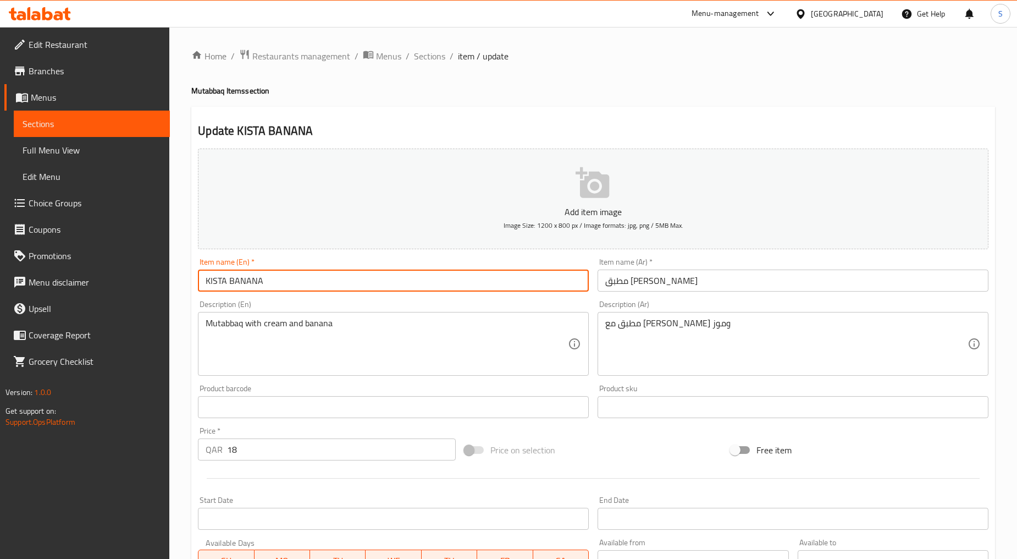
click at [315, 288] on input "KISTA BANANA" at bounding box center [393, 280] width 391 height 22
type input "Kista Banana"
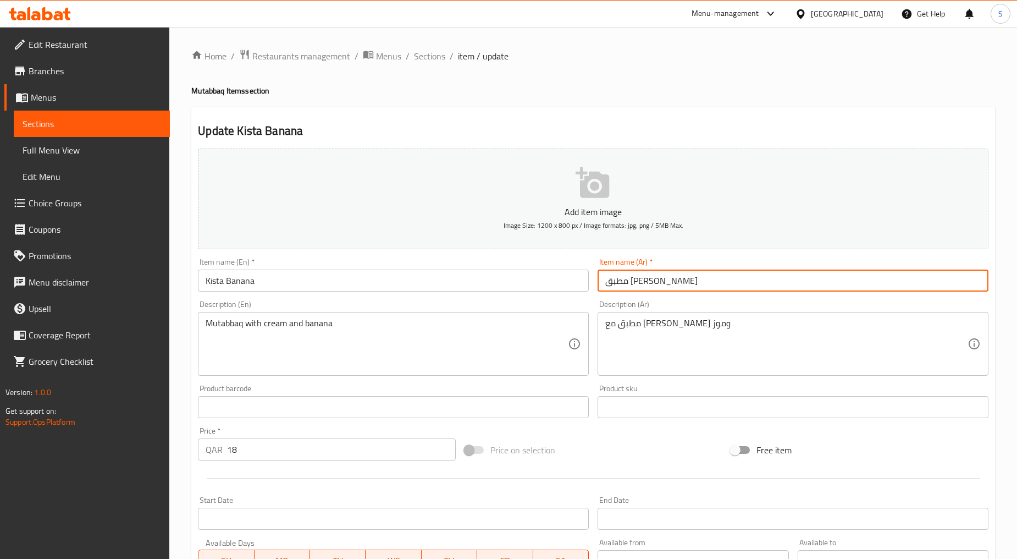
click at [625, 284] on input "مطبق كيستا بانانا" at bounding box center [793, 280] width 391 height 22
paste input "text"
type input "كيستا بانانا"
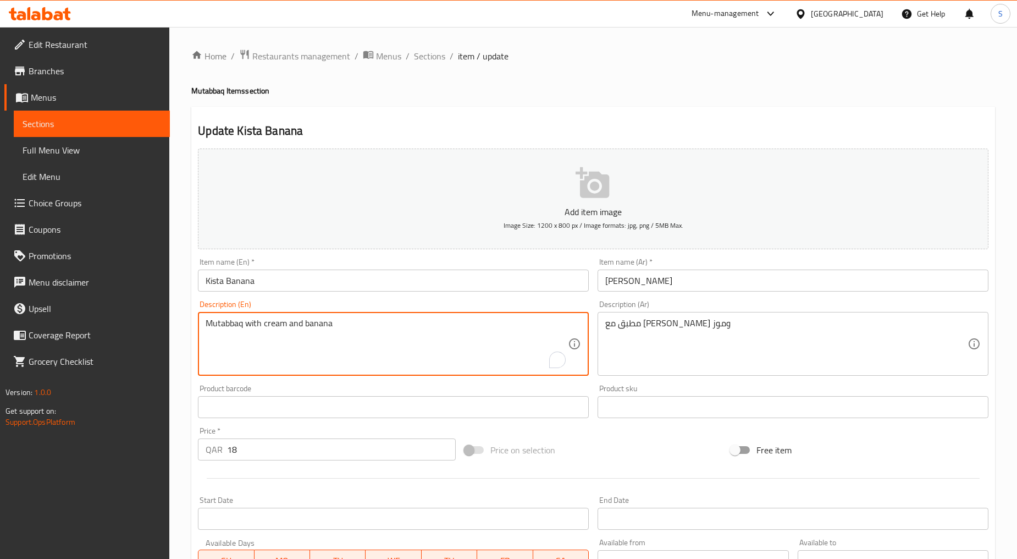
click at [394, 355] on textarea "Mutabbaq with cream and banana" at bounding box center [387, 344] width 362 height 52
paste textarea "Some mixed up with kista"
type textarea "Some mixed up with kista and banana"
click at [391, 340] on textarea "Some mixed up with kista and banana" at bounding box center [387, 344] width 362 height 52
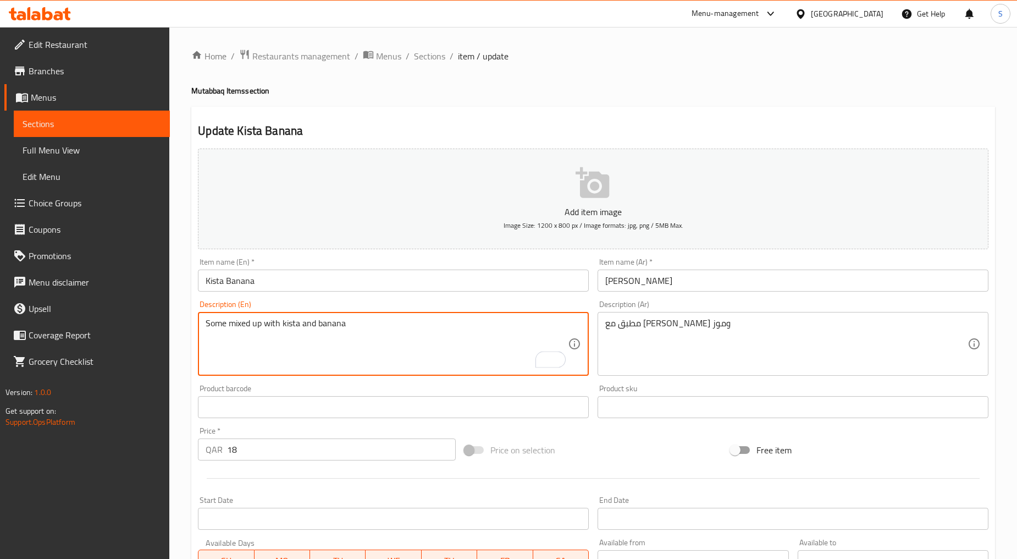
click at [391, 340] on textarea "Some mixed up with kista and banana" at bounding box center [387, 344] width 362 height 52
type textarea "Some mixed up with kista and banana"
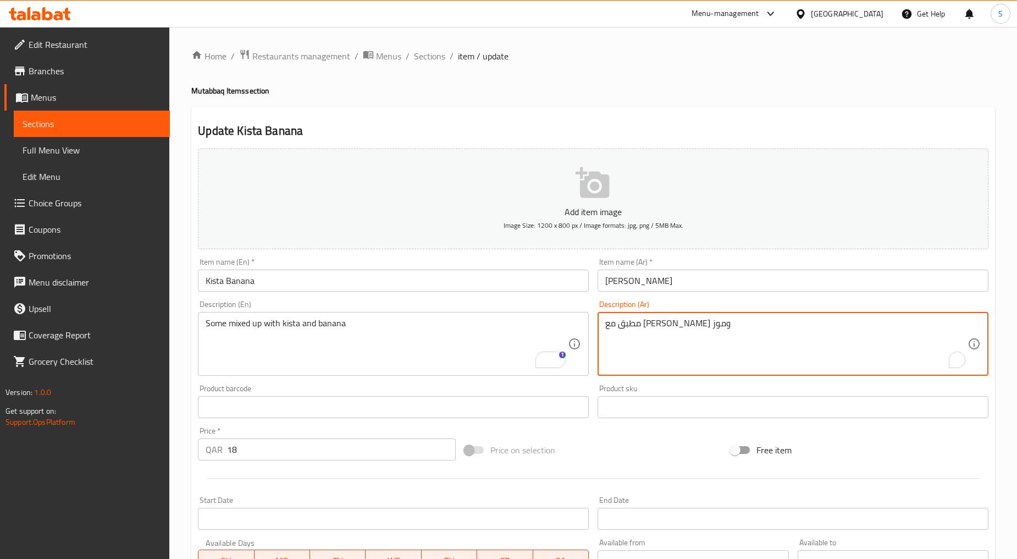
click at [709, 336] on textarea "مطبق مع [PERSON_NAME] وموز" at bounding box center [787, 344] width 362 height 52
paste textarea "اختلط البعض مع الكيستا وال"
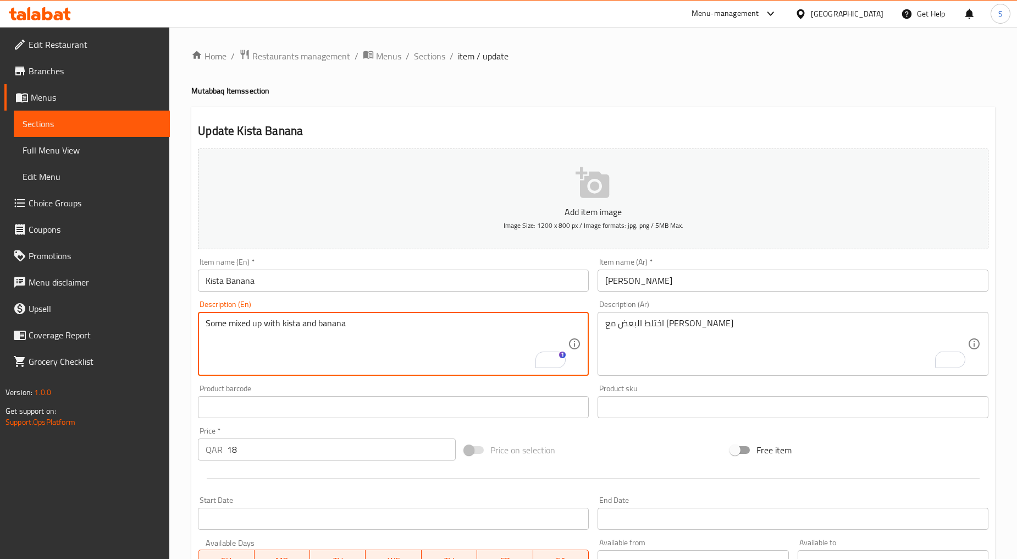
click at [361, 333] on textarea "Some mixed up with kista and banana" at bounding box center [387, 344] width 362 height 52
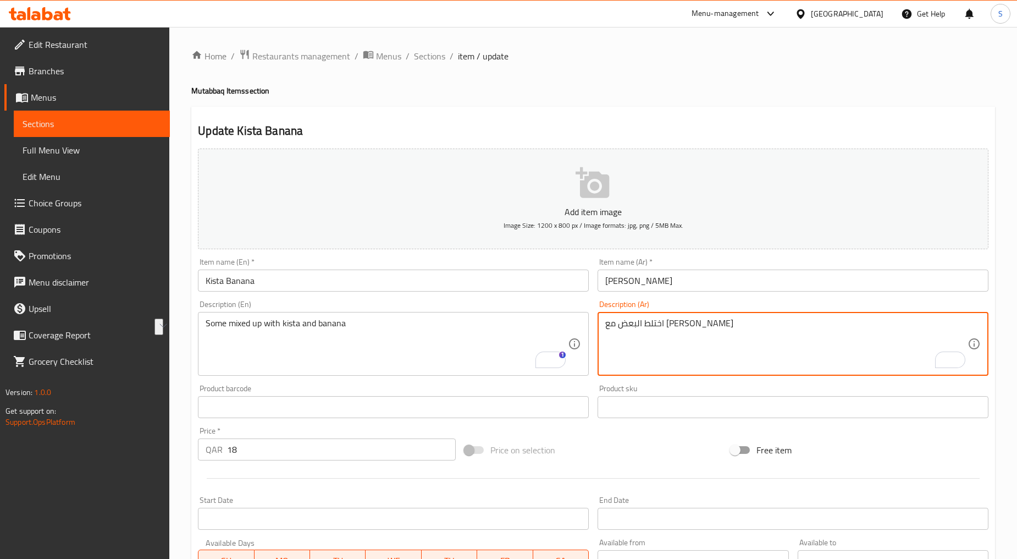
drag, startPoint x: 674, startPoint y: 329, endPoint x: 727, endPoint y: 331, distance: 53.4
paste textarea "عضها مختلط"
type textarea "بعضها مختلط مع الكيستا والموز"
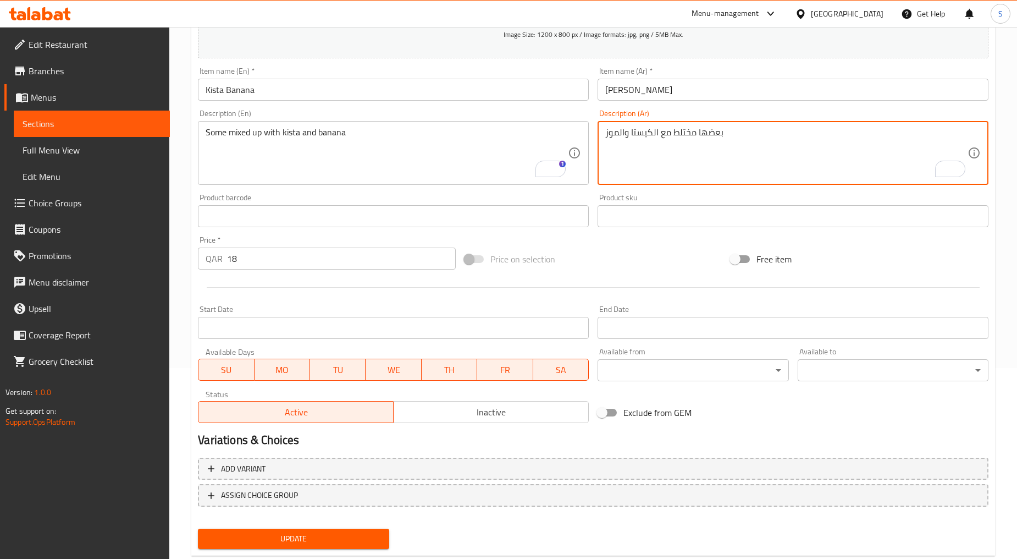
scroll to position [216, 0]
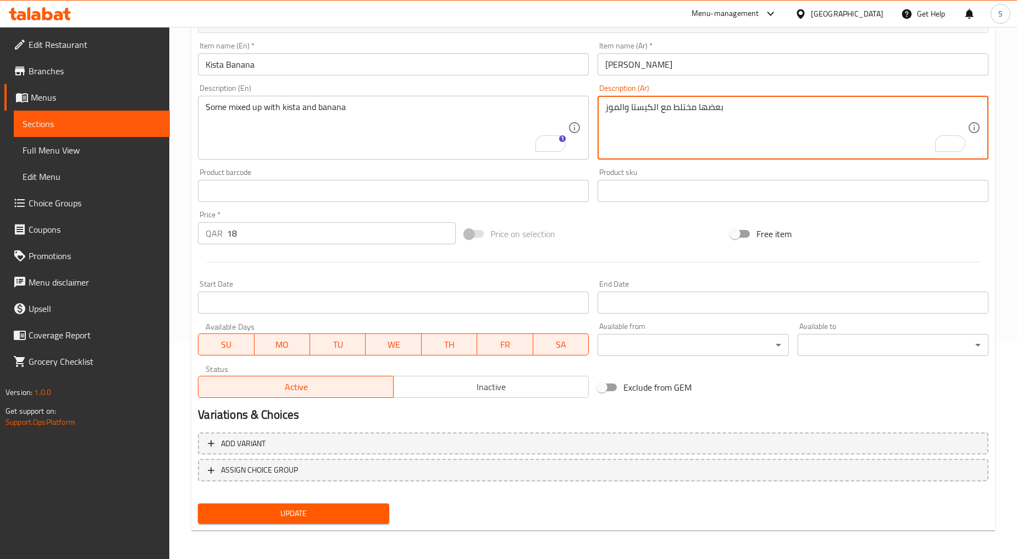
click at [267, 515] on span "Update" at bounding box center [293, 514] width 173 height 14
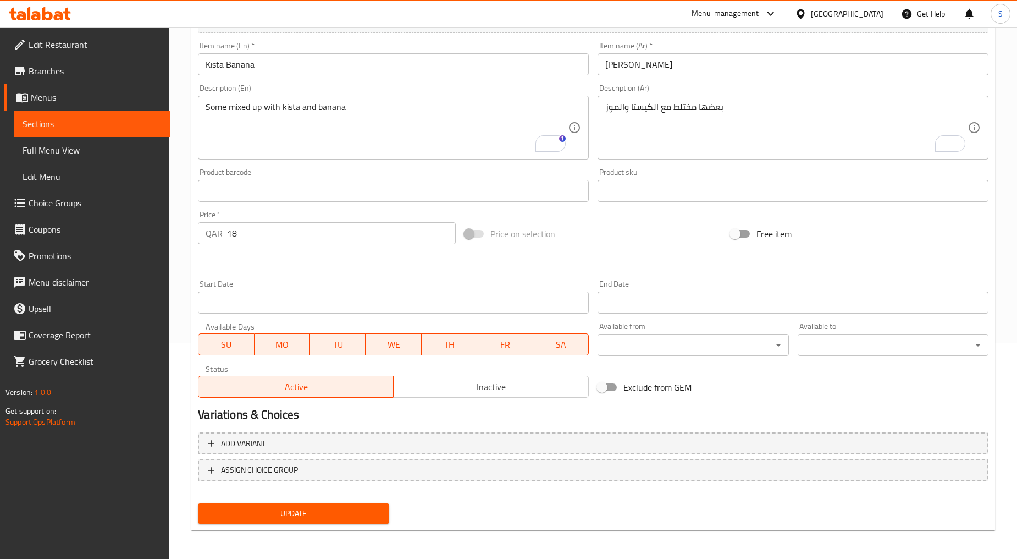
click at [334, 507] on span "Update" at bounding box center [293, 514] width 173 height 14
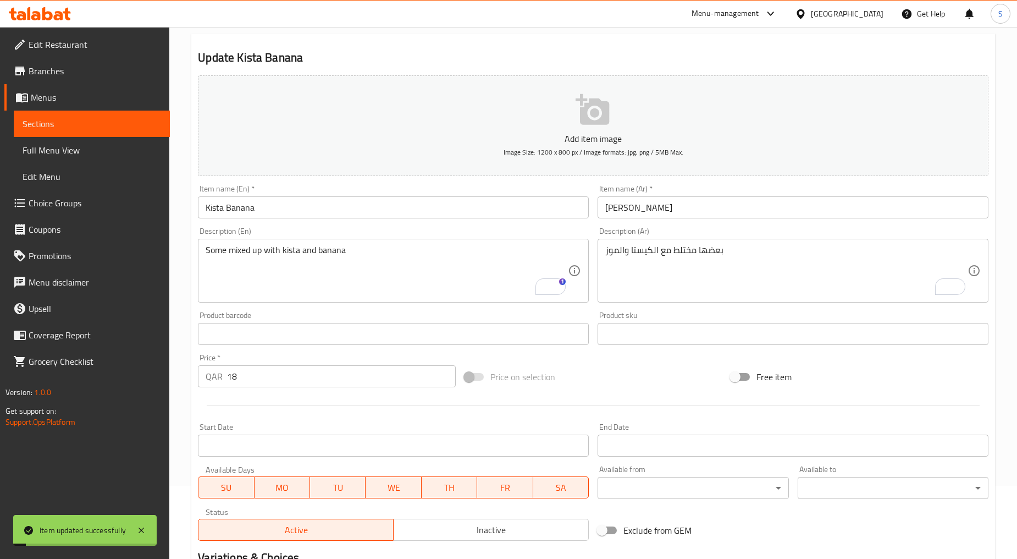
scroll to position [0, 0]
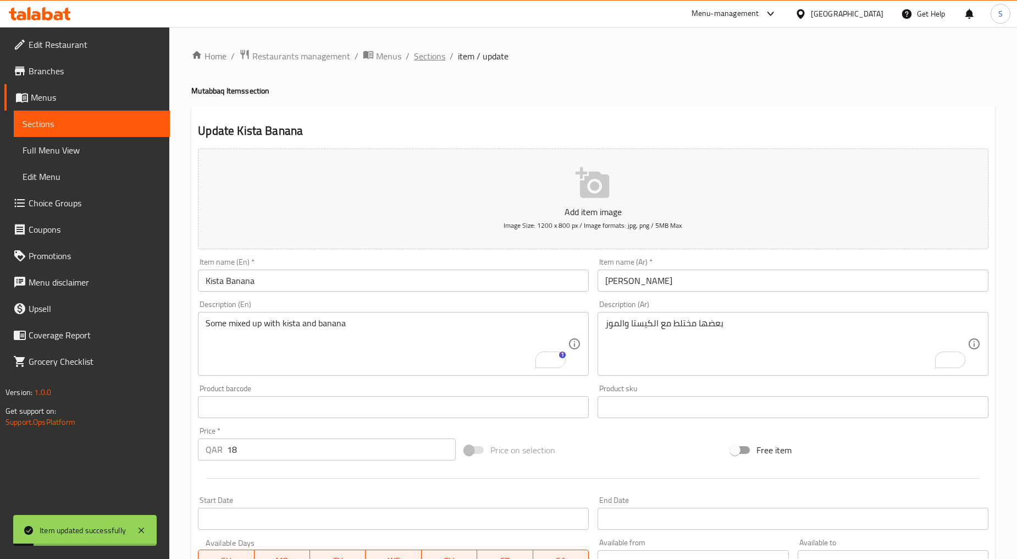
click at [417, 52] on span "Sections" at bounding box center [429, 55] width 31 height 13
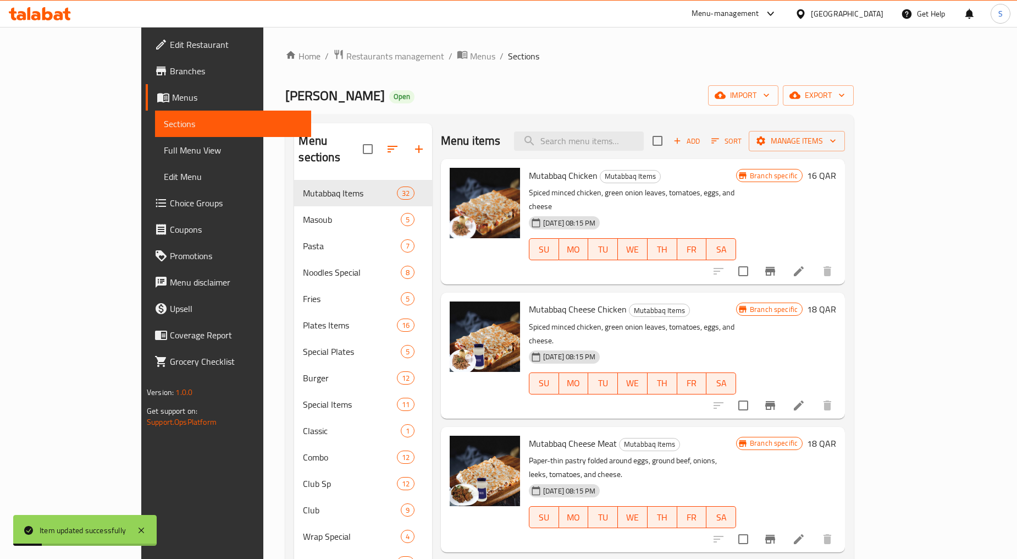
scroll to position [541, 0]
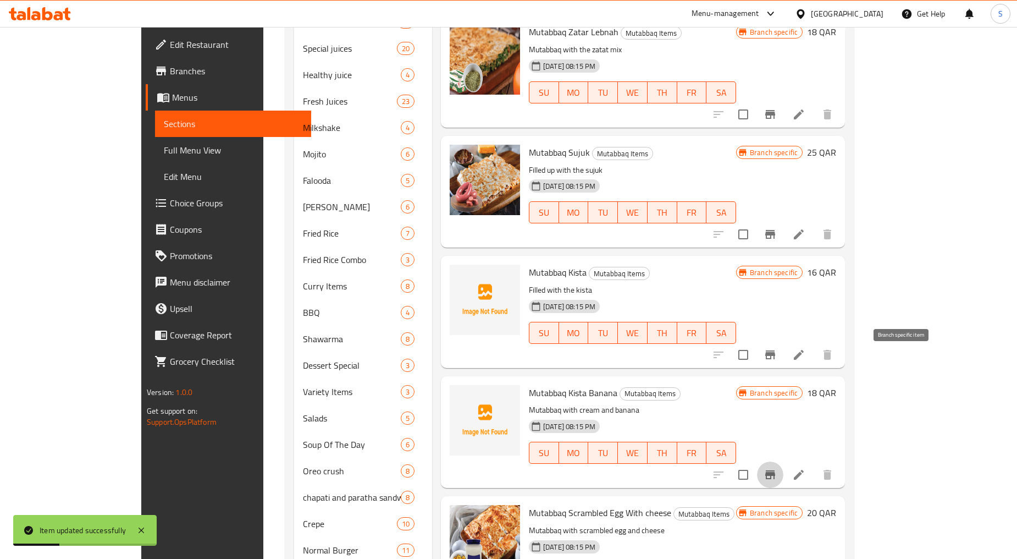
click at [784, 461] on button "Branch-specific-item" at bounding box center [770, 474] width 26 height 26
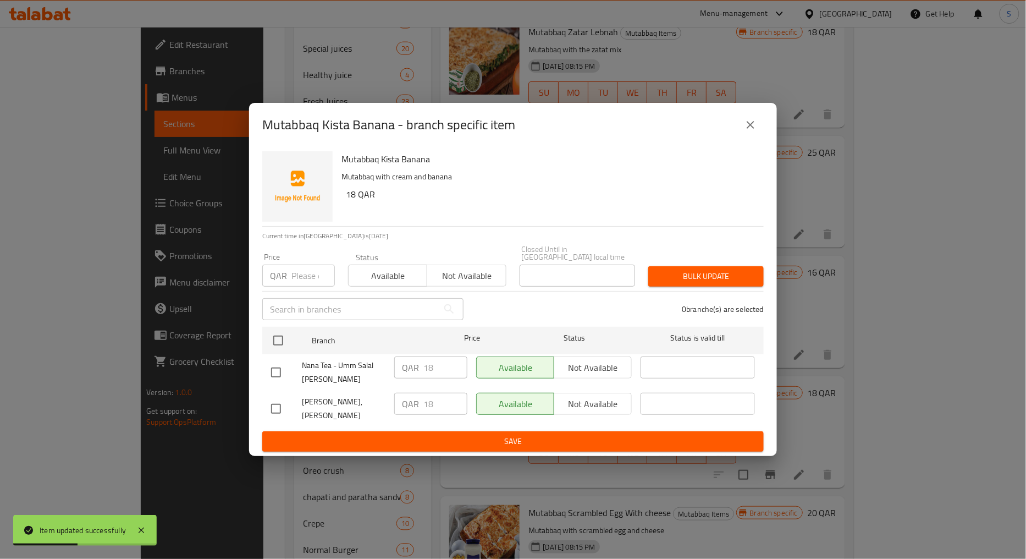
click at [748, 129] on icon "close" at bounding box center [751, 125] width 8 height 8
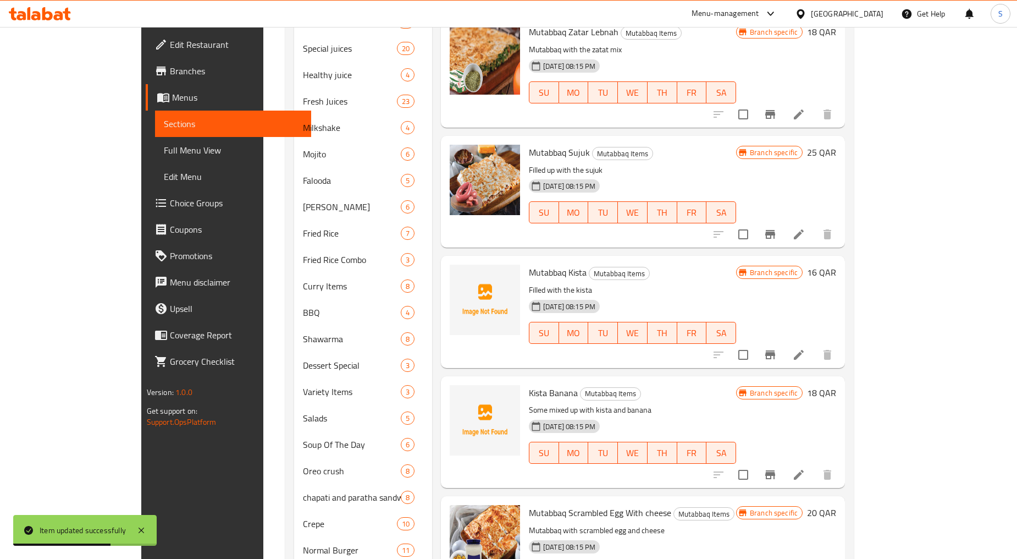
click at [784, 461] on button "Branch-specific-item" at bounding box center [770, 474] width 26 height 26
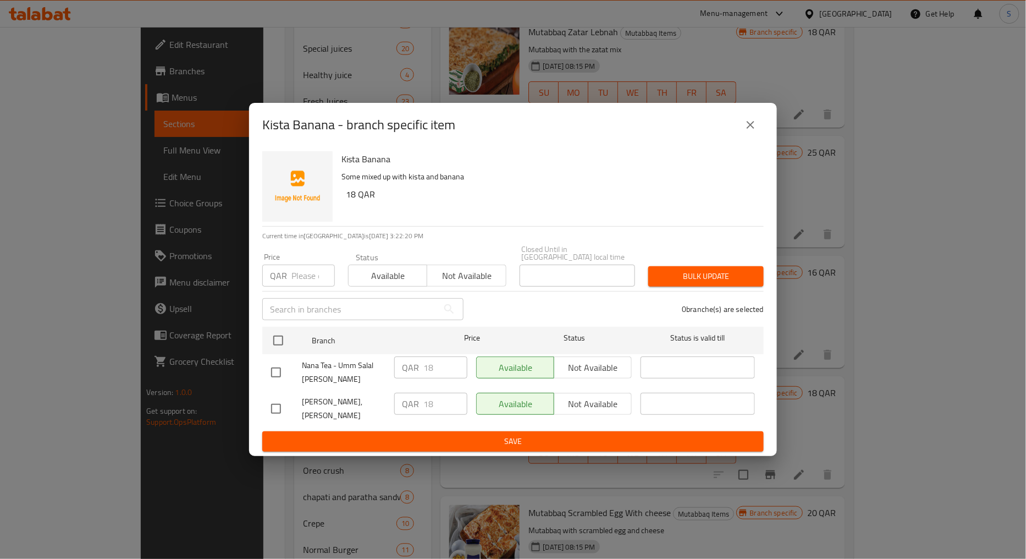
click at [752, 129] on icon "close" at bounding box center [750, 124] width 13 height 13
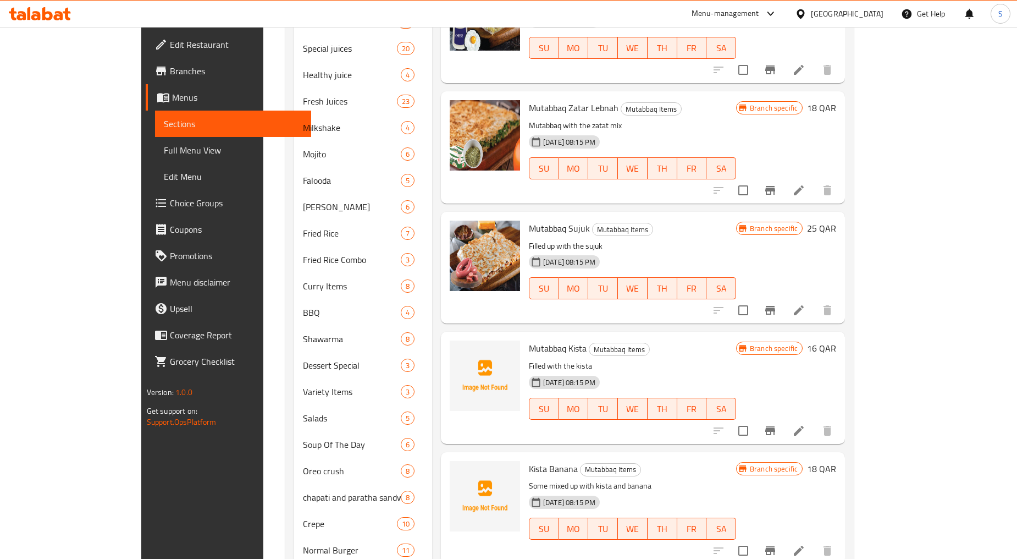
scroll to position [2718, 0]
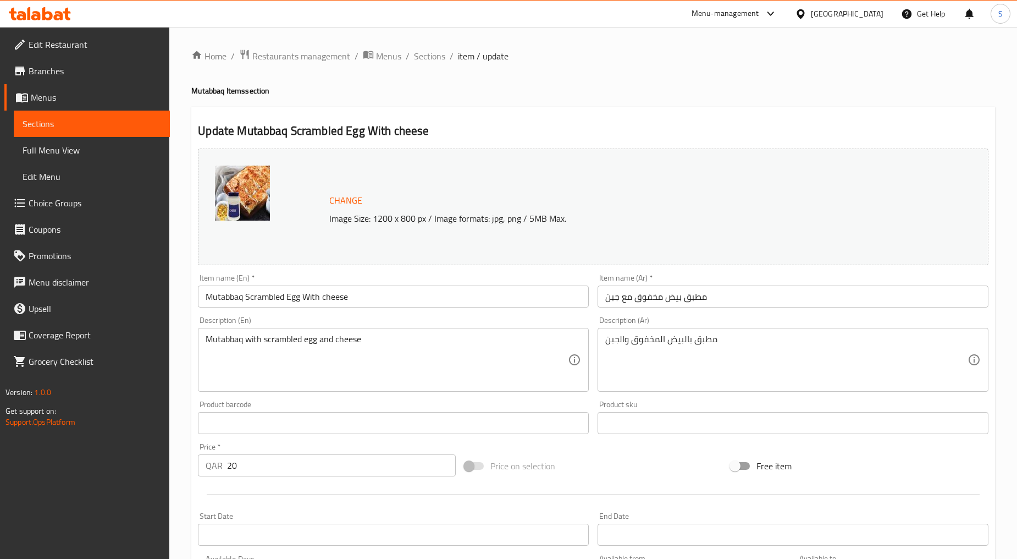
click at [663, 288] on input "مطبق بيض مخفوق مع جبن" at bounding box center [793, 296] width 391 height 22
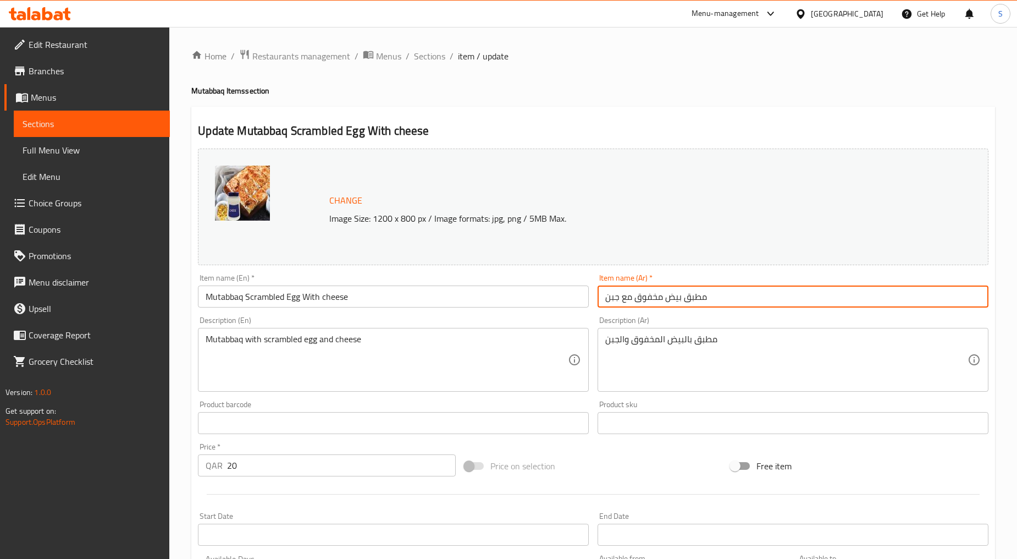
click at [663, 288] on input "مطبق بيض مخفوق مع جبن" at bounding box center [793, 296] width 391 height 22
paste input "(جبن)"
type input "مطبق بيض مخفوق (جبن)"
click at [311, 299] on input "Mutabbaq Scrambled Egg With cheese" at bounding box center [393, 296] width 391 height 22
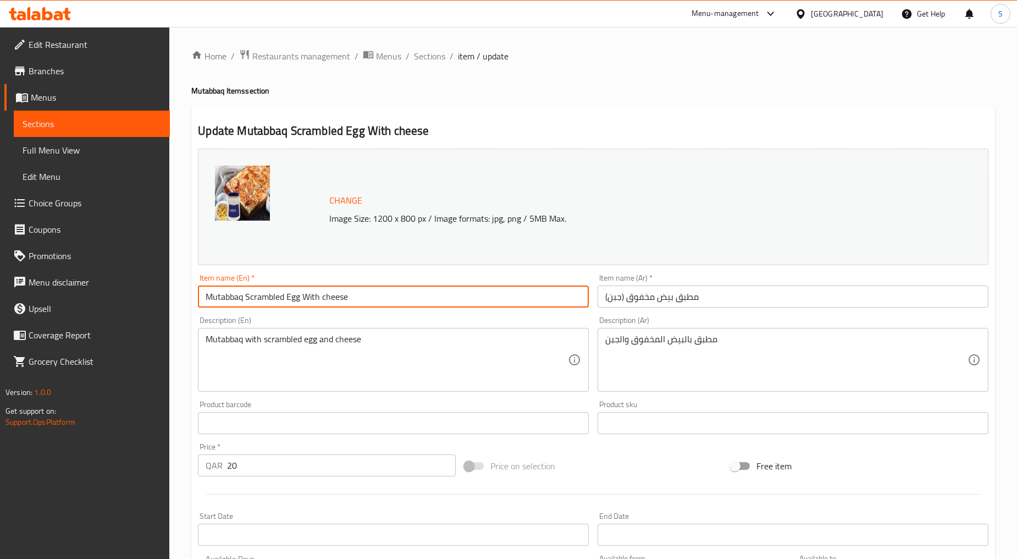
click at [311, 299] on input "Mutabbaq Scrambled Egg With cheese" at bounding box center [393, 296] width 391 height 22
click at [351, 293] on input "Mutabbaq Scrambled Egg (cheese" at bounding box center [393, 296] width 391 height 22
click at [343, 295] on input "Mutabbaq Scrambled Egg (cheese)" at bounding box center [393, 296] width 391 height 22
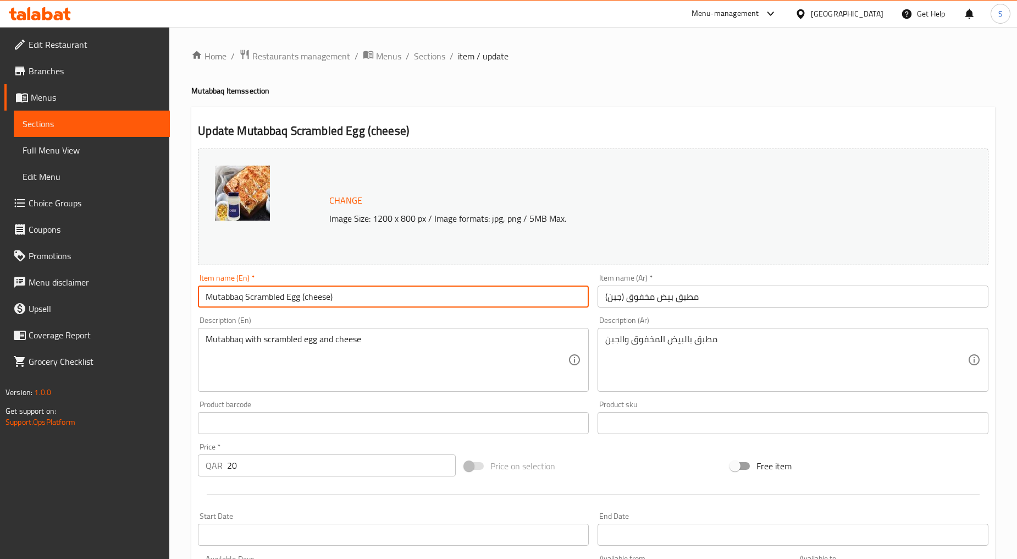
click at [323, 300] on input "Mutabbaq Scrambled Egg (cheese)" at bounding box center [393, 296] width 391 height 22
type input "Mutabbaq Scrambled Egg (Cheese)"
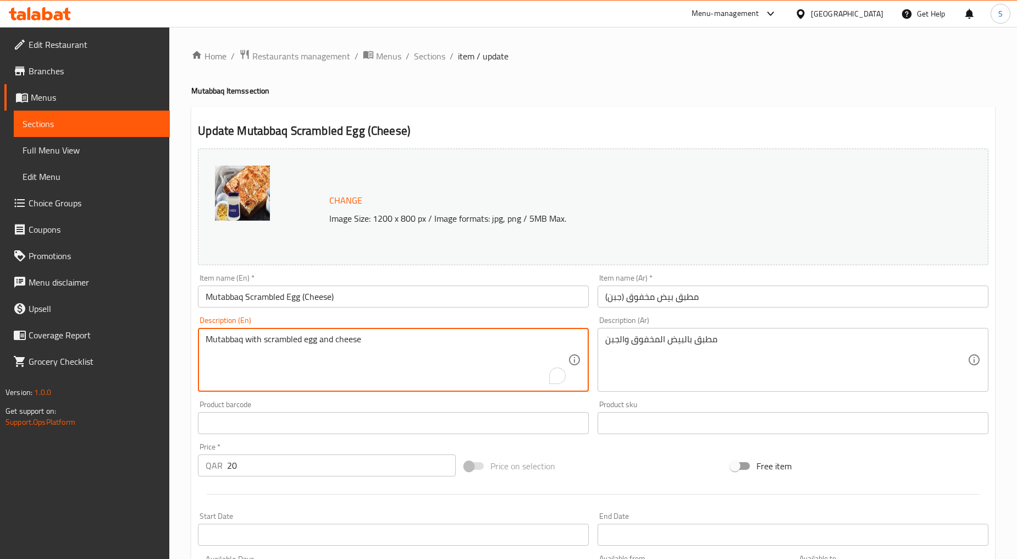
click at [289, 378] on textarea "Mutabbaq with scrambled egg and cheese" at bounding box center [387, 360] width 362 height 52
paste textarea "Filliing with the scrambled egg am"
type textarea "Filling with the scrambled egg and cheese"
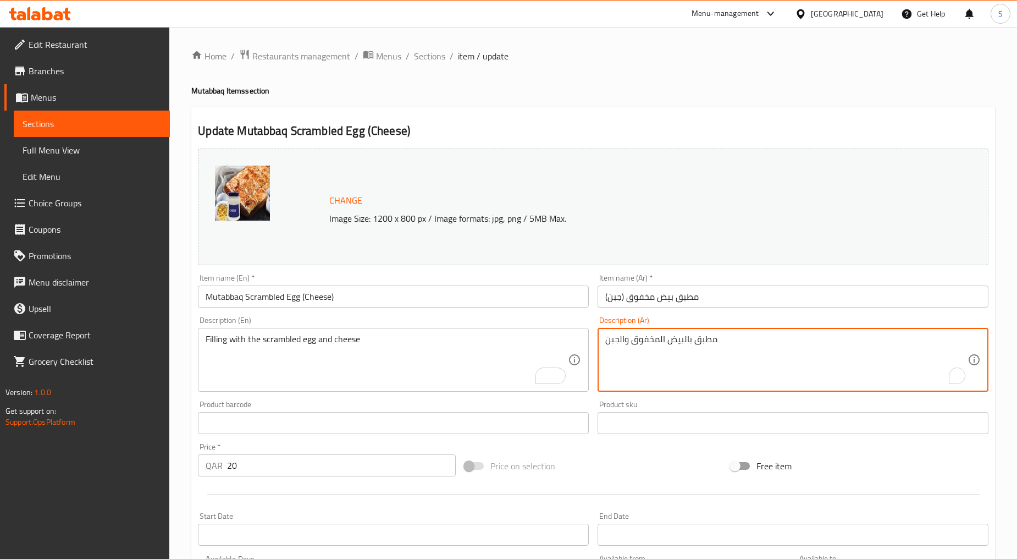
click at [695, 349] on textarea "مطبق بالبيض المخفوق والجبن" at bounding box center [787, 360] width 362 height 52
paste textarea "حشوة"
type textarea "حشوة البيض المخفوق والجبن"
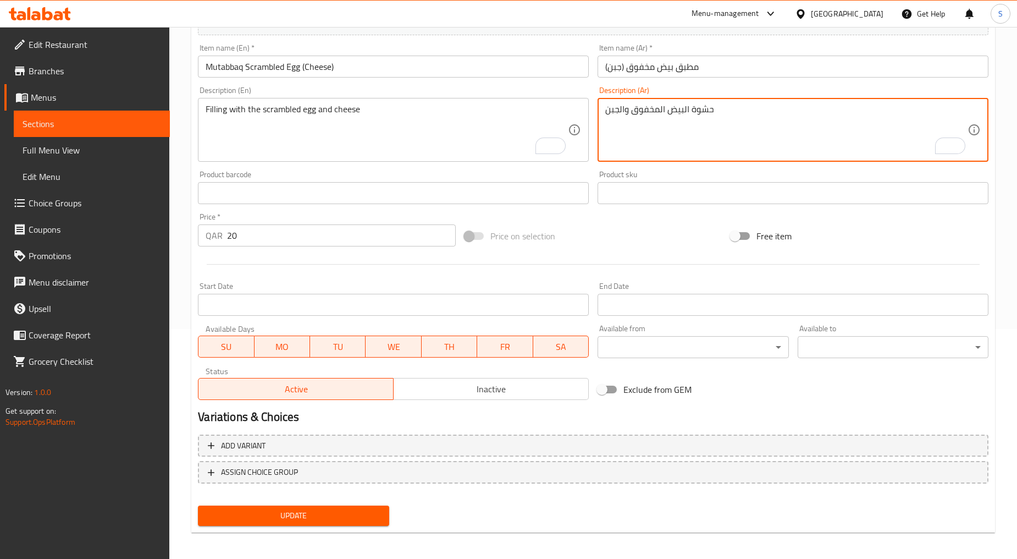
scroll to position [232, 0]
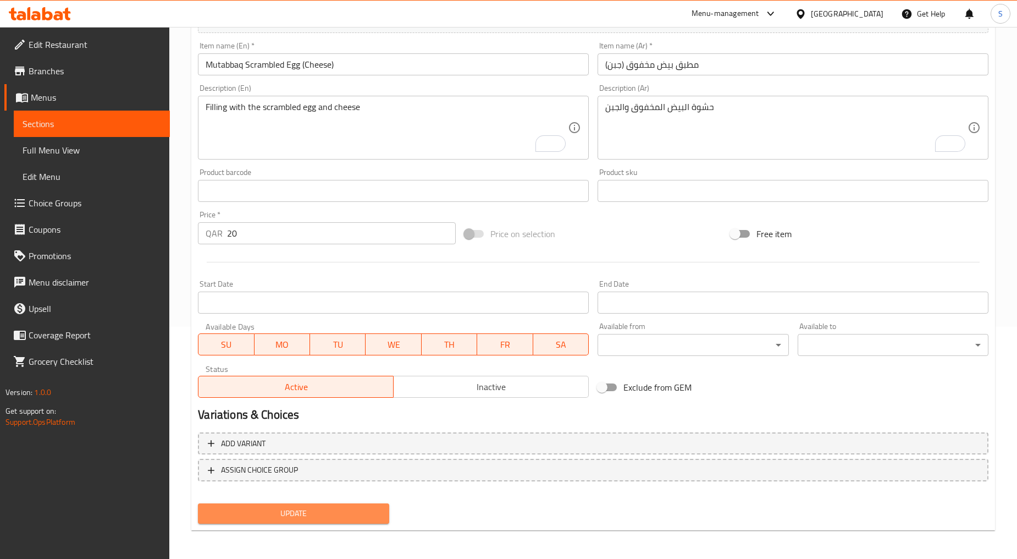
click at [315, 519] on button "Update" at bounding box center [293, 513] width 191 height 20
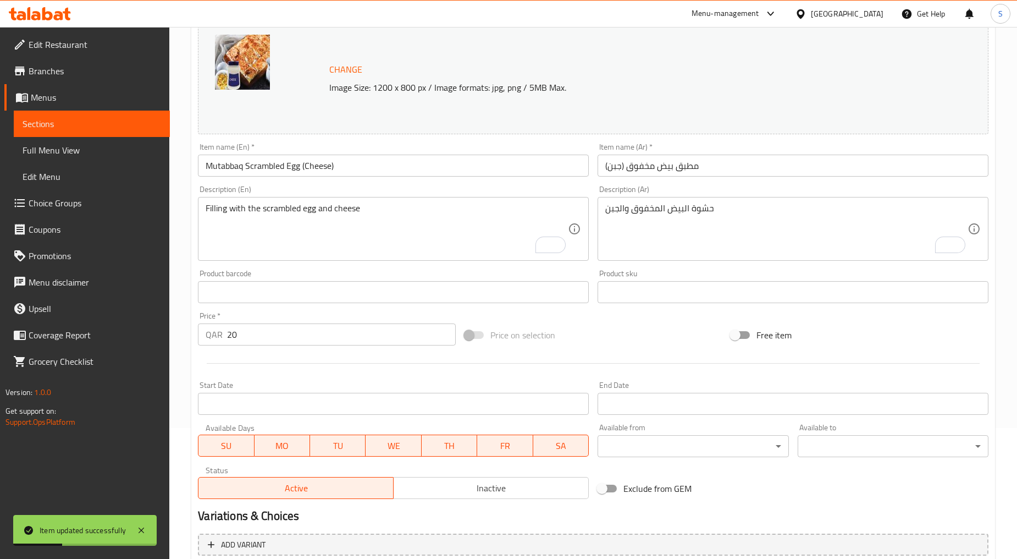
scroll to position [0, 0]
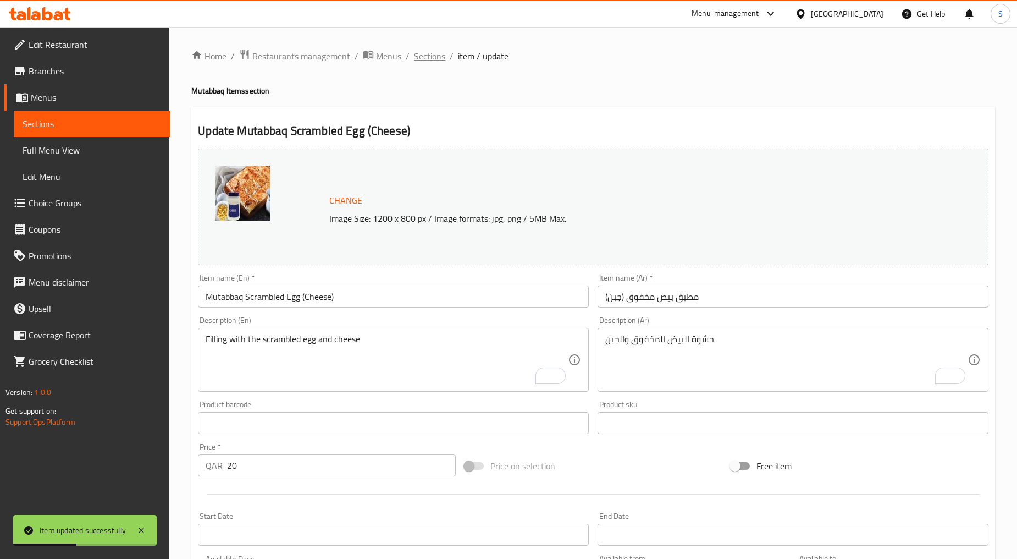
click at [421, 54] on span "Sections" at bounding box center [429, 55] width 31 height 13
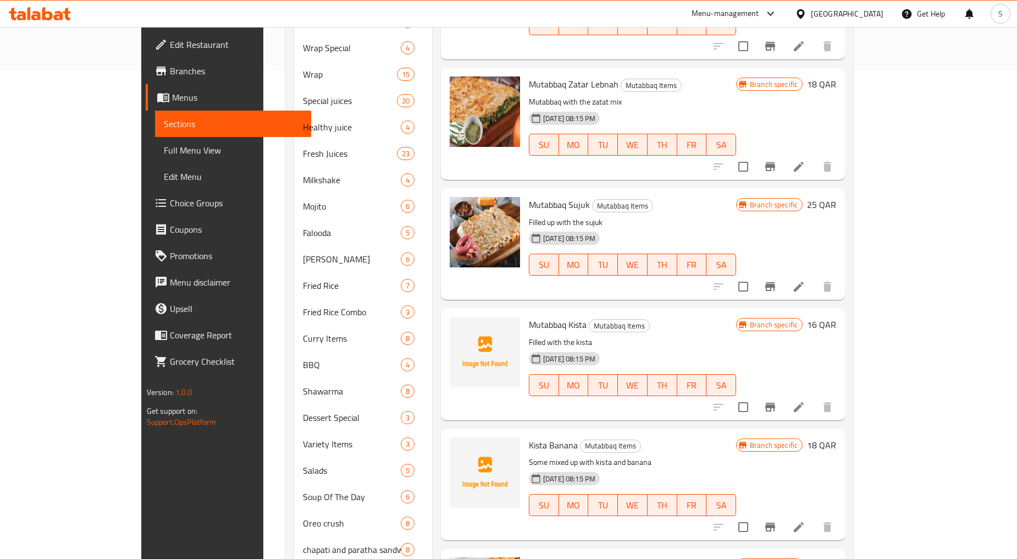
scroll to position [747, 0]
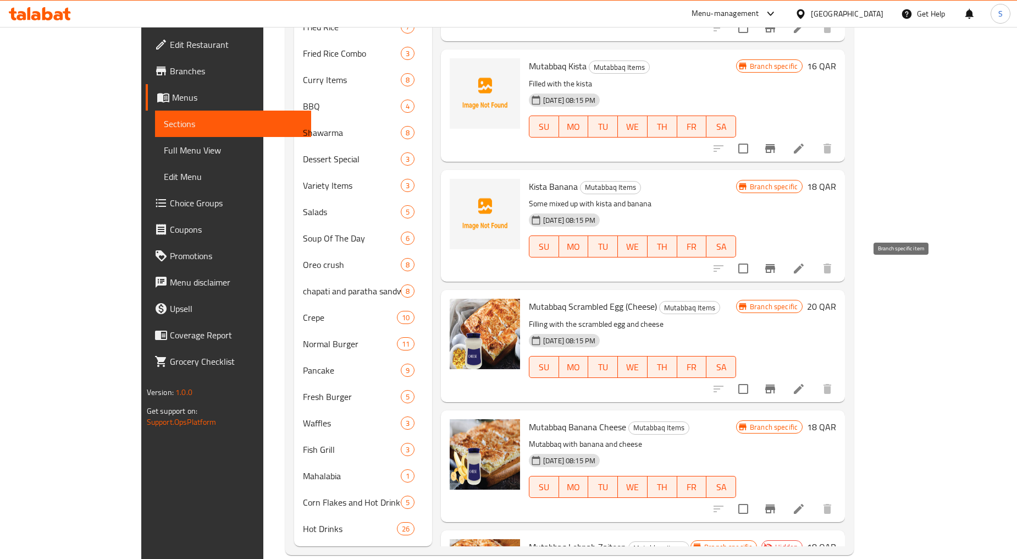
click at [775, 384] on icon "Branch-specific-item" at bounding box center [771, 388] width 10 height 9
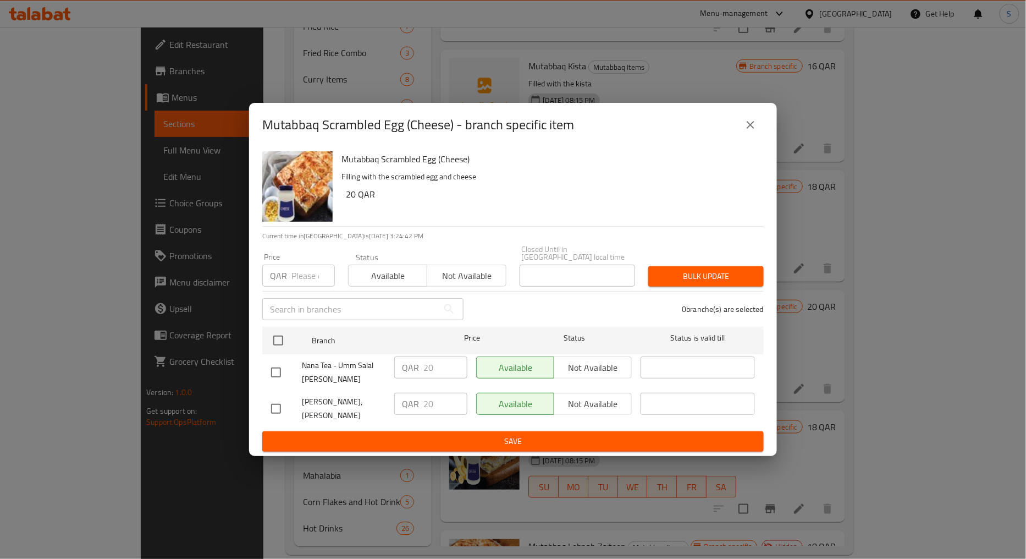
click at [740, 136] on button "close" at bounding box center [751, 125] width 26 height 26
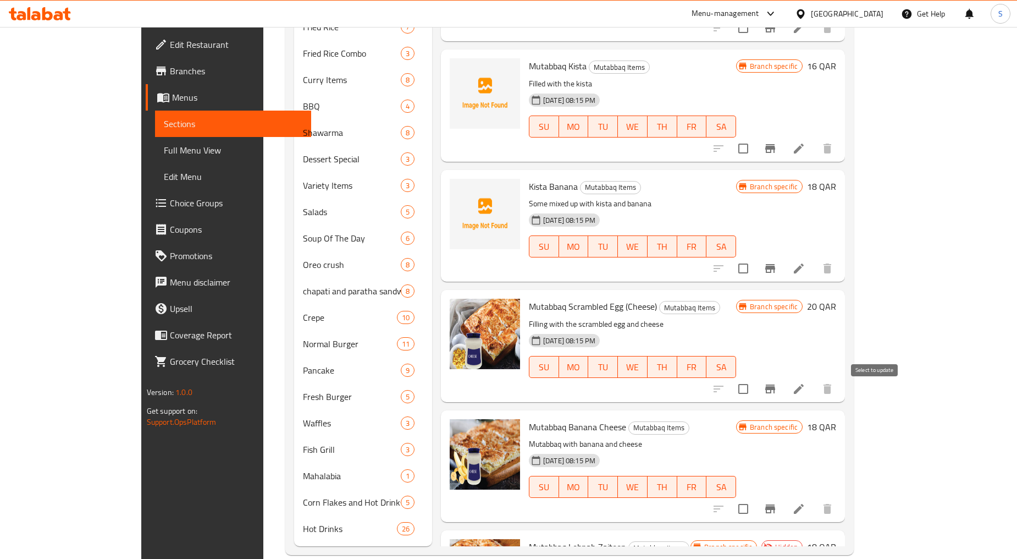
click at [775, 504] on icon "Branch-specific-item" at bounding box center [771, 508] width 10 height 9
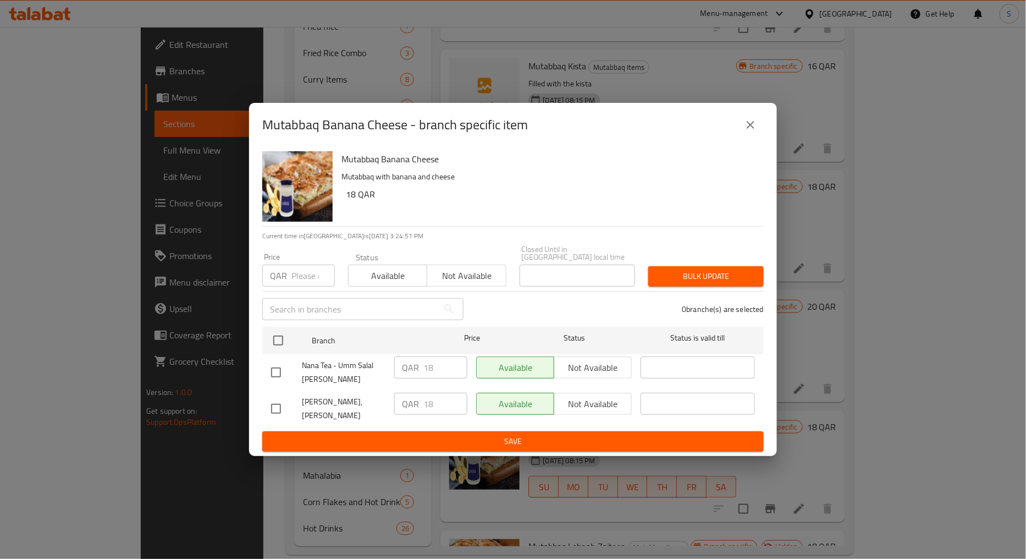
click at [742, 128] on button "close" at bounding box center [751, 125] width 26 height 26
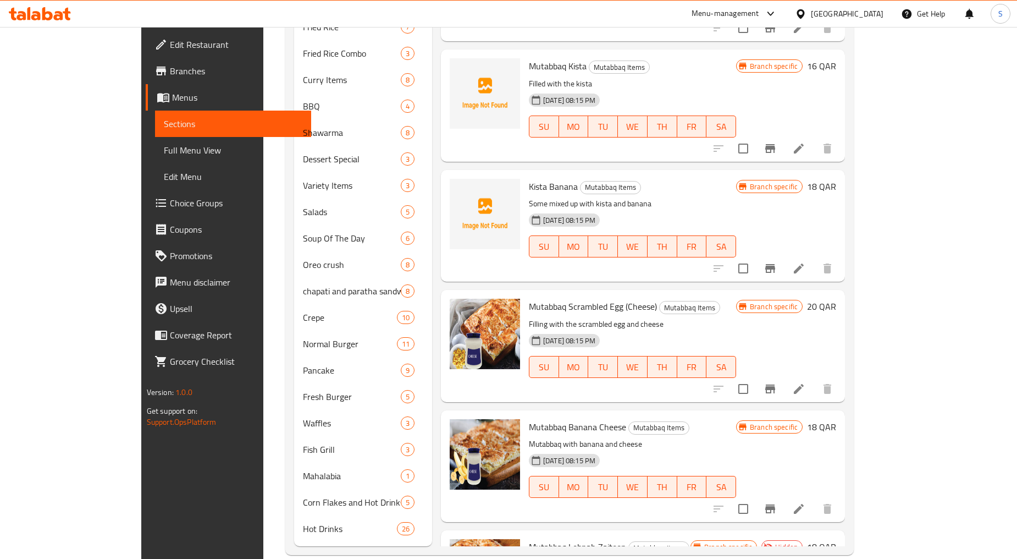
click at [806, 502] on icon at bounding box center [799, 508] width 13 height 13
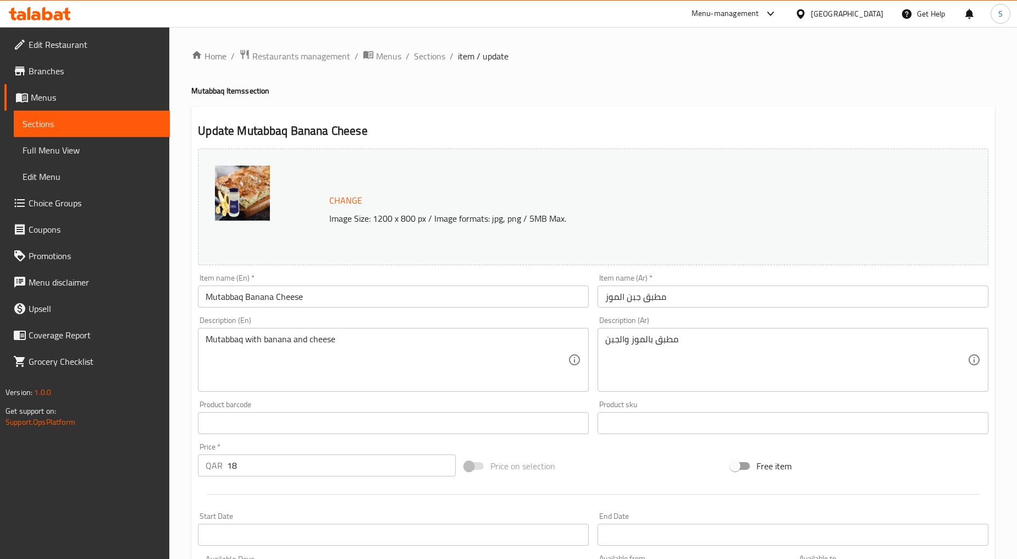
click at [322, 329] on div "Mutabbaq with banana and cheese Description (En)" at bounding box center [393, 360] width 391 height 64
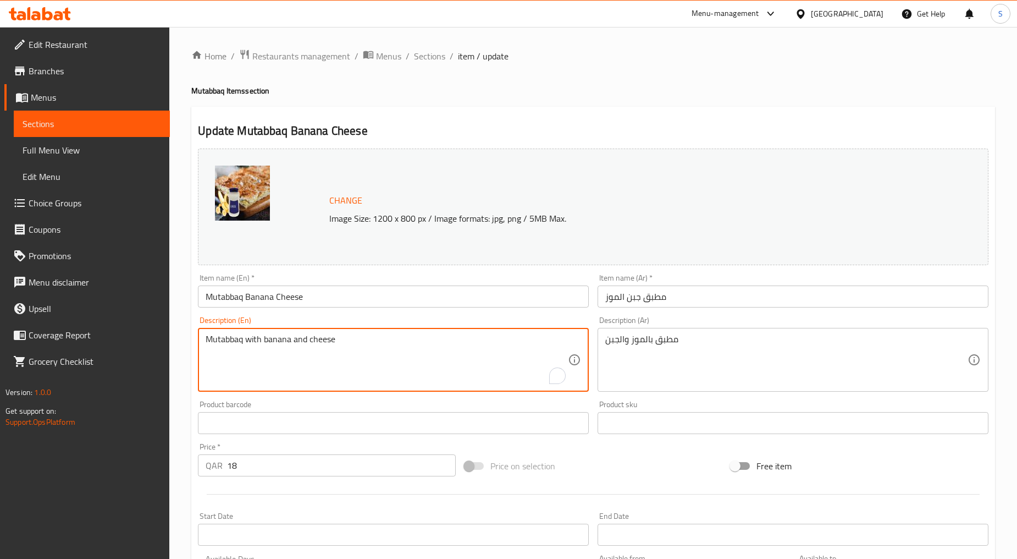
click at [322, 349] on textarea "Mutabbaq with banana and cheese" at bounding box center [387, 360] width 362 height 52
paste textarea "Banana and the cheese stuffed inside the Mutabbaq"
click at [322, 349] on textarea "Banana and the cheese stuffed inside the Mutabbaq" at bounding box center [387, 360] width 362 height 52
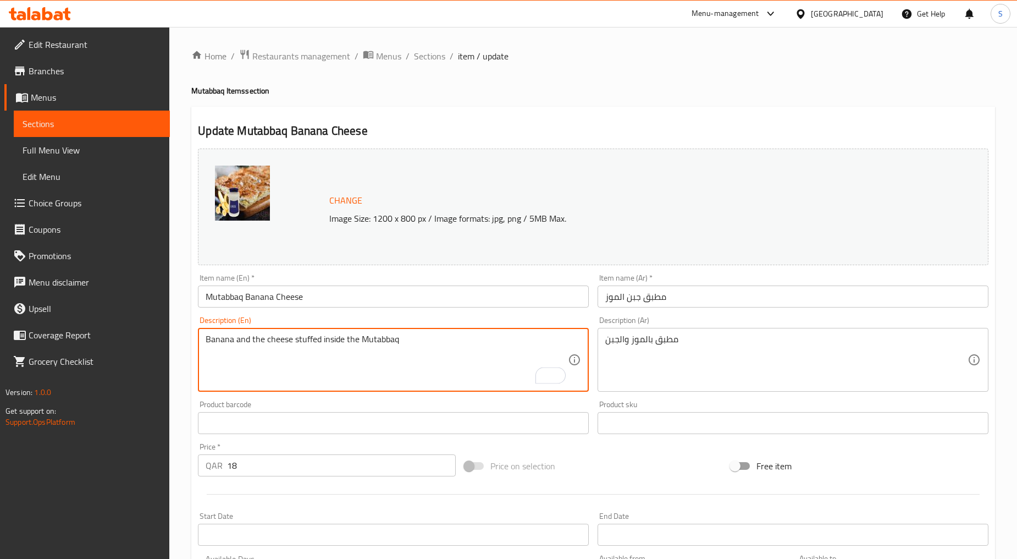
click at [322, 349] on textarea "Banana and the cheese stuffed inside the Mutabbaq" at bounding box center [387, 360] width 362 height 52
click at [318, 369] on textarea "Banana and the cheese stuffed inside the mutabbaq" at bounding box center [387, 360] width 362 height 52
type textarea "Banana and the cheese stuffed inside the mutabbaq"
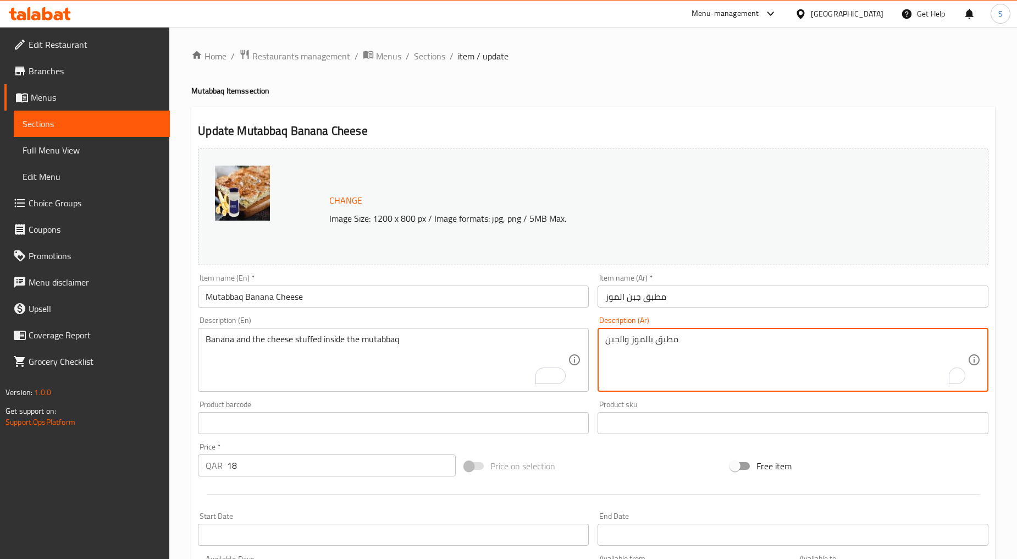
click at [723, 355] on textarea "مطبق بالموز والجبن" at bounding box center [787, 360] width 362 height 52
paste textarea "وز و جبنة محشية داخل المطبق"
click at [701, 341] on textarea "موز و جبنة محشية داخل المطبق" at bounding box center [787, 360] width 362 height 52
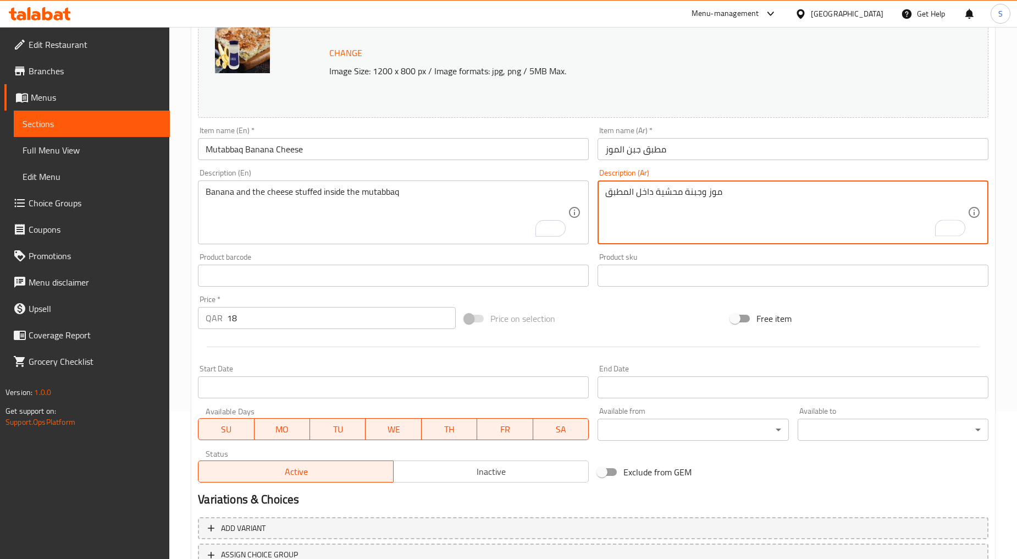
scroll to position [232, 0]
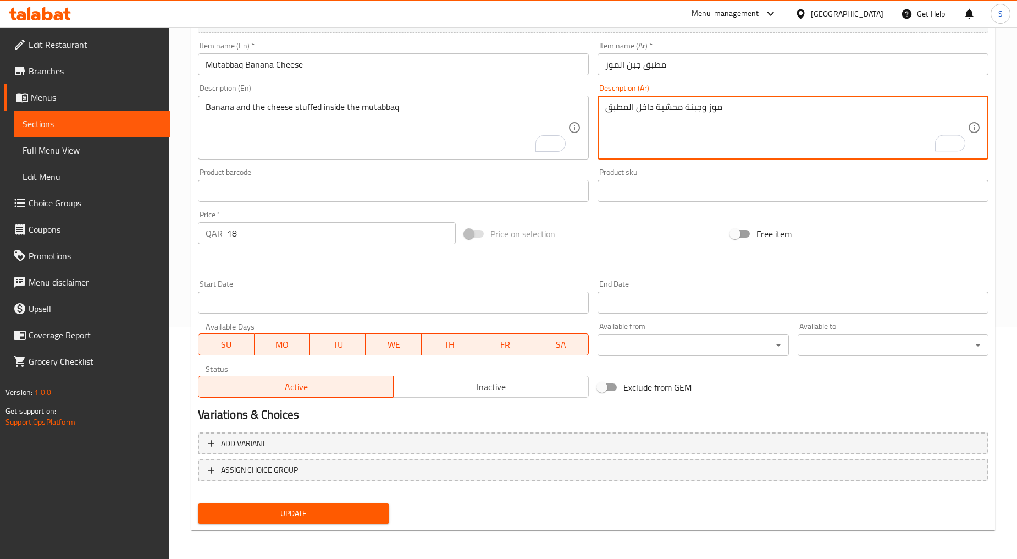
type textarea "موز وجبنة محشية داخل المطبق"
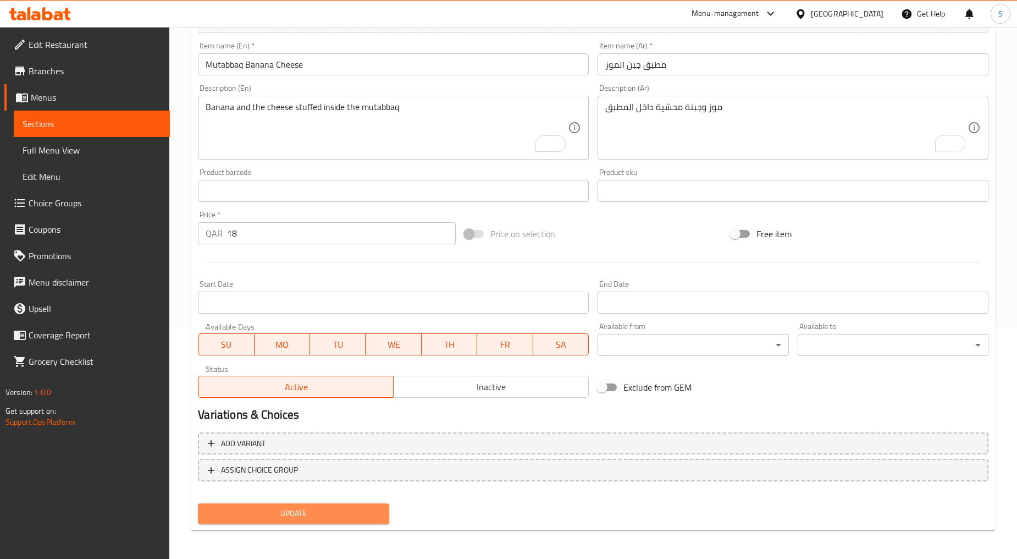
click at [329, 508] on span "Update" at bounding box center [293, 514] width 173 height 14
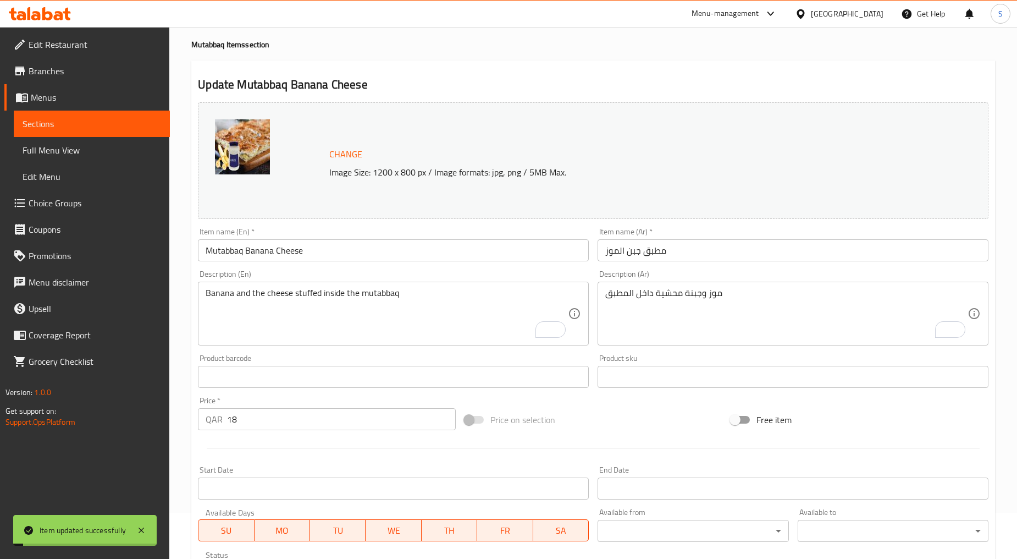
scroll to position [0, 0]
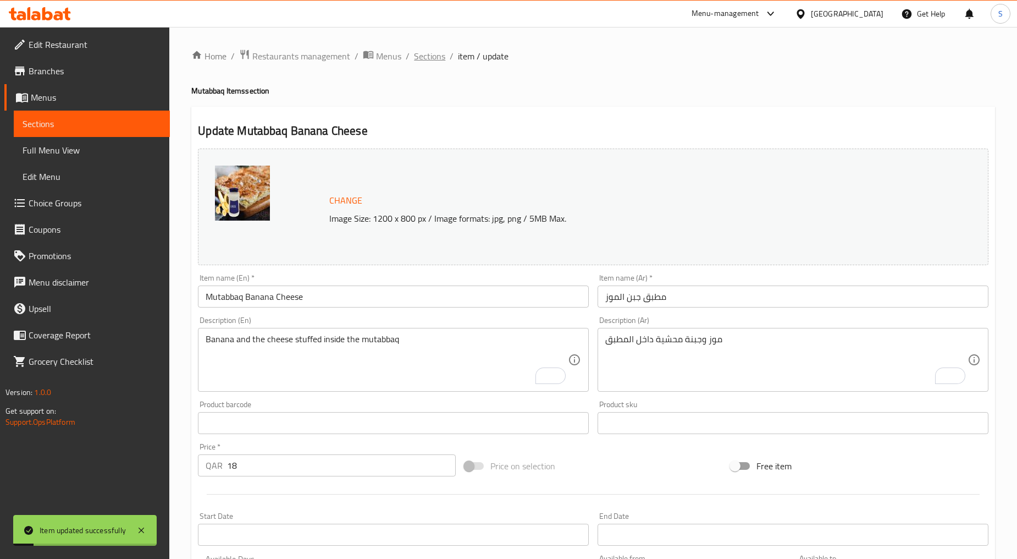
click at [438, 59] on span "Sections" at bounding box center [429, 55] width 31 height 13
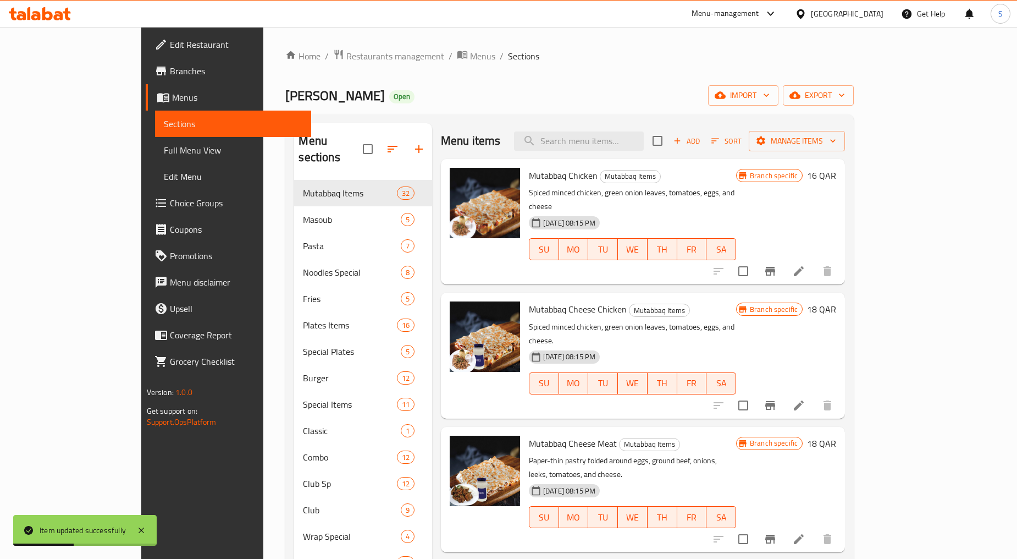
scroll to position [747, 0]
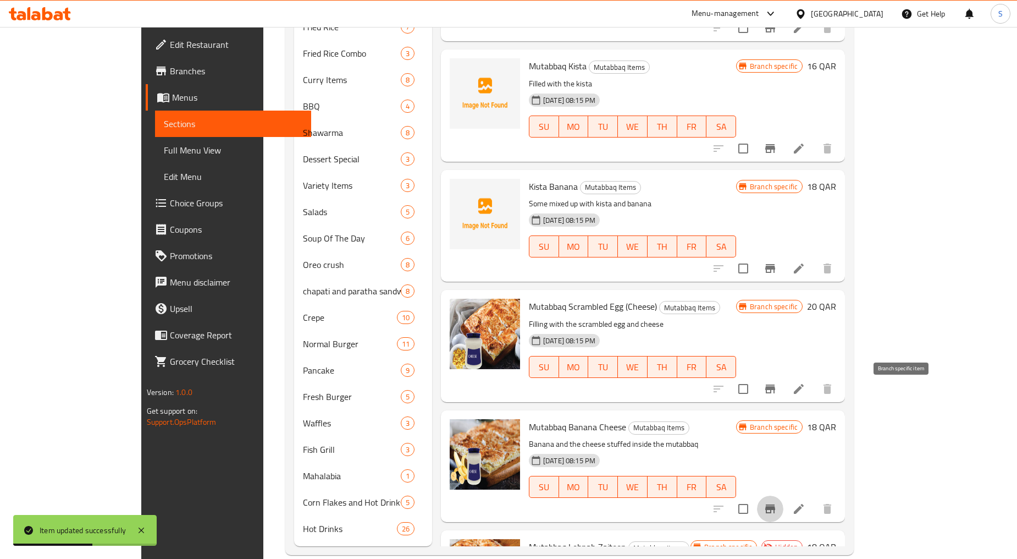
click at [777, 502] on icon "Branch-specific-item" at bounding box center [770, 508] width 13 height 13
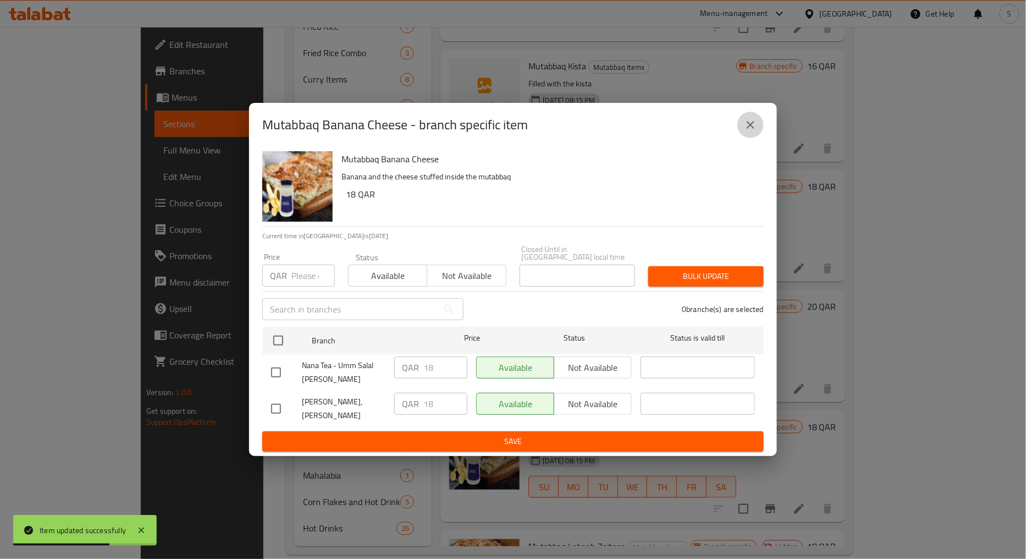
click at [742, 136] on button "close" at bounding box center [751, 125] width 26 height 26
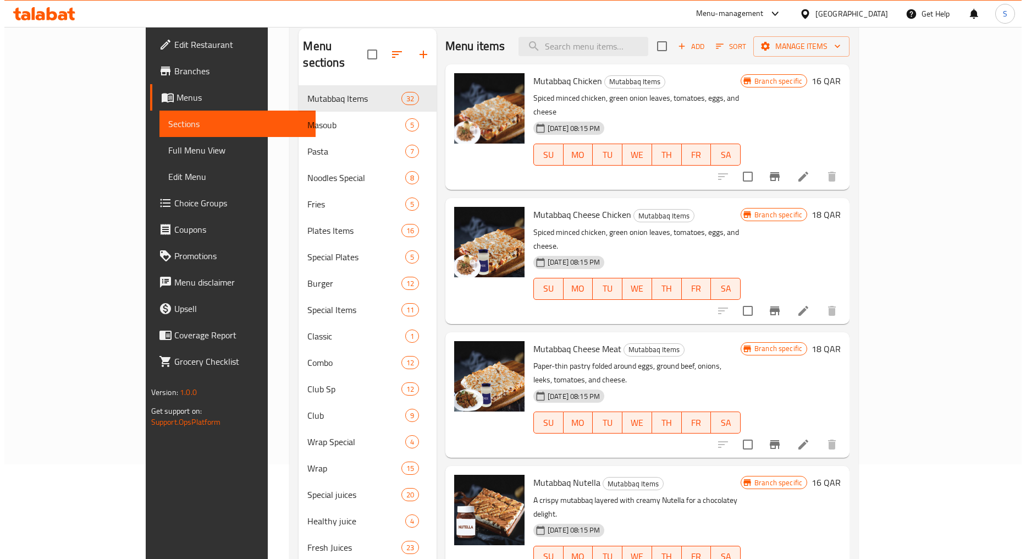
scroll to position [0, 0]
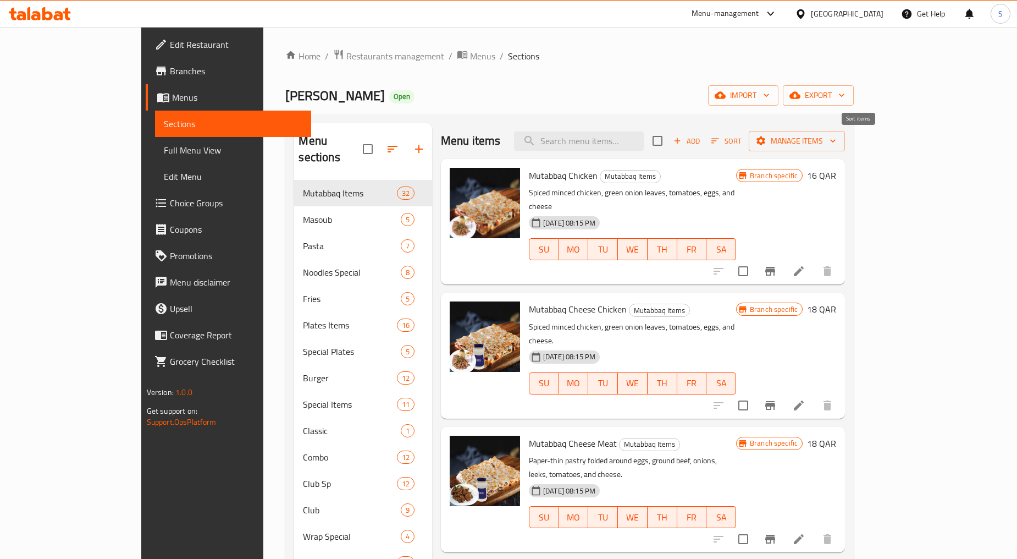
click at [720, 145] on icon "button" at bounding box center [716, 141] width 10 height 10
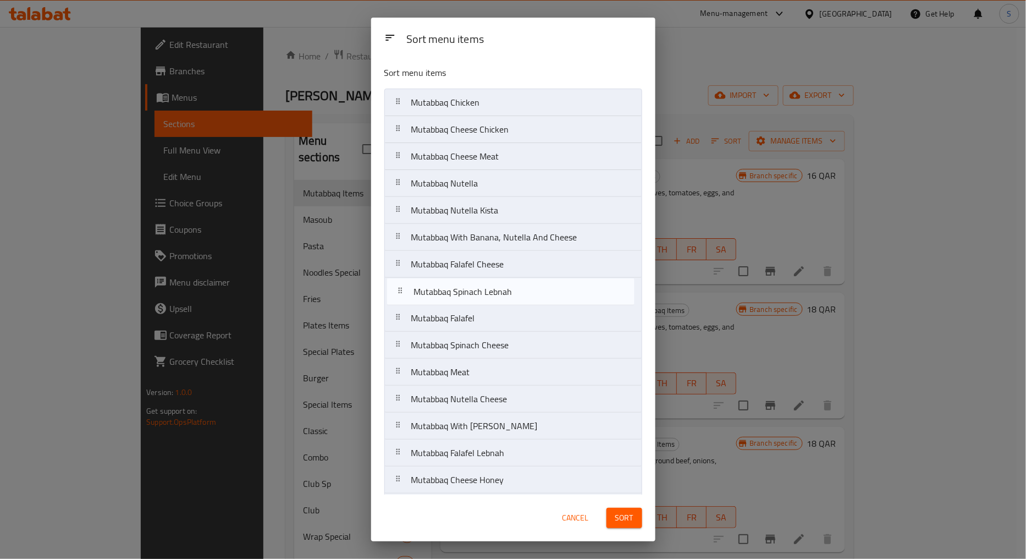
drag, startPoint x: 402, startPoint y: 322, endPoint x: 404, endPoint y: 288, distance: 33.6
click at [404, 288] on nav "Mutabbaq Chicken Mutabbaq Cheese Chicken Mutabbaq Cheese Meat Mutabbaq Nutella …" at bounding box center [513, 520] width 258 height 863
click at [398, 262] on nav "Mutabbaq Chicken Mutabbaq Cheese Chicken Mutabbaq Cheese Meat Mutabbaq Nutella …" at bounding box center [513, 520] width 258 height 863
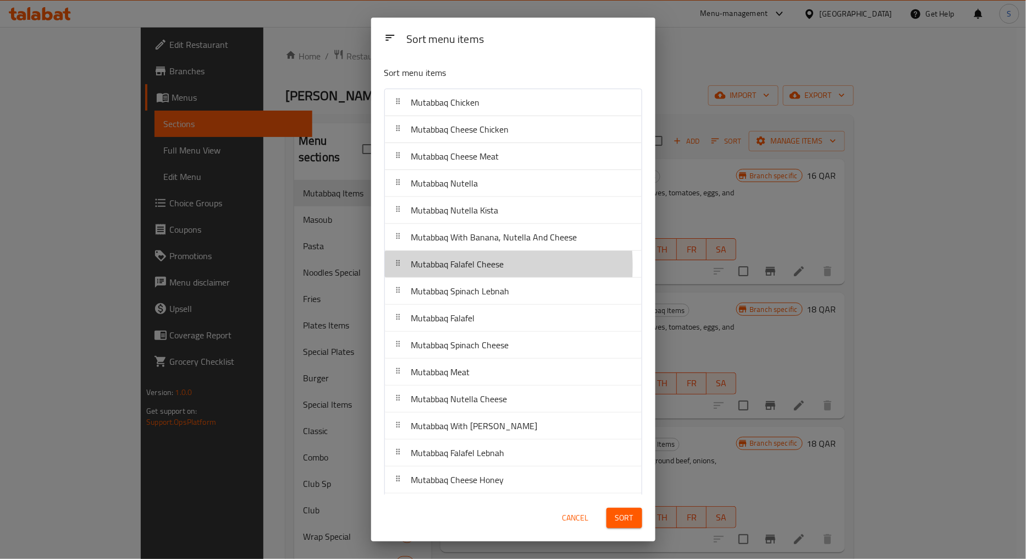
click at [397, 267] on icon at bounding box center [398, 262] width 9 height 9
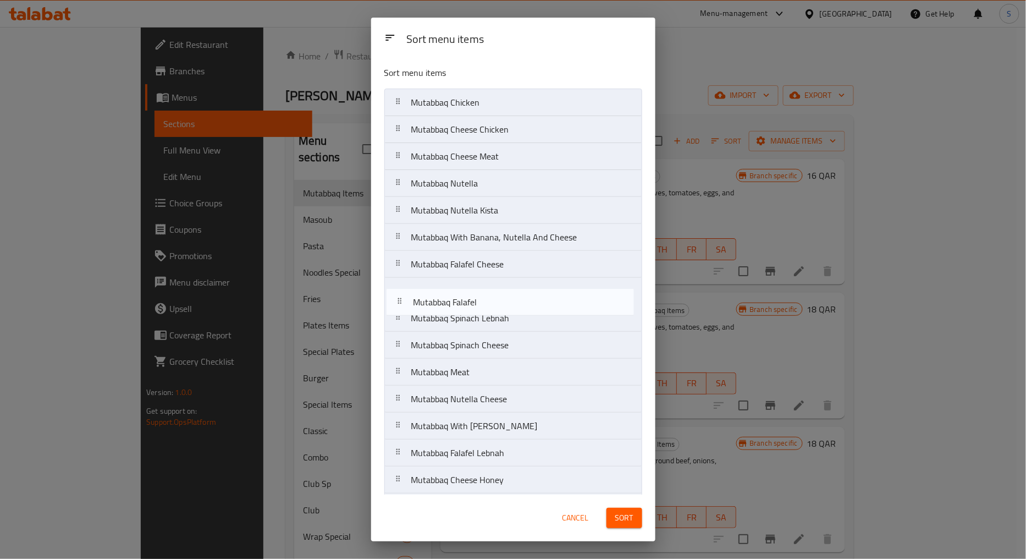
drag, startPoint x: 398, startPoint y: 318, endPoint x: 399, endPoint y: 297, distance: 20.9
click at [399, 297] on nav "Mutabbaq Chicken Mutabbaq Cheese Chicken Mutabbaq Cheese Meat Mutabbaq Nutella …" at bounding box center [513, 520] width 258 height 863
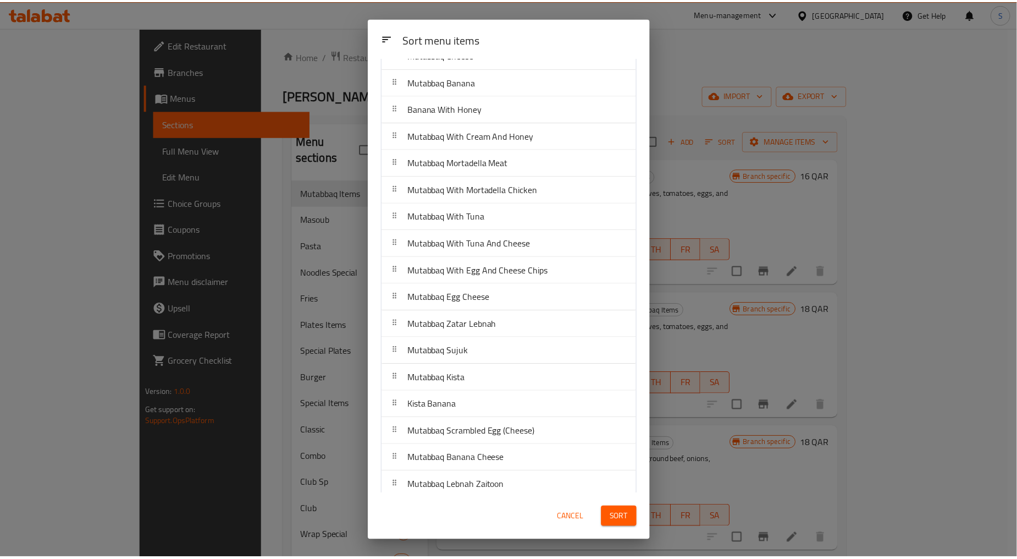
scroll to position [463, 0]
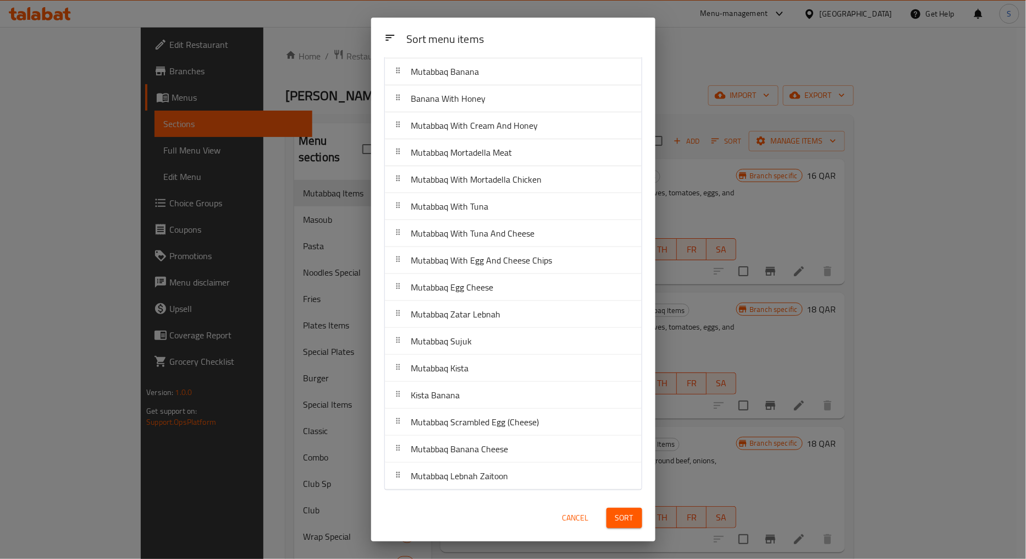
click at [633, 517] on span "Sort" at bounding box center [624, 518] width 18 height 14
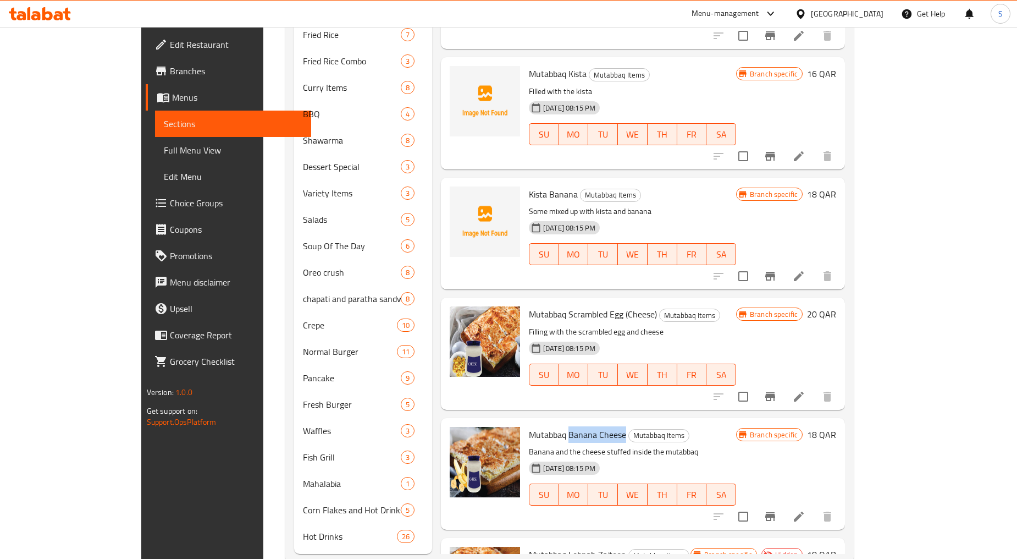
scroll to position [747, 0]
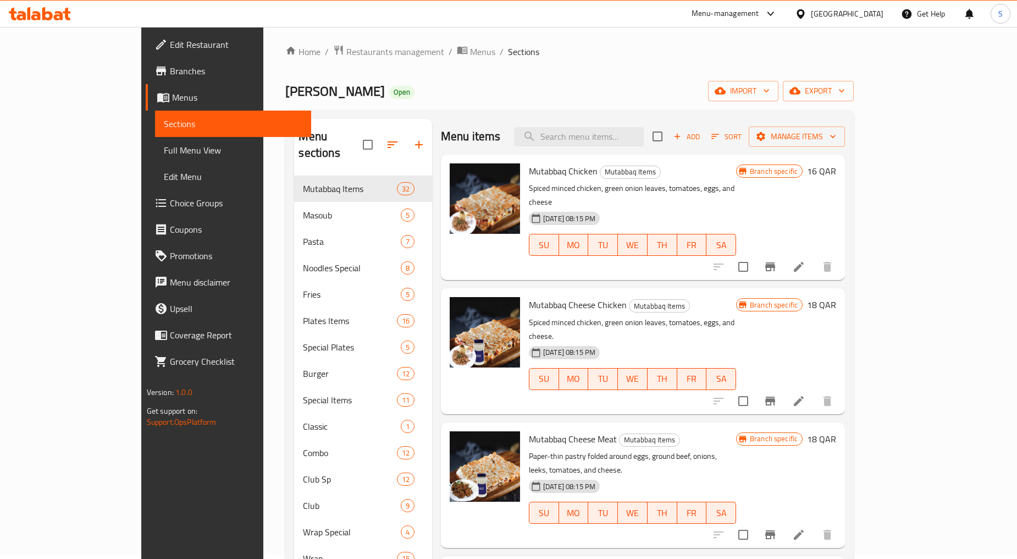
scroll to position [0, 0]
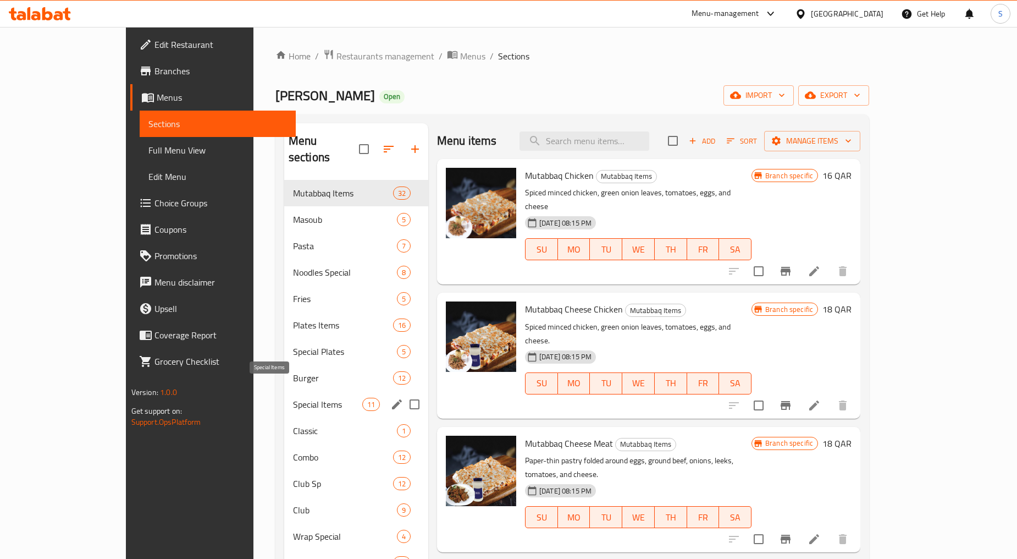
click at [293, 398] on span "Special Items" at bounding box center [327, 404] width 69 height 13
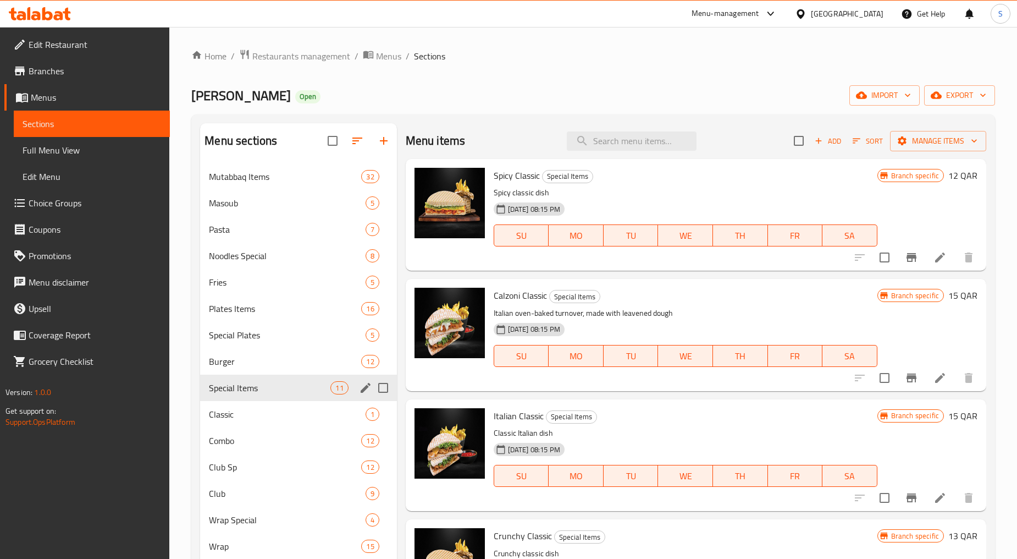
click at [380, 387] on input "Menu sections" at bounding box center [383, 387] width 23 height 23
click at [361, 140] on icon "button" at bounding box center [357, 140] width 13 height 13
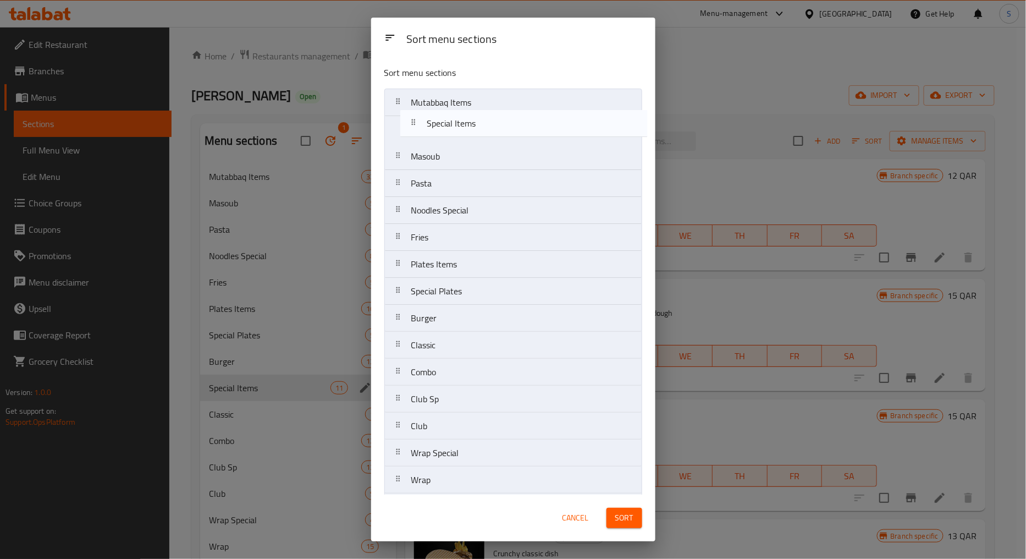
drag, startPoint x: 397, startPoint y: 327, endPoint x: 412, endPoint y: 125, distance: 203.0
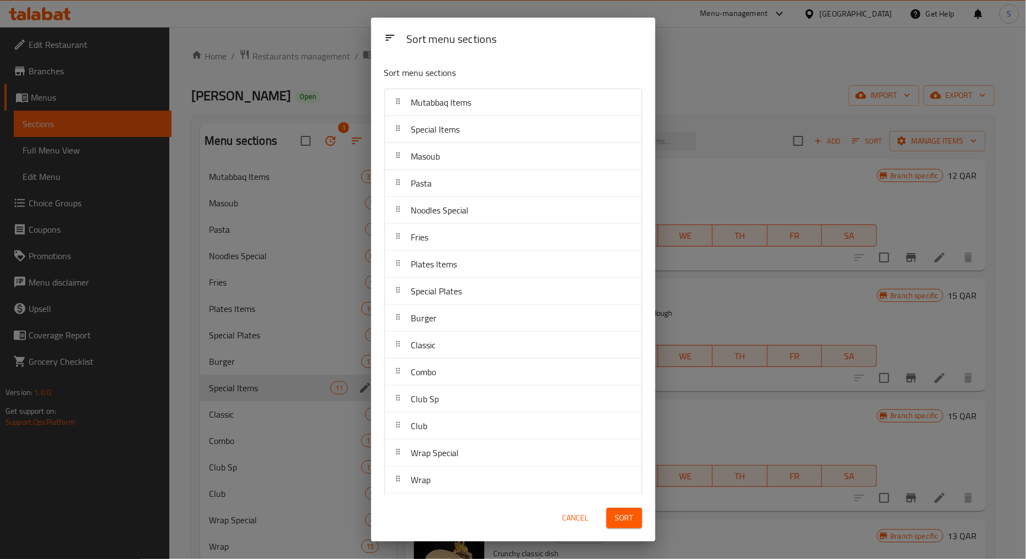
click at [629, 520] on span "Sort" at bounding box center [624, 518] width 18 height 14
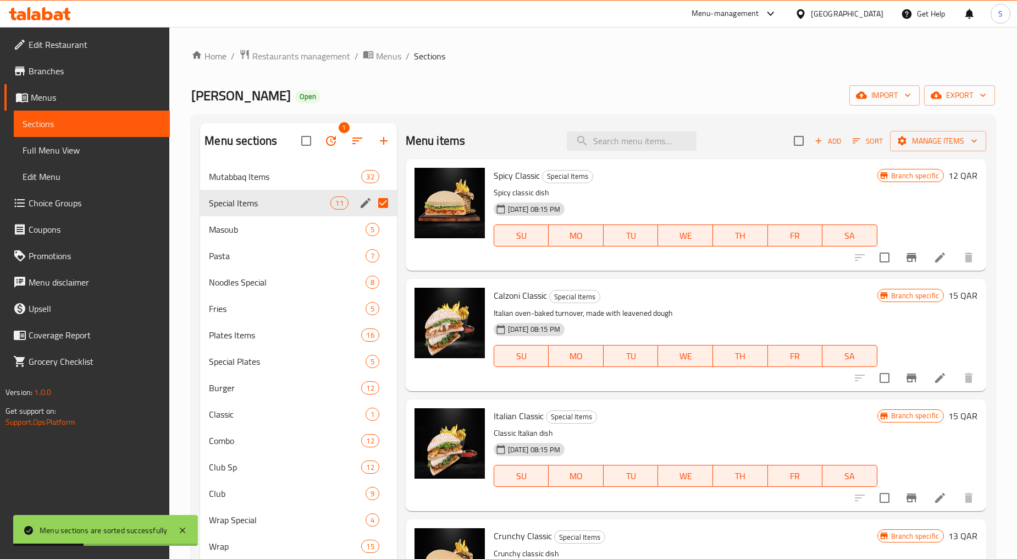
click at [383, 205] on input "Menu sections" at bounding box center [383, 202] width 23 height 23
checkbox input "false"
click at [260, 210] on span "Special Items" at bounding box center [270, 202] width 122 height 13
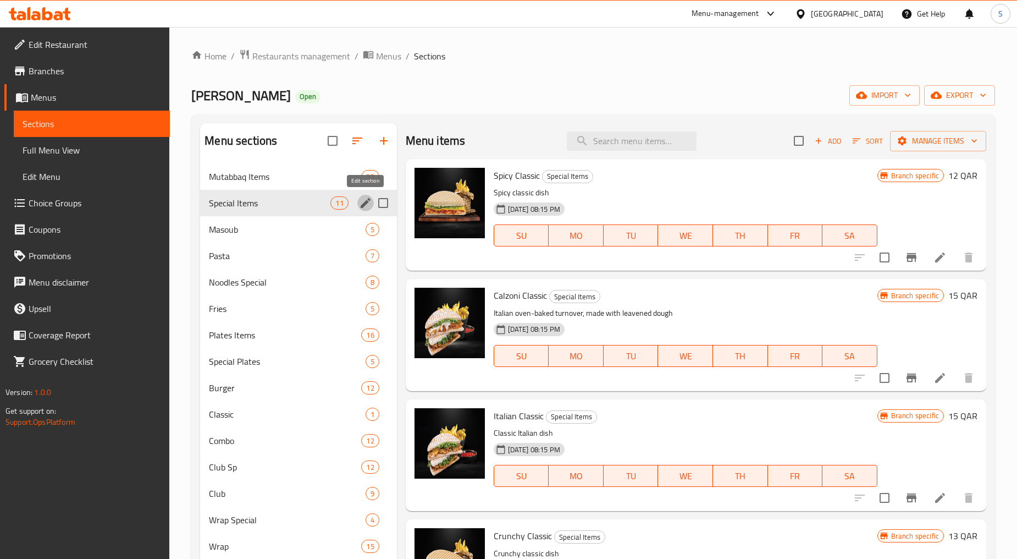
click at [369, 202] on icon "edit" at bounding box center [365, 202] width 13 height 13
click at [387, 202] on input "Menu sections" at bounding box center [383, 202] width 23 height 23
click at [386, 205] on input "Menu sections" at bounding box center [383, 202] width 23 height 23
checkbox input "false"
click at [365, 206] on icon "edit" at bounding box center [365, 202] width 13 height 13
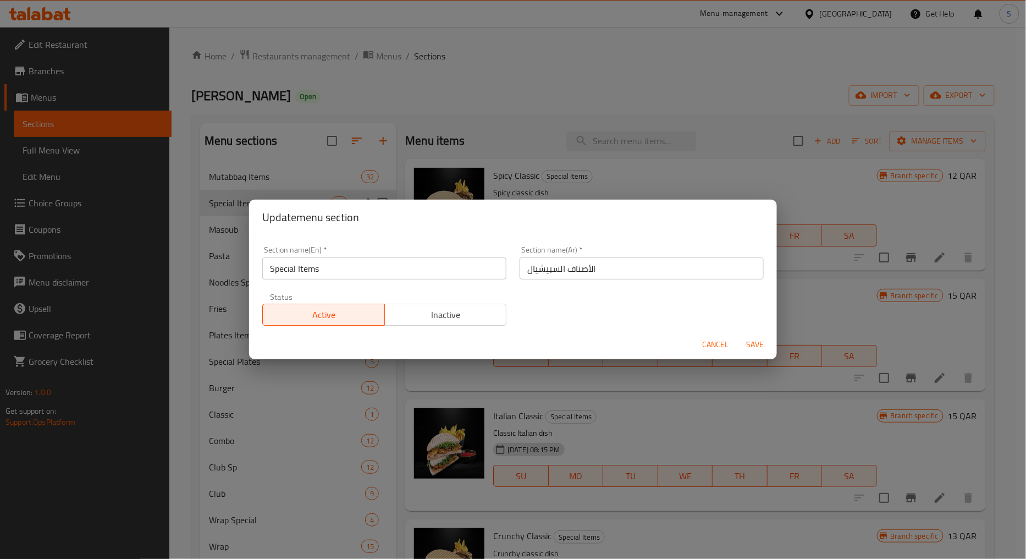
click at [548, 282] on div "Section name(Ar)   * الأصناف السبيشيال Section name(Ar) *" at bounding box center [641, 262] width 257 height 47
click at [547, 264] on input "الأصناف السبيشيال" at bounding box center [642, 268] width 244 height 22
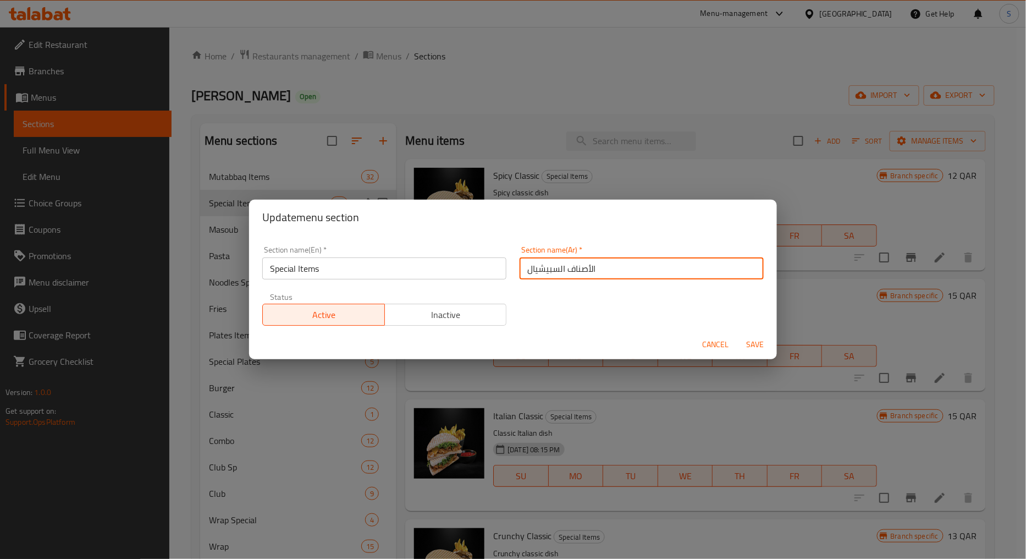
click at [547, 264] on input "الأصناف السبيشيال" at bounding box center [642, 268] width 244 height 22
paste input "ناصر خاص"
type input "عناصر خاصة"
click at [755, 344] on span "Save" at bounding box center [755, 345] width 26 height 14
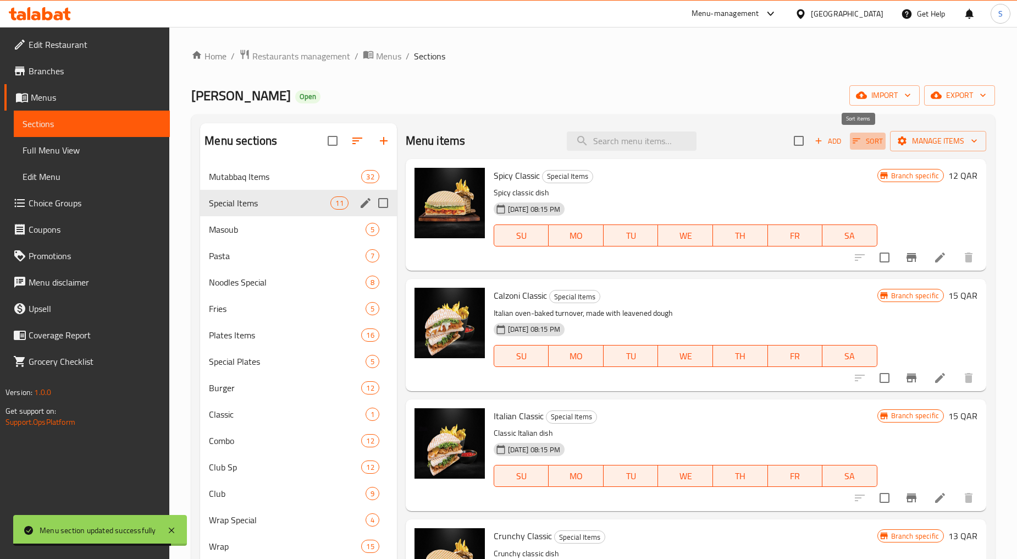
click at [852, 144] on icon "button" at bounding box center [857, 141] width 10 height 10
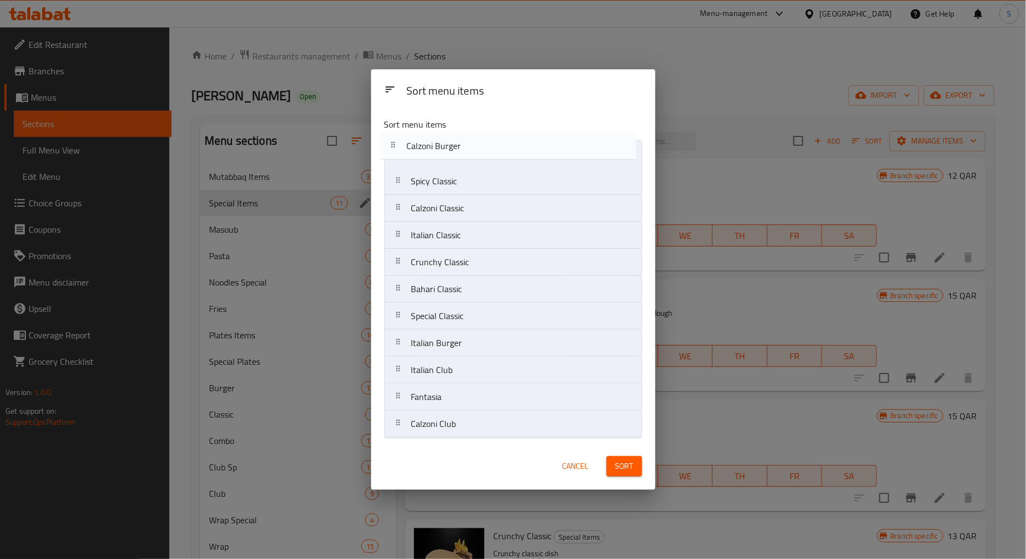
drag, startPoint x: 399, startPoint y: 321, endPoint x: 394, endPoint y: 141, distance: 180.5
click at [394, 141] on nav "Spicy Classic Calzoni Classic Italian Classic Crunchy Classic Bahari Classic Sp…" at bounding box center [513, 289] width 258 height 298
drag, startPoint x: 399, startPoint y: 344, endPoint x: 411, endPoint y: 174, distance: 170.4
click at [411, 174] on nav "Calzoni Burger Spicy Classic Calzoni Classic Italian Classic Crunchy Classic Ba…" at bounding box center [513, 289] width 258 height 298
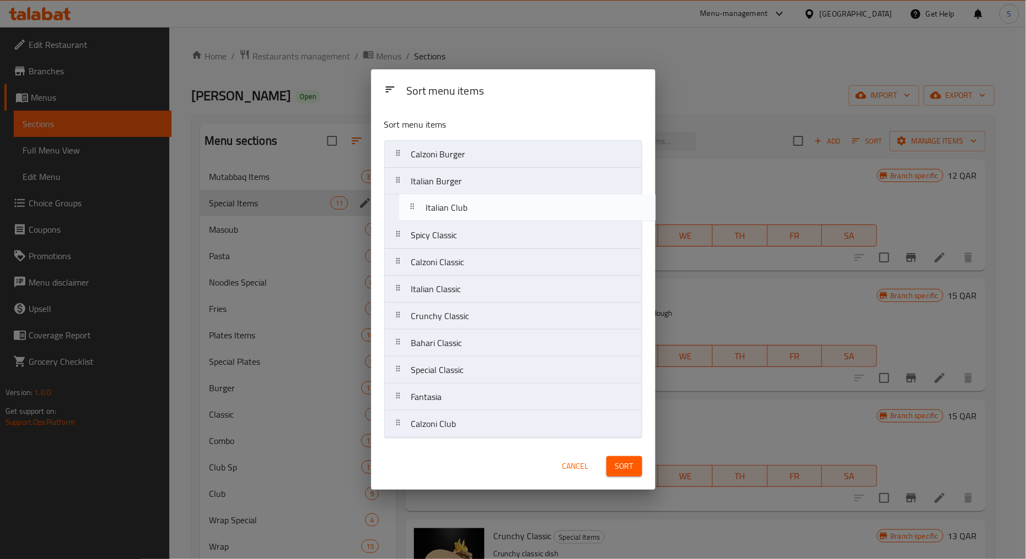
drag, startPoint x: 398, startPoint y: 375, endPoint x: 414, endPoint y: 205, distance: 170.7
click at [414, 205] on nav "Calzoni Burger Italian Burger Spicy Classic Calzoni Classic Italian Classic Cru…" at bounding box center [513, 289] width 258 height 298
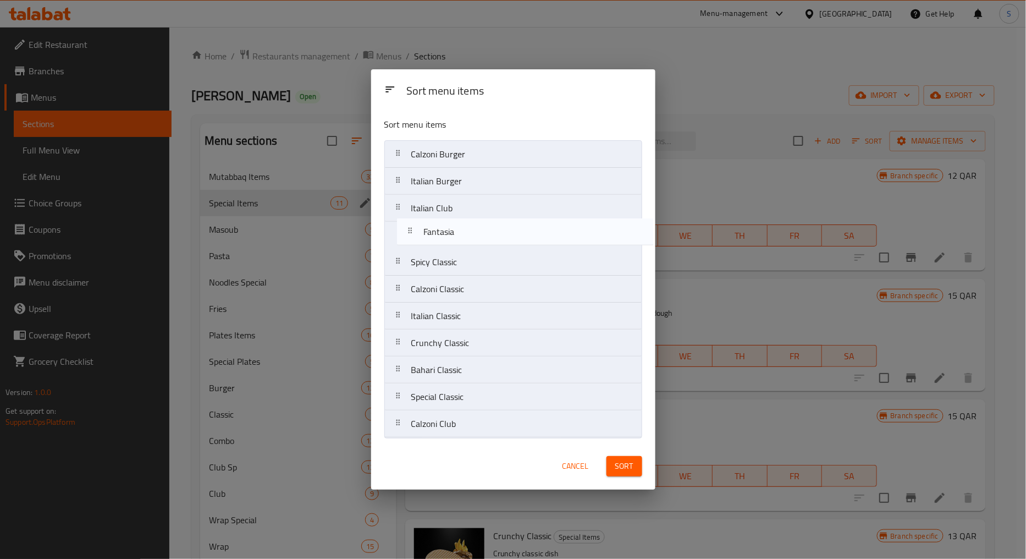
drag, startPoint x: 400, startPoint y: 403, endPoint x: 412, endPoint y: 235, distance: 168.8
click at [412, 235] on nav "Calzoni Burger Italian Burger Italian Club Spicy Classic Calzoni Classic Italia…" at bounding box center [513, 289] width 258 height 298
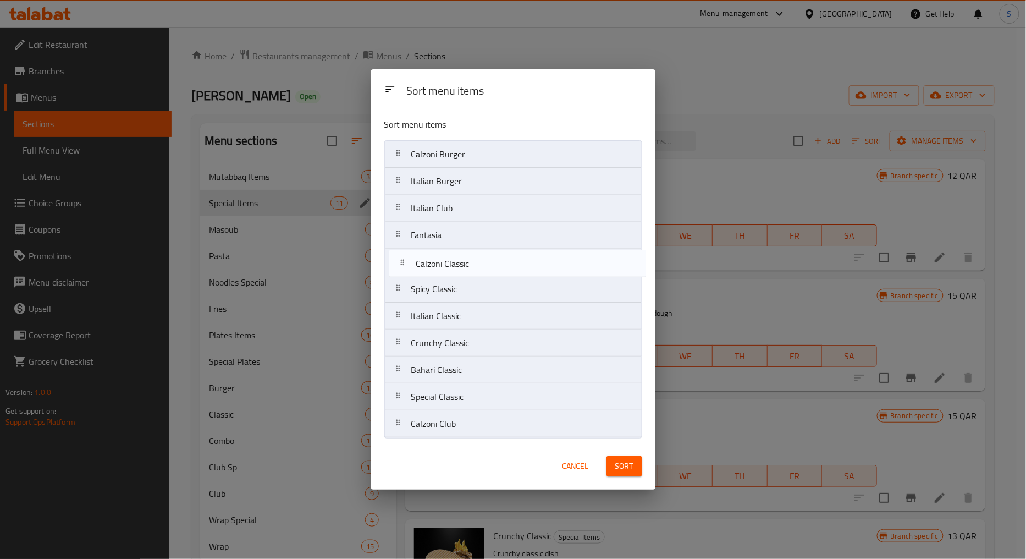
drag, startPoint x: 397, startPoint y: 295, endPoint x: 401, endPoint y: 266, distance: 29.6
click at [401, 266] on nav "Calzoni Burger Italian Burger Italian Club Fantasia Spicy Classic Calzoni Class…" at bounding box center [513, 289] width 258 height 298
drag, startPoint x: 406, startPoint y: 428, endPoint x: 418, endPoint y: 288, distance: 140.2
click at [418, 288] on nav "Calzoni Burger Italian Burger Italian Club Fantasia Calzoni Classic Spicy Class…" at bounding box center [513, 289] width 258 height 298
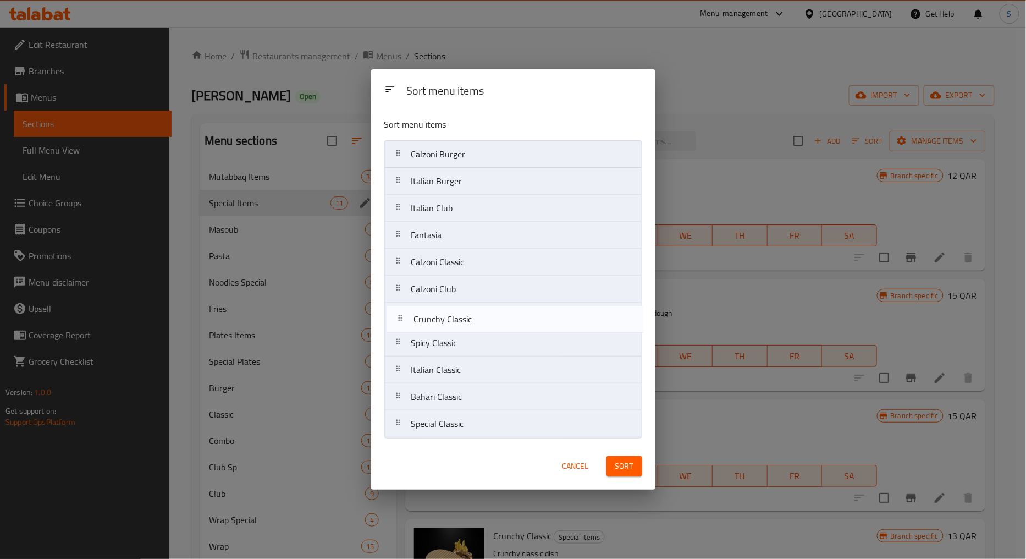
drag, startPoint x: 399, startPoint y: 377, endPoint x: 401, endPoint y: 322, distance: 55.0
click at [401, 322] on nav "Calzoni Burger Italian Burger Italian Club Fantasia Calzoni Classic Calzoni Clu…" at bounding box center [513, 289] width 258 height 298
drag, startPoint x: 399, startPoint y: 375, endPoint x: 403, endPoint y: 334, distance: 40.4
click at [403, 334] on nav "Calzoni Burger Italian Burger Italian Club Fantasia Calzoni Classic Calzoni Clu…" at bounding box center [513, 289] width 258 height 298
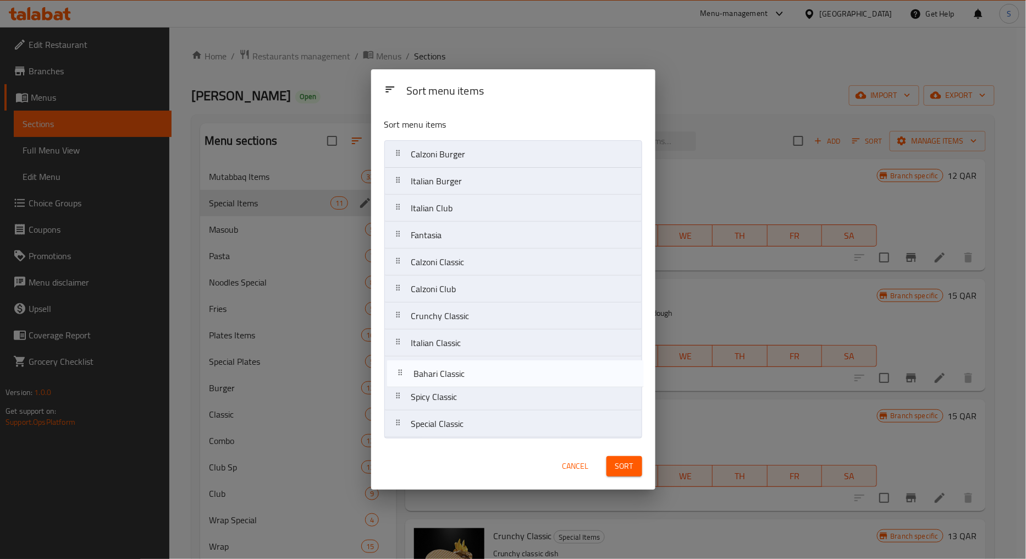
drag, startPoint x: 398, startPoint y: 402, endPoint x: 400, endPoint y: 374, distance: 28.1
click at [400, 374] on nav "Calzoni Burger Italian Burger Italian Club Fantasia Calzoni Classic Calzoni Clu…" at bounding box center [513, 289] width 258 height 298
drag, startPoint x: 402, startPoint y: 429, endPoint x: 404, endPoint y: 393, distance: 36.4
click at [404, 393] on nav "Calzoni Burger Italian Burger Italian Club Fantasia Calzoni Classic Calzoni Clu…" at bounding box center [513, 289] width 258 height 298
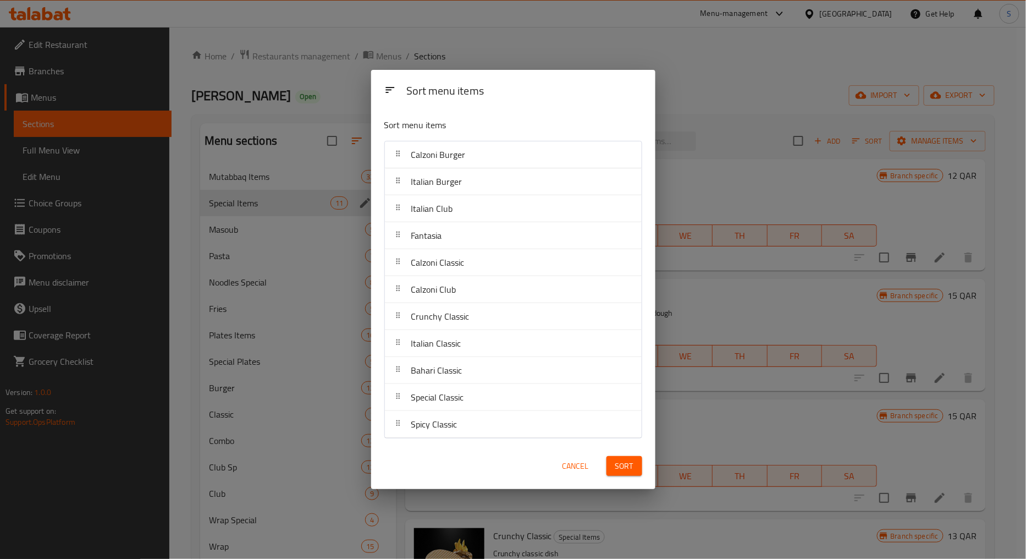
click at [620, 466] on span "Sort" at bounding box center [624, 466] width 18 height 14
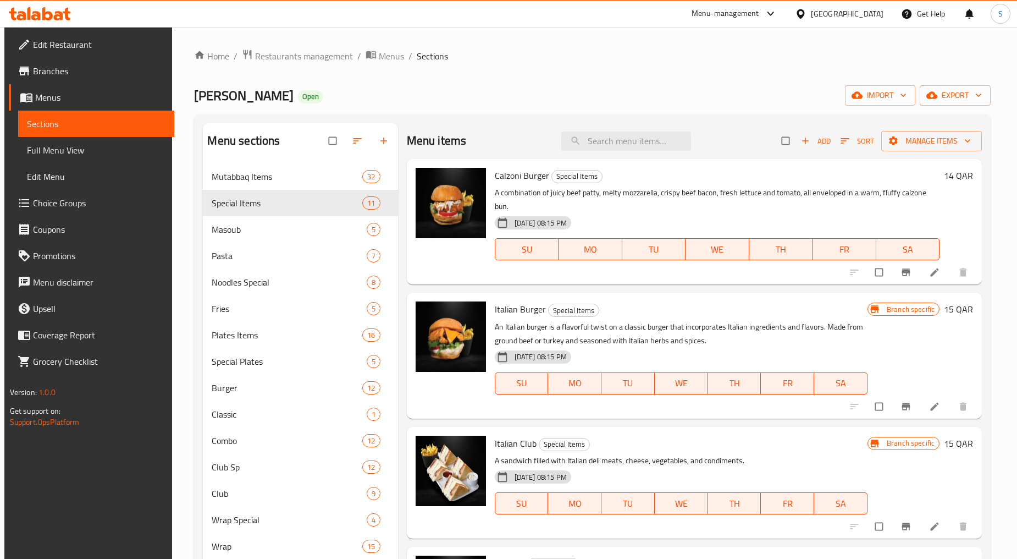
click at [906, 275] on icon "Branch-specific-item" at bounding box center [906, 272] width 11 height 11
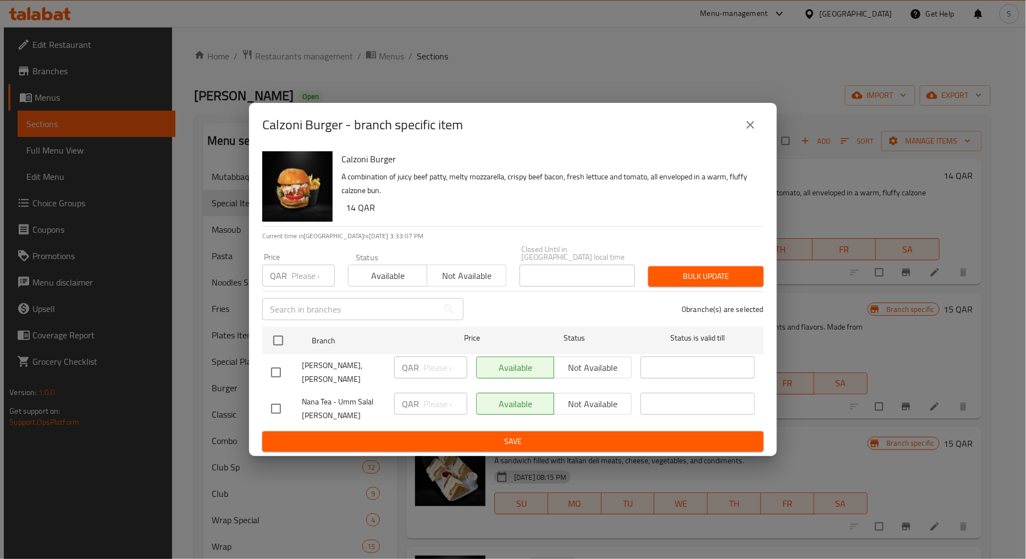
click at [743, 130] on button "close" at bounding box center [751, 125] width 26 height 26
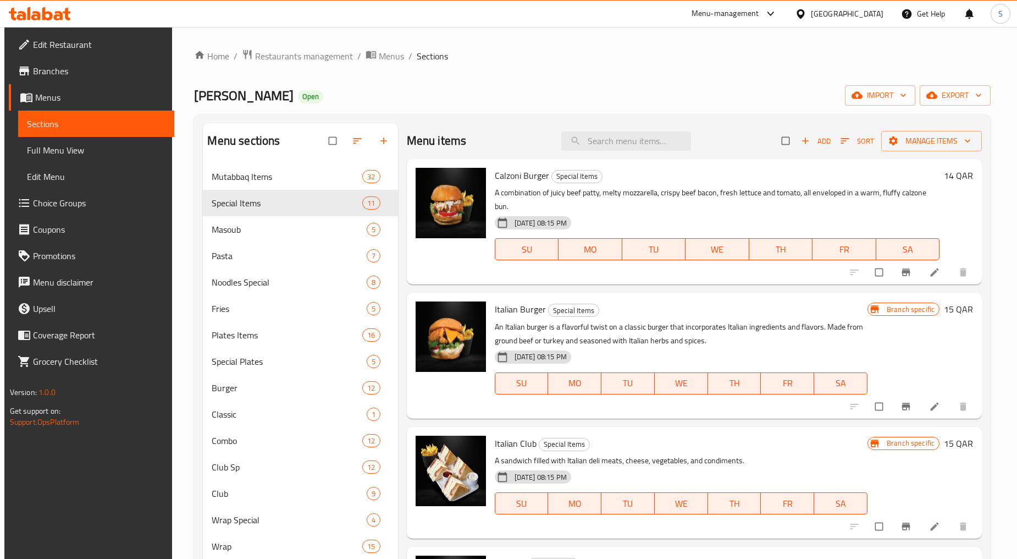
click at [929, 274] on icon at bounding box center [934, 272] width 11 height 11
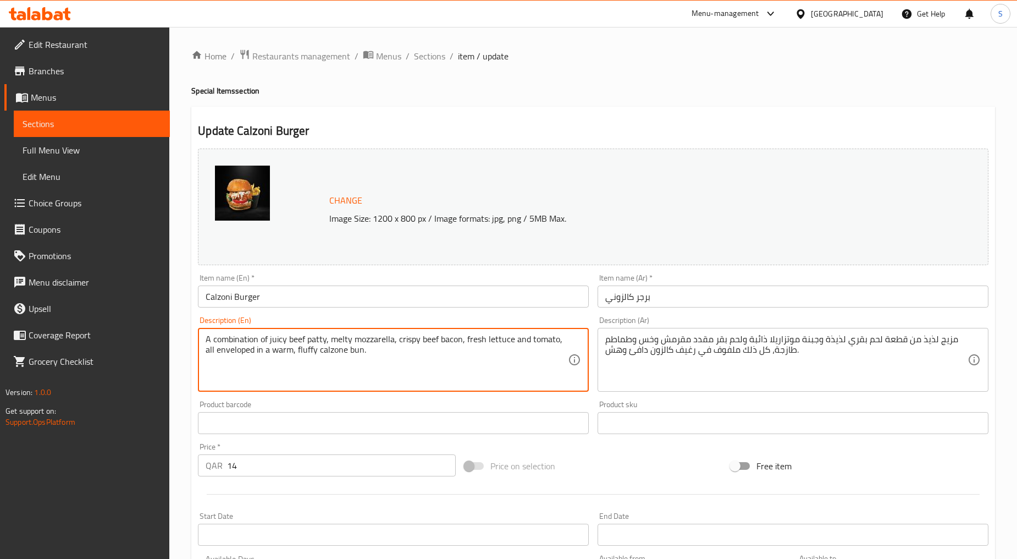
click at [384, 358] on textarea "A combination of juicy beef patty, melty mozzarella, crispy beef bacon, fresh l…" at bounding box center [387, 360] width 362 height 52
paste textarea "Calzone Burgers are made with a succulent burger crafted from locally-sourced b…"
click at [384, 358] on textarea "Calzone Burgers are made with a succulent burger crafted from locally-sourced b…" at bounding box center [387, 360] width 362 height 52
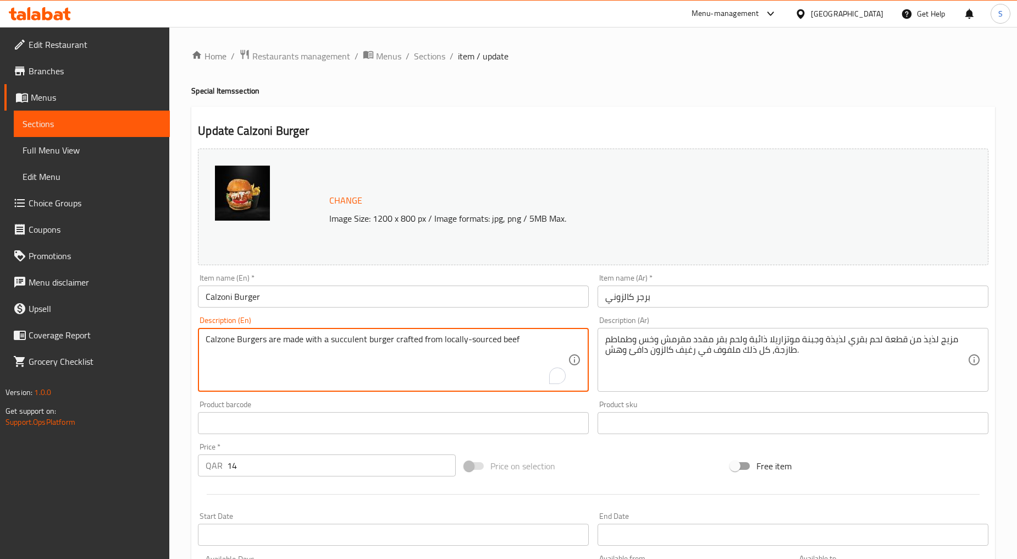
click at [384, 358] on textarea "Calzone Burgers are made with a succulent burger crafted from locally-sourced b…" at bounding box center [387, 360] width 362 height 52
click at [384, 358] on textarea "Calzone burgers are made with a succulent burger crafted from locally-sourced b…" at bounding box center [387, 360] width 362 height 52
type textarea "Calzone burgers are made with a succulent burger crafted from locally-sourced b…"
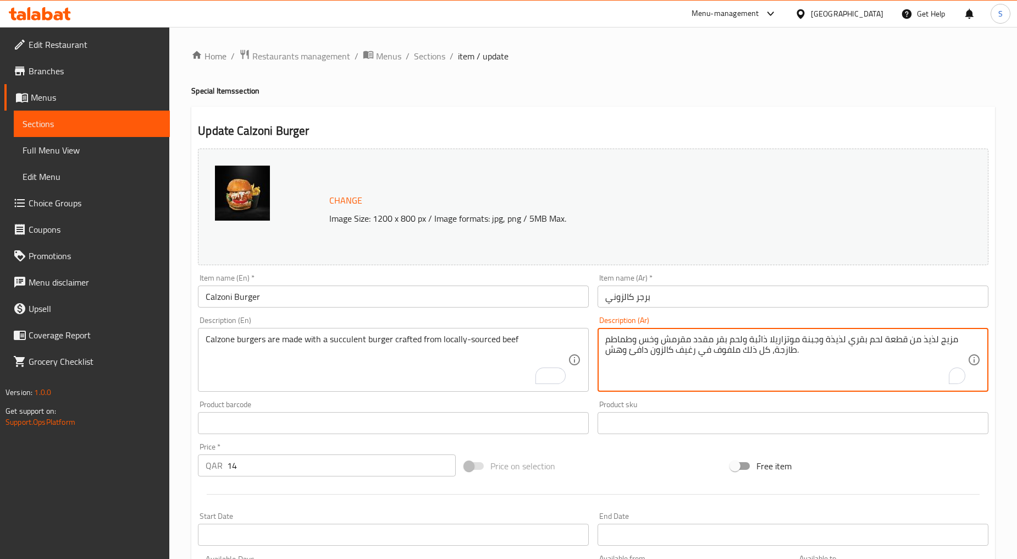
click at [650, 342] on textarea "مزيج لذيذ من قطعة لحم بقري لذيذة وجبنة موتزاريلا ذائبة ولحم بقر مقدد مقرمش وخس …" at bounding box center [787, 360] width 362 height 52
paste textarea "تم تصنيع برجر كالزوني من برجر عصاري مصنوع من لحم البقر من مصادر محلية"
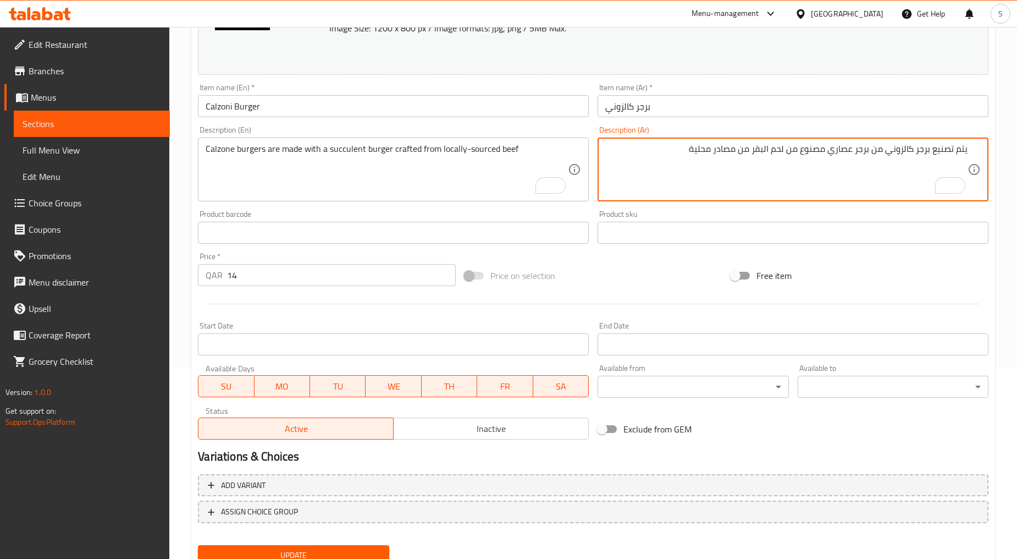
scroll to position [232, 0]
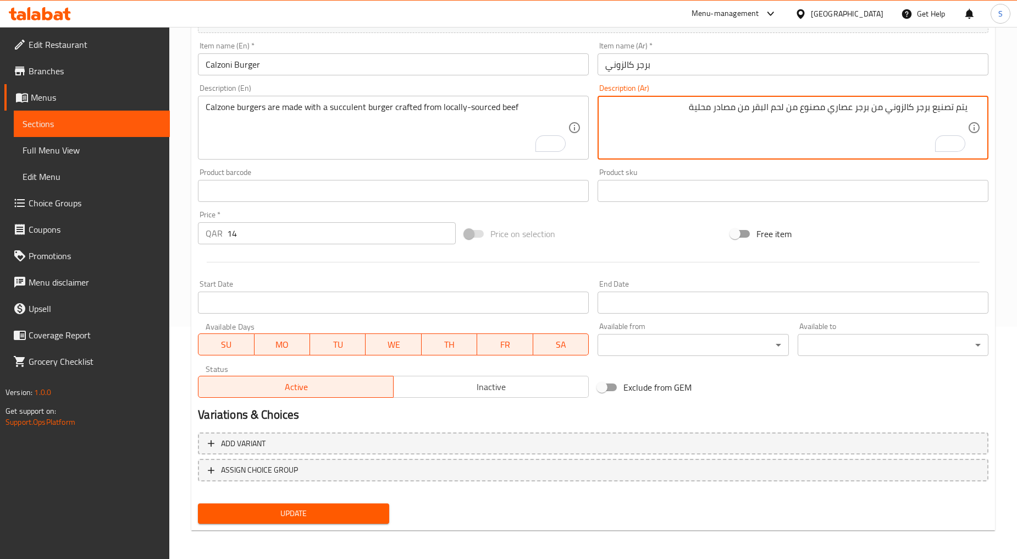
type textarea "يتم تصنيع برجر كالزوني من برجر عصاري مصنوع من لحم البقر من مصادر محلية"
click at [294, 518] on span "Update" at bounding box center [293, 514] width 173 height 14
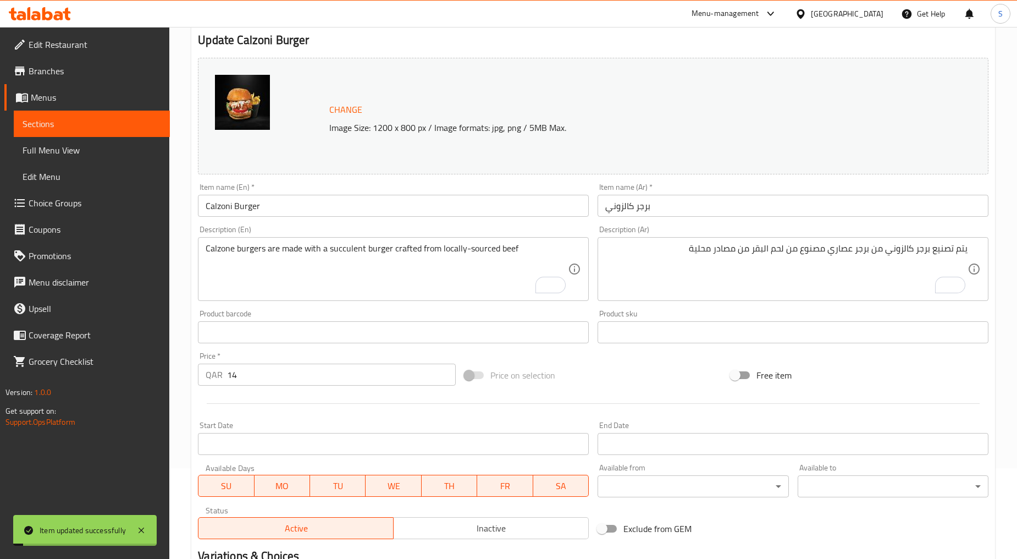
scroll to position [0, 0]
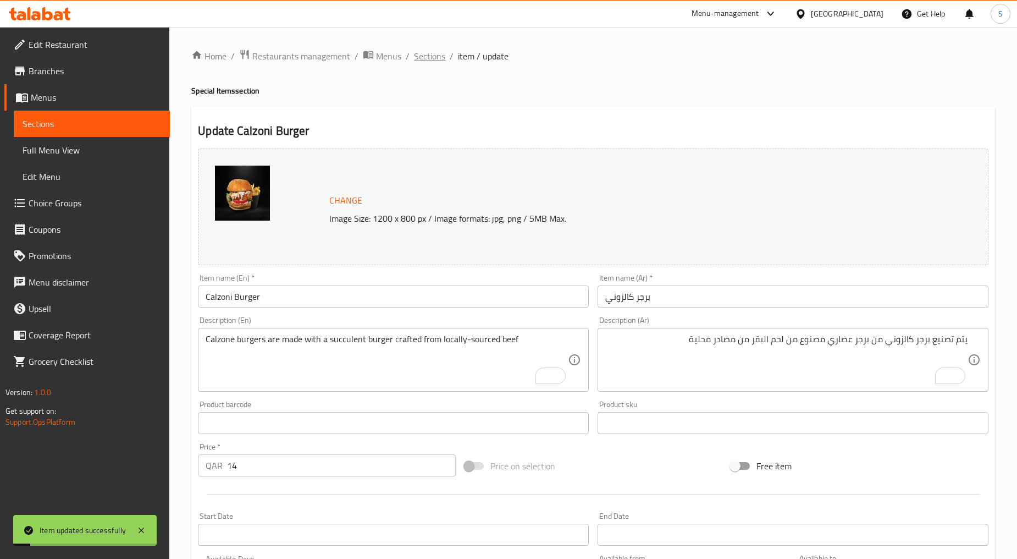
click at [430, 58] on span "Sections" at bounding box center [429, 55] width 31 height 13
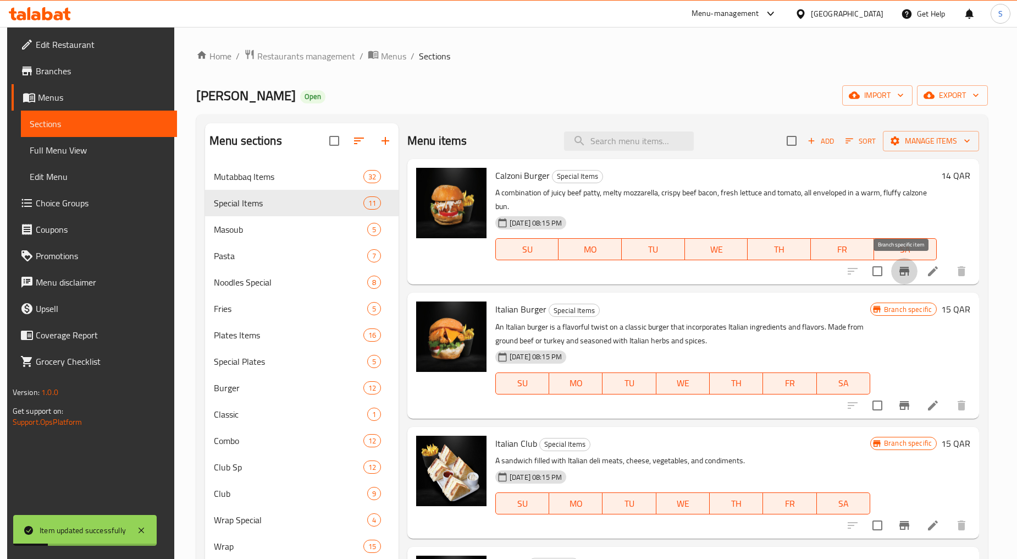
click at [900, 273] on icon "Branch-specific-item" at bounding box center [905, 271] width 10 height 9
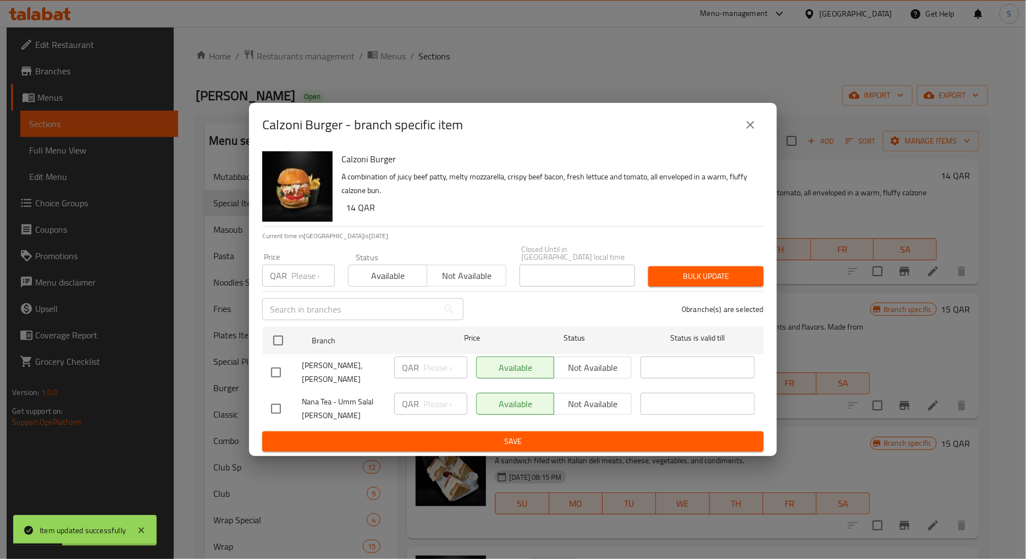
click at [753, 129] on icon "close" at bounding box center [750, 124] width 13 height 13
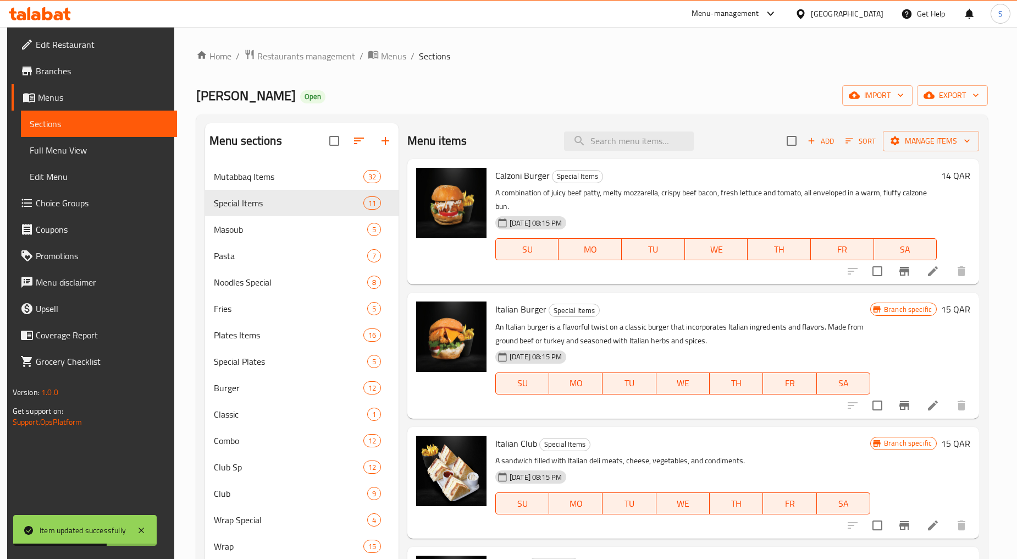
click at [931, 407] on icon at bounding box center [933, 405] width 10 height 10
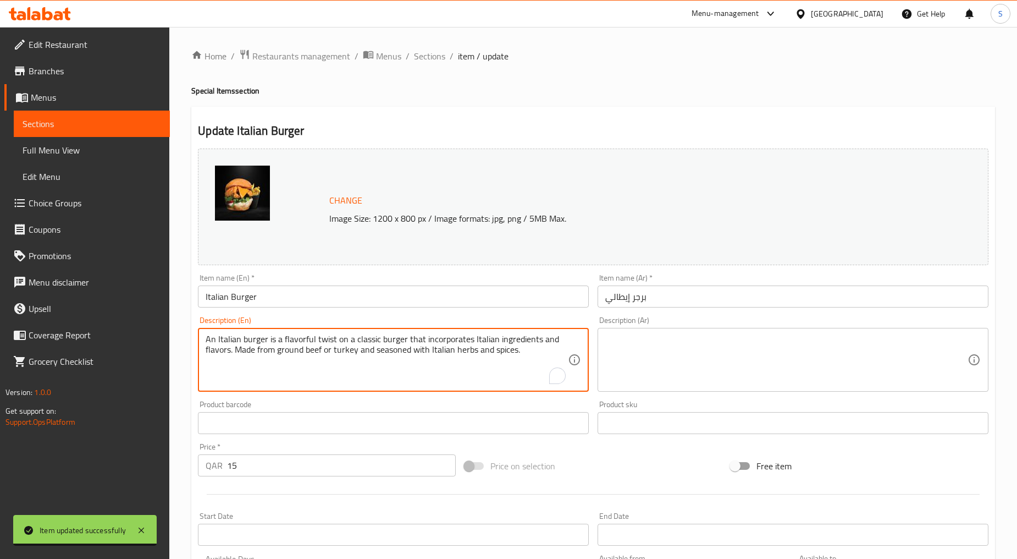
click at [315, 365] on textarea "An Italian burger is a flavorful twist on a classic burger that incorporates It…" at bounding box center [387, 360] width 362 height 52
paste textarea "This burger features a juicy, flavorful beef patty topped with mozzarella, cris…"
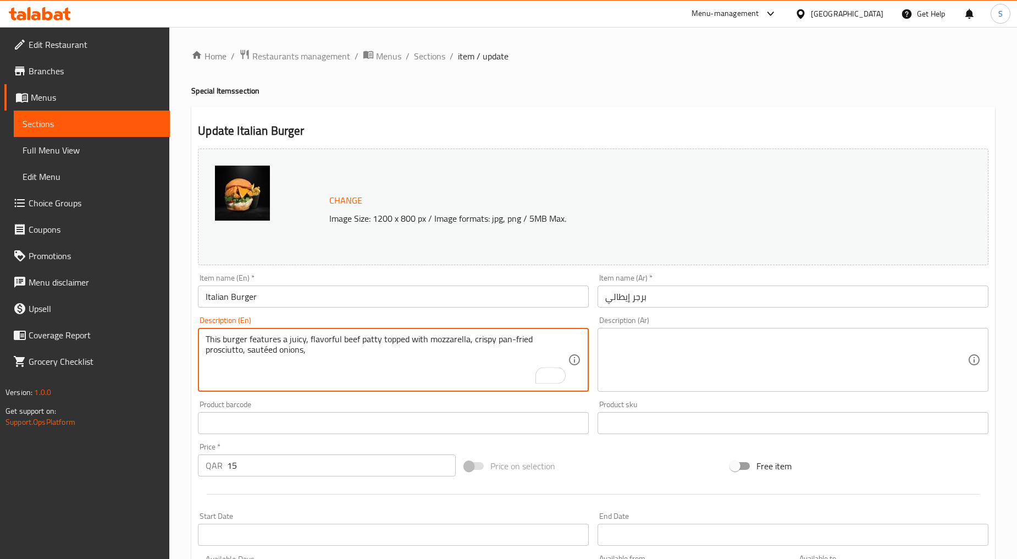
click at [316, 372] on textarea "This burger features a juicy, flavorful beef patty topped with mozzarella, cris…" at bounding box center [387, 360] width 362 height 52
click at [336, 376] on textarea "This burger features a juicy, flavorful beef patty topped with mozzarella, cris…" at bounding box center [387, 360] width 362 height 52
type textarea "This burger features a juicy, flavorful beef patty topped with mozzarella, cris…"
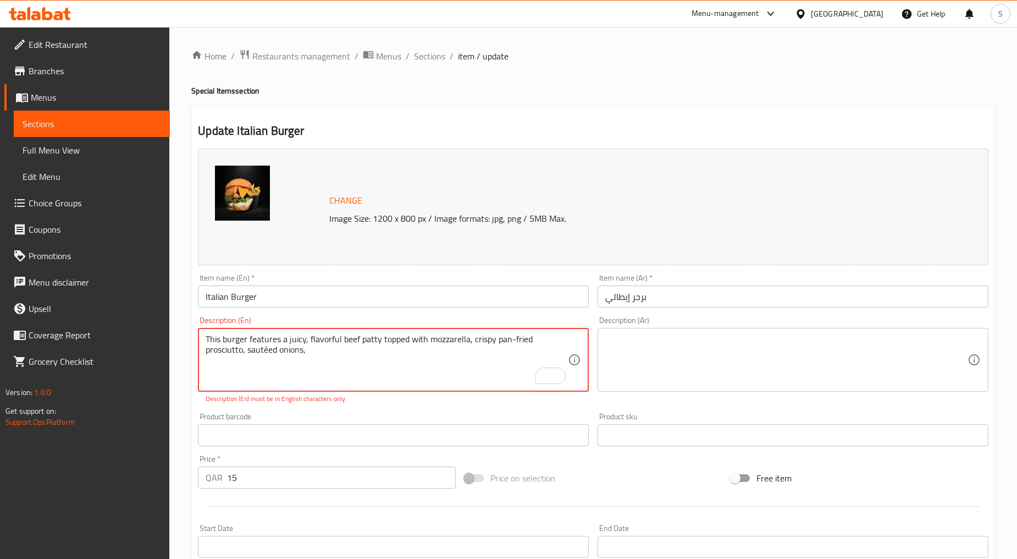
click at [685, 361] on textarea at bounding box center [787, 360] width 362 height 52
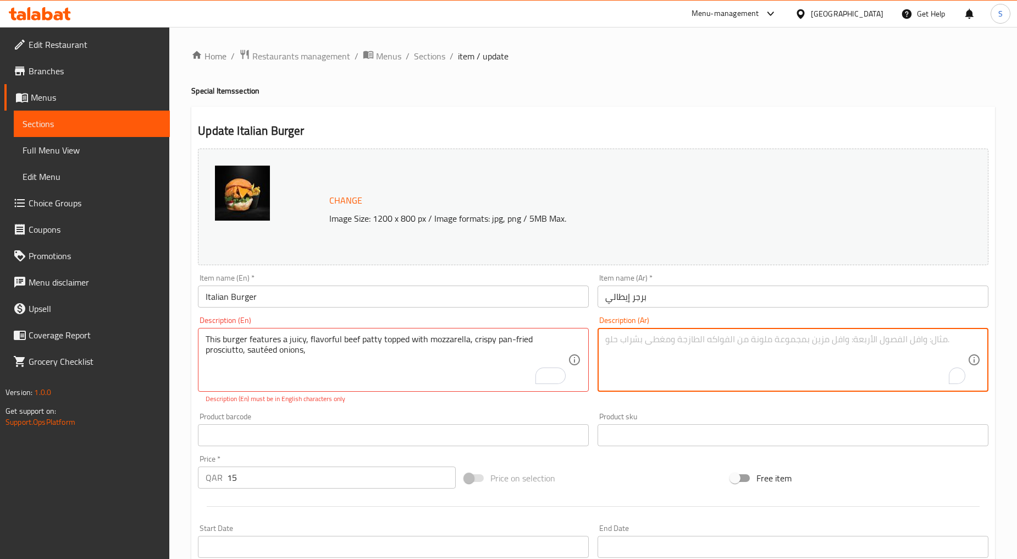
click at [685, 361] on textarea "To enrich screen reader interactions, please activate Accessibility in Grammarl…" at bounding box center [787, 360] width 362 height 52
paste textarea "يتميز هذا البرجر بقطعة لحم بقري طرية ولذيذة مغطاة بجبنة الموتزاريلا، ولحم بروسس…"
type textarea "يتميز هذا البرجر بقطعة لحم بقري طرية ولذيذة مغطاة بجبنة الموتزاريلا، ولحم بروسس…"
click at [394, 387] on div "This burger features a juicy, flavorful beef patty topped with mozzarella, cris…" at bounding box center [393, 360] width 391 height 64
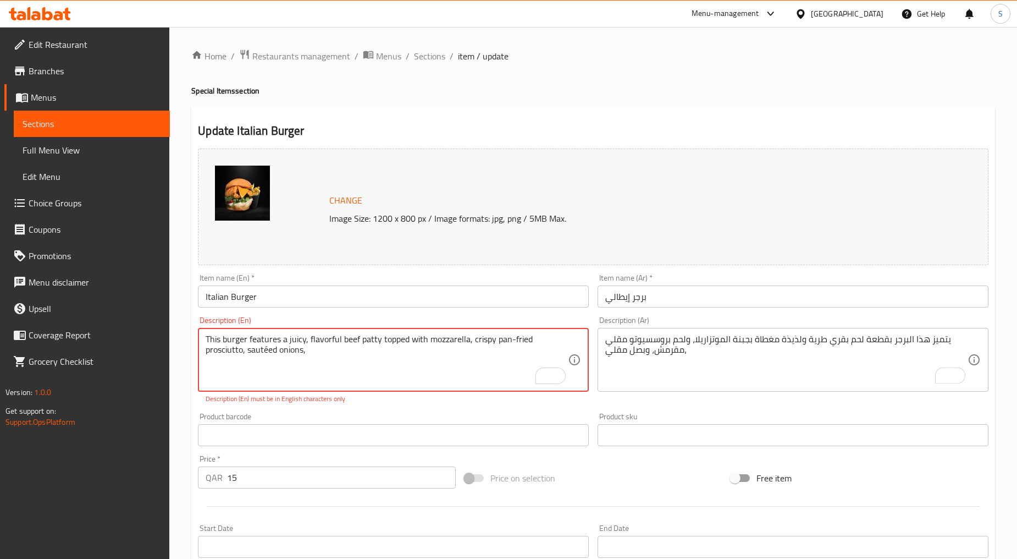
click at [267, 355] on textarea "This burger features a juicy, flavorful beef patty topped with mozzarella, cris…" at bounding box center [387, 360] width 362 height 52
type textarea "This burger features a juicy, flavorful beef patty topped with mozzarella, cris…"
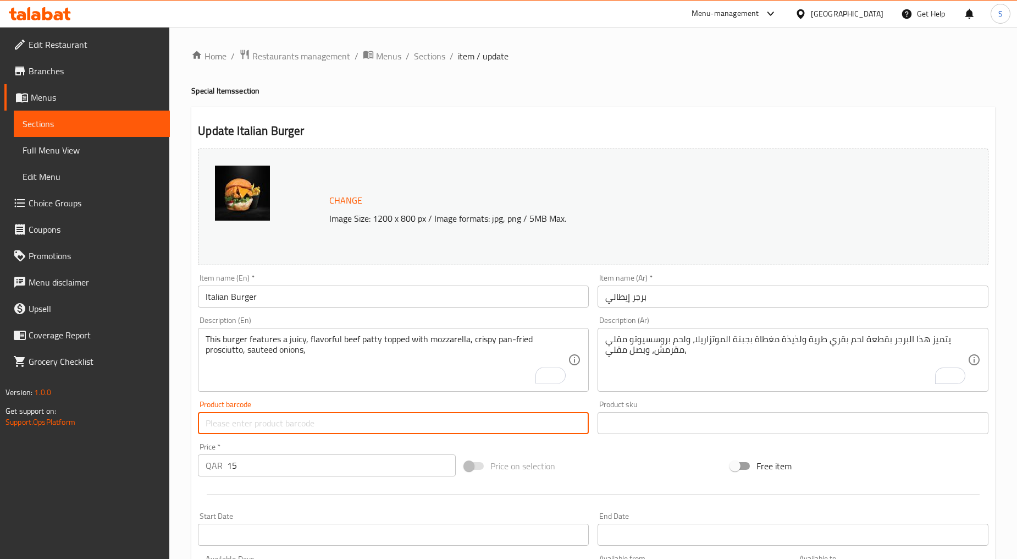
click at [383, 414] on div "Product barcode Product barcode" at bounding box center [393, 417] width 391 height 34
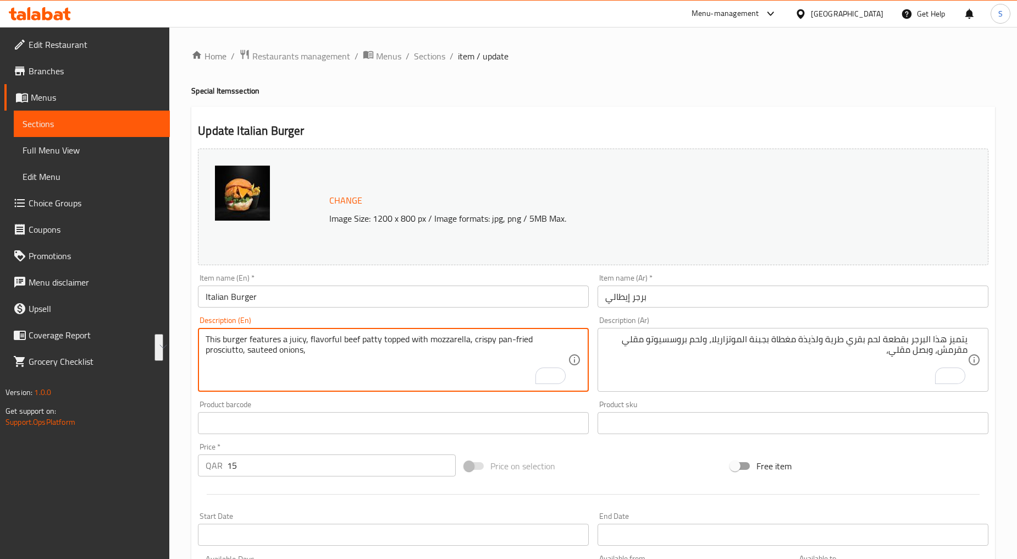
drag, startPoint x: 472, startPoint y: 344, endPoint x: 483, endPoint y: 366, distance: 24.1
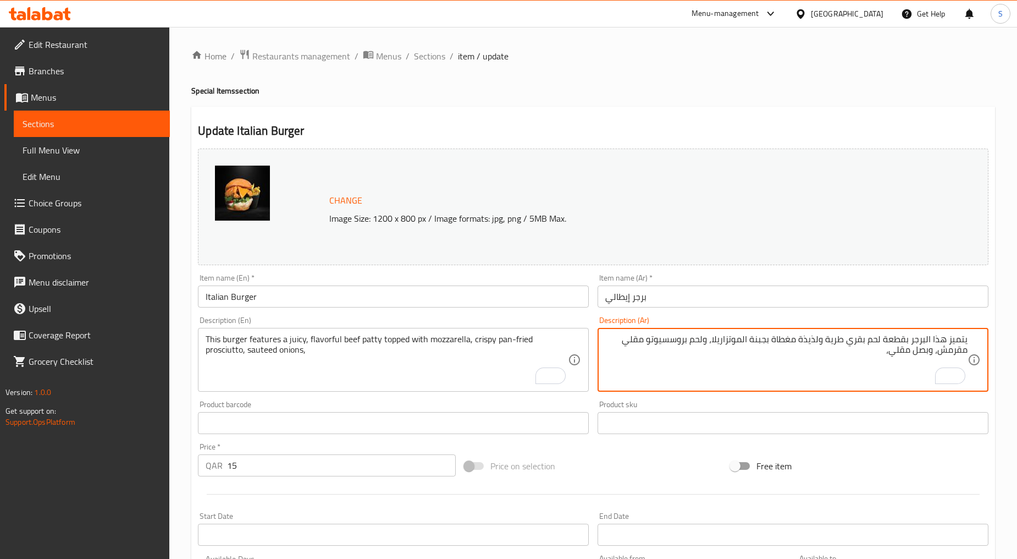
click at [891, 354] on textarea "يتميز هذا البرجر بقطعة لحم بقري طرية ولذيذة مغطاة بجبنة الموتزاريلا، ولحم بروسس…" at bounding box center [787, 360] width 362 height 52
type textarea "يتميز هذا البرجر بقطعة لحم بقري طرية ولذيذة مغطاة بجبنة الموتزاريلا، ولحم بروسس…"
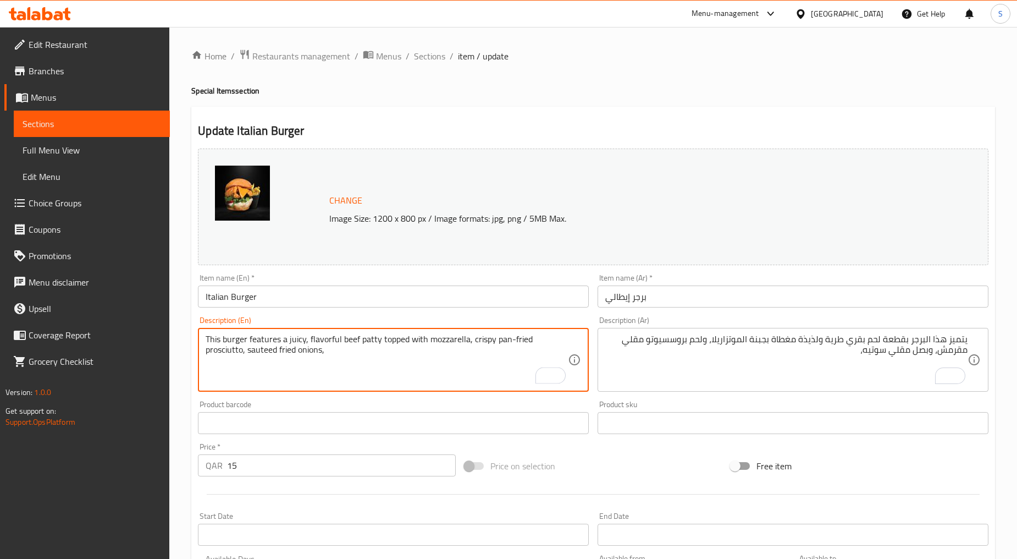
click at [344, 357] on textarea "This burger features a juicy, flavorful beef patty topped with mozzarella, cris…" at bounding box center [387, 360] width 362 height 52
type textarea "This burger features a juicy, flavorful beef patty topped with mozzarella, cris…"
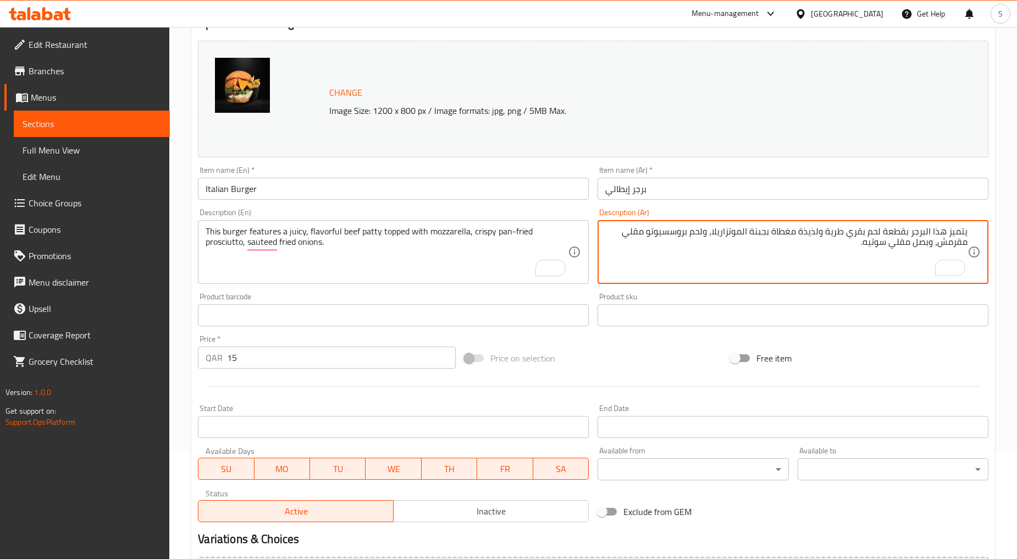
scroll to position [232, 0]
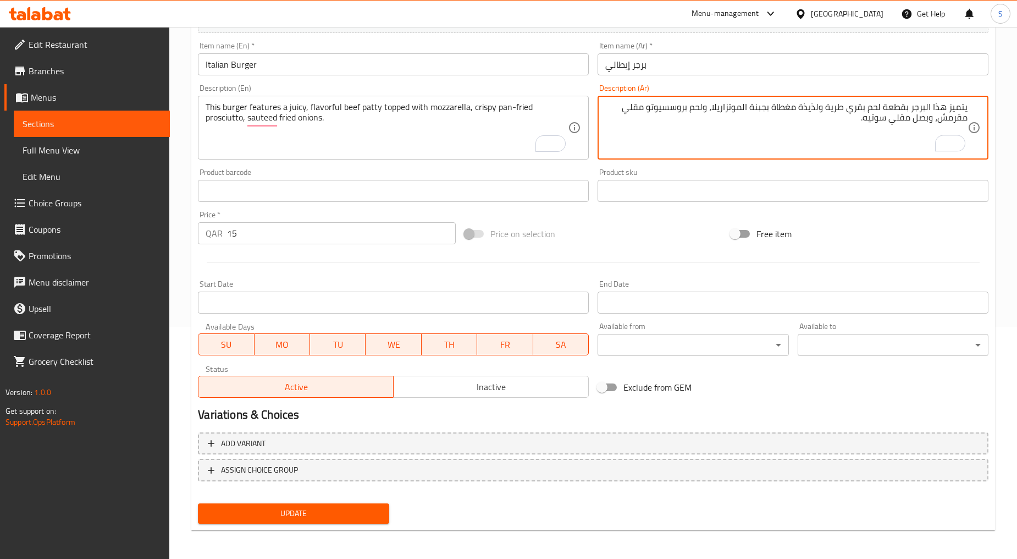
click at [298, 510] on span "Update" at bounding box center [293, 514] width 173 height 14
click at [939, 121] on textarea "يتميز هذا البرجر بقطعة لحم بقري طرية ولذيذة مغطاة بجبنة الموتزاريلا، ولحم بروسس…" at bounding box center [787, 128] width 362 height 52
type textarea "يتميز هذا البرجر بقطعة لحم بقري طرية ولذيذة مغطاة بجبنة الموتزاريلا، ولحم بروسس…"
click at [339, 514] on span "Update" at bounding box center [293, 514] width 173 height 14
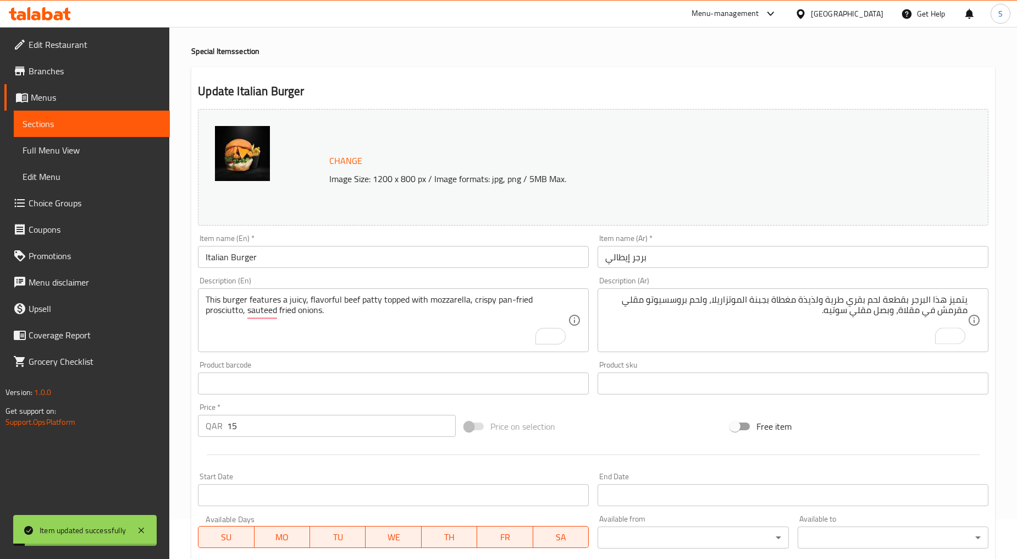
scroll to position [0, 0]
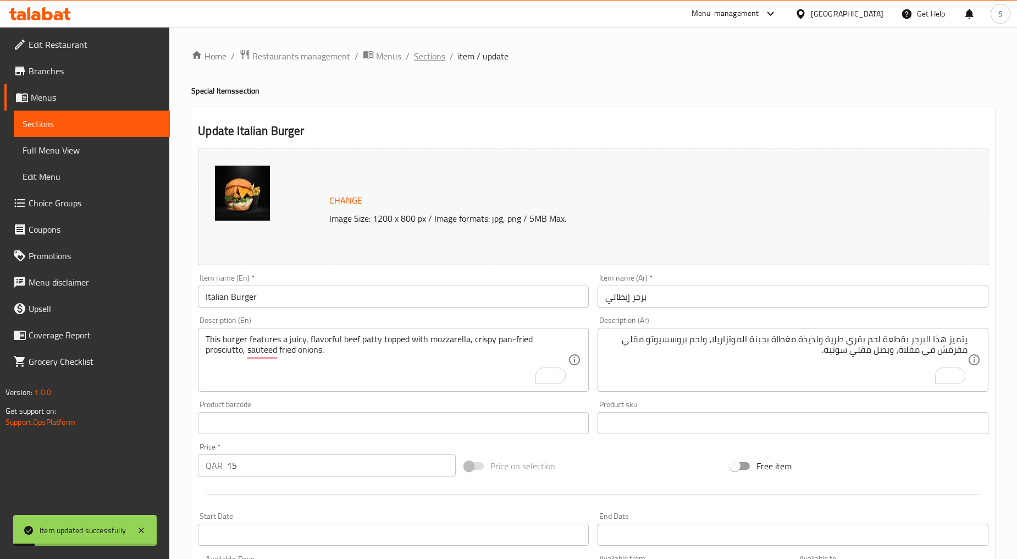
click at [433, 59] on span "Sections" at bounding box center [429, 55] width 31 height 13
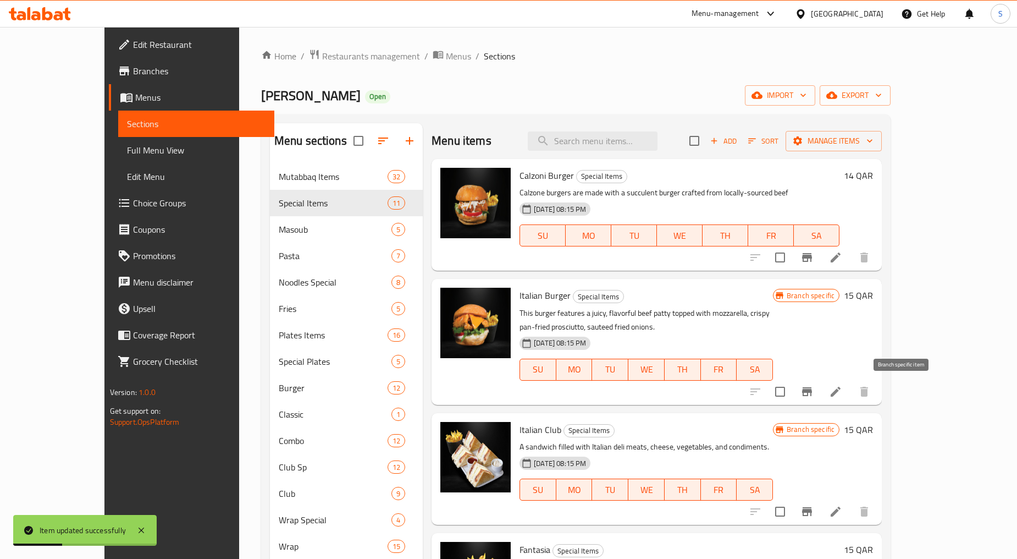
click at [812, 389] on icon "Branch-specific-item" at bounding box center [807, 391] width 10 height 9
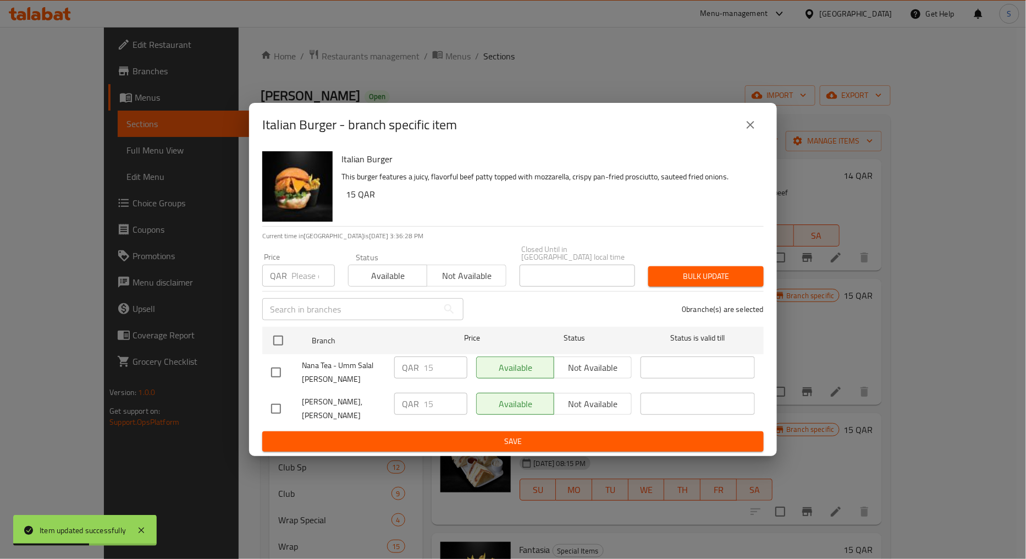
click at [744, 131] on icon "close" at bounding box center [750, 124] width 13 height 13
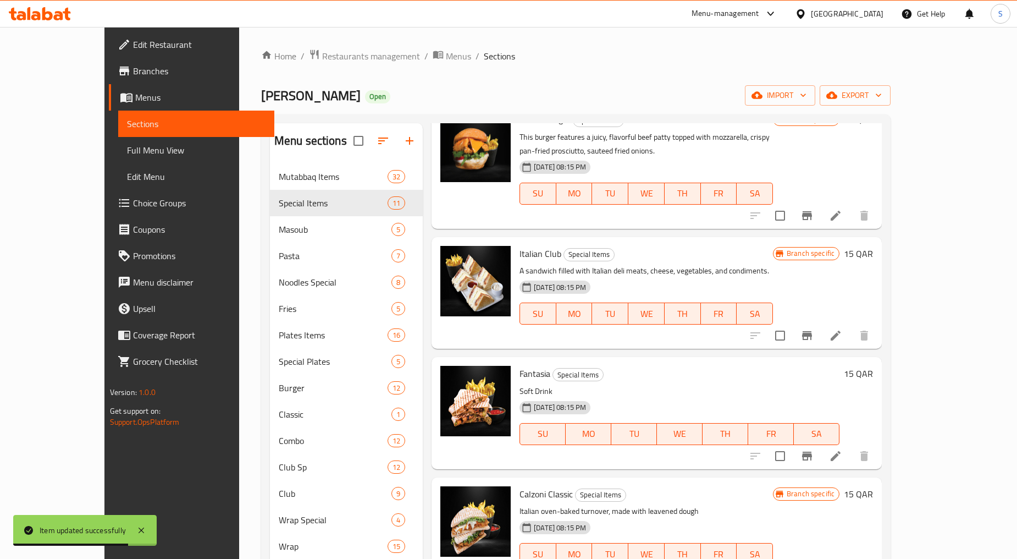
scroll to position [183, 0]
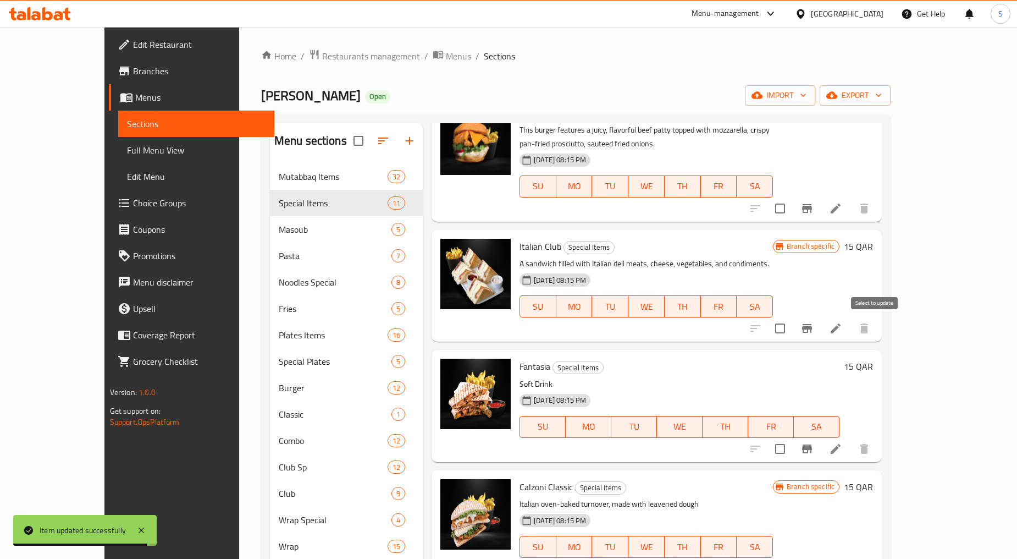
click at [792, 334] on input "checkbox" at bounding box center [780, 328] width 23 height 23
click at [792, 328] on input "checkbox" at bounding box center [780, 328] width 23 height 23
checkbox input "false"
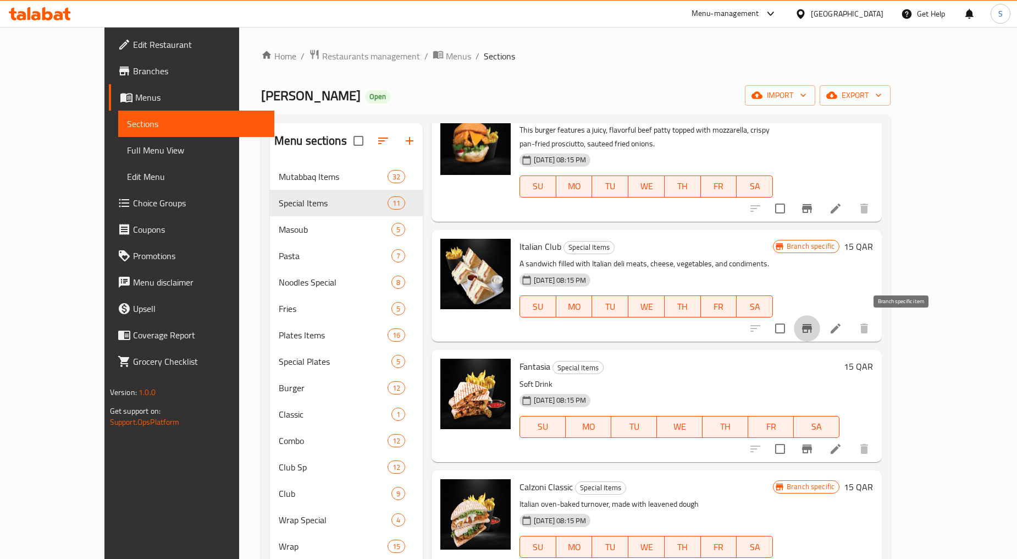
click at [821, 326] on button "Branch-specific-item" at bounding box center [807, 328] width 26 height 26
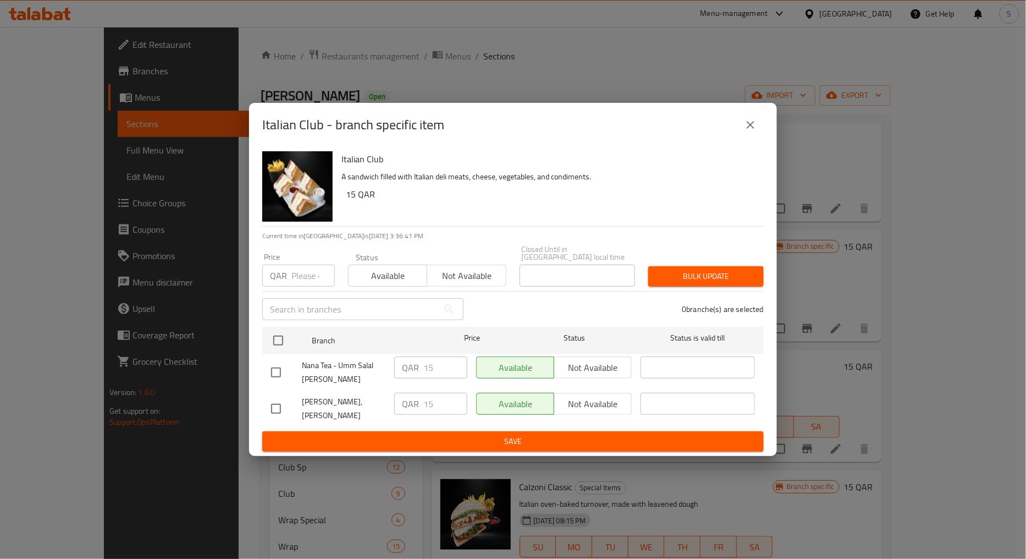
click at [745, 130] on icon "close" at bounding box center [750, 124] width 13 height 13
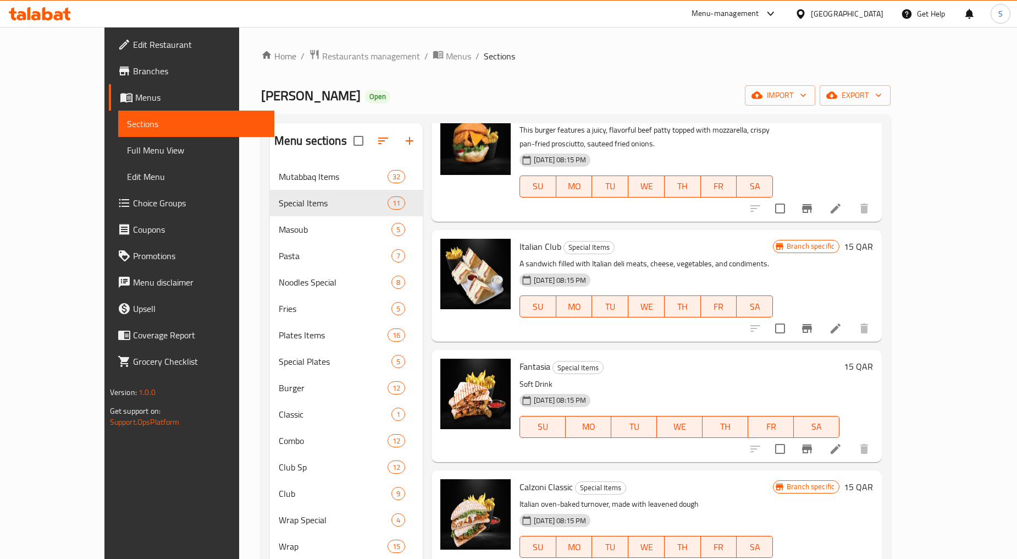
click at [843, 325] on icon at bounding box center [835, 328] width 13 height 13
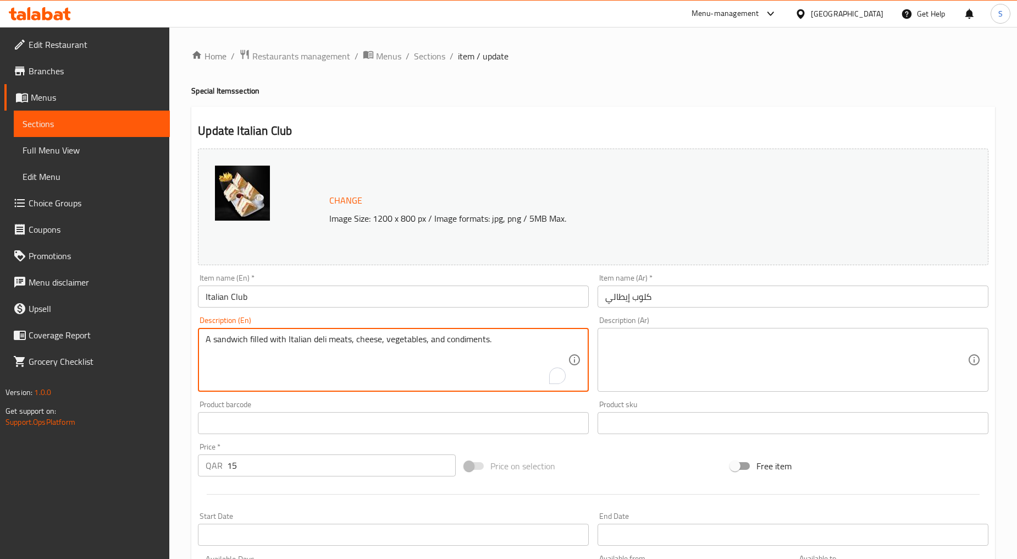
click at [332, 366] on textarea "A sandwich filled with Italian deli meats, cheese, vegetables, and condiments." at bounding box center [387, 360] width 362 height 52
paste textarea "Italian deli meats and cheeses, along with bacon, tomato, lettuce, and more"
click at [332, 366] on textarea "Italian deli meats and cheeses, along with bacon, tomato, lettuce, and more" at bounding box center [387, 360] width 362 height 52
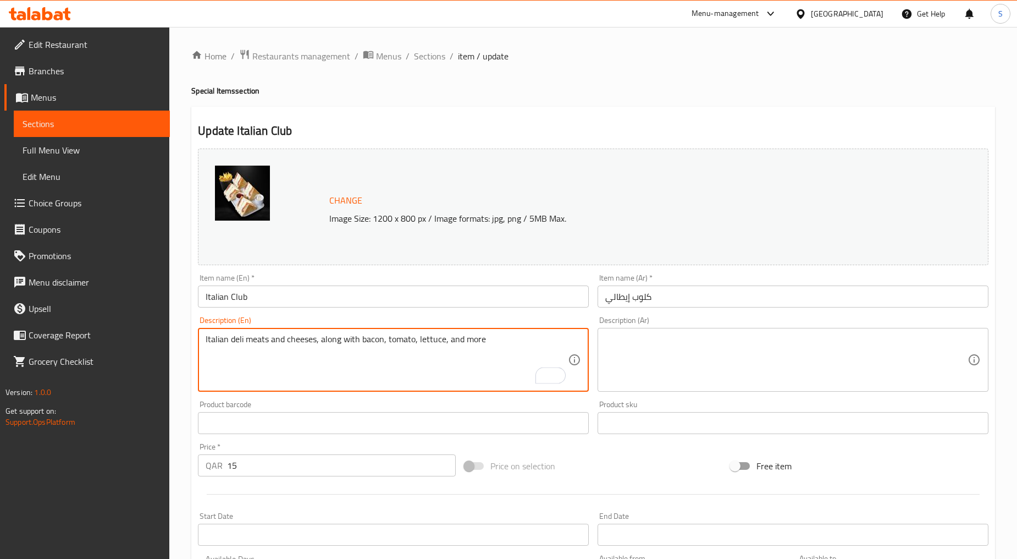
click at [332, 366] on textarea "Italian deli meats and cheeses, along with bacon, tomato, lettuce, and more" at bounding box center [387, 360] width 362 height 52
type textarea "Italian deli meats and cheeses, along with bacon, tomato, lettuce, and more"
click at [676, 359] on textarea at bounding box center [787, 360] width 362 height 52
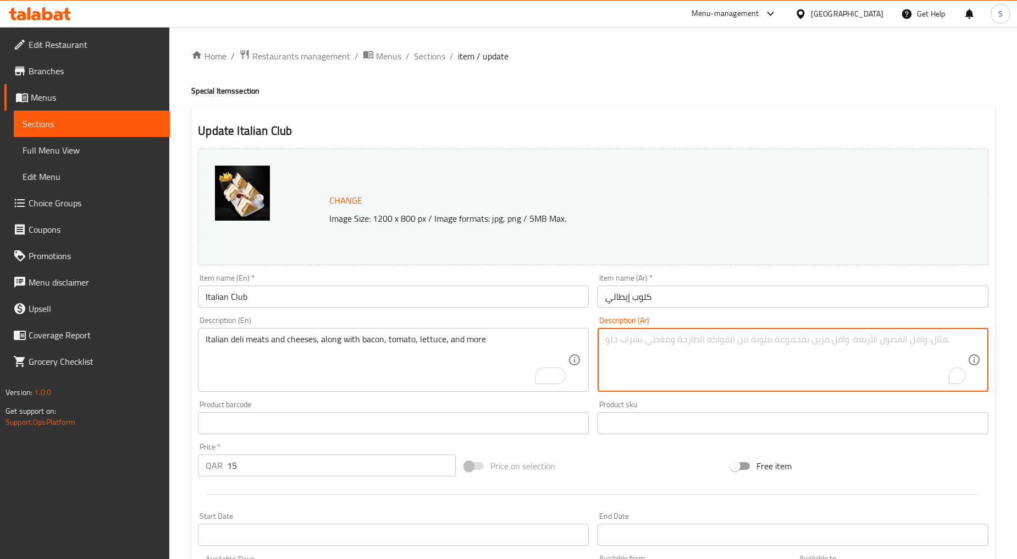
paste textarea "اللحوم والجبن الإيطالية اللذيذة، بالإضافة إلى لحم الخنزير المقدد والطماطم والخس…"
type textarea "اللحوم والجبن الإيطالية اللذيذة، بالإضافة إلى لحم الخنزير المقدد والطماطم والخس…"
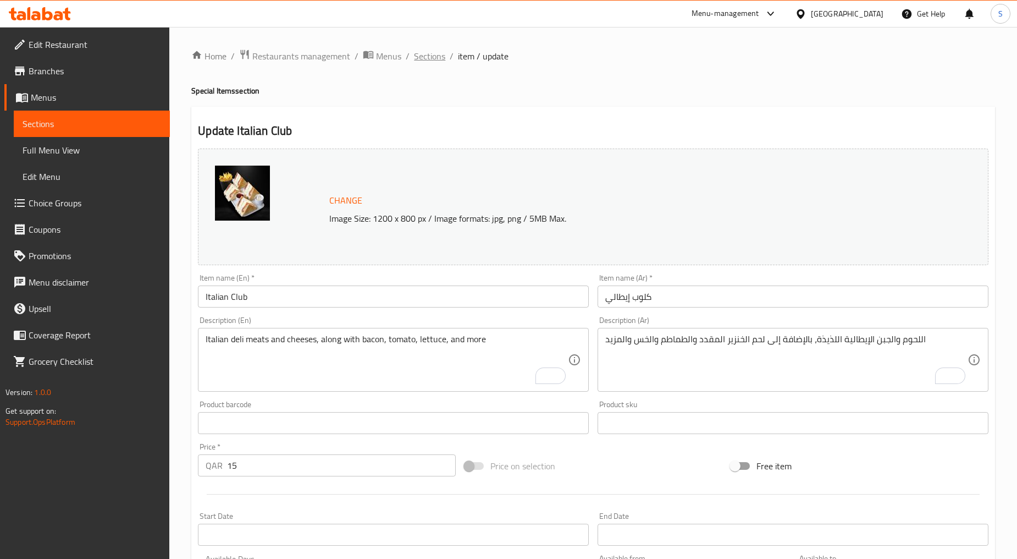
click at [424, 59] on span "Sections" at bounding box center [429, 55] width 31 height 13
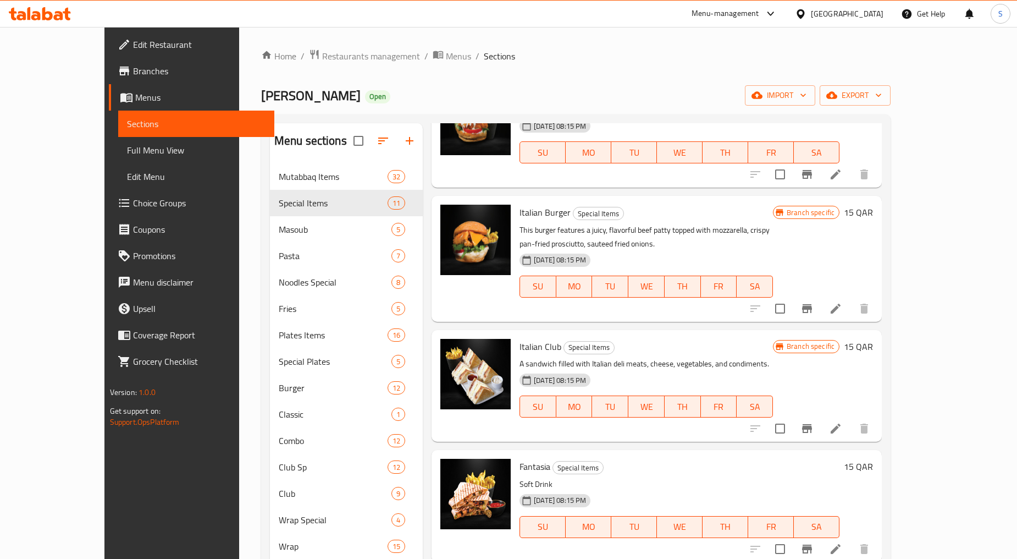
scroll to position [122, 0]
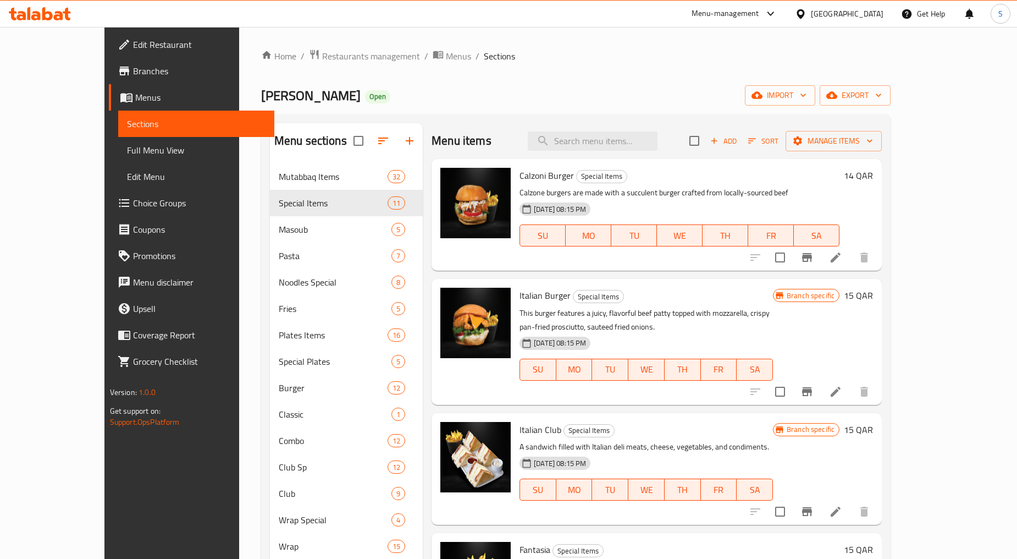
scroll to position [122, 0]
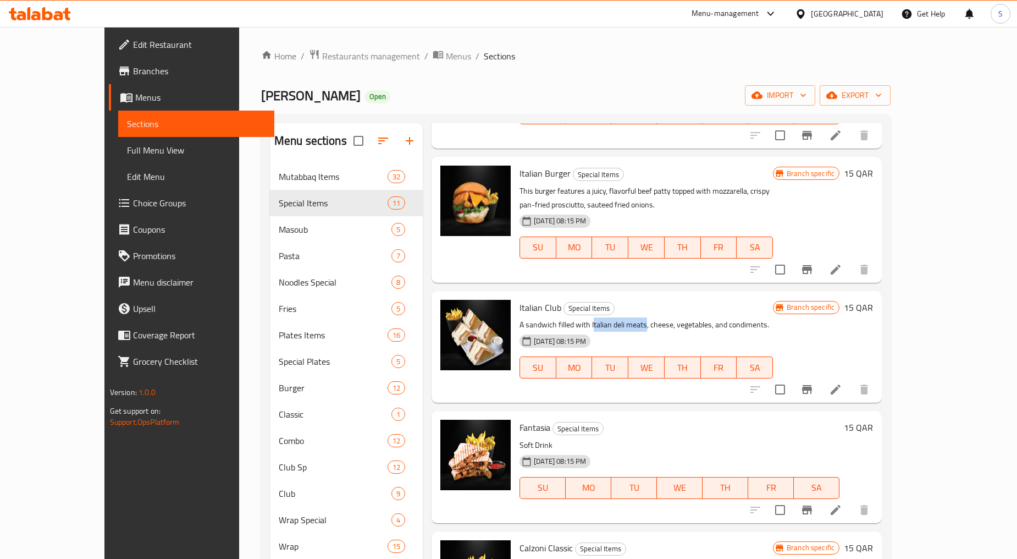
drag, startPoint x: 567, startPoint y: 322, endPoint x: 620, endPoint y: 323, distance: 52.8
click at [620, 323] on p "A sandwich filled with Italian deli meats, cheese, vegetables, and condiments." at bounding box center [647, 325] width 254 height 14
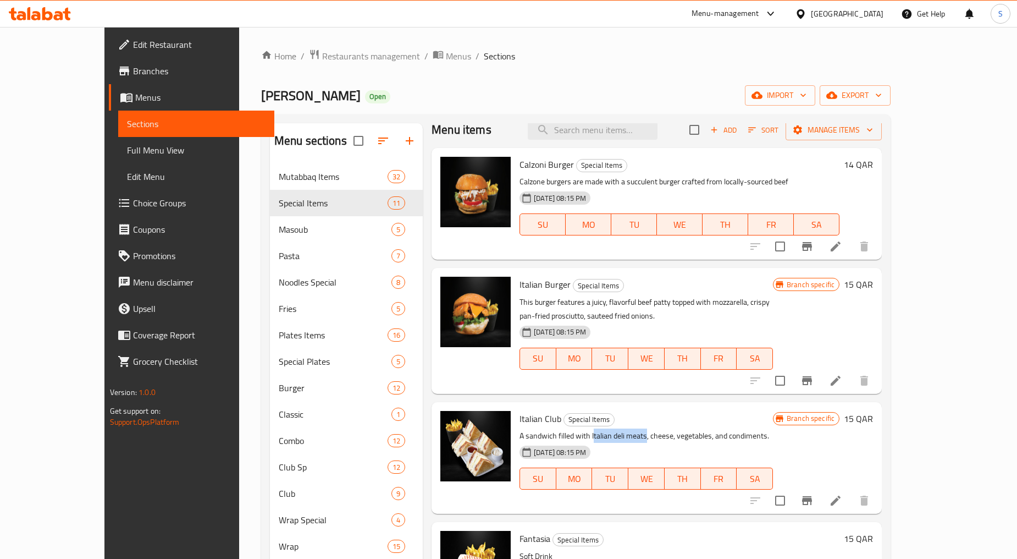
scroll to position [0, 0]
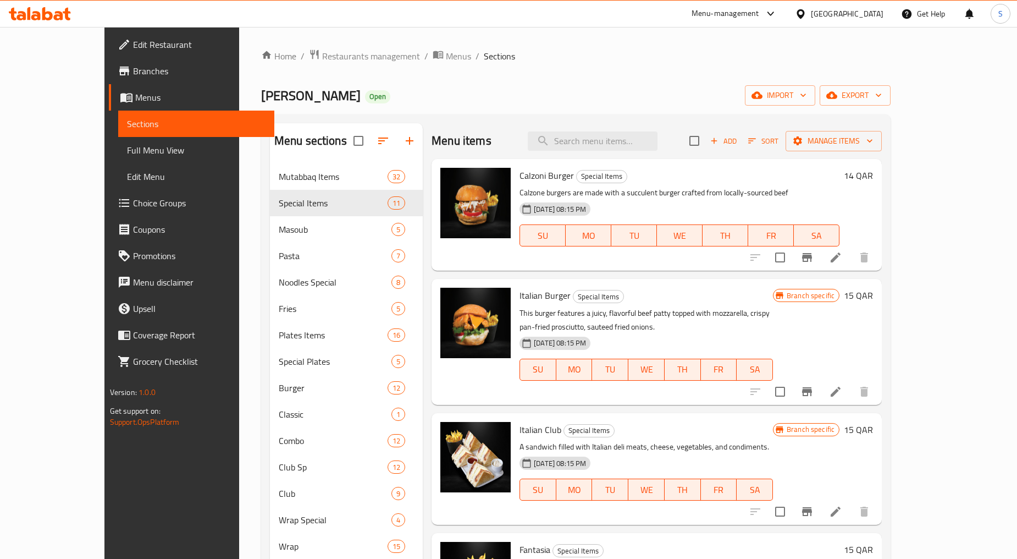
click at [530, 298] on span "Italian Burger" at bounding box center [545, 295] width 51 height 16
copy h6 "Italian Burger"
click at [851, 399] on li at bounding box center [836, 392] width 31 height 20
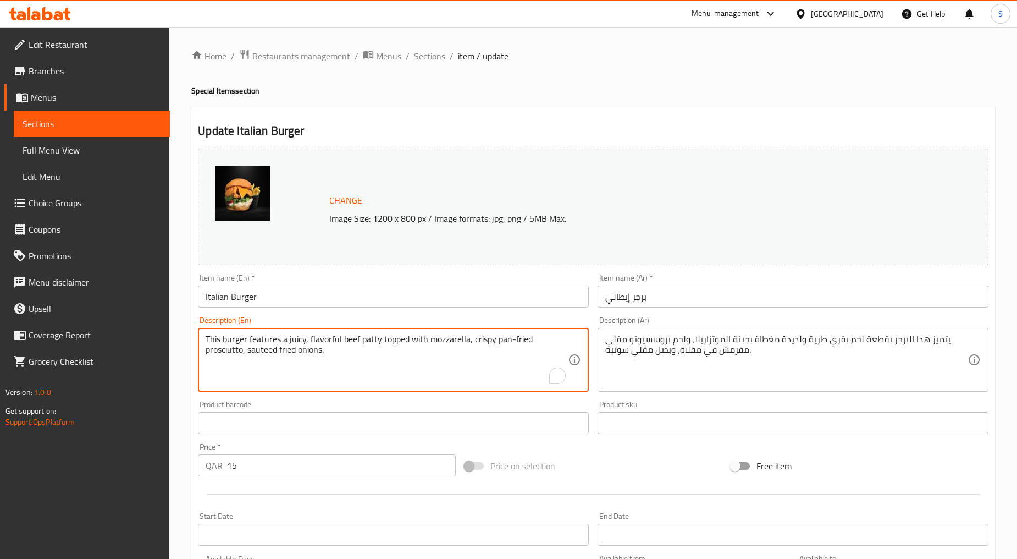
click at [316, 361] on textarea "This burger features a juicy, flavorful beef patty topped with mozzarella, cris…" at bounding box center [387, 360] width 362 height 52
paste textarea "An Italian burger is a flavorful twist on a classic burger that incorporates It…"
click at [335, 352] on textarea "An Italian burger is a flavorful twist on a classic burger that incorporates It…" at bounding box center [387, 360] width 362 height 52
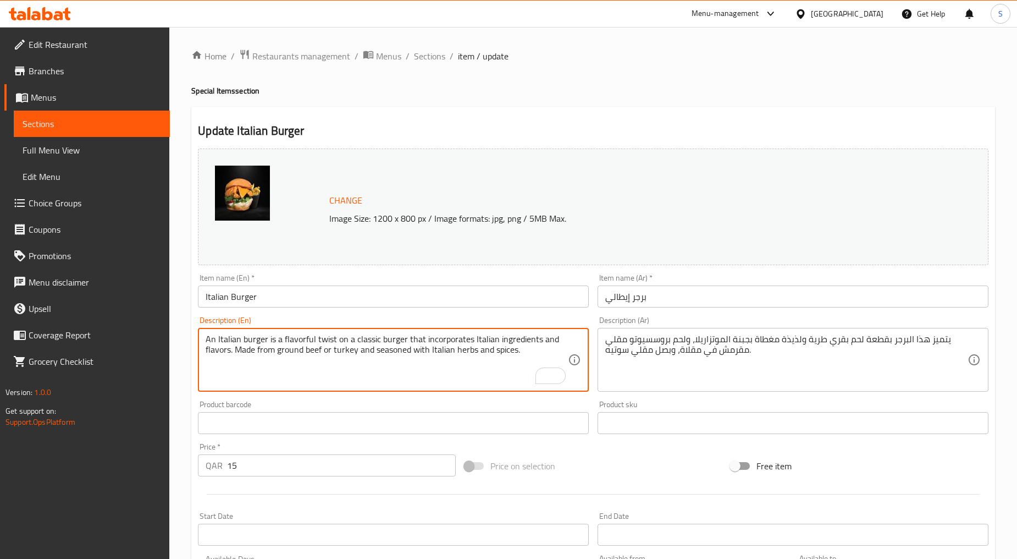
click at [337, 356] on textarea "An Italian burger is a flavorful twist on a classic burger that incorporates It…" at bounding box center [387, 360] width 362 height 52
click at [345, 364] on textarea "An Italian burger is a flavorful twist on a classic burger that incorporates It…" at bounding box center [387, 360] width 362 height 52
type textarea "An Italian burger is a flavorful twist on a classic burger that incorporates It…"
click at [700, 392] on div "Description (Ar) يتميز هذا البرجر بقطعة لحم بقري طرية ولذيذة مغطاة بجبنة الموتز…" at bounding box center [793, 354] width 400 height 84
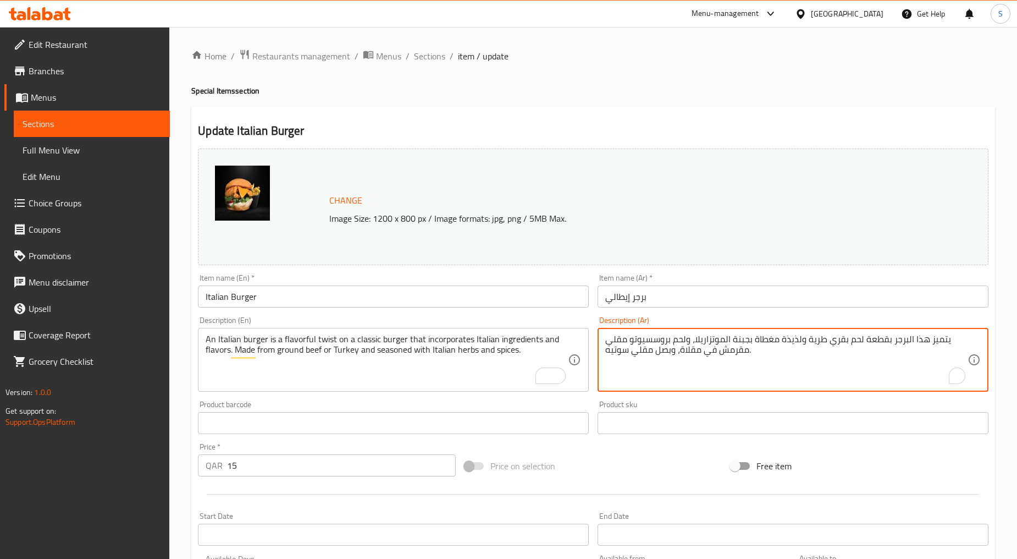
click at [683, 351] on textarea "يتميز هذا البرجر بقطعة لحم بقري طرية ولذيذة مغطاة بجبنة الموتزاريلا، ولحم بروسس…" at bounding box center [787, 360] width 362 height 52
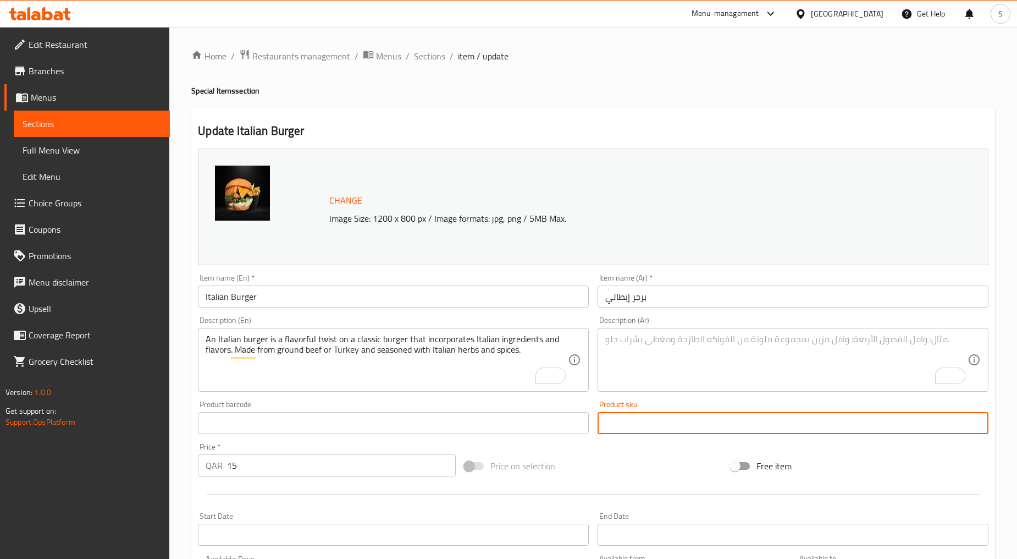
click at [691, 413] on input "text" at bounding box center [793, 423] width 391 height 22
click at [530, 409] on div "Product barcode Product barcode" at bounding box center [393, 417] width 391 height 34
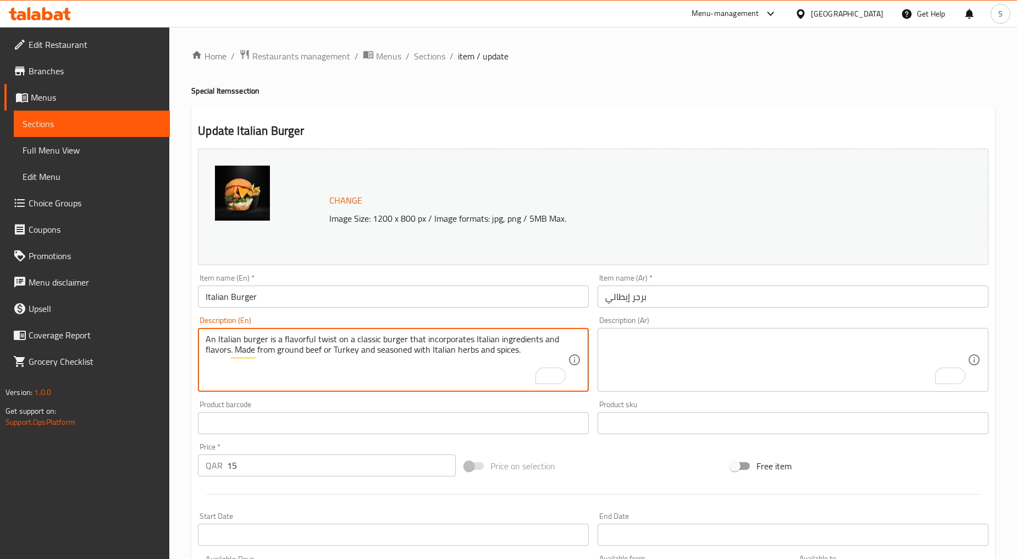
click at [396, 342] on textarea "An Italian burger is a flavorful twist on a classic burger that incorporates It…" at bounding box center [387, 360] width 362 height 52
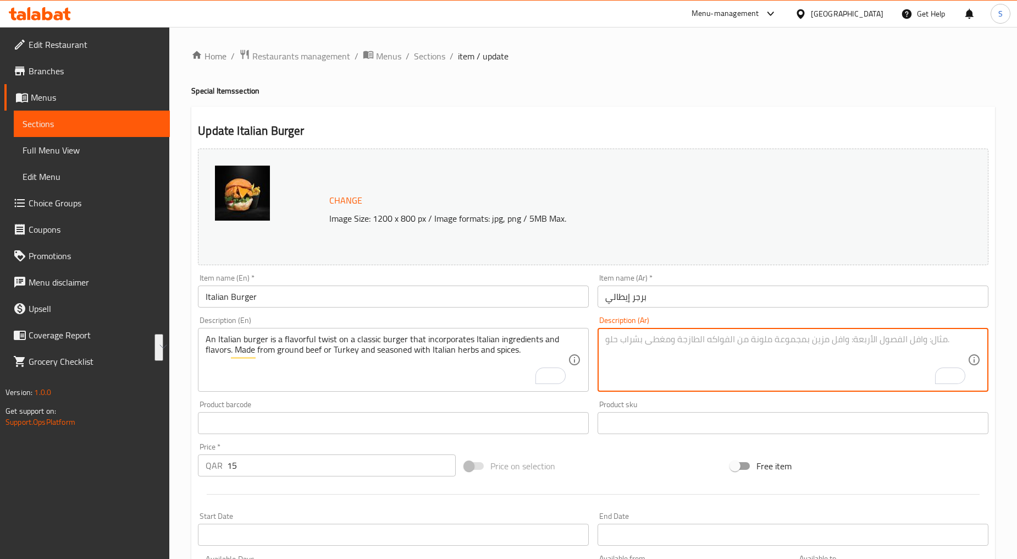
click at [637, 338] on textarea "To enrich screen reader interactions, please activate Accessibility in Grammarl…" at bounding box center [787, 360] width 362 height 52
paste textarea "البرغر ال[DEMOGRAPHIC_DATA] هو لمسة لذيذة على البرغر الكلاسيكي، حيث يدمج المكون…"
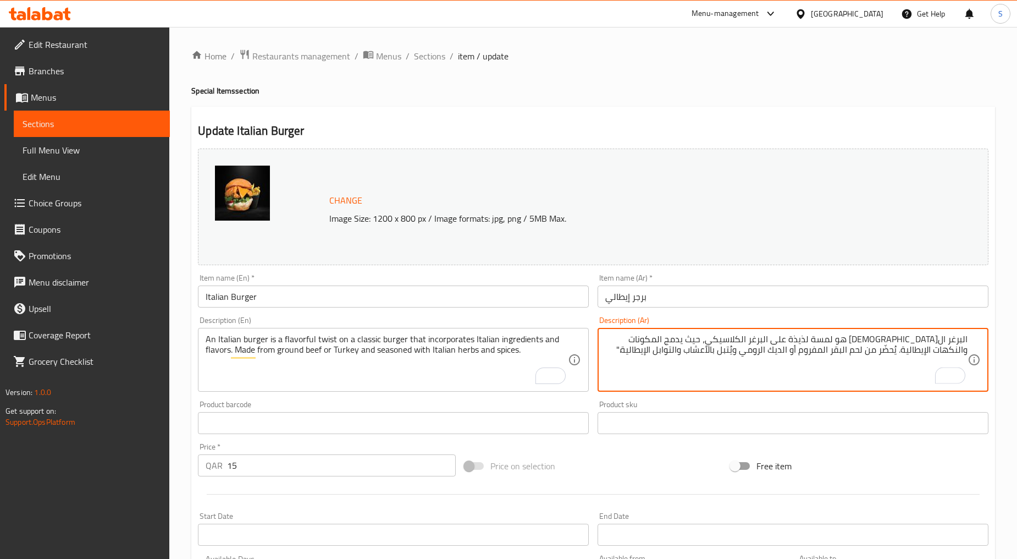
click at [958, 345] on textarea "البرغر ال[DEMOGRAPHIC_DATA] هو لمسة لذيذة على البرغر الكلاسيكي، حيث يدمج المكون…" at bounding box center [787, 360] width 362 height 52
click at [948, 340] on textarea "برجر الإيطالي هو لمسة لذيذة على البرغر الكلاسيكي، حيث يدمج المكونات والنكهات ال…" at bounding box center [787, 360] width 362 height 52
click at [836, 342] on textarea "برجر إيطالي هو لمسة لذيذة على البرغر الكلاسيكي، حيث يدمج المكونات والنكهات الإي…" at bounding box center [787, 360] width 362 height 52
click at [837, 342] on textarea "برجر إيطالي هو لمسة لذيذة على البرغر الكلاسيكي، حيث يدمج المكونات والنكهات الإي…" at bounding box center [787, 360] width 362 height 52
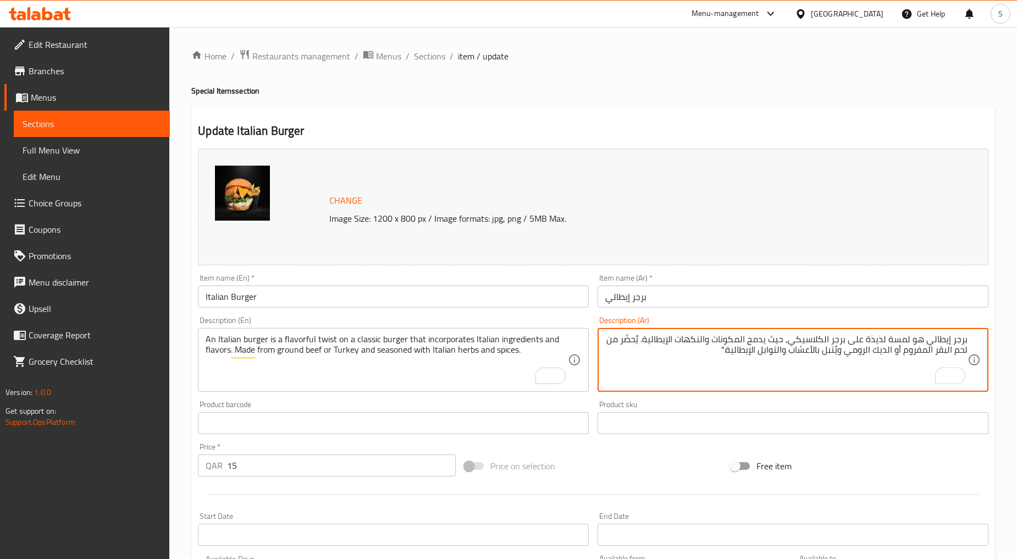
click at [823, 338] on textarea "برجر إيطالي هو لمسة لذيذة على برجر الكلاسيكي، حيث يدمج المكونات والنكهات الإيطا…" at bounding box center [787, 360] width 362 height 52
click at [826, 339] on textarea "برجر إيطالي هو لمسة لذيذة على برجر الكلاسيكي، حيث يدمج المكونات والنكهات الإيطا…" at bounding box center [787, 360] width 362 height 52
click at [644, 342] on textarea "برجر إيطالي هو لمسة لذيذة على برجر كلاسيكي، حيث يدمج المكونات والنكهات الإيطالي…" at bounding box center [787, 360] width 362 height 52
click at [646, 343] on textarea "برجر إيطالي هو لمسة لذيذة على برجر كلاسيكي، حيث يدمج المكونات والنكهات الإيطالي…" at bounding box center [787, 360] width 362 height 52
click at [634, 339] on textarea "برجر إيطالي هو لمسة لذيذة على برجر كلاسيكي، حيث يدمج المكونات والنكهات الإيطالي…" at bounding box center [787, 360] width 362 height 52
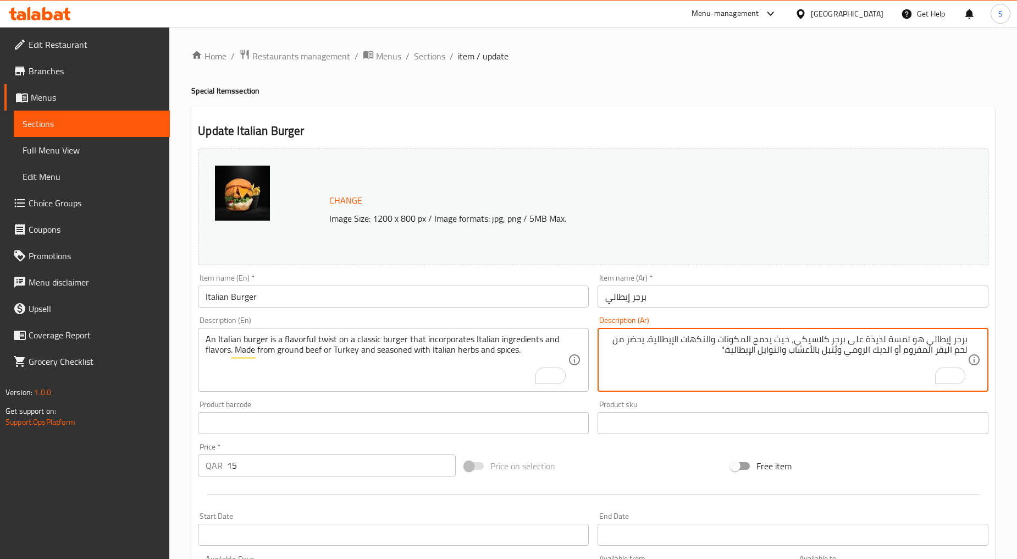
click at [947, 349] on textarea "برجر إيطالي هو لمسة لذيذة على برجر كلاسيكي، حيث يدمج المكونات والنكهات الإيطالي…" at bounding box center [787, 360] width 362 height 52
click at [940, 350] on textarea "برجر إيطالي هو لمسة لذيذة على برجر كلاسيكي، حيث يدمج المكونات والنكهات الإيطالي…" at bounding box center [787, 360] width 362 height 52
click at [926, 354] on textarea "برجر إيطالي هو لمسة لذيذة على برجر كلاسيكي، حيث يدمج المكونات والنكهات الإيطالي…" at bounding box center [787, 360] width 362 height 52
click at [891, 353] on textarea "برجر إيطالي هو لمسة لذيذة على برجر كلاسيكي، حيث يدمج المكونات والنكهات الإيطالي…" at bounding box center [787, 360] width 362 height 52
click at [876, 348] on textarea "برجر إيطالي هو لمسة لذيذة على برجر كلاسيكي، حيث يدمج المكونات والنكهات الإيطالي…" at bounding box center [787, 360] width 362 height 52
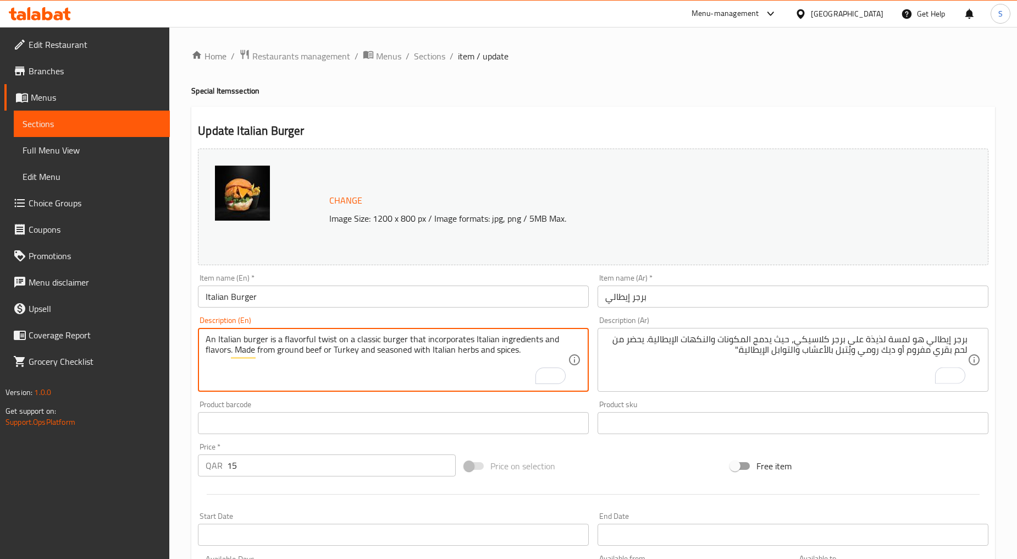
click at [353, 352] on textarea "An Italian burger is a flavorful twist on a classic burger that incorporates It…" at bounding box center [387, 360] width 362 height 52
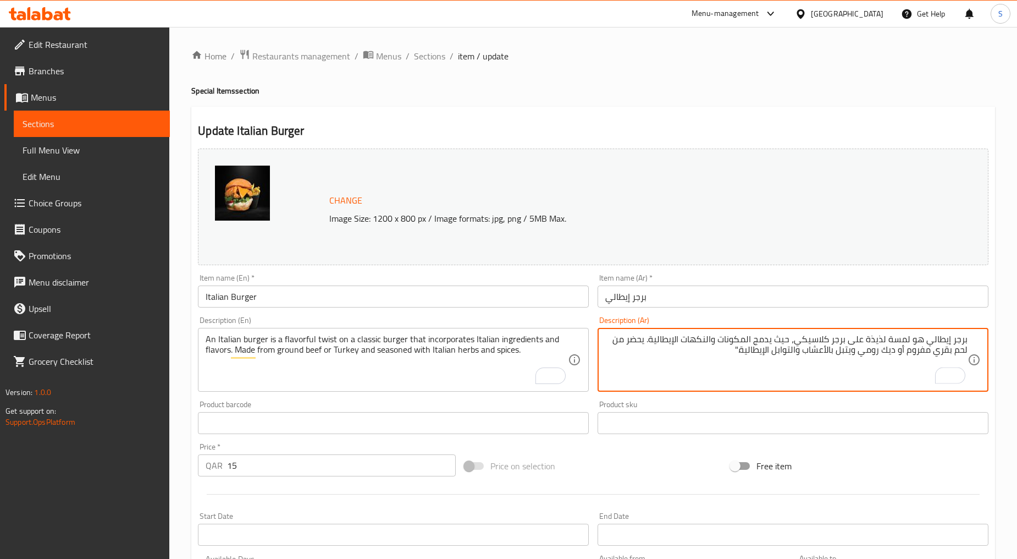
click at [830, 353] on textarea "برجر إيطالي هو لمسة لذيذة على برجر كلاسيكي، حيث يدمج المكونات والنكهات الإيطالي…" at bounding box center [787, 360] width 362 height 52
click at [828, 353] on textarea "برجر إيطالي هو لمسة لذيذة على برجر كلاسيكي، حيث يدمج المكونات والنكهات الإيطالي…" at bounding box center [787, 360] width 362 height 52
click at [797, 353] on textarea "برجر إيطالي هو لمسة لذيذة على برجر كلاسيكي، حيث يدمج المكونات والنكهات الإيطالي…" at bounding box center [787, 360] width 362 height 52
click at [778, 350] on textarea "برجر إيطالي هو لمسة لذيذة على برجر كلاسيكي، حيث يدمج المكونات والنكهات الإيطالي…" at bounding box center [787, 360] width 362 height 52
click at [717, 355] on textarea "برجر إيطالي هو لمسة لذيذة على برجر كلاسيكي، حيث يدمج المكونات والنكهات الإيطالي…" at bounding box center [787, 360] width 362 height 52
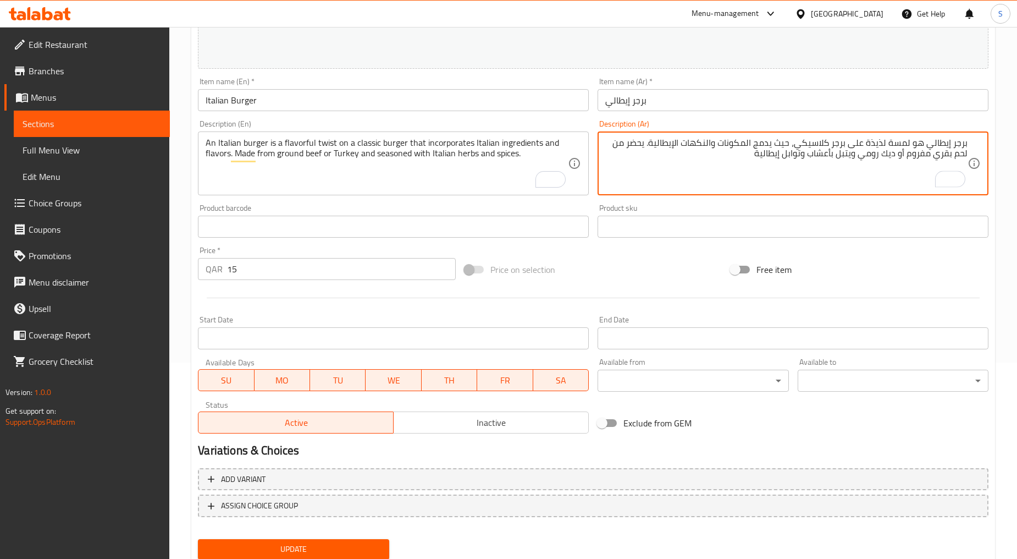
scroll to position [232, 0]
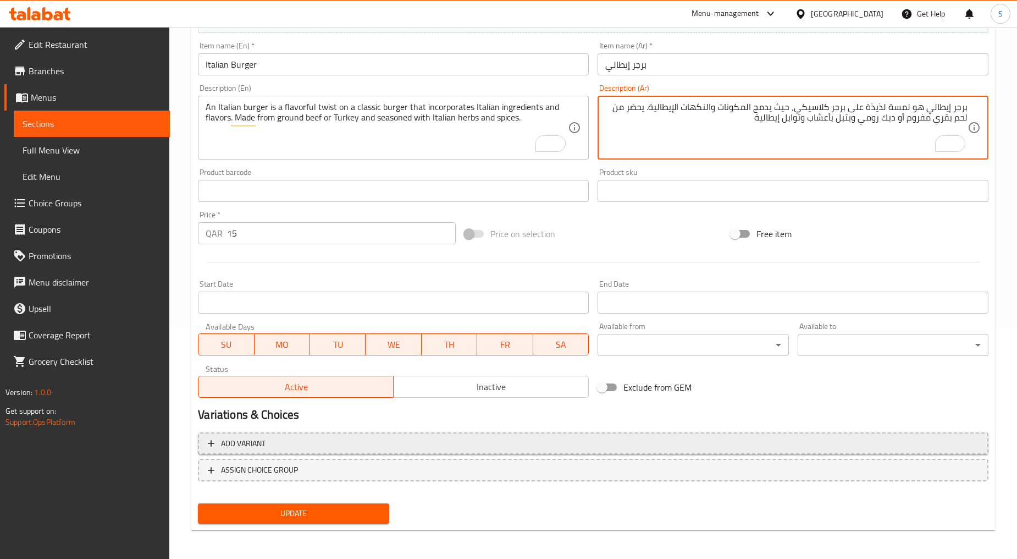
type textarea "برجر إيطالي هو لمسة لذيذة على برجر كلاسيكي، حيث يدمج المكونات والنكهات الإيطالي…"
click at [266, 444] on span "Add variant" at bounding box center [593, 444] width 771 height 14
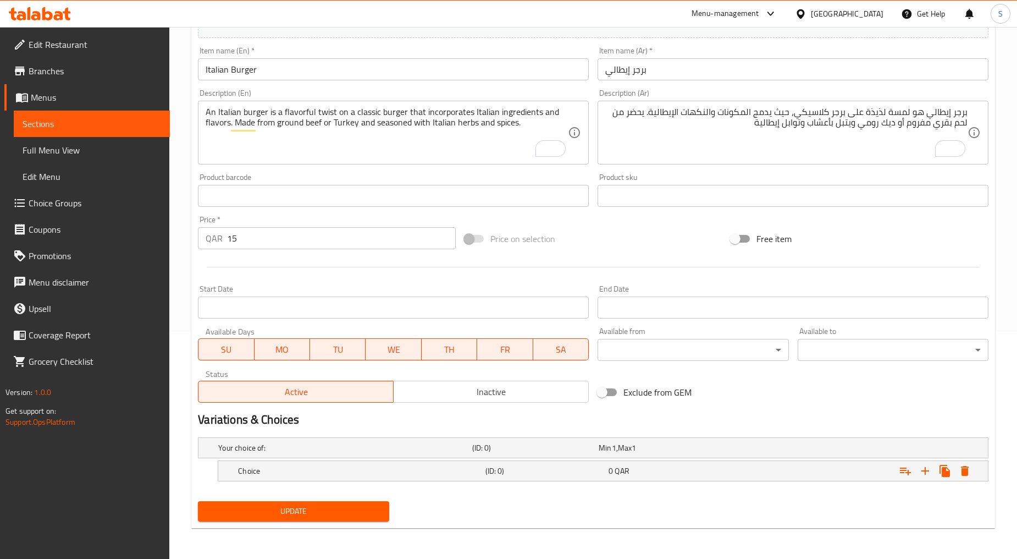
scroll to position [227, 0]
click at [287, 473] on h5 "Choice" at bounding box center [359, 471] width 243 height 11
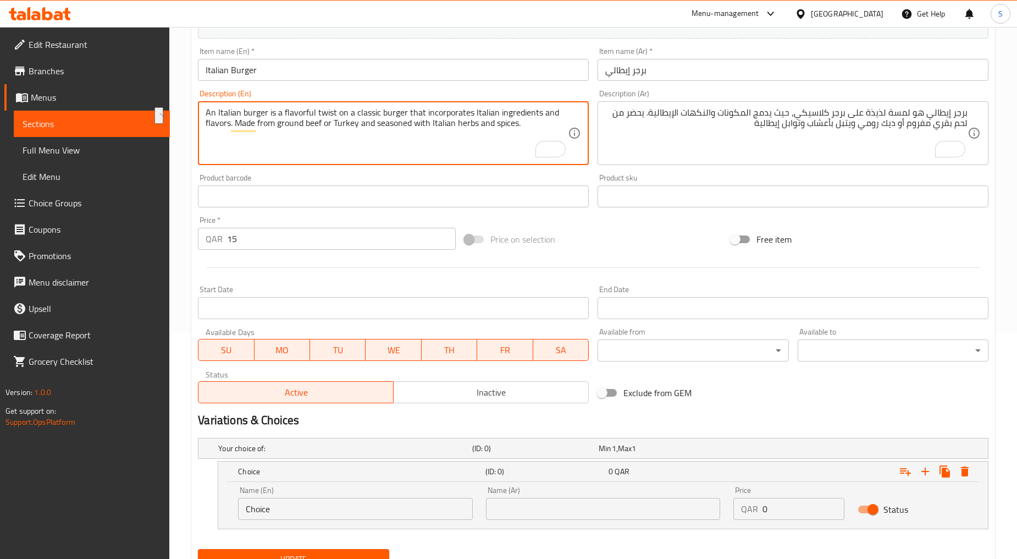
drag, startPoint x: 279, startPoint y: 124, endPoint x: 322, endPoint y: 129, distance: 43.3
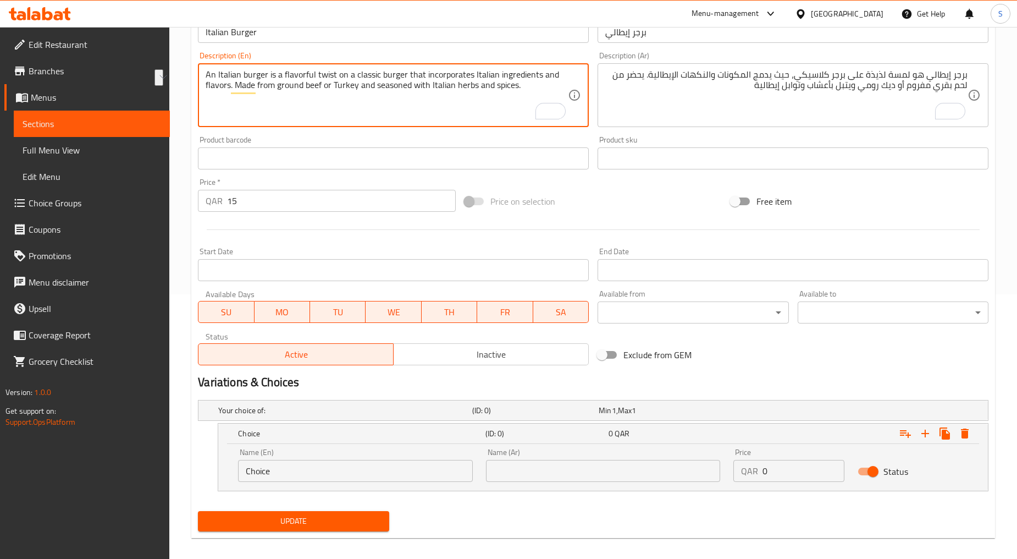
scroll to position [273, 0]
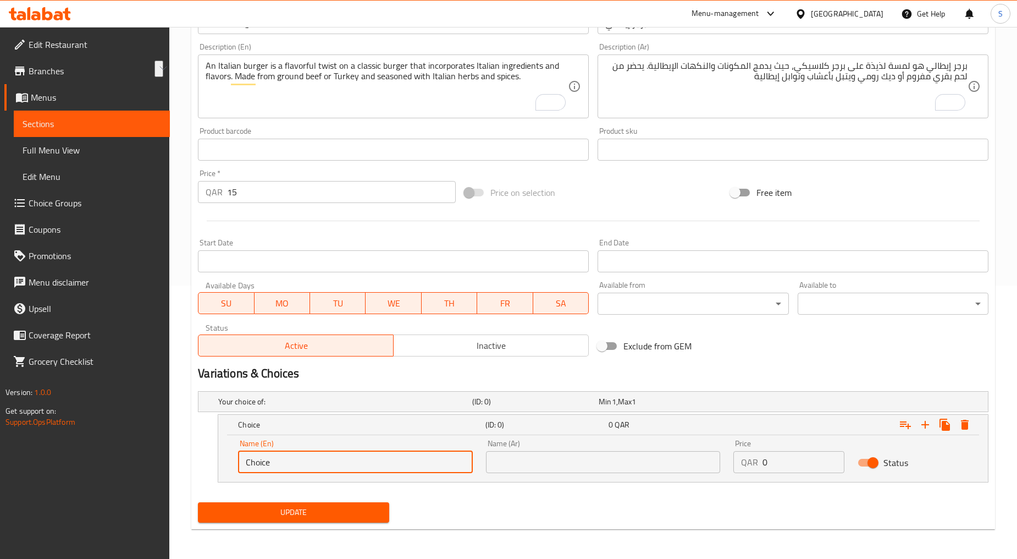
click at [279, 464] on input "Choice" at bounding box center [355, 462] width 235 height 22
paste input "ground beef"
click at [279, 464] on input "ground beef" at bounding box center [355, 462] width 235 height 22
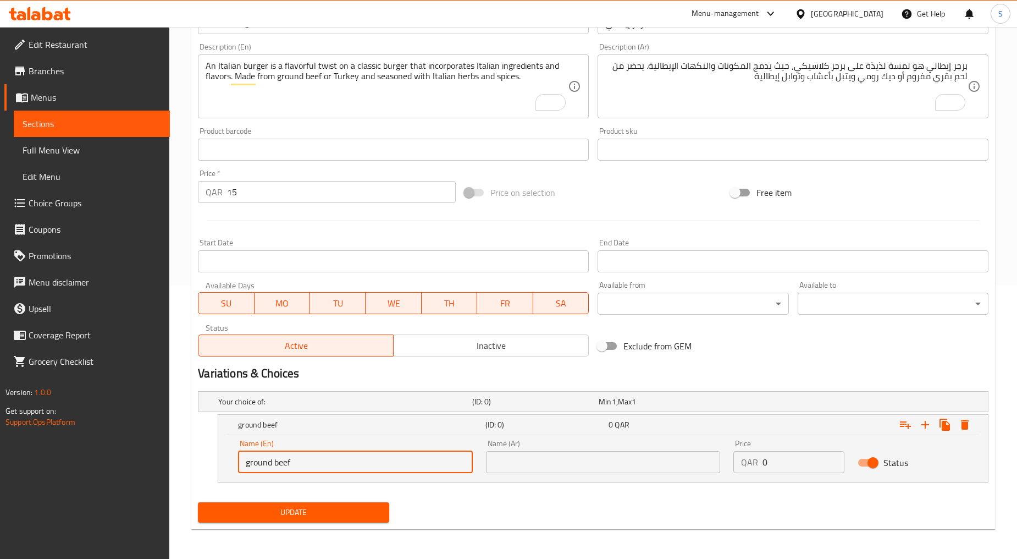
click at [279, 464] on input "ground beef" at bounding box center [355, 462] width 235 height 22
type input "Ground Beef"
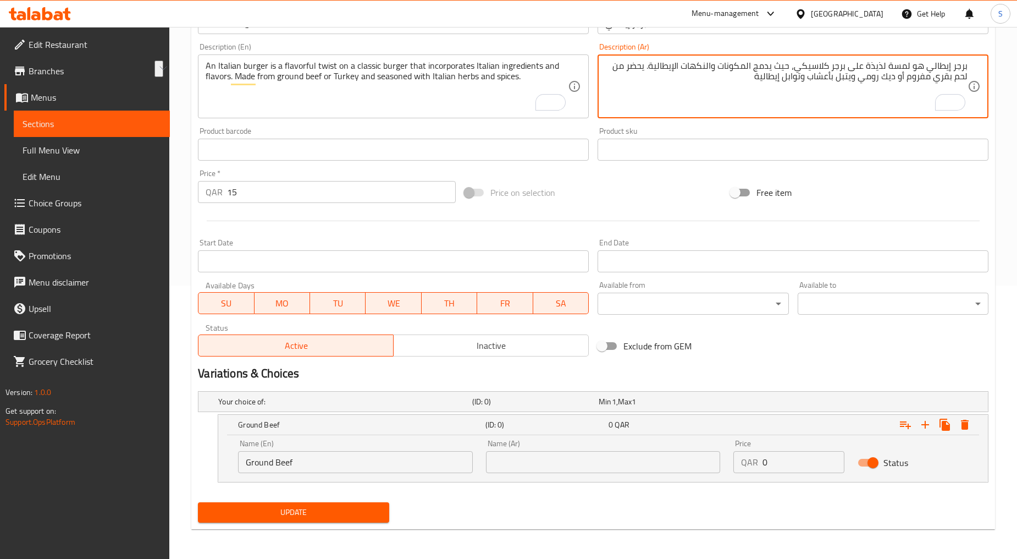
drag, startPoint x: 967, startPoint y: 77, endPoint x: 906, endPoint y: 76, distance: 61.1
click at [597, 463] on input "text" at bounding box center [603, 462] width 235 height 22
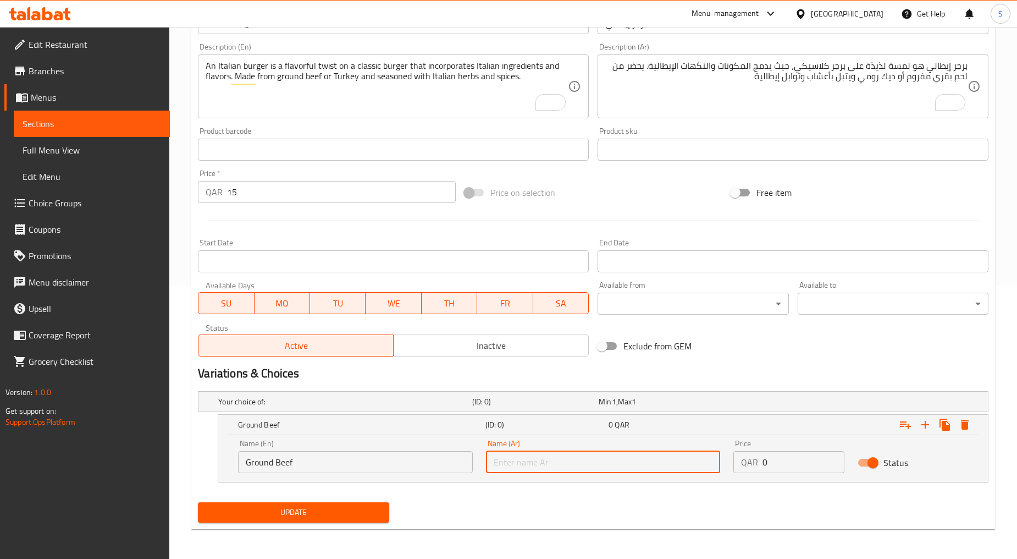
paste input "لحم بقري مفروم"
type input "لحم بقري مفروم"
click at [925, 422] on icon "Expand" at bounding box center [925, 424] width 13 height 13
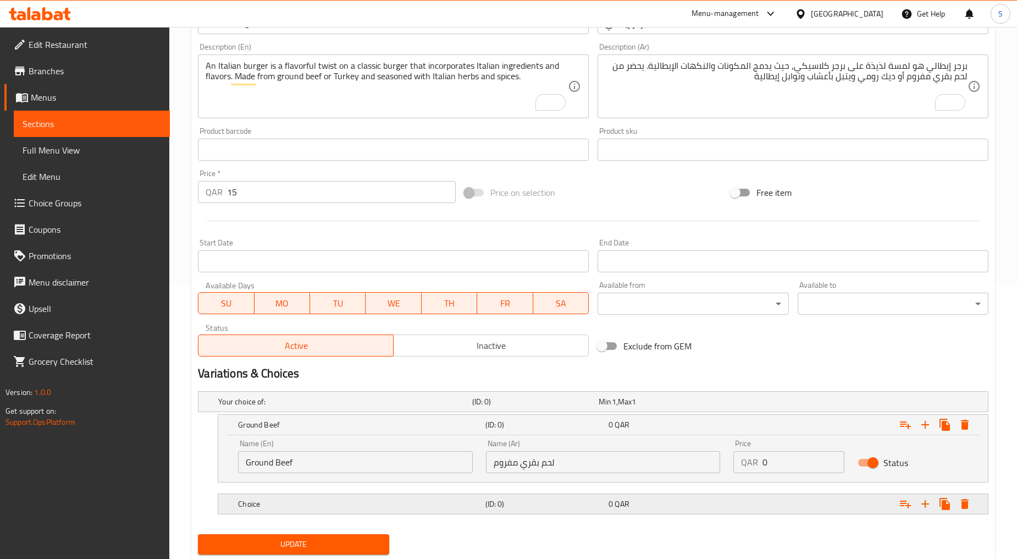
click at [321, 496] on div "Choice" at bounding box center [359, 503] width 247 height 15
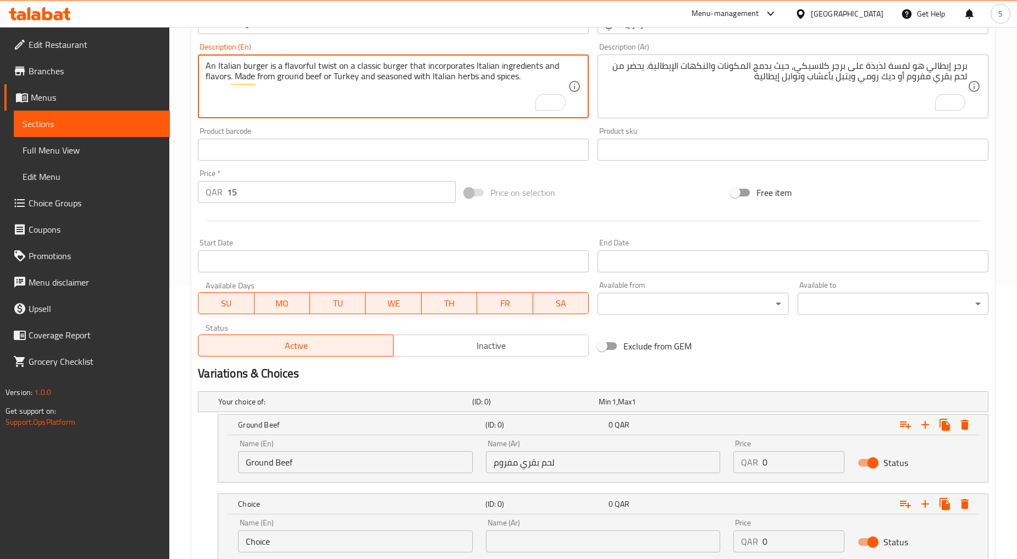
click at [339, 75] on textarea "An Italian burger is a flavorful twist on a classic burger that incorporates It…" at bounding box center [387, 86] width 362 height 52
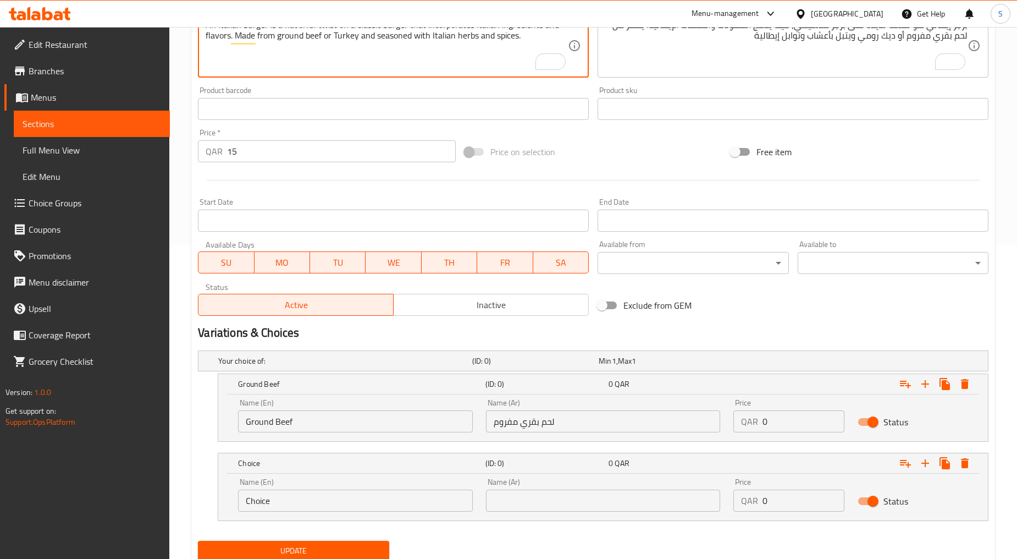
scroll to position [334, 0]
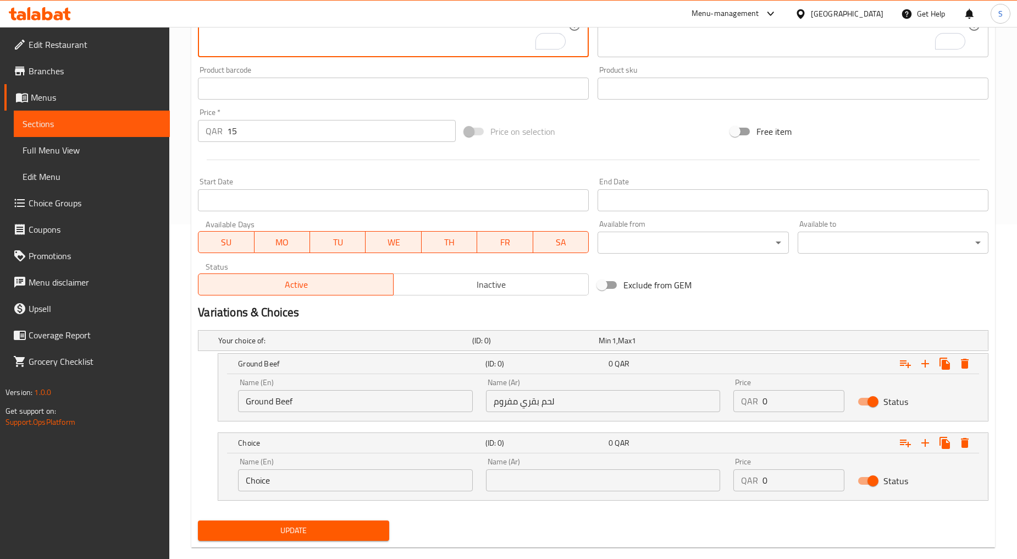
click at [300, 483] on input "Choice" at bounding box center [355, 480] width 235 height 22
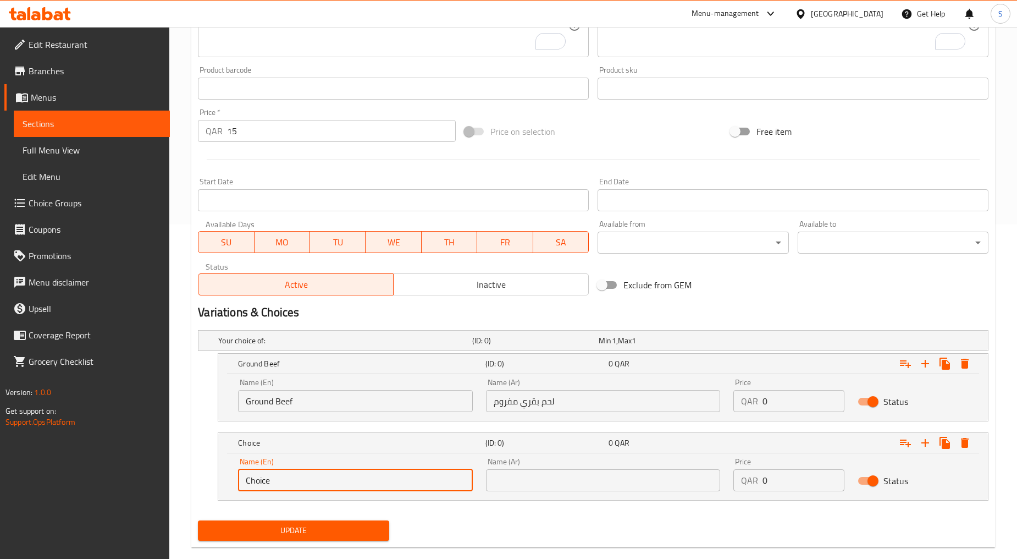
click at [301, 483] on input "Choice" at bounding box center [355, 480] width 235 height 22
paste input "[GEOGRAPHIC_DATA]"
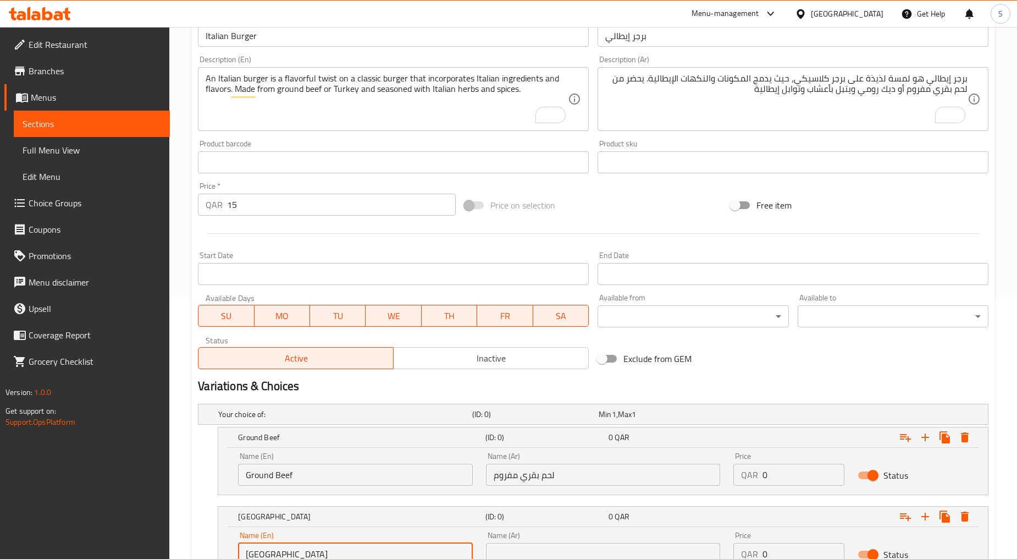
scroll to position [151, 0]
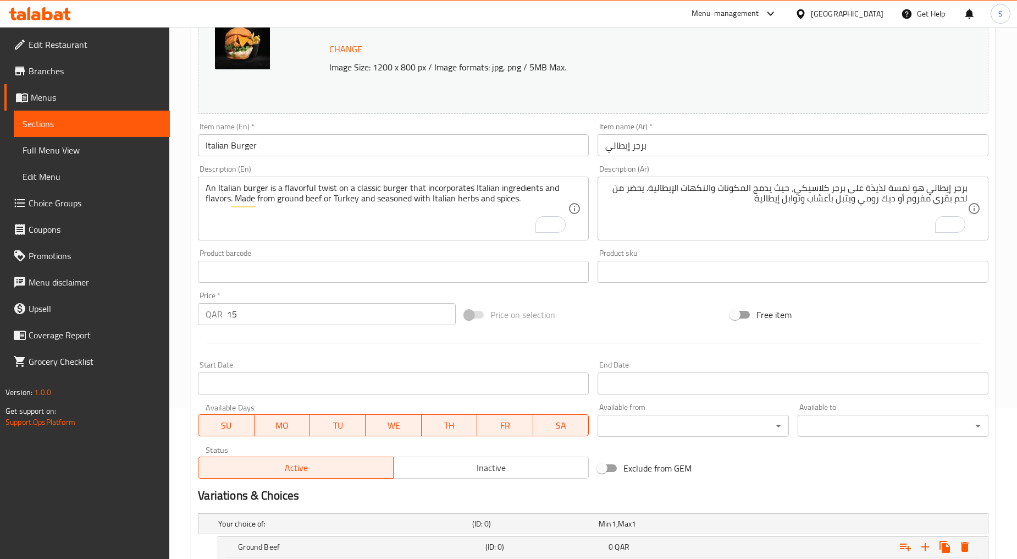
type input "[GEOGRAPHIC_DATA]"
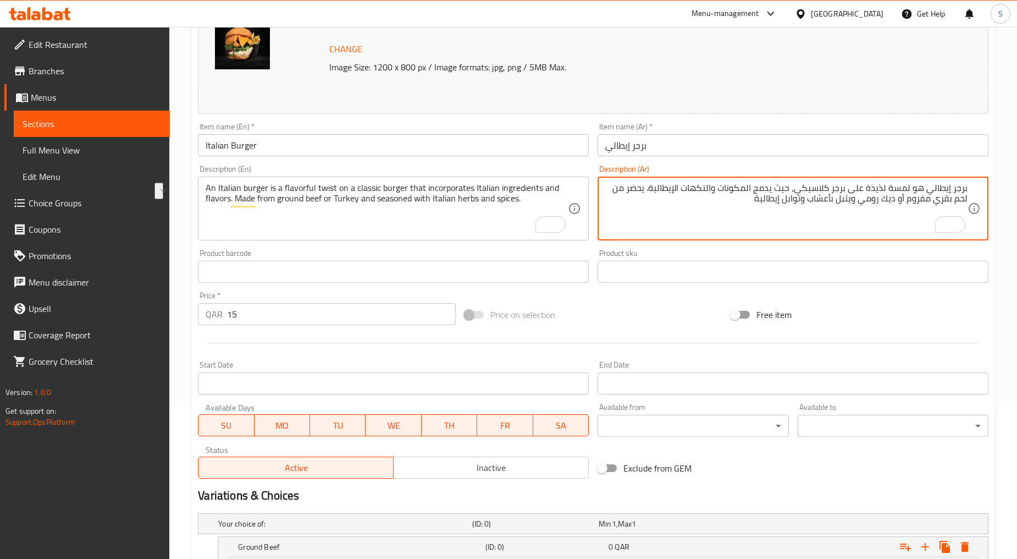
drag, startPoint x: 896, startPoint y: 200, endPoint x: 861, endPoint y: 205, distance: 35.5
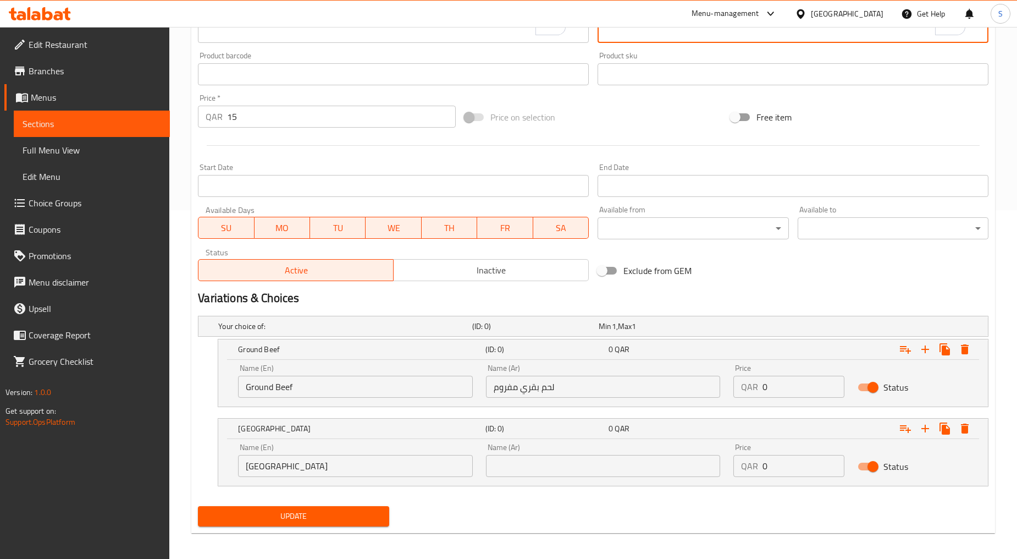
scroll to position [353, 0]
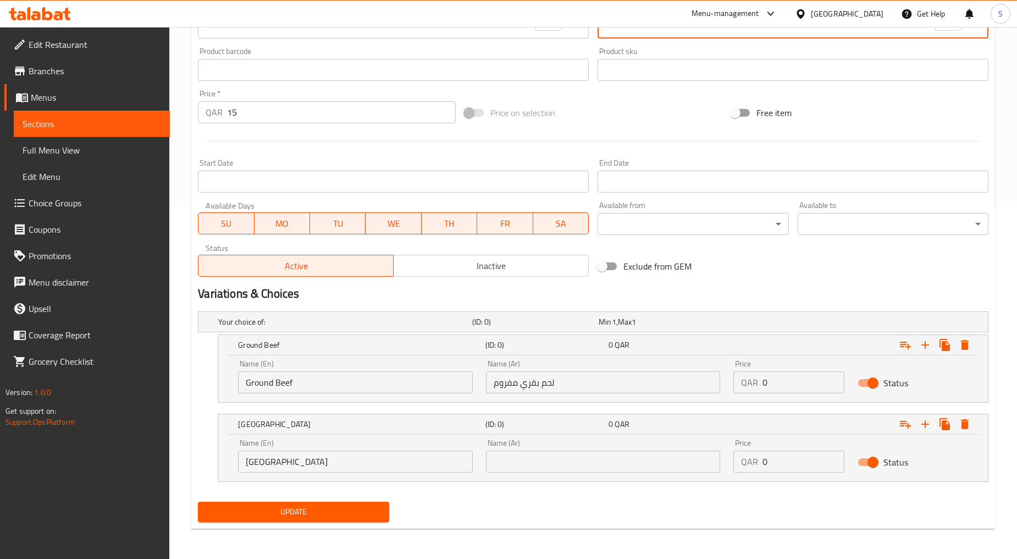
click at [531, 463] on input "text" at bounding box center [603, 461] width 235 height 22
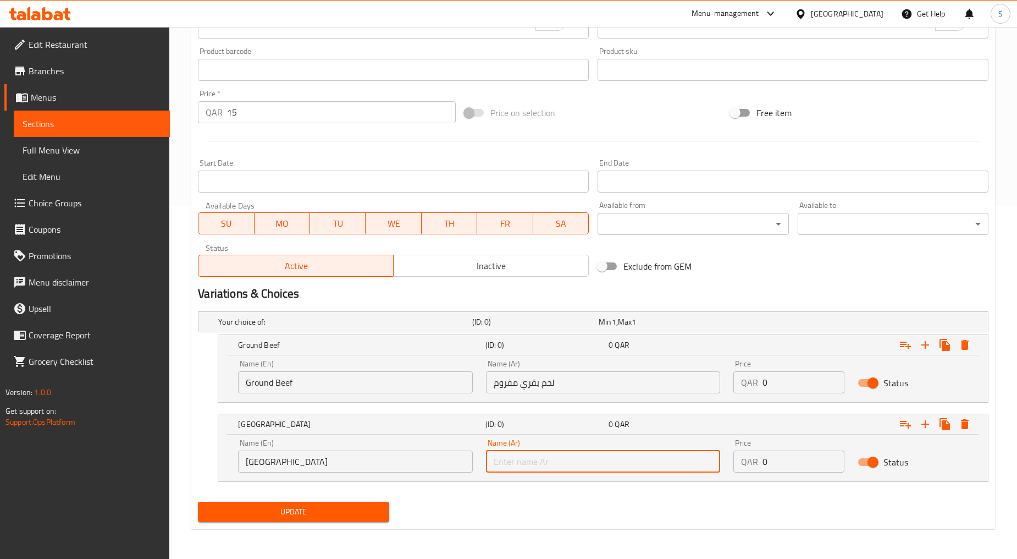
paste input "ديك رومي"
type input "ديك رومي"
click at [293, 516] on span "Update" at bounding box center [293, 512] width 173 height 14
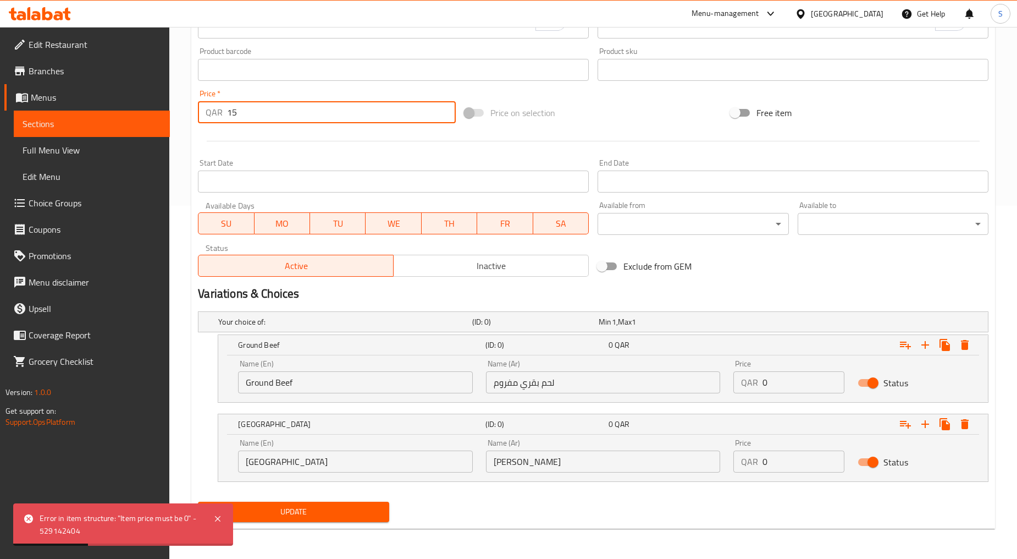
click at [245, 113] on input "15" at bounding box center [341, 112] width 229 height 22
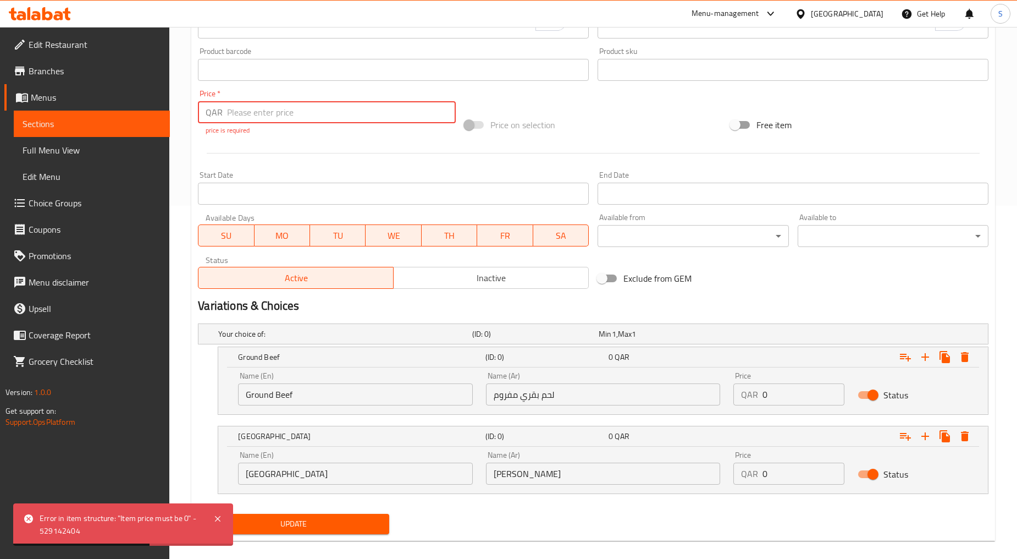
click at [784, 400] on input "0" at bounding box center [803, 394] width 81 height 22
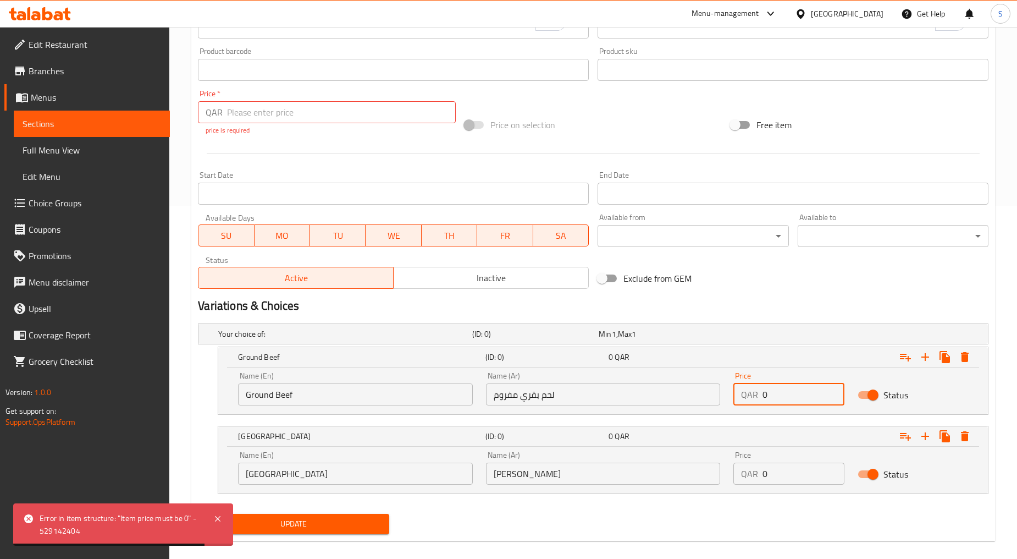
paste input "1"
click at [778, 389] on input "0" at bounding box center [803, 394] width 81 height 22
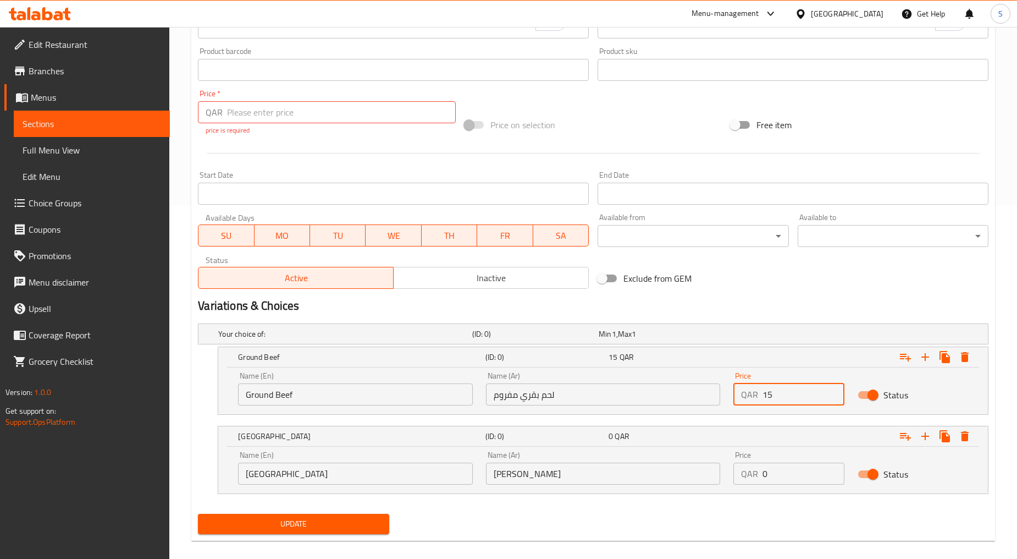
type input "15"
click at [786, 483] on input "0" at bounding box center [803, 474] width 81 height 22
click at [786, 482] on input "0" at bounding box center [803, 474] width 81 height 22
type input "15"
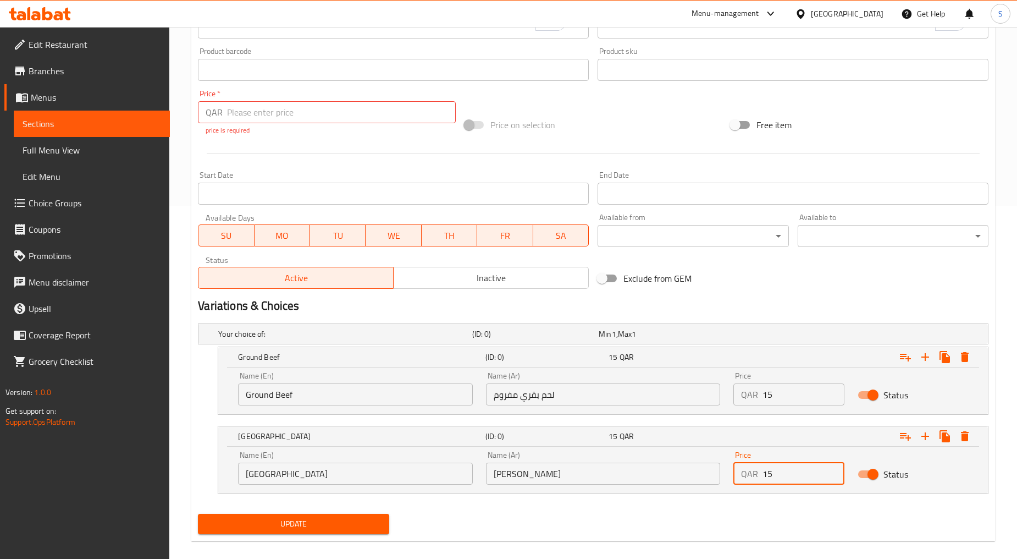
click at [302, 529] on span "Update" at bounding box center [293, 524] width 173 height 14
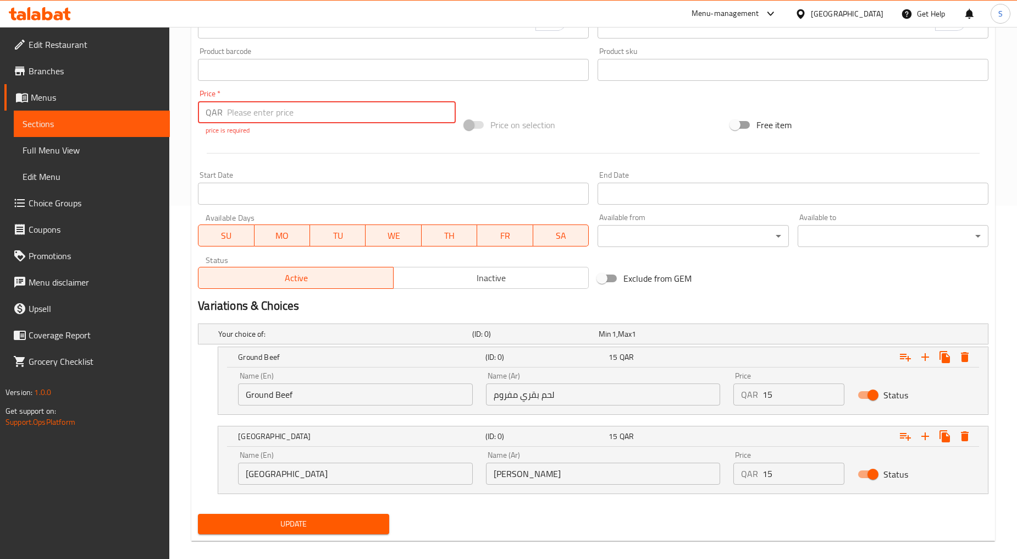
click at [299, 112] on input "number" at bounding box center [341, 112] width 229 height 22
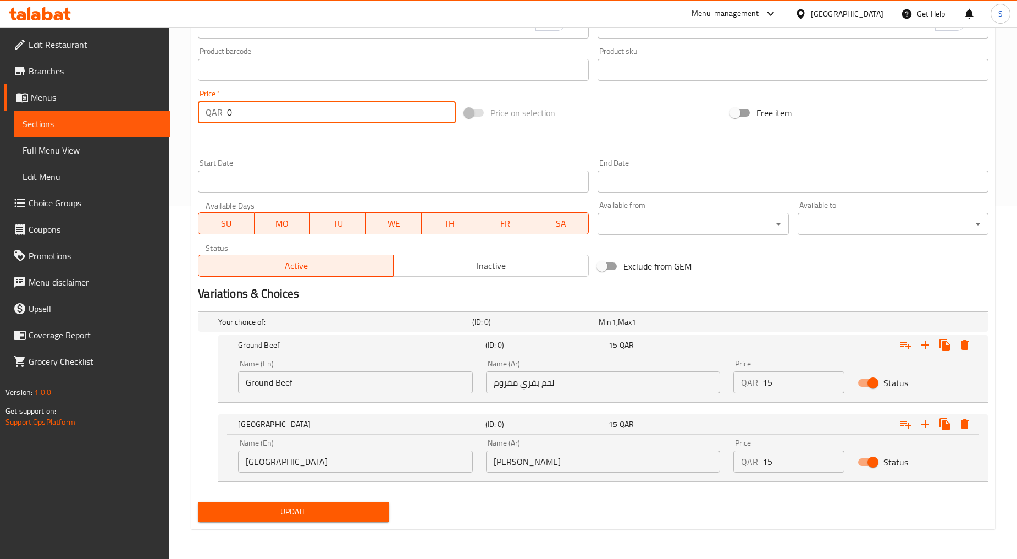
type input "0"
click at [281, 508] on span "Update" at bounding box center [293, 512] width 173 height 14
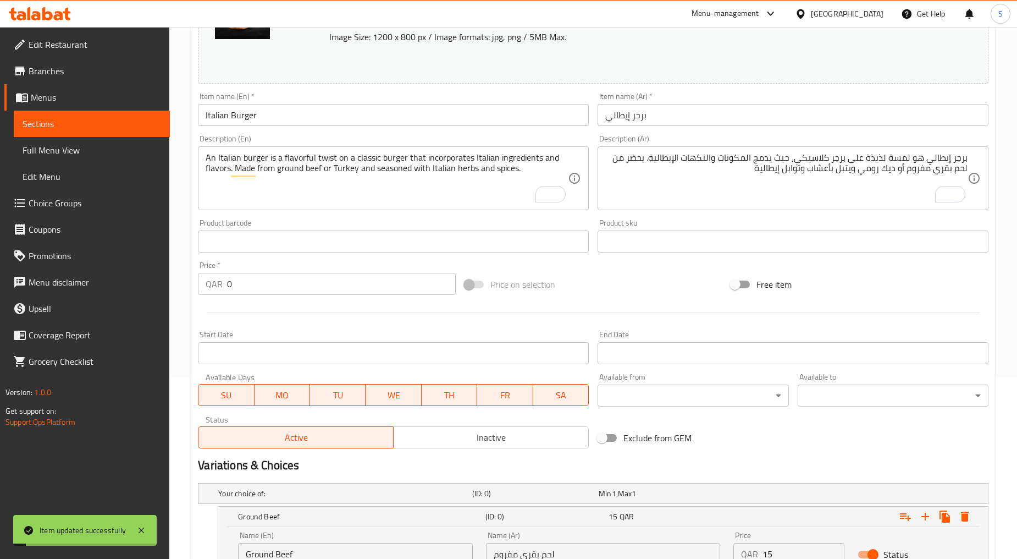
scroll to position [0, 0]
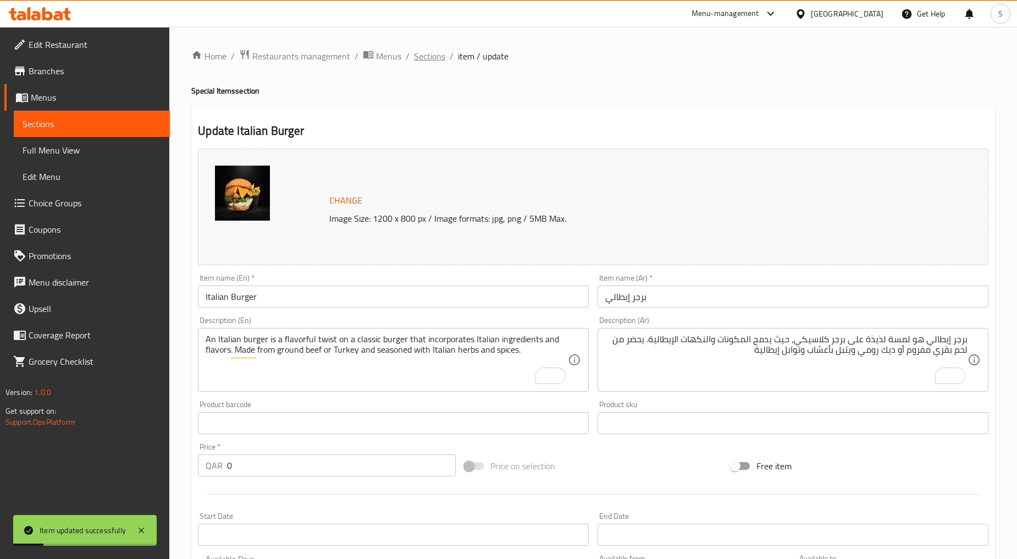
click at [428, 52] on span "Sections" at bounding box center [429, 55] width 31 height 13
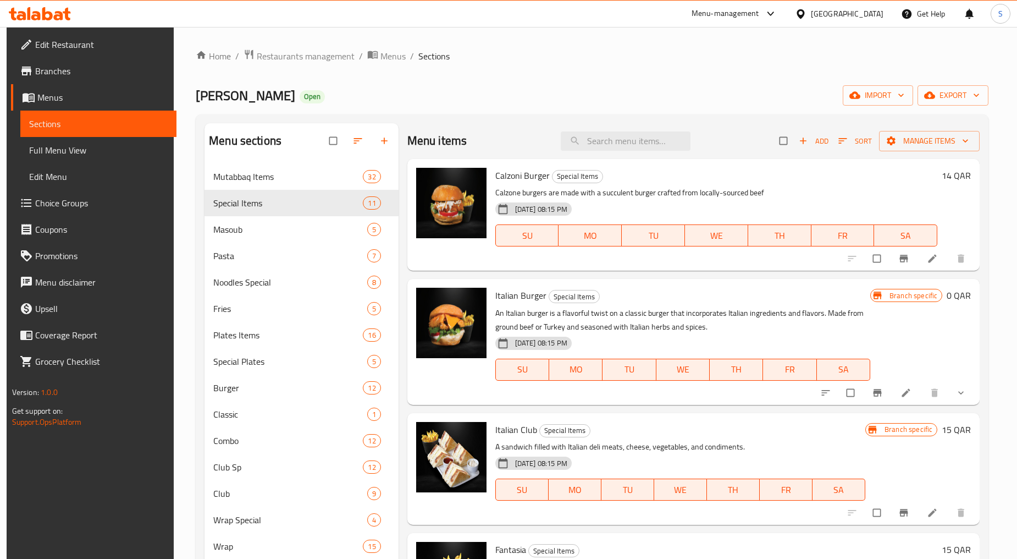
click at [957, 398] on icon "show more" at bounding box center [961, 392] width 11 height 11
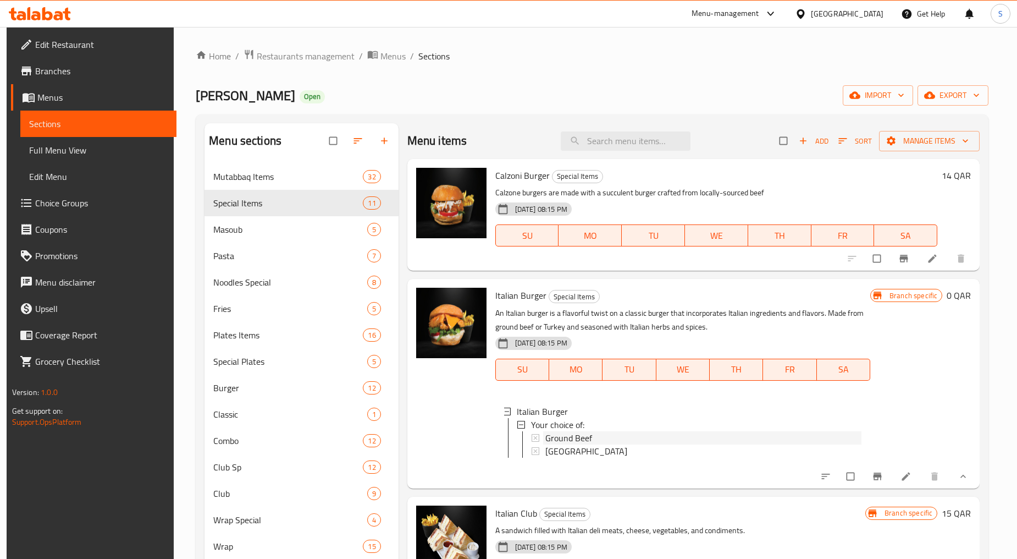
click at [592, 438] on div "Ground Beef" at bounding box center [704, 437] width 316 height 13
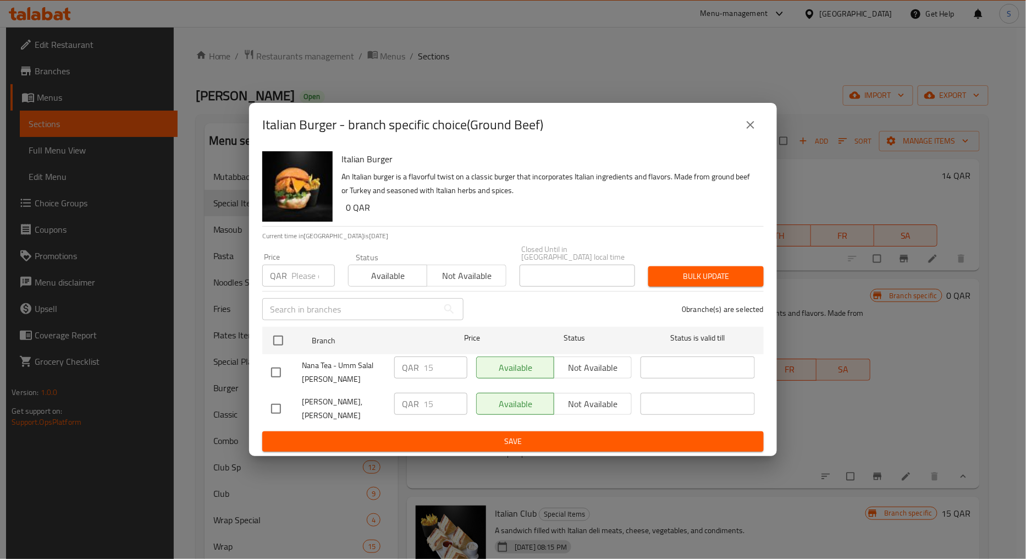
click at [753, 129] on icon "close" at bounding box center [751, 125] width 8 height 8
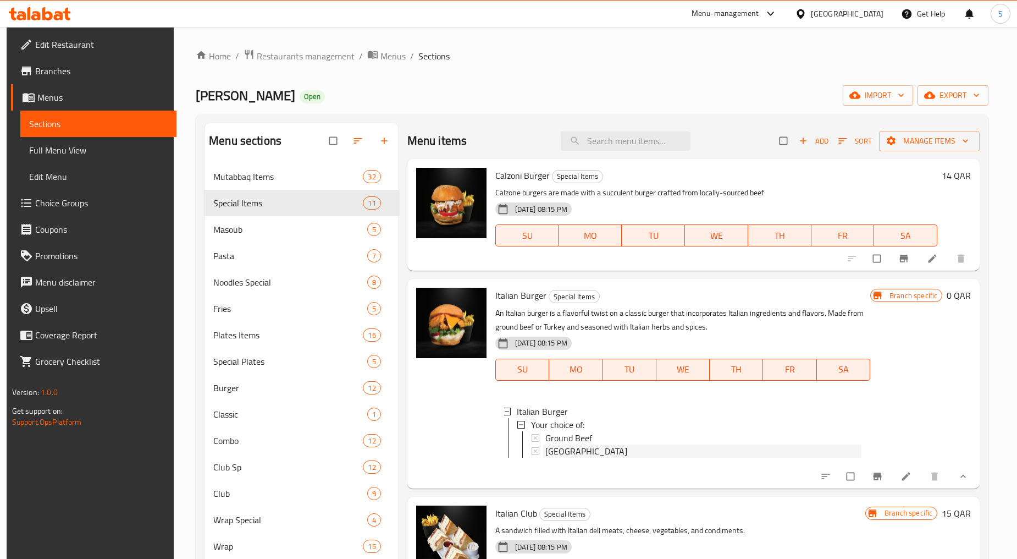
click at [581, 455] on div "[GEOGRAPHIC_DATA]" at bounding box center [704, 450] width 316 height 13
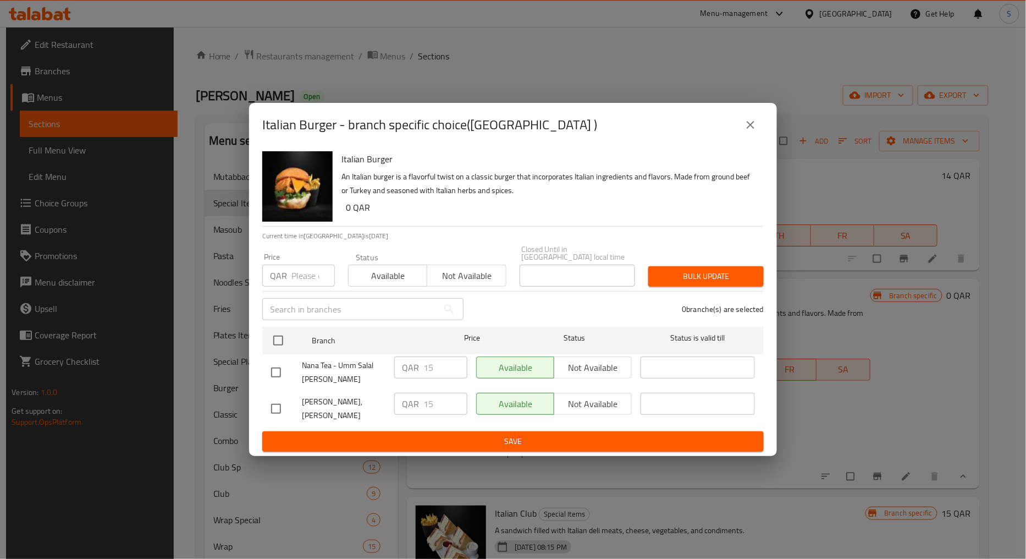
click at [742, 128] on button "close" at bounding box center [751, 125] width 26 height 26
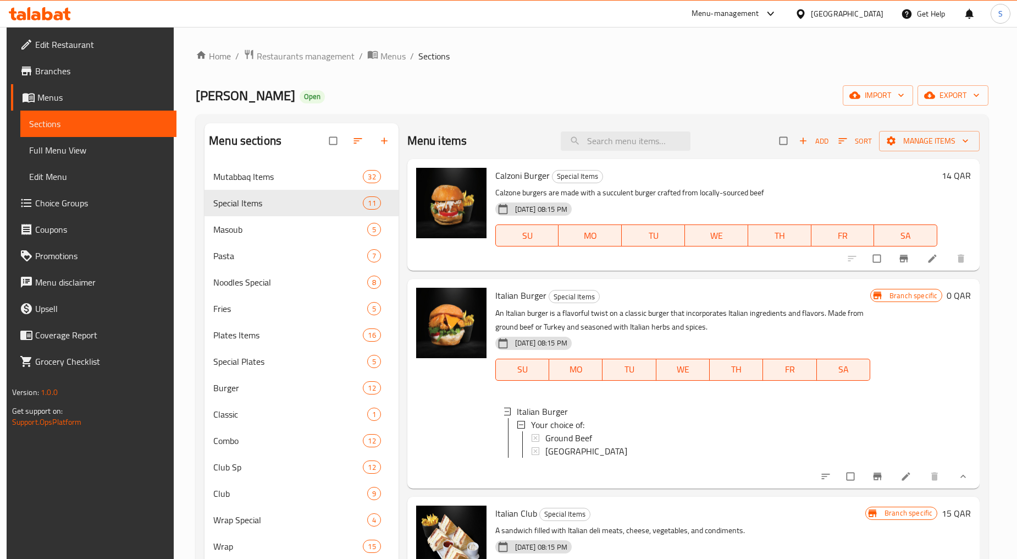
click at [511, 300] on span "Italian Burger" at bounding box center [521, 295] width 51 height 16
copy h6 "Italian Burger"
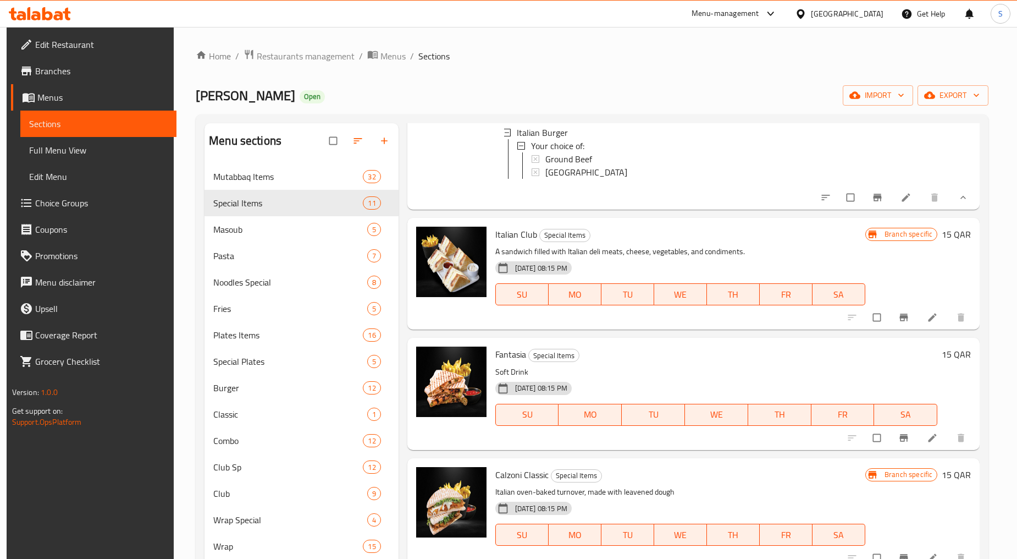
scroll to position [302, 0]
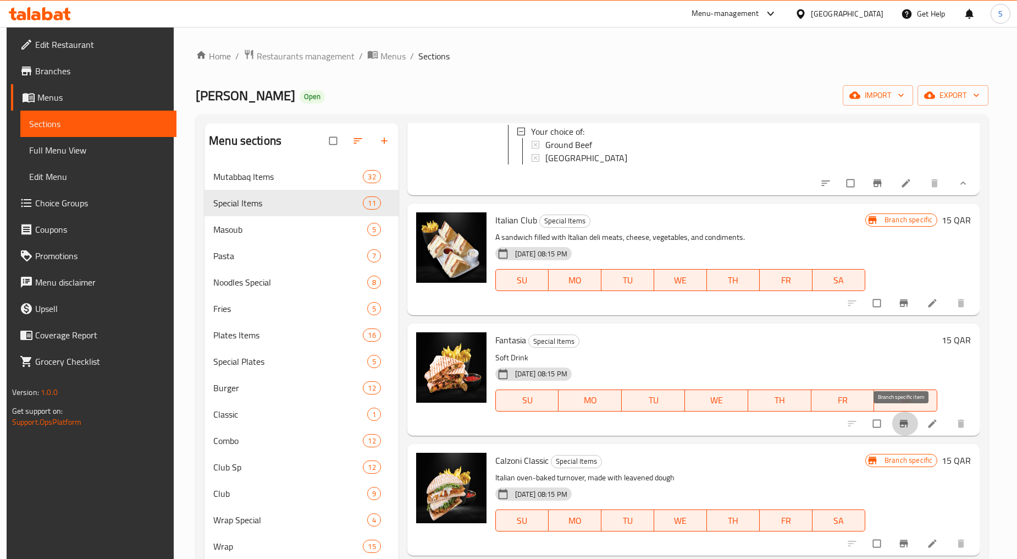
click at [906, 424] on icon "Branch-specific-item" at bounding box center [904, 423] width 11 height 11
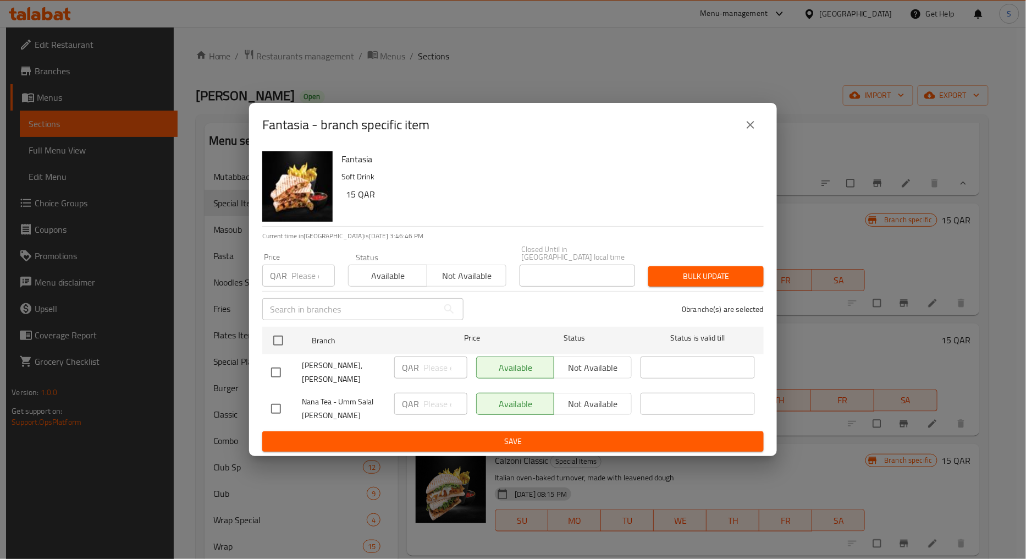
click at [745, 131] on icon "close" at bounding box center [750, 124] width 13 height 13
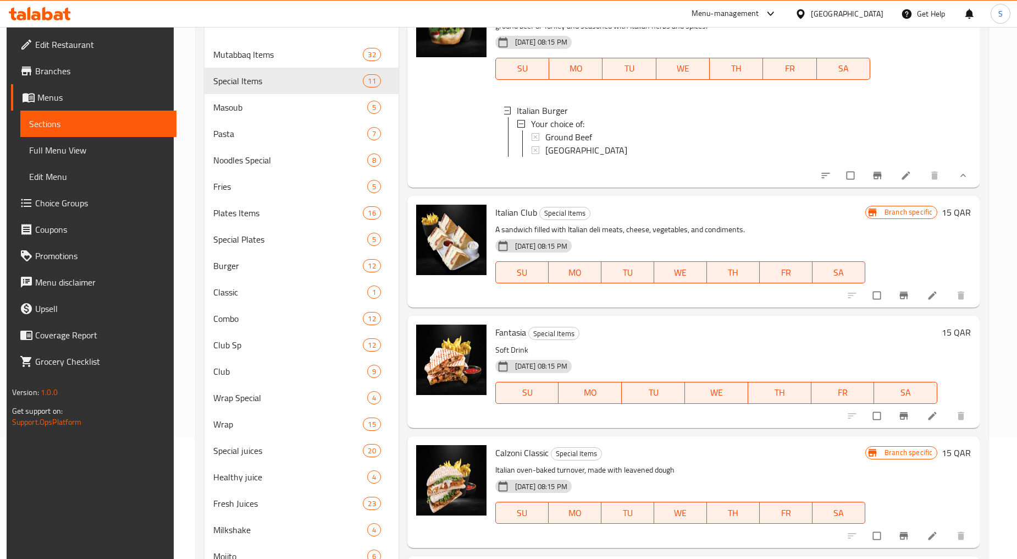
scroll to position [180, 0]
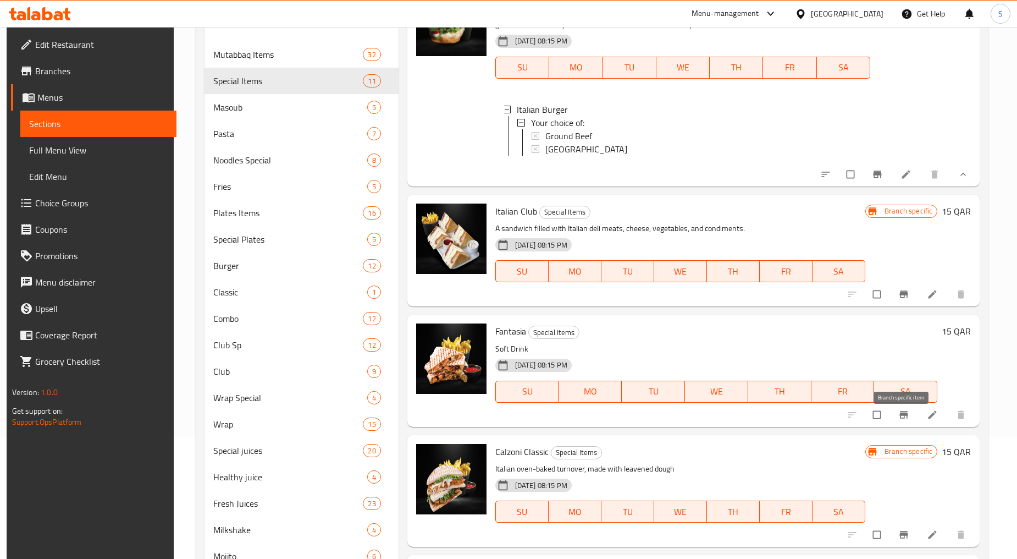
click at [911, 422] on button "Branch-specific-item" at bounding box center [905, 415] width 26 height 24
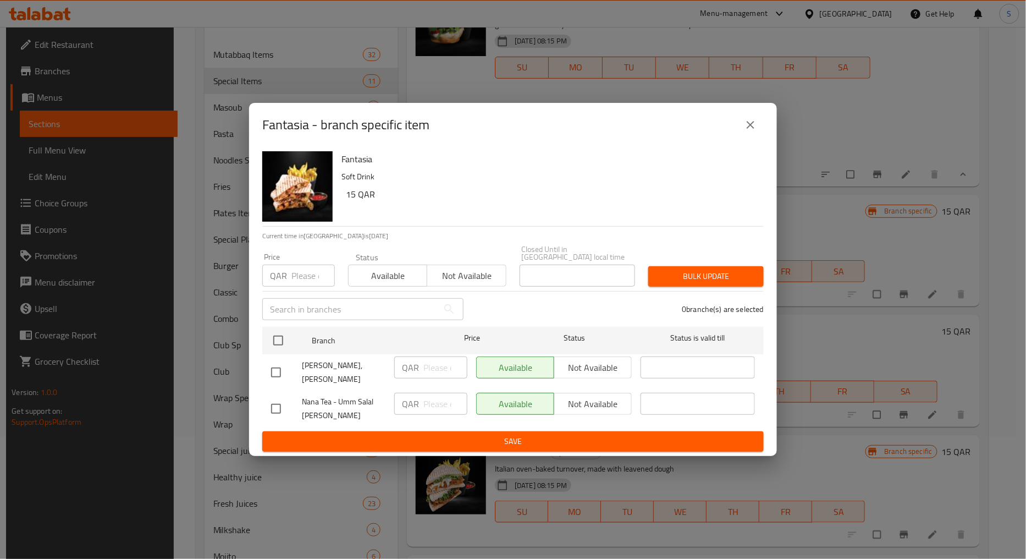
click at [745, 131] on icon "close" at bounding box center [750, 124] width 13 height 13
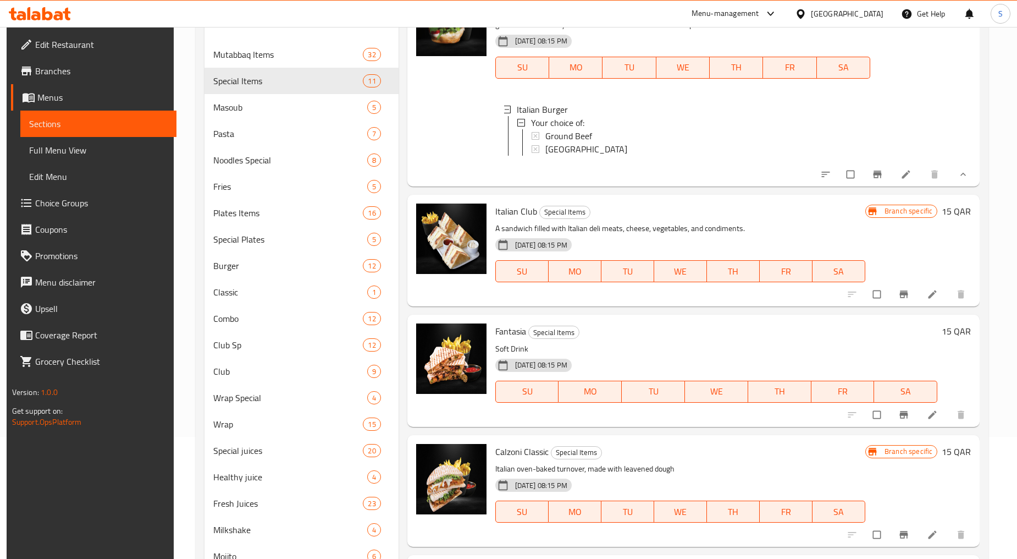
click at [931, 413] on div at bounding box center [907, 415] width 135 height 24
click at [931, 419] on icon at bounding box center [933, 414] width 8 height 8
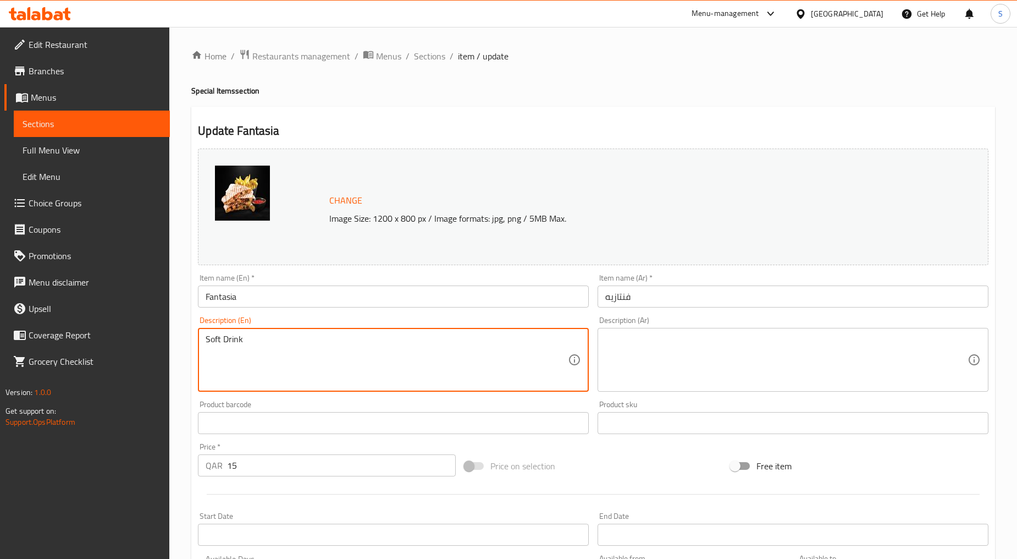
click at [267, 357] on textarea "Soft Drink" at bounding box center [387, 360] width 362 height 52
paste textarea "Chicken fillet topping with the fresh lettuce and tortilla"
type textarea "Chicken fillet topped with the fresh lettuce and tortilla"
click at [624, 376] on textarea at bounding box center [787, 360] width 362 height 52
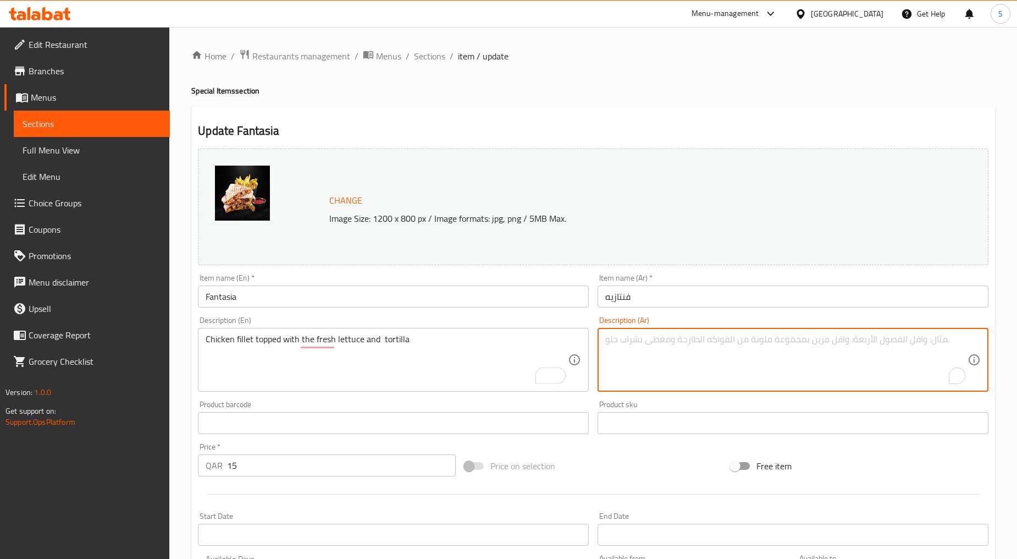
paste textarea "فيليه دجاج مغطى بالخس الطازج والتورتيلا"
type textarea "فيليه دجاج مغطى بالخس الطازج والتورتيلا"
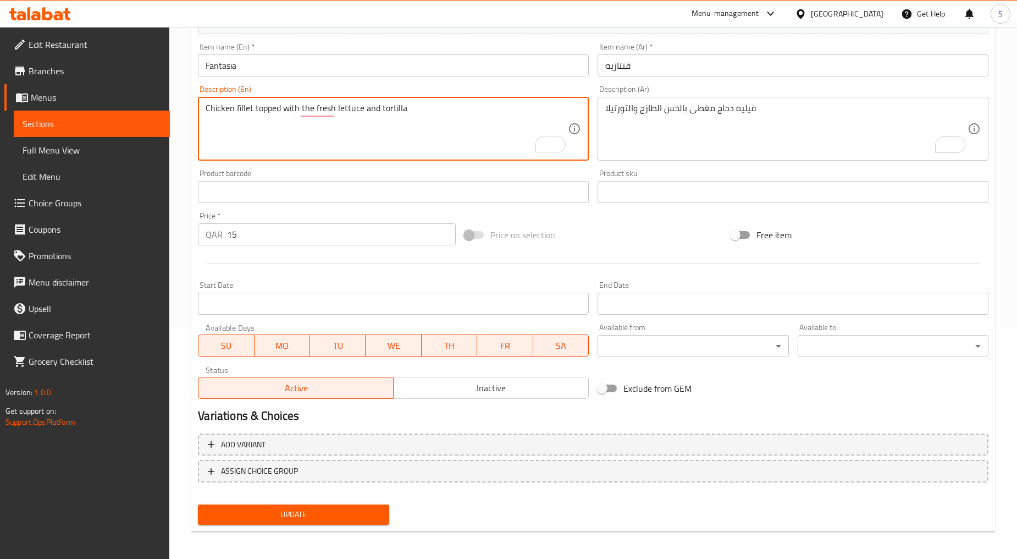
scroll to position [232, 0]
type textarea "Chicken fillet topped with the fresh lettuce and tortilla"
click at [329, 510] on span "Update" at bounding box center [293, 514] width 173 height 14
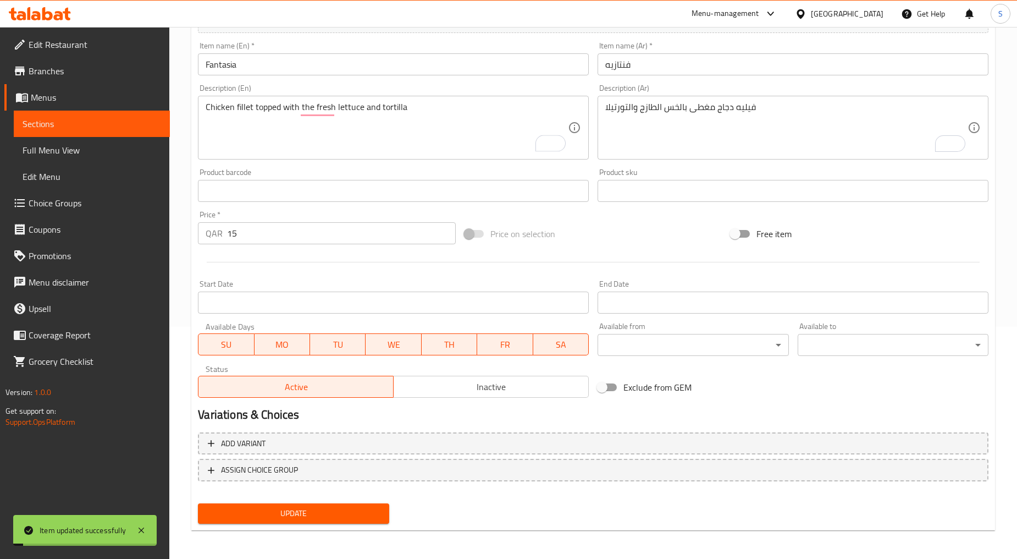
scroll to position [0, 0]
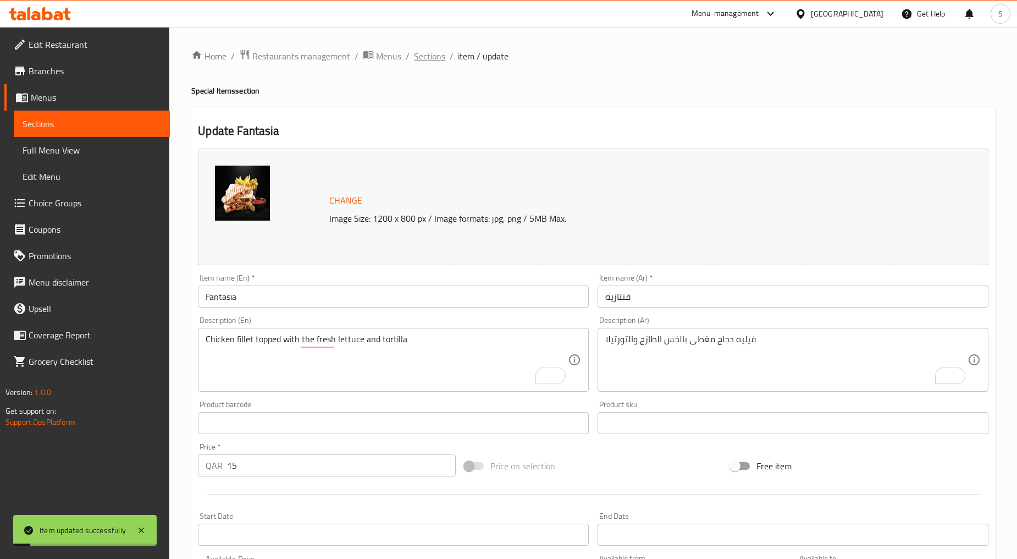
click at [425, 56] on span "Sections" at bounding box center [429, 55] width 31 height 13
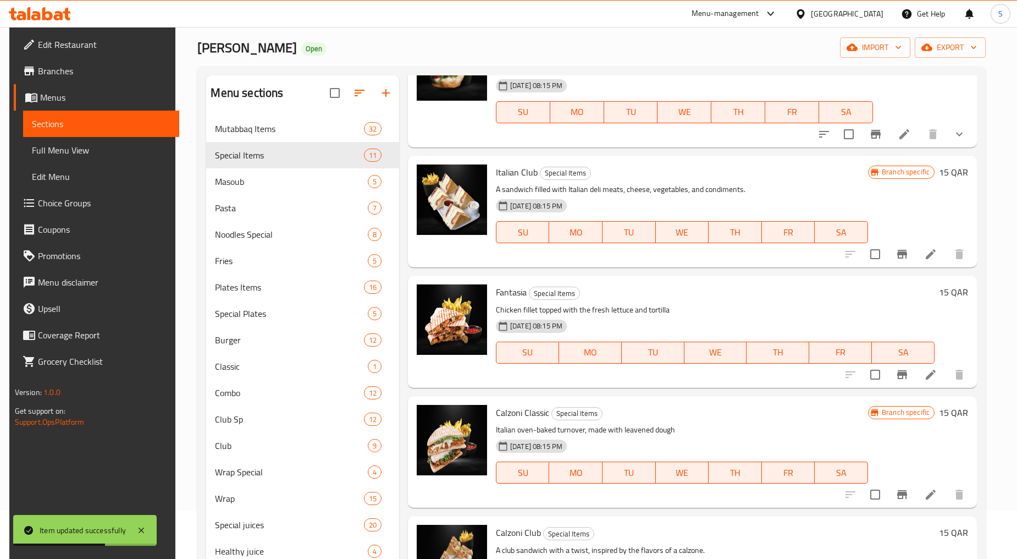
scroll to position [122, 0]
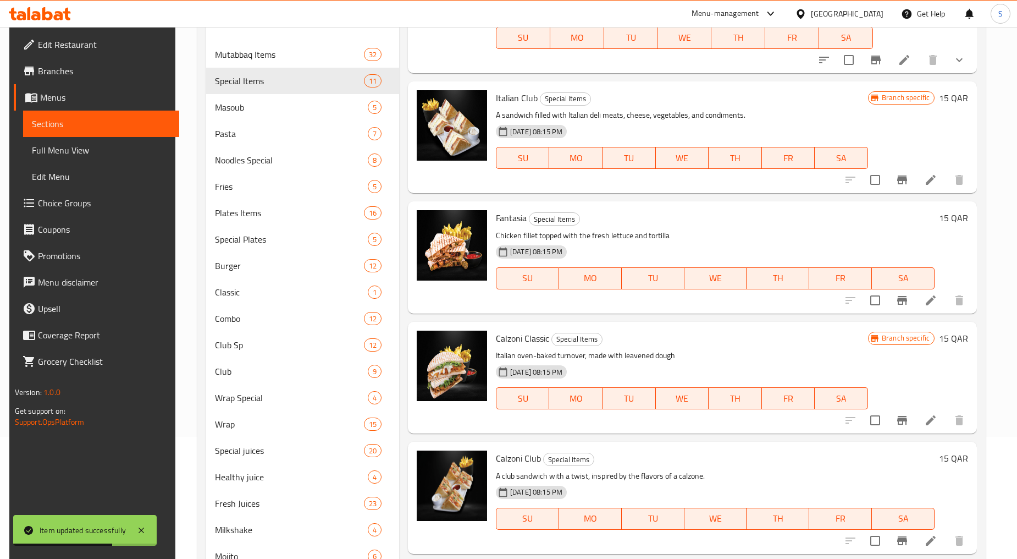
click at [908, 422] on icon "Branch-specific-item" at bounding box center [902, 420] width 13 height 13
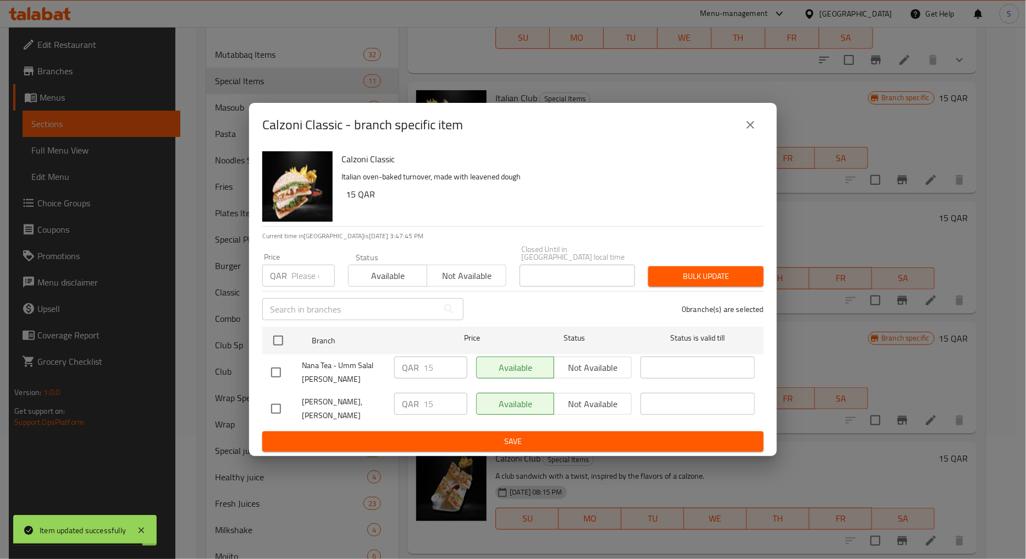
click at [748, 129] on icon "close" at bounding box center [751, 125] width 8 height 8
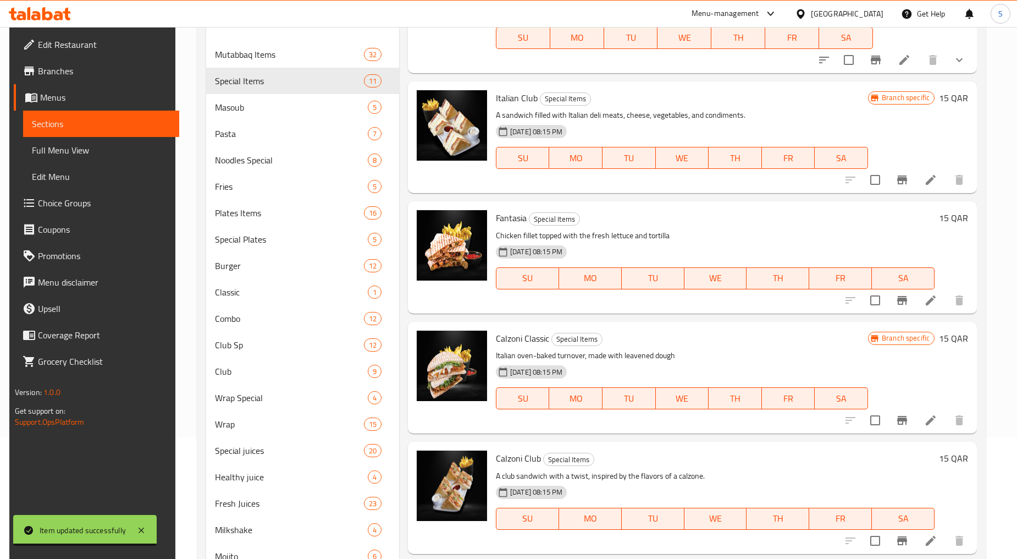
click at [923, 411] on li at bounding box center [931, 420] width 31 height 20
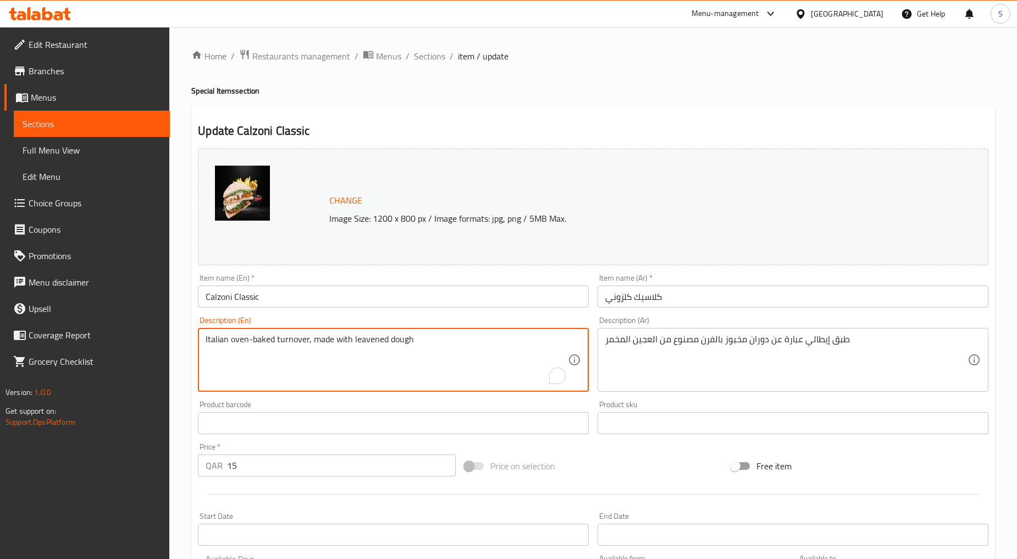
click at [321, 367] on textarea "Italian oven-baked turnover, made with leavened dough" at bounding box center [387, 360] width 362 height 52
paste textarea "Fresh chicken with wrapped tortila"
type textarea "Fresh chicken with wrapped tortilla"
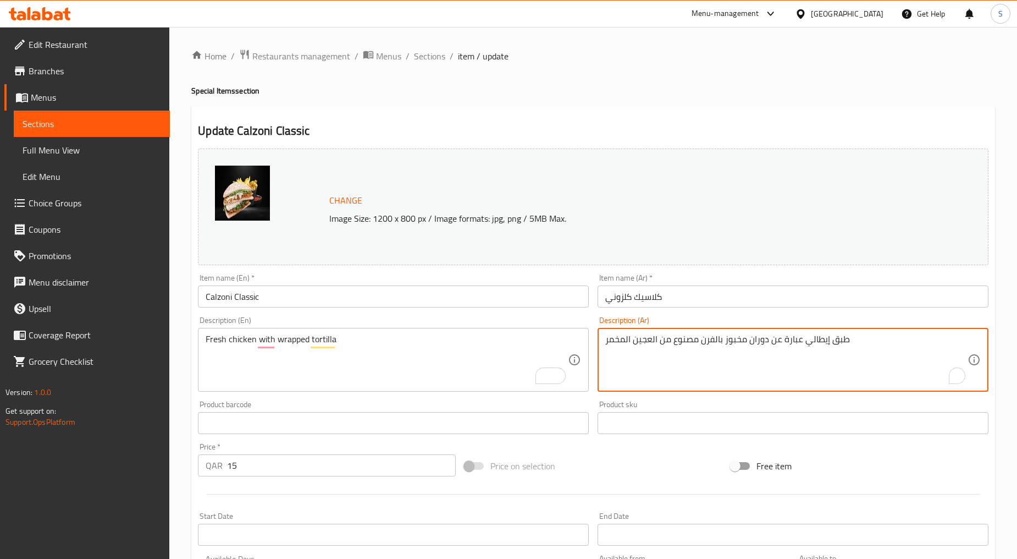
drag, startPoint x: 677, startPoint y: 377, endPoint x: 679, endPoint y: 389, distance: 12.3
click at [677, 378] on textarea "طبق إيطالي عبارة عن دوران مخبوز بالفرن مصنوع من العجين المخمر" at bounding box center [787, 360] width 362 height 52
drag, startPoint x: 683, startPoint y: 365, endPoint x: 686, endPoint y: 370, distance: 6.7
click at [683, 364] on div "طبق إيطالي عبارة عن دوران مخبوز بالفرن مصنوع من العجين المخمر Description (Ar)" at bounding box center [793, 360] width 391 height 64
click at [685, 353] on textarea "طبق إيطالي عبارة عن دوران مخبوز بالفرن مصنوع من العجين المخمر" at bounding box center [787, 360] width 362 height 52
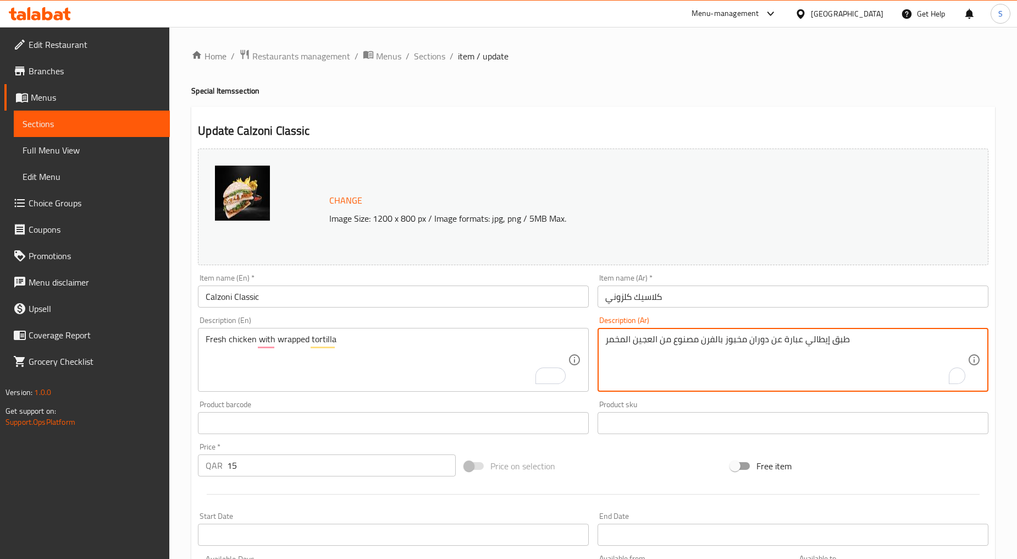
click at [685, 353] on textarea "طبق إيطالي عبارة عن دوران مخبوز بالفرن مصنوع من العجين المخمر" at bounding box center [787, 360] width 362 height 52
paste textarea "جاج طازج مع تورتيلا ملفوفة"
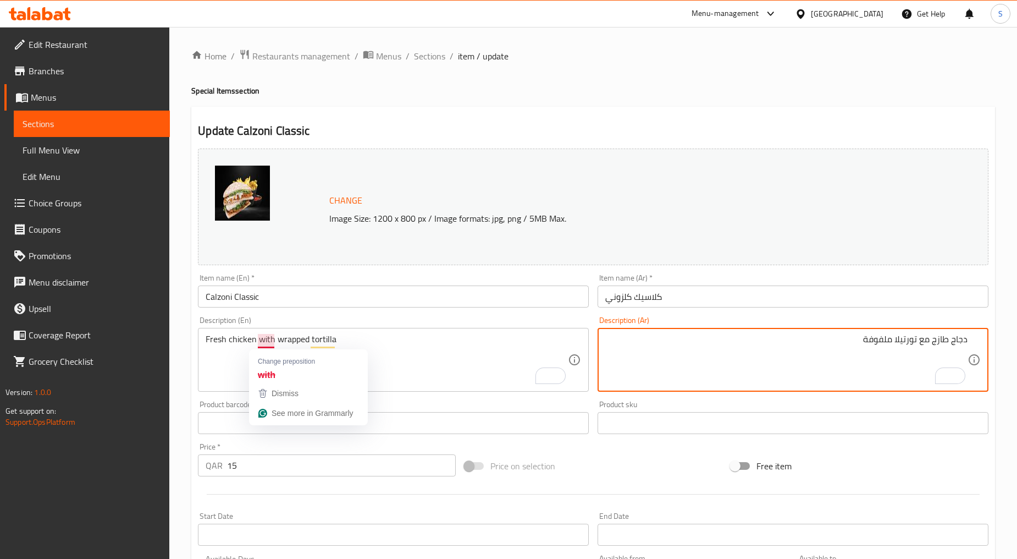
type textarea "دجاج طازج مع تورتيلا ملفوفة"
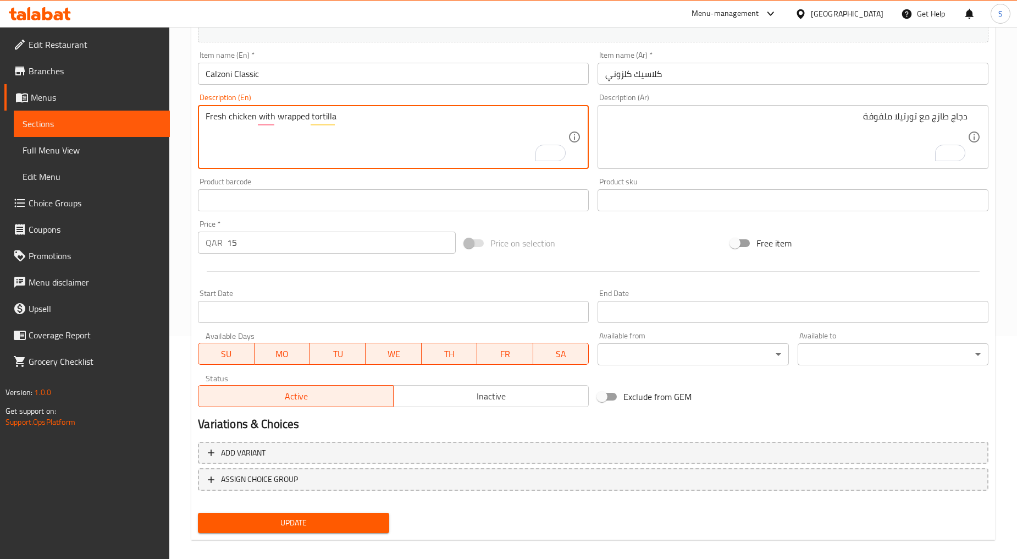
scroll to position [232, 0]
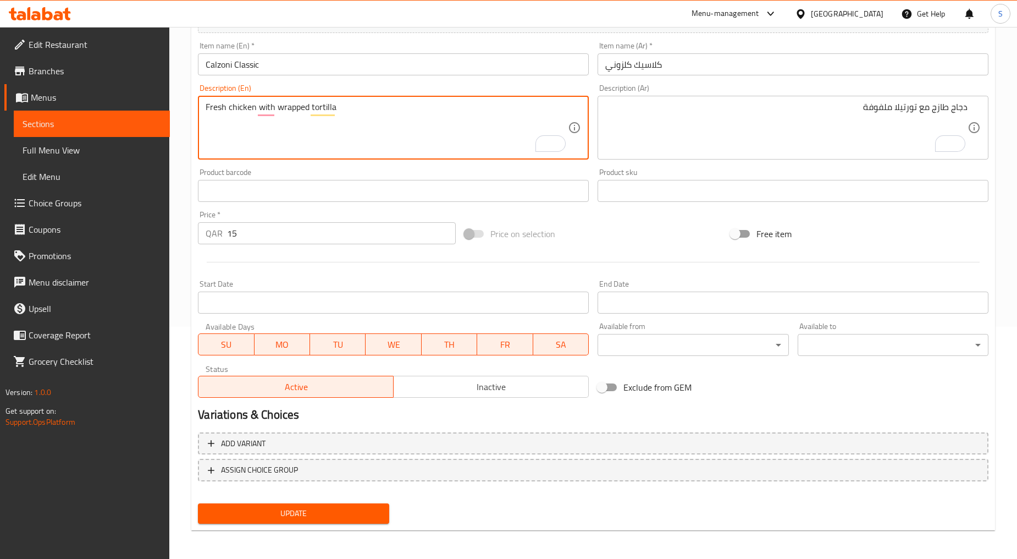
click at [303, 510] on span "Update" at bounding box center [293, 514] width 173 height 14
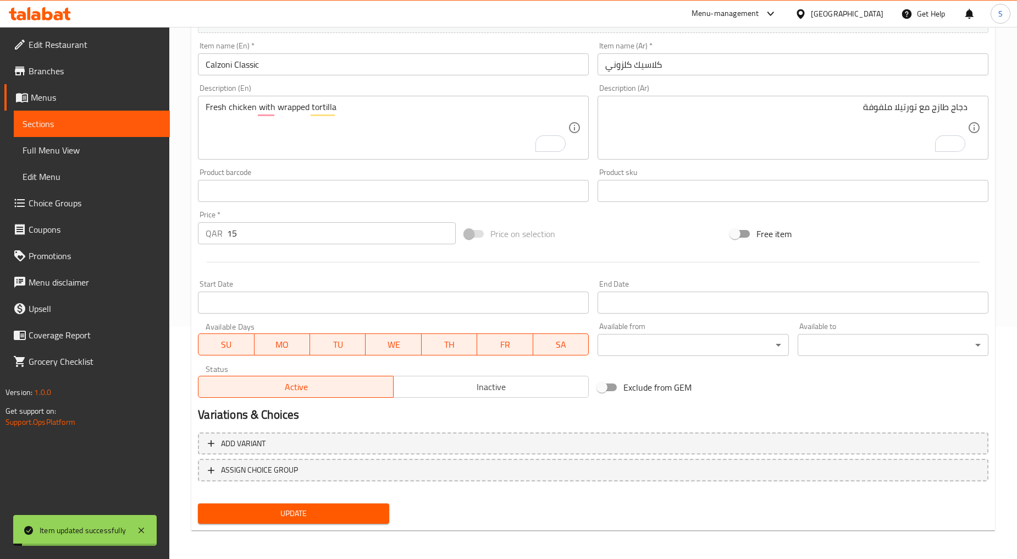
scroll to position [0, 0]
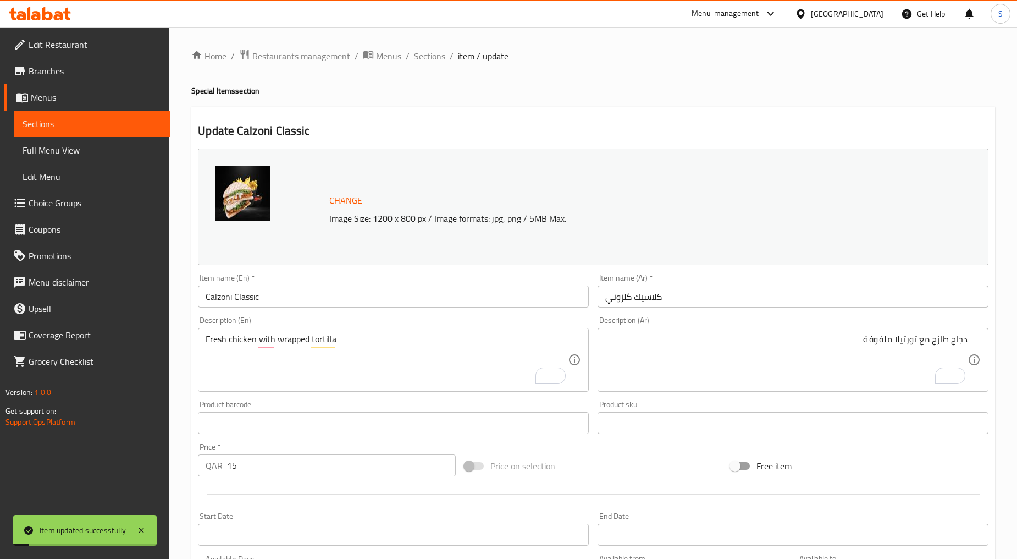
click at [415, 58] on span "Sections" at bounding box center [429, 55] width 31 height 13
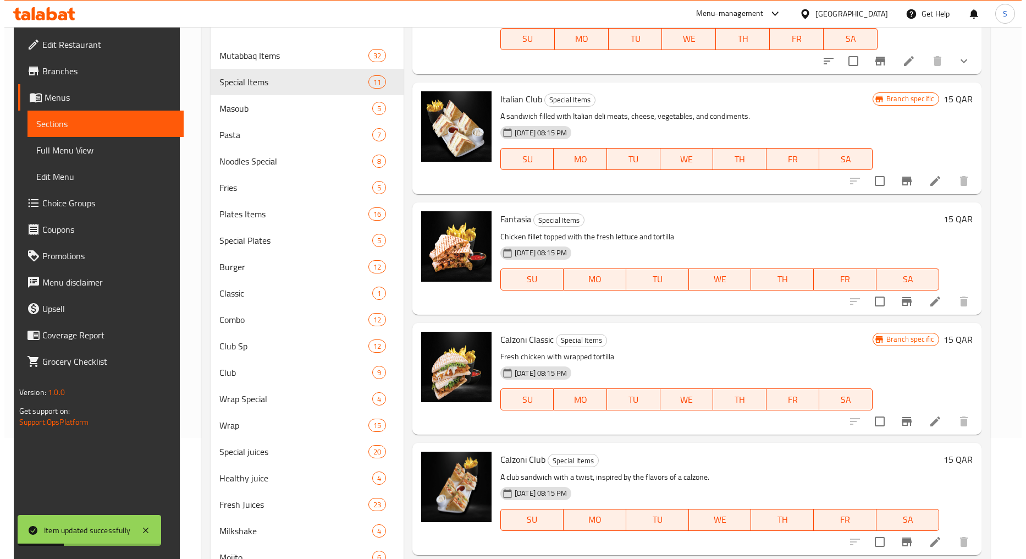
scroll to position [122, 0]
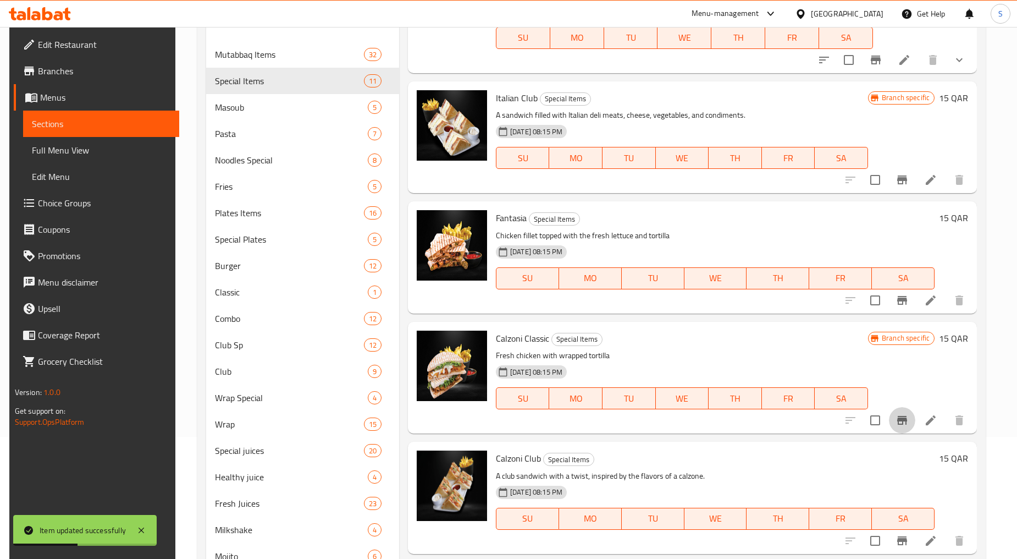
click at [905, 426] on icon "Branch-specific-item" at bounding box center [902, 420] width 13 height 13
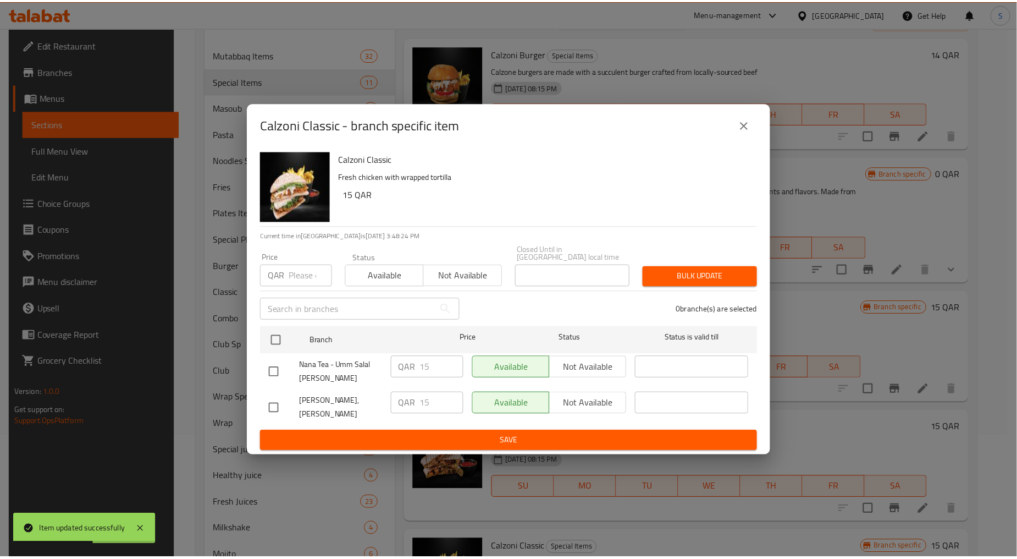
scroll to position [210, 0]
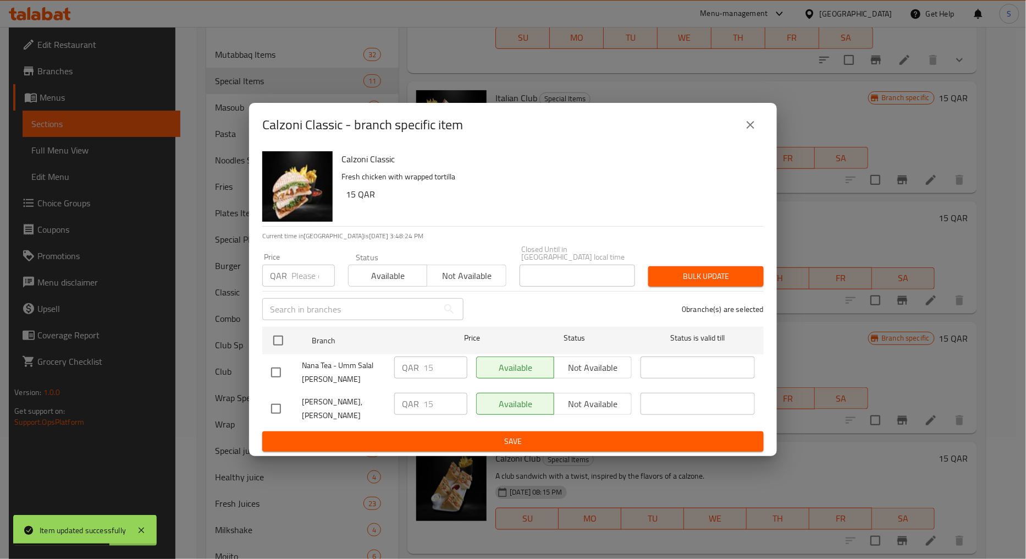
click at [753, 131] on icon "close" at bounding box center [750, 124] width 13 height 13
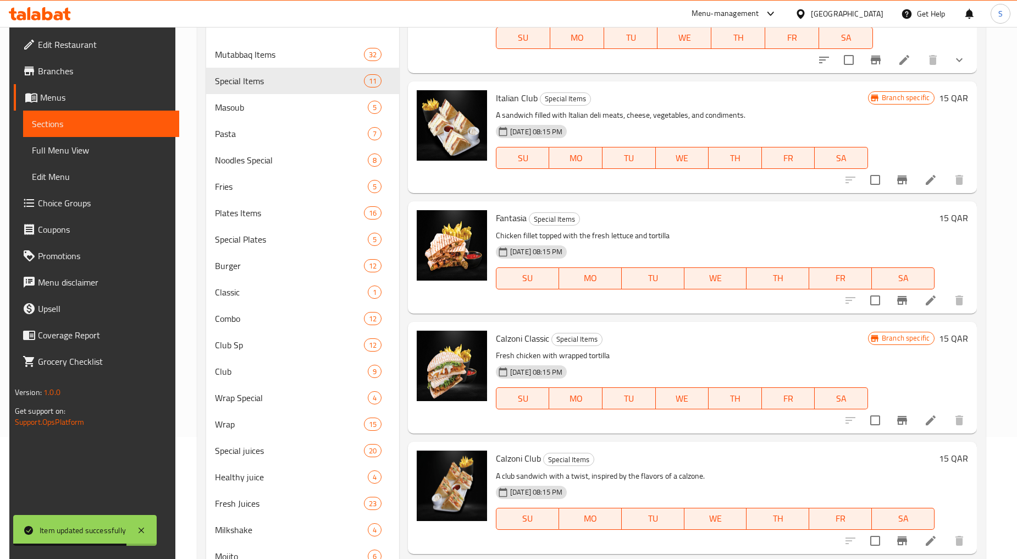
scroll to position [244, 0]
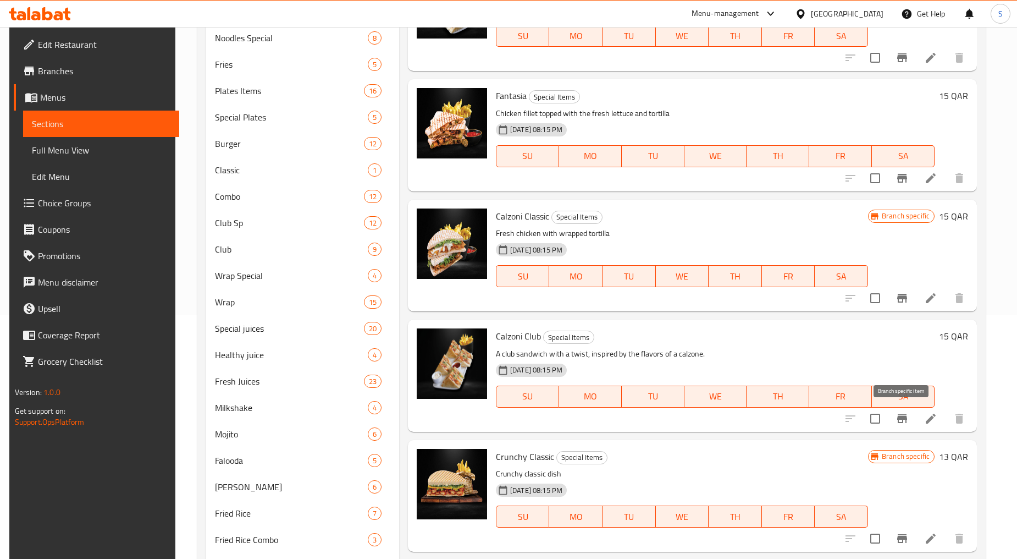
click at [904, 419] on icon "Branch-specific-item" at bounding box center [903, 418] width 10 height 9
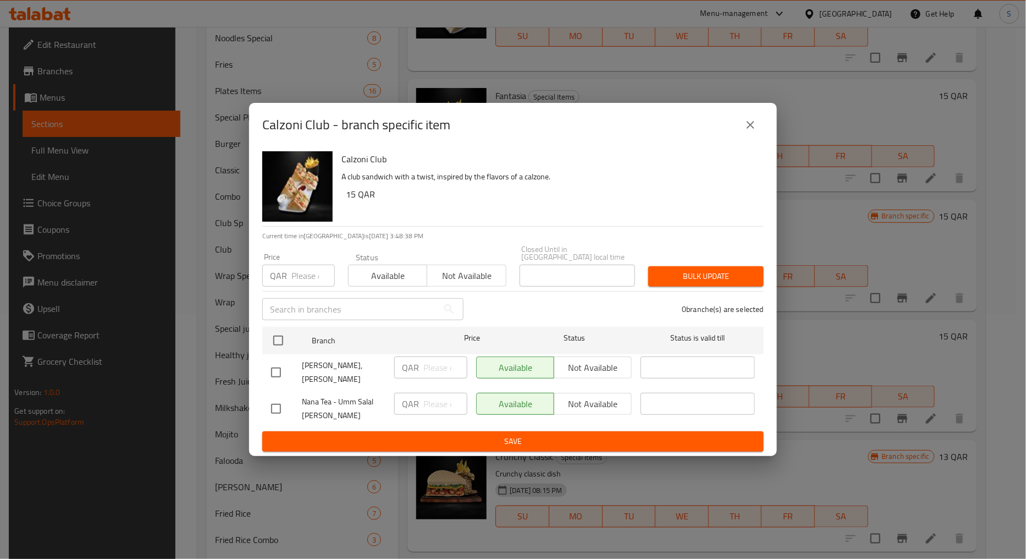
click at [746, 123] on button "close" at bounding box center [751, 125] width 26 height 26
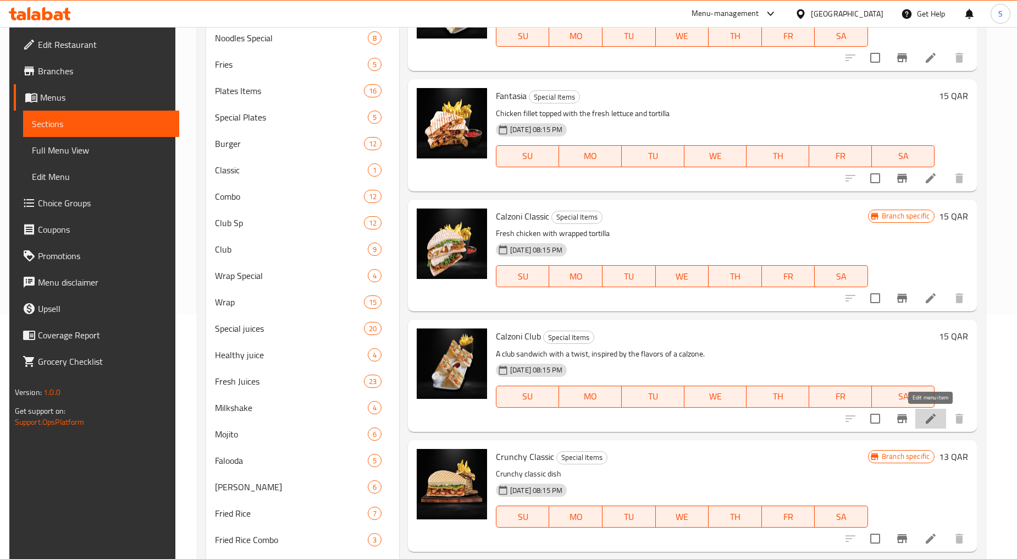
click at [927, 414] on icon at bounding box center [931, 418] width 13 height 13
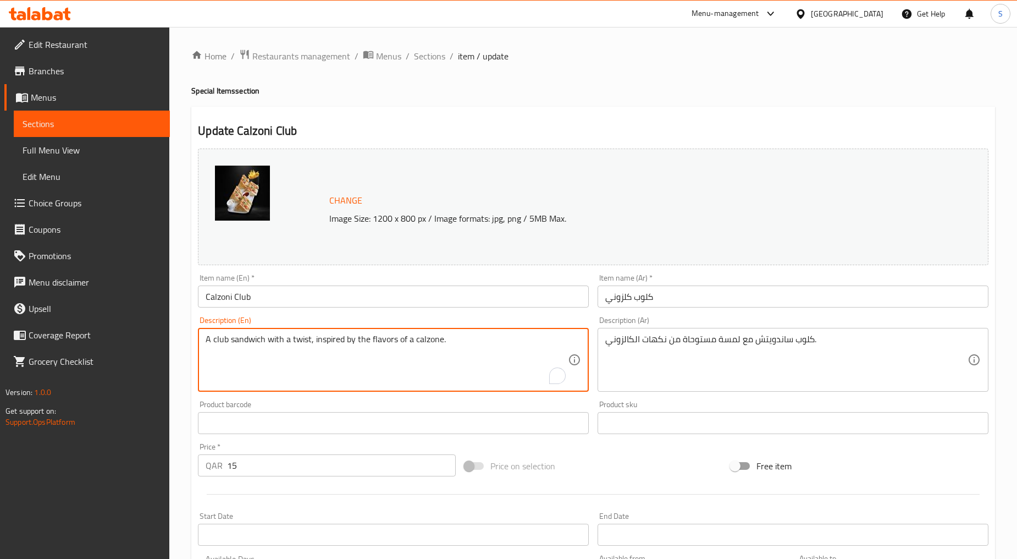
click at [321, 372] on textarea "A club sandwich with a twist, inspired by the flavors of a calzone." at bounding box center [387, 360] width 362 height 52
paste textarea "made with a calzone twist, packed"
click at [321, 372] on textarea "A club sandwich made with a calzone twist, packed" at bounding box center [387, 360] width 362 height 52
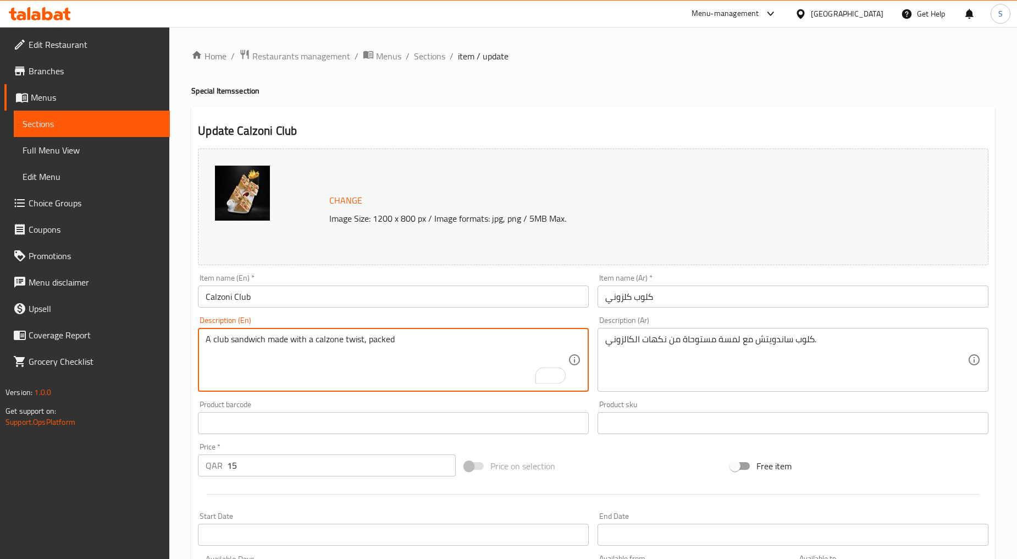
click at [321, 372] on textarea "A club sandwich made with a calzone twist, packed" at bounding box center [387, 360] width 362 height 52
type textarea "A club sandwich made with a calzone twist, packed"
click at [640, 329] on div "كلوب ساندويتش مع لمسة مستوحاة من نكهات الكالزوني. Description (Ar)" at bounding box center [793, 360] width 391 height 64
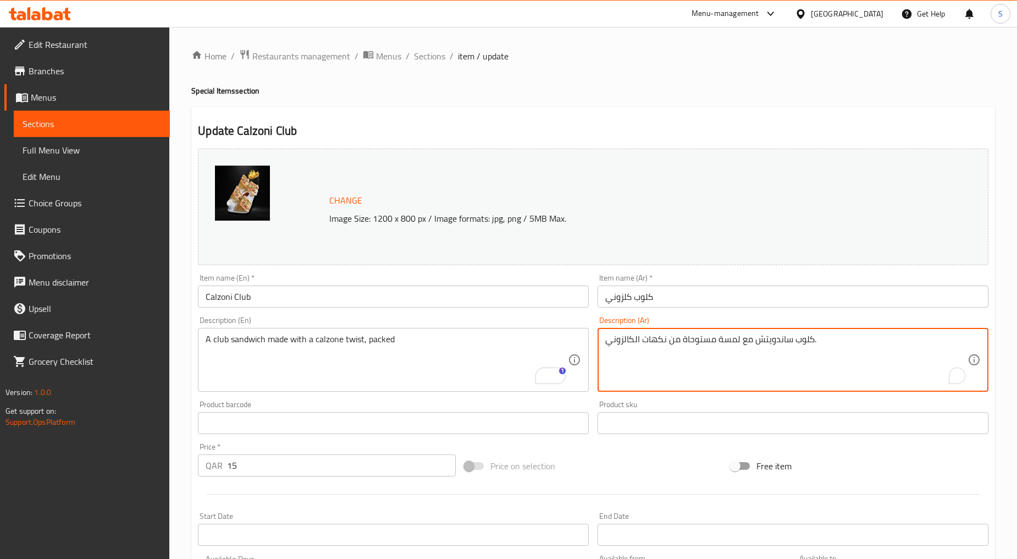
click at [646, 349] on textarea "كلوب ساندويتش مع لمسة مستوحاة من نكهات الكالزوني." at bounding box center [787, 360] width 362 height 52
paste textarea "شطيرة كلوب مصنوعة من كالزوني، معبأة"
click at [872, 342] on textarea "شطيرة كلوب مصنوعة من كالزوني، معبأة" at bounding box center [787, 360] width 362 height 52
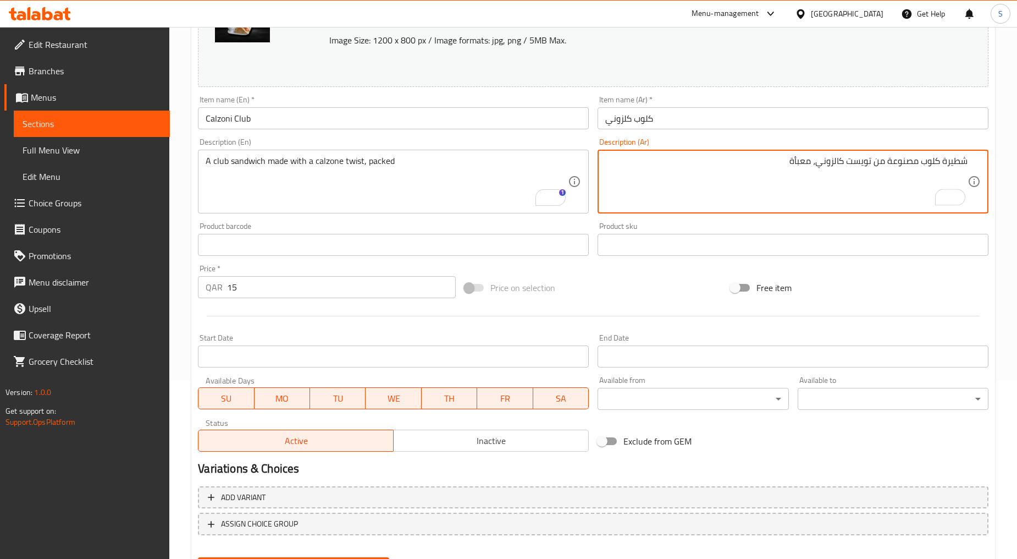
scroll to position [232, 0]
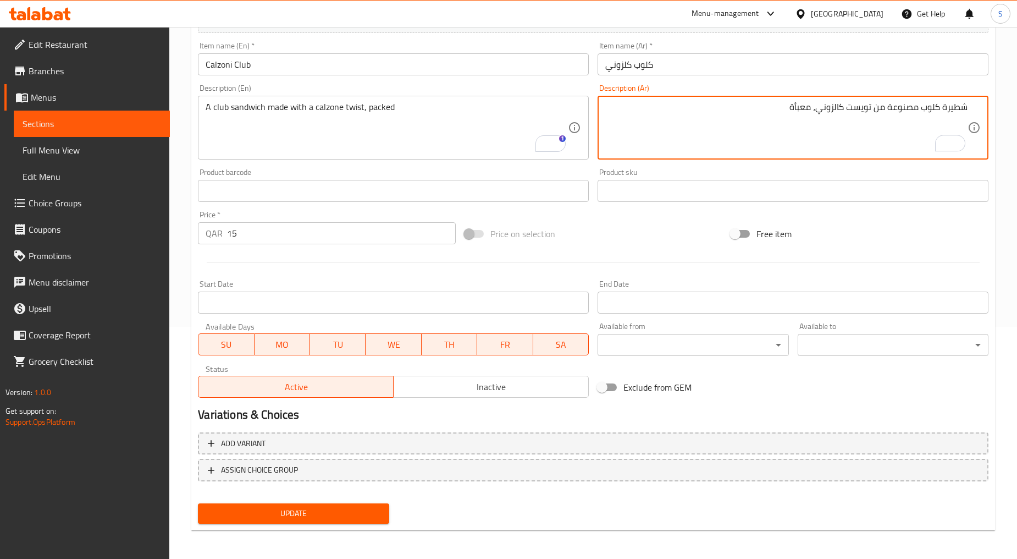
type textarea "شطيرة كلوب مصنوعة من تويست كالزوني، معبأة"
click at [291, 505] on button "Update" at bounding box center [293, 513] width 191 height 20
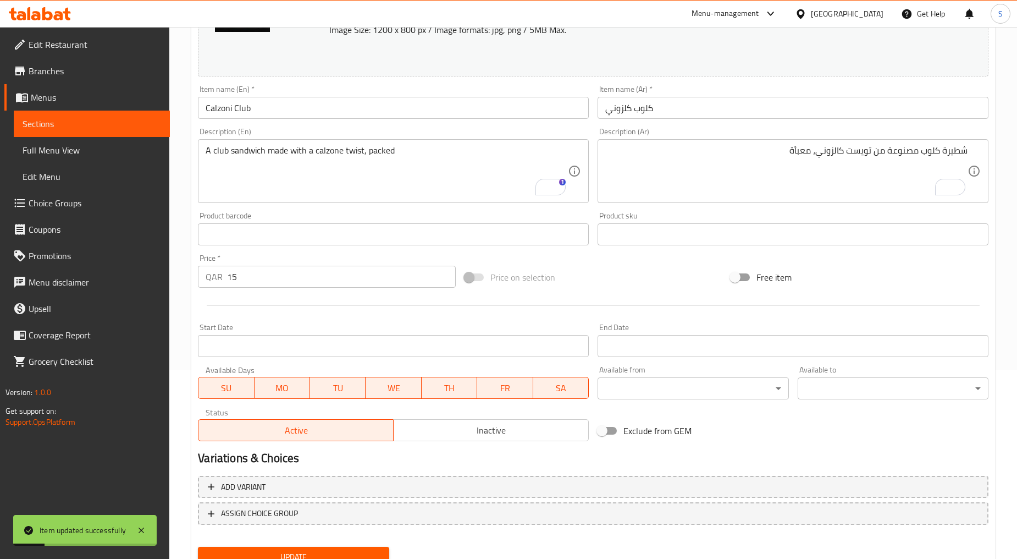
scroll to position [0, 0]
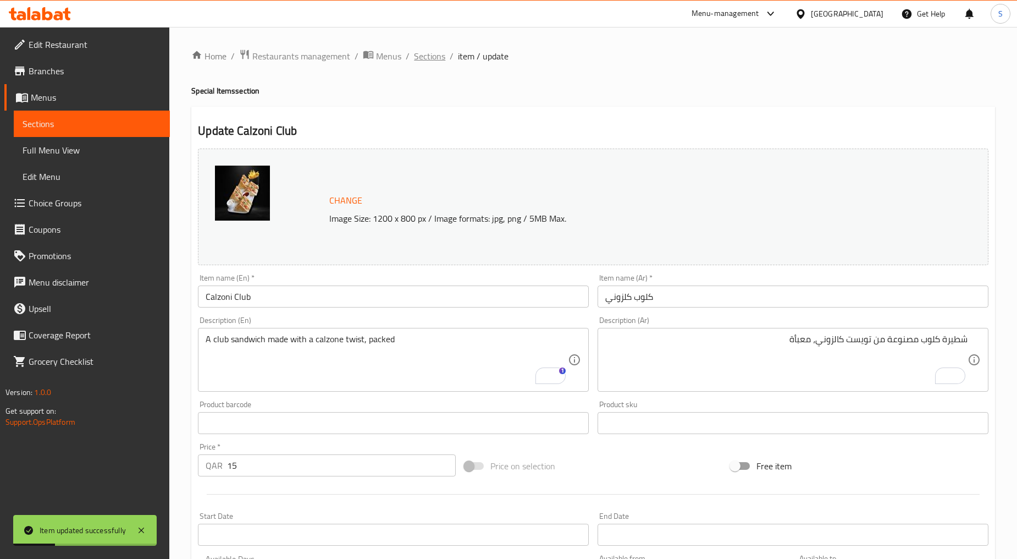
click at [424, 53] on span "Sections" at bounding box center [429, 55] width 31 height 13
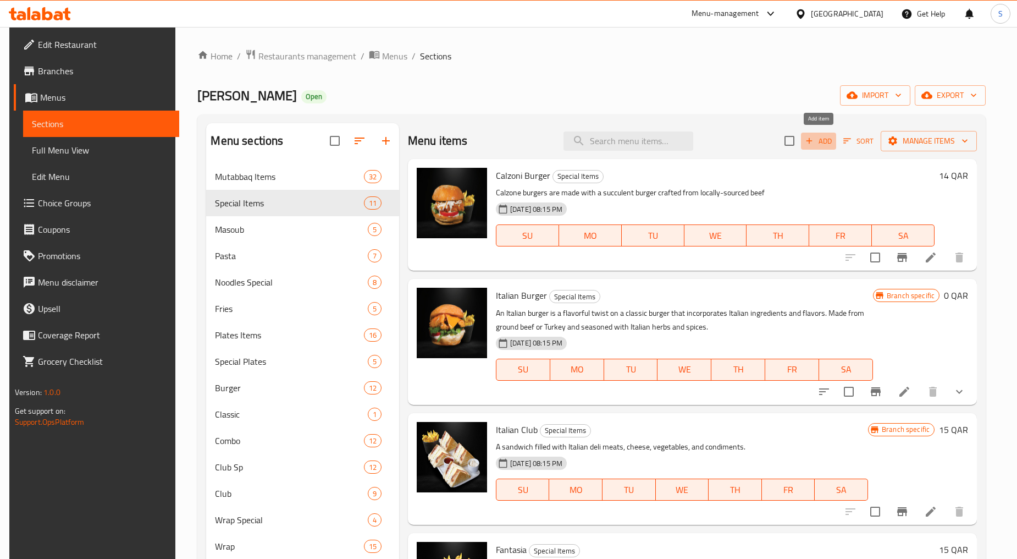
click at [804, 142] on button "Add" at bounding box center [818, 141] width 35 height 17
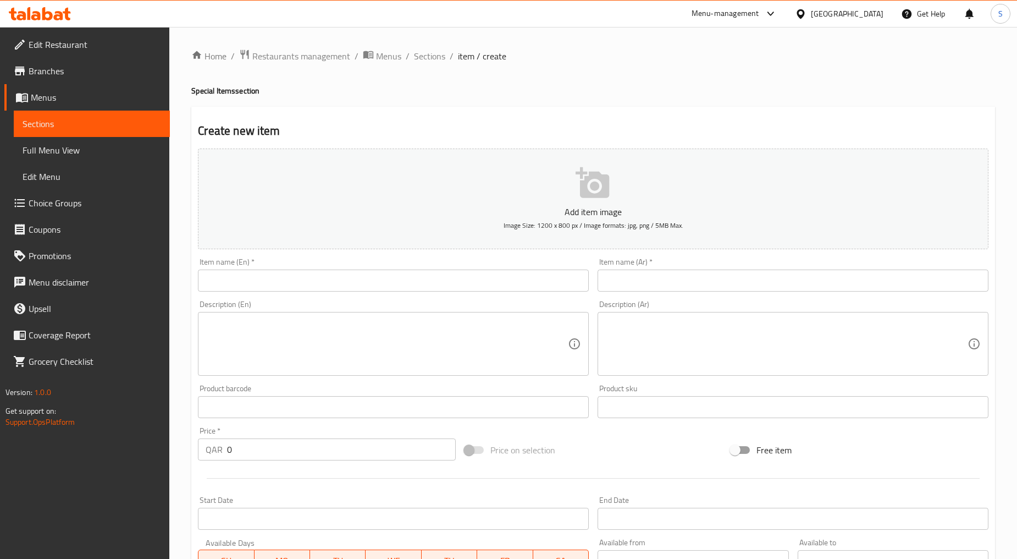
click at [337, 295] on div "Item name (En)   * Item name (En) *" at bounding box center [394, 275] width 400 height 42
click at [336, 286] on input "text" at bounding box center [393, 280] width 391 height 22
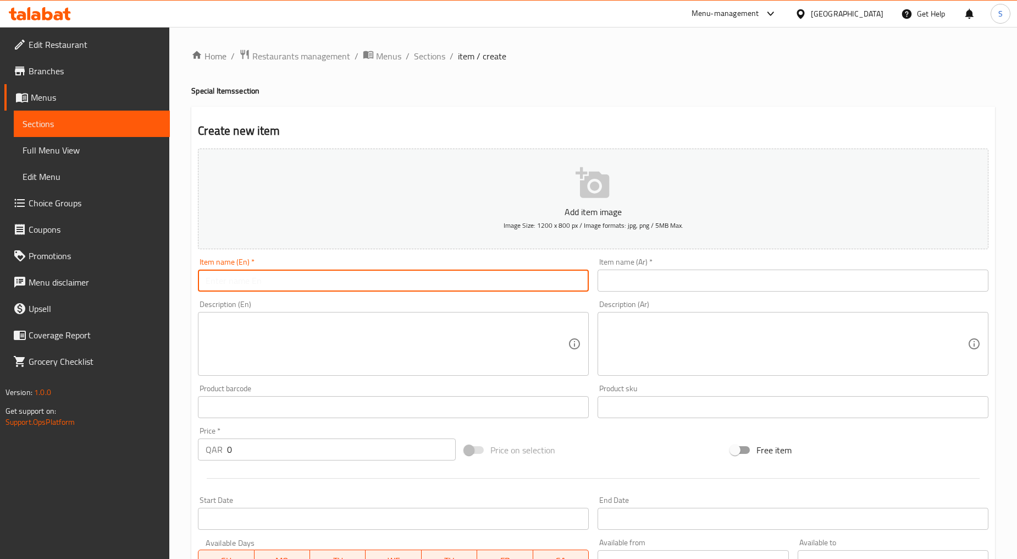
paste input "CALZONI SPICY"
click at [336, 286] on input "CALZONI SPICY" at bounding box center [393, 280] width 391 height 22
type input "Calzoni Spicy"
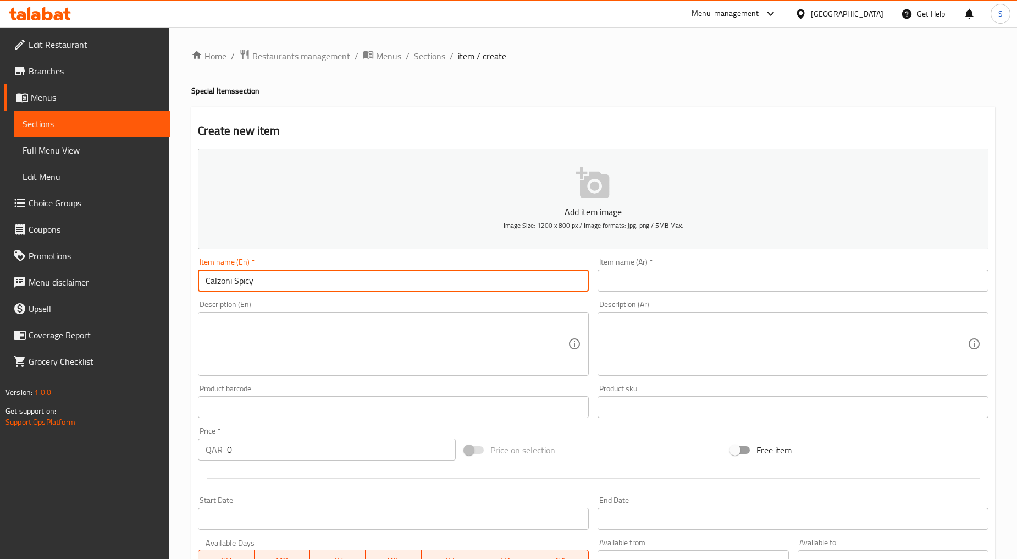
click at [677, 271] on input "text" at bounding box center [793, 280] width 391 height 22
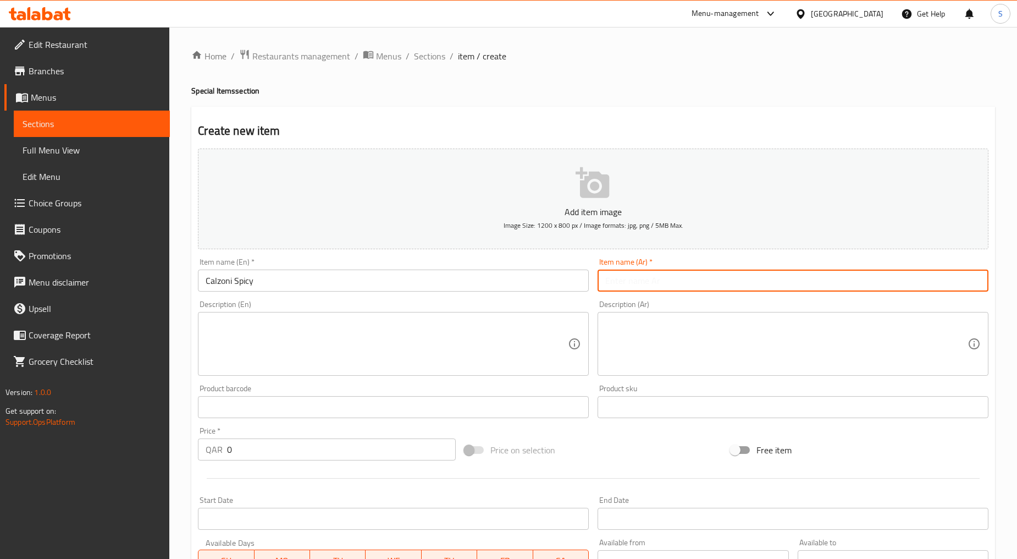
paste input "كلاسيك حار"
type input "كلاسيك حار"
click at [235, 282] on input "Calzoni Spicy" at bounding box center [393, 280] width 391 height 22
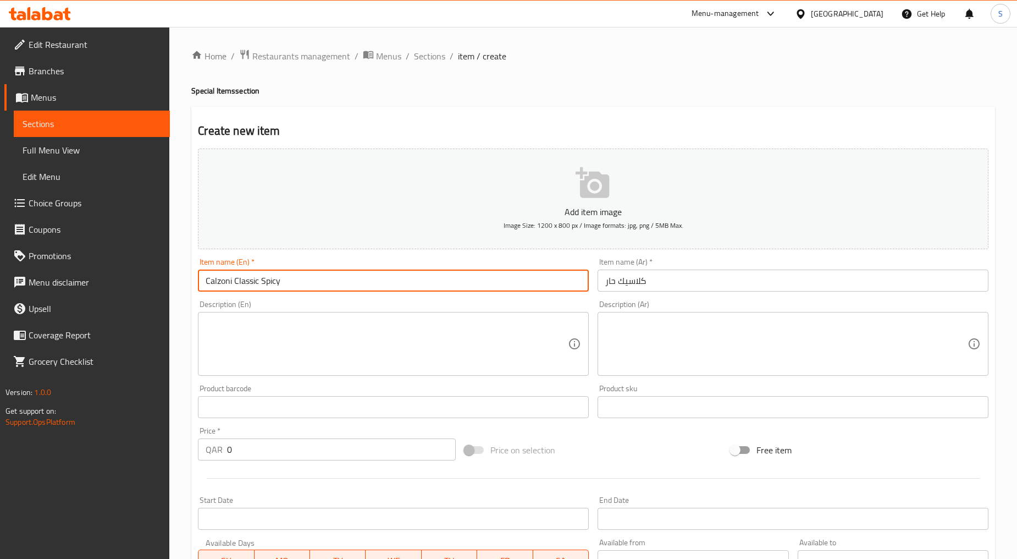
type input "Calzoni Classic Spicy"
click at [647, 283] on input "كلاسيك حار" at bounding box center [793, 280] width 391 height 22
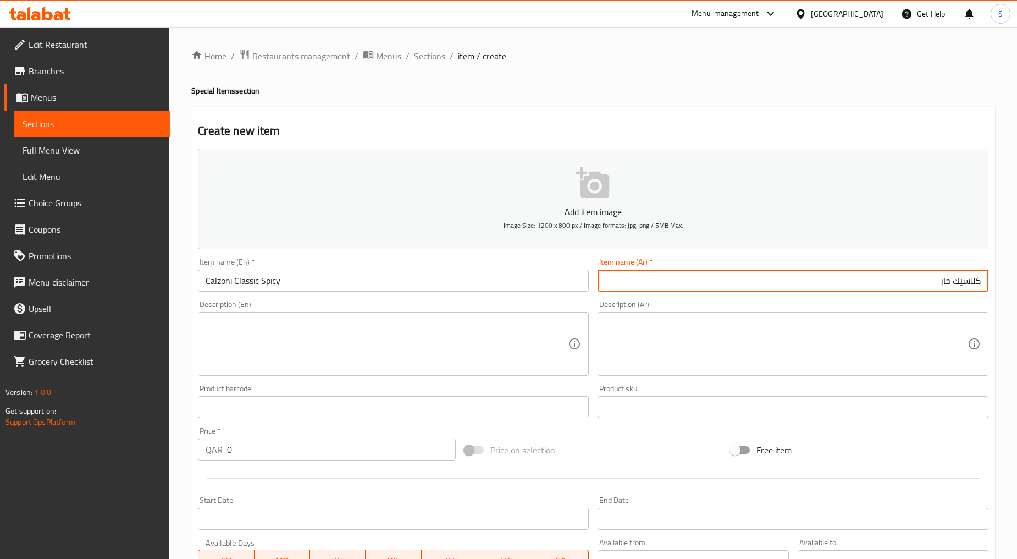
paste input "كلزوني"
click at [983, 283] on input "كلاسيك حار" at bounding box center [793, 280] width 391 height 22
paste input "كلزوني"
type input "كلزوني كلاسيك حار"
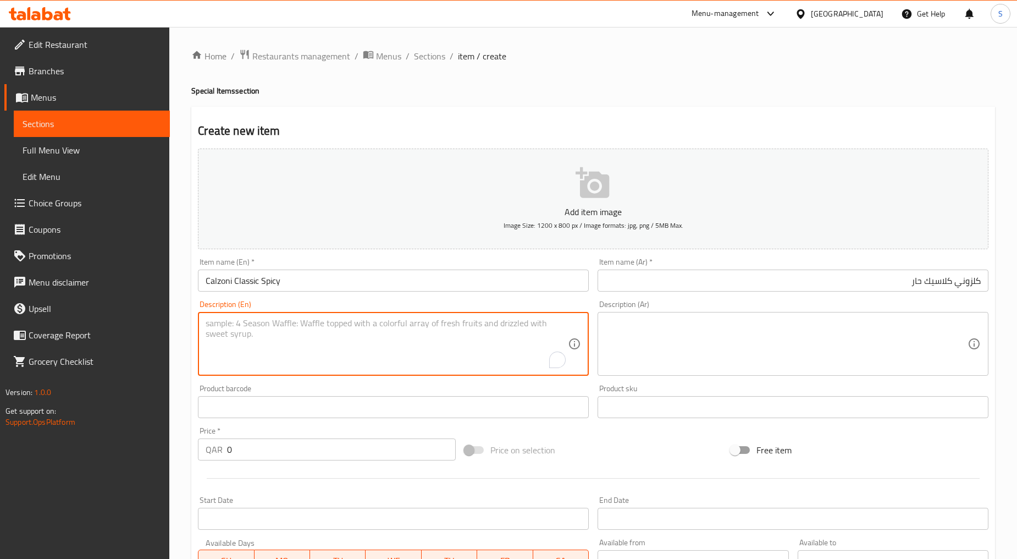
click at [288, 353] on textarea "To enrich screen reader interactions, please activate Accessibility in Grammarl…" at bounding box center [387, 344] width 362 height 52
paste textarea "Spicy chicken stuffed inside with the fresh veg"
click at [288, 353] on textarea "Spicy chicken stuffed inside with the fresh veg" at bounding box center [387, 344] width 362 height 52
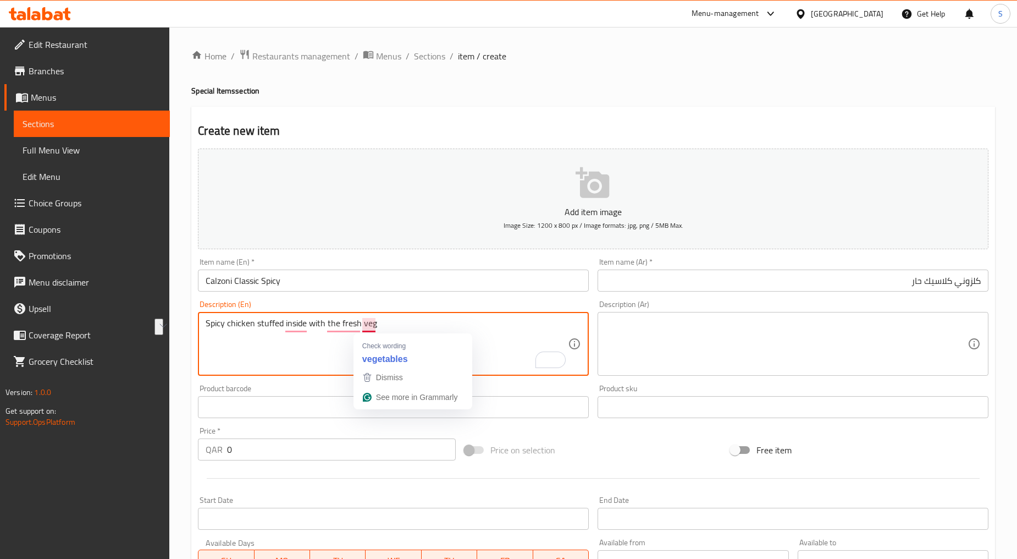
type textarea "Spicy chicken stuffed inside with the fresh veg"
click at [623, 323] on textarea at bounding box center [787, 344] width 362 height 52
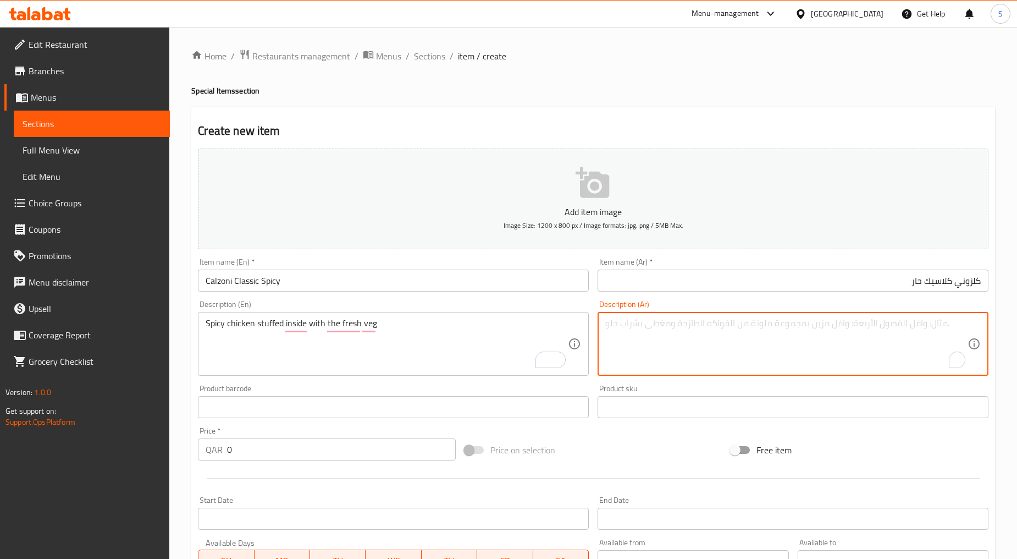
paste textarea "دجاج حار محشو بالخضار الطازجة"
click at [910, 327] on textarea "دجاج حار محشو بالخضار الطازجة" at bounding box center [787, 344] width 362 height 52
click at [802, 323] on textarea "دجاج حار محشو بداخله الخضار الطازجة" at bounding box center [787, 344] width 362 height 52
click at [882, 328] on textarea "دجاج حار محشو بداخله الخضار الطازج" at bounding box center [787, 344] width 362 height 52
click at [863, 327] on textarea "دجاج حار محشو بداخله خضار الطازج" at bounding box center [787, 344] width 362 height 52
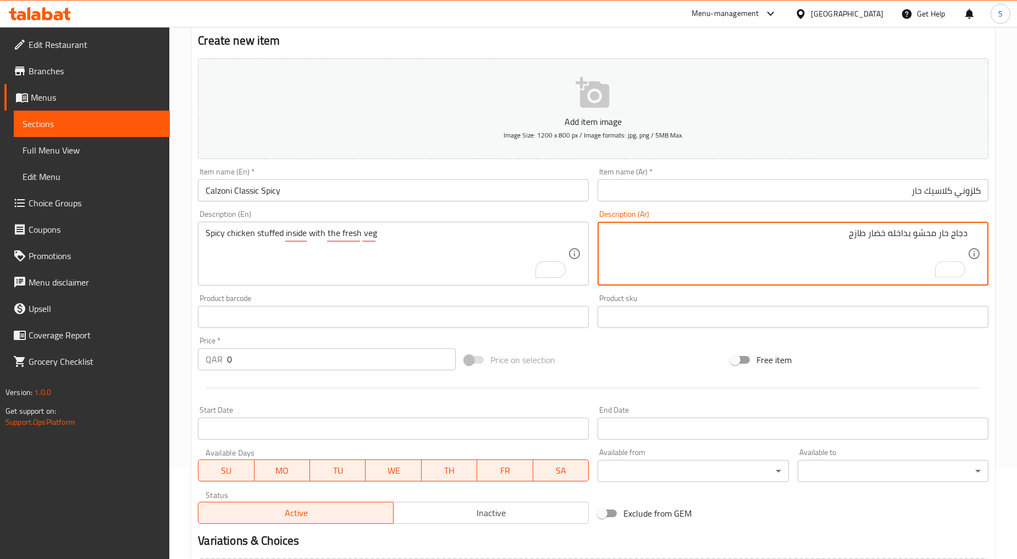
scroll to position [216, 0]
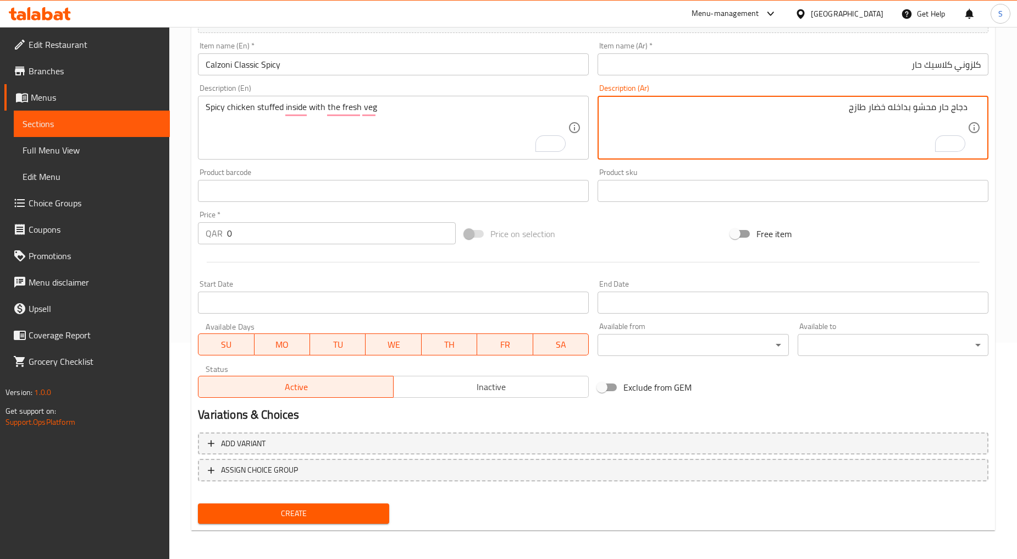
type textarea "دجاج حار محشو بداخله خضار طازج"
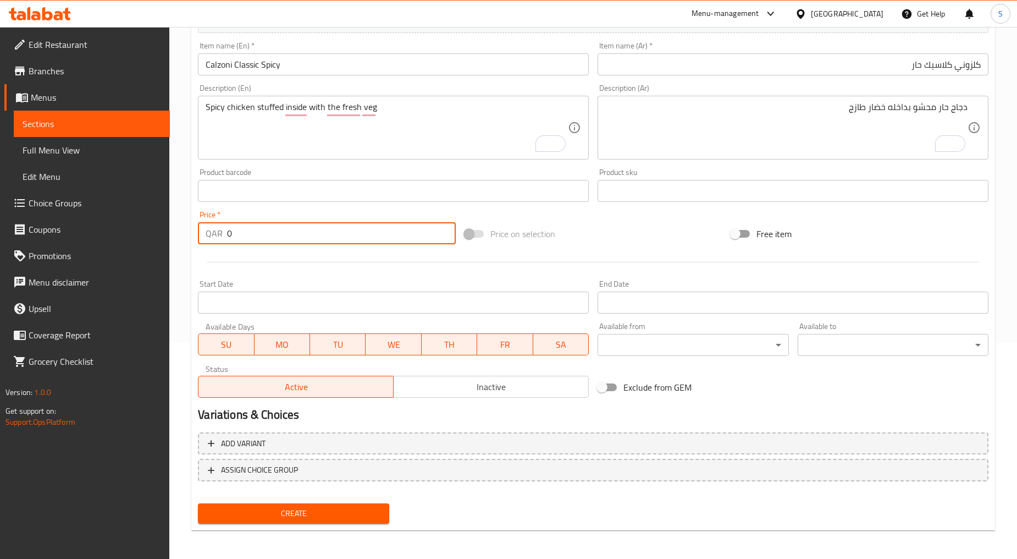
click at [268, 240] on input "0" at bounding box center [341, 233] width 229 height 22
paste input "12"
type input "12"
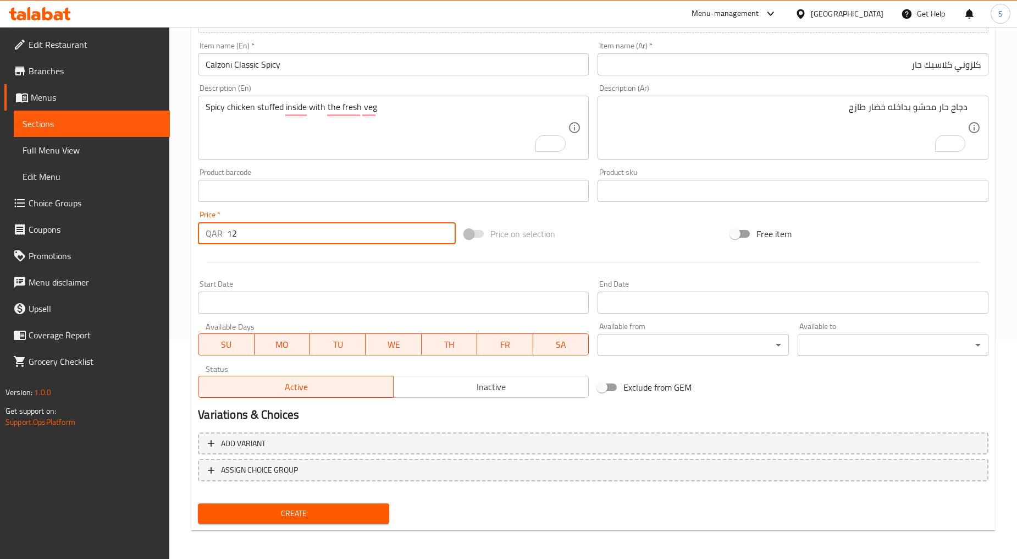
click at [271, 266] on div at bounding box center [594, 262] width 800 height 27
click at [290, 514] on span "Create" at bounding box center [293, 514] width 173 height 14
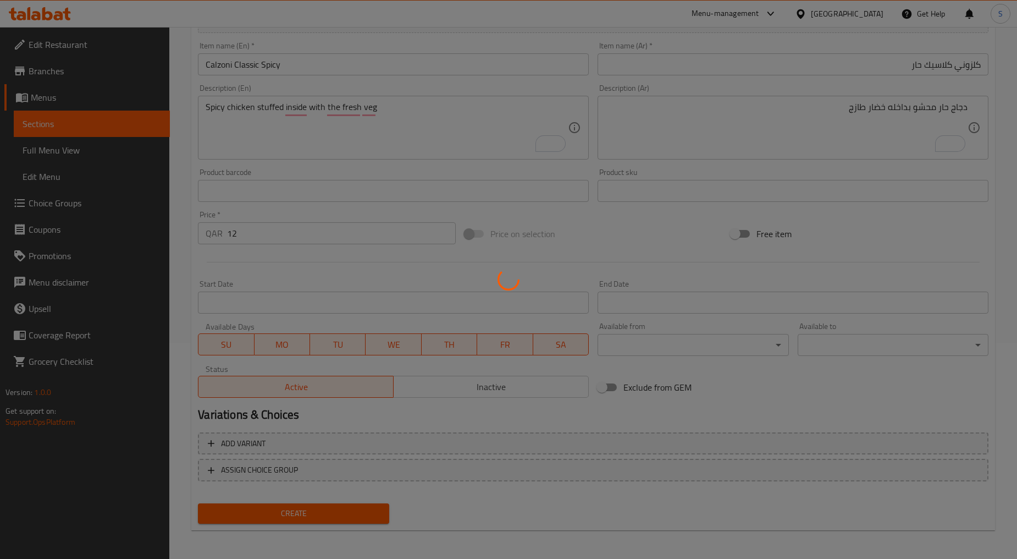
type input "0"
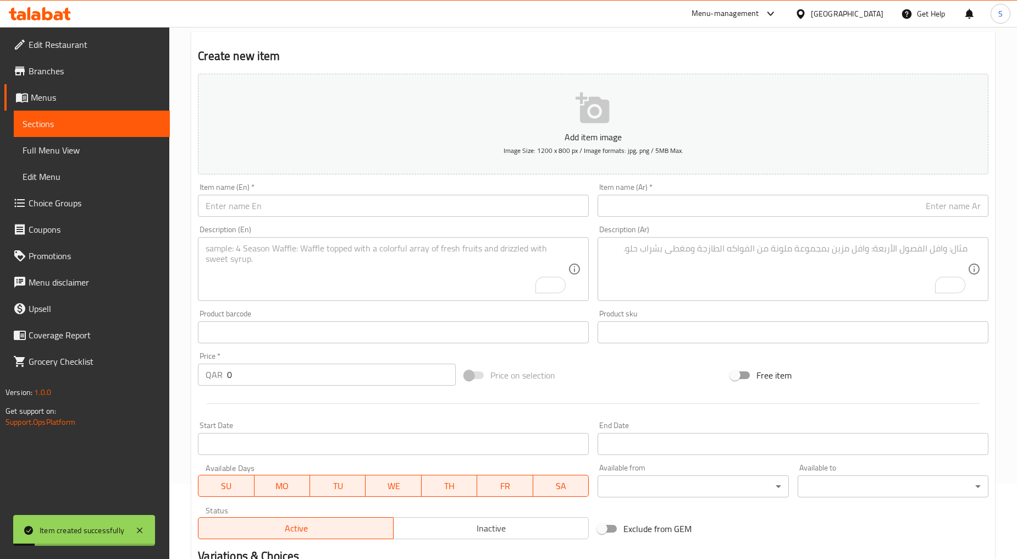
scroll to position [0, 0]
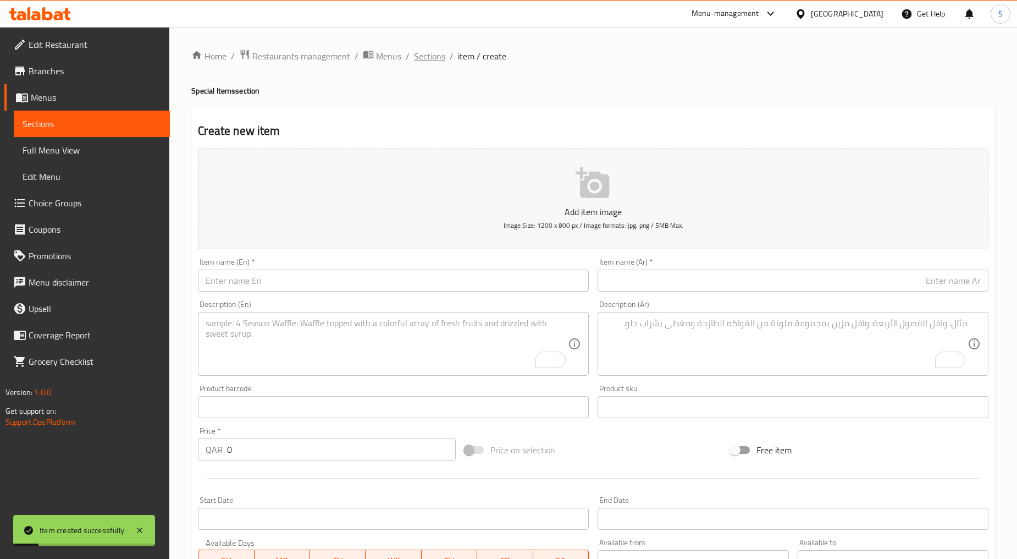
click at [433, 57] on span "Sections" at bounding box center [429, 55] width 31 height 13
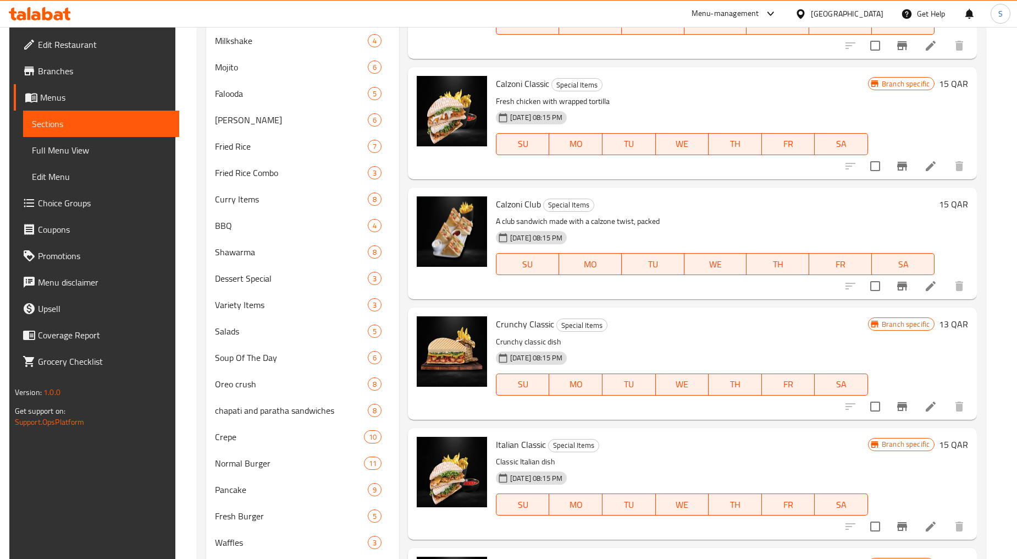
scroll to position [207, 0]
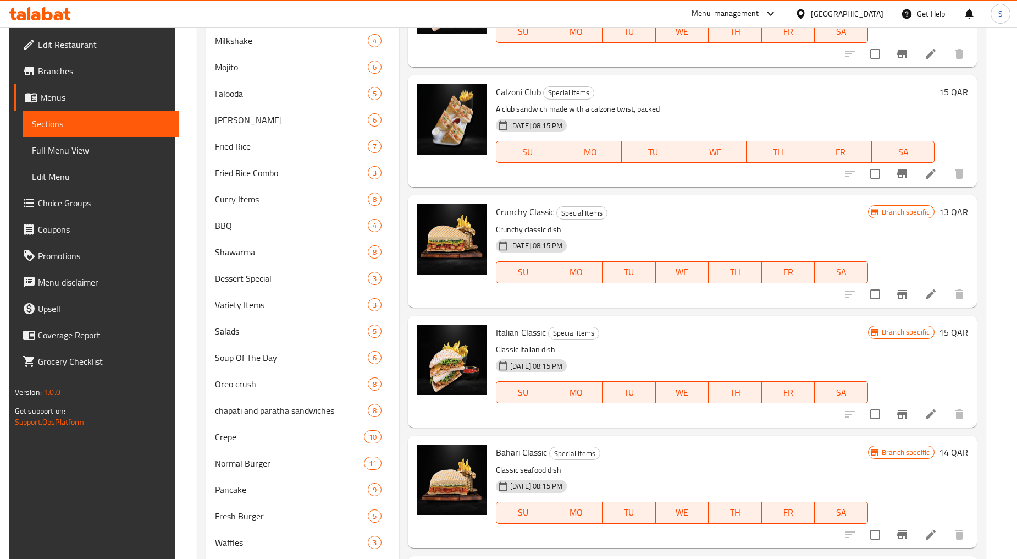
click at [936, 292] on icon at bounding box center [931, 294] width 13 height 13
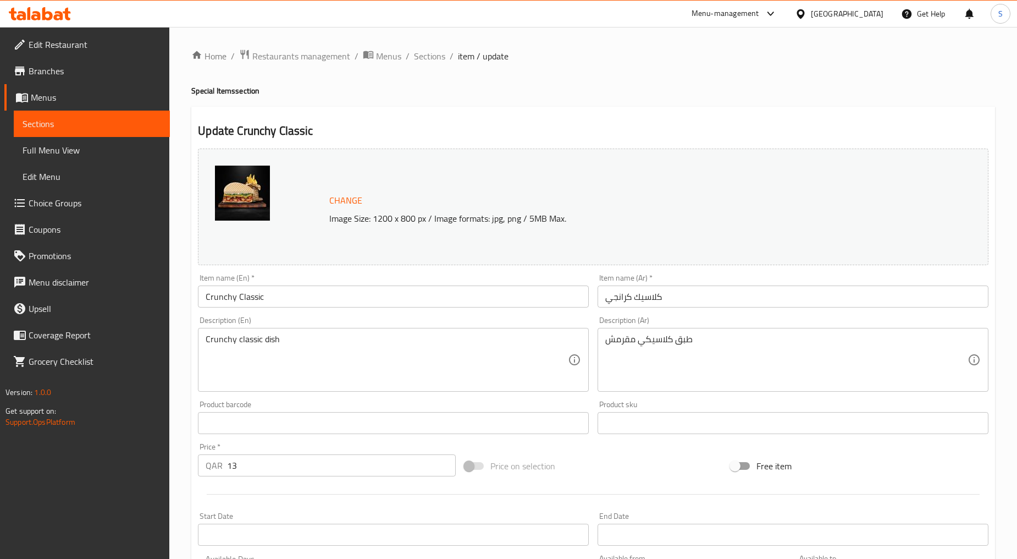
click at [256, 303] on input "Crunchy Classic" at bounding box center [393, 296] width 391 height 22
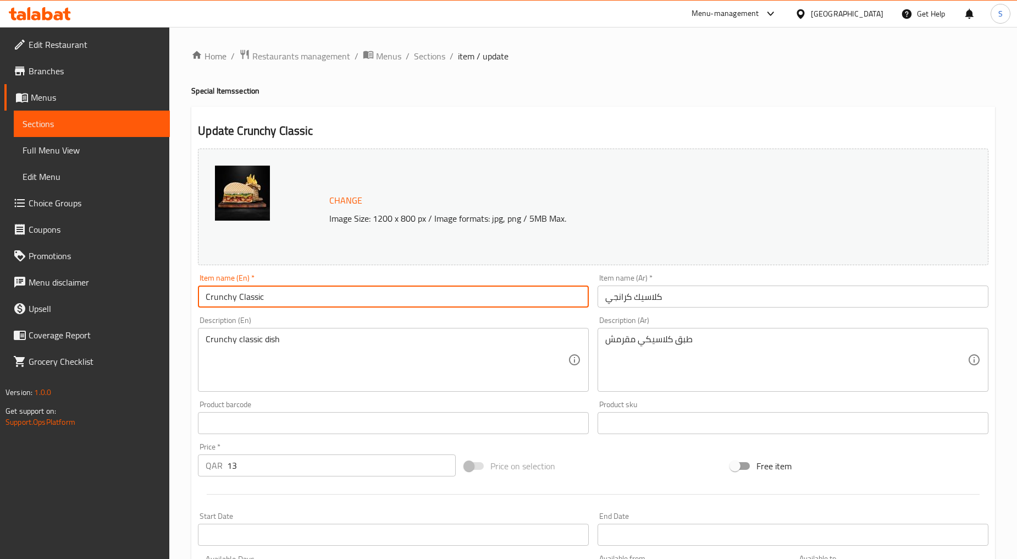
click at [256, 303] on input "Crunchy Classic" at bounding box center [393, 296] width 391 height 22
paste input "LASSIC CRUNCHY"
click at [256, 303] on input "CLASSIC CRUNCHY" at bounding box center [393, 296] width 391 height 22
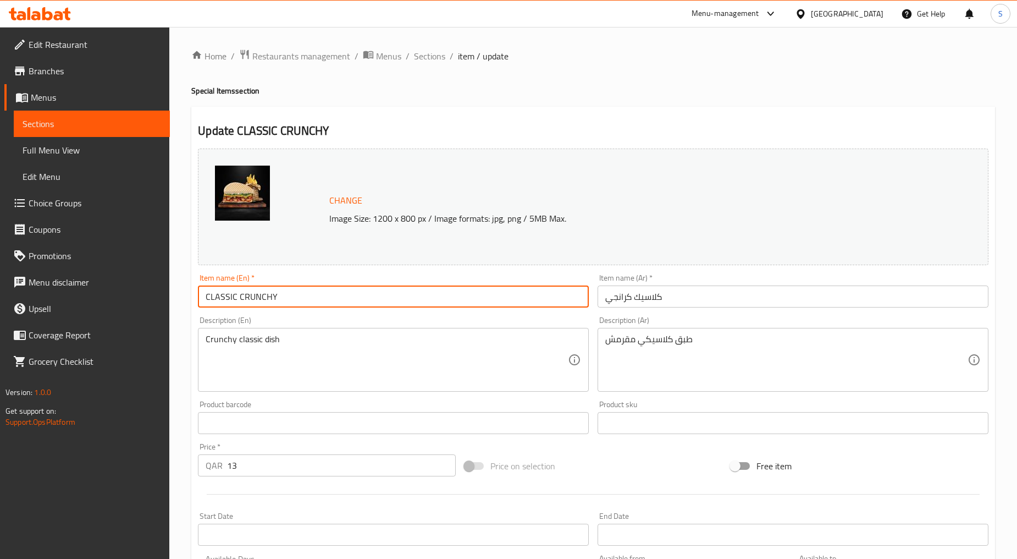
click at [256, 303] on input "CLASSIC CRUNCHY" at bounding box center [393, 296] width 391 height 22
type input "Classic Crunchy"
click at [635, 298] on input "كلاسيك كرانجي" at bounding box center [793, 296] width 391 height 22
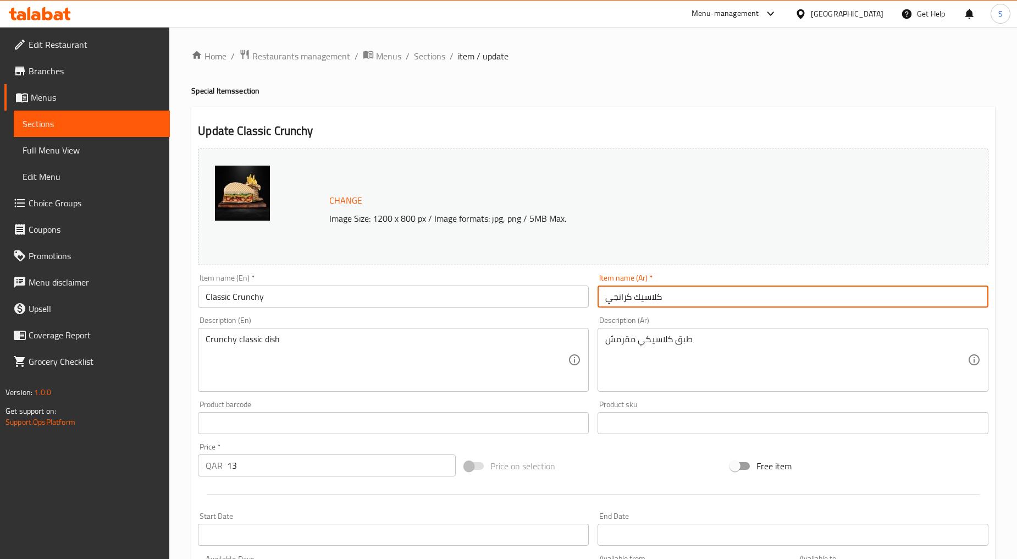
click at [635, 298] on input "كلاسيك كرانجي" at bounding box center [793, 296] width 391 height 22
click at [614, 299] on input "كلاسيك كرانجي" at bounding box center [793, 296] width 391 height 22
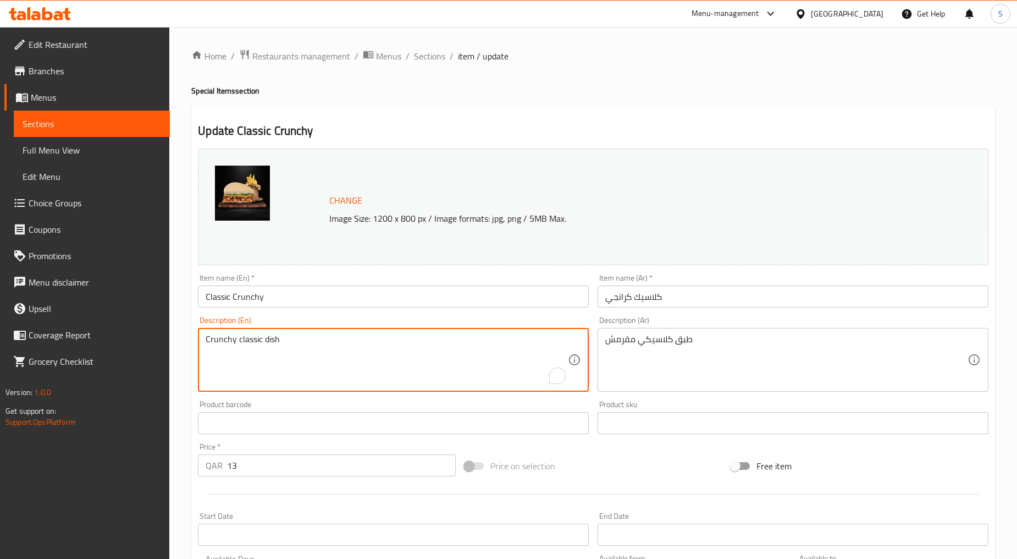
click at [397, 362] on textarea "Crunchy classic dish" at bounding box center [387, 360] width 362 height 52
paste textarea "meat and the fresh lettuce"
type textarea "Crunchy meat and the fresh lettuce"
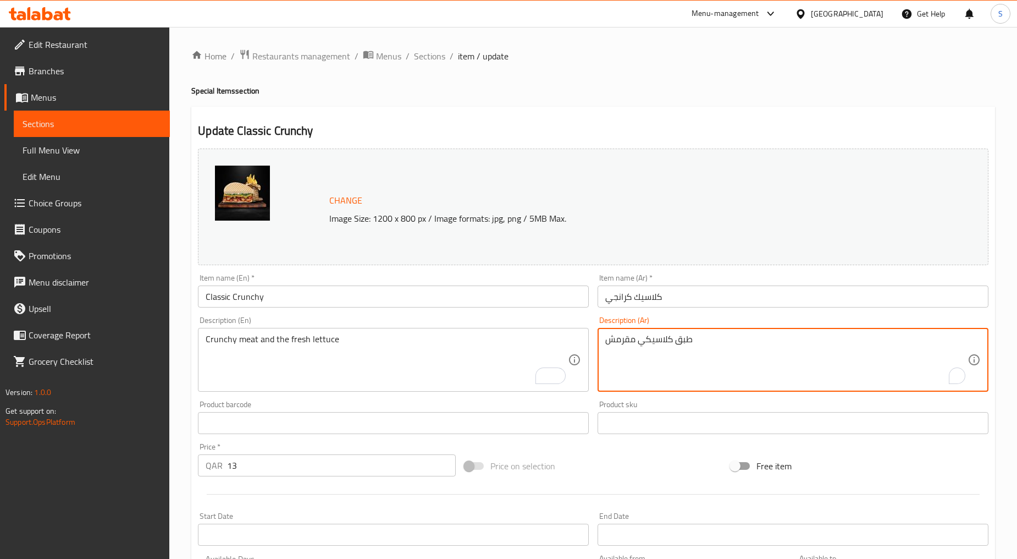
click at [621, 361] on textarea "طبق كلاسيكي مقرمش" at bounding box center [787, 360] width 362 height 52
paste textarea "لحم مقرمش وخس طازج"
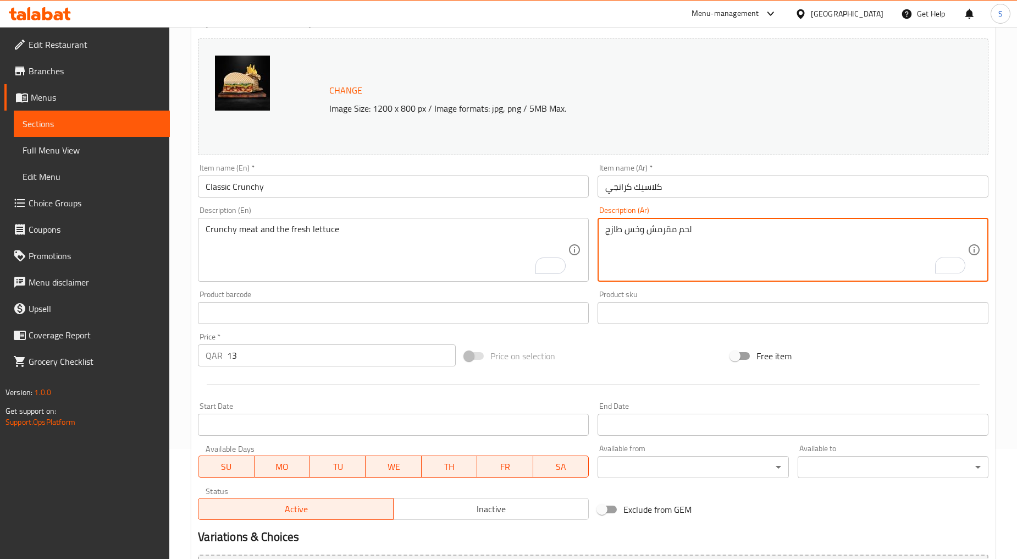
scroll to position [232, 0]
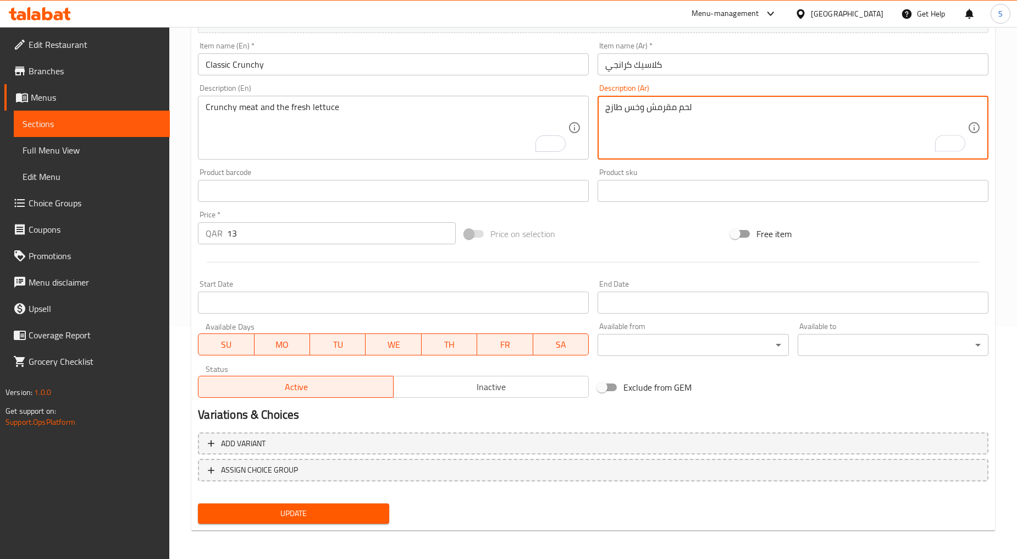
type textarea "لحم مقرمش وخس طازج"
click at [251, 515] on span "Update" at bounding box center [293, 514] width 173 height 14
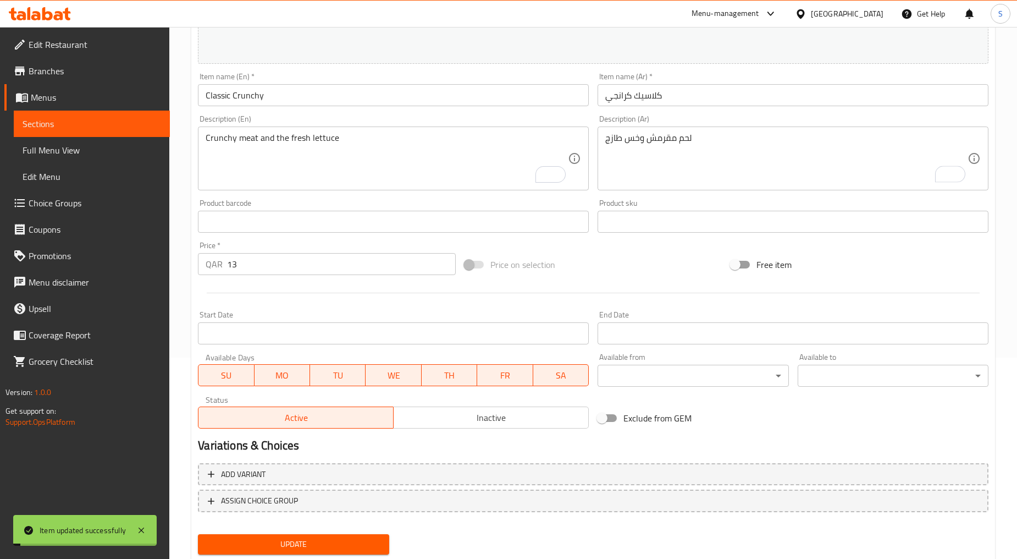
scroll to position [0, 0]
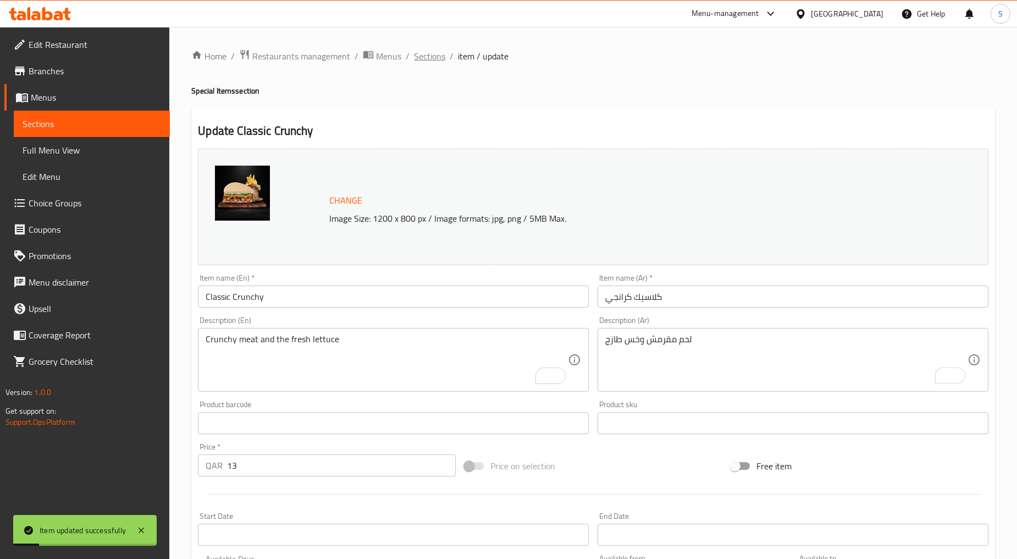
click at [427, 59] on span "Sections" at bounding box center [429, 55] width 31 height 13
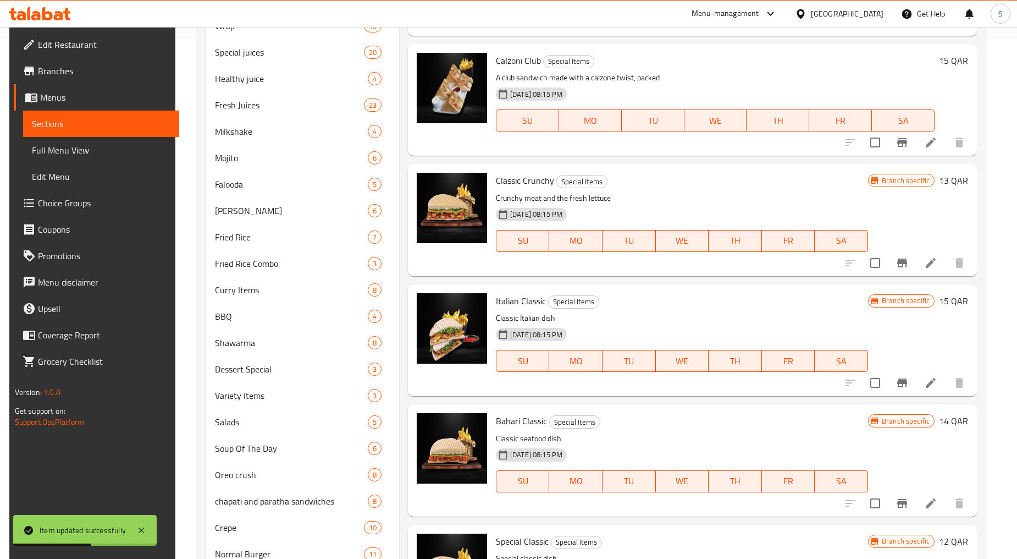
scroll to position [611, 0]
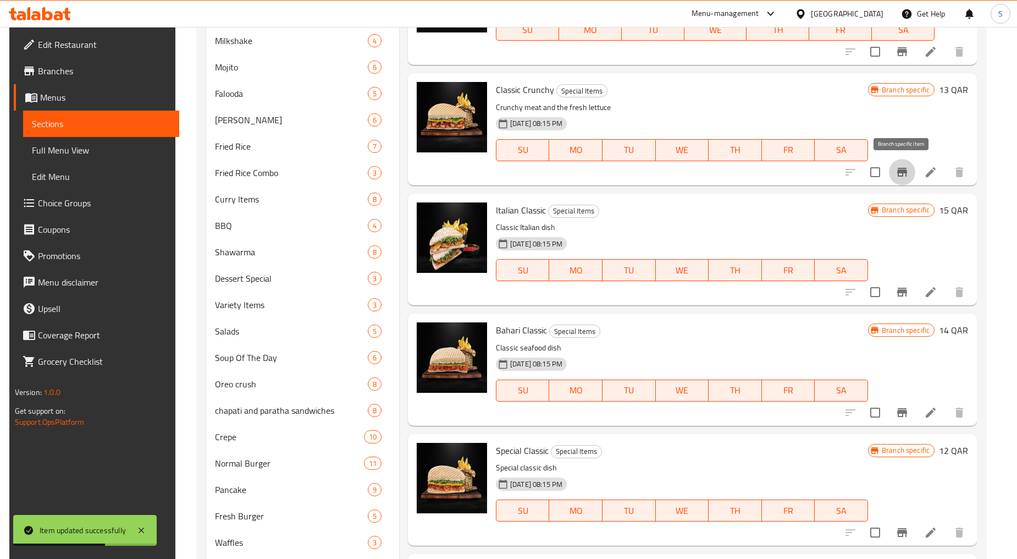
click at [905, 171] on icon "Branch-specific-item" at bounding box center [903, 172] width 10 height 9
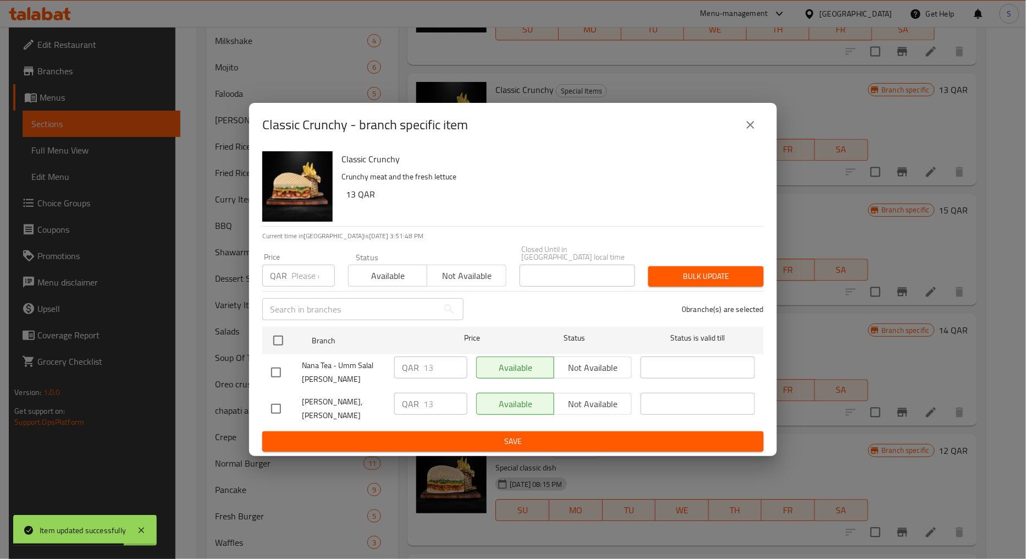
click at [751, 138] on button "close" at bounding box center [751, 125] width 26 height 26
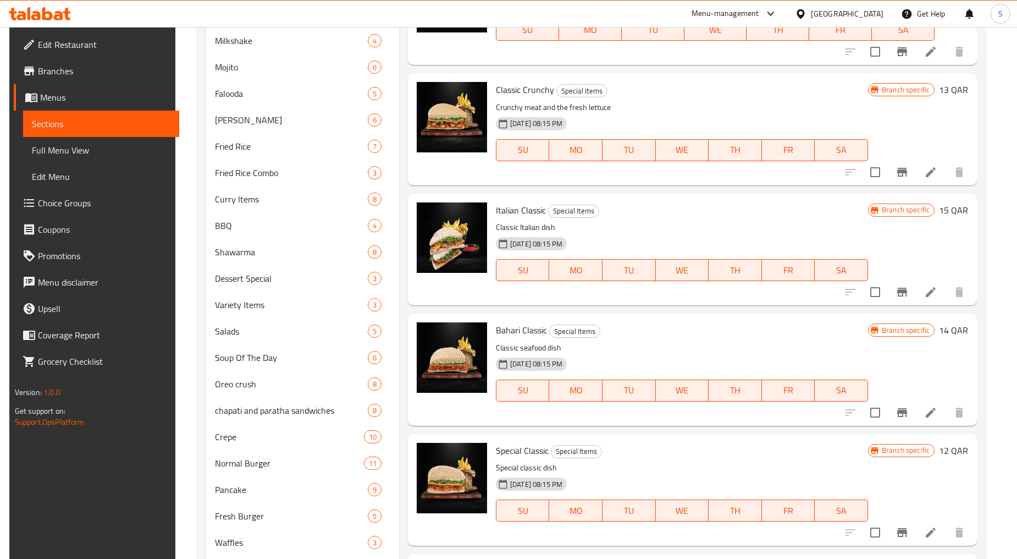
click at [910, 295] on button "Branch-specific-item" at bounding box center [902, 292] width 26 height 26
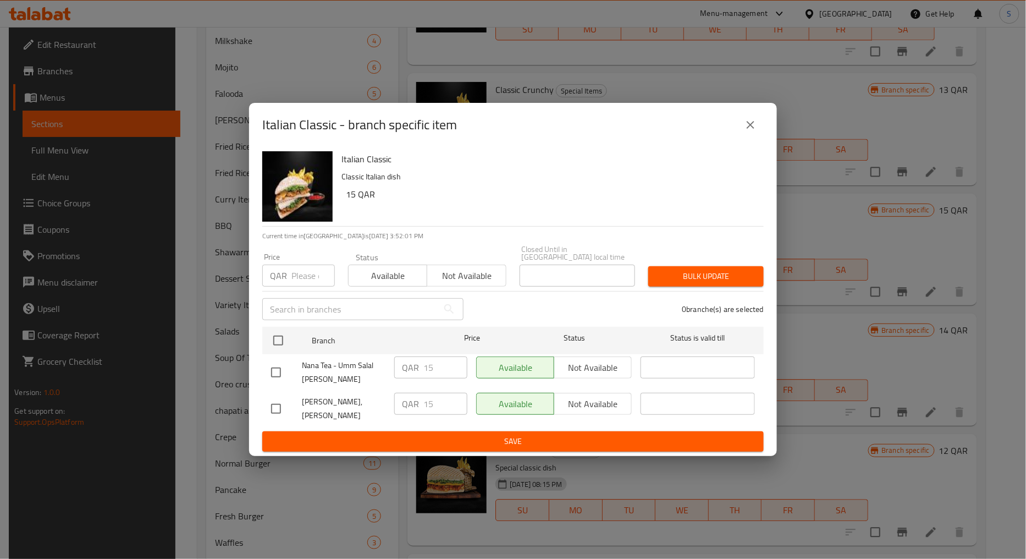
click at [759, 119] on div "Italian Classic - branch specific item" at bounding box center [513, 125] width 502 height 26
click at [751, 129] on icon "close" at bounding box center [751, 125] width 8 height 8
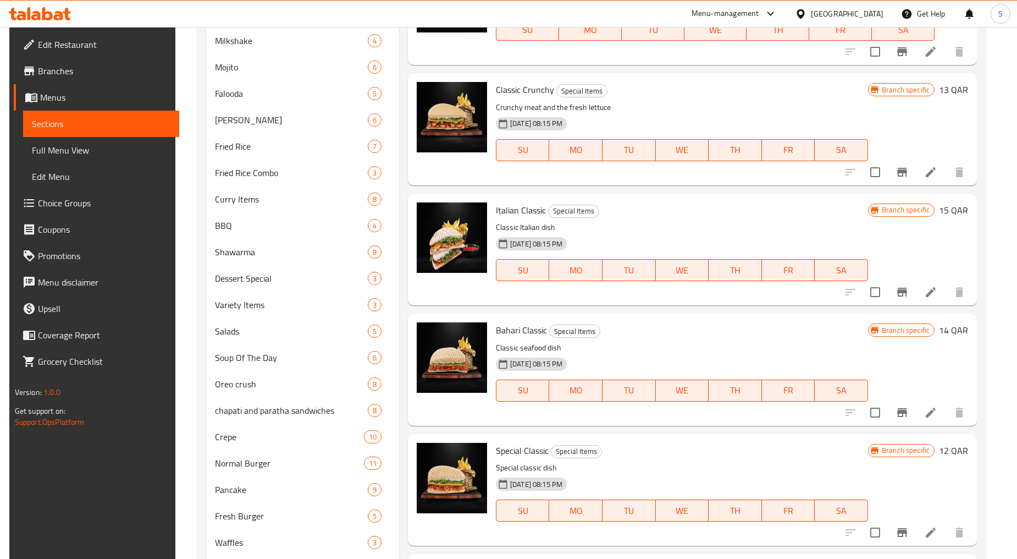
click at [931, 295] on icon at bounding box center [931, 291] width 13 height 13
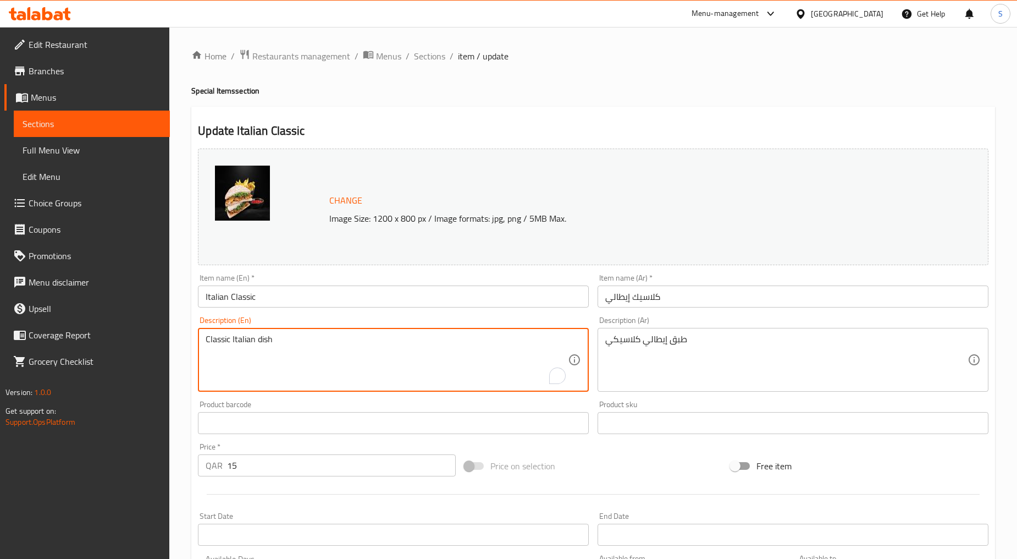
click at [322, 349] on textarea "Classic Italian dish" at bounding box center [387, 360] width 362 height 52
paste textarea "Spread mayo on the bottom half of the roll.Then drizzle with dressing. Then top…"
click at [322, 349] on textarea "Spread mayo on the bottom half of the roll.Then drizzle with dressing. Then top…" at bounding box center [387, 360] width 362 height 52
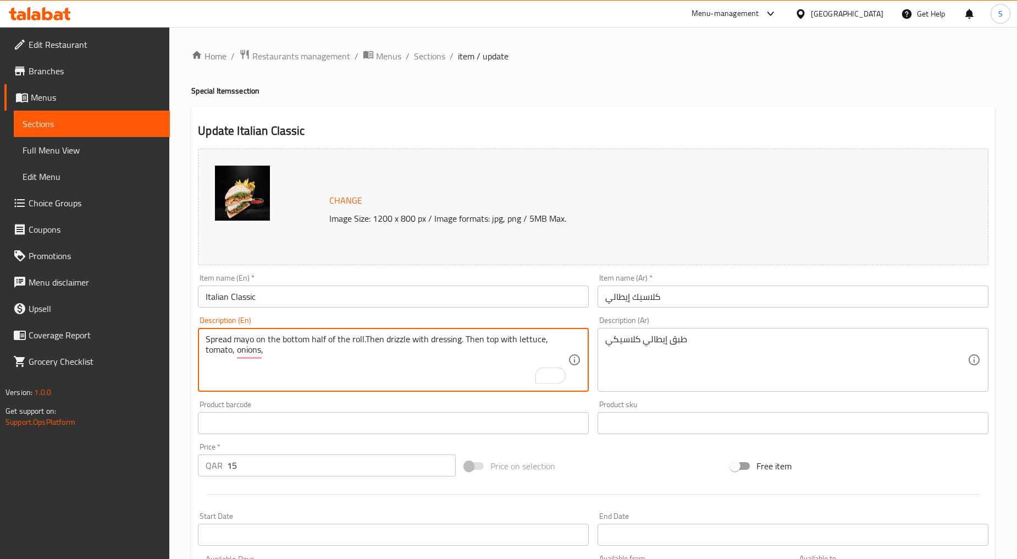
click at [322, 349] on textarea "Spread mayo on the bottom half of the roll.Then drizzle with dressing. Then top…" at bounding box center [387, 360] width 362 height 52
click at [312, 350] on textarea "Spread mayo on the bottom half of the roll.Then drizzle with dressing. Then top…" at bounding box center [387, 360] width 362 height 52
type textarea "Spread mayo on the bottom half of the roll. Then drizzle with dressing. Then to…"
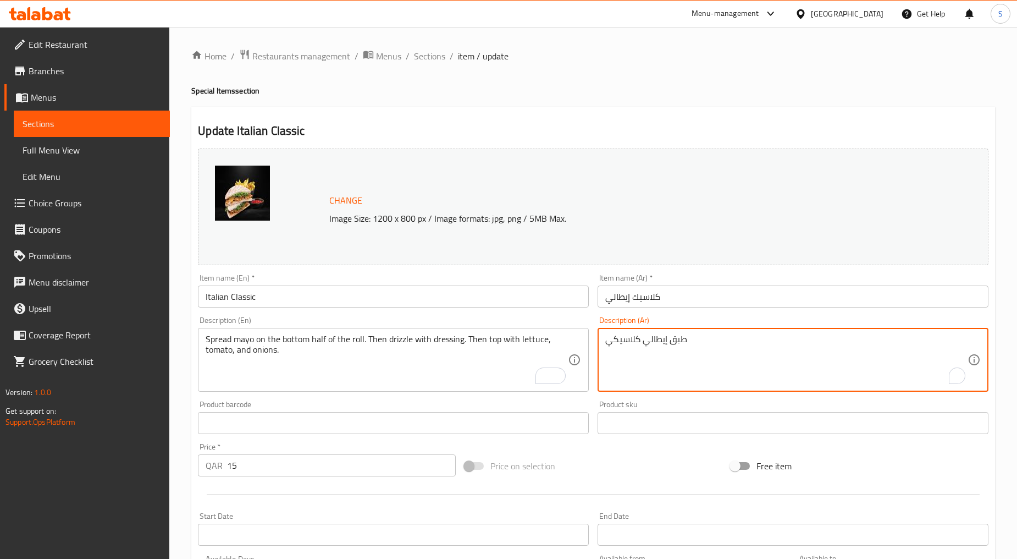
click at [657, 360] on textarea "طبق إيطالي كلاسيكي" at bounding box center [787, 360] width 362 height 52
paste textarea "وزعي المايونيز على النصف السفلي من اللفة. ثم رذاذ مع خلع الملابس. ثم نضع فوقها …"
click at [441, 342] on textarea "Spread mayo on the bottom half of the roll. Then drizzle with dressing. Then to…" at bounding box center [387, 360] width 362 height 52
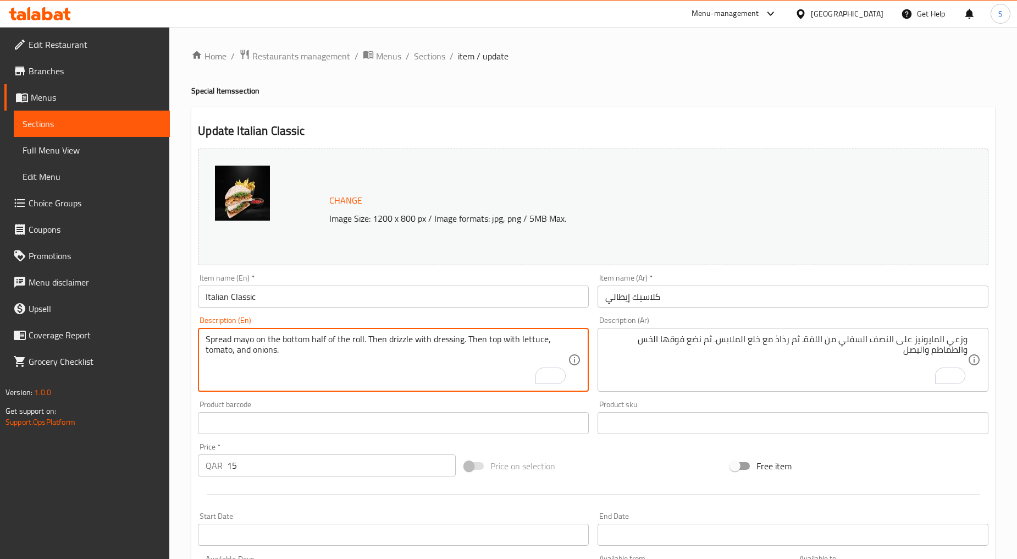
click at [441, 342] on textarea "Spread mayo on the bottom half of the roll. Then drizzle with dressing. Then to…" at bounding box center [387, 360] width 362 height 52
click at [444, 342] on textarea "Spread mayo on the bottom half of the roll. Then drizzle with dressing. Then to…" at bounding box center [387, 360] width 362 height 52
click at [244, 376] on textarea "Spread mayo on the bottom half of the roll. Then drizzle with dressing. Then to…" at bounding box center [387, 360] width 362 height 52
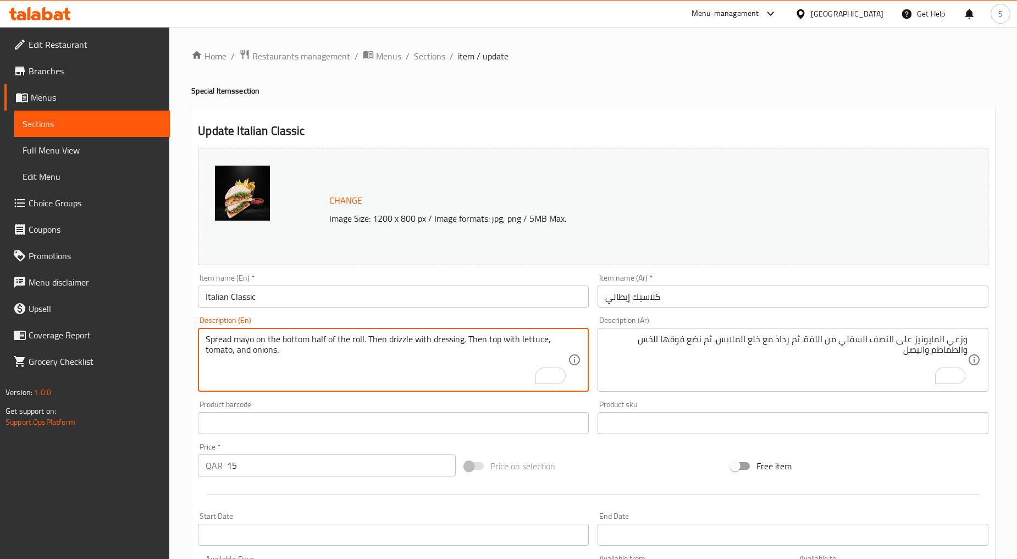
click at [210, 343] on textarea "Spread mayo on the bottom half of the roll. Then drizzle with dressing. Then to…" at bounding box center [387, 360] width 362 height 52
click at [448, 340] on textarea "Spread mayo on the bottom half of the roll. Then drizzle with dressing. Then to…" at bounding box center [387, 360] width 362 height 52
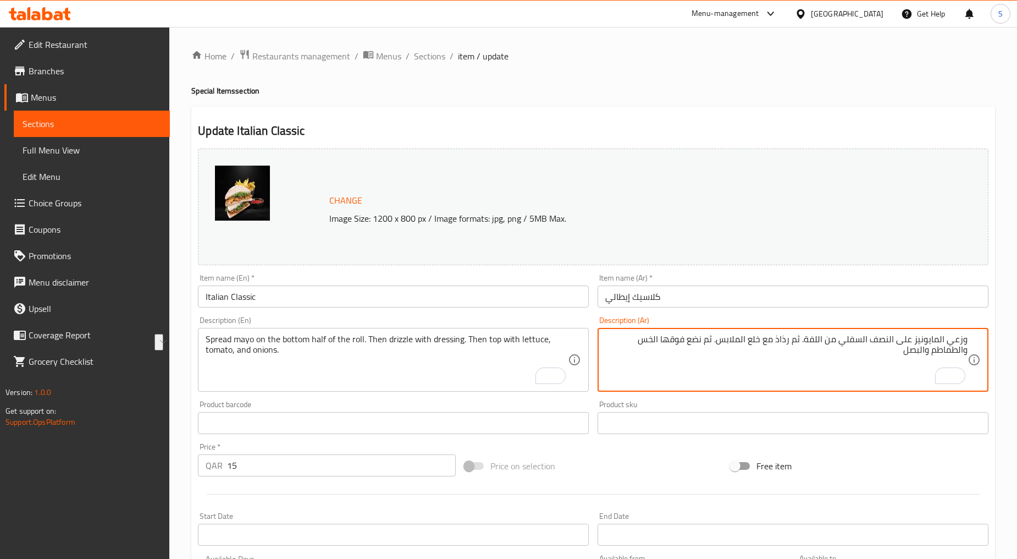
drag, startPoint x: 793, startPoint y: 342, endPoint x: 723, endPoint y: 342, distance: 70.4
paste textarea "ضف التتبيلة"
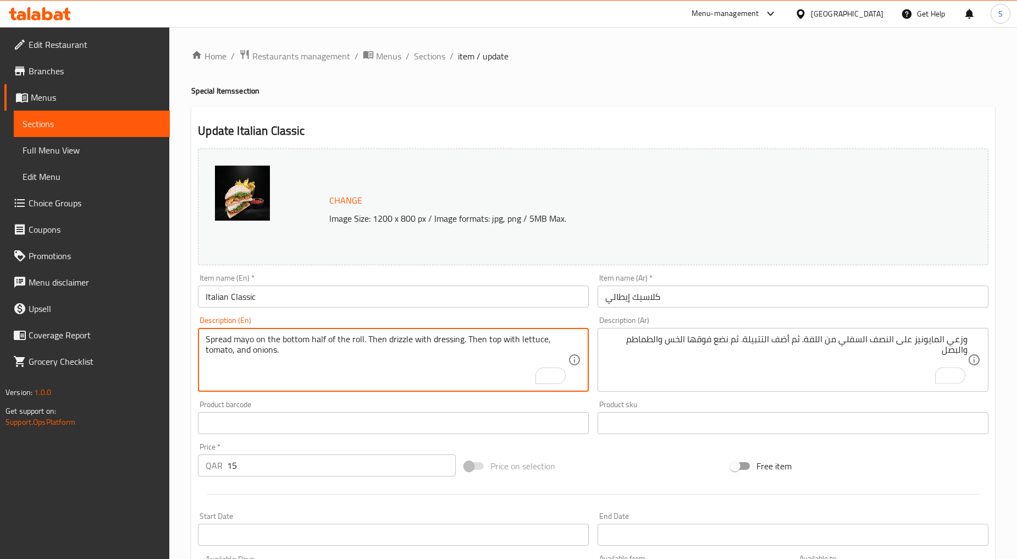
click at [442, 344] on textarea "Spread mayo on the bottom half of the roll. Then drizzle with dressing. Then to…" at bounding box center [387, 360] width 362 height 52
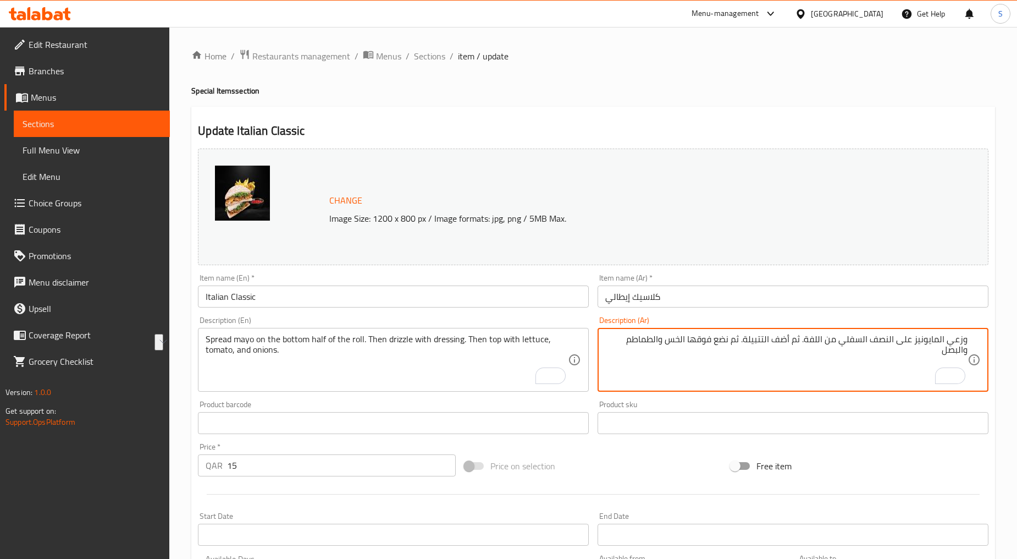
drag, startPoint x: 793, startPoint y: 342, endPoint x: 749, endPoint y: 344, distance: 44.6
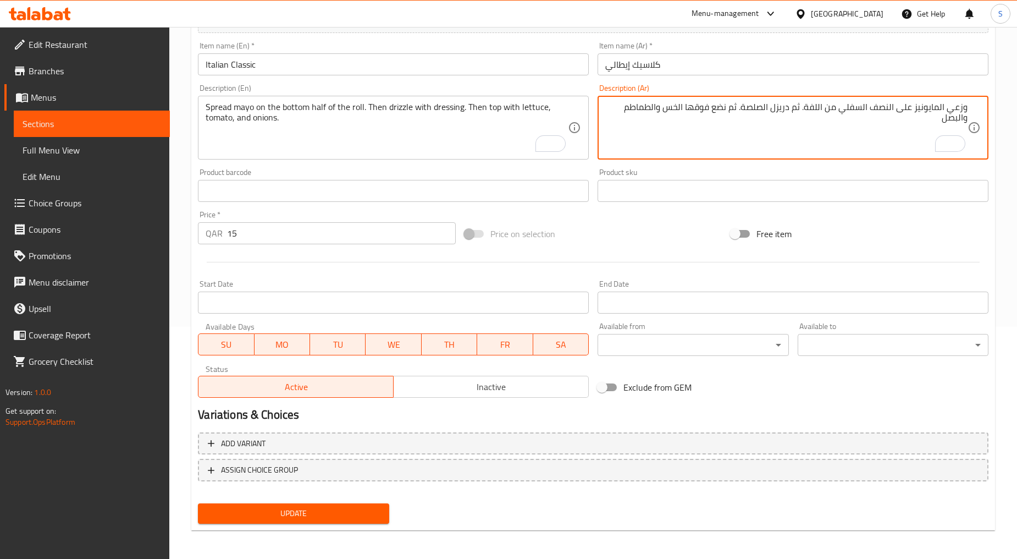
type textarea "وزعي المايونيز على النصف السفلي من اللفة. ثم دريزل الصلصة. ثم نضع فوقها الخس وا…"
click at [250, 513] on span "Update" at bounding box center [293, 514] width 173 height 14
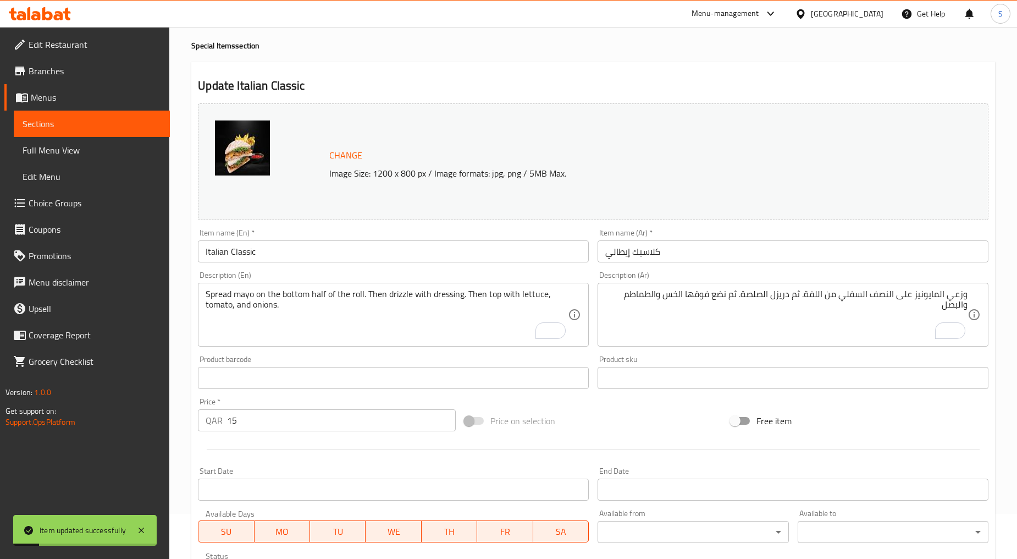
scroll to position [0, 0]
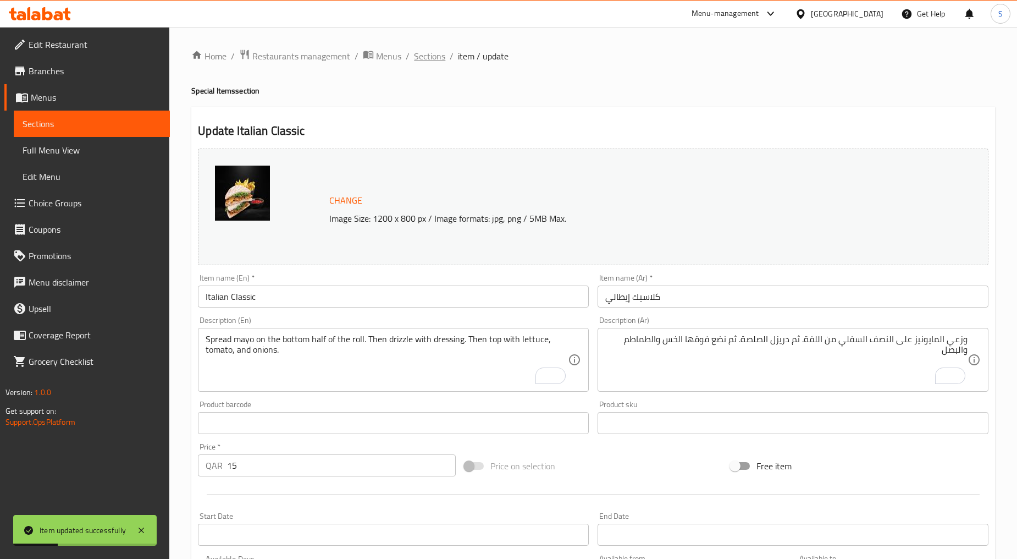
click at [416, 57] on span "Sections" at bounding box center [429, 55] width 31 height 13
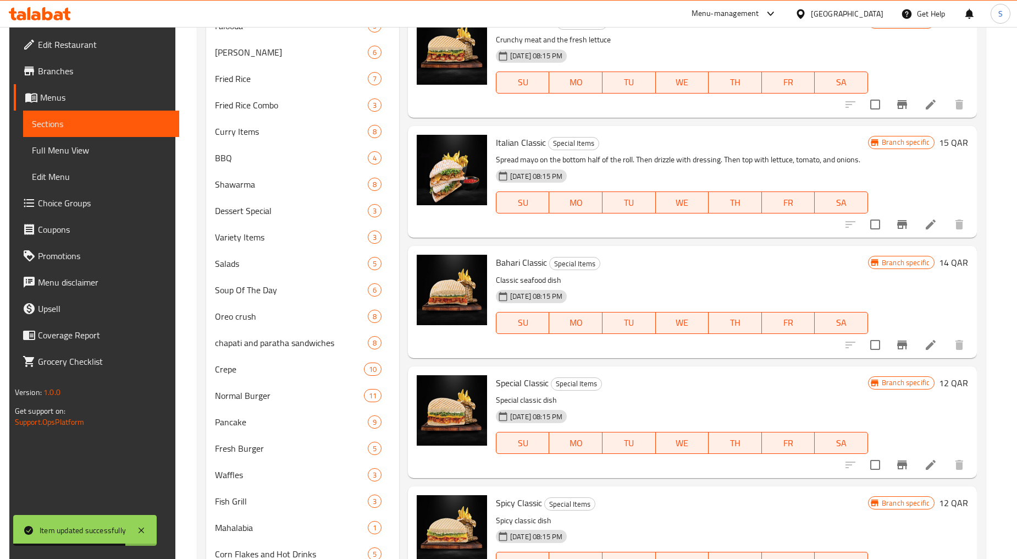
scroll to position [747, 0]
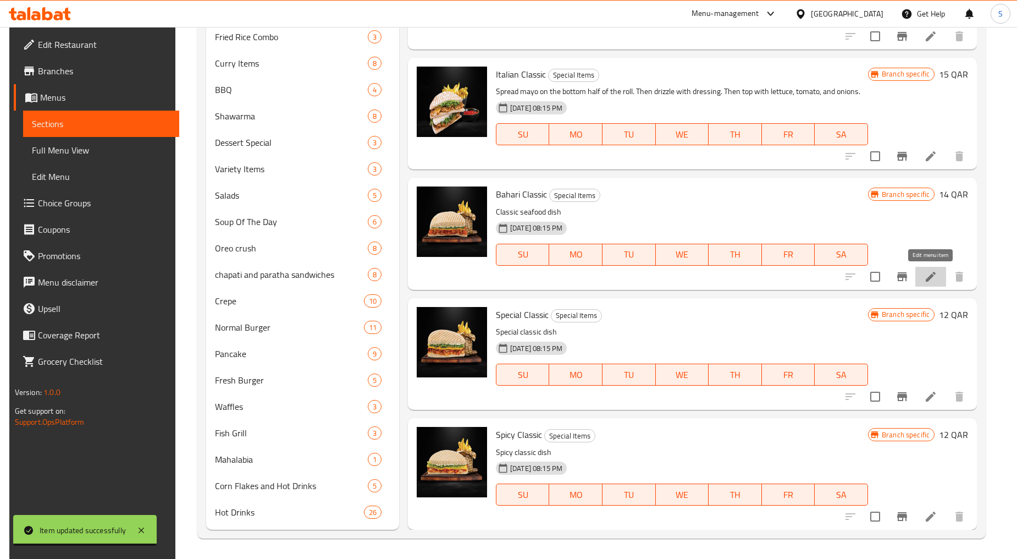
click at [928, 276] on icon at bounding box center [931, 276] width 13 height 13
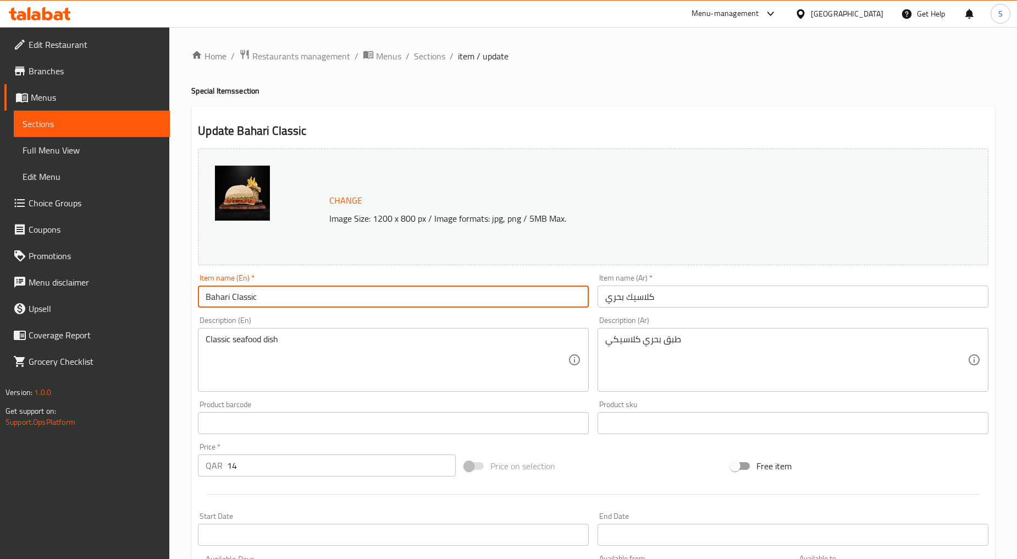
click at [265, 302] on input "Bahari Classic" at bounding box center [393, 296] width 391 height 22
paste input "CLASSIC BAHARI"
click at [265, 302] on input "CLASSIC BAHARI" at bounding box center [393, 296] width 391 height 22
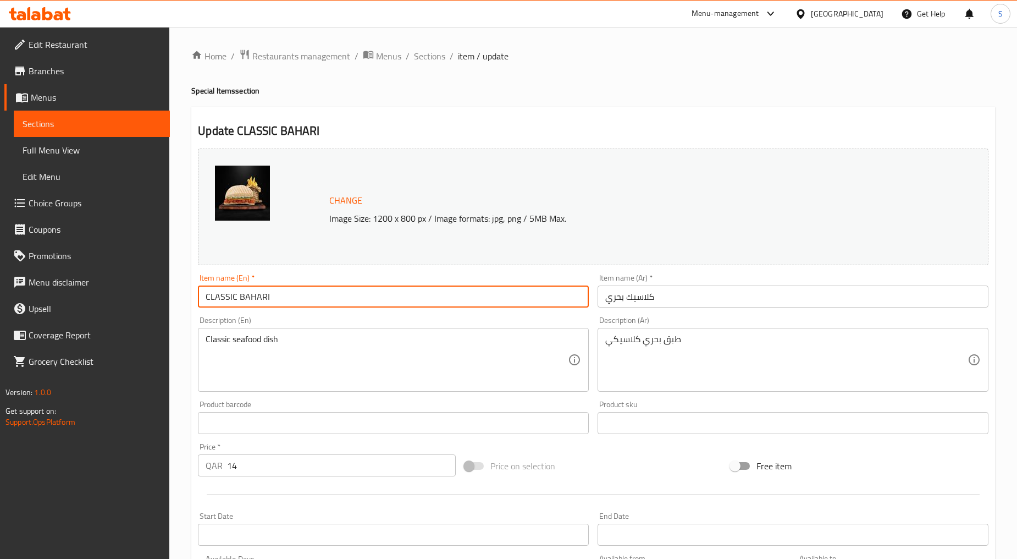
click at [265, 302] on input "CLASSIC BAHARI" at bounding box center [393, 296] width 391 height 22
type input "Classic Bahari"
click at [636, 295] on input "كلاسيك بحري" at bounding box center [793, 296] width 391 height 22
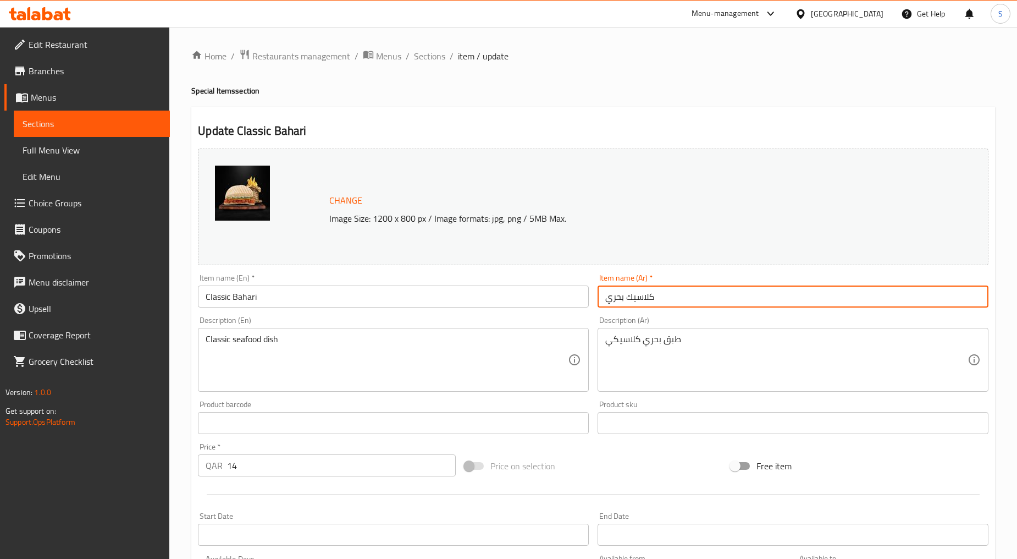
click at [636, 295] on input "كلاسيك بحري" at bounding box center [793, 296] width 391 height 22
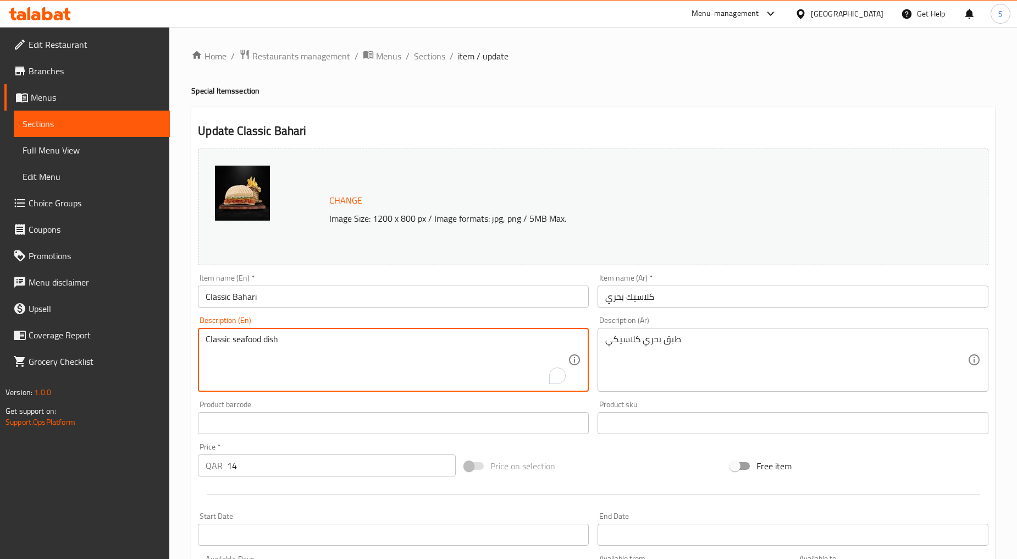
click at [372, 374] on textarea "Classic seafood dish" at bounding box center [387, 360] width 362 height 52
paste textarea "A juicy cut of meat and the veggies"
click at [285, 358] on textarea "A juicy cut of meat and the veggies" at bounding box center [387, 360] width 362 height 52
click at [285, 357] on textarea "A juicy cut of meat and the veggies" at bounding box center [387, 360] width 362 height 52
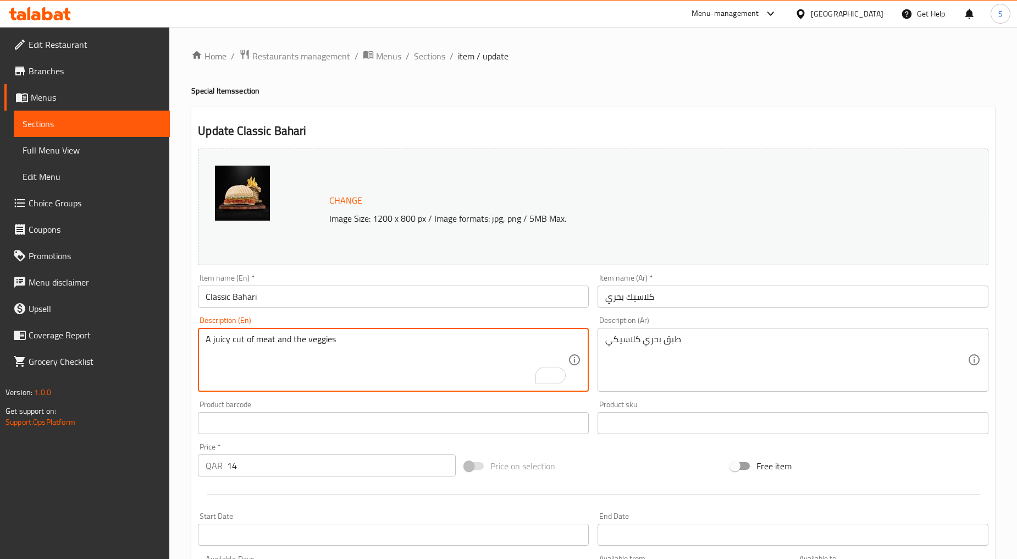
click at [285, 357] on textarea "A juicy cut of meat and the veggies" at bounding box center [387, 360] width 362 height 52
type textarea "A juicy cut of meat and the veggies"
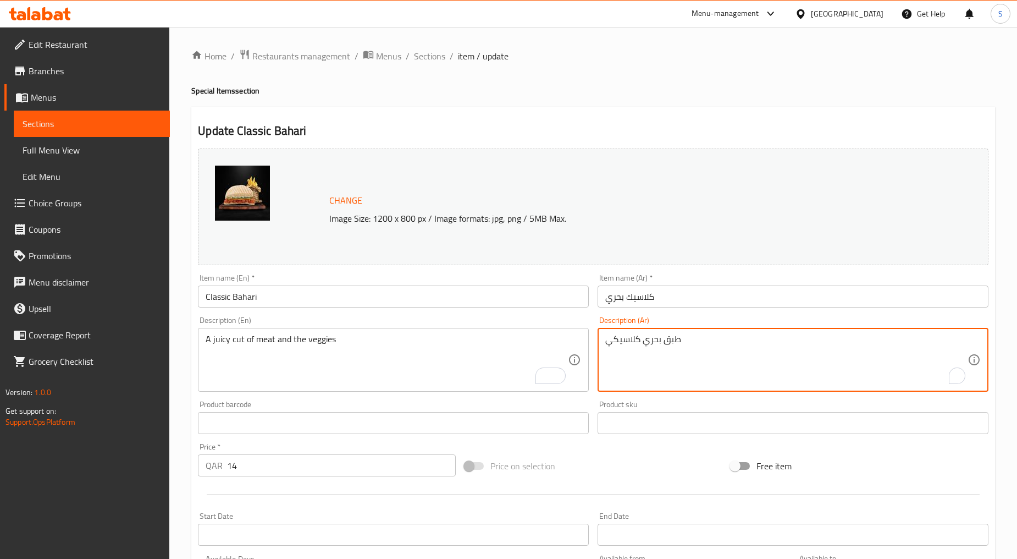
click at [691, 376] on textarea "طبق بحري كلاسيكي" at bounding box center [787, 360] width 362 height 52
paste textarea "قطع طرية من اللحم والخضار"
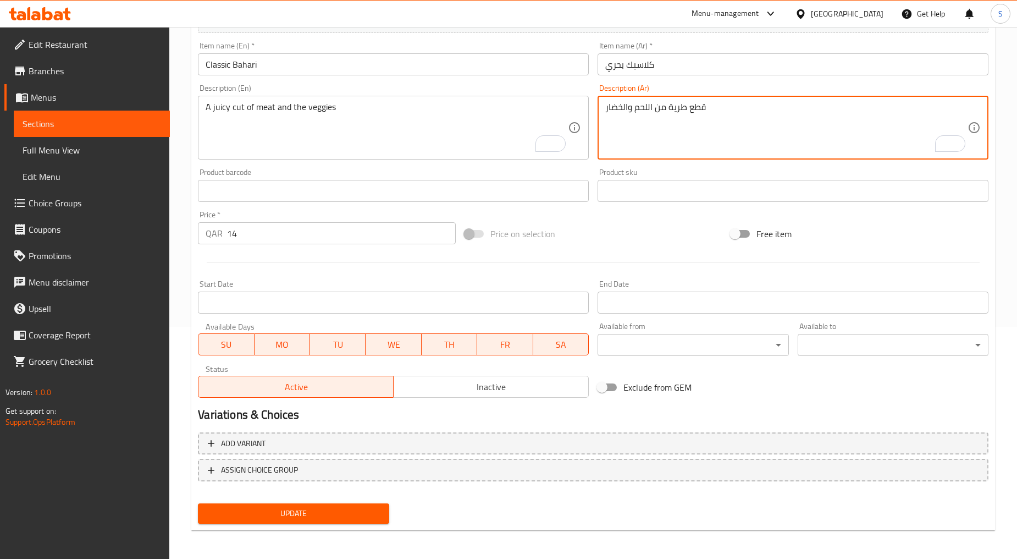
type textarea "قطع طرية من اللحم والخضار"
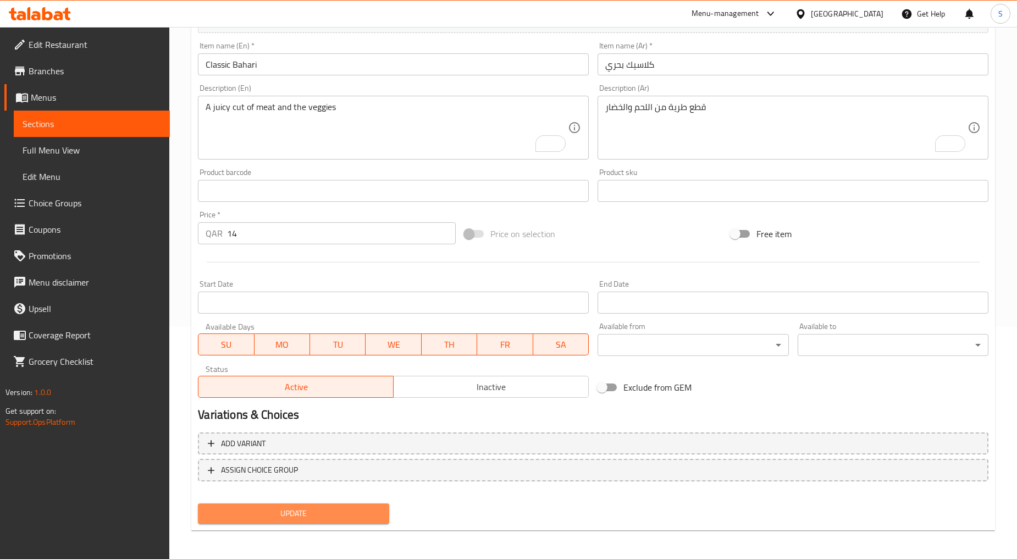
click at [282, 515] on span "Update" at bounding box center [293, 514] width 173 height 14
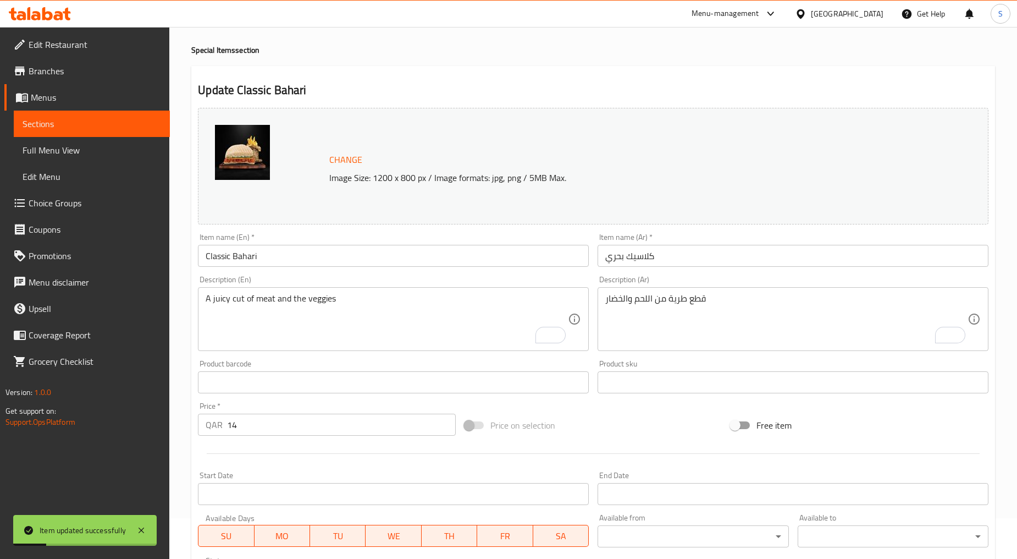
scroll to position [0, 0]
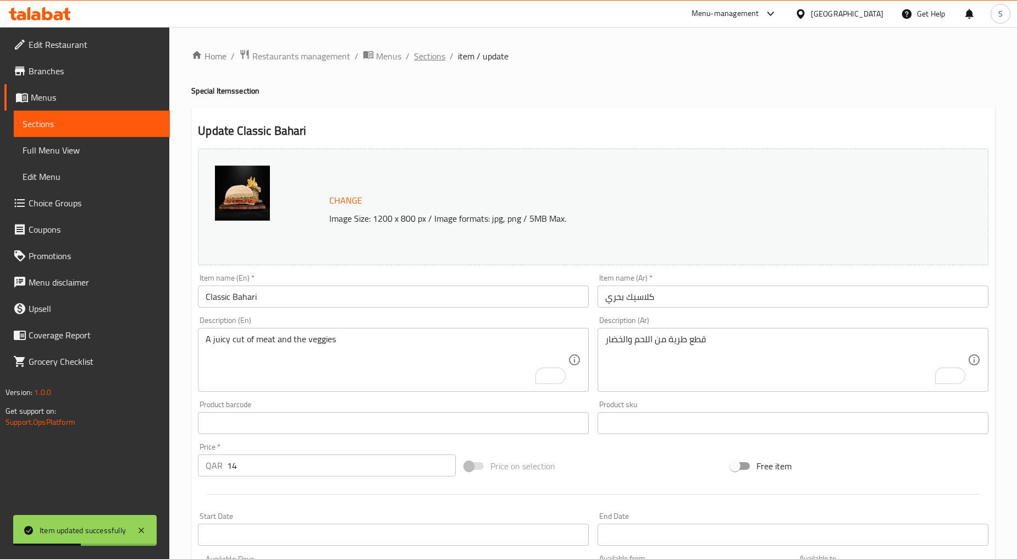
click at [430, 50] on span "Sections" at bounding box center [429, 55] width 31 height 13
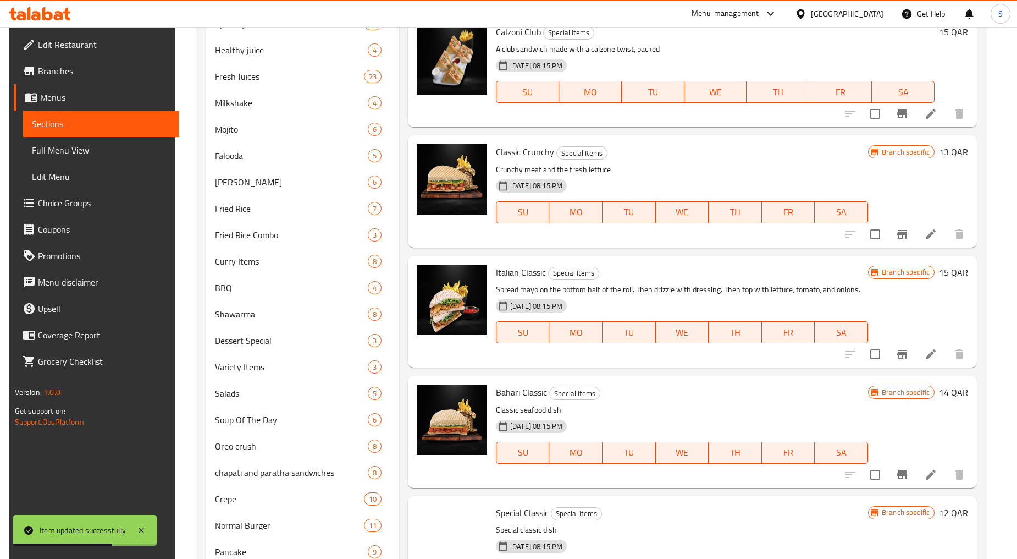
scroll to position [747, 0]
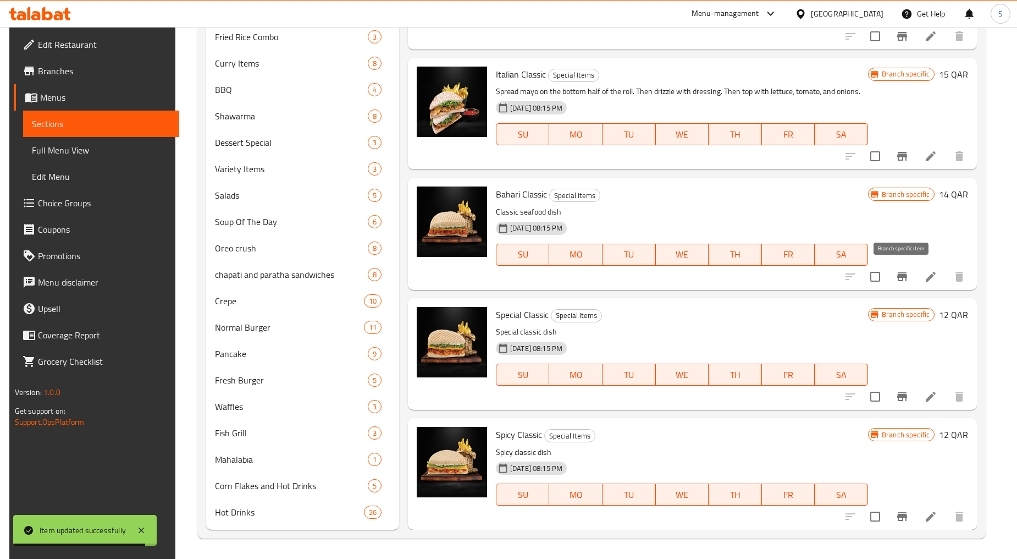
click at [899, 270] on icon "Branch-specific-item" at bounding box center [902, 276] width 13 height 13
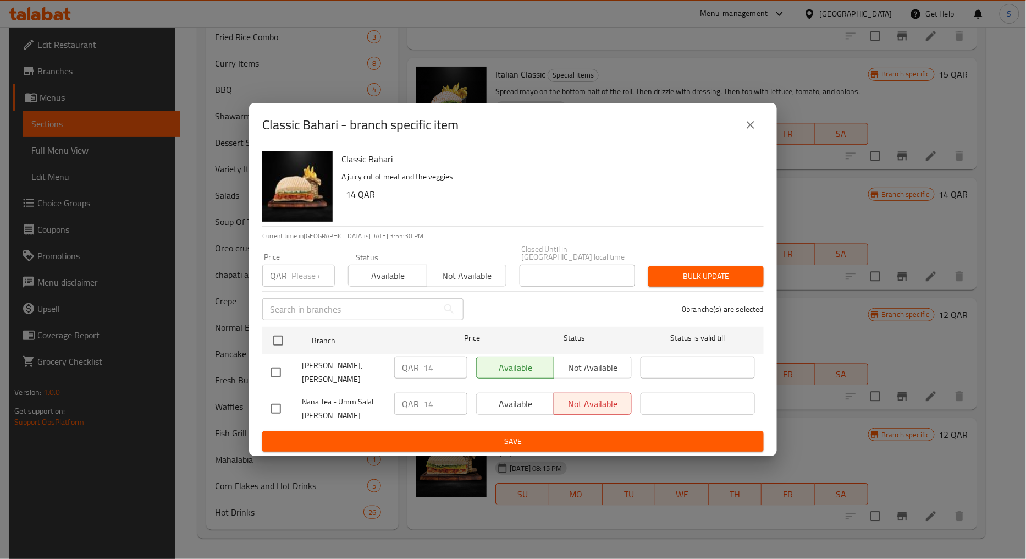
click at [759, 129] on button "close" at bounding box center [751, 125] width 26 height 26
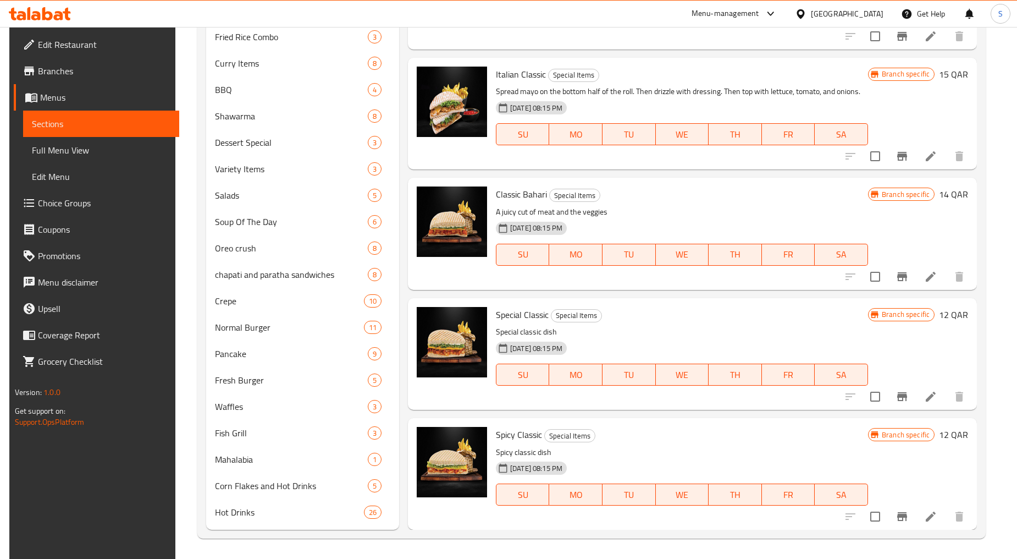
click at [904, 398] on icon "Branch-specific-item" at bounding box center [902, 396] width 13 height 13
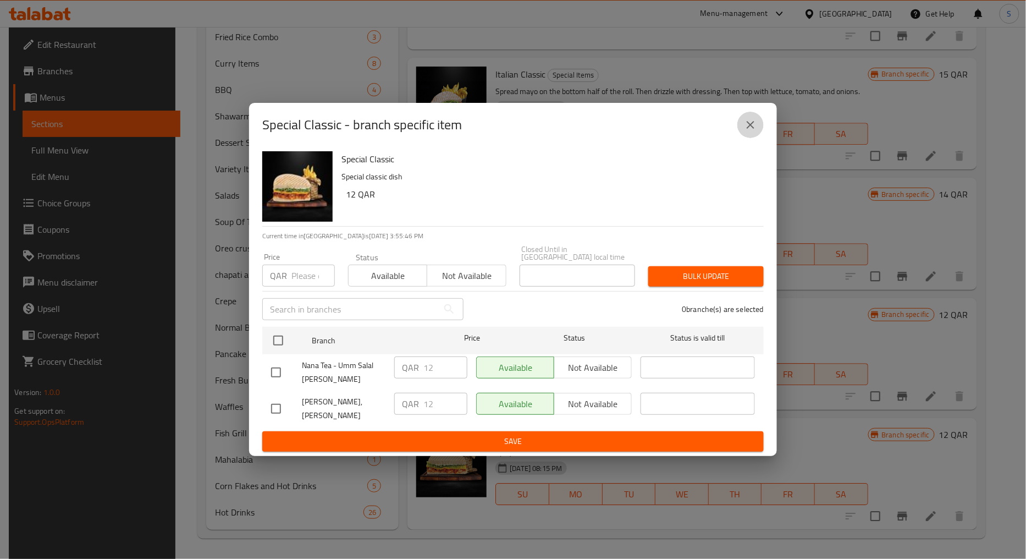
click at [751, 131] on icon "close" at bounding box center [750, 124] width 13 height 13
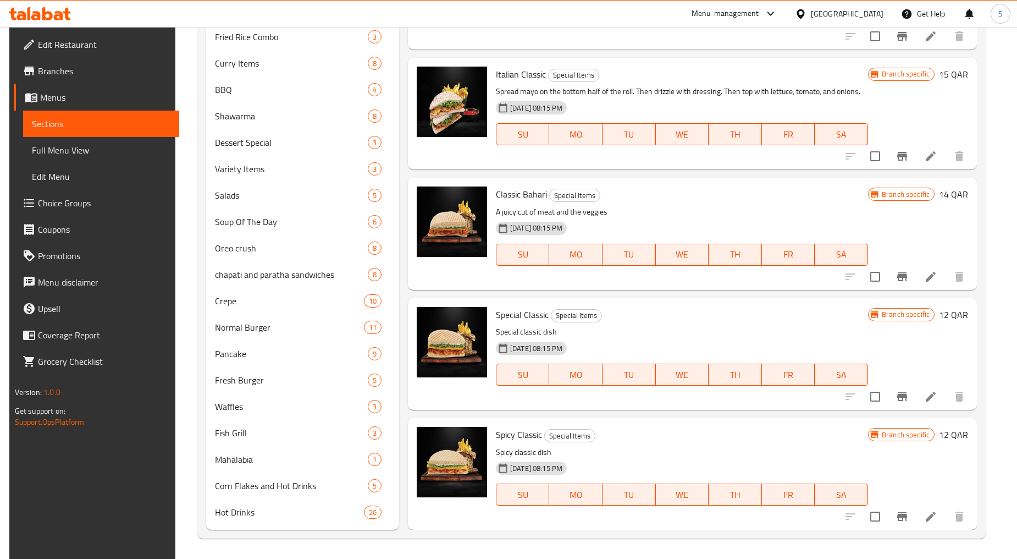
click at [931, 400] on icon at bounding box center [931, 396] width 13 height 13
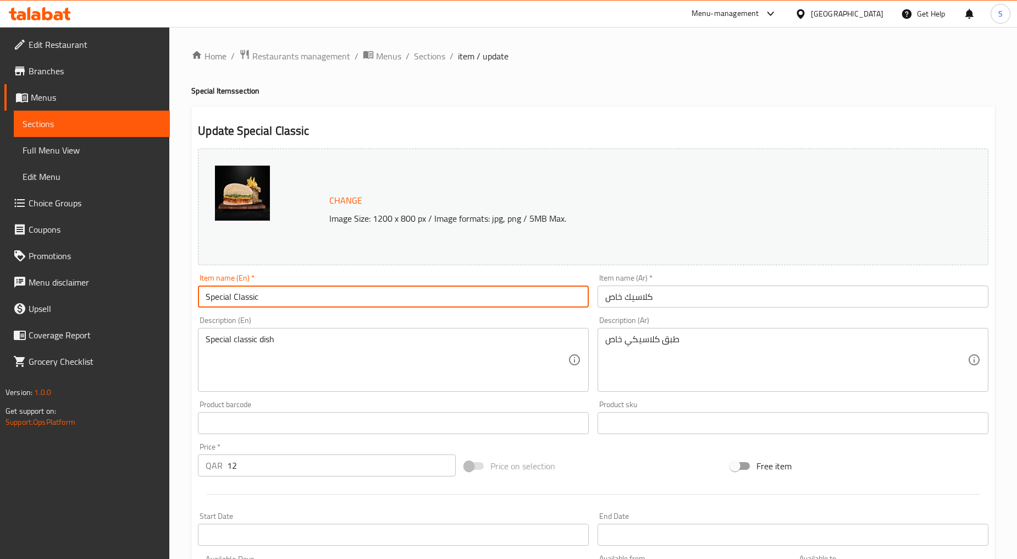
click at [296, 290] on input "Special Classic" at bounding box center [393, 296] width 391 height 22
paste input "CLASSIC SPECIAL"
click at [296, 290] on input "CLASSIC SPECIAL" at bounding box center [393, 296] width 391 height 22
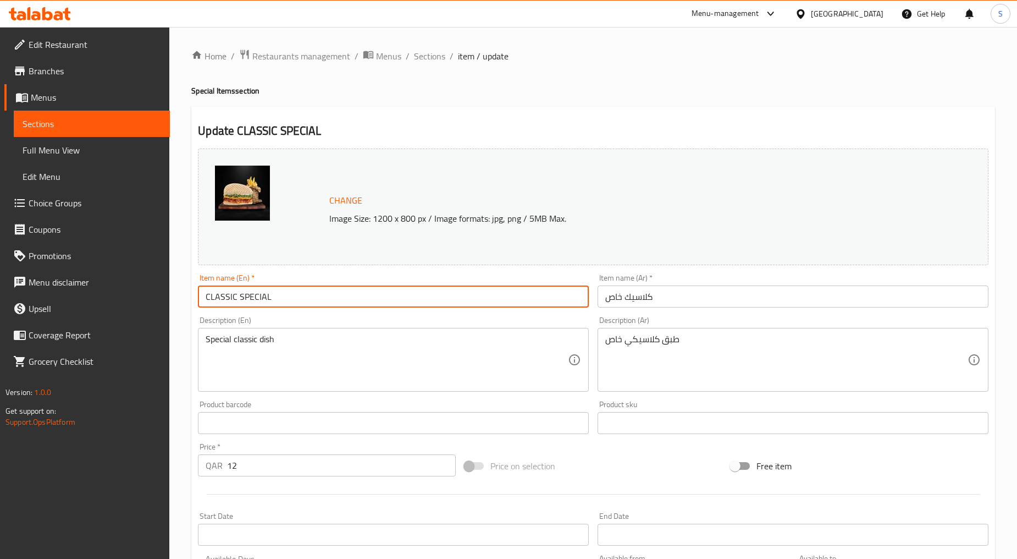
click at [296, 290] on input "CLASSIC SPECIAL" at bounding box center [393, 296] width 391 height 22
type input "Classic Special"
click at [641, 308] on div "Item name (Ar)   * كلاسيك خاص Item name (Ar) *" at bounding box center [793, 290] width 400 height 42
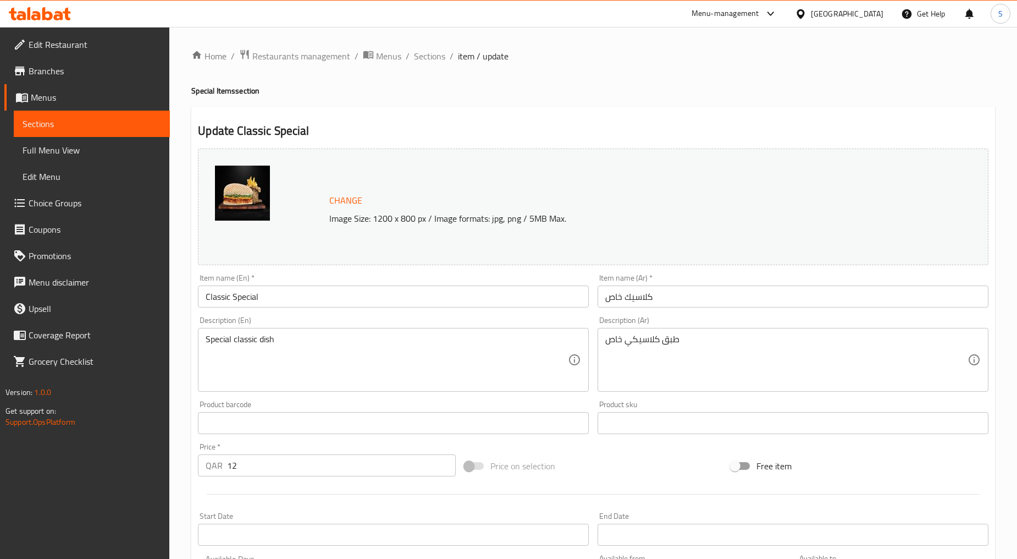
click at [641, 299] on input "كلاسيك خاص" at bounding box center [793, 296] width 391 height 22
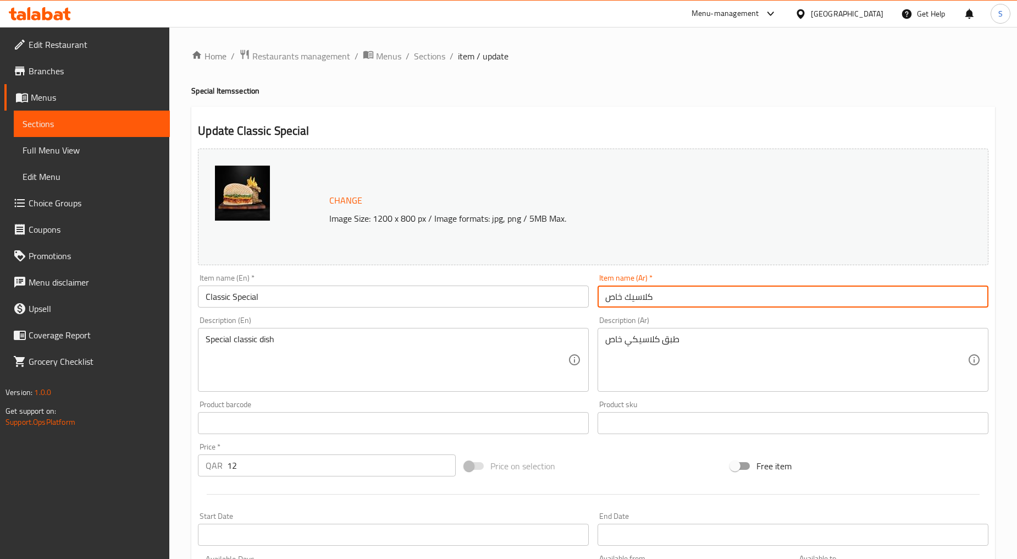
click at [641, 299] on input "كلاسيك خاص" at bounding box center [793, 296] width 391 height 22
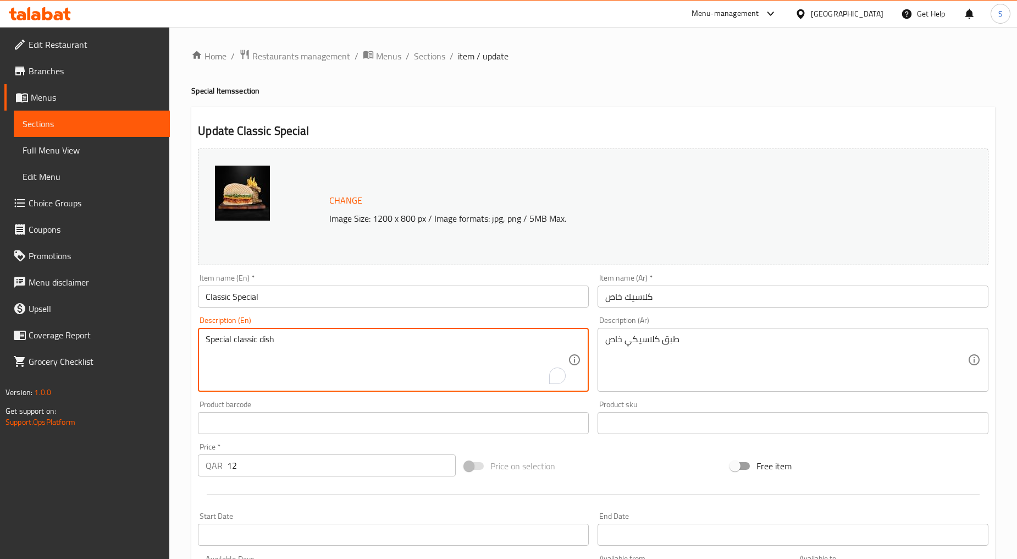
click at [323, 371] on textarea "Special classic dish" at bounding box center [387, 360] width 362 height 52
paste textarea "Fresh chicken with the fresh veggies and the special sauce mix"
click at [323, 371] on textarea "Fresh chicken with the fresh veggies and the special sauce mix" at bounding box center [387, 360] width 362 height 52
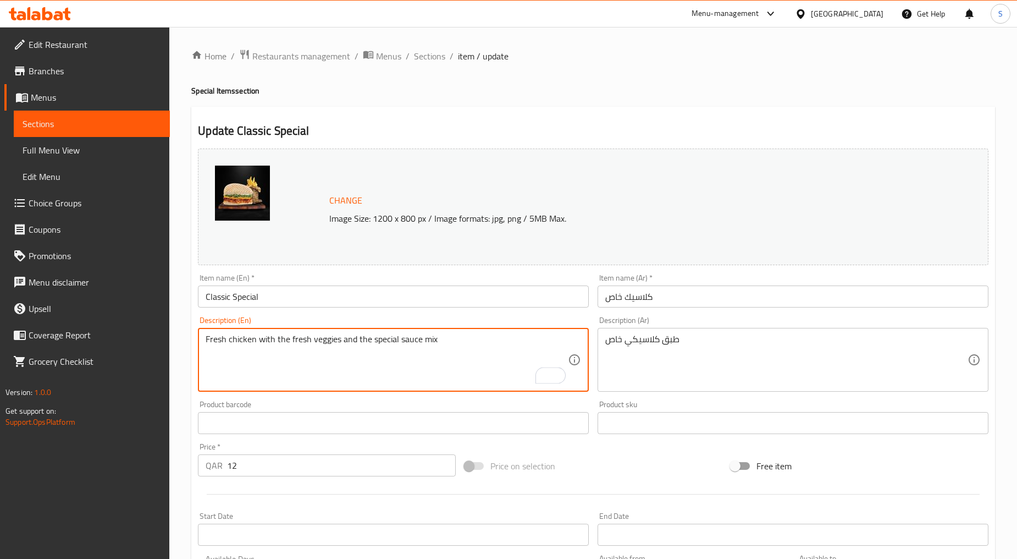
click at [323, 371] on textarea "Fresh chicken with the fresh veggies and the special sauce mix" at bounding box center [387, 360] width 362 height 52
type textarea "Fresh chicken with the fresh veggies and the special sauce mix"
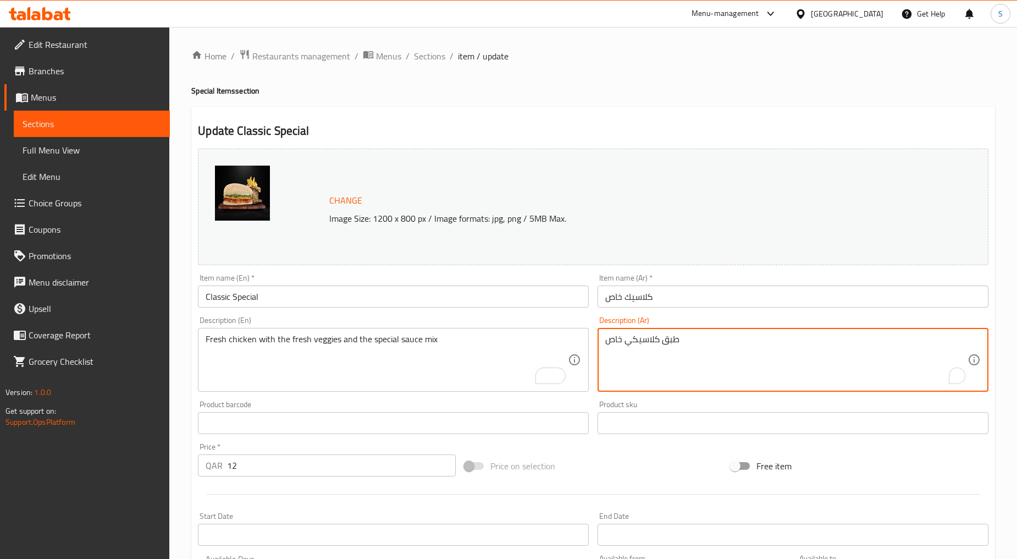
click at [657, 366] on textarea "طبق كلاسيكي خاص" at bounding box center [787, 360] width 362 height 52
paste textarea "جاج طازج مع الخضار الطازجة وخلطة الصلصة الخاصة"
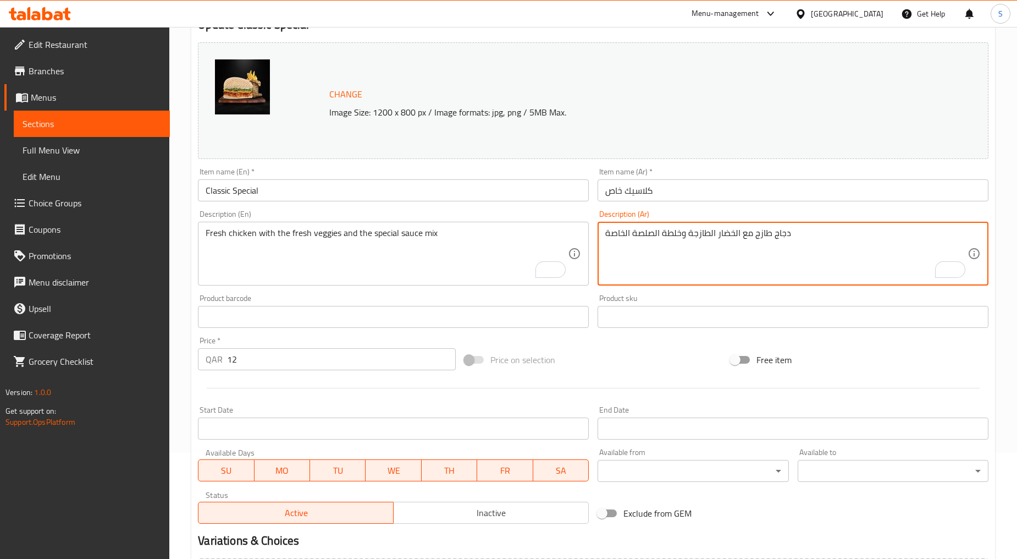
scroll to position [232, 0]
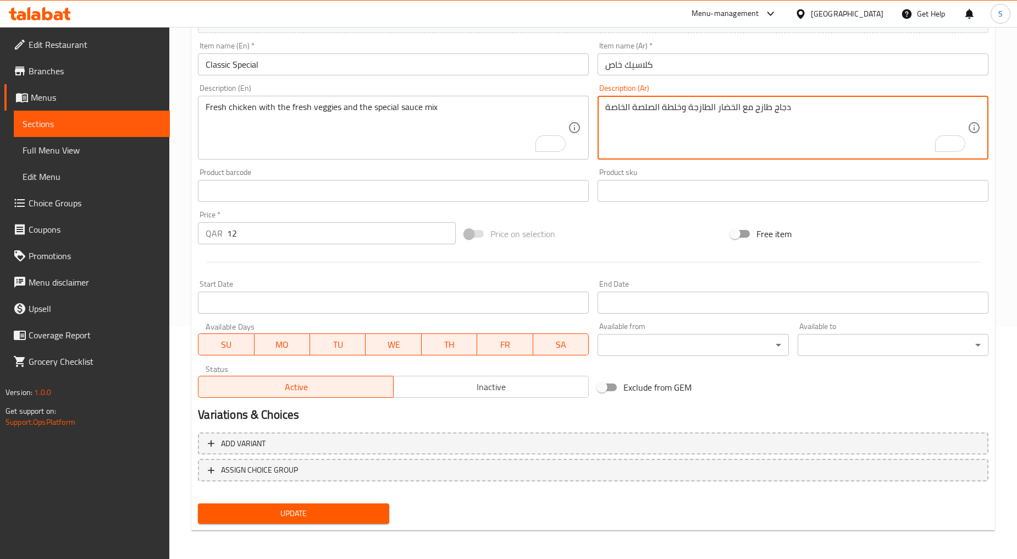
type textarea "دجاج طازج مع الخضار الطازجة وخلطة الصلصة الخاصة"
click at [301, 507] on span "Update" at bounding box center [293, 514] width 173 height 14
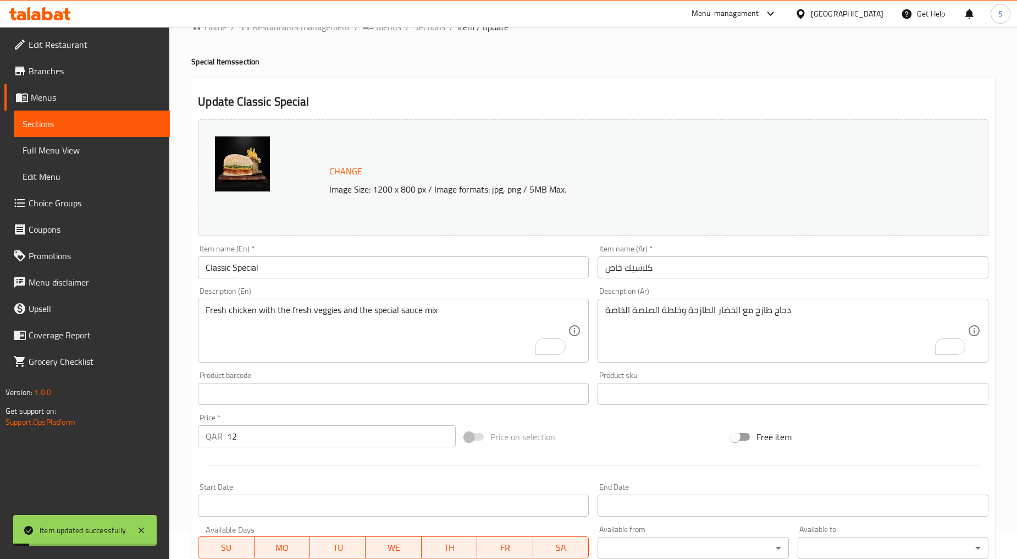
scroll to position [0, 0]
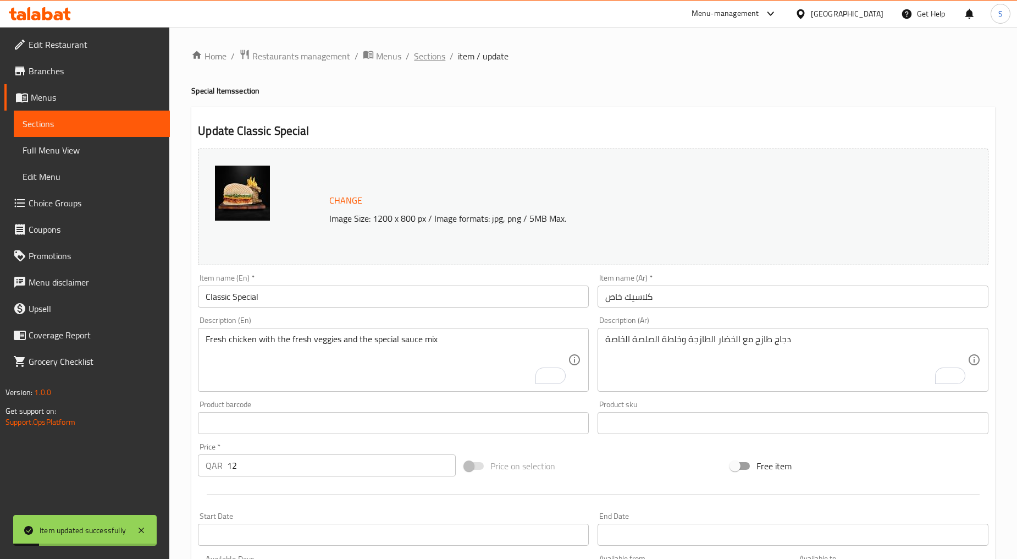
click at [436, 56] on span "Sections" at bounding box center [429, 55] width 31 height 13
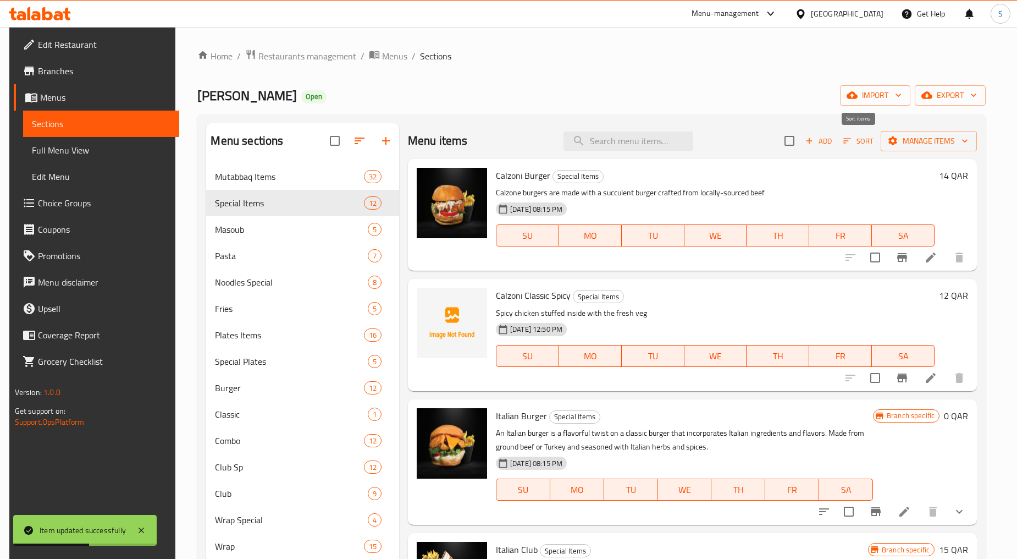
click at [861, 133] on button "Sort" at bounding box center [859, 141] width 36 height 17
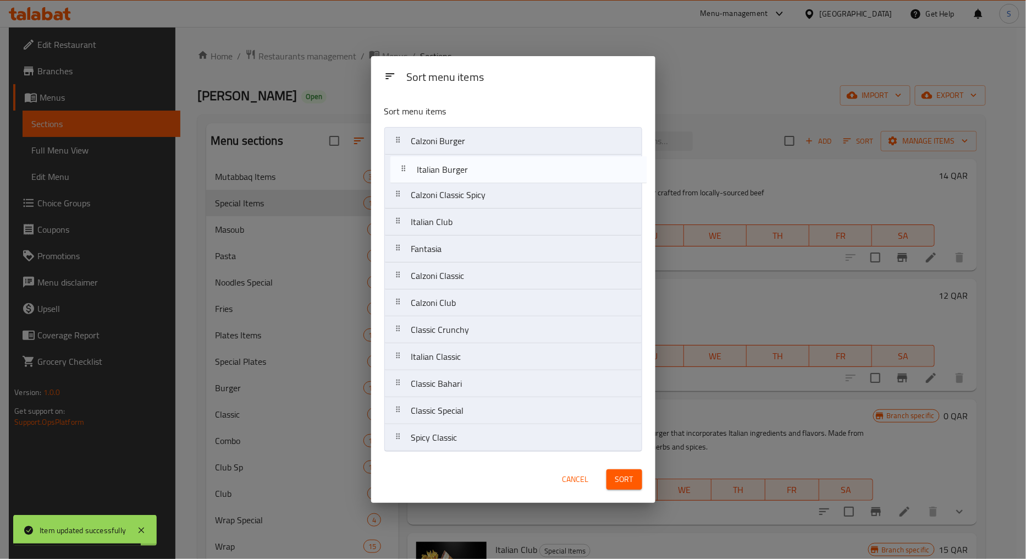
drag, startPoint x: 392, startPoint y: 196, endPoint x: 399, endPoint y: 167, distance: 29.5
click at [399, 167] on nav "Calzoni Burger Calzoni Classic Spicy Italian Burger Italian Club Fantasia Calzo…" at bounding box center [513, 289] width 258 height 324
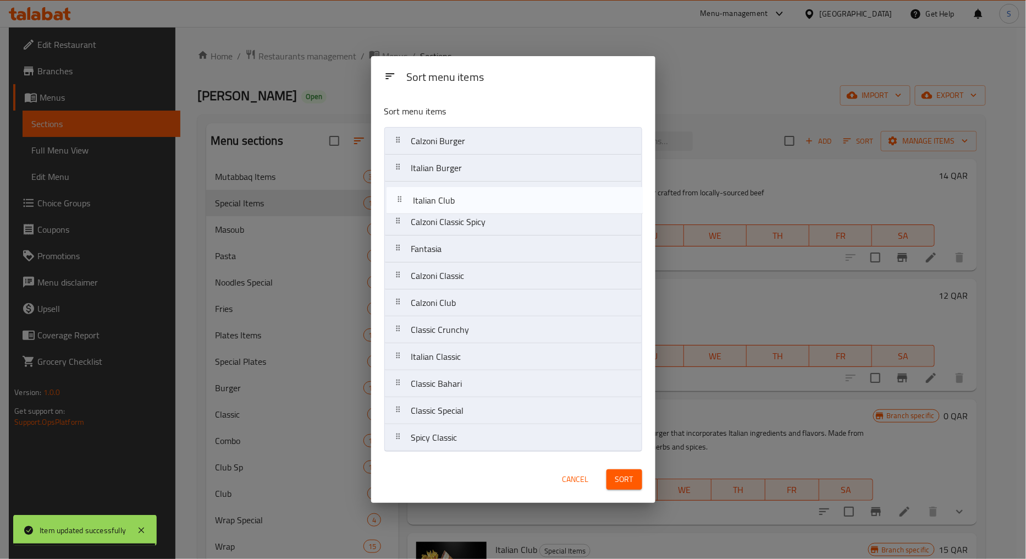
drag, startPoint x: 397, startPoint y: 218, endPoint x: 398, endPoint y: 200, distance: 18.8
click at [398, 200] on nav "Calzoni Burger Italian Burger Calzoni Classic Spicy Italian Club Fantasia Calzo…" at bounding box center [513, 289] width 258 height 324
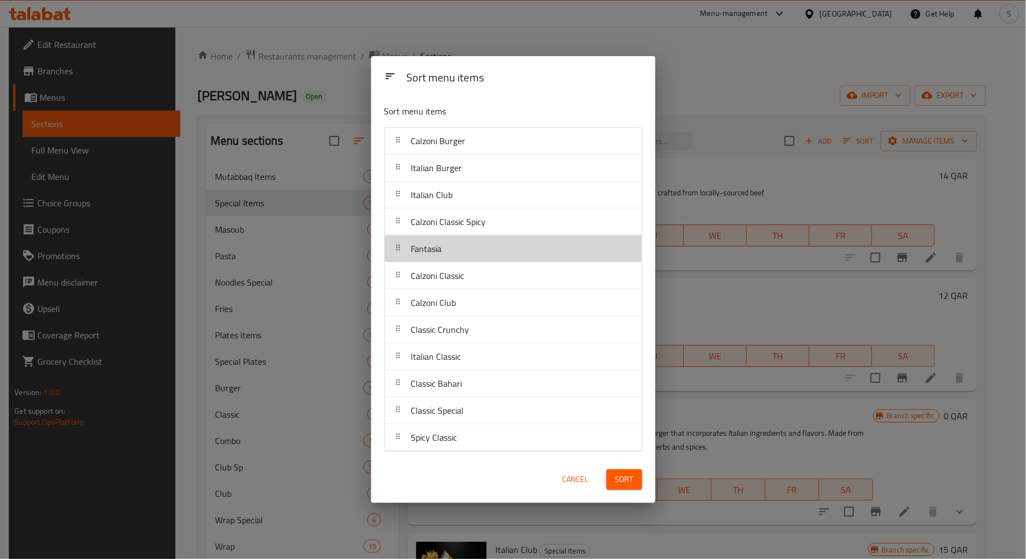
drag, startPoint x: 400, startPoint y: 250, endPoint x: 403, endPoint y: 223, distance: 26.6
click at [403, 223] on nav "Calzoni Burger Italian Burger Italian Club Calzoni Classic Spicy Fantasia Calzo…" at bounding box center [513, 289] width 258 height 324
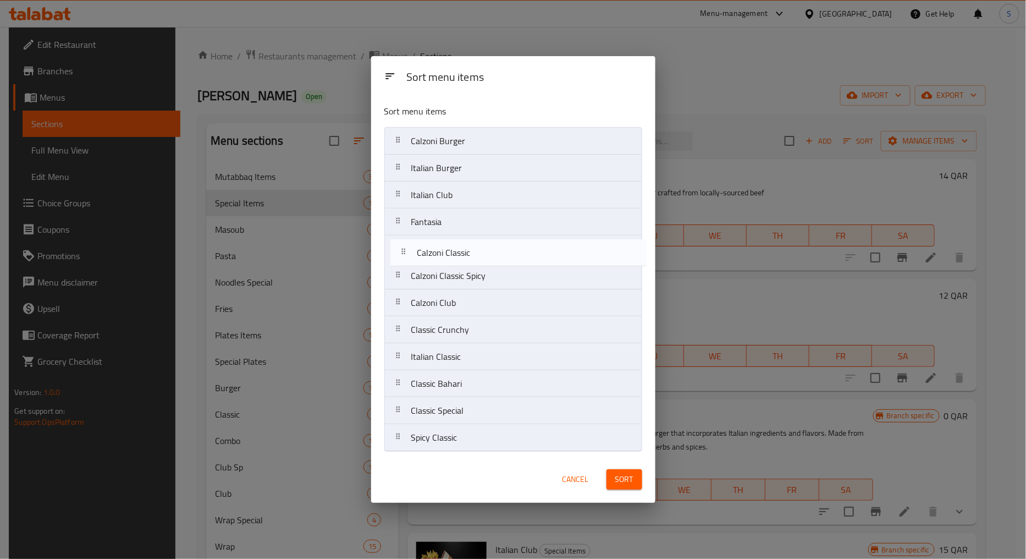
drag, startPoint x: 397, startPoint y: 276, endPoint x: 403, endPoint y: 249, distance: 27.5
click at [403, 249] on nav "Calzoni Burger Italian Burger Italian Club Fantasia Calzoni Classic Spicy Calzo…" at bounding box center [513, 289] width 258 height 324
drag, startPoint x: 400, startPoint y: 307, endPoint x: 396, endPoint y: 280, distance: 26.8
click at [396, 280] on nav "Calzoni Burger Italian Burger Italian Club Fantasia Calzoni Classic Calzoni Cla…" at bounding box center [513, 289] width 258 height 324
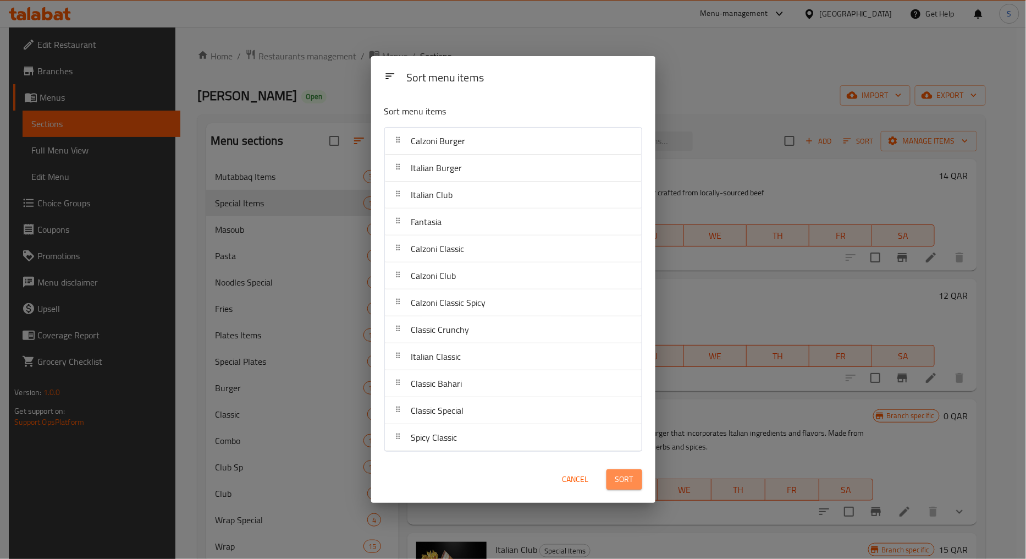
click at [625, 483] on span "Sort" at bounding box center [624, 479] width 18 height 14
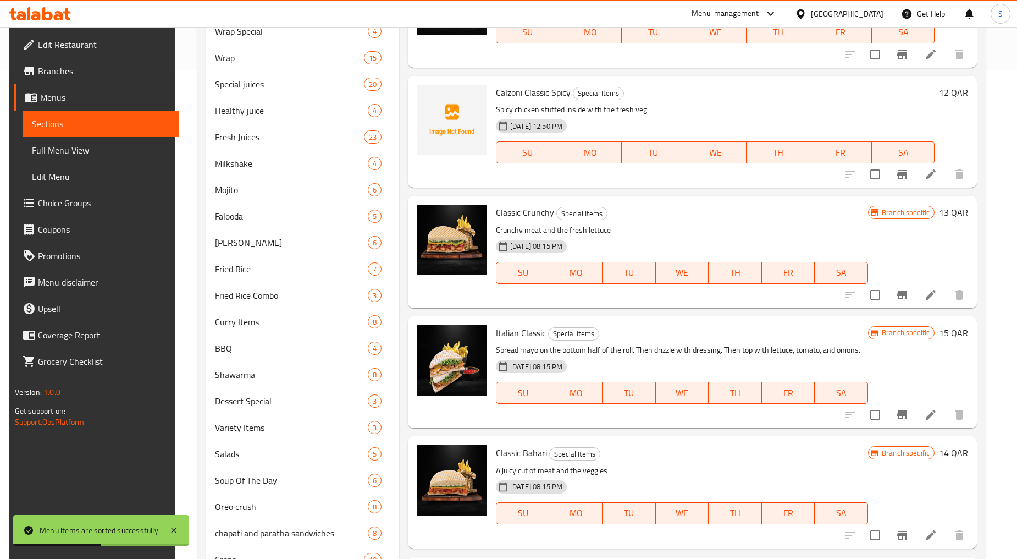
scroll to position [747, 0]
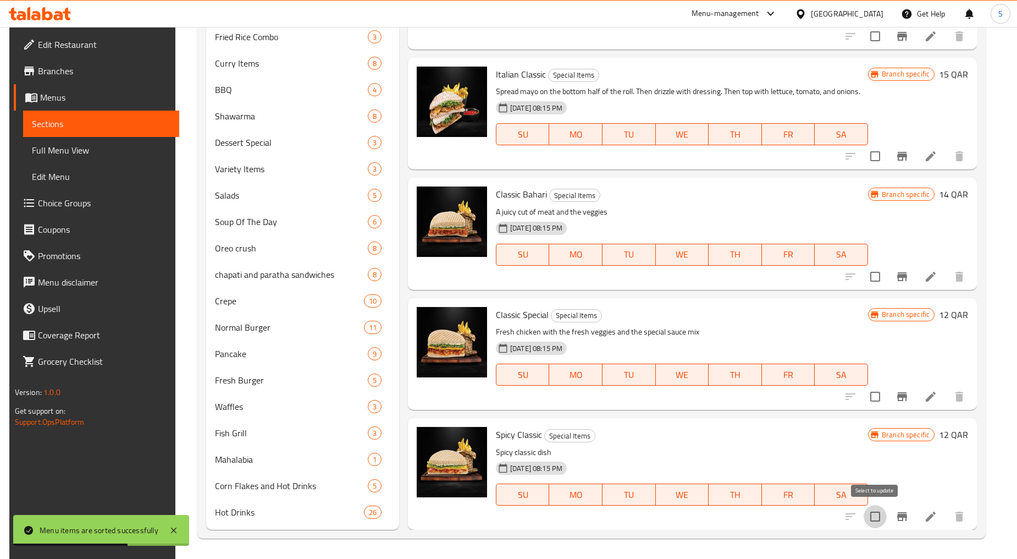
click at [883, 514] on input "checkbox" at bounding box center [875, 516] width 23 height 23
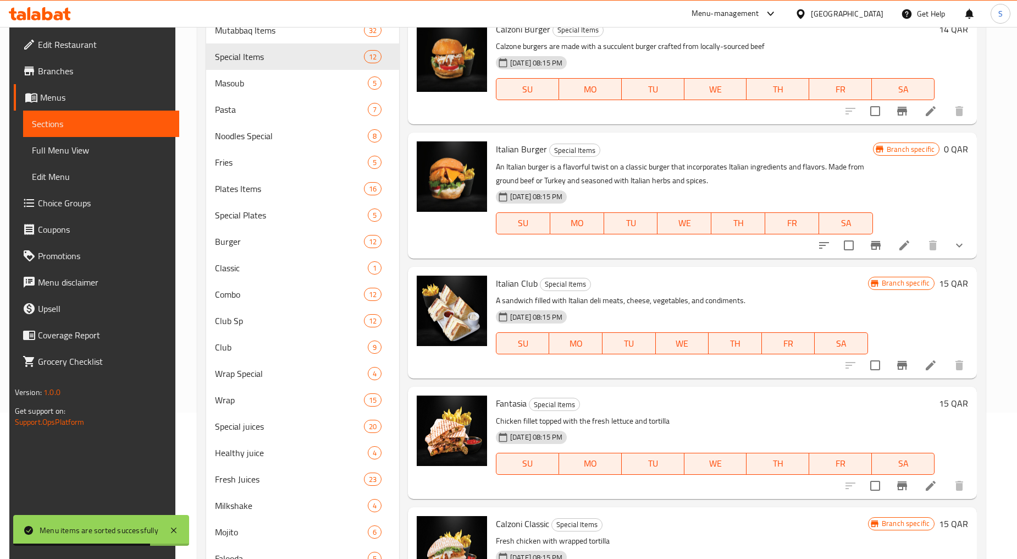
scroll to position [0, 0]
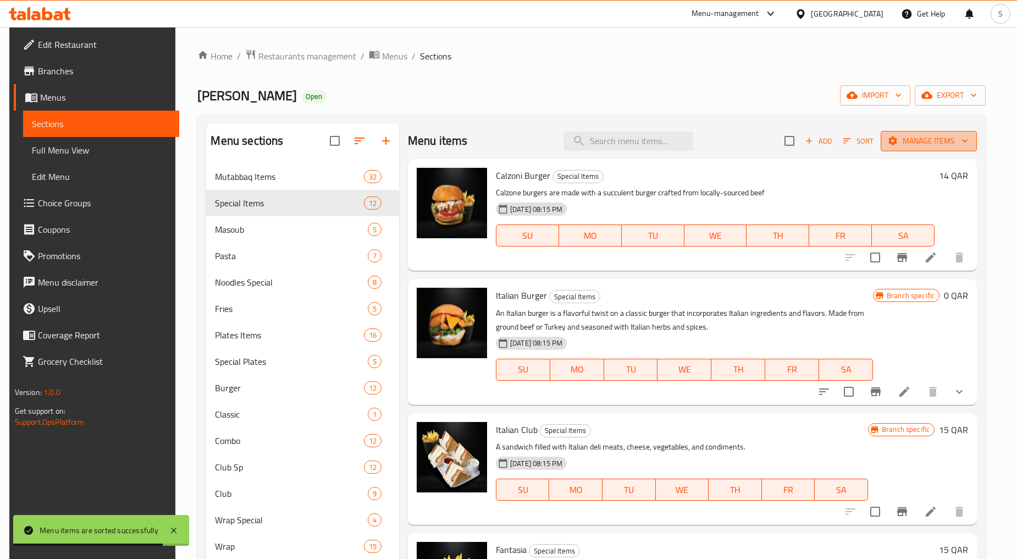
click at [930, 134] on span "Manage items" at bounding box center [929, 141] width 79 height 14
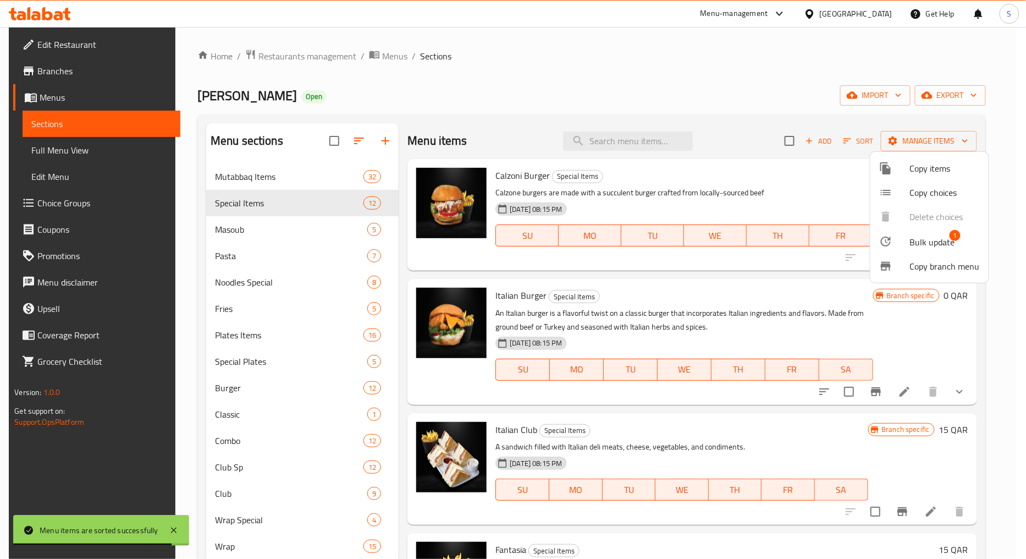
click at [922, 243] on span "Bulk update" at bounding box center [932, 241] width 45 height 13
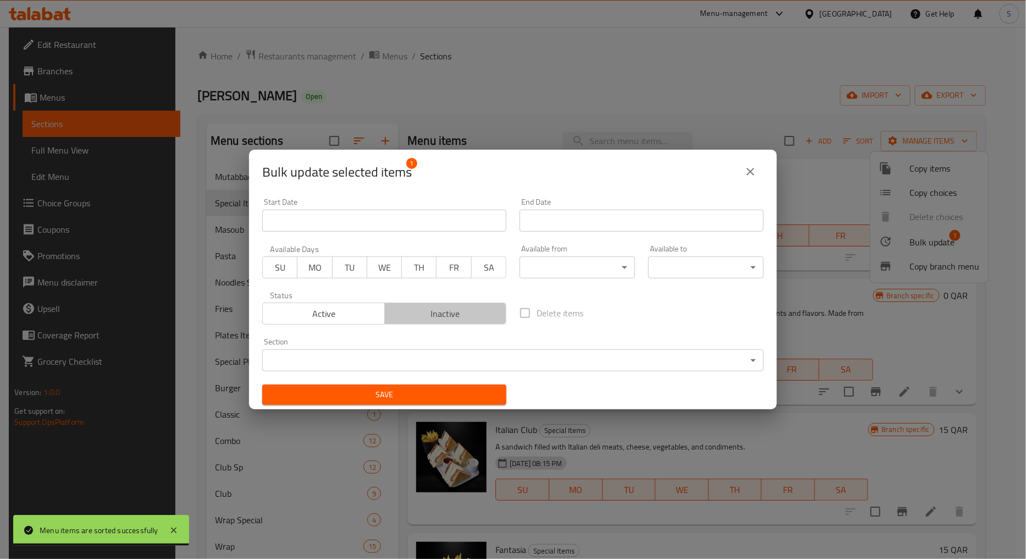
click at [447, 315] on span "Inactive" at bounding box center [445, 314] width 113 height 16
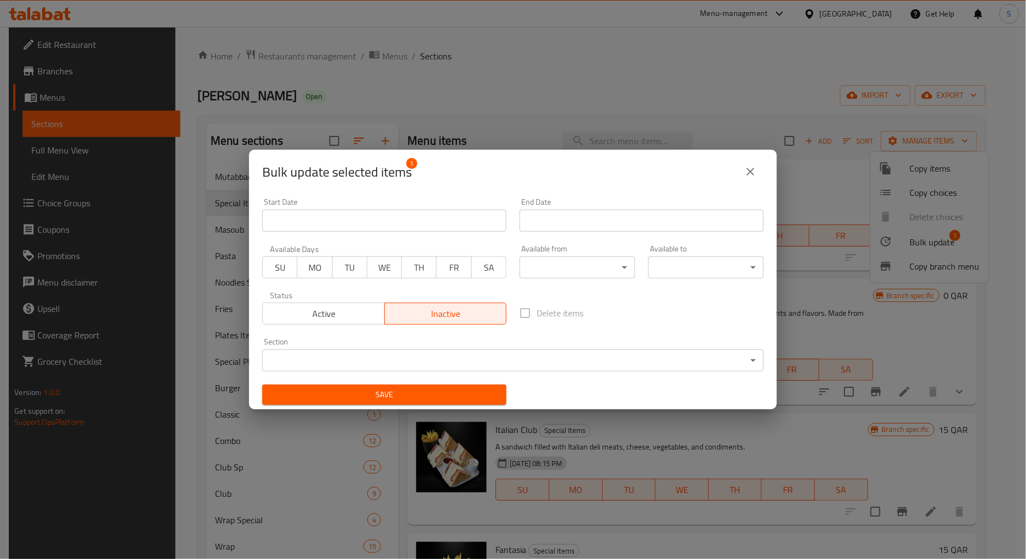
click at [441, 382] on div "Save" at bounding box center [384, 395] width 257 height 34
click at [447, 393] on span "Save" at bounding box center [384, 395] width 227 height 14
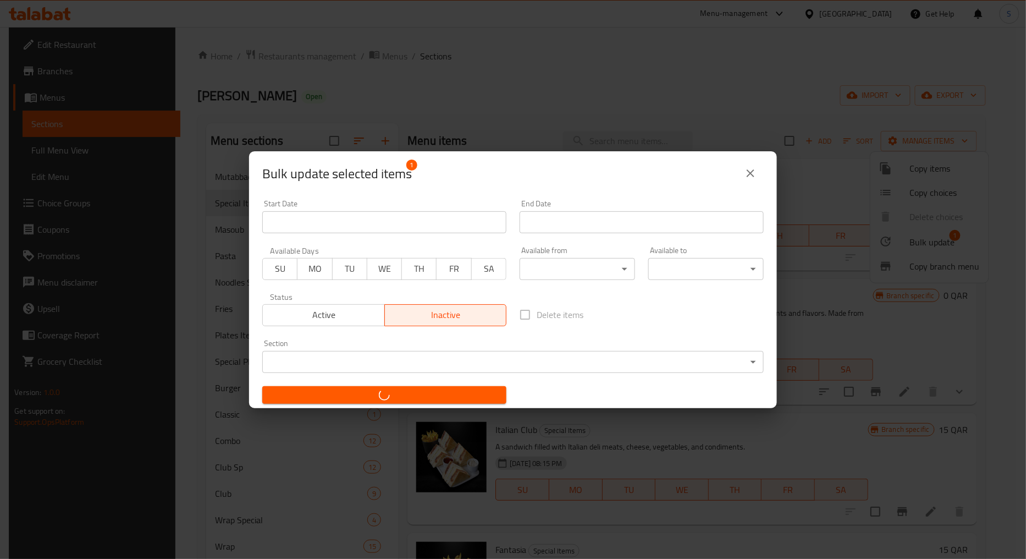
checkbox input "false"
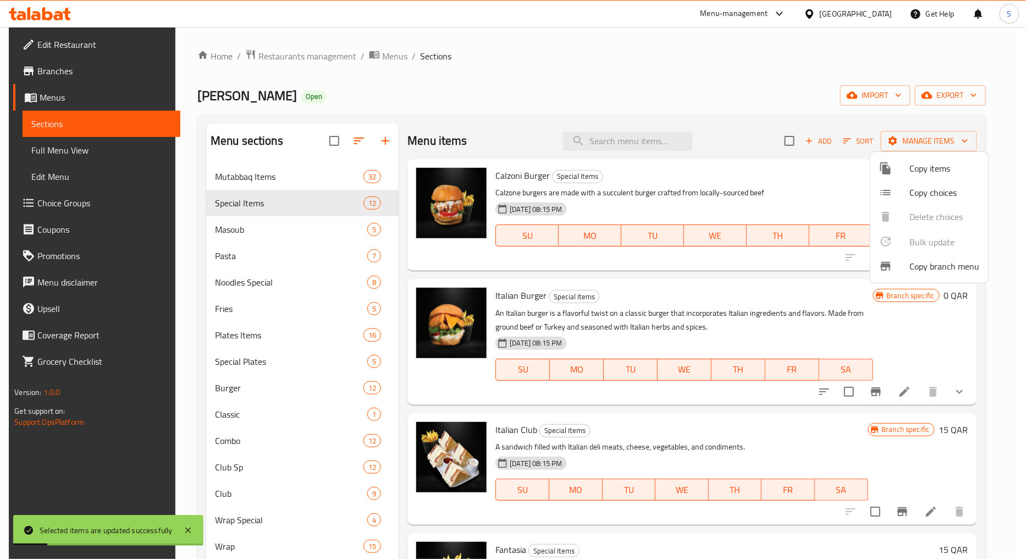
click at [729, 74] on div at bounding box center [513, 279] width 1026 height 559
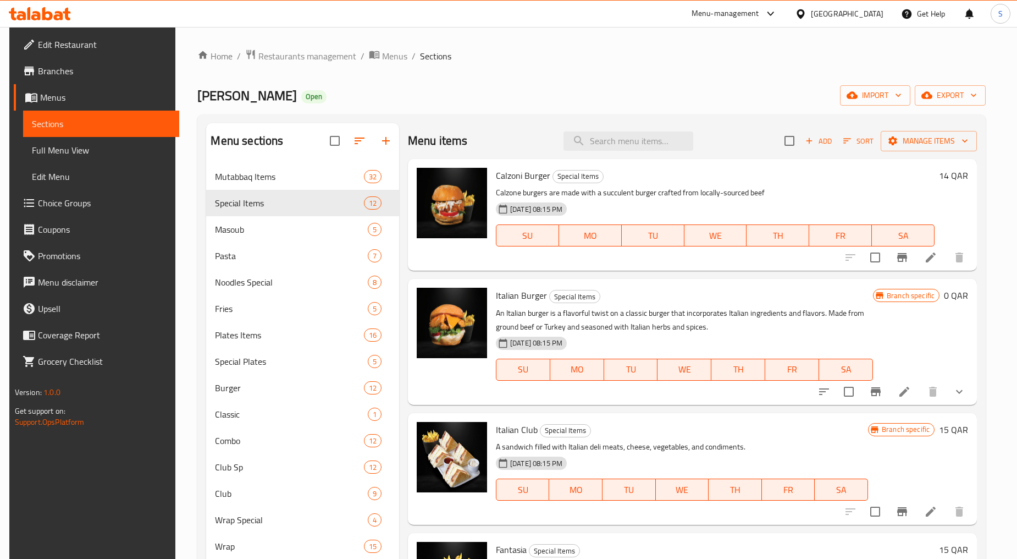
click at [358, 140] on icon "button" at bounding box center [359, 140] width 13 height 13
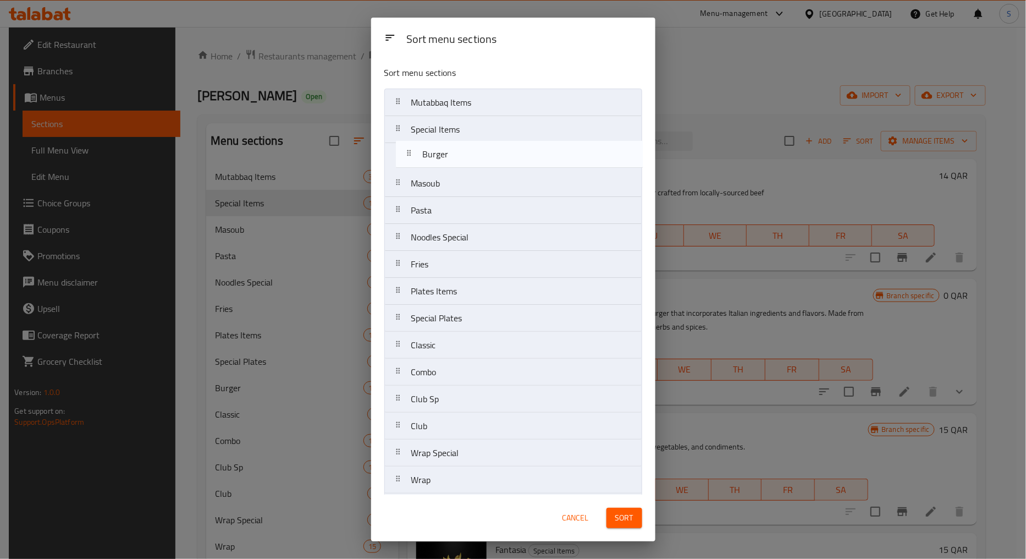
drag, startPoint x: 399, startPoint y: 323, endPoint x: 410, endPoint y: 150, distance: 174.1
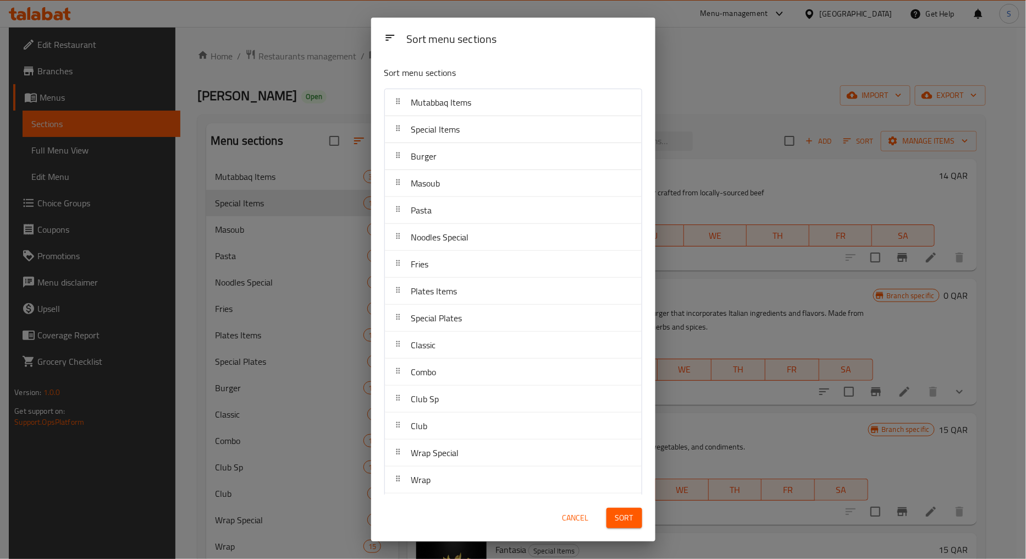
click at [616, 520] on span "Sort" at bounding box center [624, 518] width 18 height 14
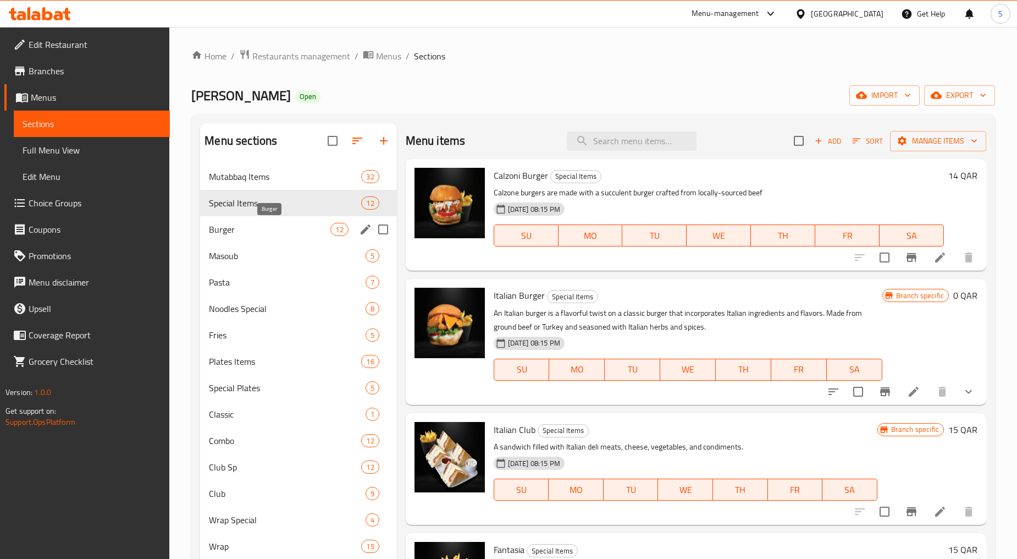
click at [281, 229] on span "Burger" at bounding box center [270, 229] width 122 height 13
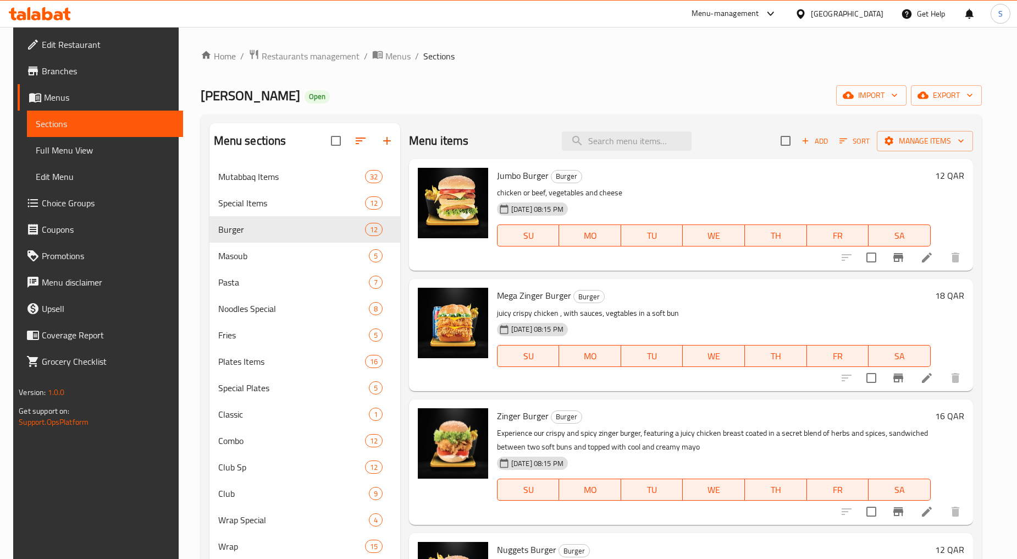
click at [542, 96] on div "Nana Tea Open import export" at bounding box center [592, 95] width 782 height 20
click at [930, 257] on icon at bounding box center [927, 257] width 10 height 10
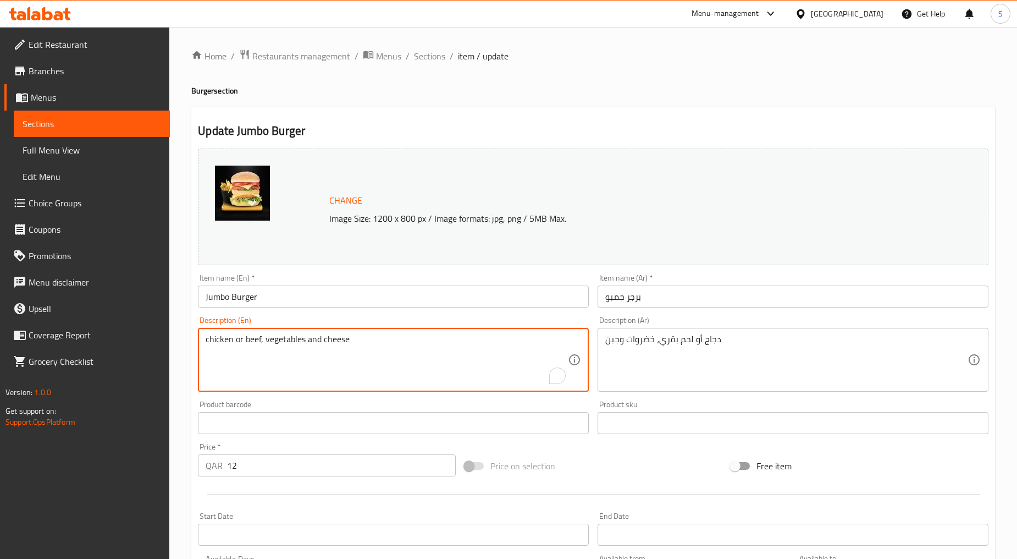
click at [322, 366] on textarea "chicken or beef, vegetables and cheese" at bounding box center [387, 360] width 362 height 52
paste textarea "Double patty burger with the fresh veg and cheese"
type textarea "Double patty burger with the fresh veg and cheese"
click at [204, 295] on input "Jumbo Burger" at bounding box center [393, 296] width 391 height 22
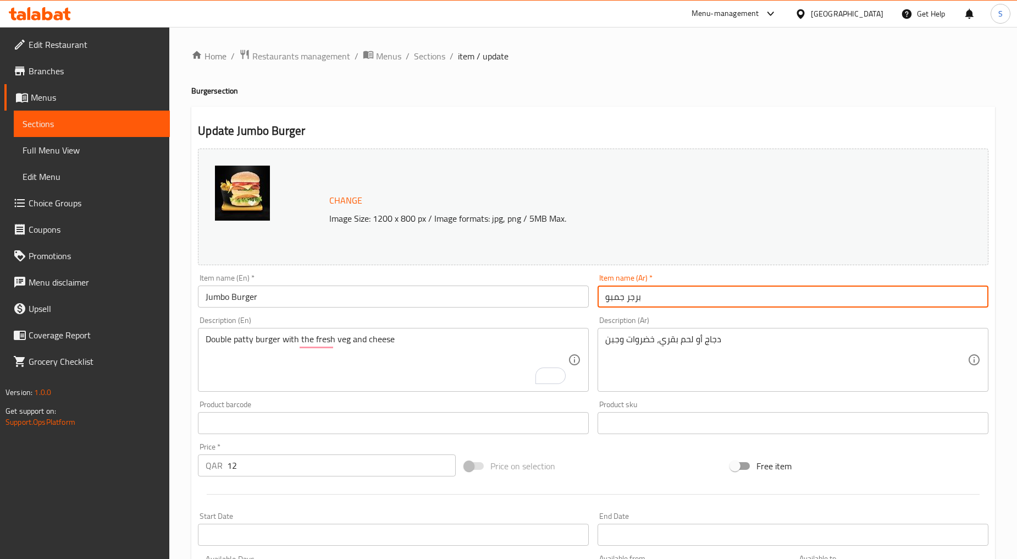
click at [657, 297] on input "برجر جمبو" at bounding box center [793, 296] width 391 height 22
paste input "مبو برجر"
type input "جمبو برجر"
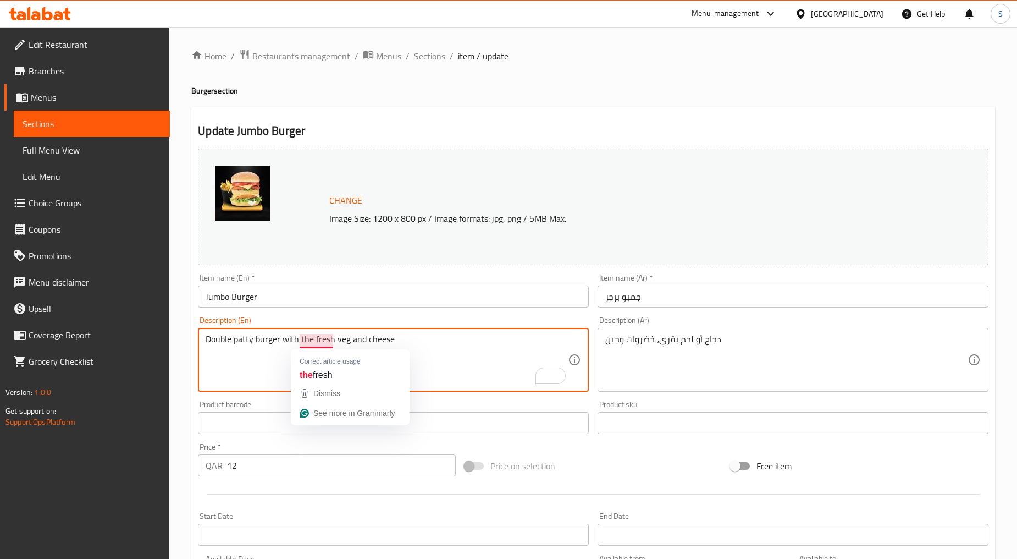
click at [445, 357] on textarea "Double patty burger with the fresh veg and cheese" at bounding box center [387, 360] width 362 height 52
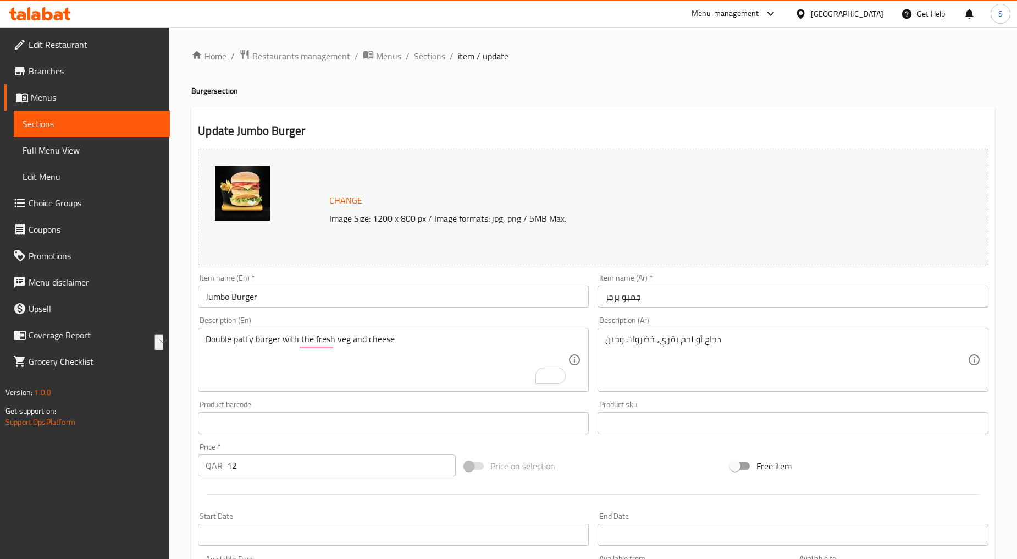
click at [656, 331] on div "دجاج أو لحم بقري، خضروات وجبن Description (Ar)" at bounding box center [793, 360] width 391 height 64
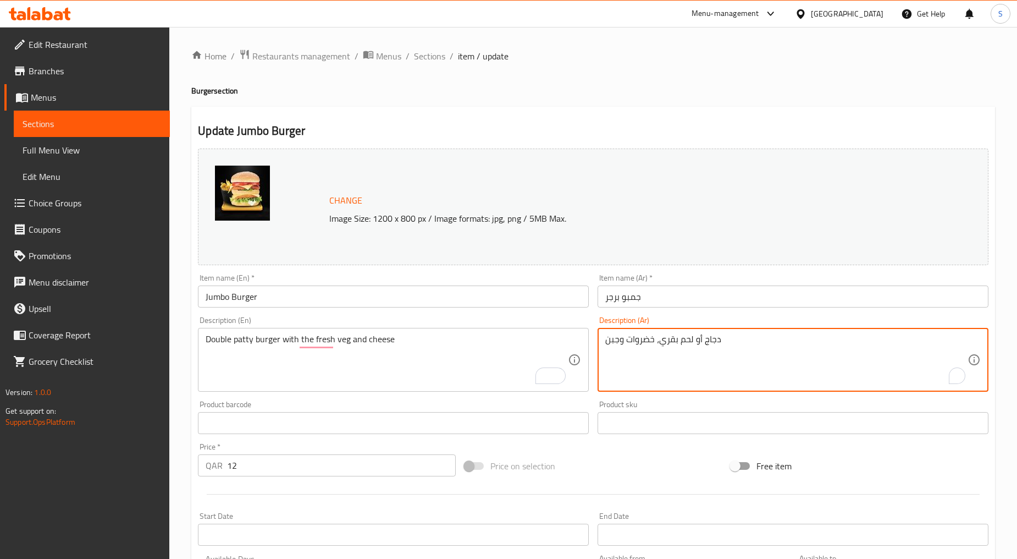
click at [656, 331] on div "دجاج أو لحم بقري، خضروات وجبن Description (Ar)" at bounding box center [793, 360] width 391 height 64
click at [661, 340] on textarea "دجاج أو لحم بقري، خضروات وجبن" at bounding box center [787, 360] width 362 height 52
paste textarea "Double patty burger with the fresh veg and cheese"
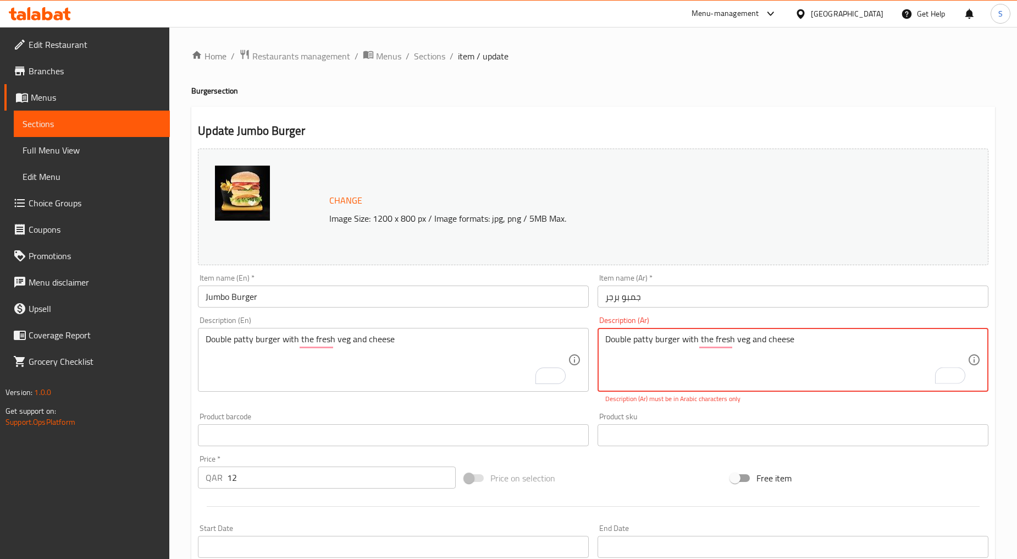
click at [666, 351] on textarea "Double patty burger with the fresh veg and cheese" at bounding box center [787, 360] width 362 height 52
paste textarea "شريحة برجر مزدوجة مع الخضار الطازجة والجبن"
type textarea "شريحة برجر مزدوجة مع الخضار الطازجة والجبن"
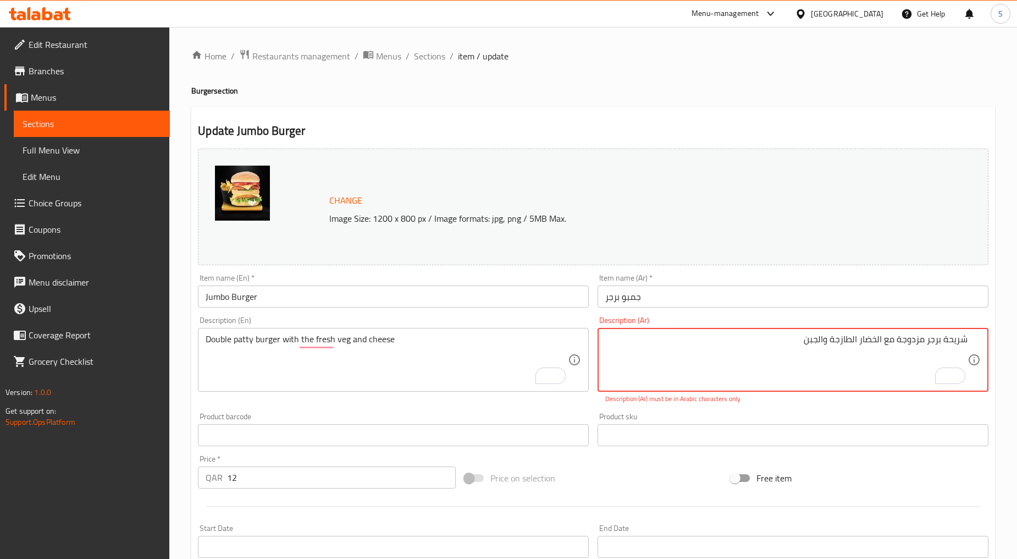
click at [794, 409] on div "Product sku Product sku" at bounding box center [793, 429] width 400 height 42
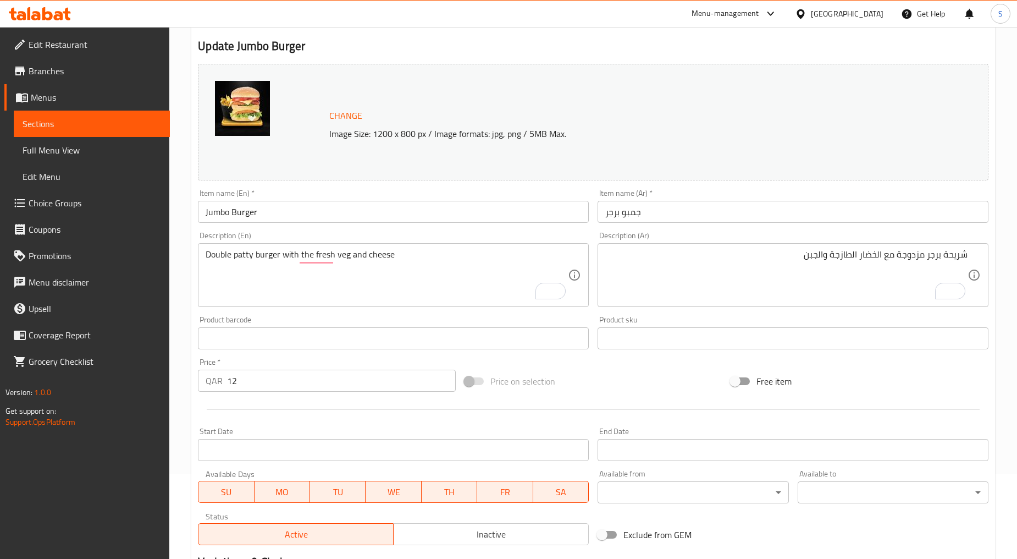
scroll to position [232, 0]
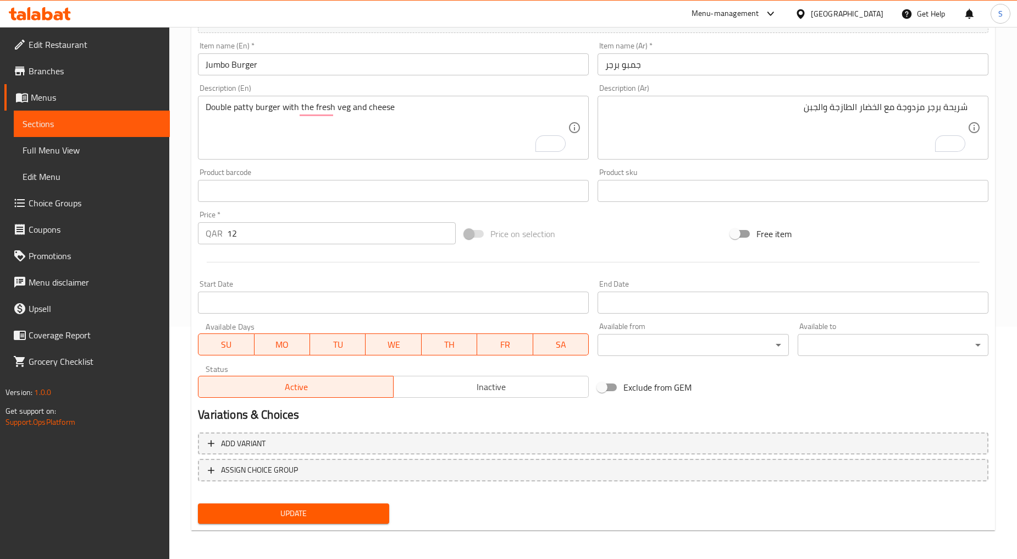
click at [283, 512] on span "Update" at bounding box center [293, 514] width 173 height 14
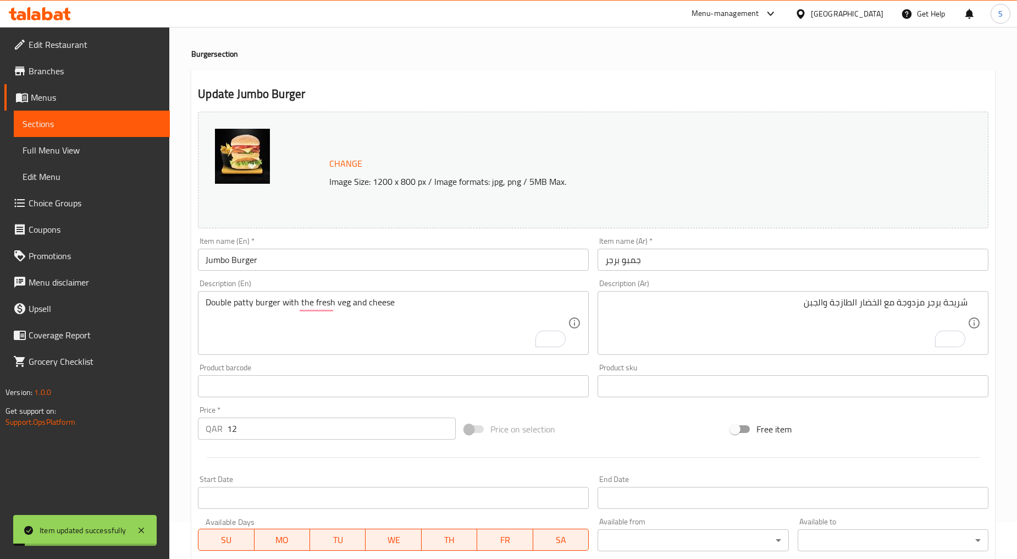
scroll to position [0, 0]
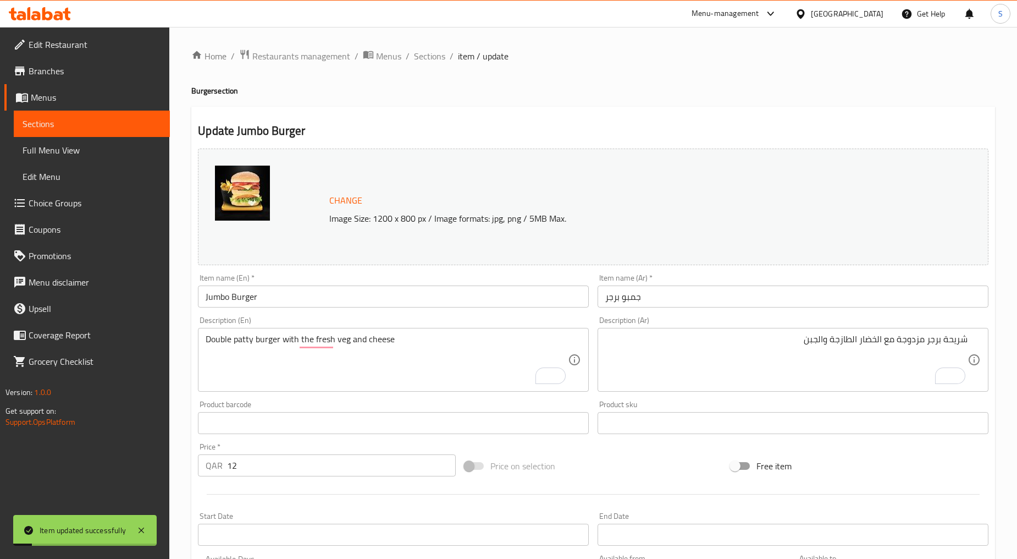
click at [407, 46] on div "Home / Restaurants management / Menus / Sections / item / update Burger section…" at bounding box center [593, 410] width 848 height 766
click at [415, 49] on span "Sections" at bounding box center [429, 55] width 31 height 13
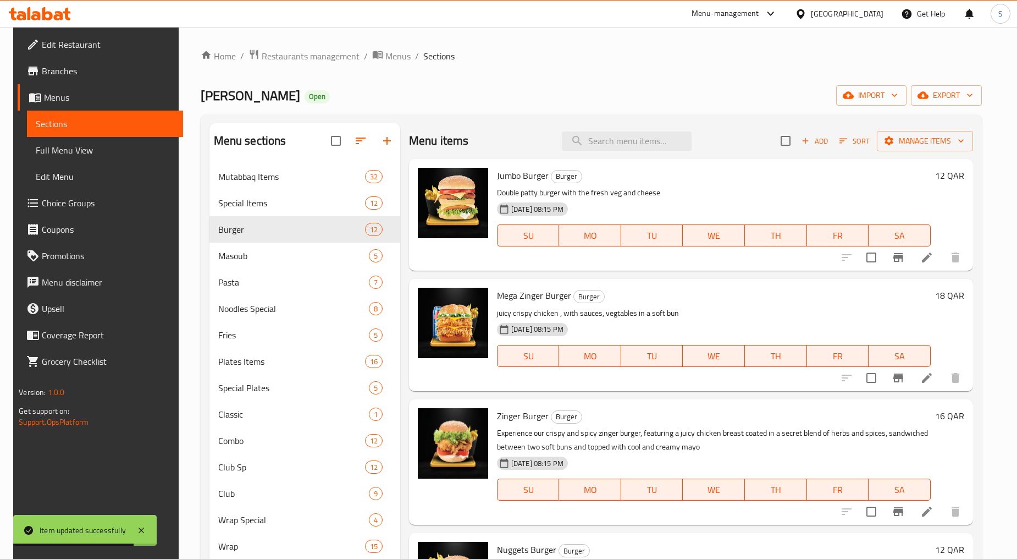
click at [932, 377] on icon at bounding box center [927, 378] width 10 height 10
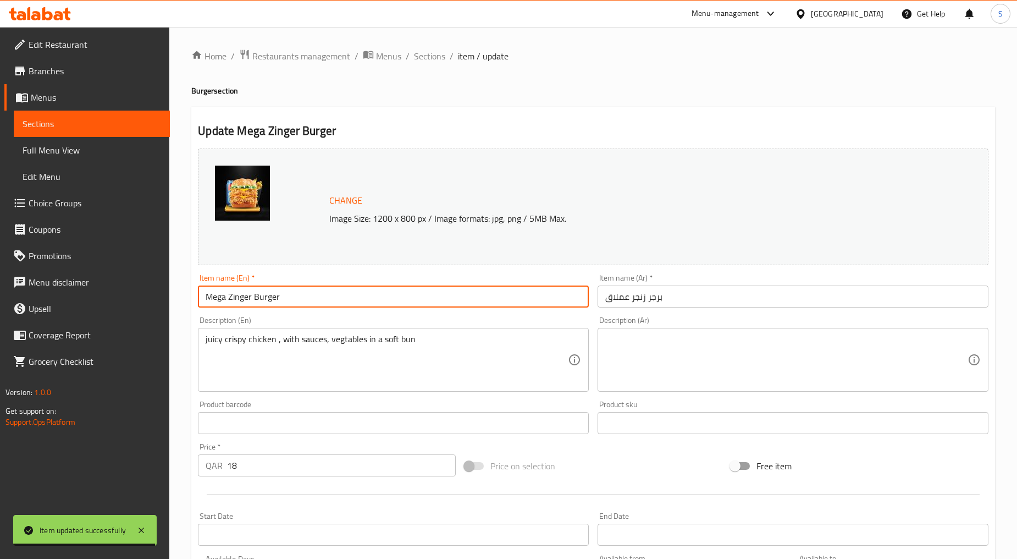
click at [272, 298] on input "Mega Zinger Burger" at bounding box center [393, 296] width 391 height 22
type input "Mega Zinger"
click at [641, 316] on div "Description (Ar) Description (Ar)" at bounding box center [793, 353] width 391 height 75
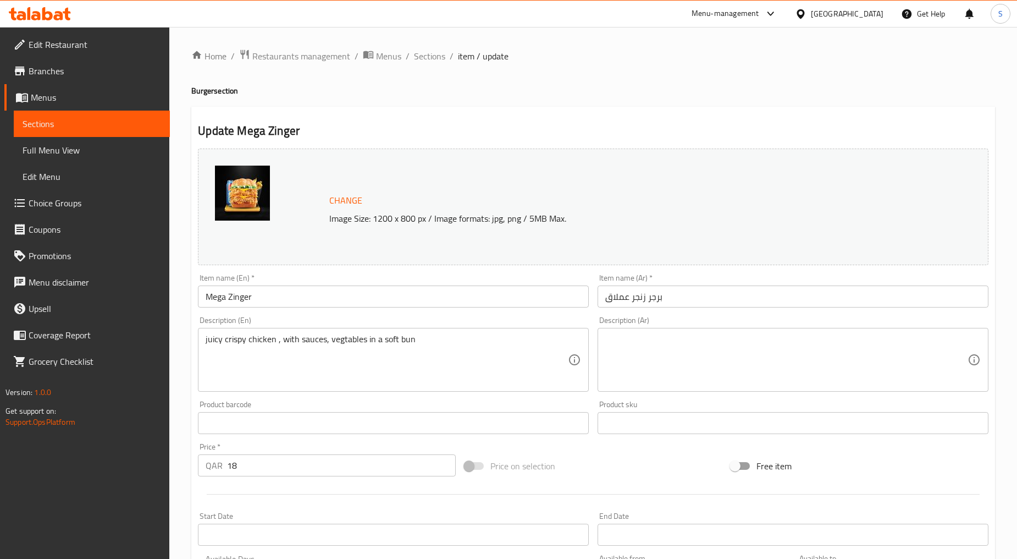
click at [640, 295] on input "برجر زنجر عملاق" at bounding box center [793, 296] width 391 height 22
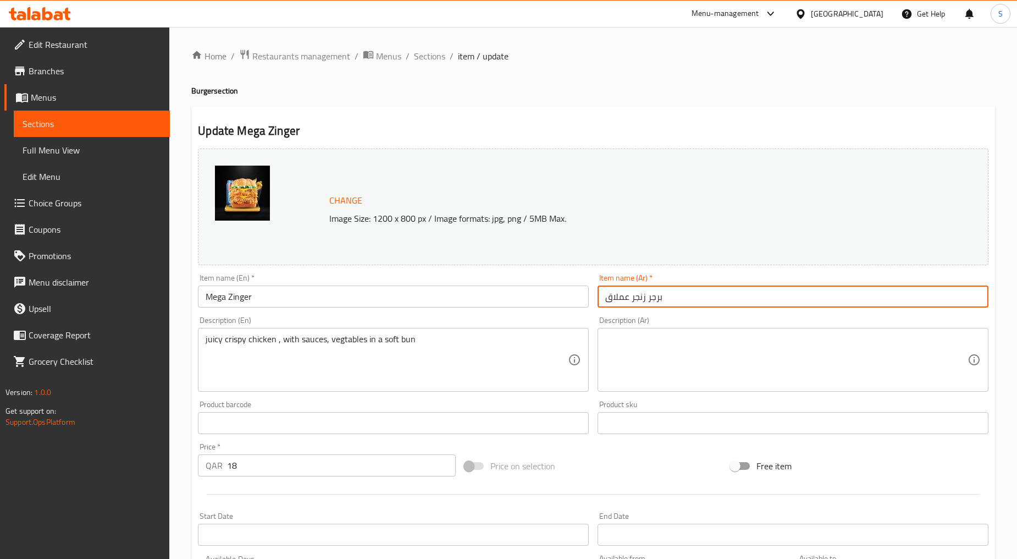
click at [640, 295] on input "برجر زنجر عملاق" at bounding box center [793, 296] width 391 height 22
paste input "text"
type input "زنجر عملاق"
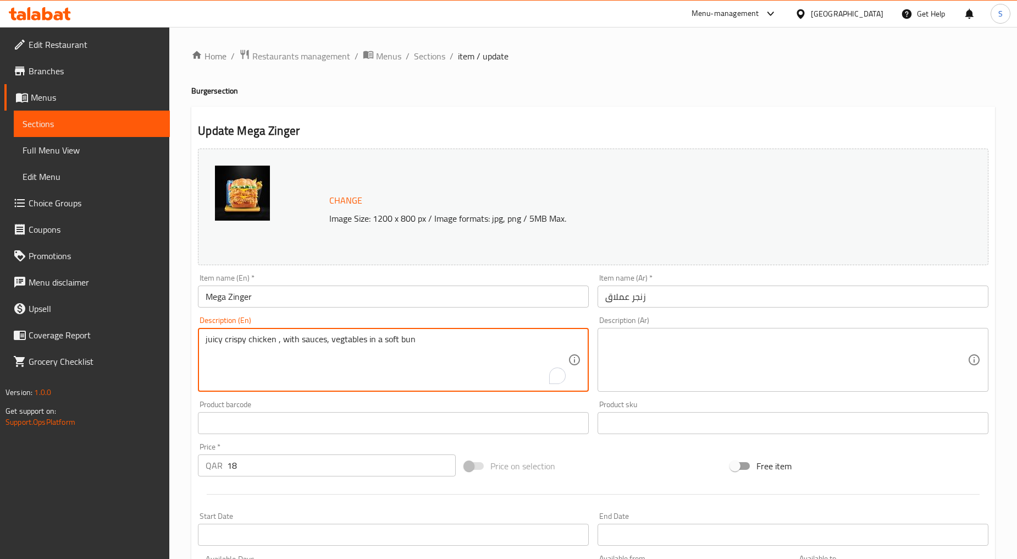
click at [267, 346] on textarea "juicy crispy chicken , with sauces, vegtables in a soft bun" at bounding box center [387, 360] width 362 height 52
paste textarea "The chicken is very crisp and fresh veg"
type textarea "The chicken is very crisp and fresh veg"
click at [666, 367] on textarea at bounding box center [787, 360] width 362 height 52
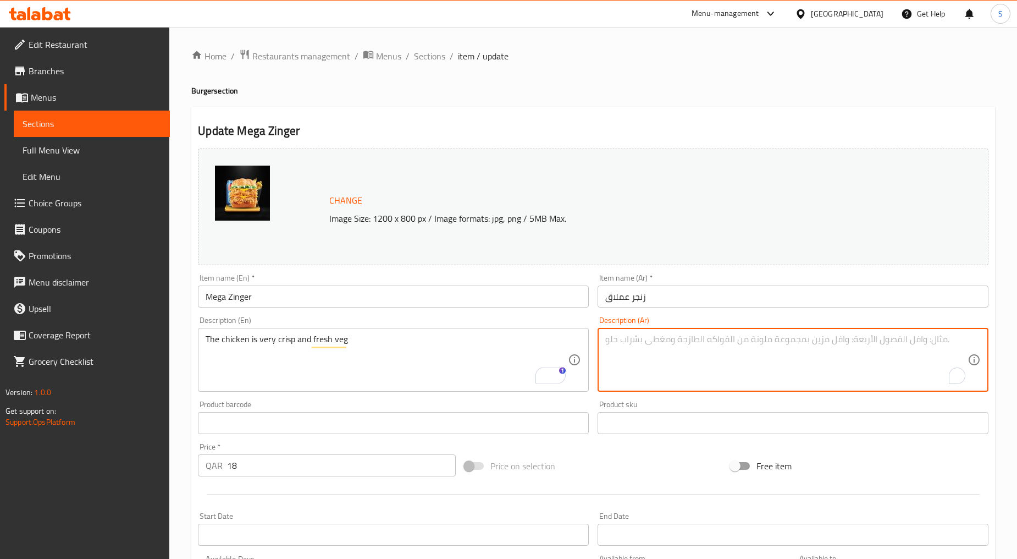
paste textarea "الدجاج نباتي هش وطازج للغاية"
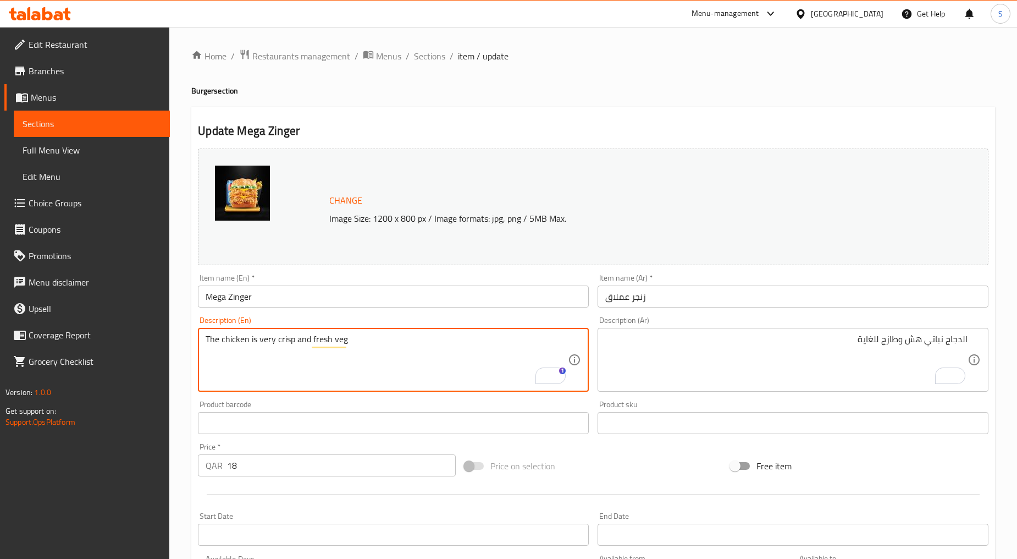
click at [360, 346] on textarea "The chicken is very crisp and fresh veg" at bounding box center [387, 360] width 362 height 52
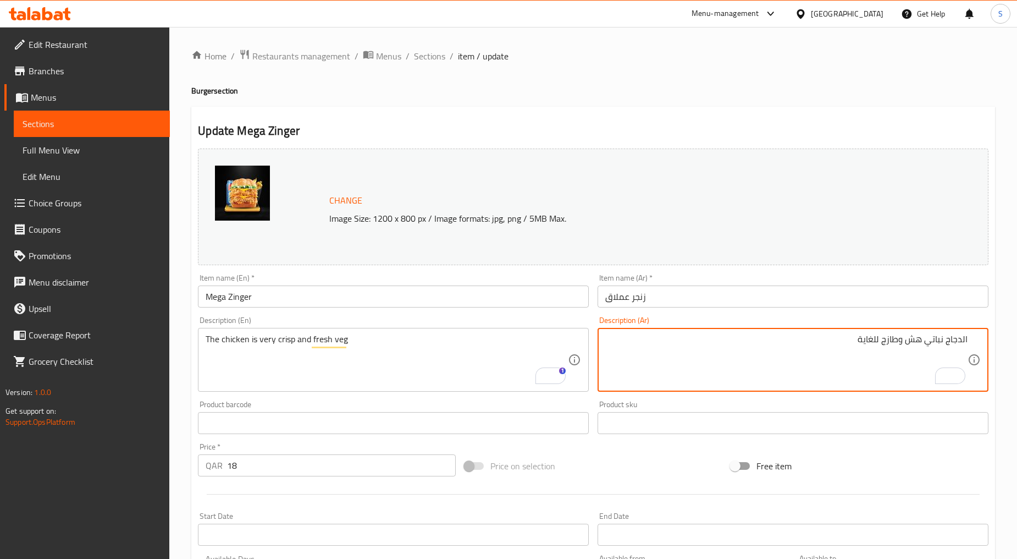
click at [871, 357] on textarea "الدجاج نباتي هش وطازج للغاية" at bounding box center [787, 360] width 362 height 52
paste textarea "قرمش جدًا والخضروات طازج"
click at [963, 339] on textarea "الدجاج مقرمش جدًا والخضروات طازجة" at bounding box center [787, 360] width 362 height 52
click at [893, 341] on textarea "دجاج مقرمش جدًا والخضروات طازجة" at bounding box center [787, 360] width 362 height 52
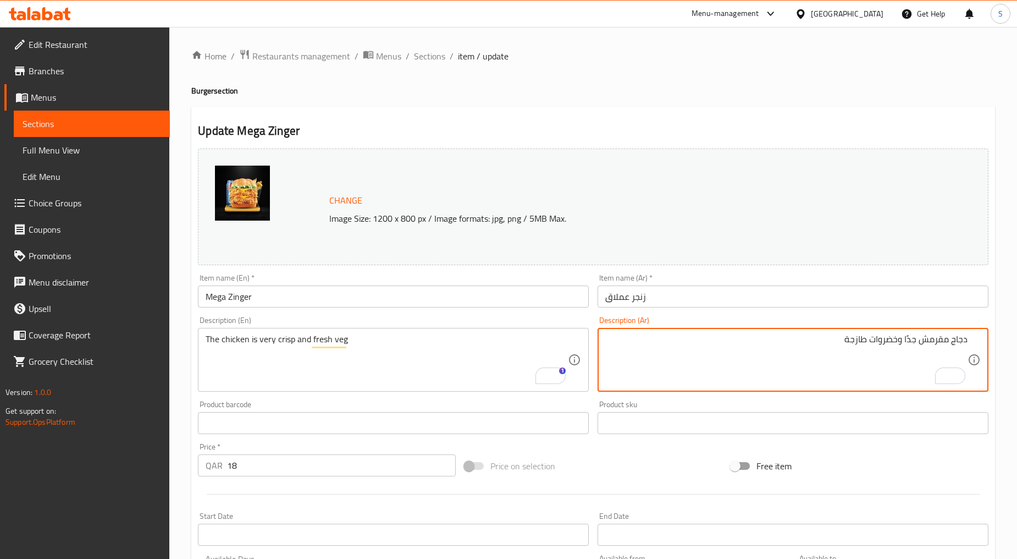
scroll to position [232, 0]
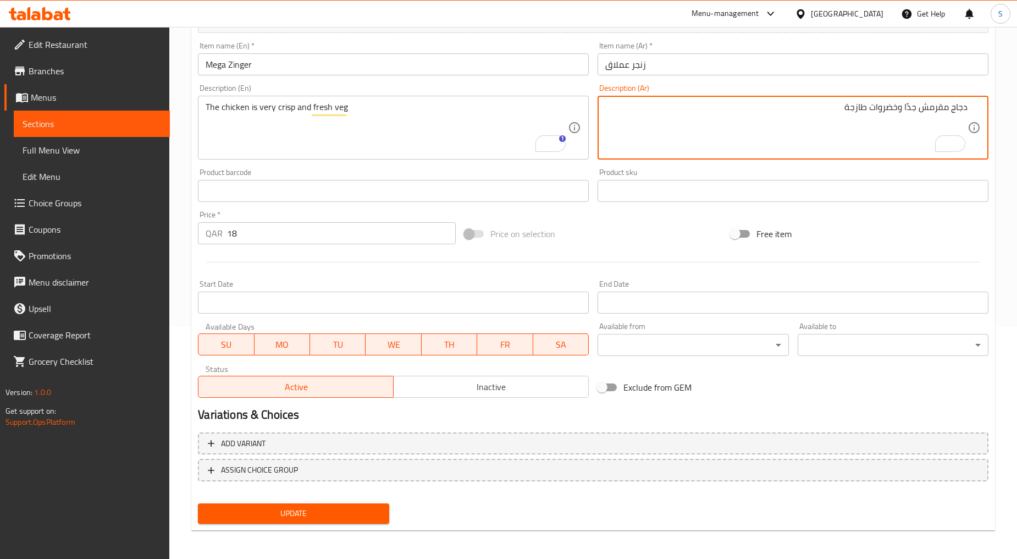
type textarea "دجاج مقرمش جدًا وخضروات طازجة"
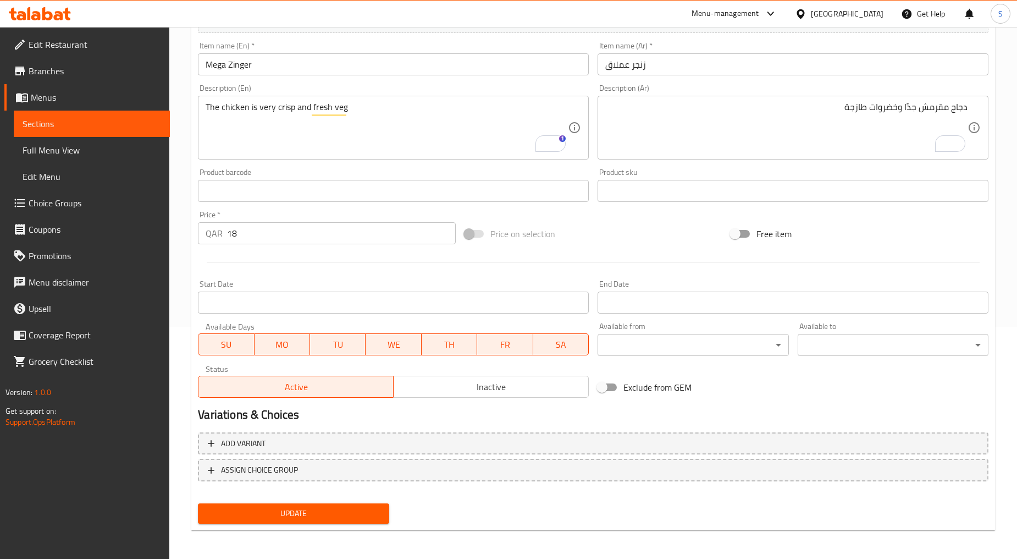
click at [338, 499] on div "Update" at bounding box center [294, 513] width 200 height 29
click at [344, 508] on span "Update" at bounding box center [293, 514] width 173 height 14
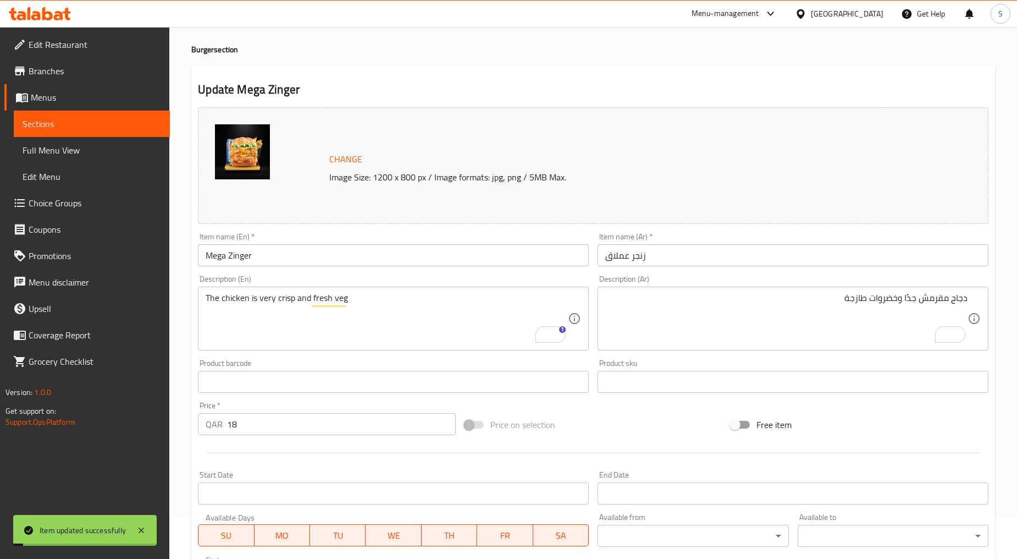
scroll to position [0, 0]
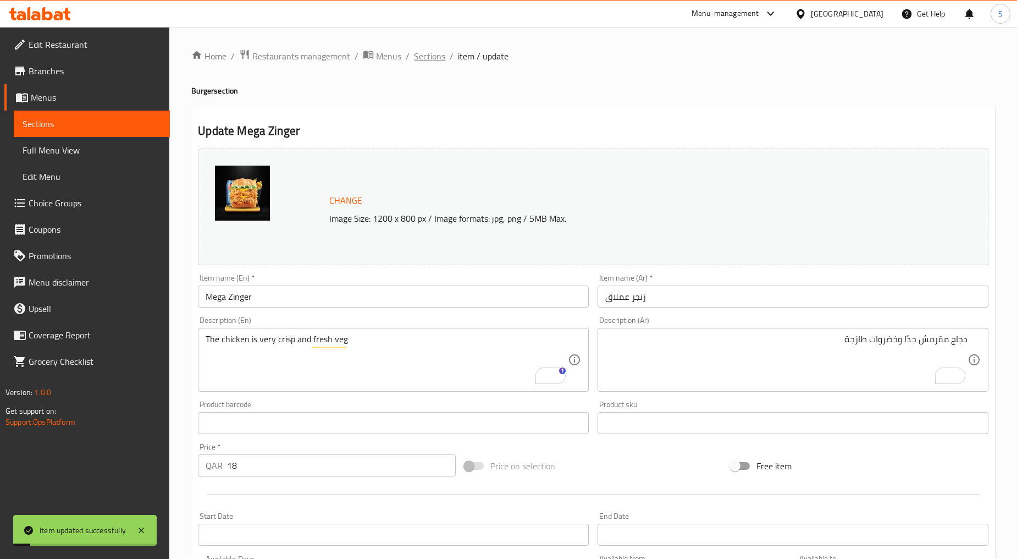
click at [427, 56] on span "Sections" at bounding box center [429, 55] width 31 height 13
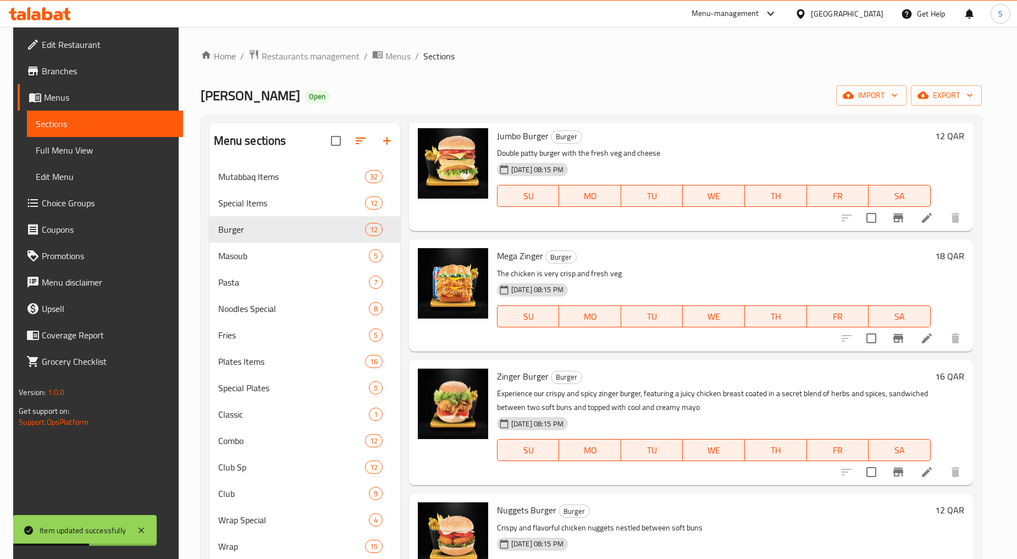
scroll to position [61, 0]
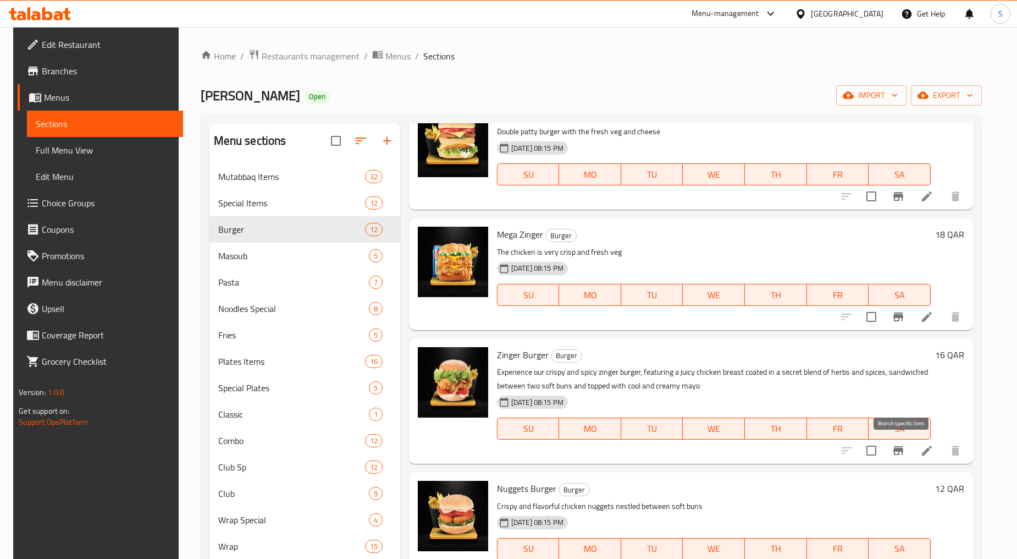
click at [900, 459] on button "Branch-specific-item" at bounding box center [898, 450] width 26 height 26
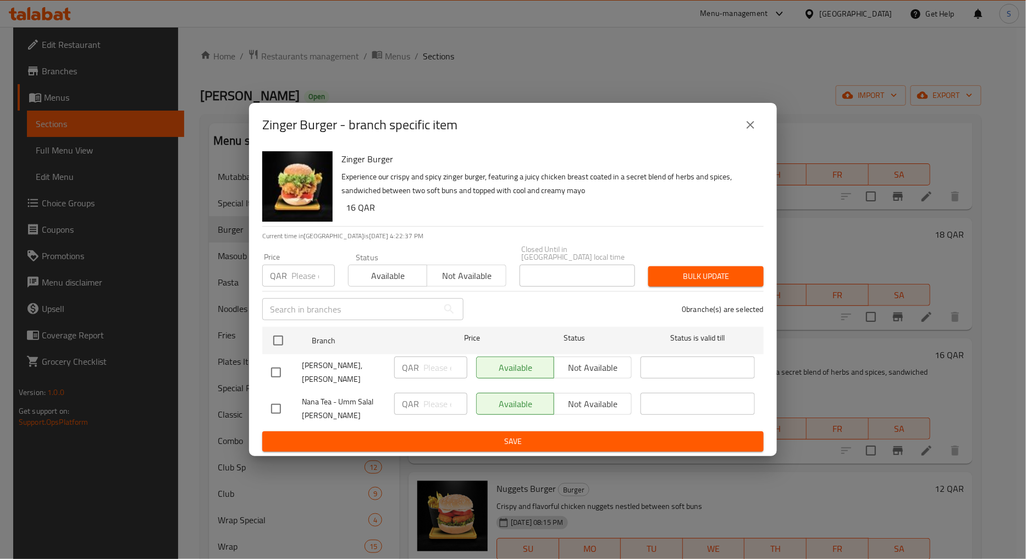
click at [300, 287] on input "number" at bounding box center [312, 276] width 43 height 22
paste input "12"
type input "12"
click at [285, 338] on input "checkbox" at bounding box center [278, 340] width 23 height 23
checkbox input "true"
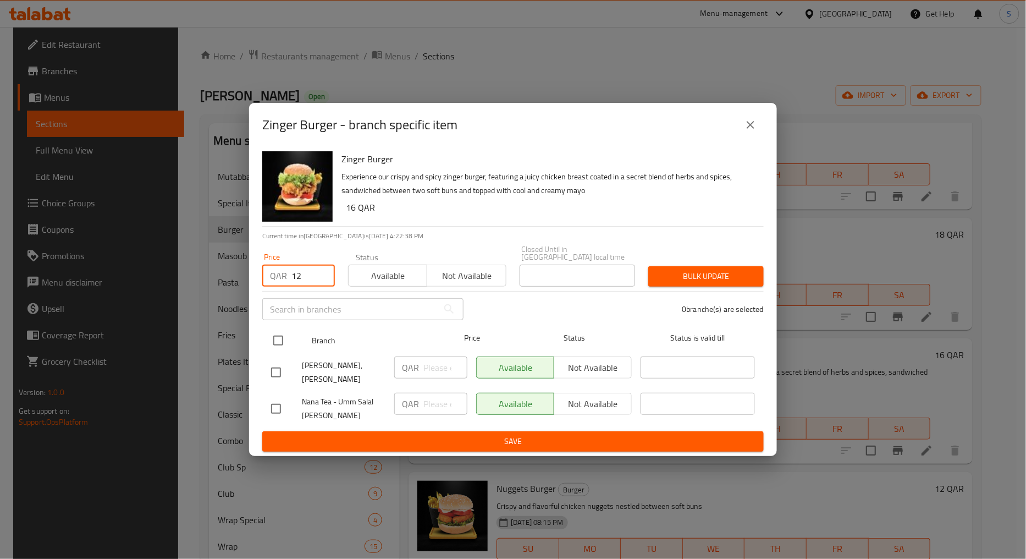
checkbox input "true"
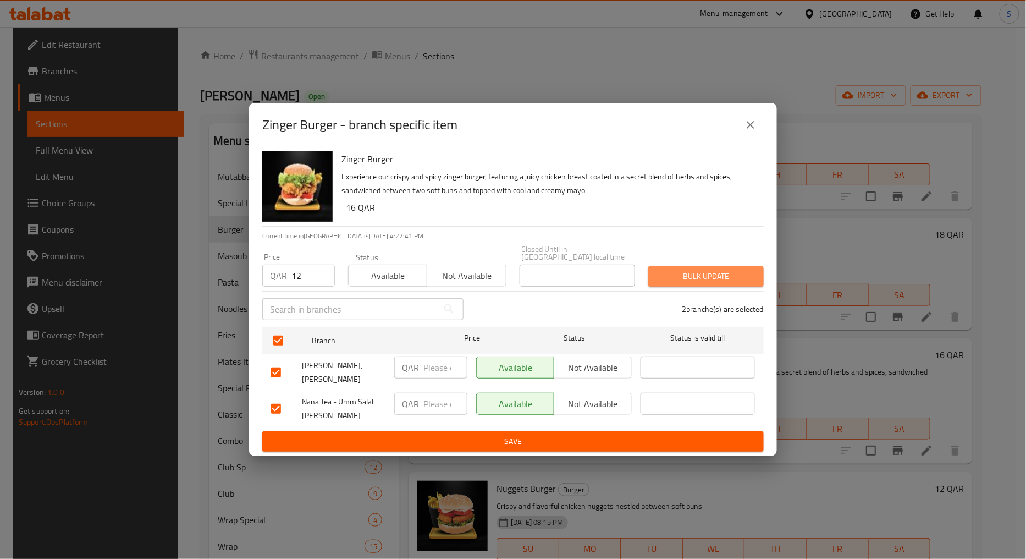
click at [701, 272] on span "Bulk update" at bounding box center [706, 276] width 98 height 14
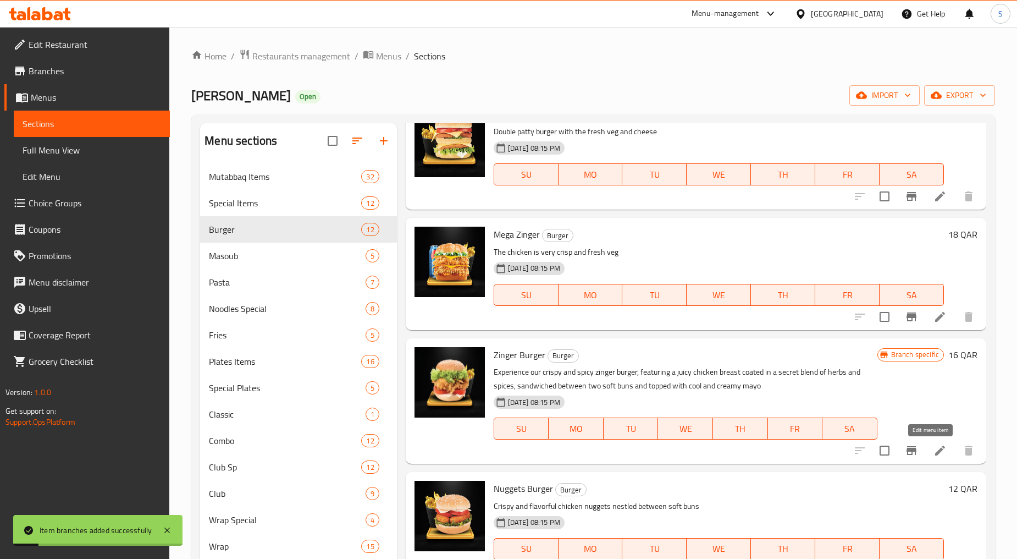
click at [936, 452] on icon at bounding box center [941, 450] width 10 height 10
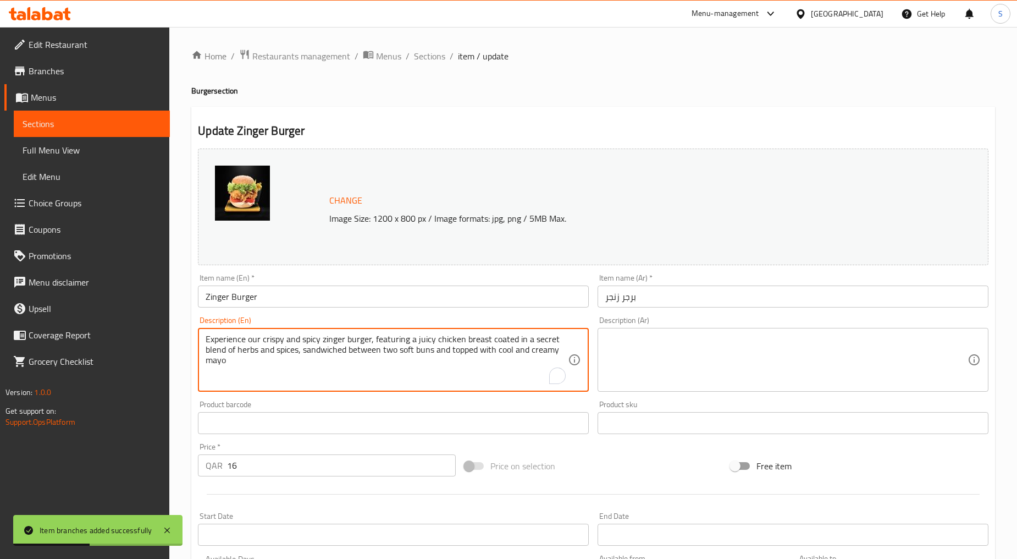
click at [419, 350] on textarea "Experience our crispy and spicy zinger burger, featuring a juicy chicken breast…" at bounding box center [387, 360] width 362 height 52
paste textarea "The patty is very crisp and juicy"
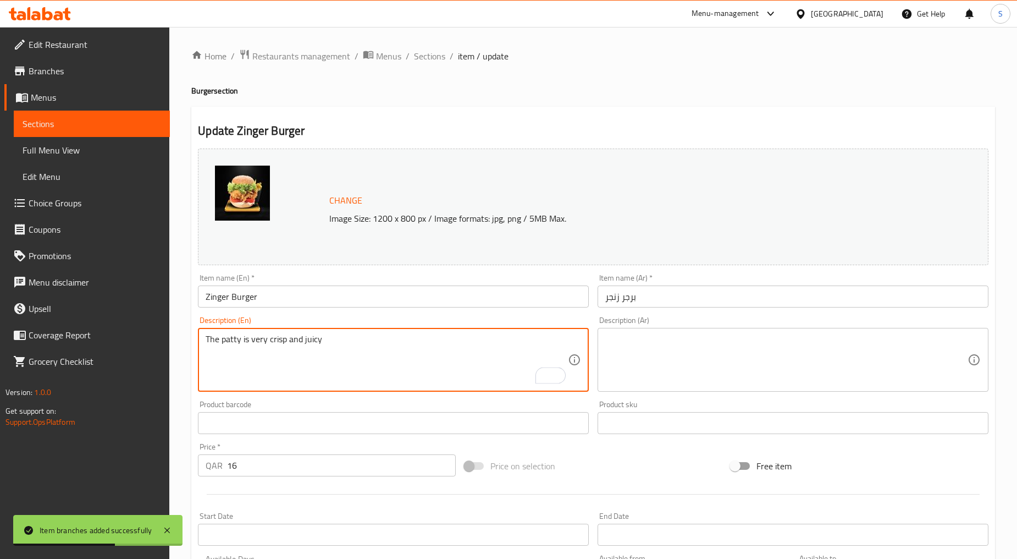
type textarea "The patty is very crisp and juicy"
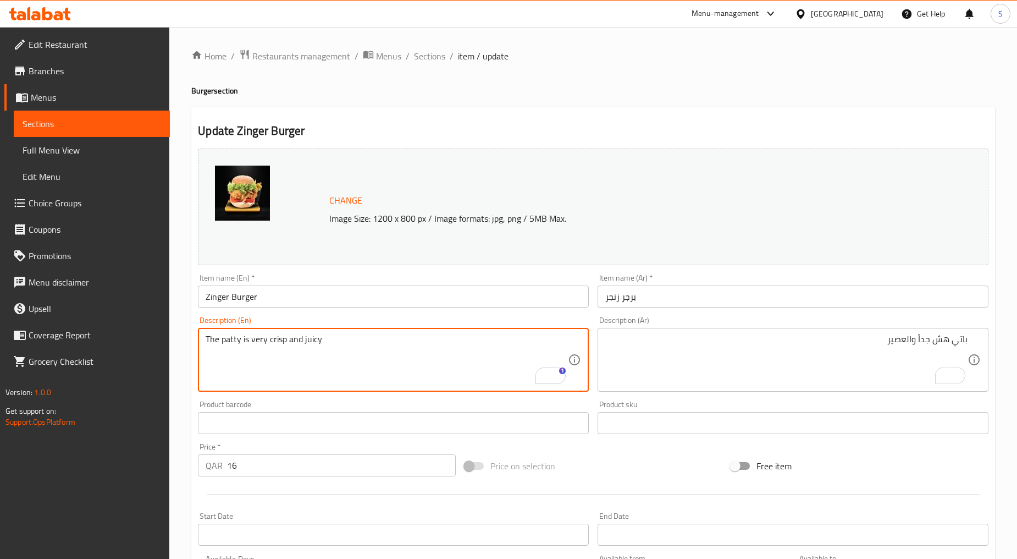
click at [410, 360] on textarea "The patty is very crisp and juicy" at bounding box center [387, 360] width 362 height 52
click at [230, 339] on textarea "The patty is very crisp and juicy" at bounding box center [387, 360] width 362 height 52
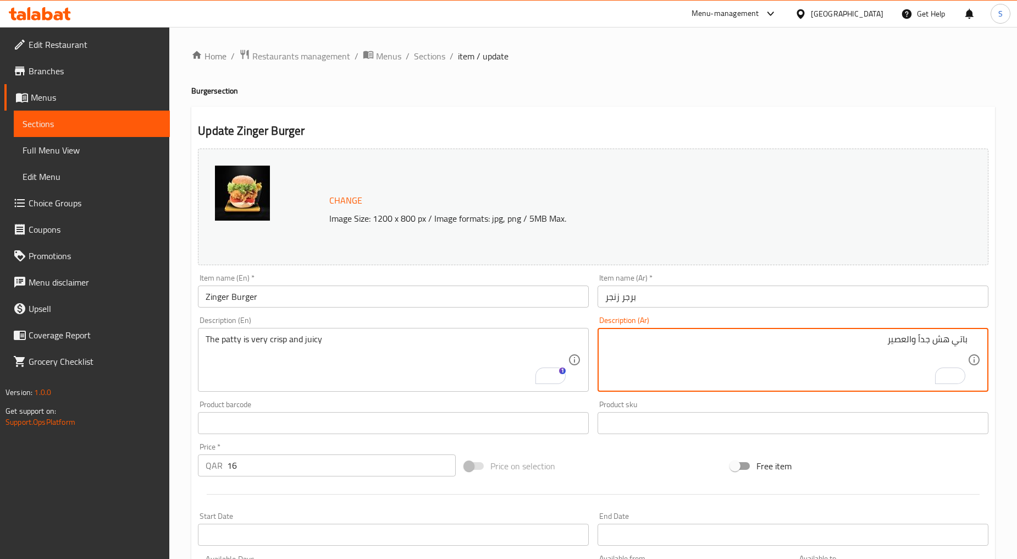
click at [860, 343] on textarea "باتي هش جداً والعصير" at bounding box center [787, 360] width 362 height 52
paste textarea "قطعة برج"
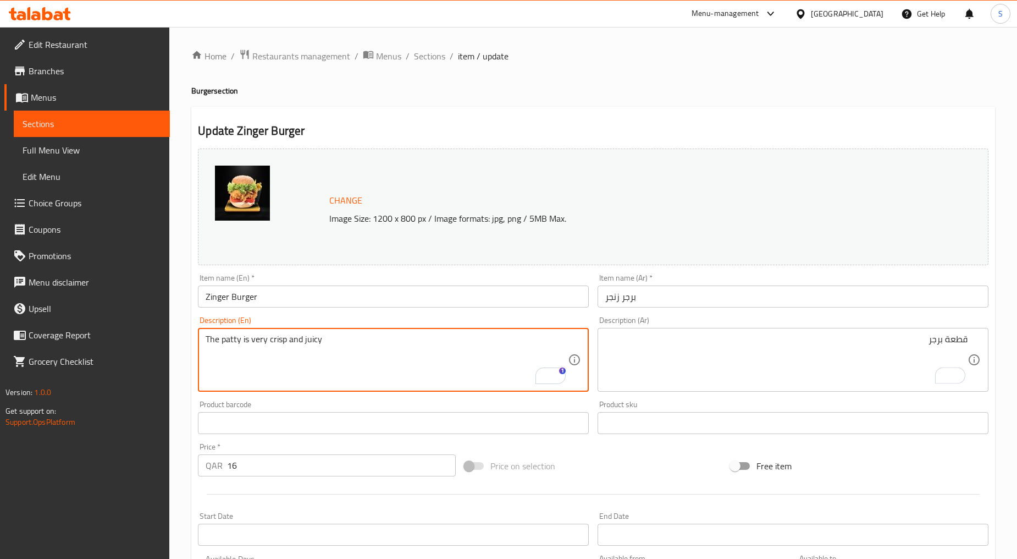
click at [272, 343] on textarea "The patty is very crisp and juicy" at bounding box center [387, 360] width 362 height 52
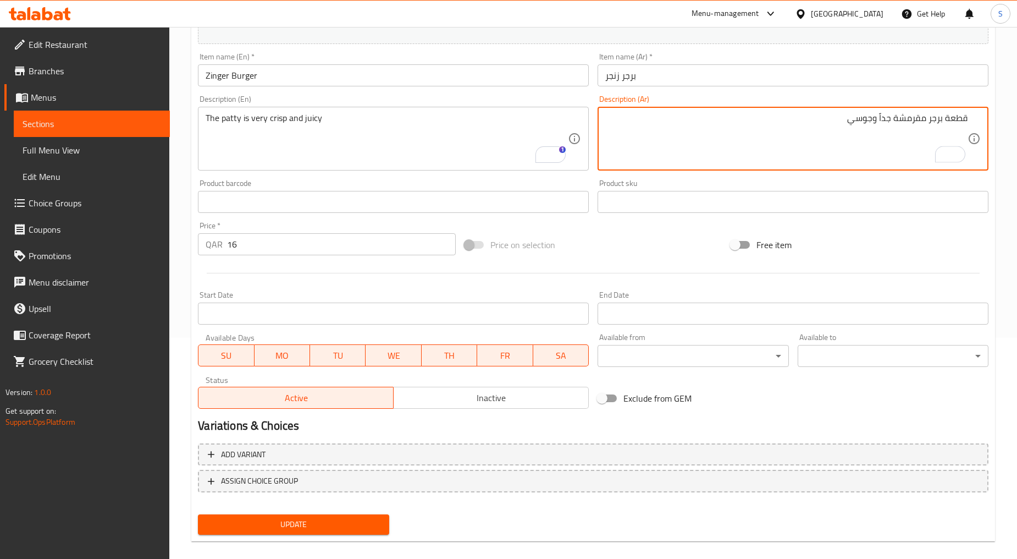
scroll to position [232, 0]
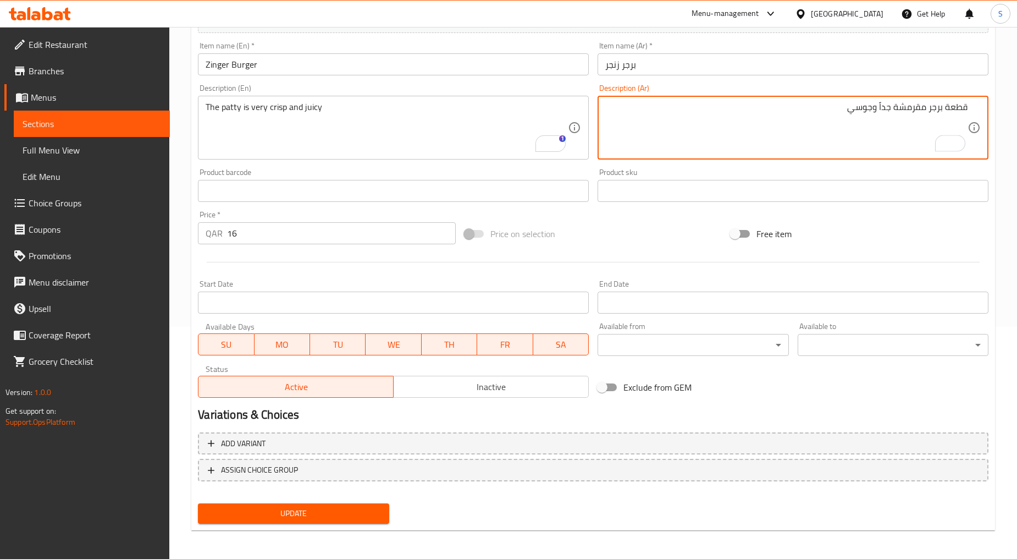
type textarea "قطعة برجر مقرمشة جداً وجوسي"
click at [271, 510] on span "Update" at bounding box center [293, 514] width 173 height 14
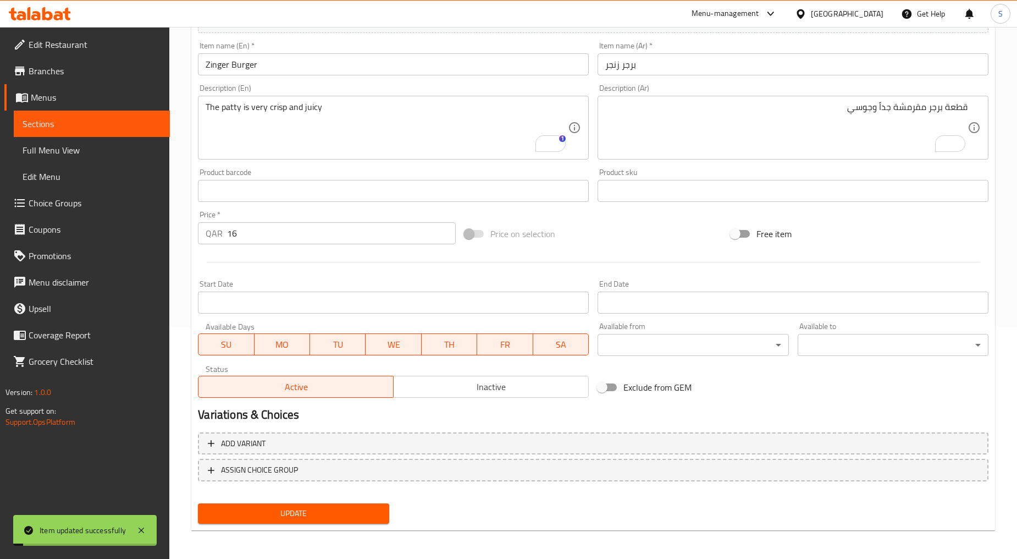
scroll to position [0, 0]
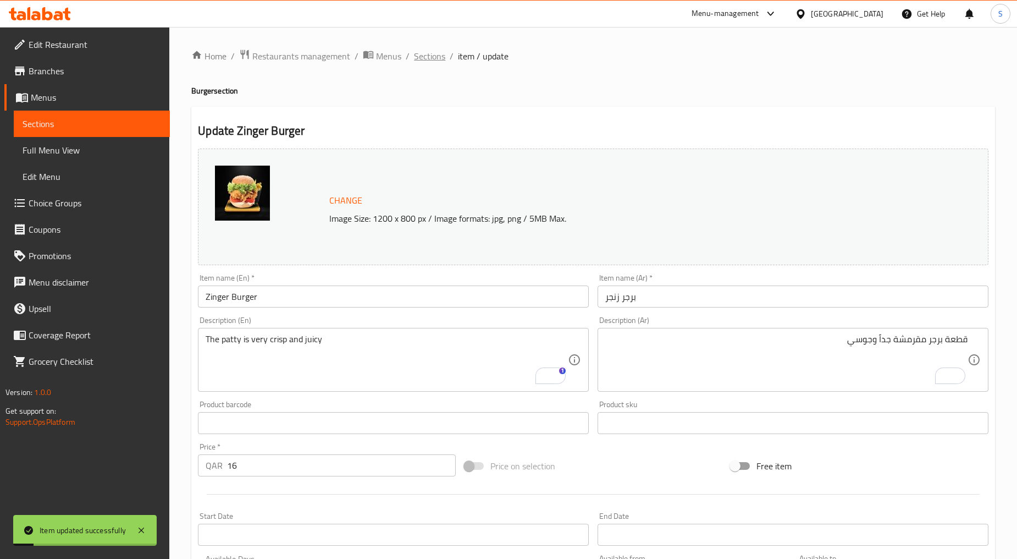
click at [425, 62] on span "Sections" at bounding box center [429, 55] width 31 height 13
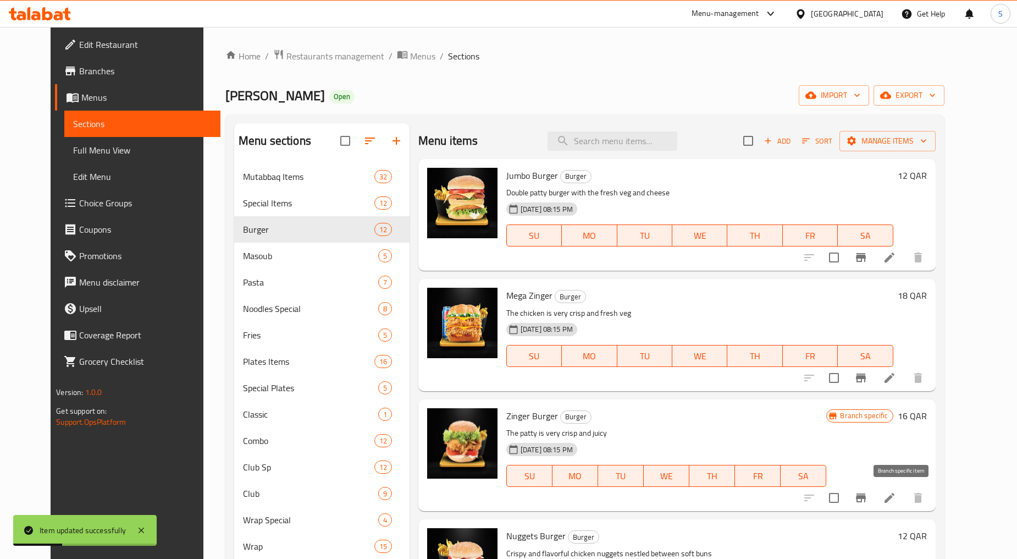
click at [866, 498] on icon "Branch-specific-item" at bounding box center [861, 497] width 10 height 9
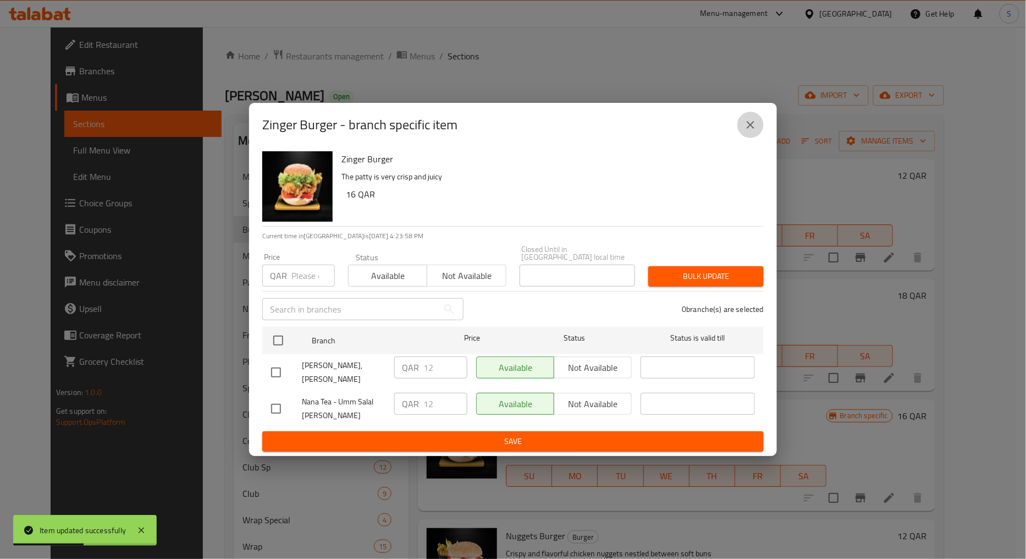
click at [742, 138] on button "close" at bounding box center [751, 125] width 26 height 26
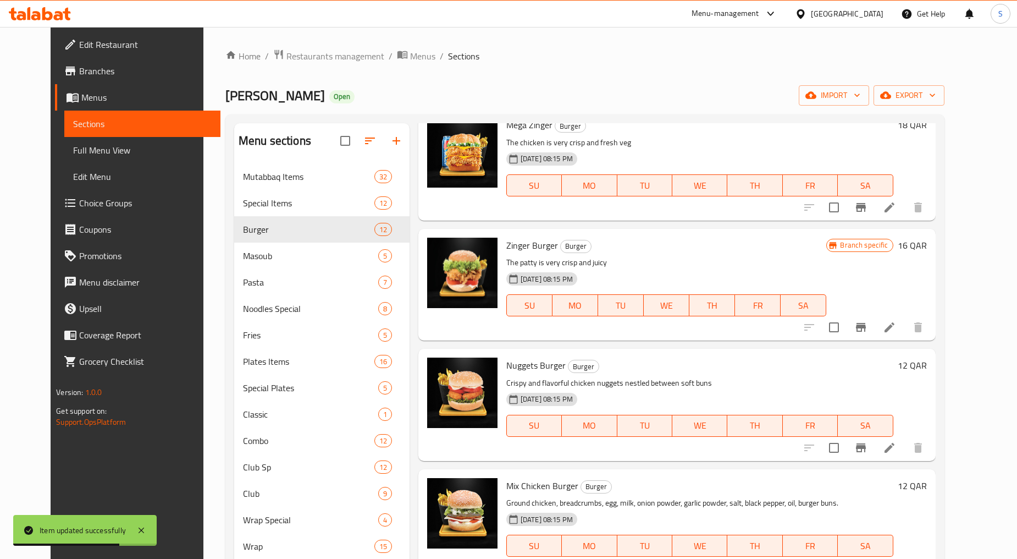
scroll to position [183, 0]
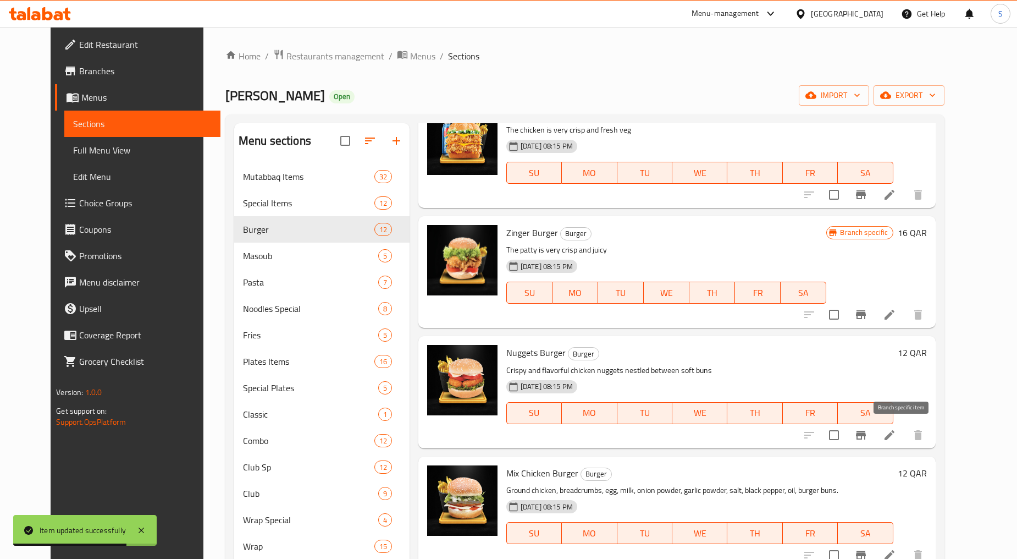
click at [866, 432] on icon "Branch-specific-item" at bounding box center [861, 435] width 10 height 9
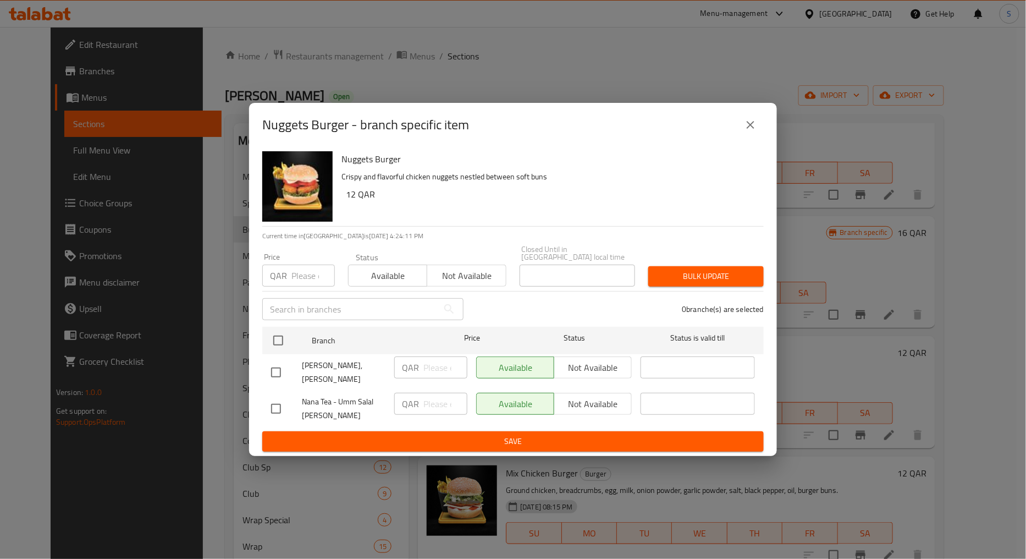
click at [751, 125] on button "close" at bounding box center [751, 125] width 26 height 26
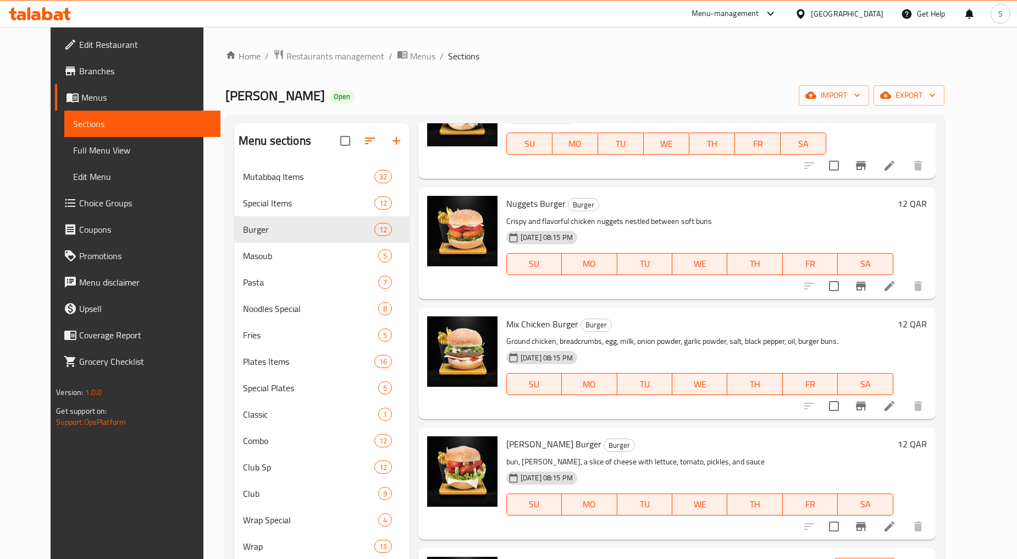
scroll to position [343, 0]
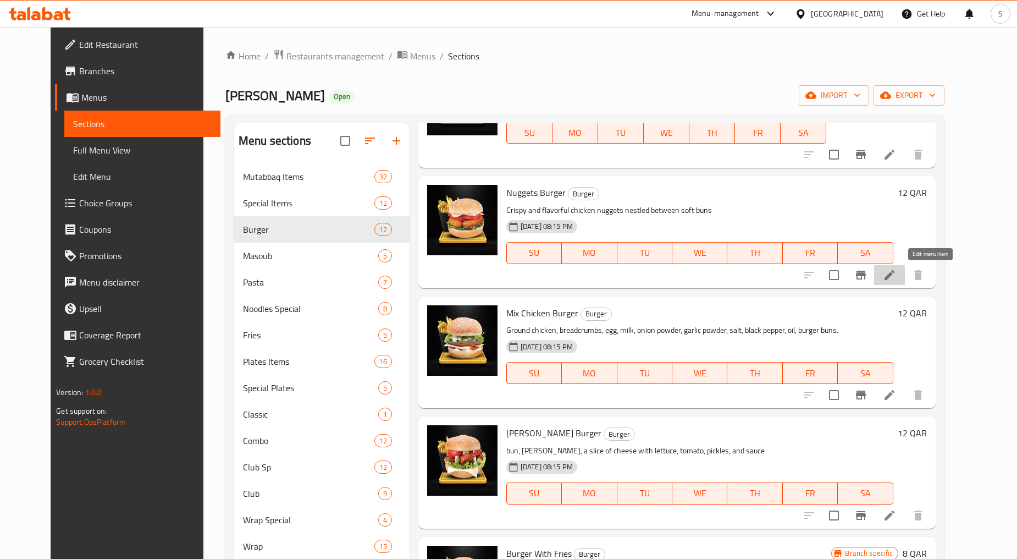
click at [896, 269] on icon at bounding box center [889, 274] width 13 height 13
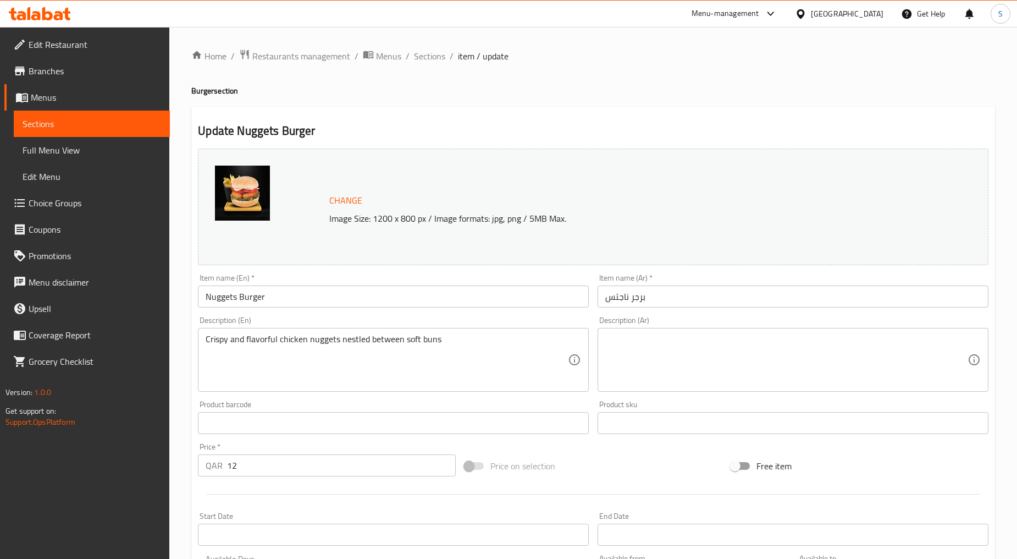
click at [668, 303] on input "برجر ناجتس" at bounding box center [793, 296] width 391 height 22
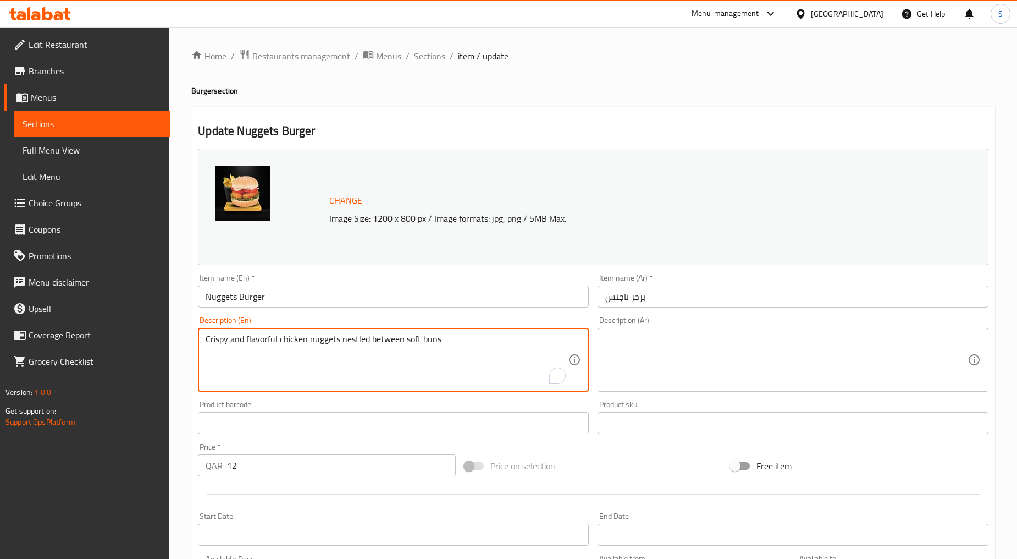
click at [339, 365] on textarea "Crispy and flavorful chicken nuggets nestled between soft buns" at bounding box center [387, 360] width 362 height 52
paste textarea "Thiz burger made up with the nuggets lettuce and tomato"
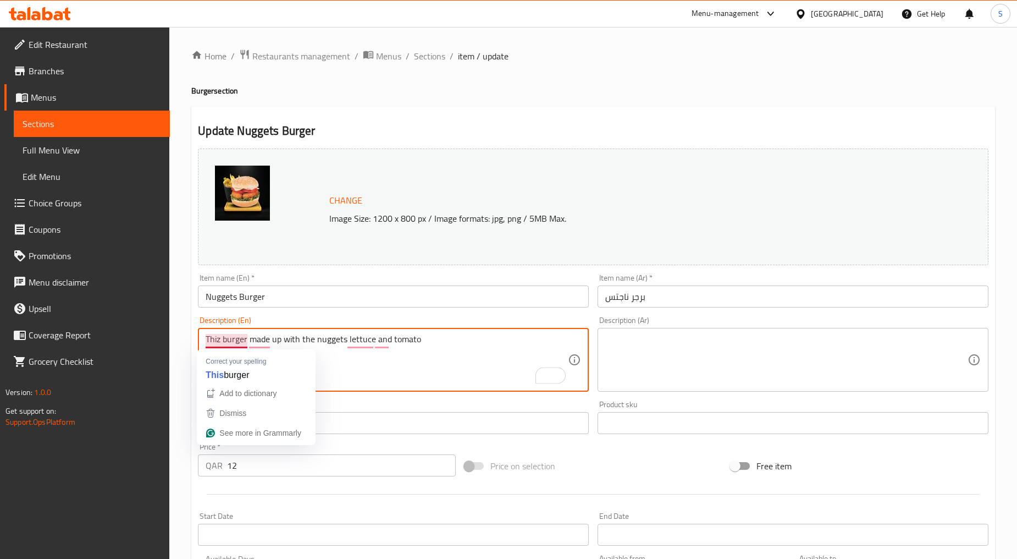
type textarea "Thiz burger made up with the nuggets lettuce and tomato"
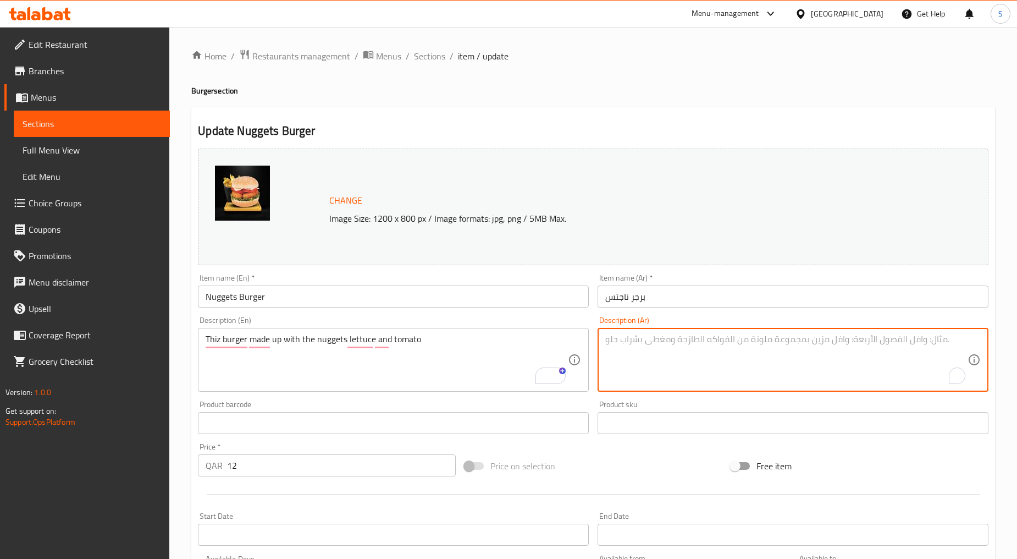
click at [718, 352] on textarea "To enrich screen reader interactions, please activate Accessibility in Grammarl…" at bounding box center [787, 360] width 362 height 52
paste textarea "برجر ثيز مكون من قطع الخس والطماطم"
click at [894, 347] on textarea "برجر ثيز مكون من قطع الخس والطماطم" at bounding box center [787, 360] width 362 height 52
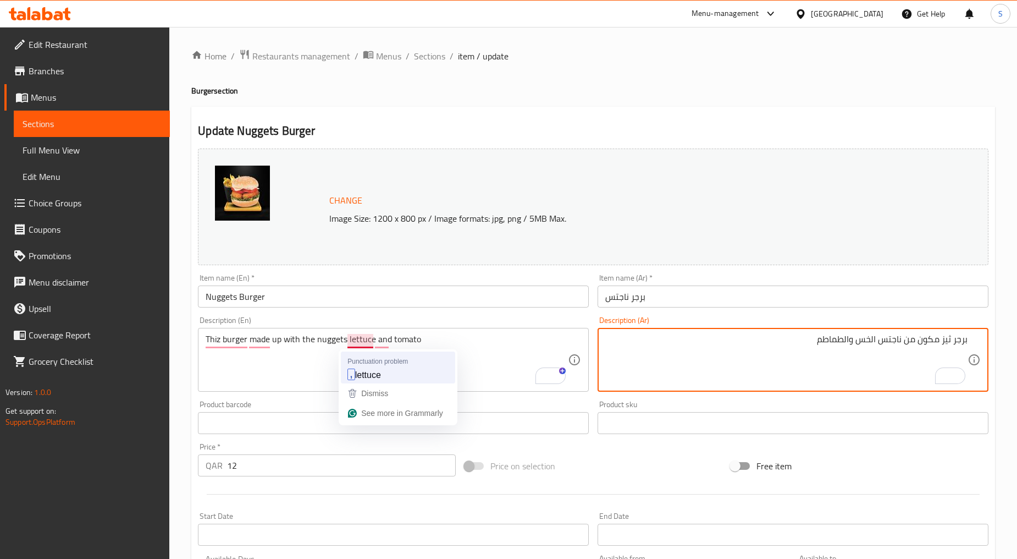
type textarea "برجر ثيز مكون من ناجتس الخس والطماطم"
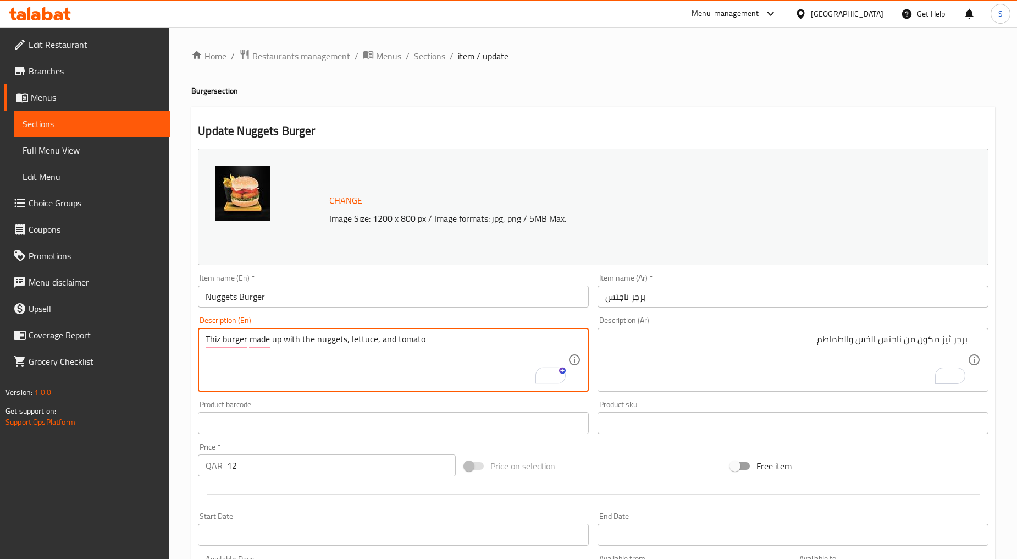
type textarea "Thiz burger made up with the nuggets, lettuce, and tomato"
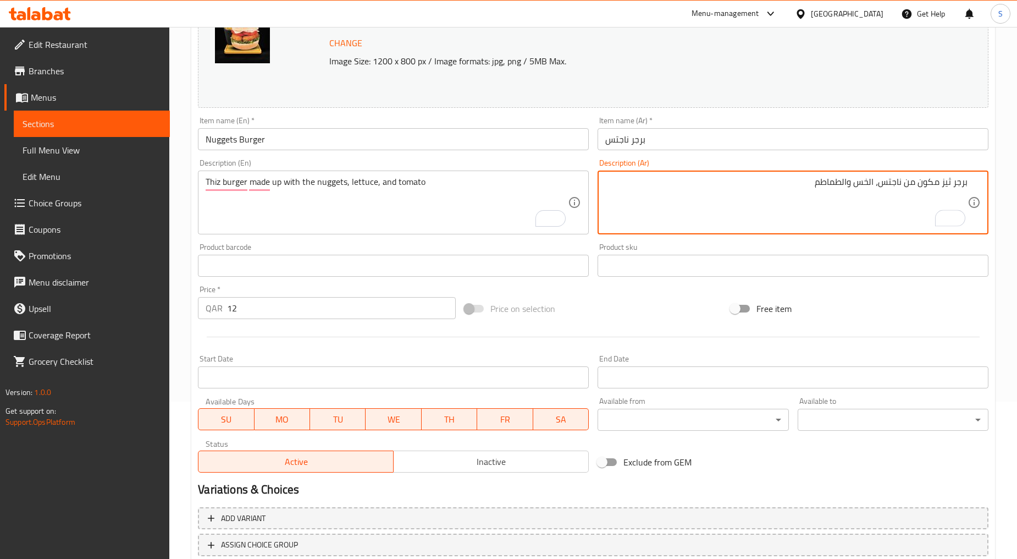
scroll to position [183, 0]
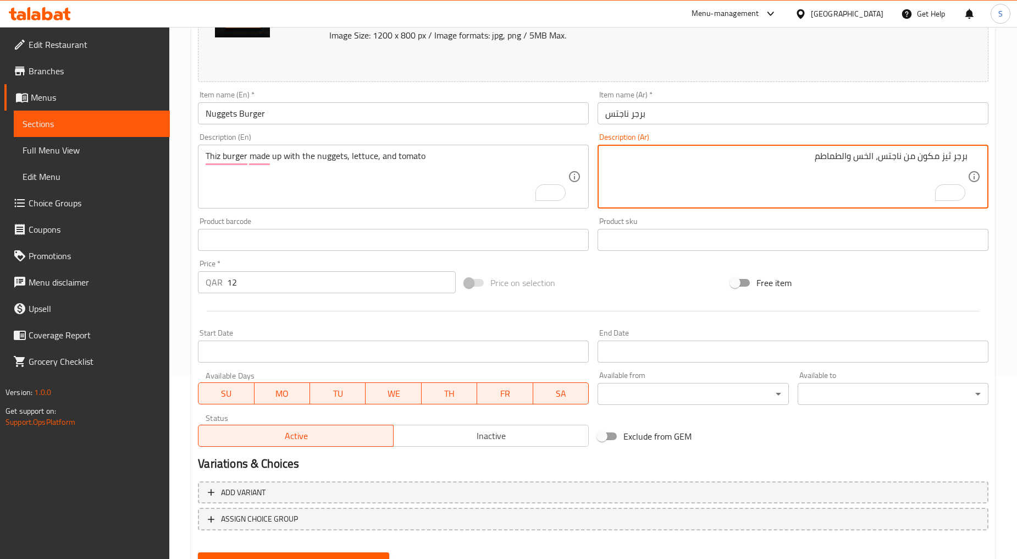
type textarea "برجر ثيز مكون من ناجتس، الخس والطماطم"
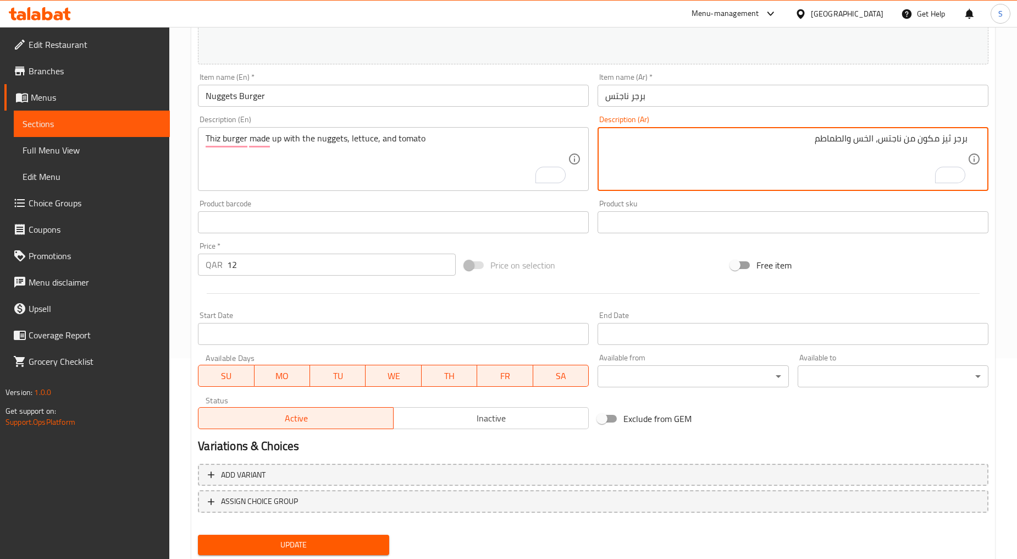
scroll to position [232, 0]
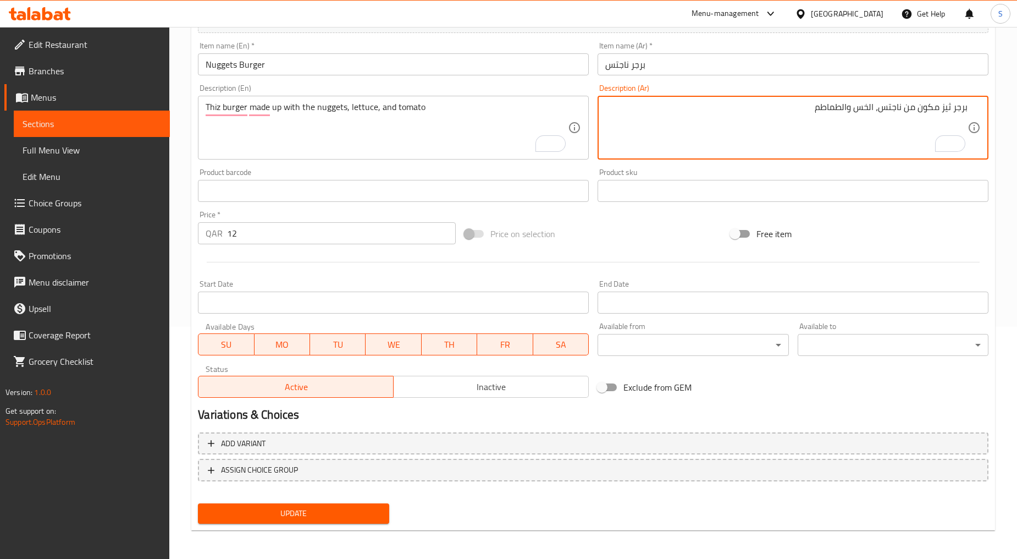
click at [281, 503] on button "Update" at bounding box center [293, 513] width 191 height 20
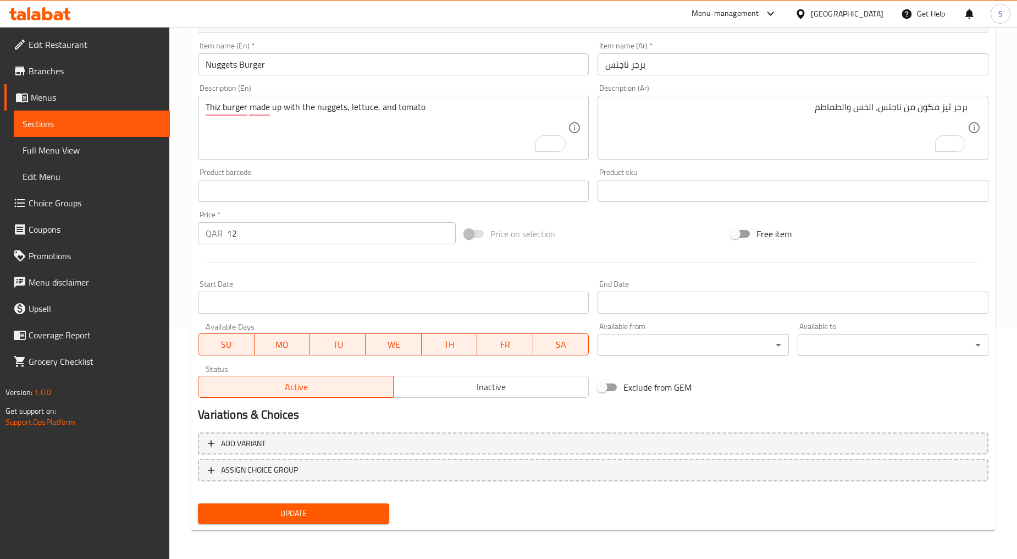
click at [343, 507] on span "Update" at bounding box center [293, 514] width 173 height 14
click at [265, 507] on span "Update" at bounding box center [293, 514] width 173 height 14
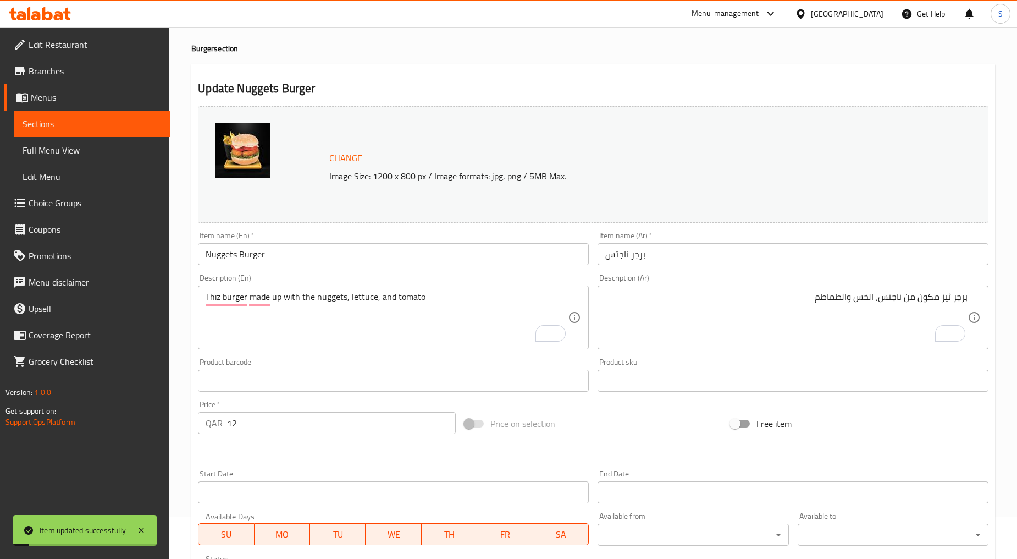
scroll to position [0, 0]
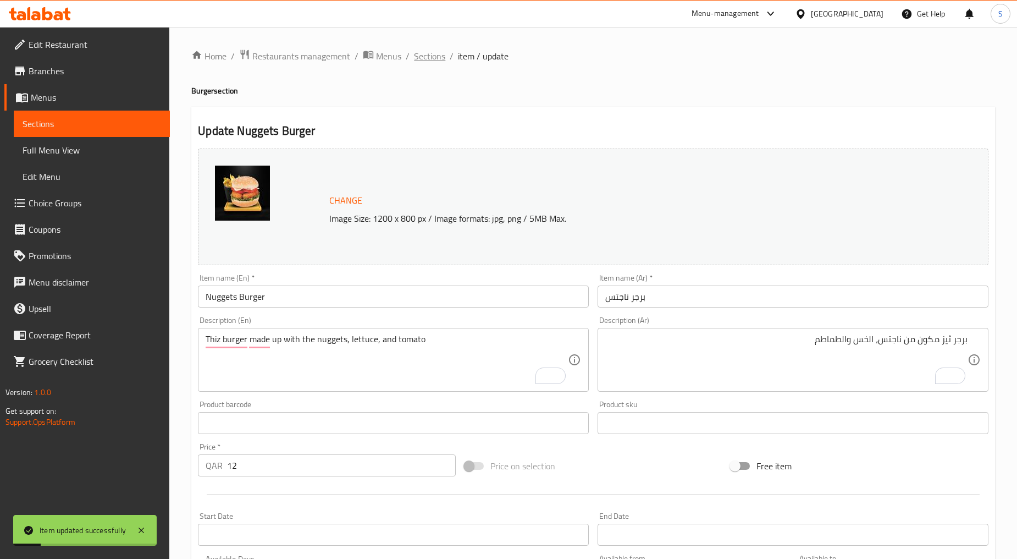
click at [429, 58] on span "Sections" at bounding box center [429, 55] width 31 height 13
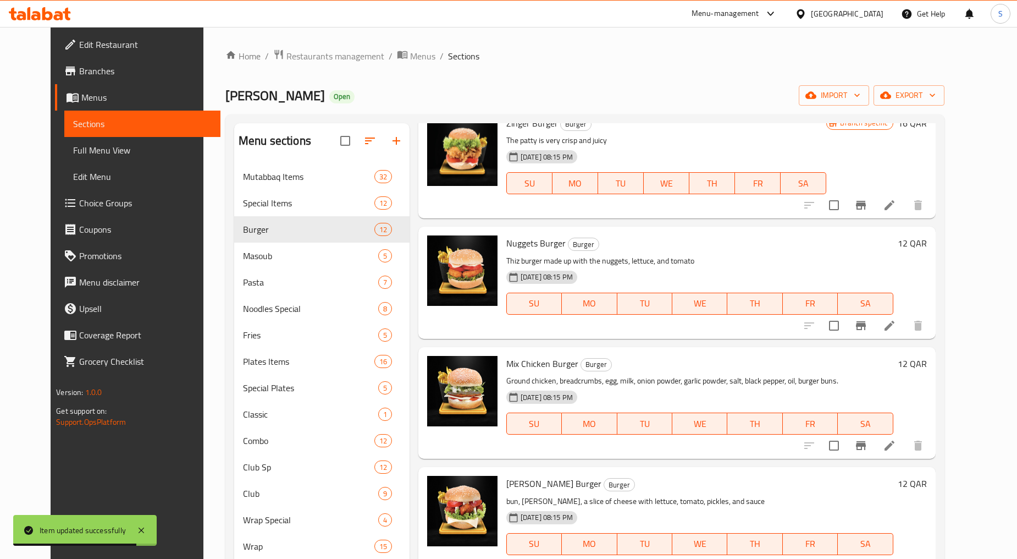
scroll to position [305, 0]
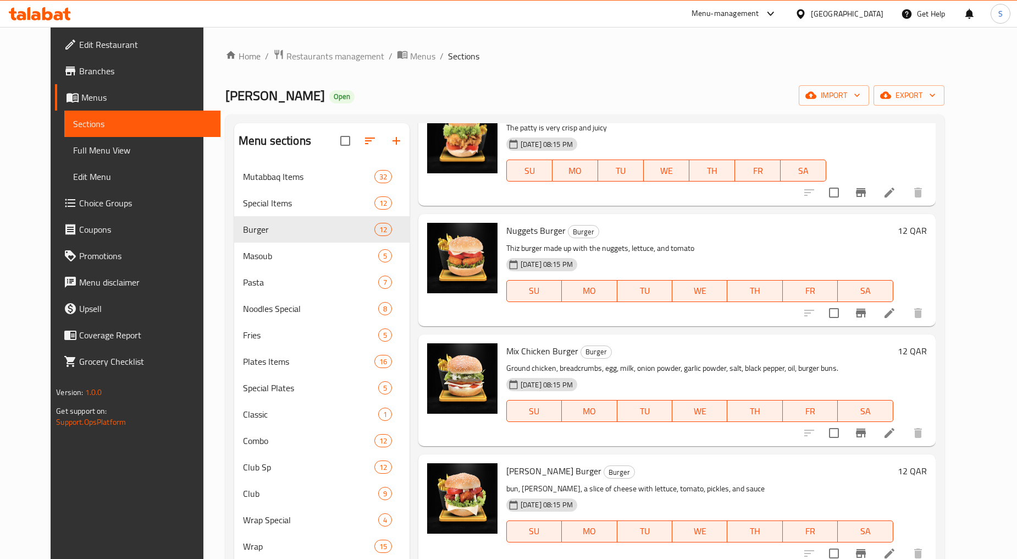
click at [895, 435] on icon at bounding box center [890, 433] width 10 height 10
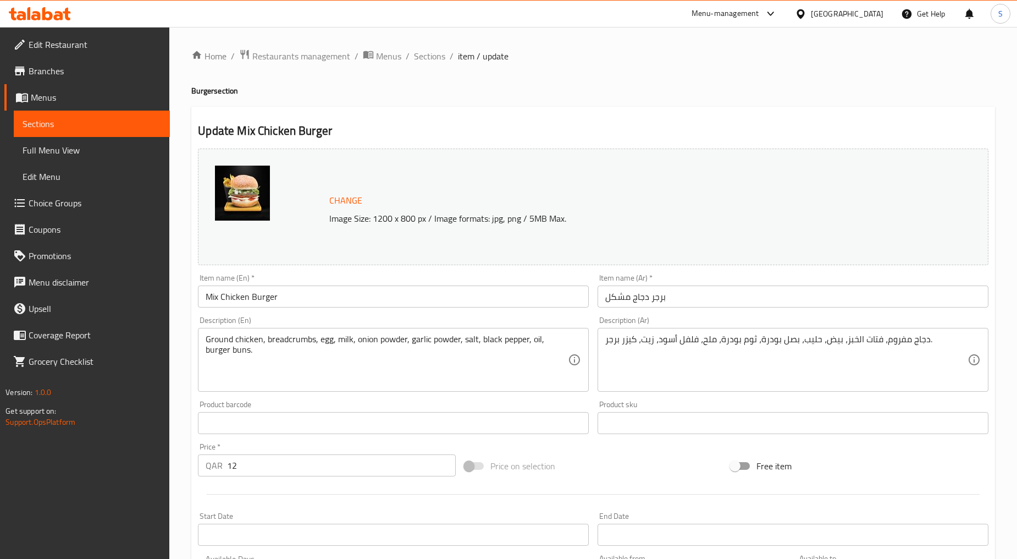
click at [315, 290] on input "Mix Chicken Burger" at bounding box center [393, 296] width 391 height 22
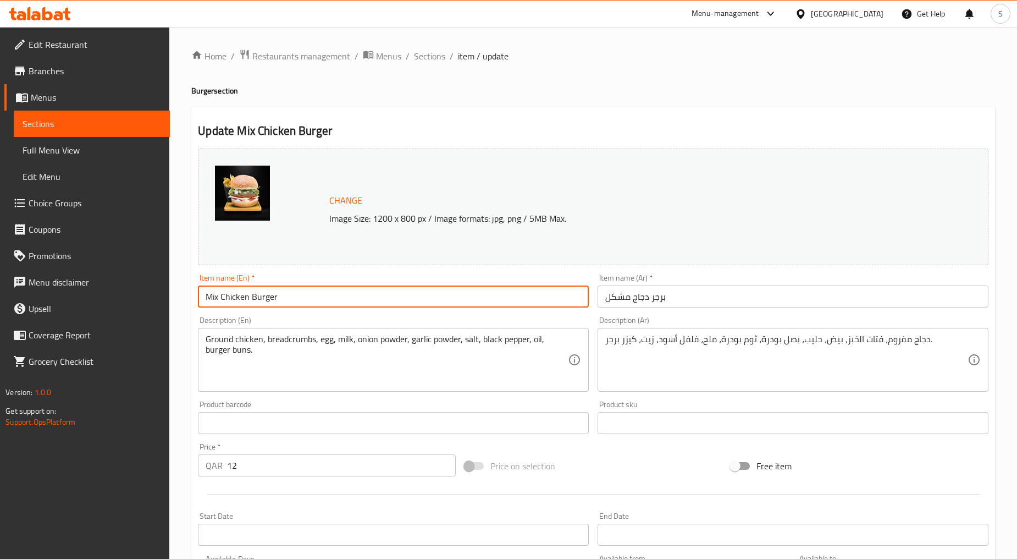
click at [315, 290] on input "Mix Chicken Burger" at bounding box center [393, 296] width 391 height 22
paste input "CHICKEN MIX BURGER"
click at [316, 295] on input "CHICKEN MIX BURGER" at bounding box center [393, 296] width 391 height 22
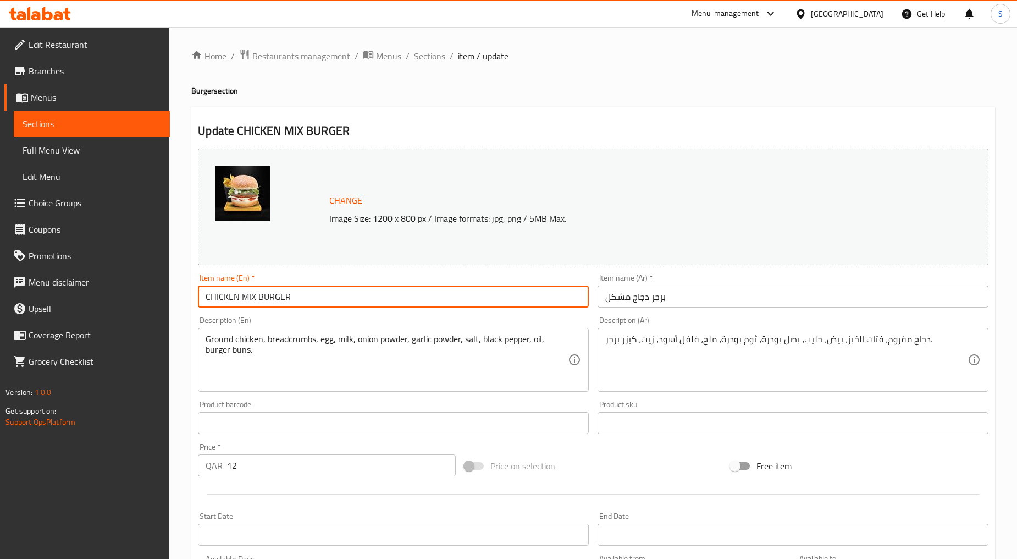
click at [316, 295] on input "CHICKEN MIX BURGER" at bounding box center [393, 296] width 391 height 22
type input "Chicken Mix Burger"
click at [656, 308] on div "Item name (Ar)   * برجر دجاج مشكل Item name (Ar) *" at bounding box center [793, 290] width 400 height 42
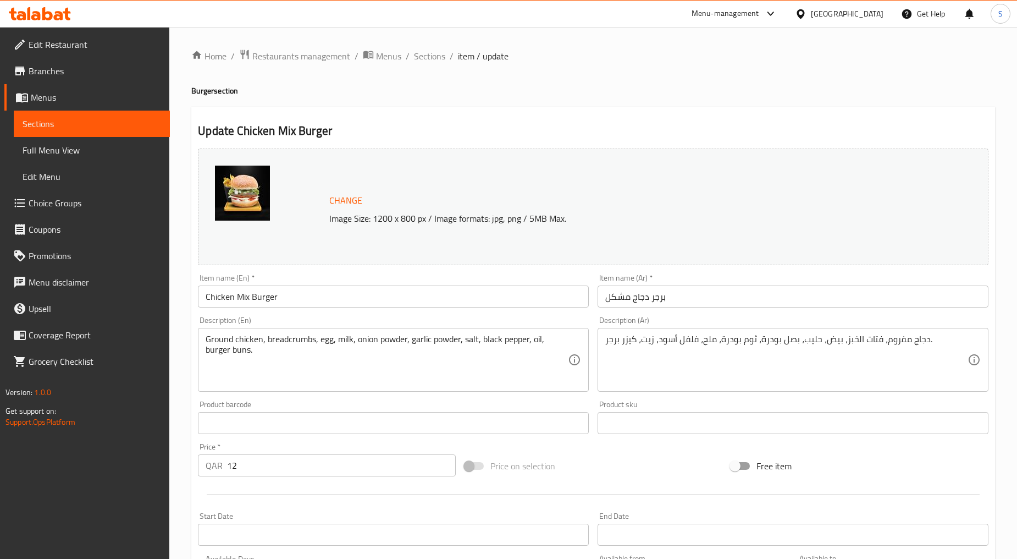
click at [656, 301] on input "برجر دجاج مشكل" at bounding box center [793, 296] width 391 height 22
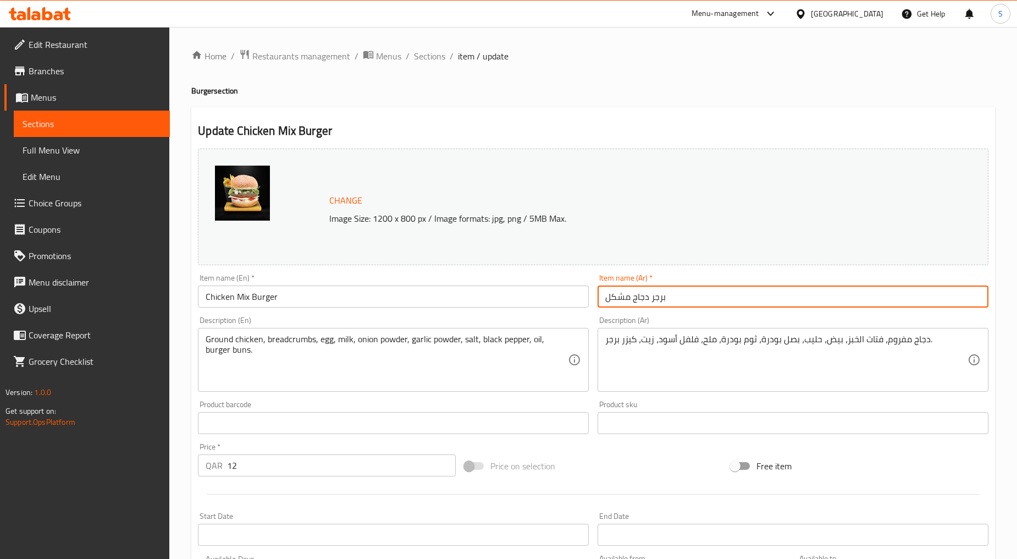
click at [656, 301] on input "برجر دجاج مشكل" at bounding box center [793, 296] width 391 height 22
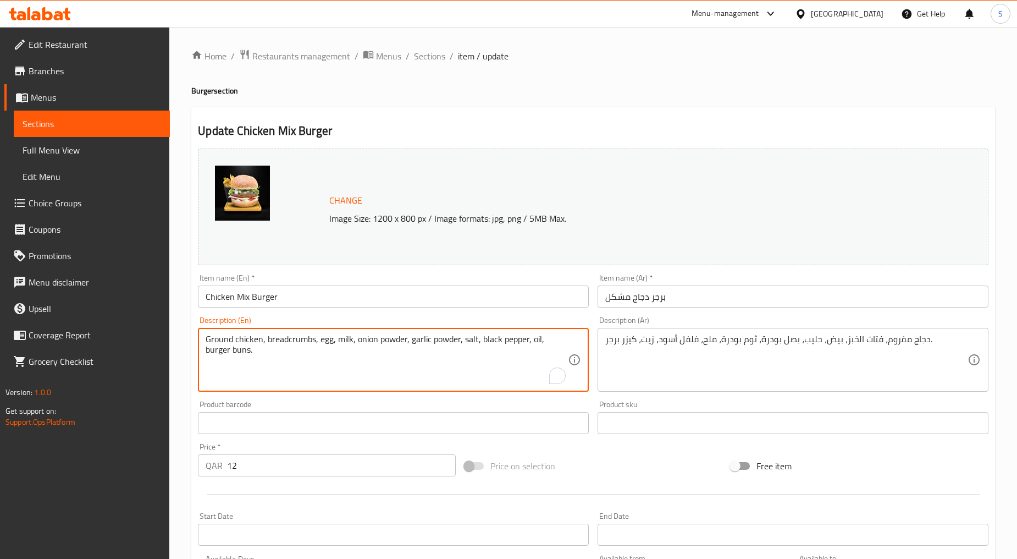
click at [376, 370] on textarea "Ground chicken, breadcrumbs, egg, milk, onion powder, garlic powder, salt, blac…" at bounding box center [387, 360] width 362 height 52
paste textarea "Made up with fresh chicken patty and veg"
type textarea "Made up with fresh chicken patty and veg"
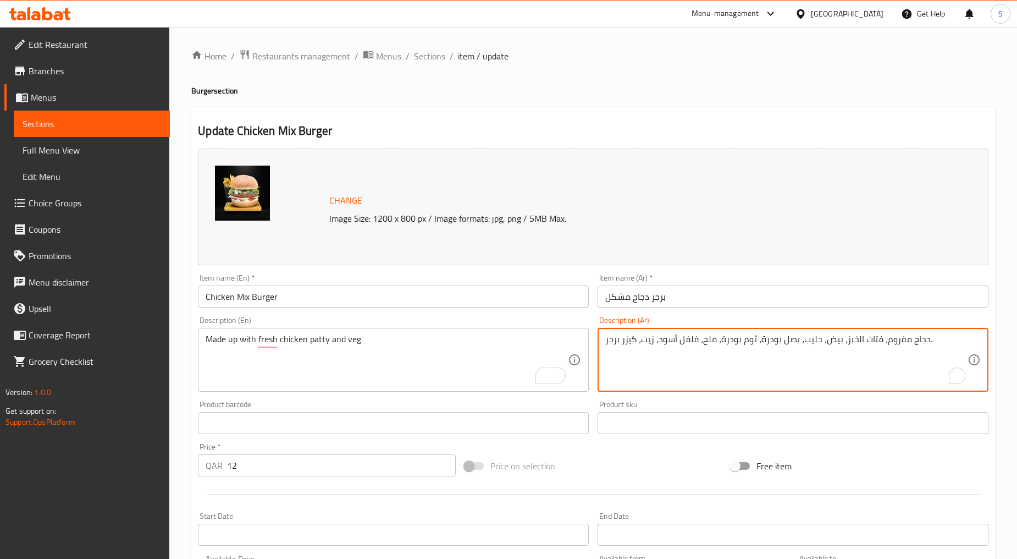
click at [734, 366] on textarea "دجاج مفروم، فتات الخبز، بيض، حليب، بصل بودرة، ثوم بودرة، ملح، فلفل أسود، زيت، ك…" at bounding box center [787, 360] width 362 height 52
paste textarea "مكونة من شريحة دجاج طازجة وخضار"
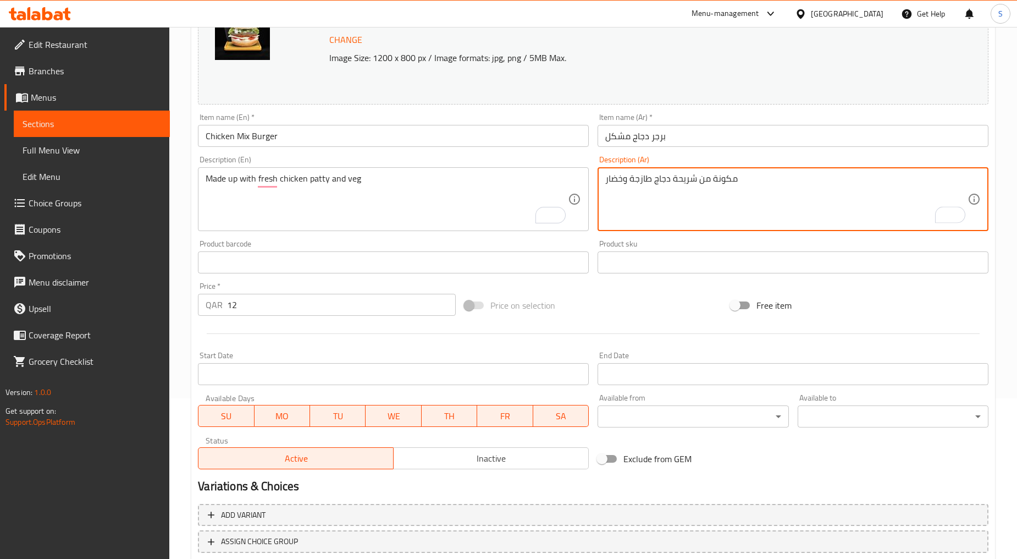
scroll to position [232, 0]
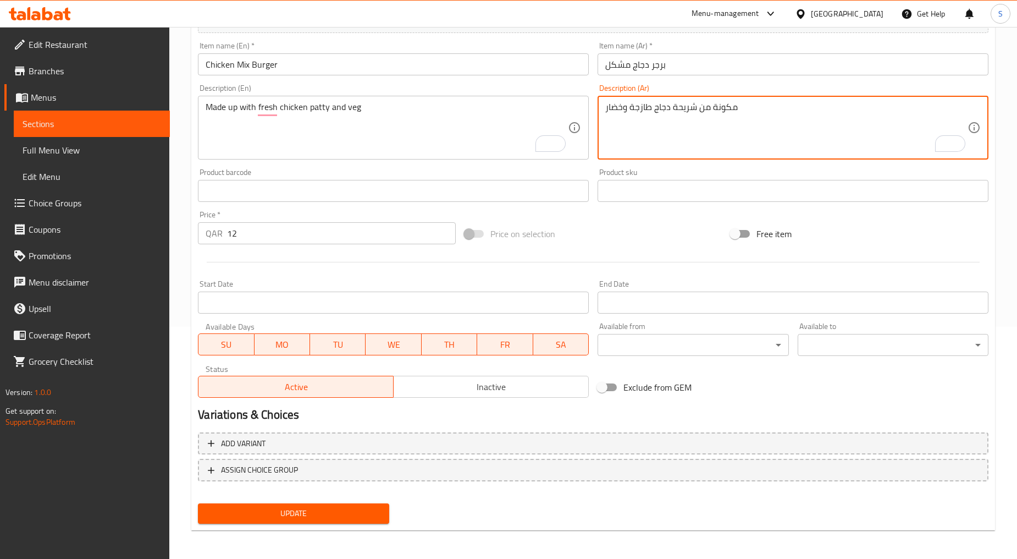
type textarea "مكونة من شريحة دجاج طازجة وخضار"
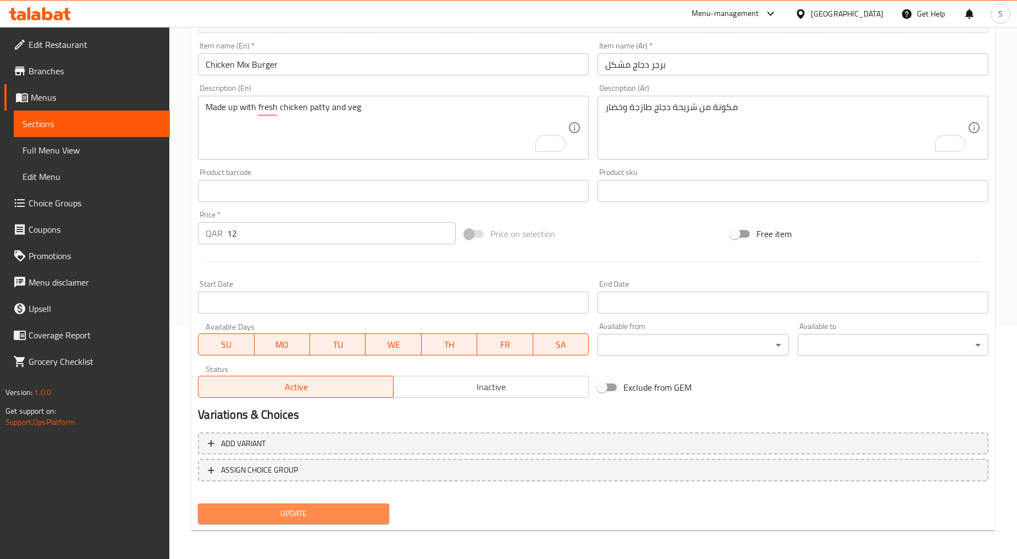
click at [311, 507] on span "Update" at bounding box center [293, 514] width 173 height 14
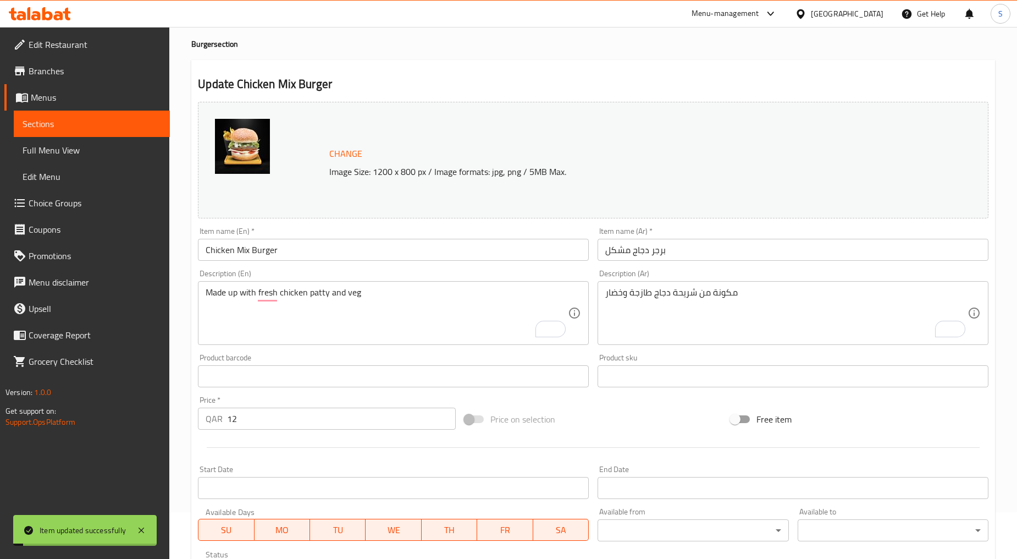
scroll to position [0, 0]
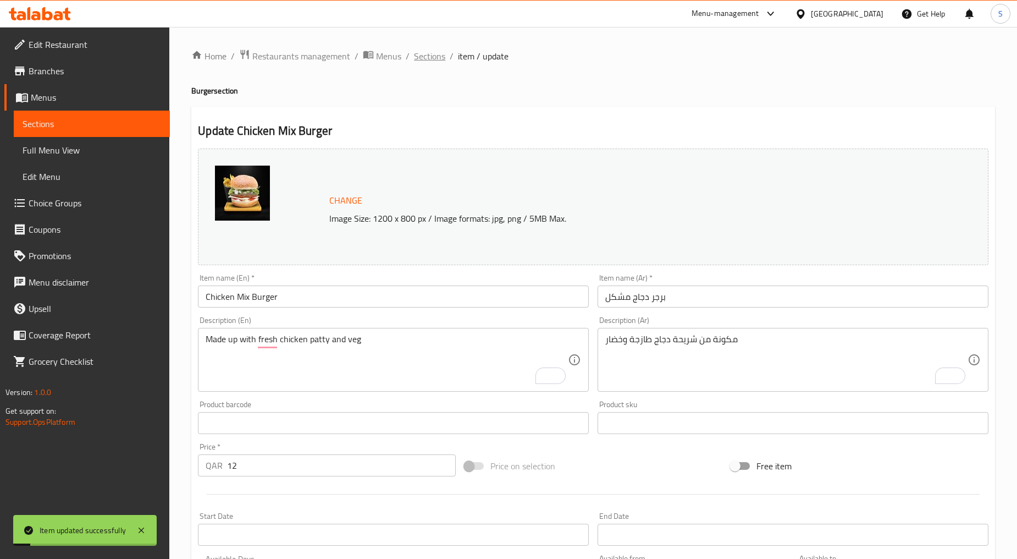
click at [428, 52] on span "Sections" at bounding box center [429, 55] width 31 height 13
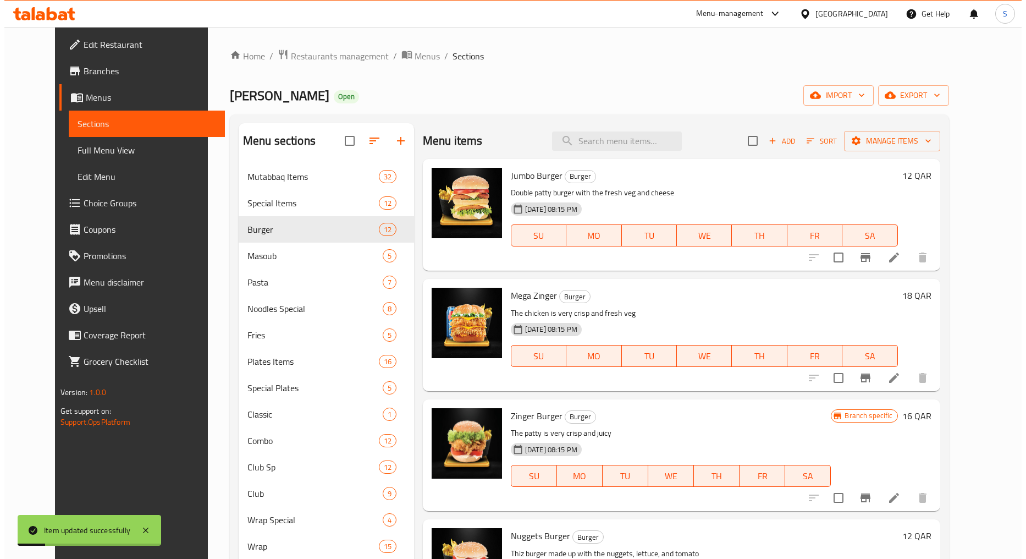
scroll to position [343, 0]
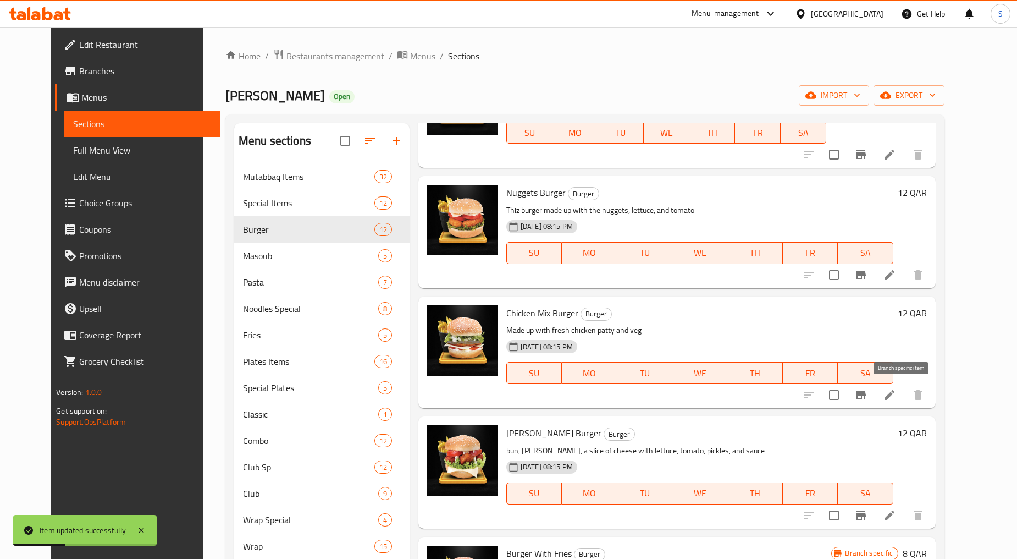
click at [868, 389] on icon "Branch-specific-item" at bounding box center [861, 394] width 13 height 13
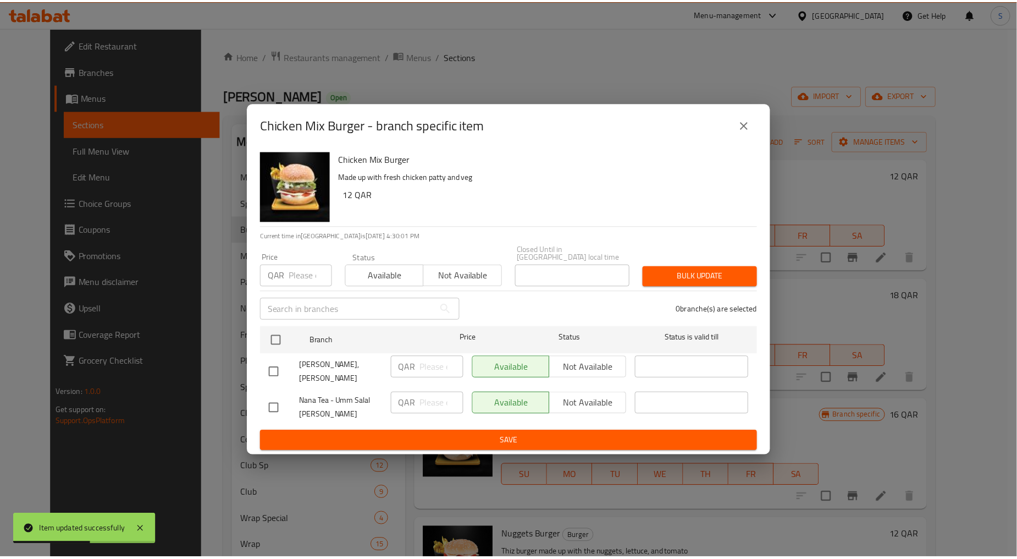
scroll to position [343, 0]
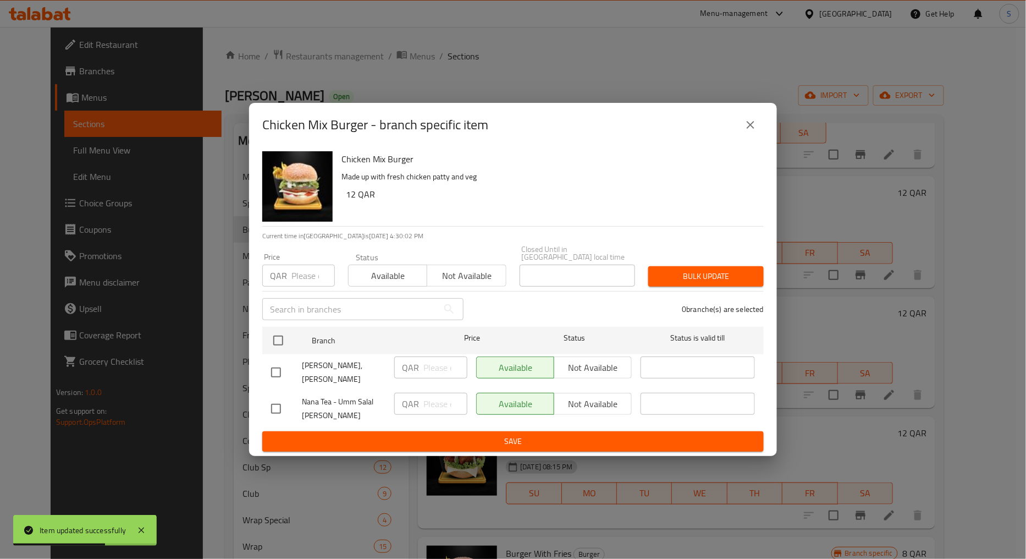
click at [755, 131] on icon "close" at bounding box center [750, 124] width 13 height 13
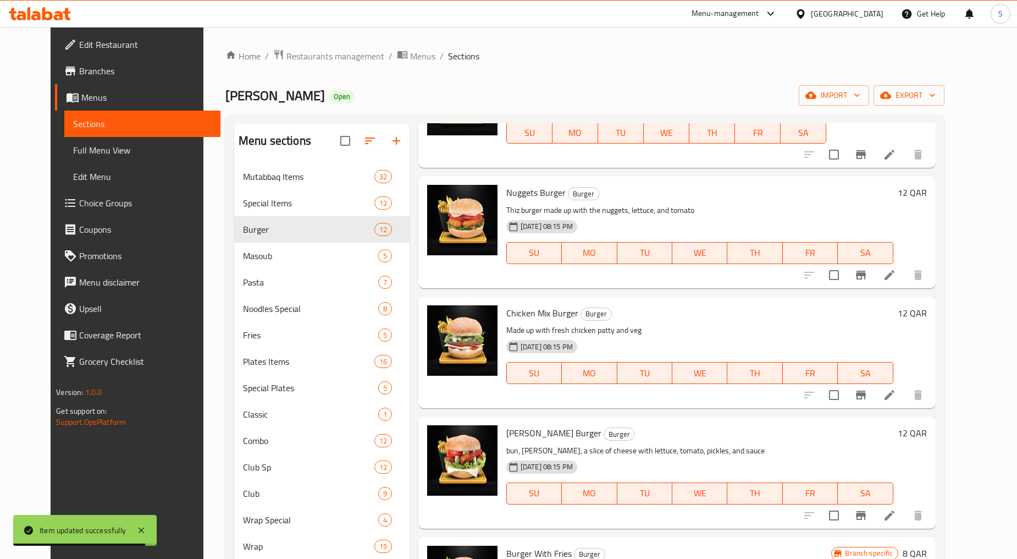
click at [868, 399] on icon "Branch-specific-item" at bounding box center [861, 394] width 13 height 13
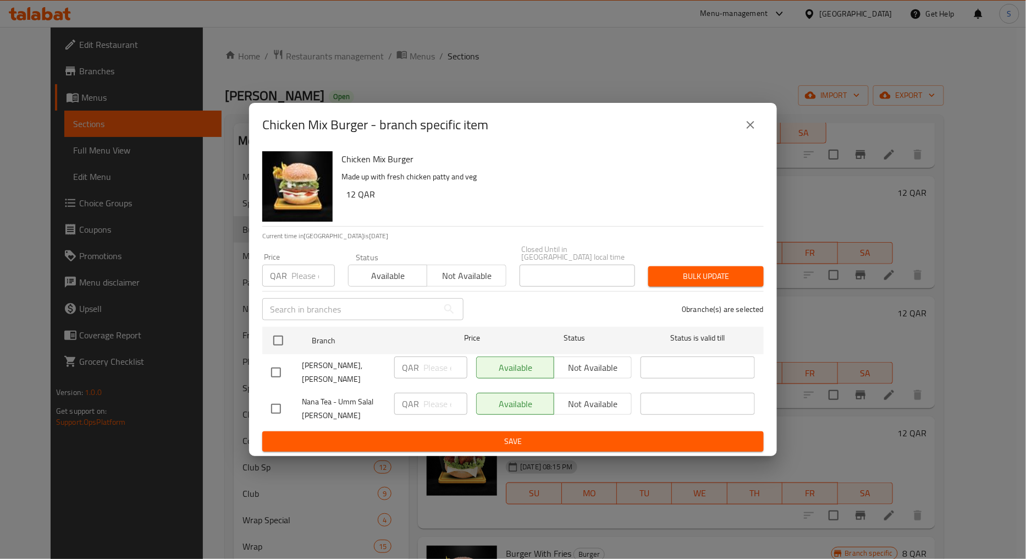
click at [295, 276] on input "number" at bounding box center [312, 276] width 43 height 22
paste input "10"
type input "10"
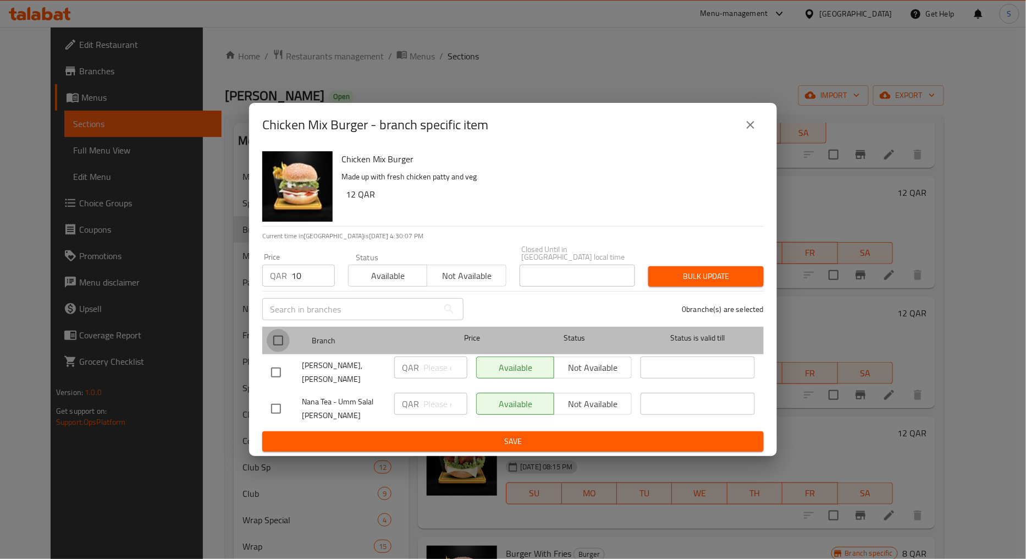
click at [280, 332] on input "checkbox" at bounding box center [278, 340] width 23 height 23
checkbox input "true"
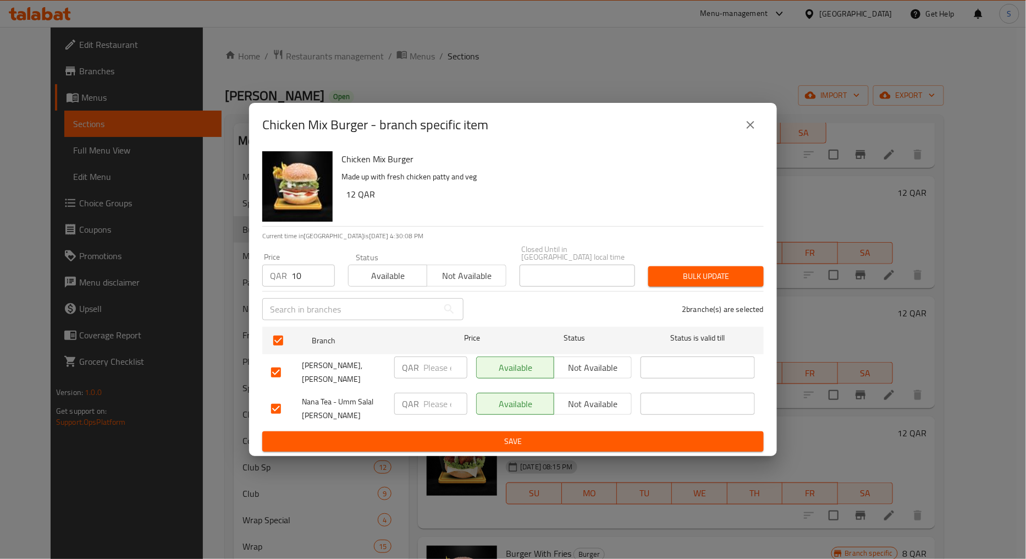
click at [686, 273] on span "Bulk update" at bounding box center [706, 276] width 98 height 14
